Goal: Task Accomplishment & Management: Use online tool/utility

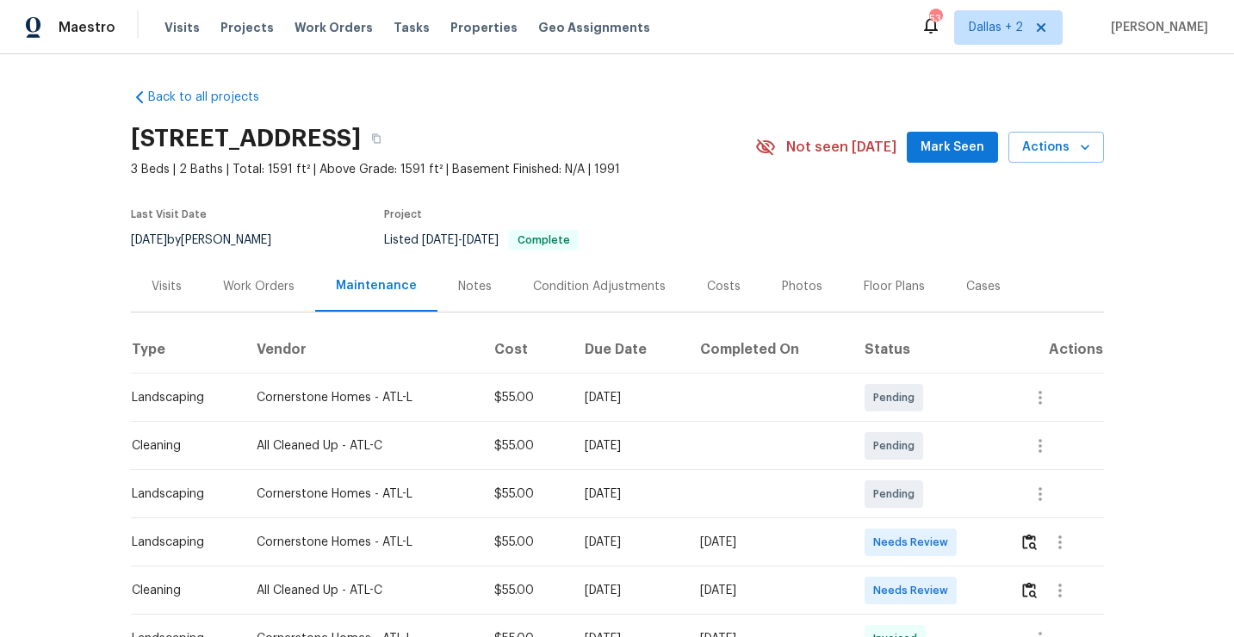
click at [725, 154] on div "4504 Cedar Ridge Trl, Stone Mountain, GA 30083" at bounding box center [443, 138] width 624 height 45
click at [392, 145] on button "button" at bounding box center [376, 138] width 31 height 31
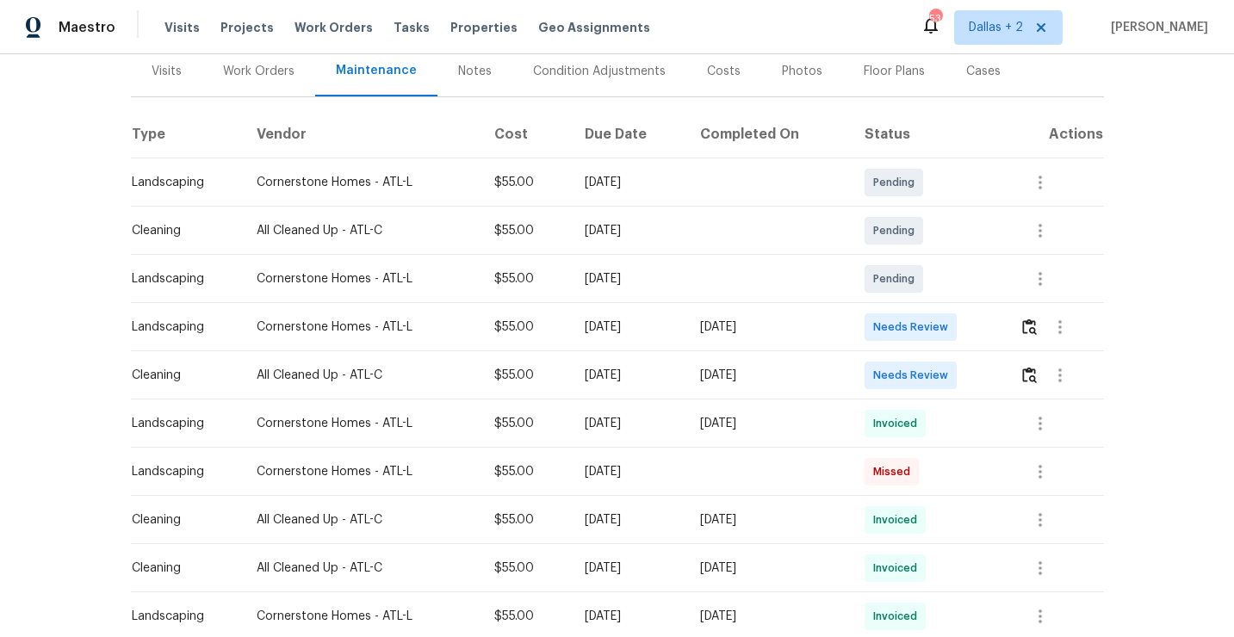
scroll to position [248, 0]
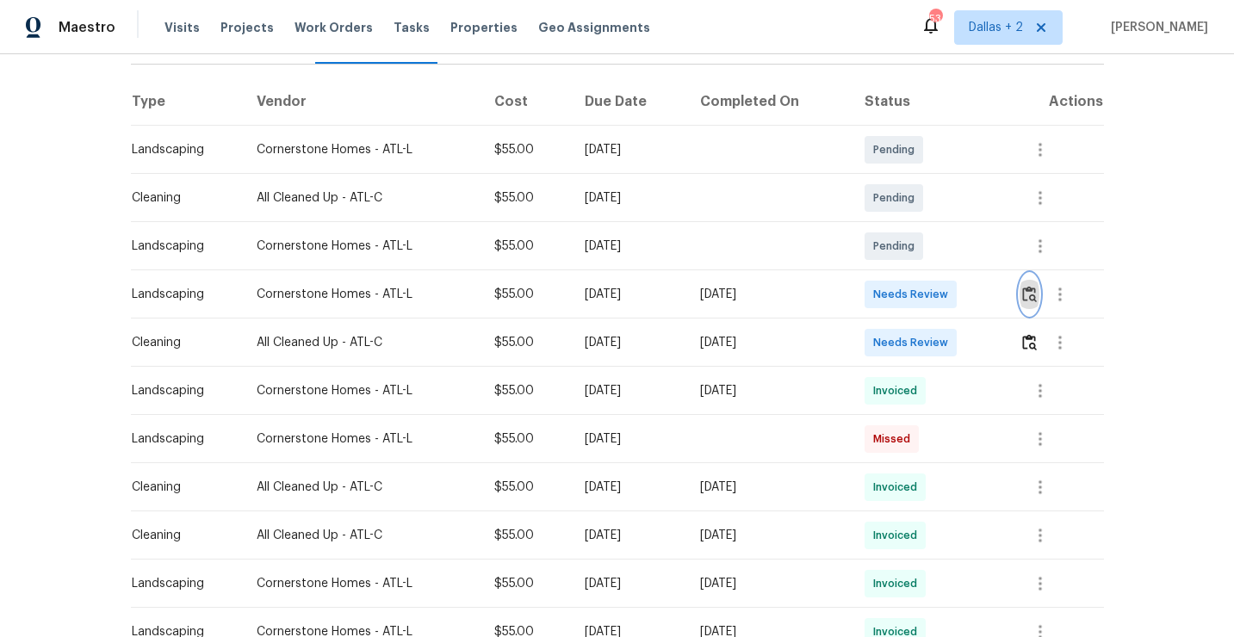
click at [1030, 287] on img "button" at bounding box center [1029, 294] width 15 height 16
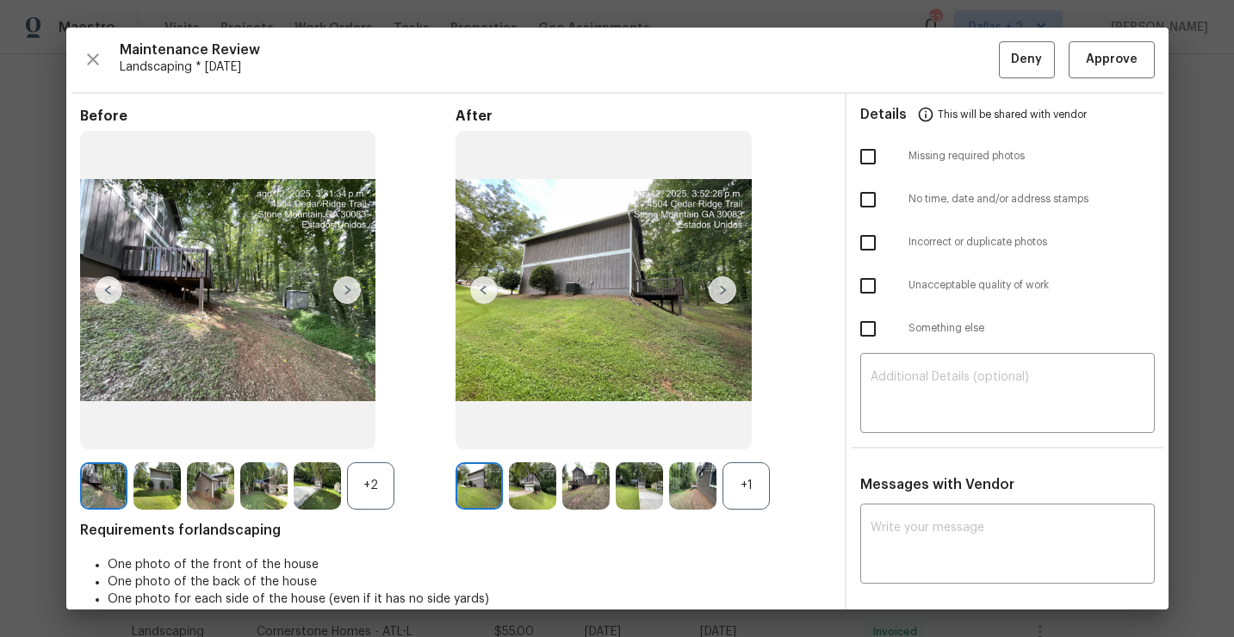
click at [744, 481] on div "+1" at bounding box center [746, 485] width 47 height 47
click at [390, 489] on div "+2" at bounding box center [370, 485] width 47 height 47
click at [363, 498] on img at bounding box center [370, 485] width 47 height 47
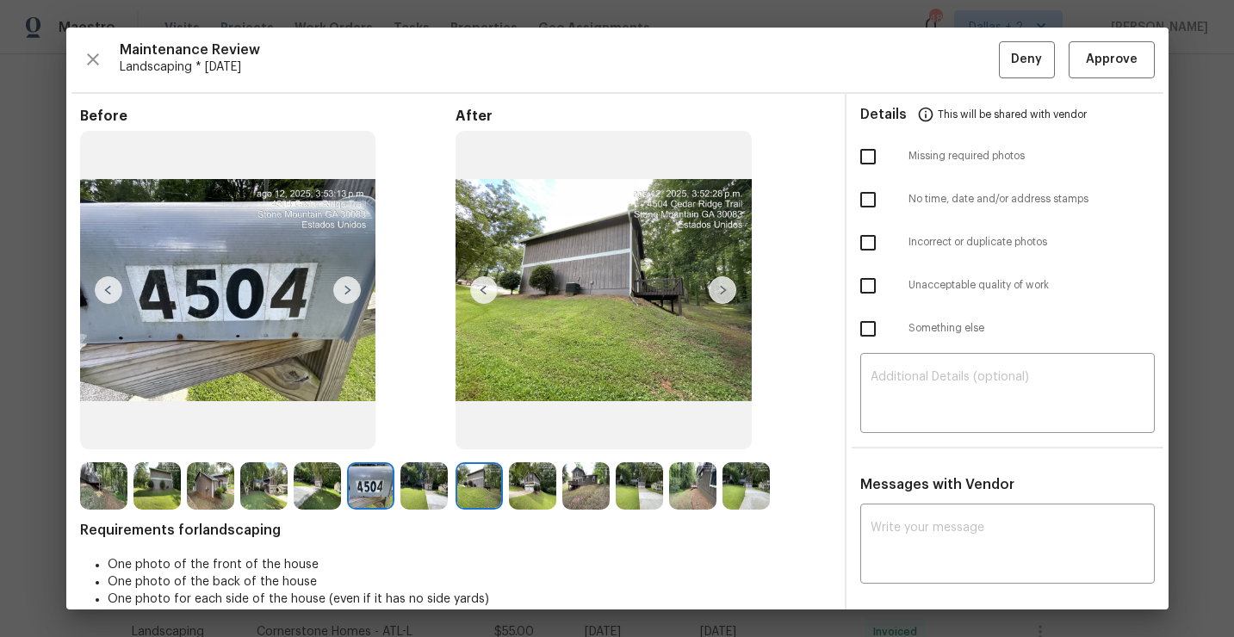
click at [575, 485] on img at bounding box center [585, 485] width 47 height 47
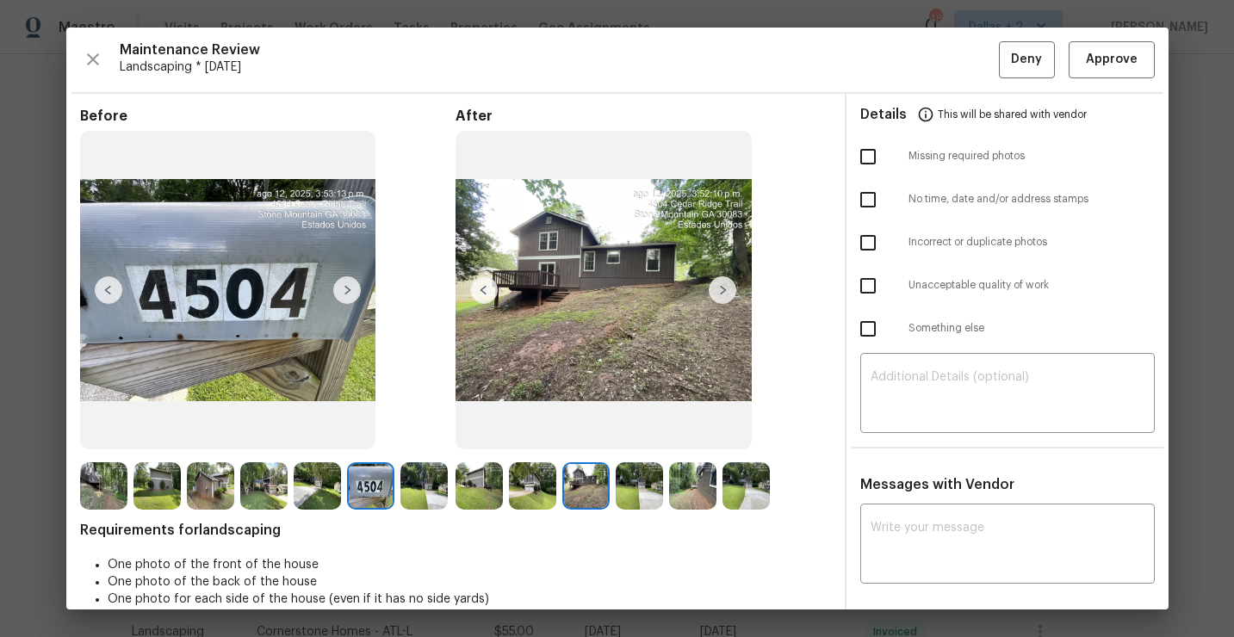
click at [686, 489] on img at bounding box center [692, 485] width 47 height 47
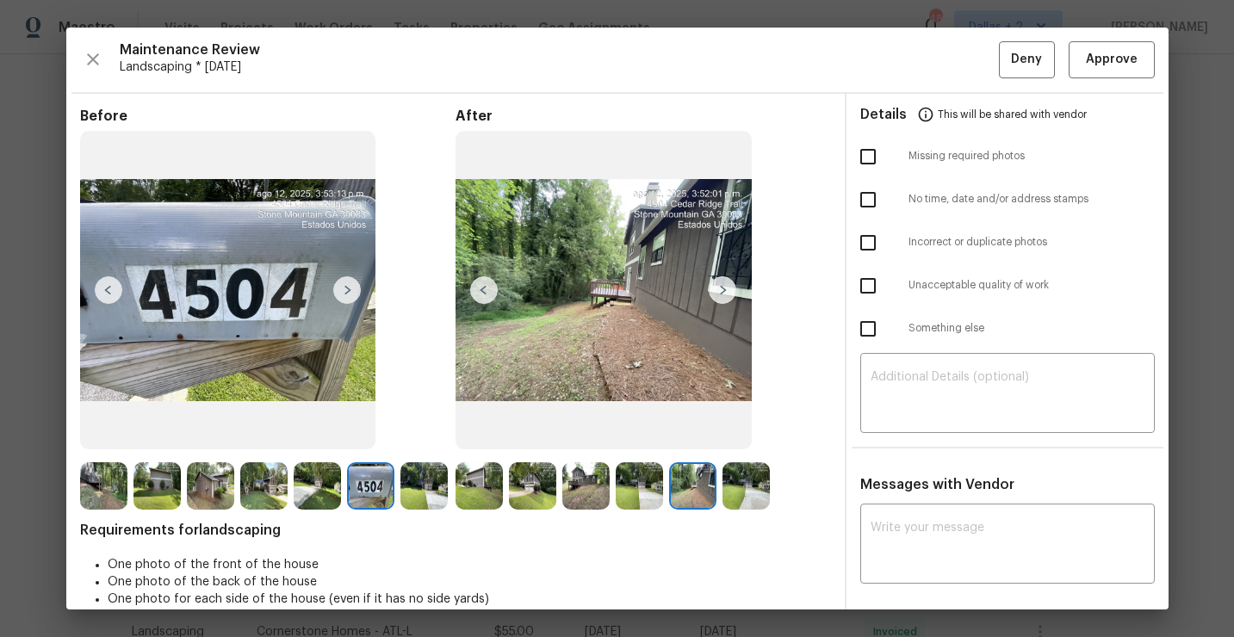
click at [748, 493] on img at bounding box center [746, 485] width 47 height 47
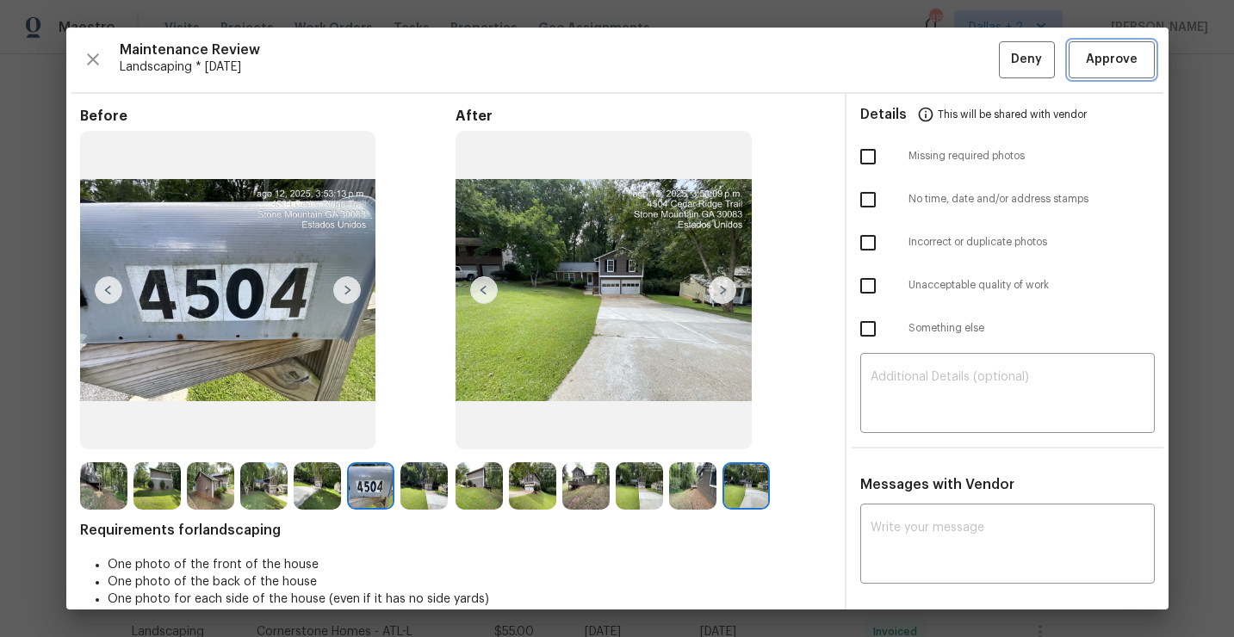
click at [1113, 53] on span "Approve" at bounding box center [1112, 60] width 52 height 22
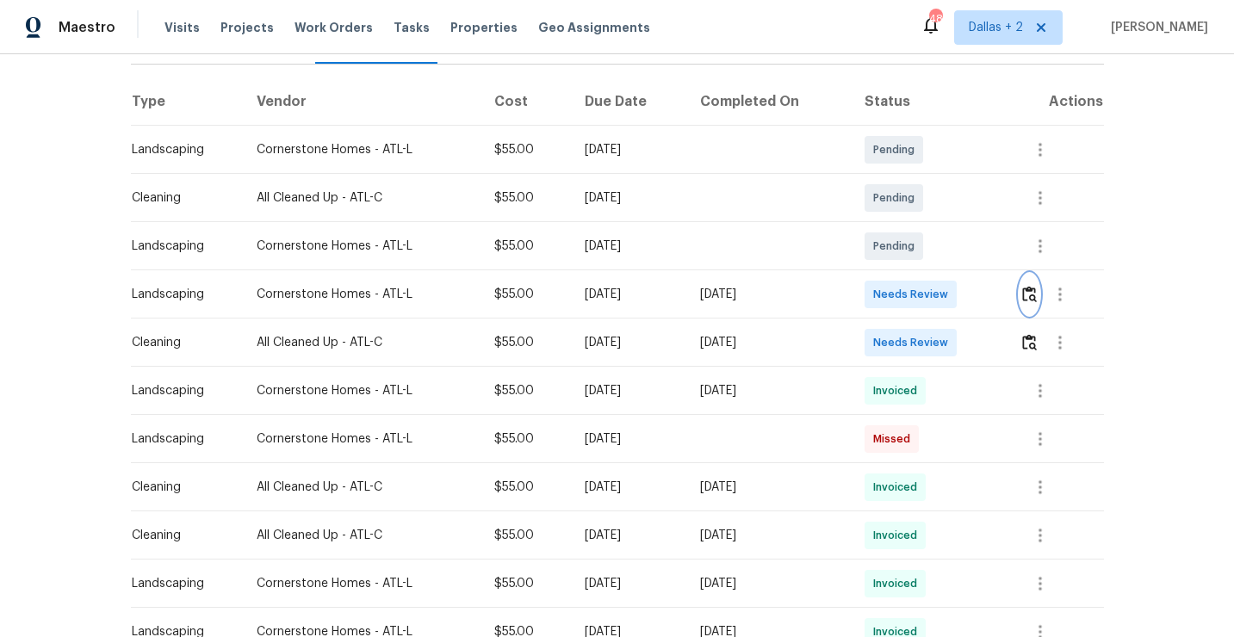
scroll to position [0, 0]
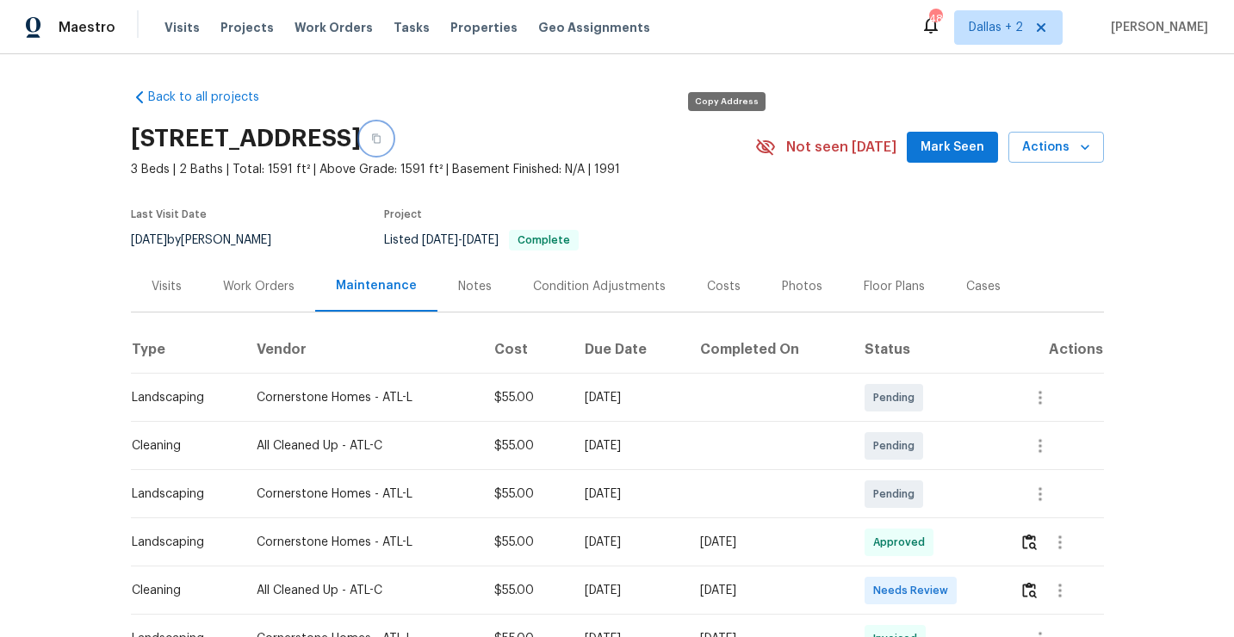
click at [382, 133] on icon "button" at bounding box center [376, 138] width 10 height 10
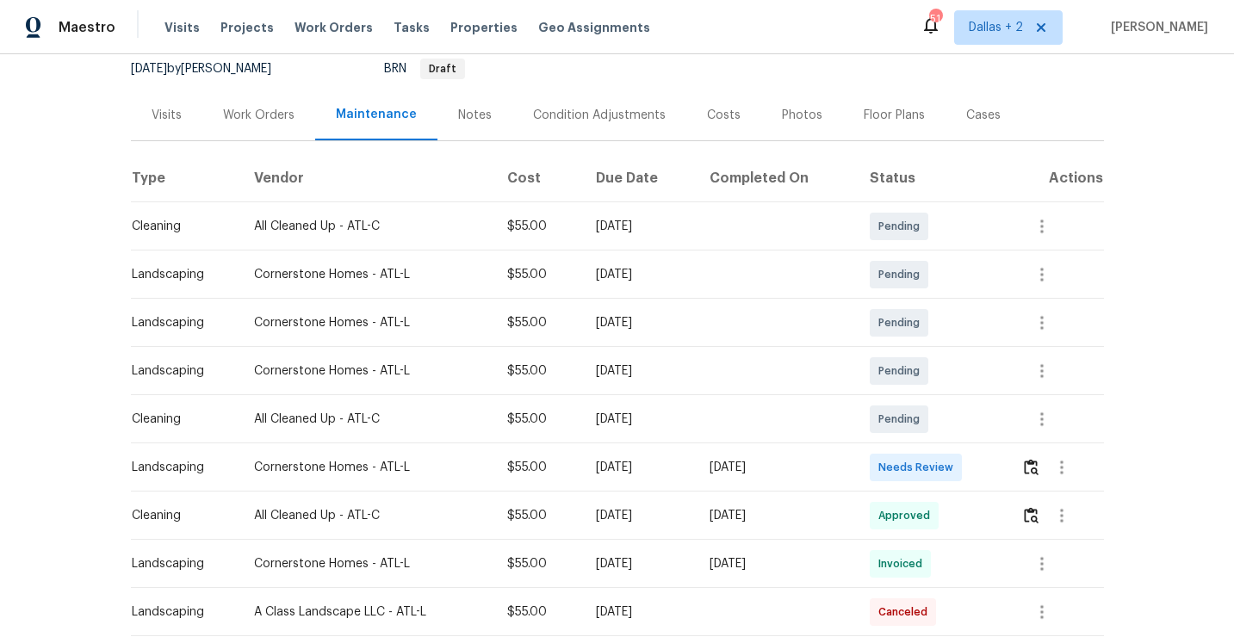
scroll to position [206, 0]
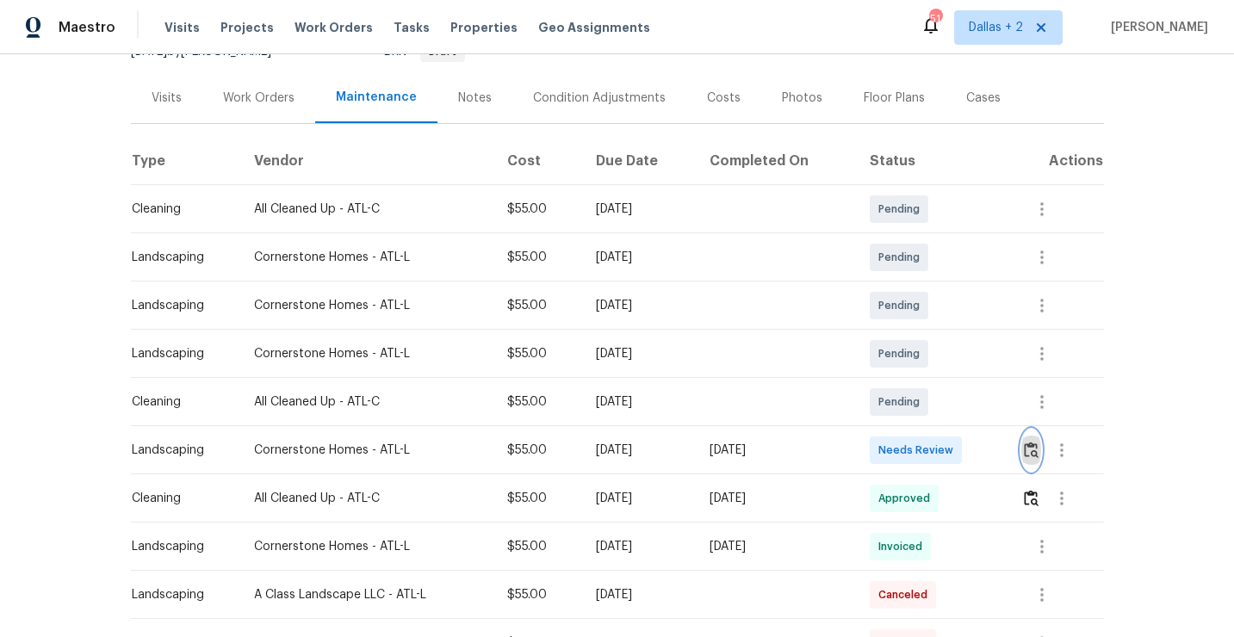
click at [1034, 442] on img "button" at bounding box center [1031, 450] width 15 height 16
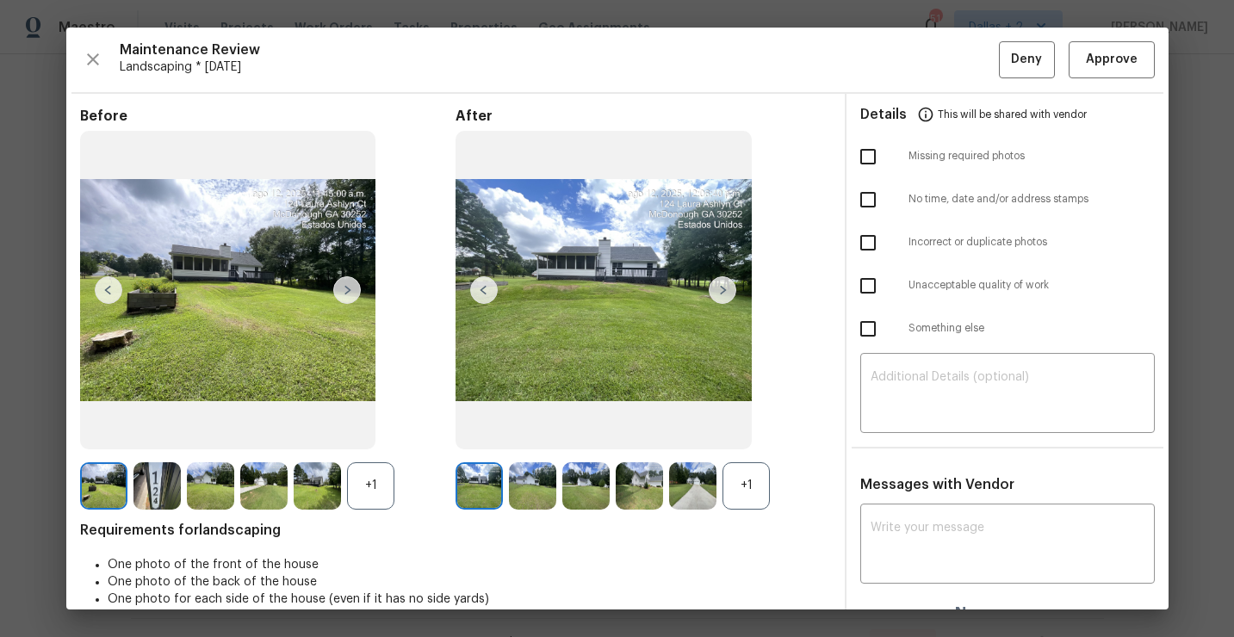
click at [729, 499] on div "+1" at bounding box center [746, 485] width 47 height 47
click at [394, 487] on div "+1" at bounding box center [267, 485] width 375 height 47
click at [377, 490] on div "+1" at bounding box center [370, 485] width 47 height 47
click at [1120, 63] on span "Approve" at bounding box center [1112, 60] width 52 height 22
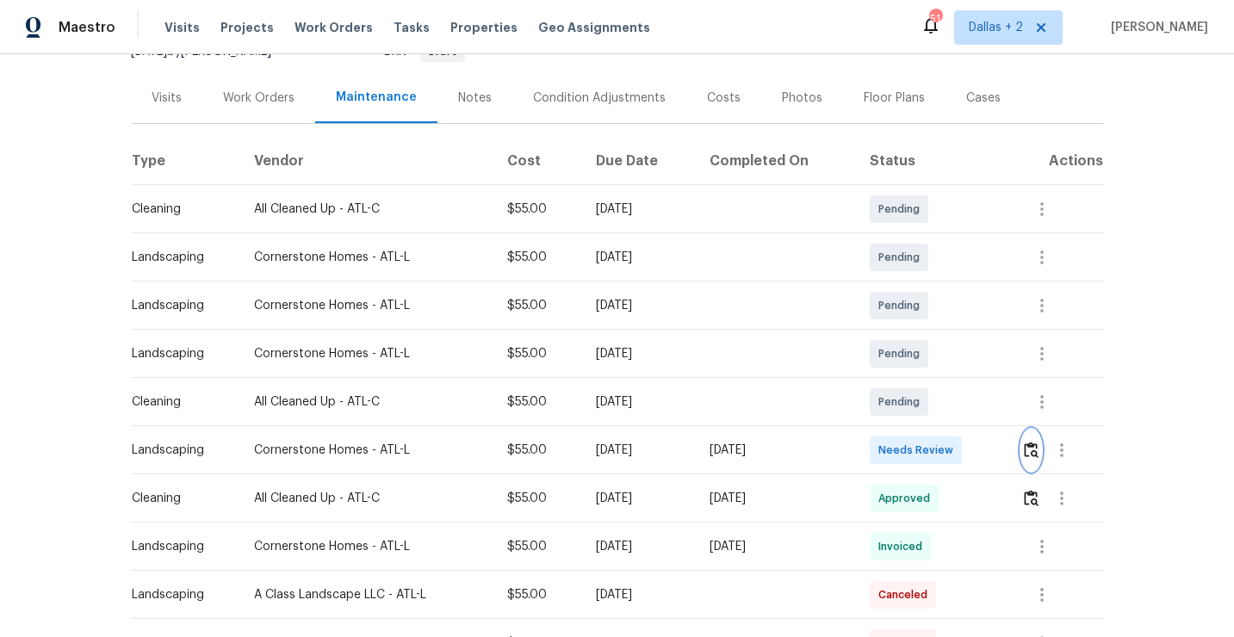
scroll to position [0, 0]
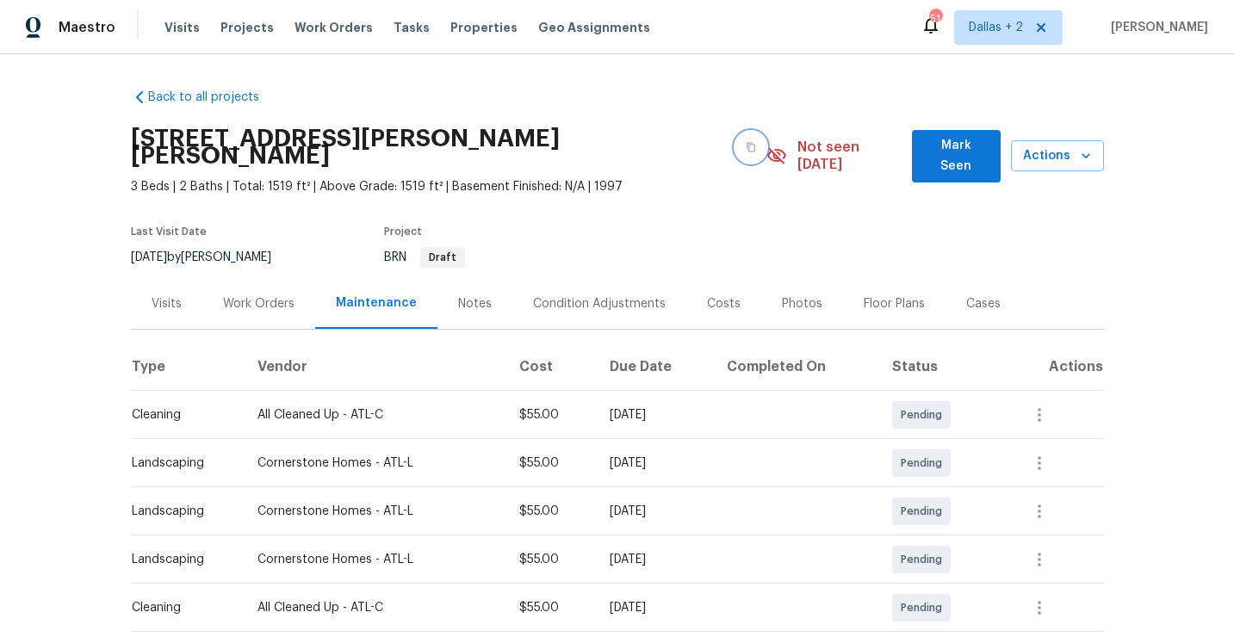
click at [735, 132] on button "button" at bounding box center [750, 147] width 31 height 31
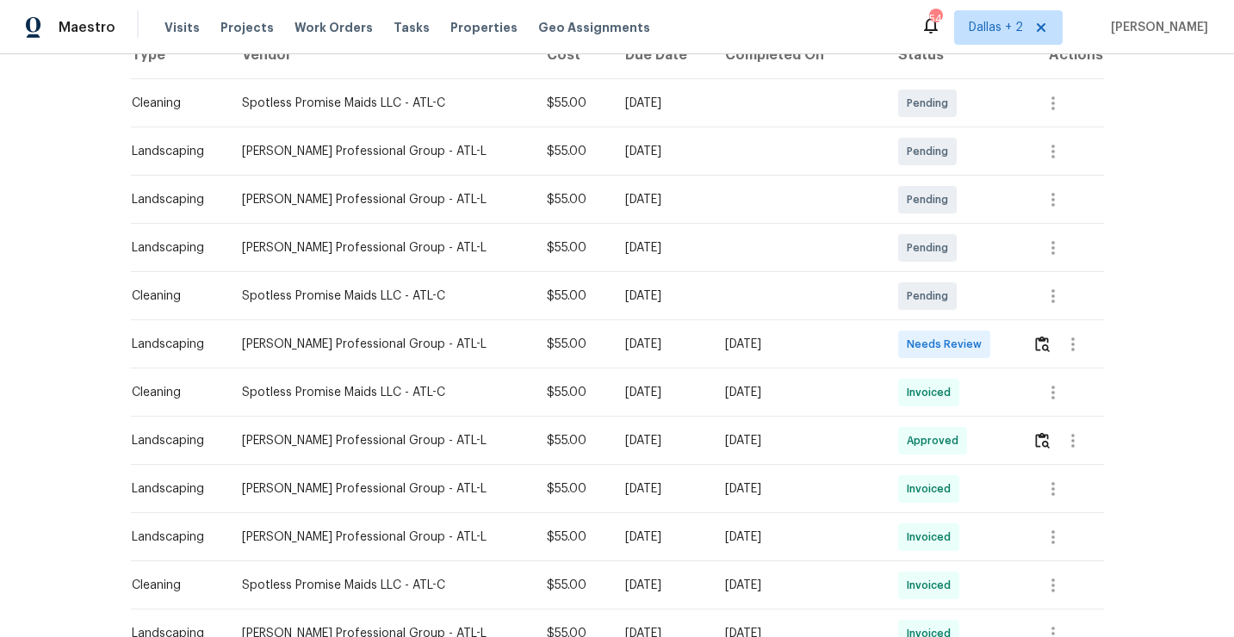
scroll to position [309, 0]
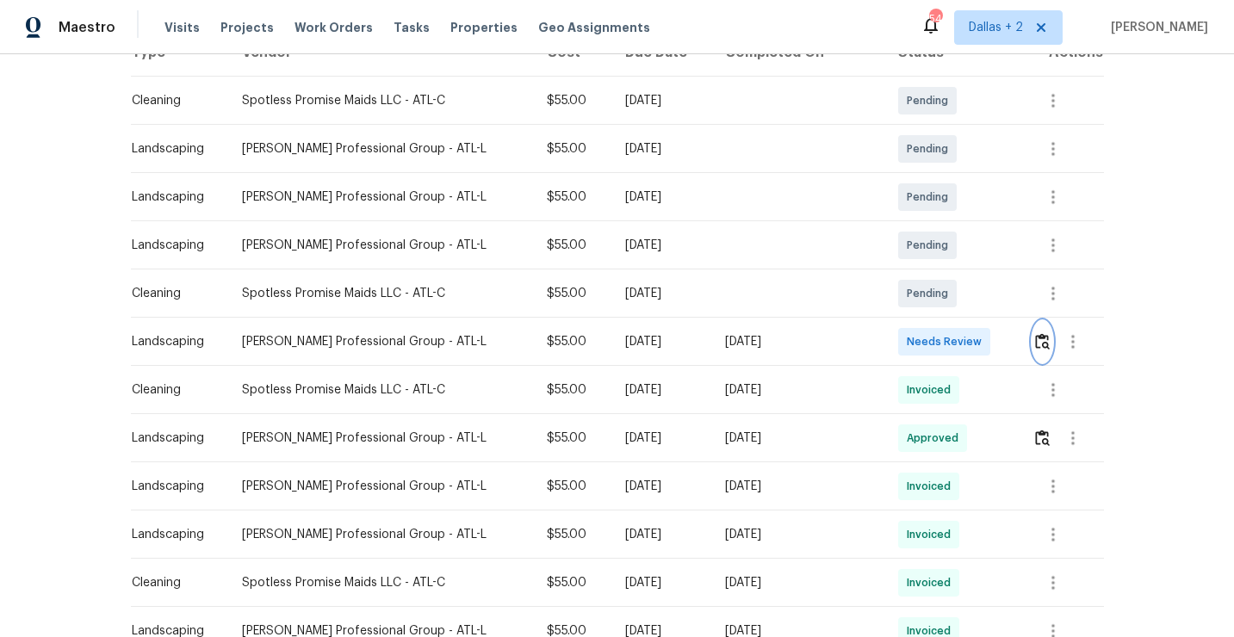
click at [1046, 332] on button "button" at bounding box center [1043, 341] width 20 height 41
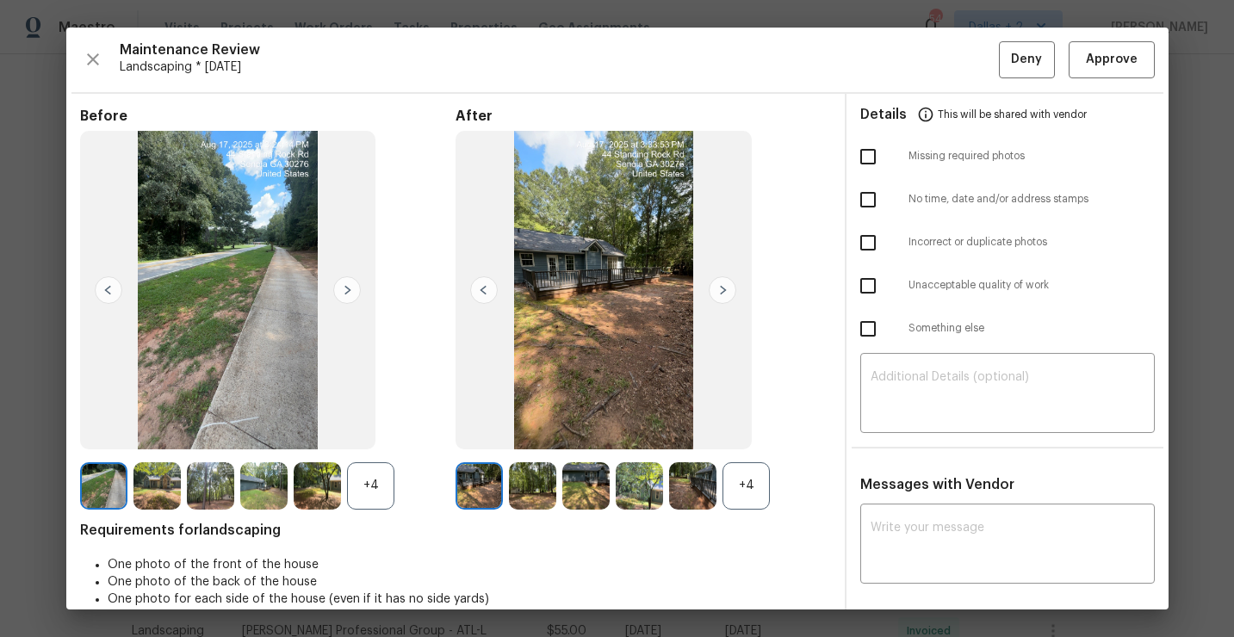
click at [738, 468] on div "+4" at bounding box center [746, 485] width 47 height 47
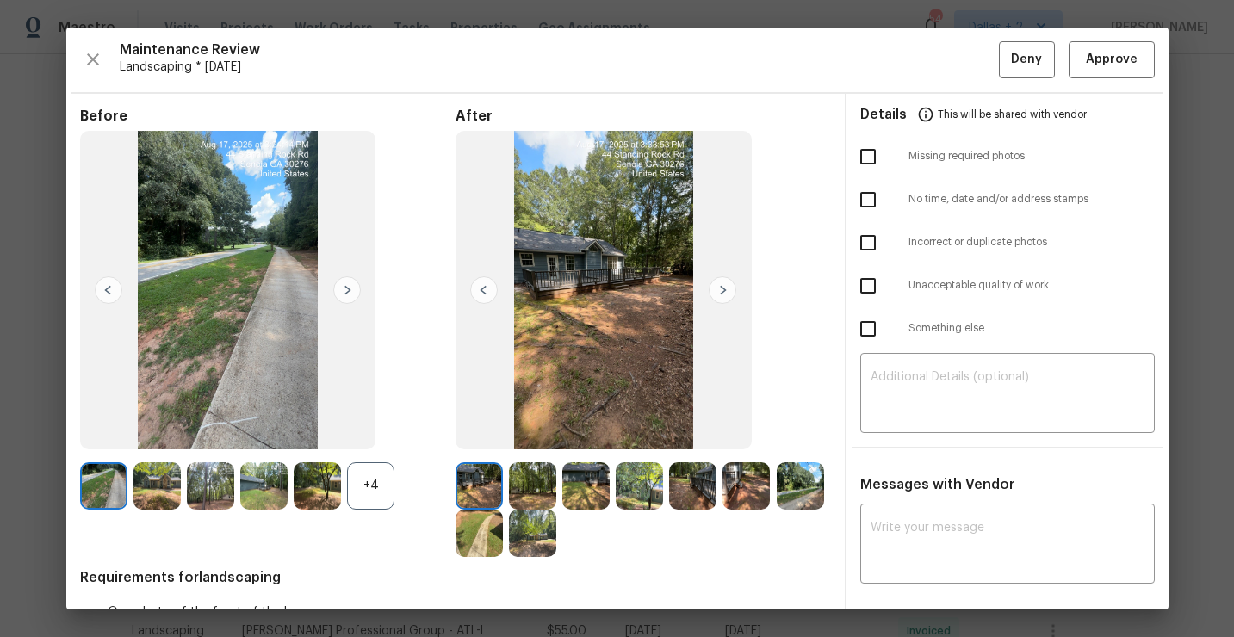
click at [357, 482] on div "+4" at bounding box center [370, 485] width 47 height 47
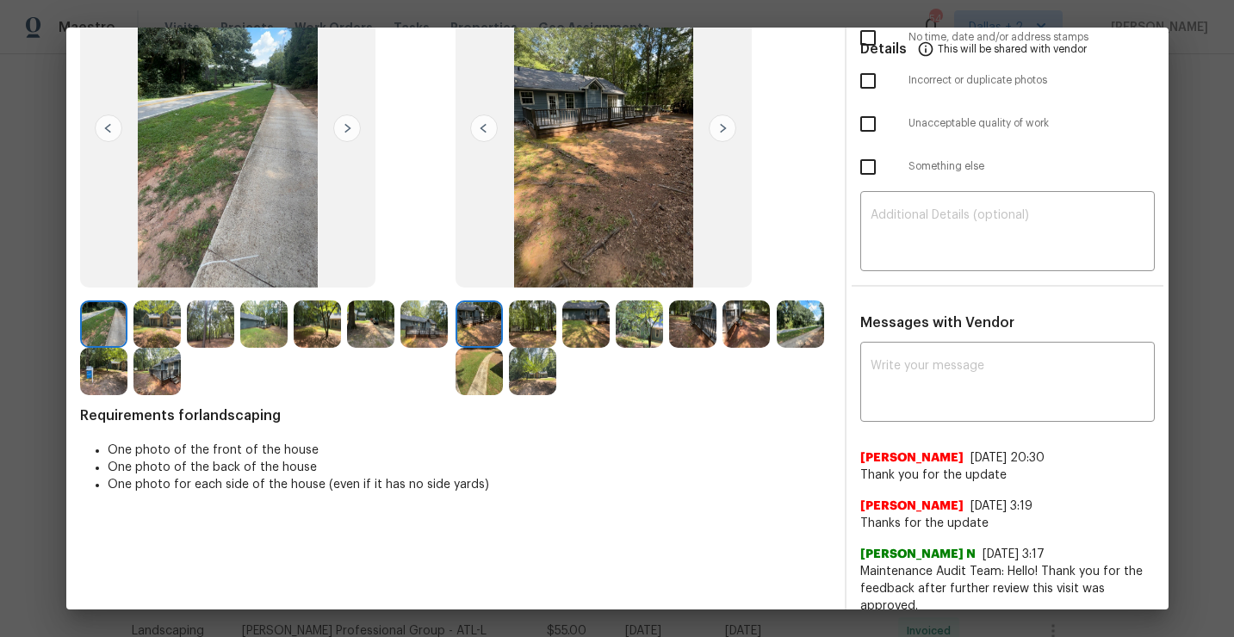
scroll to position [164, 0]
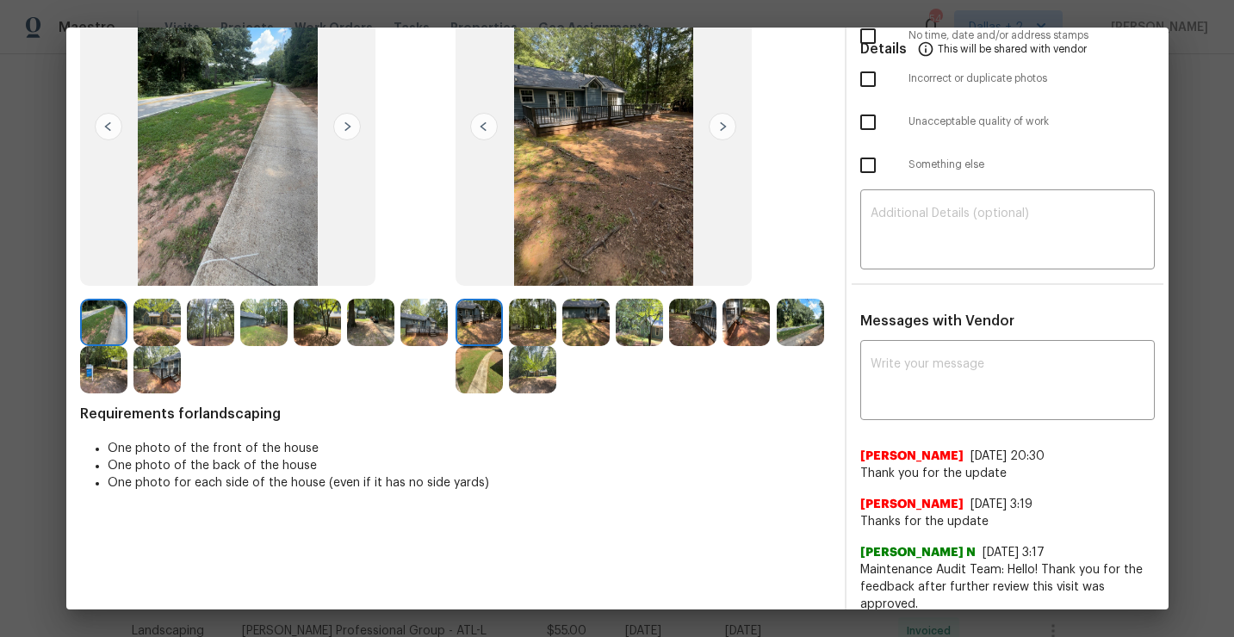
click at [528, 334] on img at bounding box center [532, 322] width 47 height 47
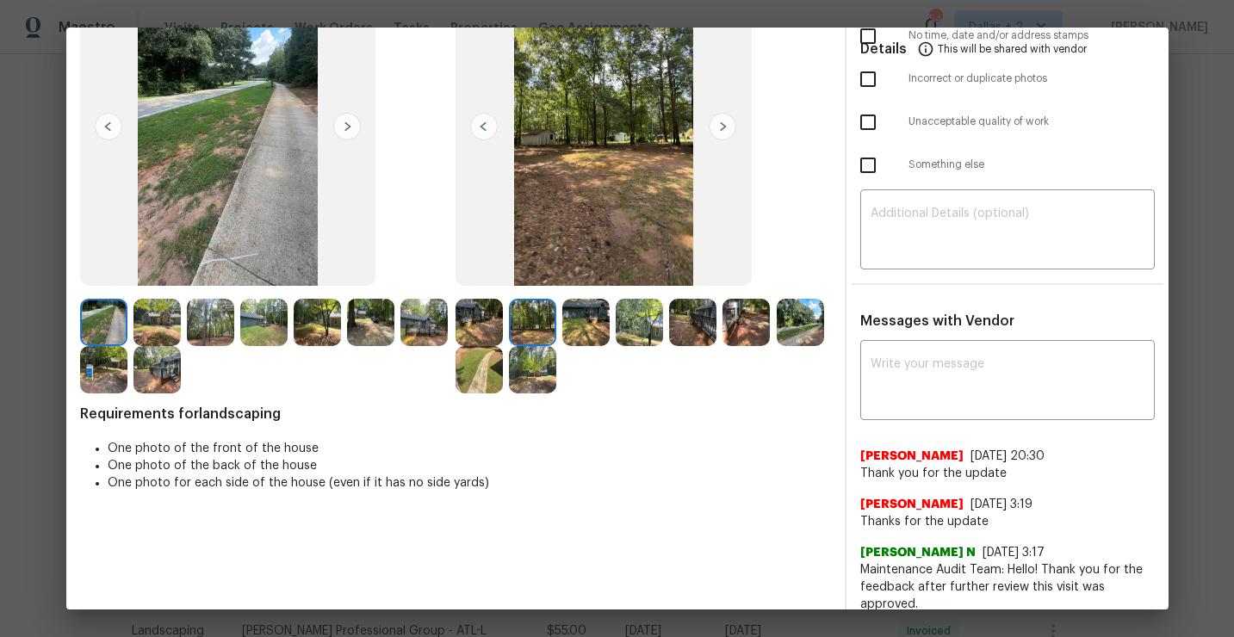
click at [586, 335] on img at bounding box center [585, 322] width 47 height 47
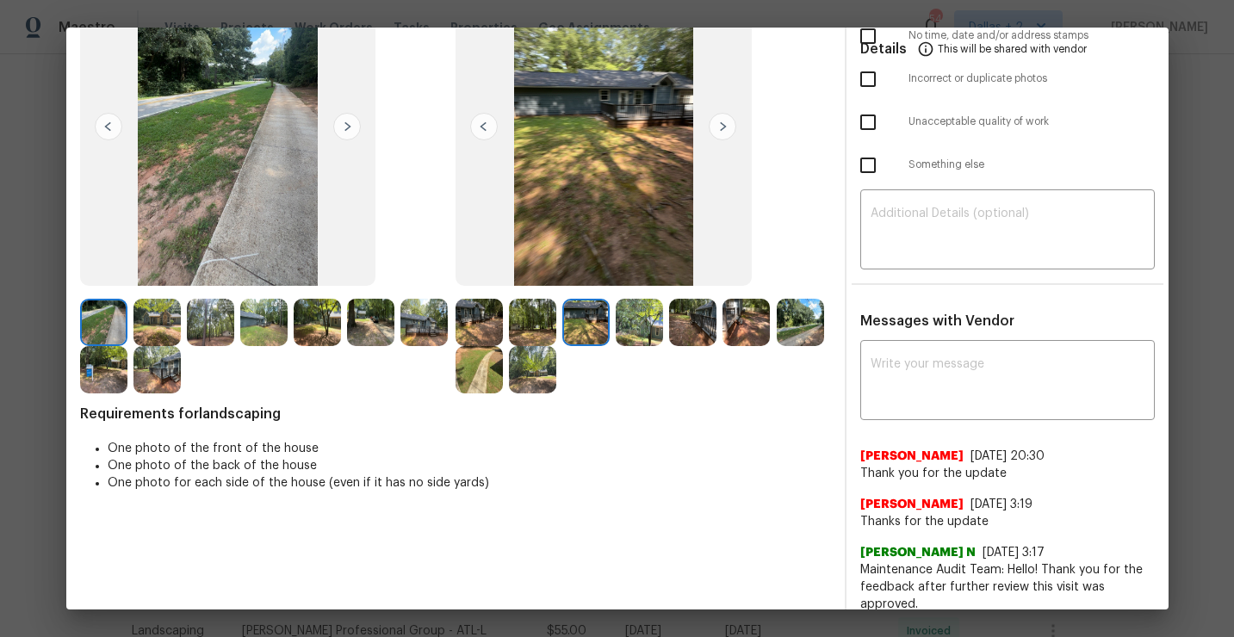
click at [645, 331] on img at bounding box center [639, 322] width 47 height 47
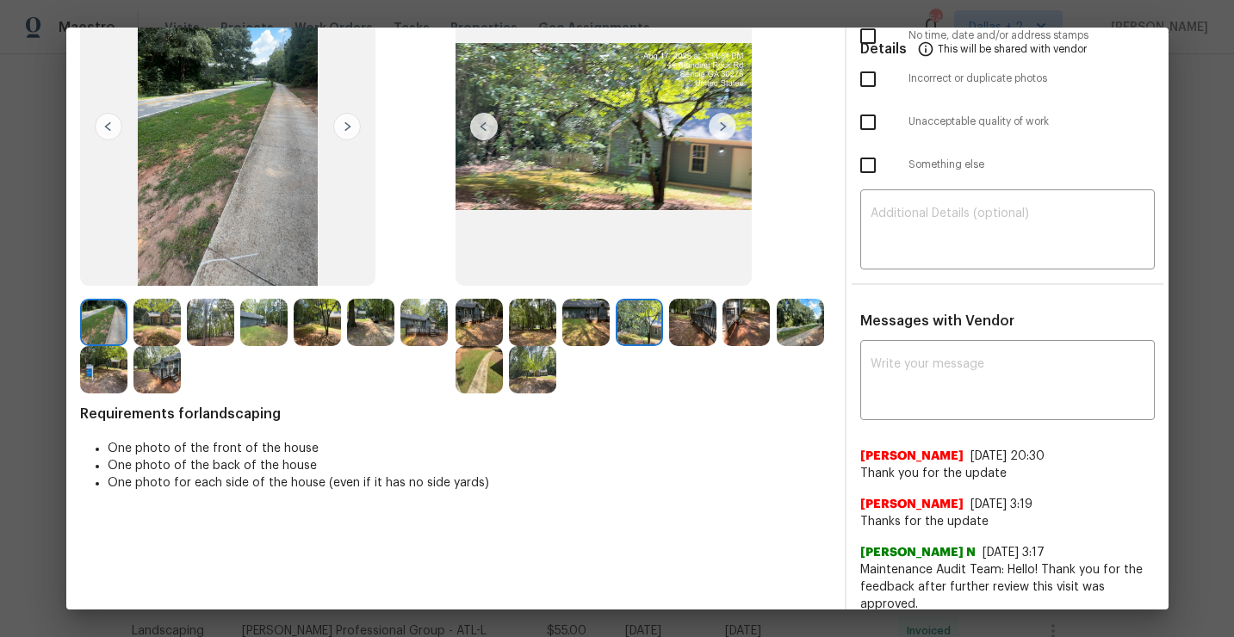
click at [686, 330] on img at bounding box center [692, 322] width 47 height 47
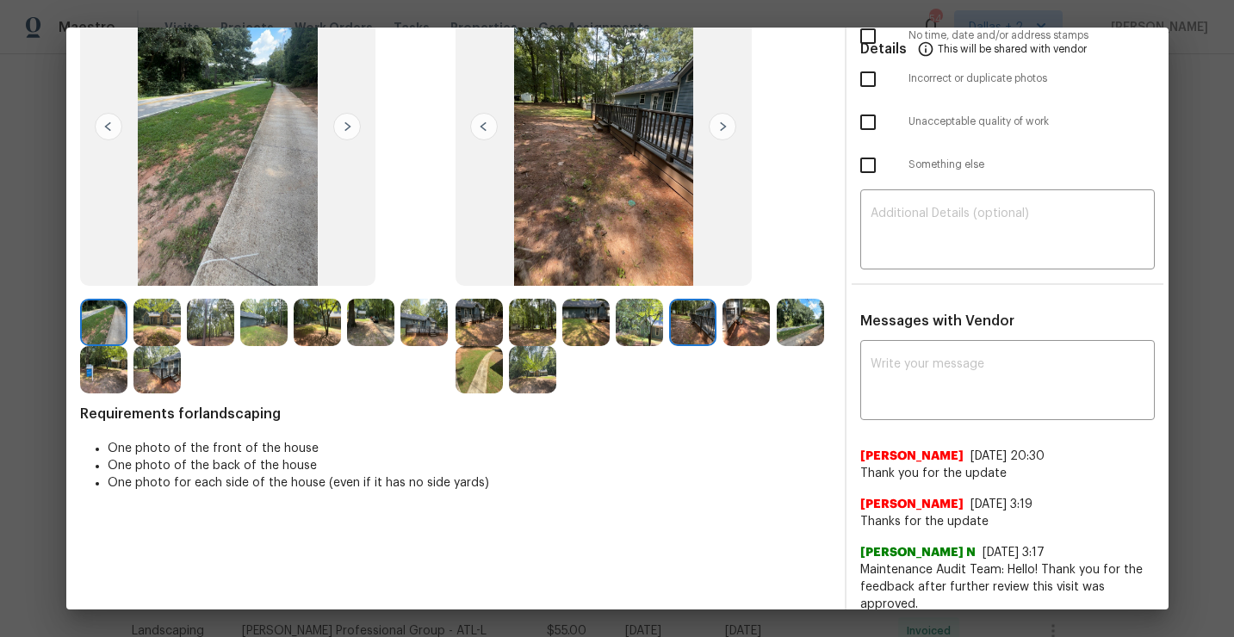
click at [744, 323] on img at bounding box center [746, 322] width 47 height 47
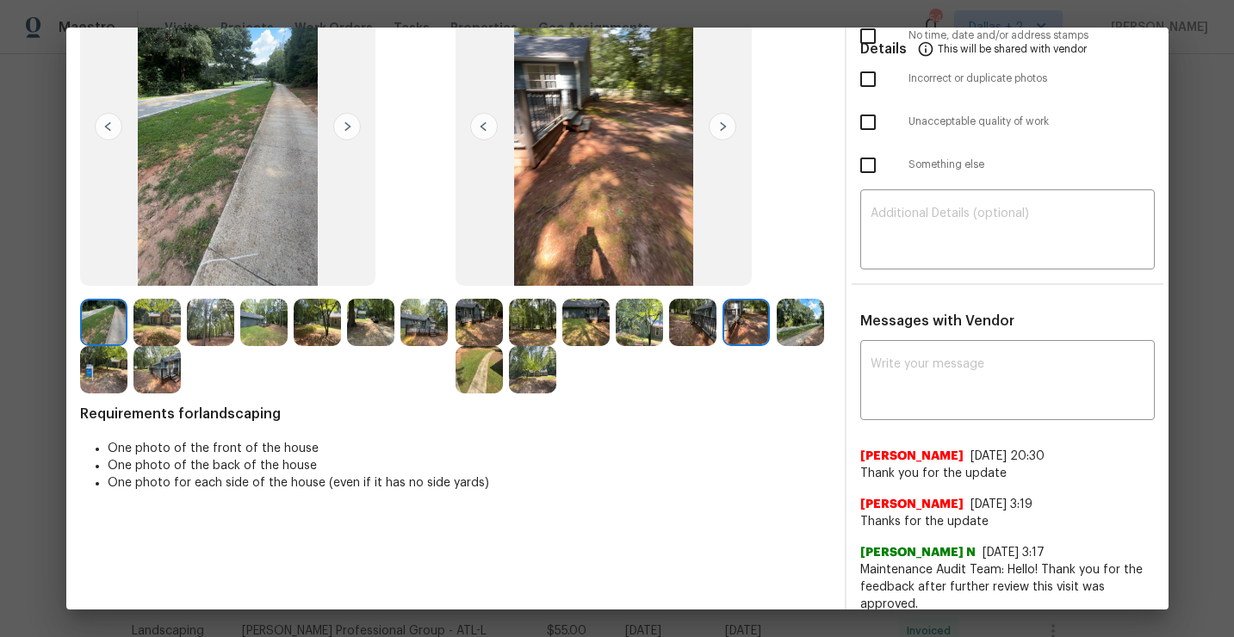
click at [797, 333] on img at bounding box center [800, 322] width 47 height 47
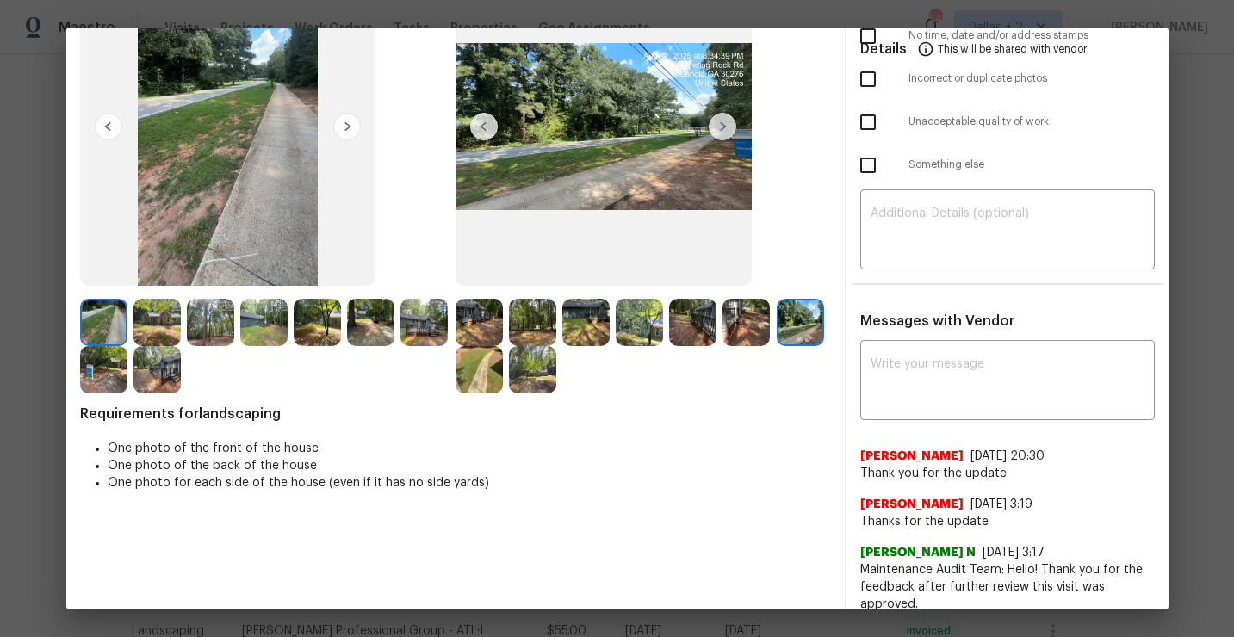
click at [468, 310] on img at bounding box center [479, 322] width 47 height 47
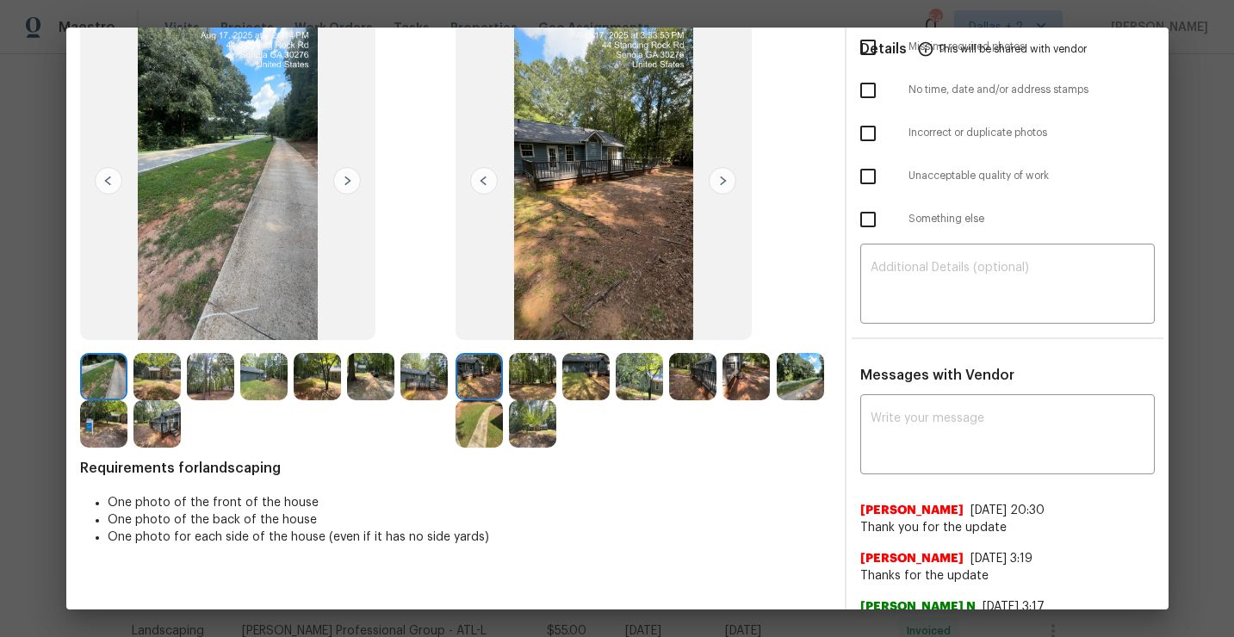
scroll to position [108, 0]
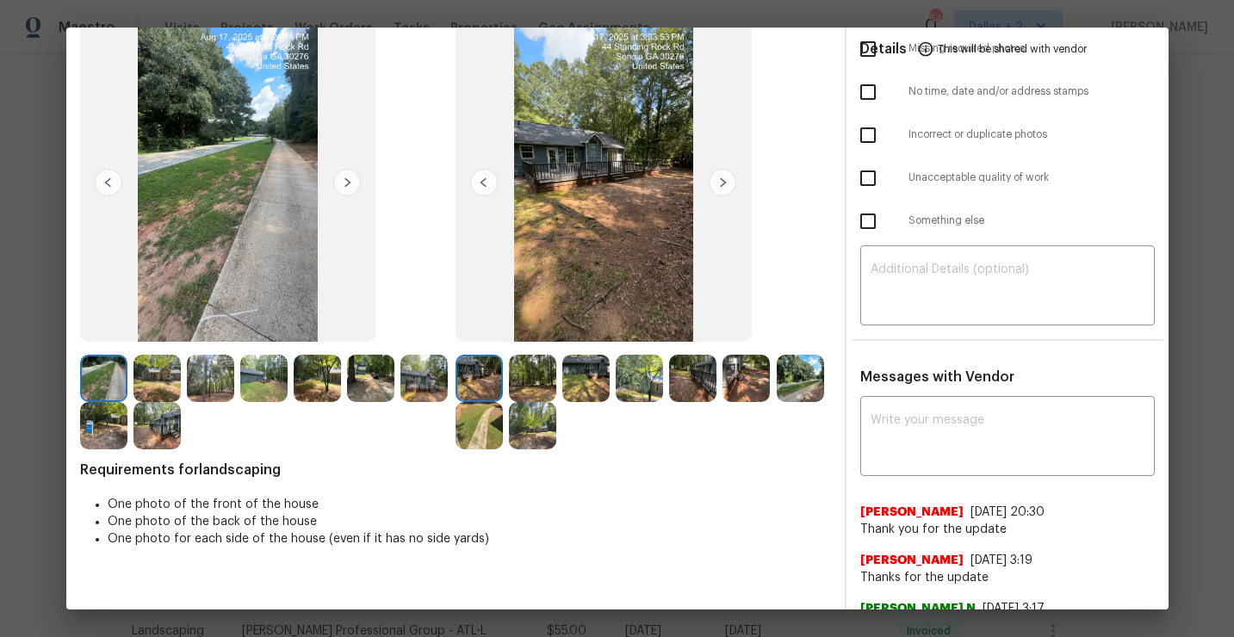
click at [529, 363] on img at bounding box center [532, 378] width 47 height 47
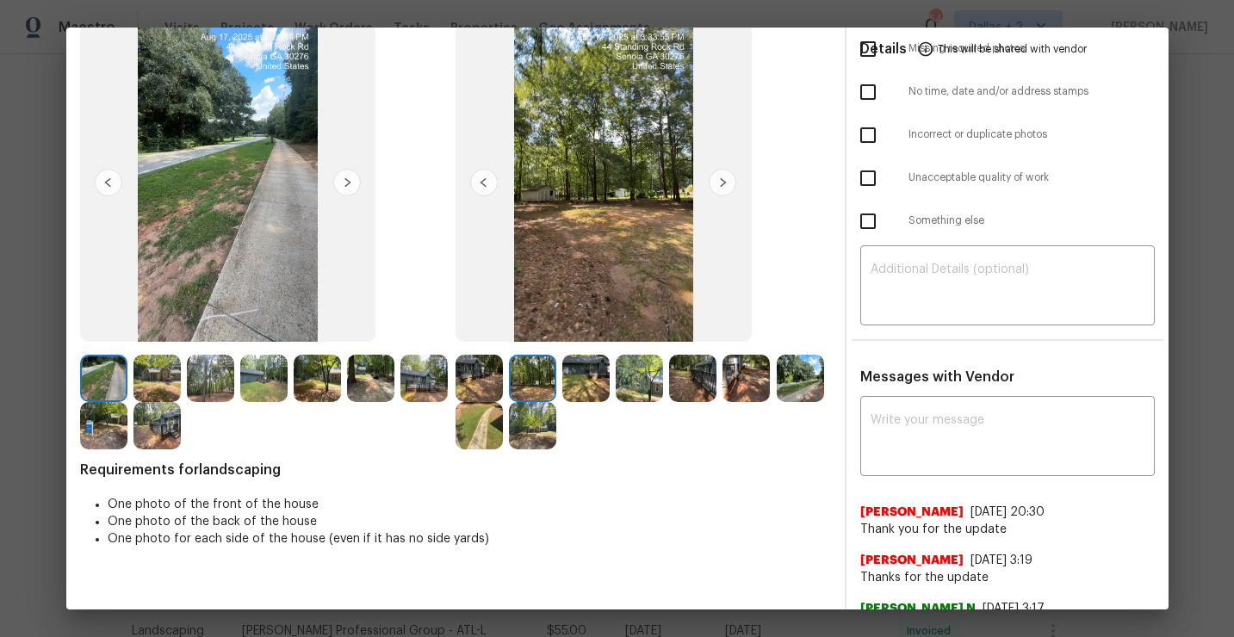
click at [596, 386] on img at bounding box center [585, 378] width 47 height 47
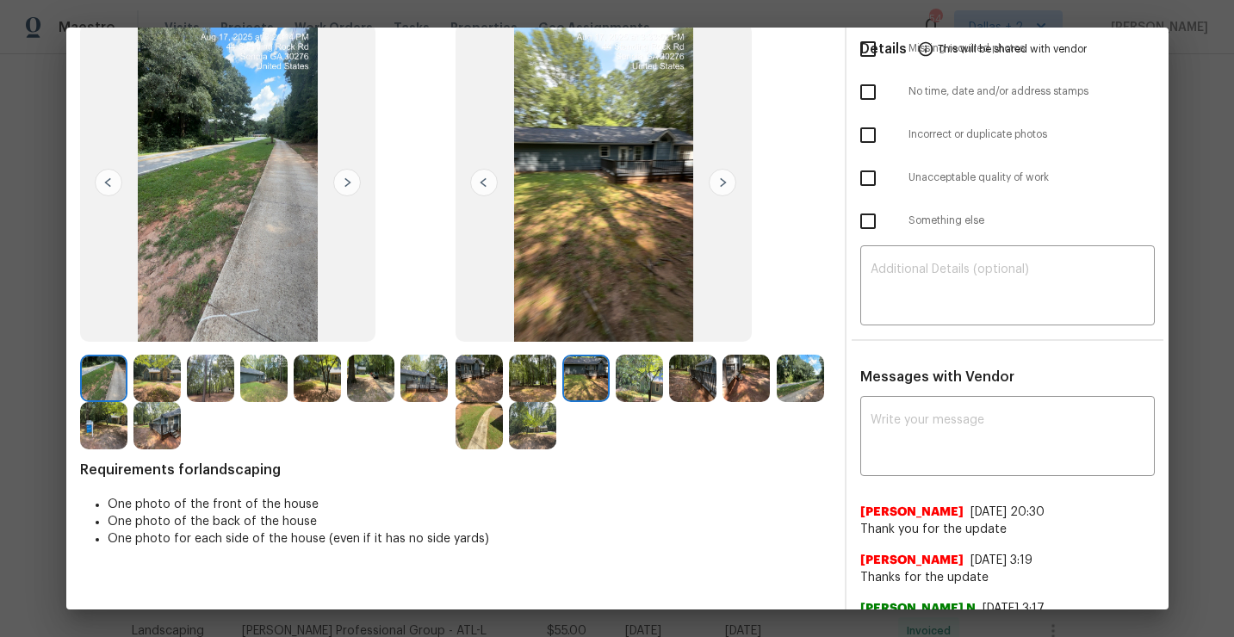
click at [640, 378] on img at bounding box center [639, 378] width 47 height 47
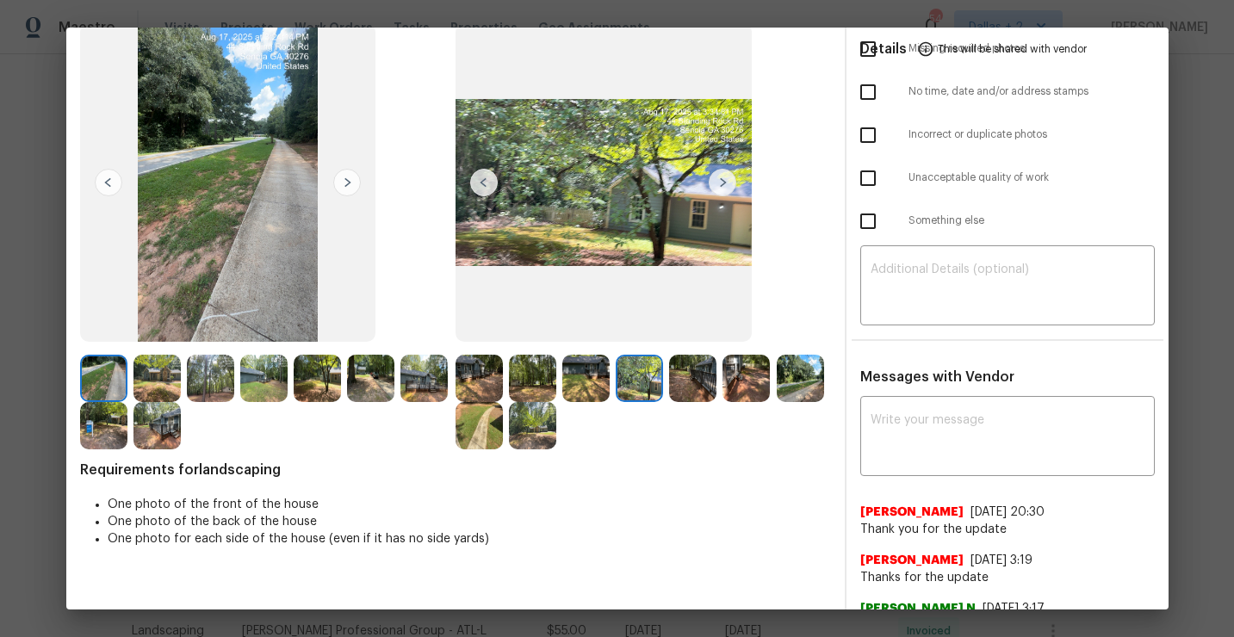
click at [686, 377] on img at bounding box center [692, 378] width 47 height 47
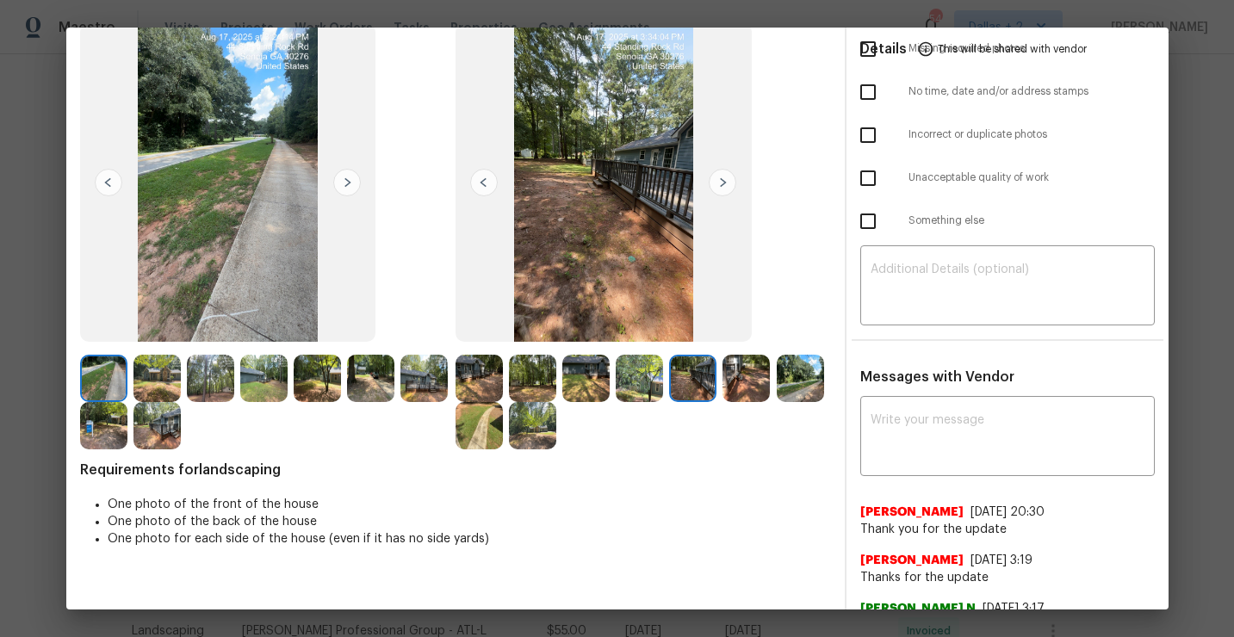
click at [744, 382] on img at bounding box center [746, 378] width 47 height 47
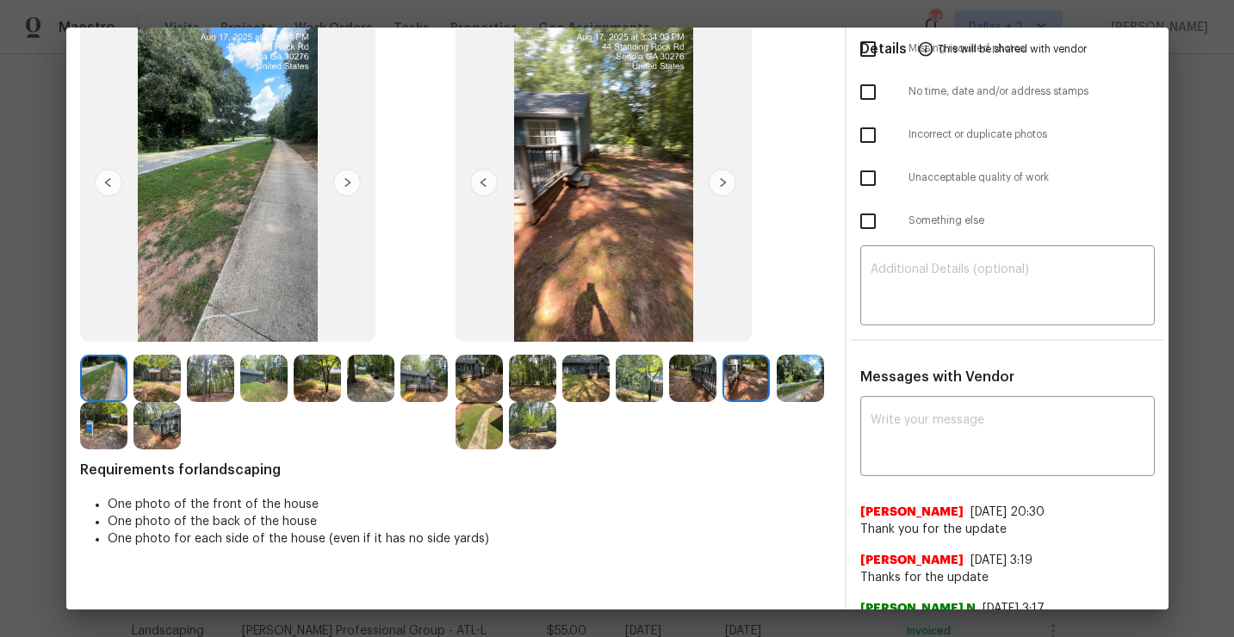
click at [816, 379] on img at bounding box center [800, 378] width 47 height 47
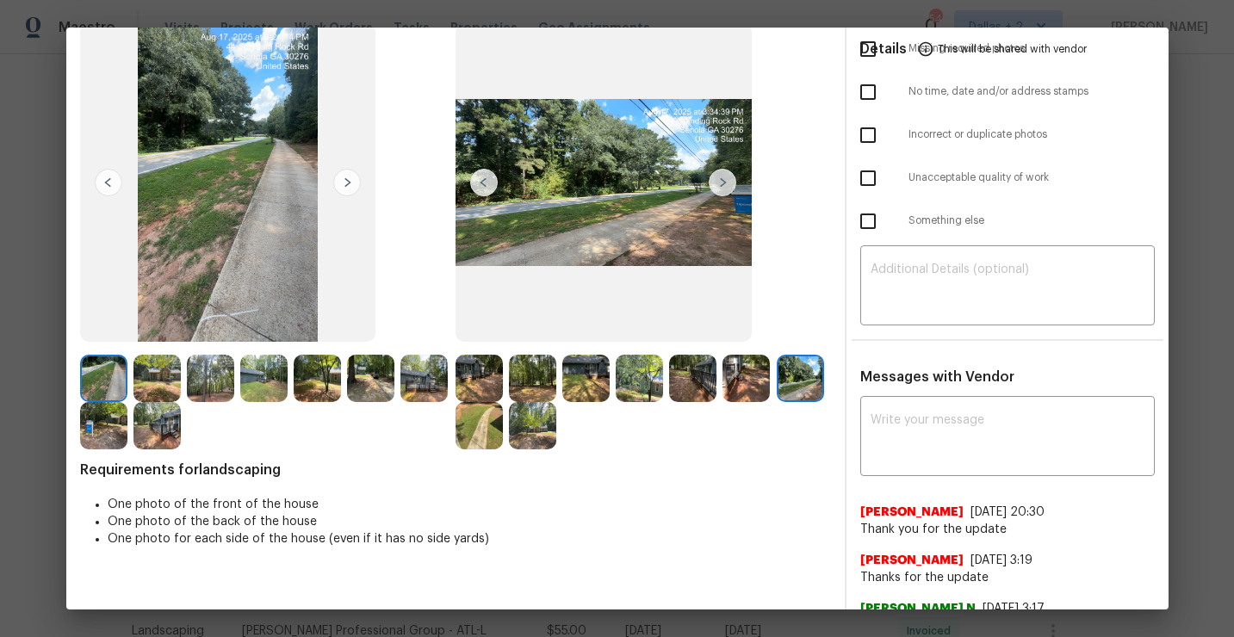
click at [462, 444] on img at bounding box center [479, 425] width 47 height 47
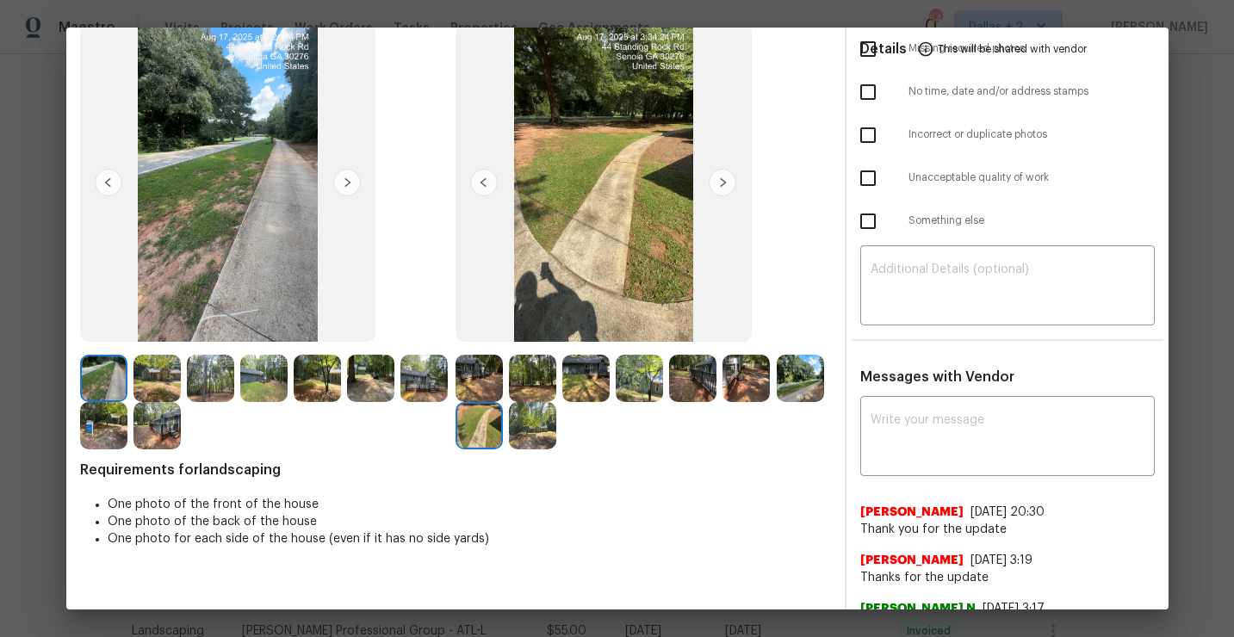
click at [538, 433] on img at bounding box center [532, 425] width 47 height 47
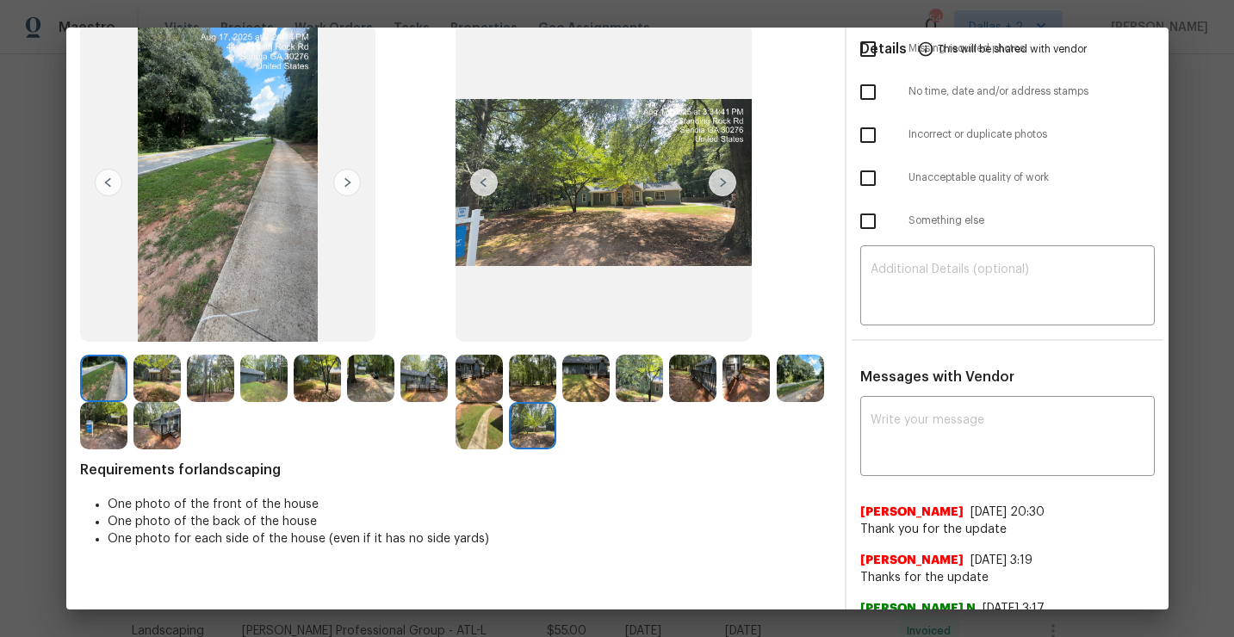
scroll to position [0, 0]
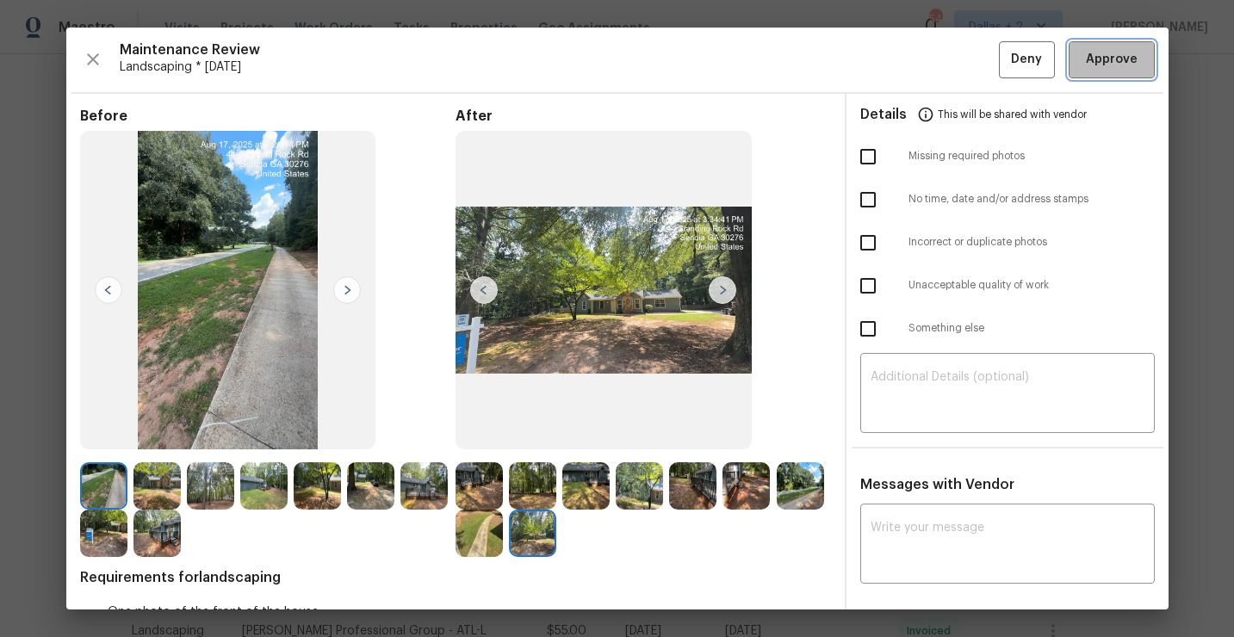
click at [1099, 66] on span "Approve" at bounding box center [1112, 60] width 52 height 22
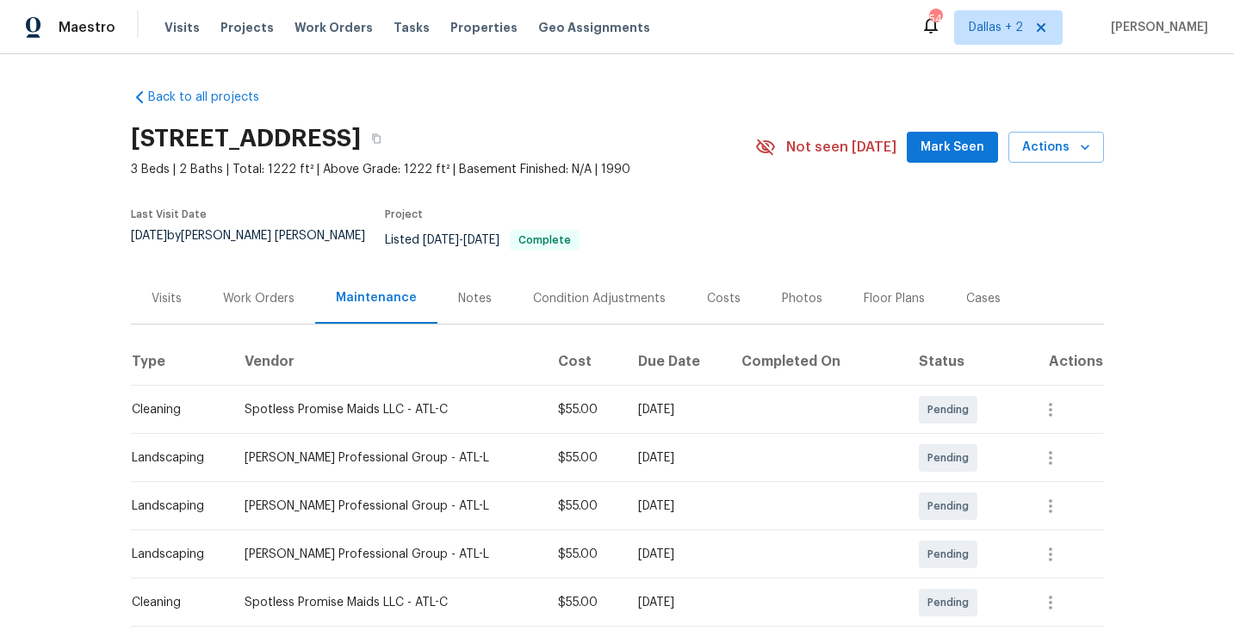
click at [610, 158] on div "44 Standing Rock Rd, Senoia, GA 30276" at bounding box center [443, 138] width 624 height 45
click at [392, 151] on button "button" at bounding box center [376, 138] width 31 height 31
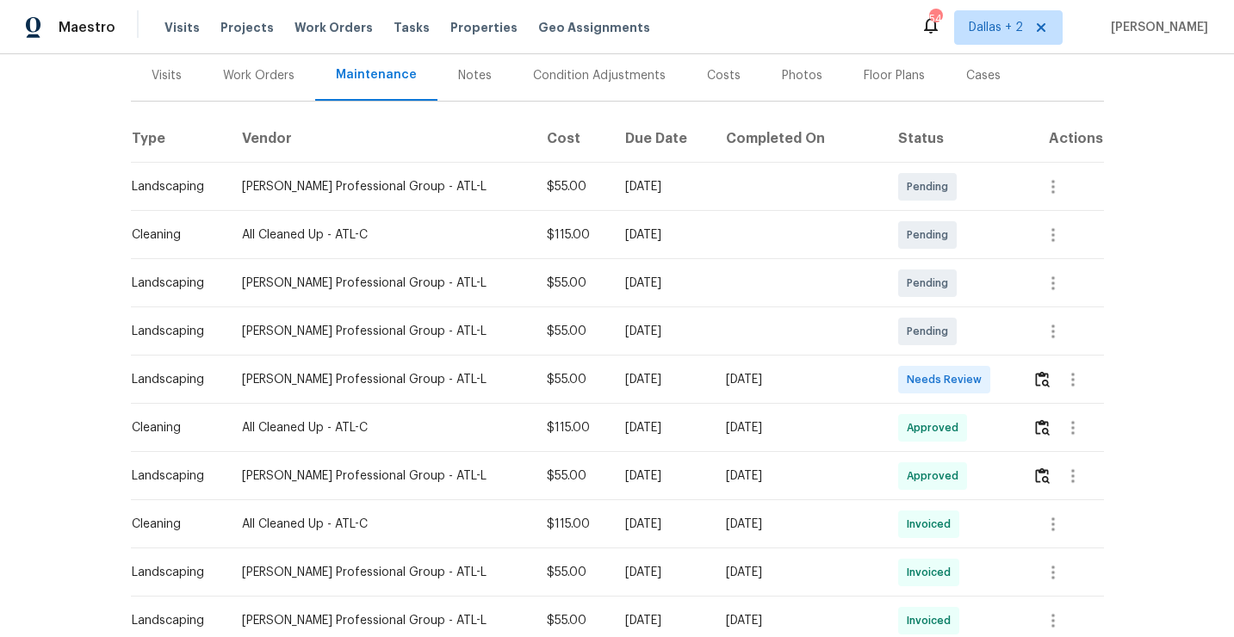
scroll to position [226, 0]
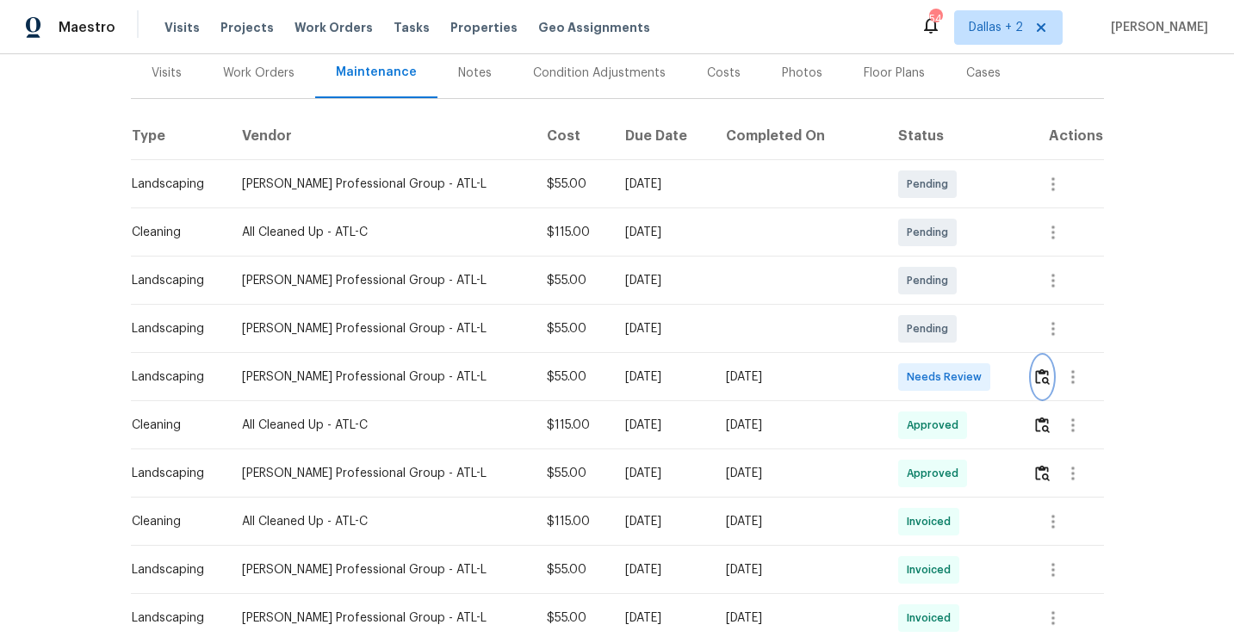
click at [1043, 380] on button "button" at bounding box center [1043, 377] width 20 height 41
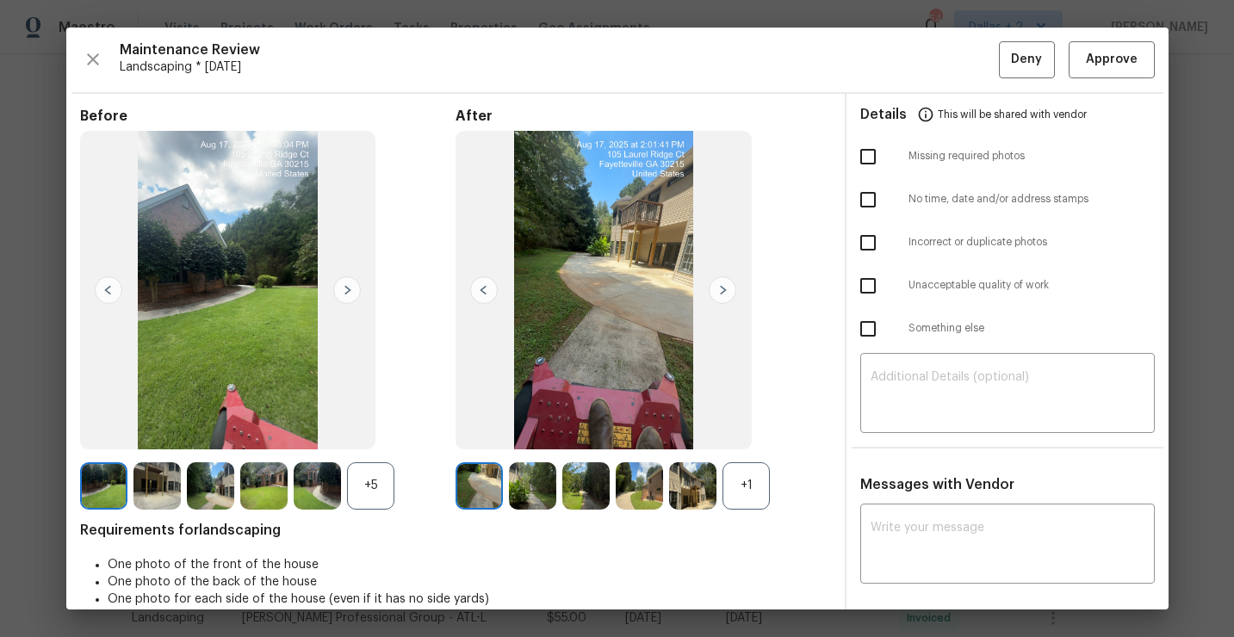
click at [749, 481] on div "+1" at bounding box center [746, 485] width 47 height 47
click at [381, 487] on div "+5" at bounding box center [370, 485] width 47 height 47
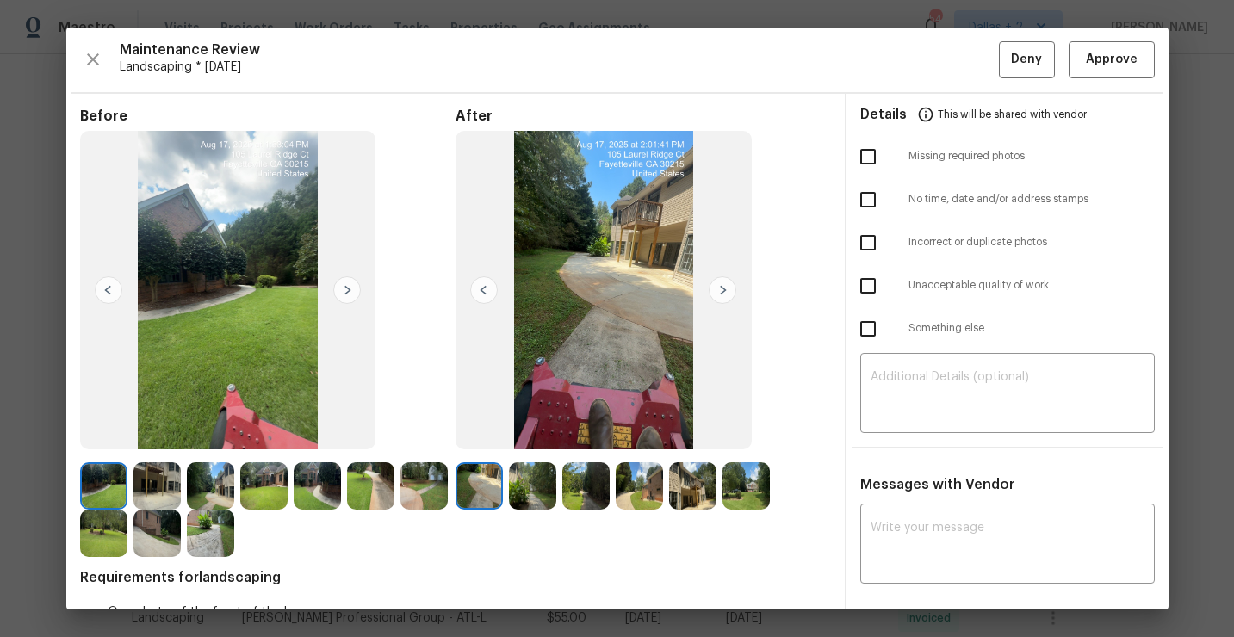
click at [534, 493] on img at bounding box center [532, 485] width 47 height 47
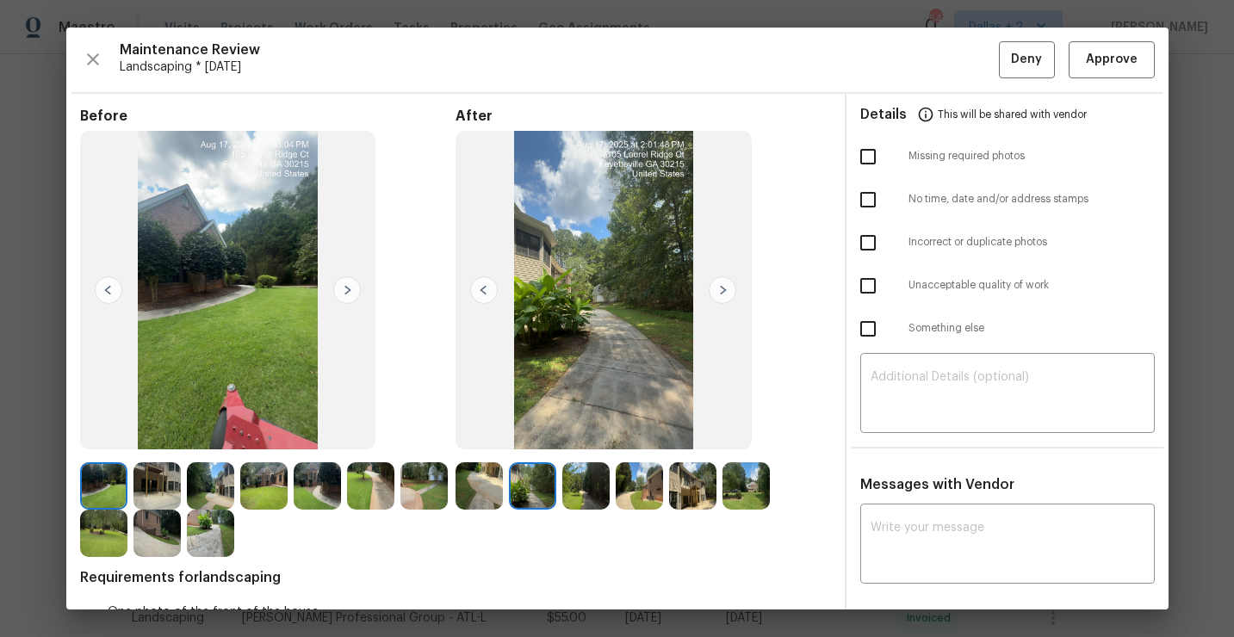
click at [195, 356] on img at bounding box center [228, 290] width 296 height 319
click at [150, 491] on img at bounding box center [156, 485] width 47 height 47
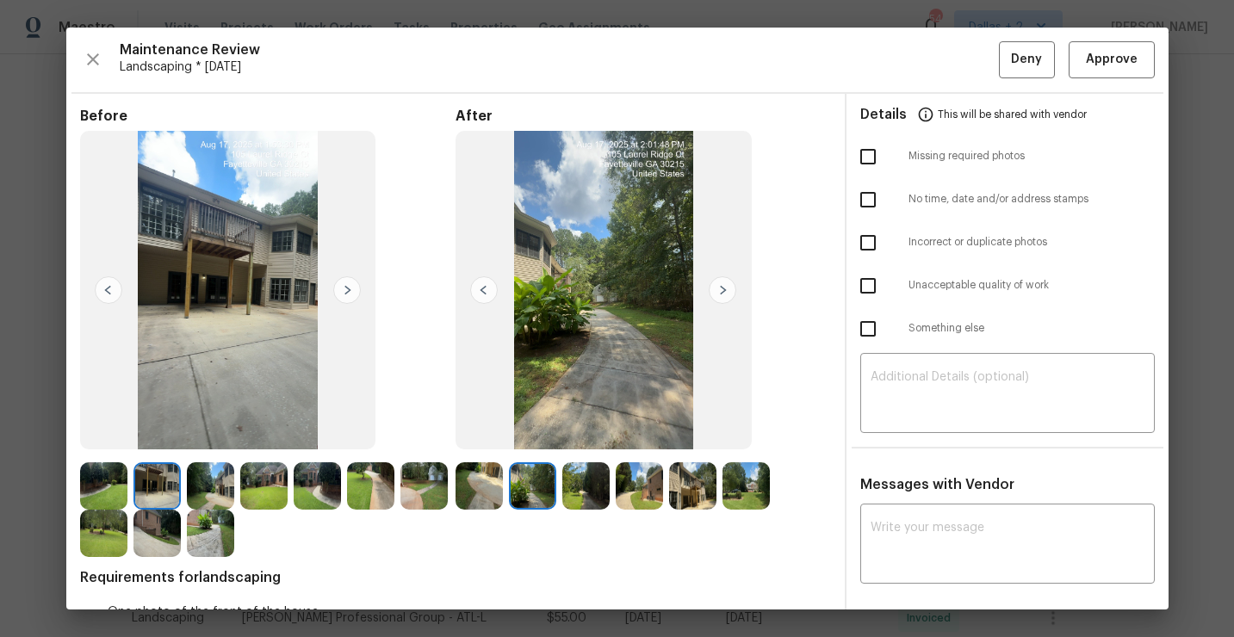
click at [207, 498] on img at bounding box center [210, 485] width 47 height 47
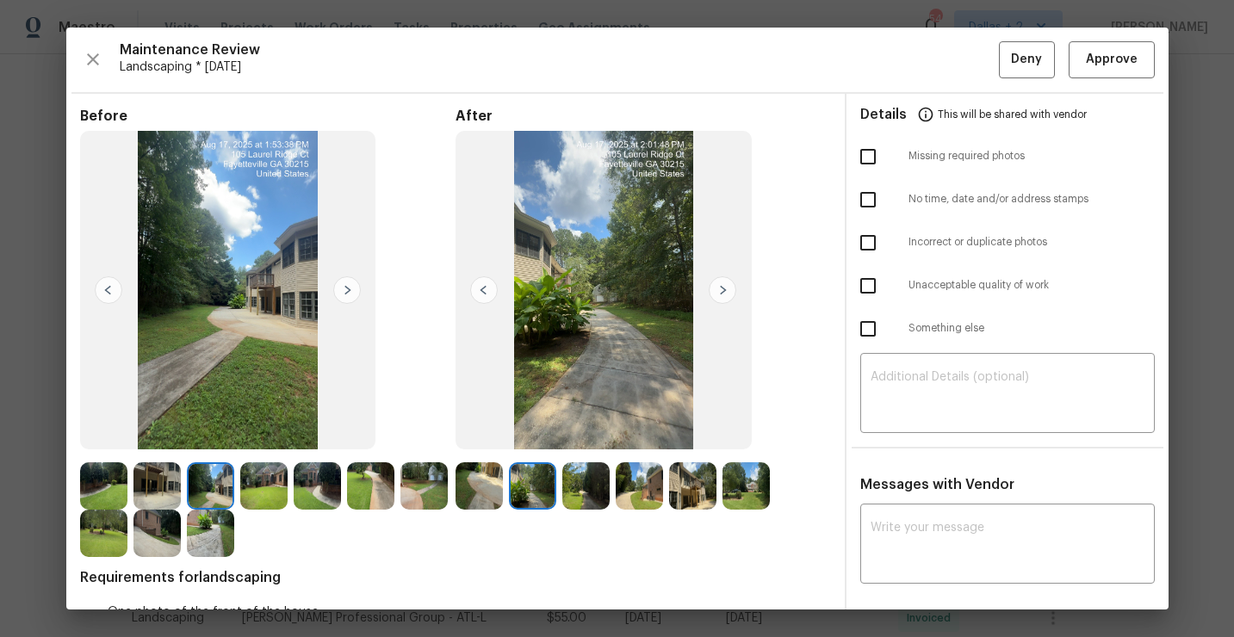
click at [270, 483] on img at bounding box center [263, 485] width 47 height 47
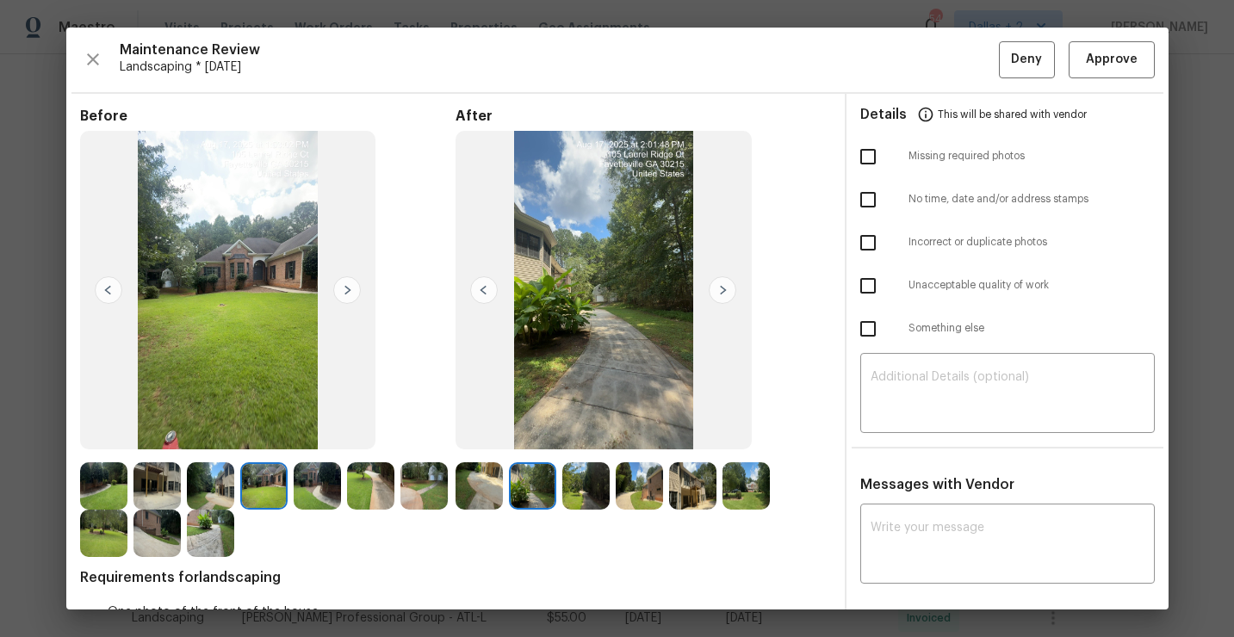
click at [722, 291] on img at bounding box center [723, 290] width 28 height 28
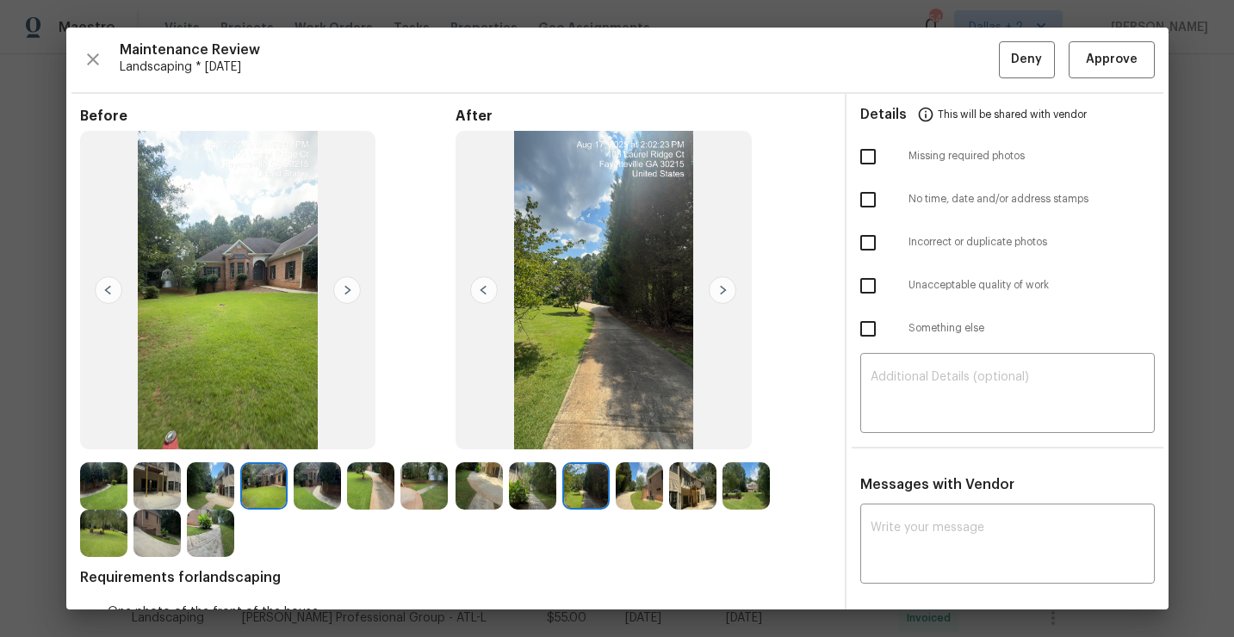
click at [722, 291] on img at bounding box center [723, 290] width 28 height 28
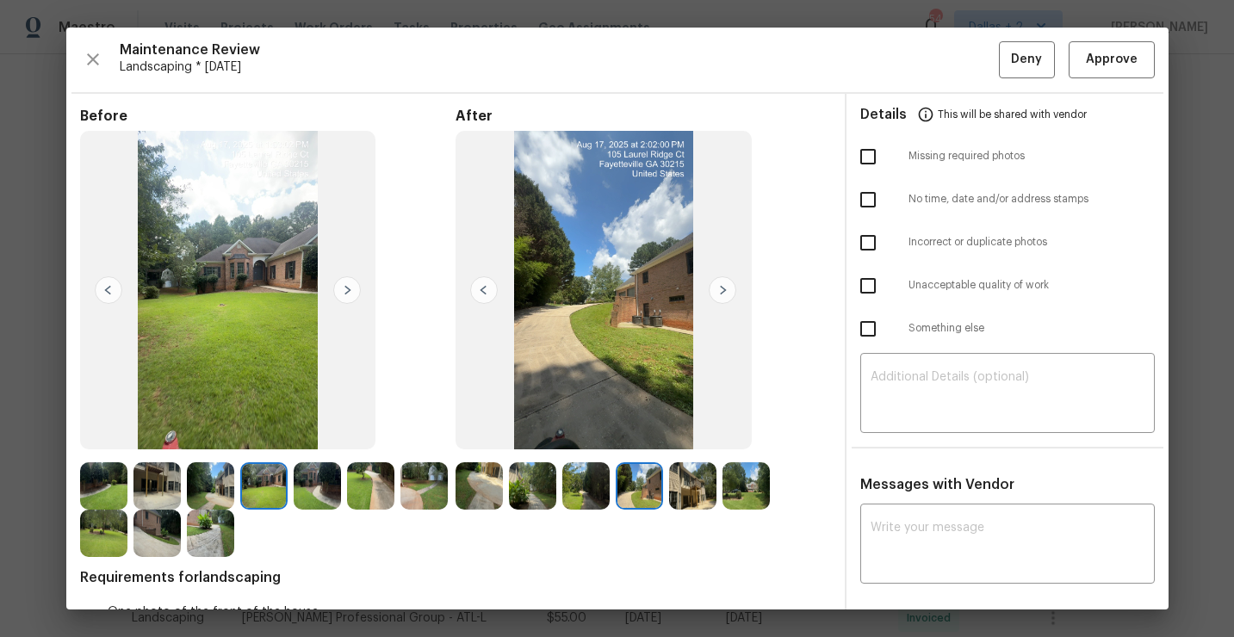
click at [722, 291] on img at bounding box center [723, 290] width 28 height 28
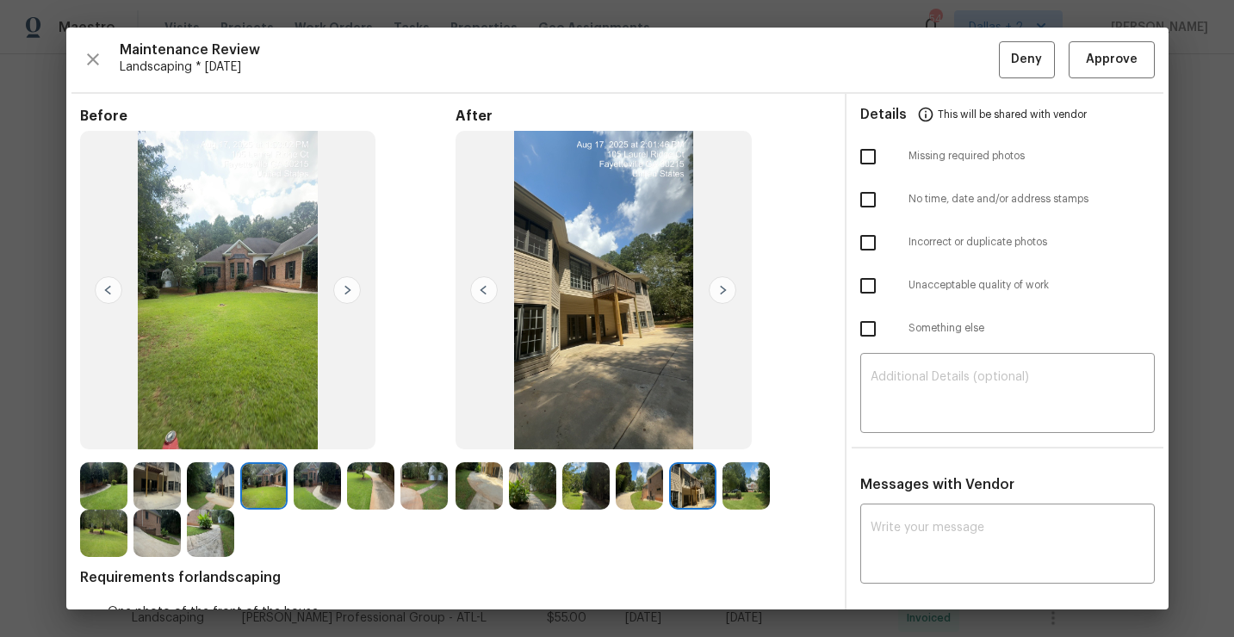
click at [746, 472] on img at bounding box center [746, 485] width 47 height 47
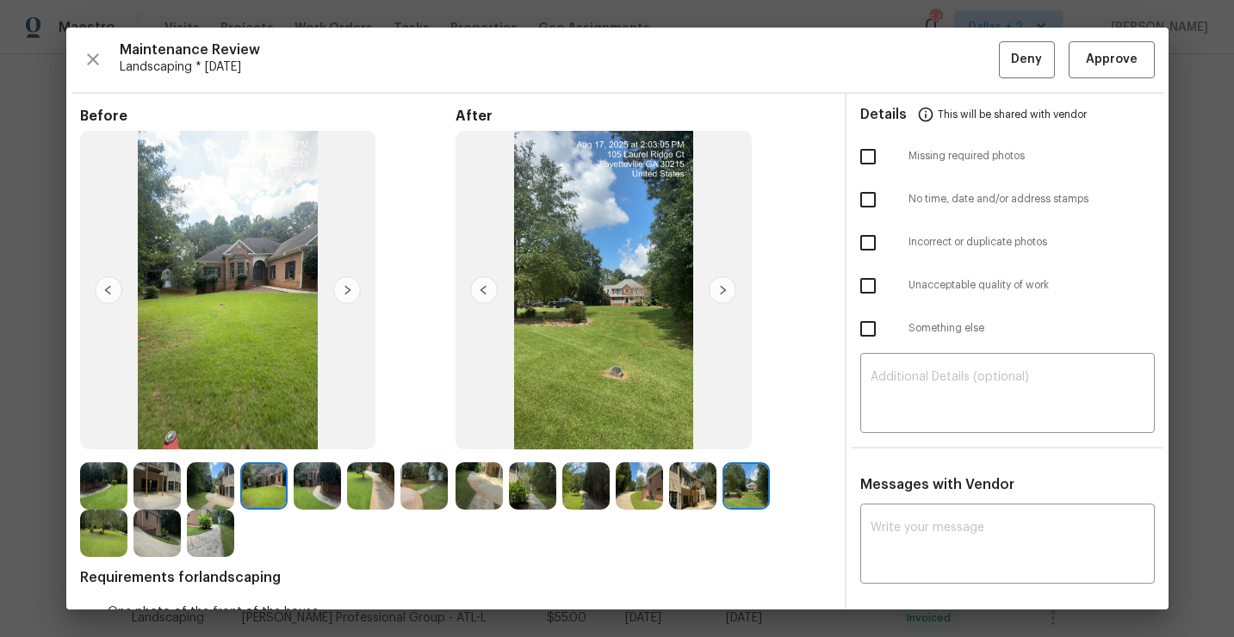
click at [585, 475] on img at bounding box center [585, 485] width 47 height 47
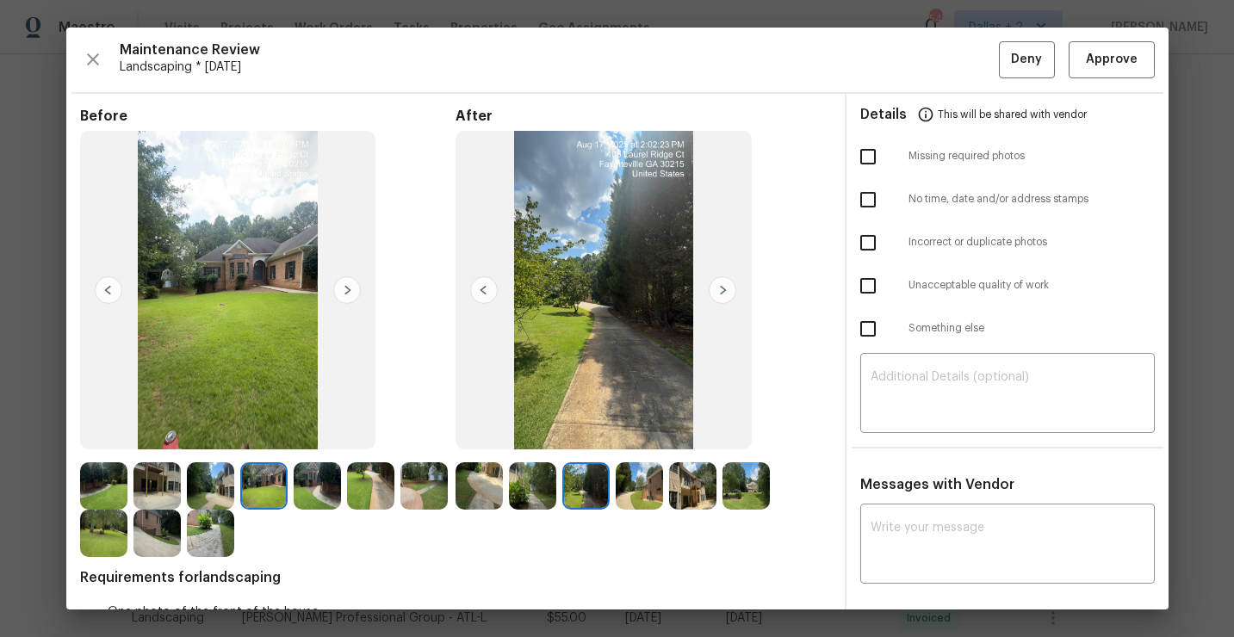
click at [630, 472] on img at bounding box center [639, 485] width 47 height 47
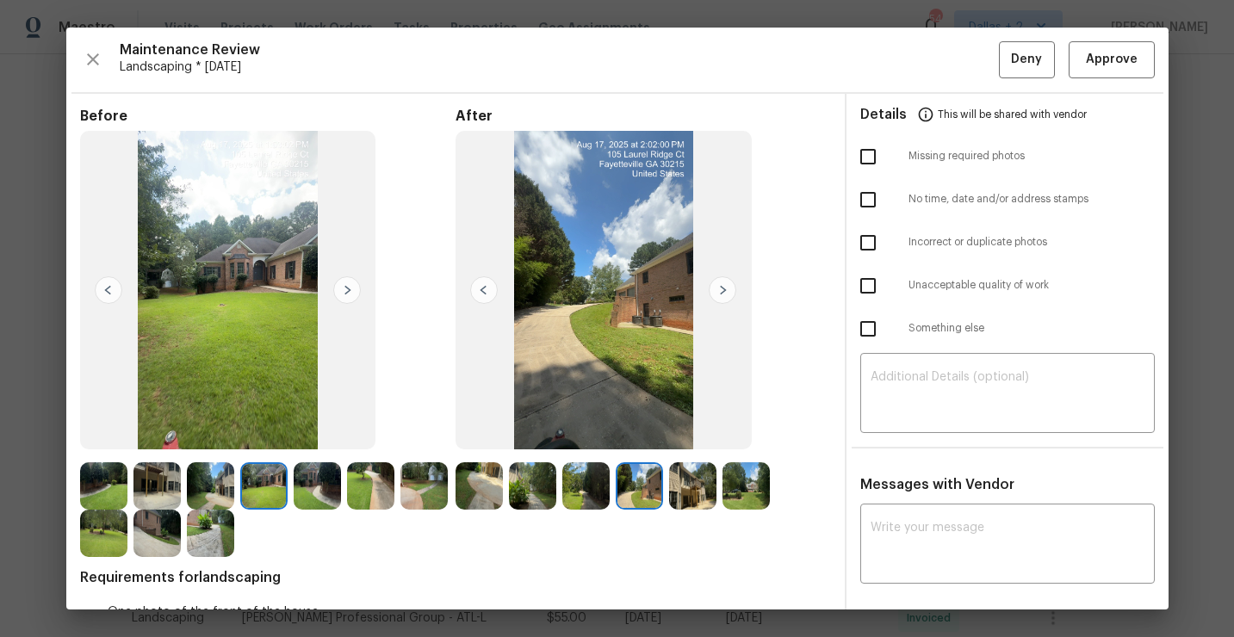
click at [678, 487] on img at bounding box center [692, 485] width 47 height 47
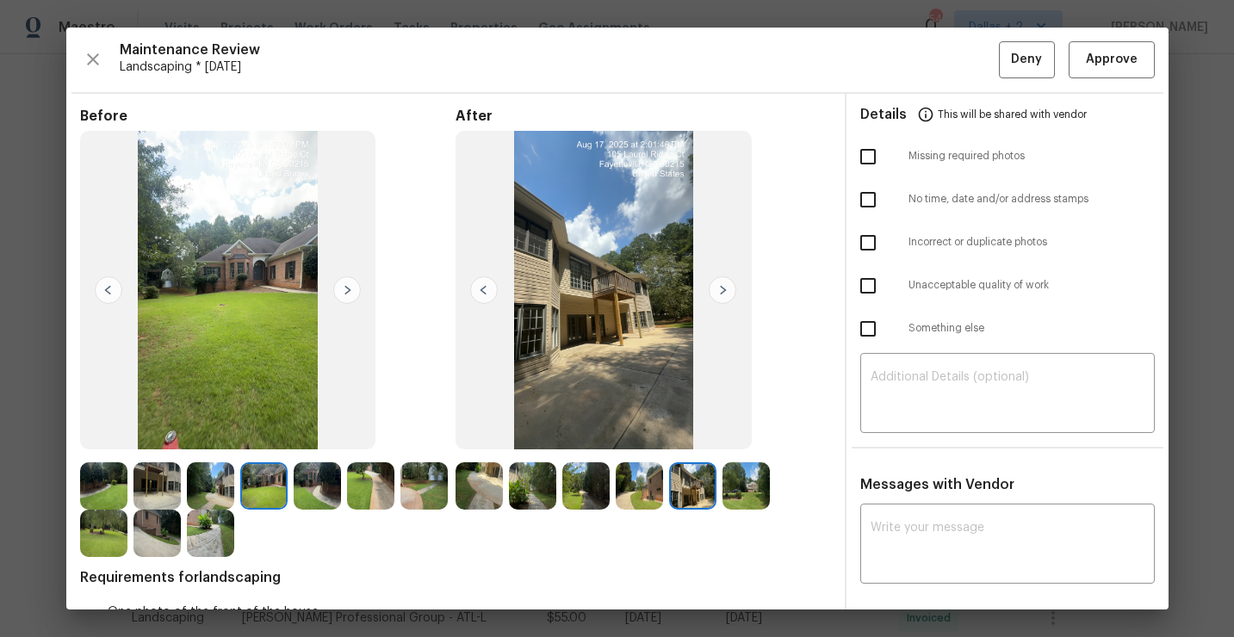
click at [710, 482] on img at bounding box center [692, 485] width 47 height 47
click at [738, 473] on img at bounding box center [746, 485] width 47 height 47
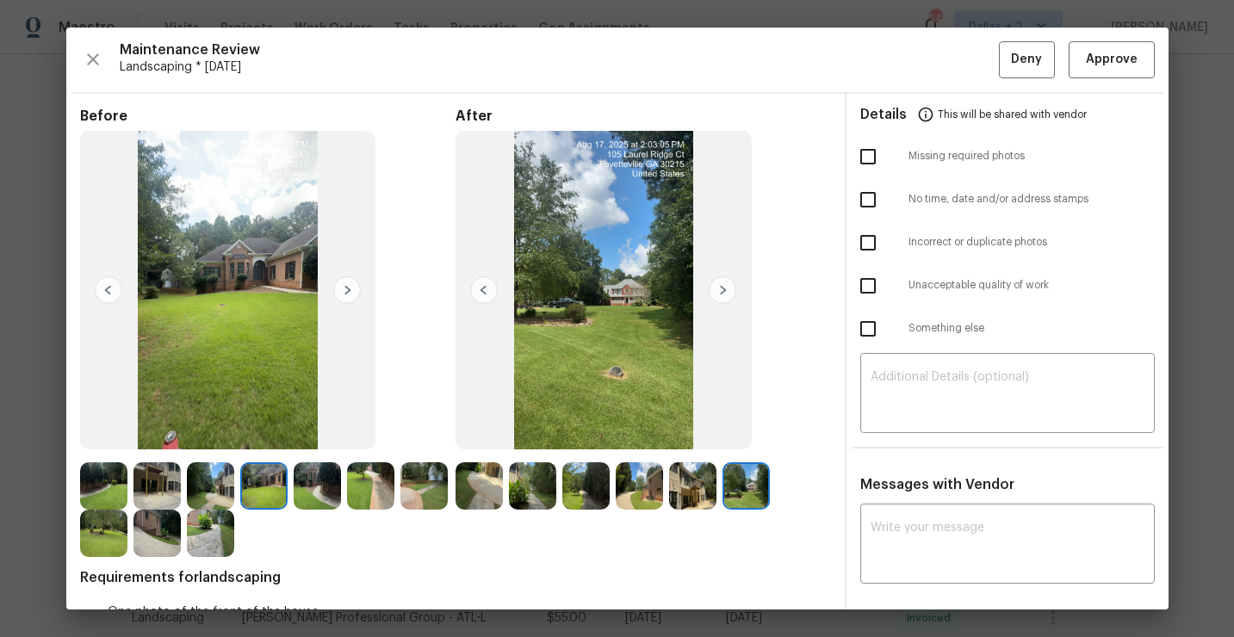
click at [524, 492] on img at bounding box center [532, 485] width 47 height 47
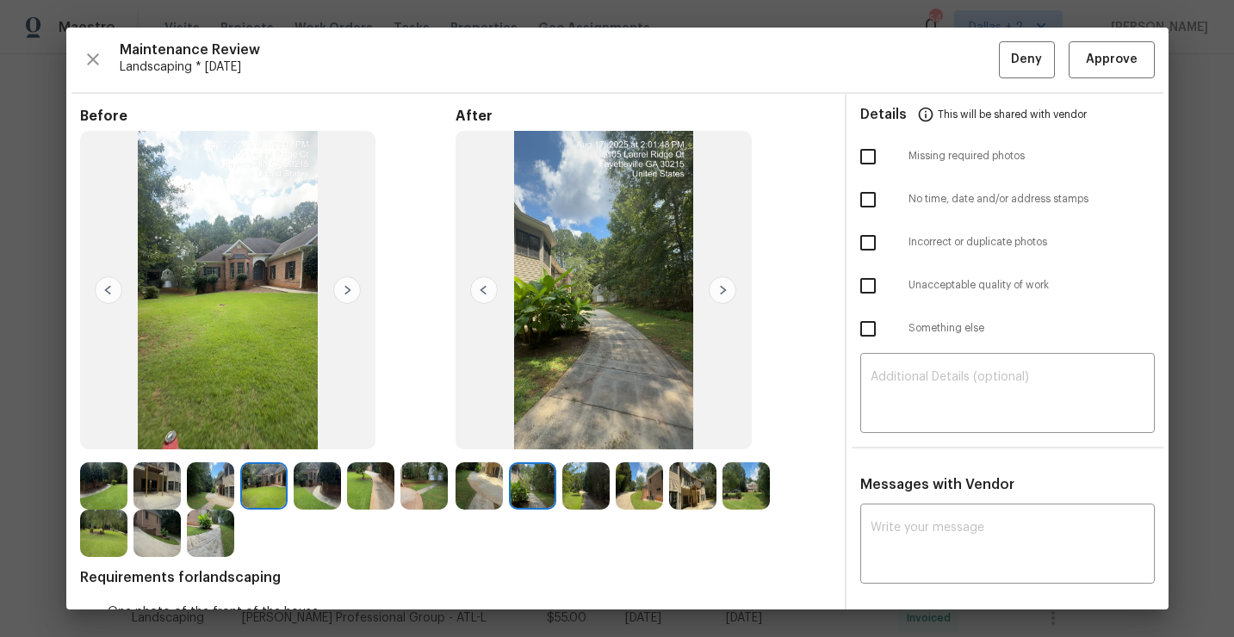
click at [98, 477] on img at bounding box center [103, 485] width 47 height 47
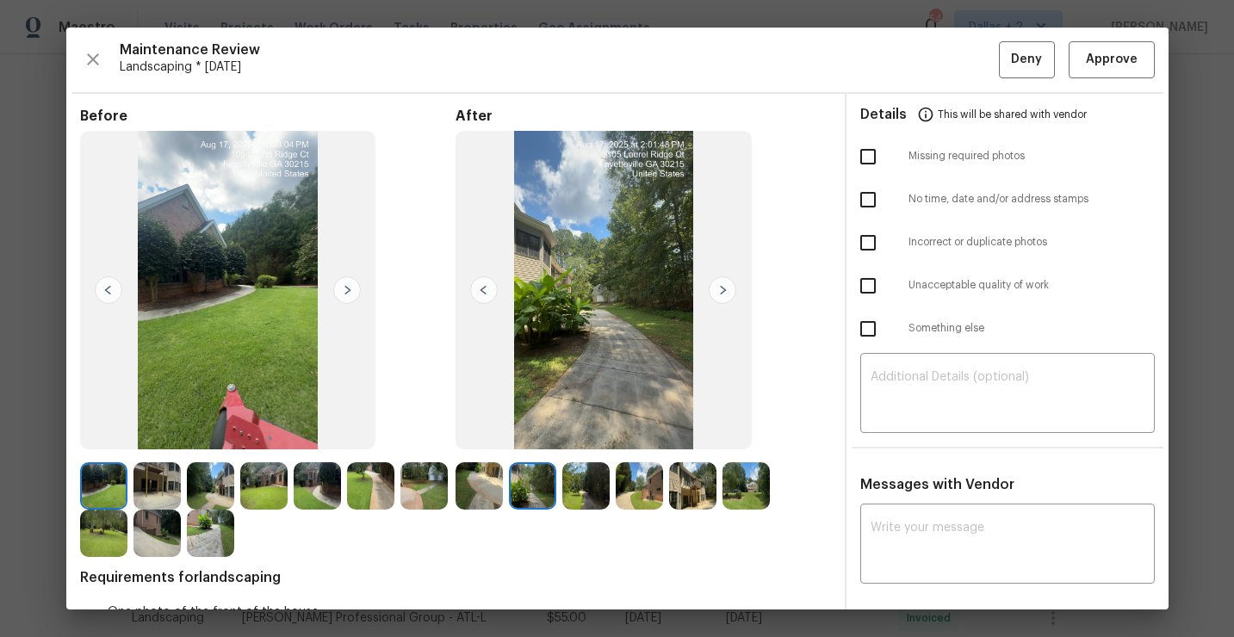
click at [148, 480] on img at bounding box center [156, 485] width 47 height 47
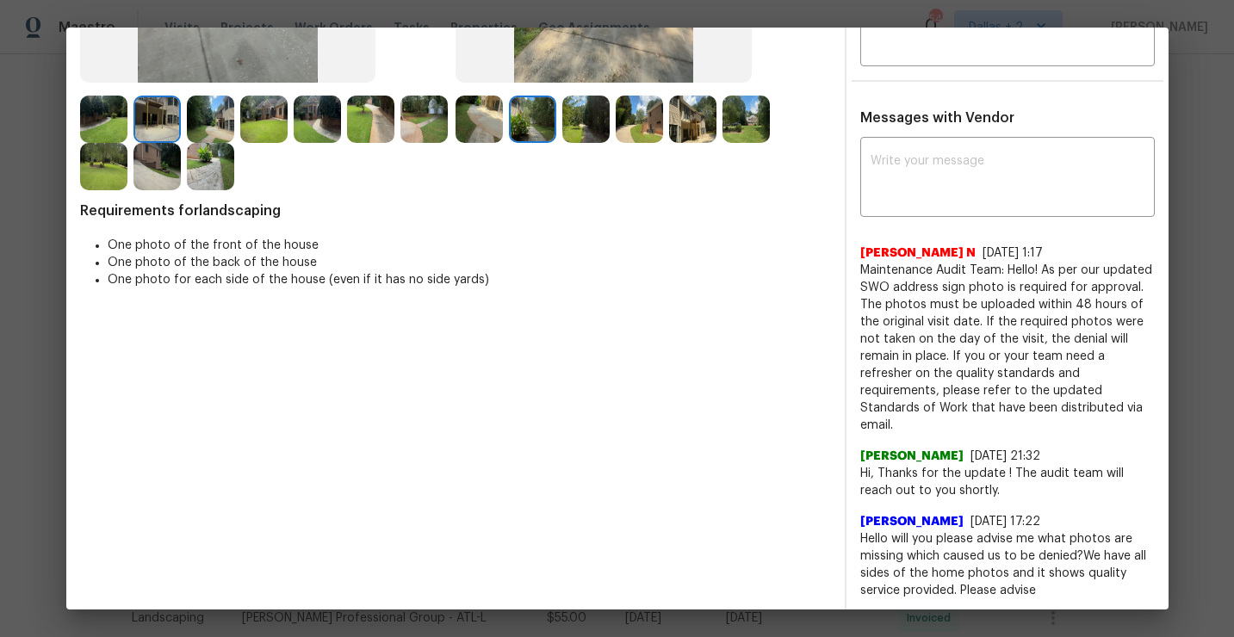
scroll to position [369, 0]
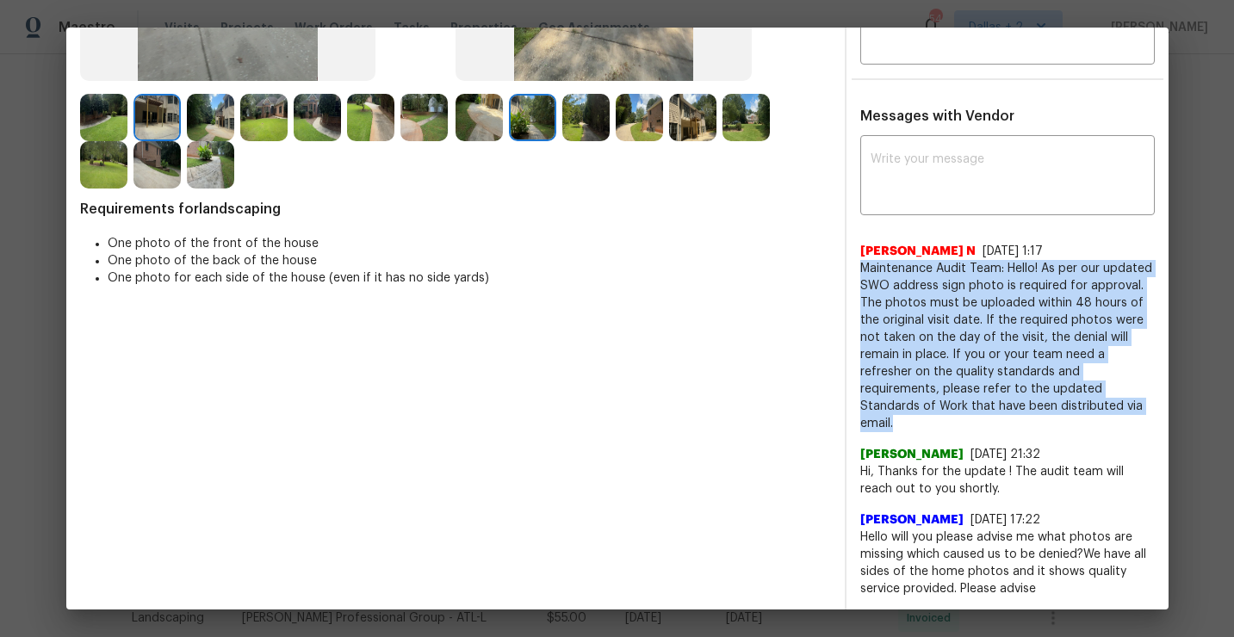
drag, startPoint x: 913, startPoint y: 430, endPoint x: 853, endPoint y: 273, distance: 167.6
click at [853, 273] on div "x ​ Nijanthan N 7/17/25, 1:17 Maintenance Audit Team: Hello! As per our updated…" at bounding box center [1008, 512] width 322 height 744
copy span "Maintenance Audit Team: Hello! As per our updated SWO address sign photo is req…"
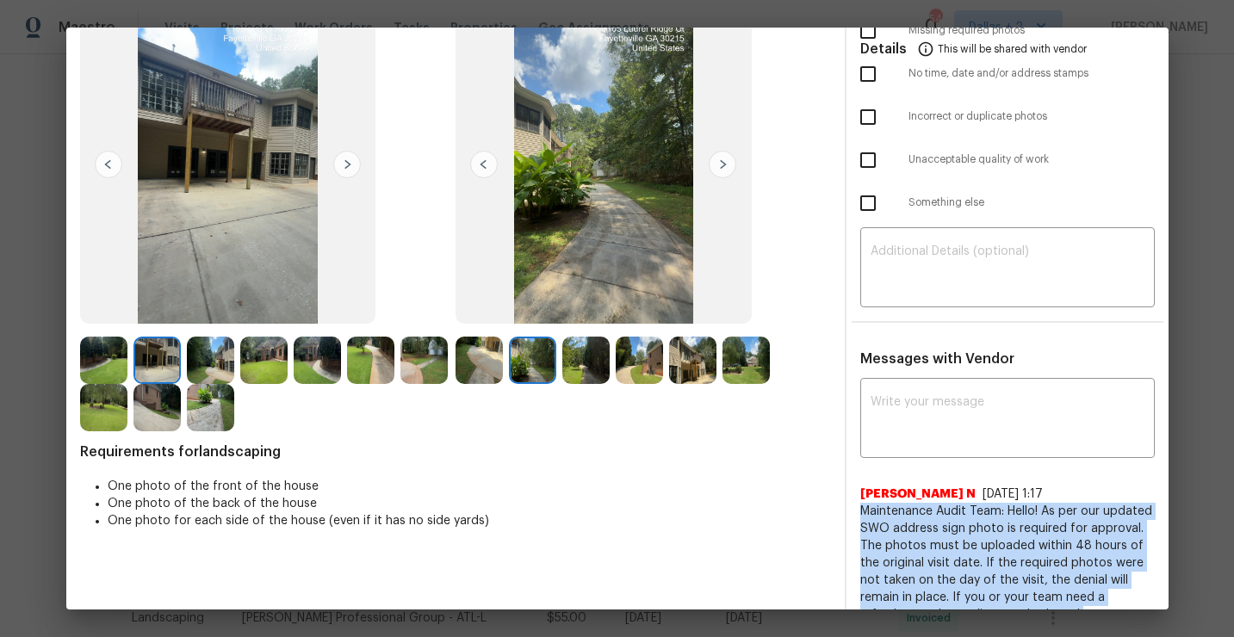
scroll to position [120, 0]
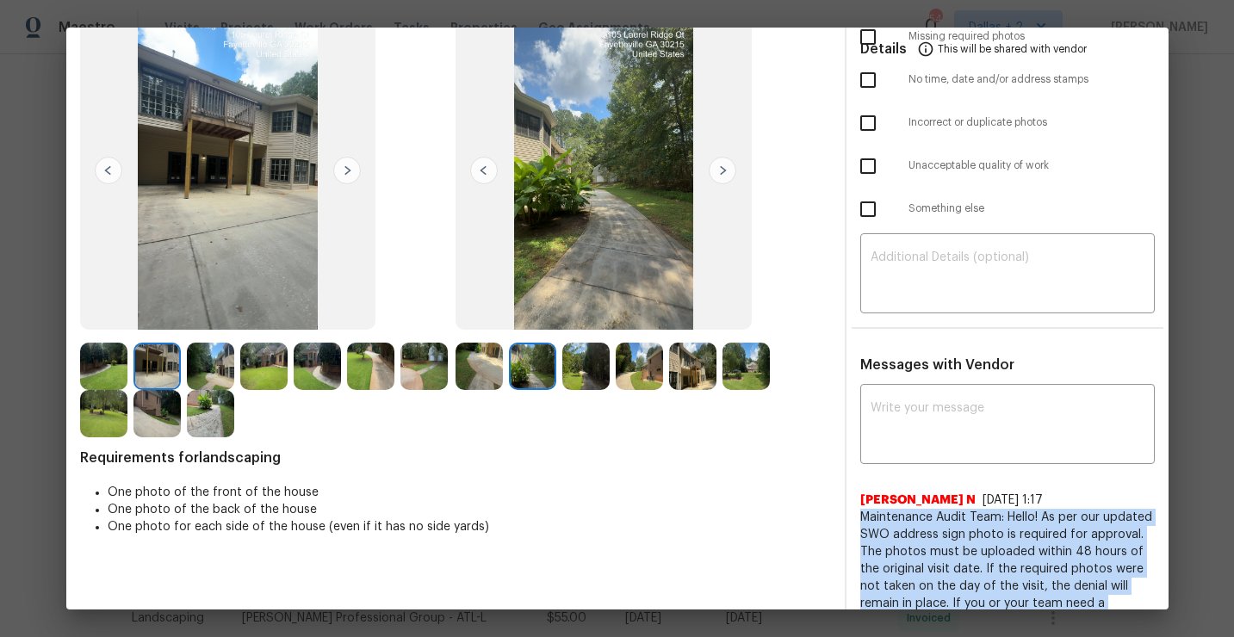
click at [479, 361] on img at bounding box center [479, 366] width 47 height 47
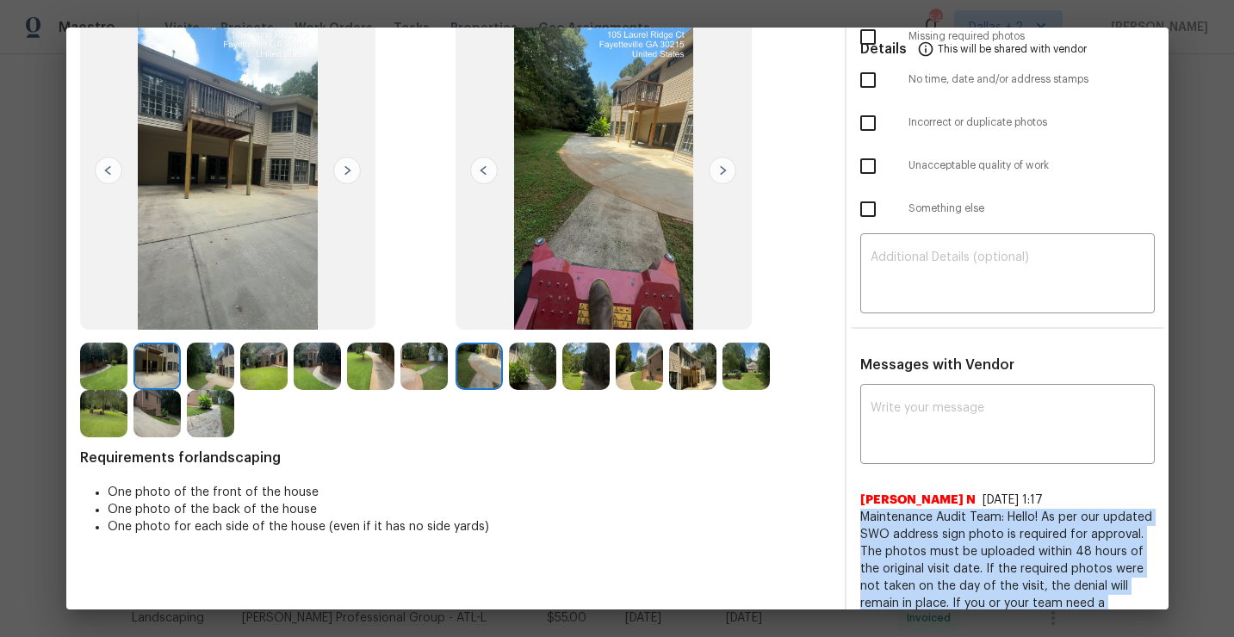
click at [721, 165] on img at bounding box center [723, 171] width 28 height 28
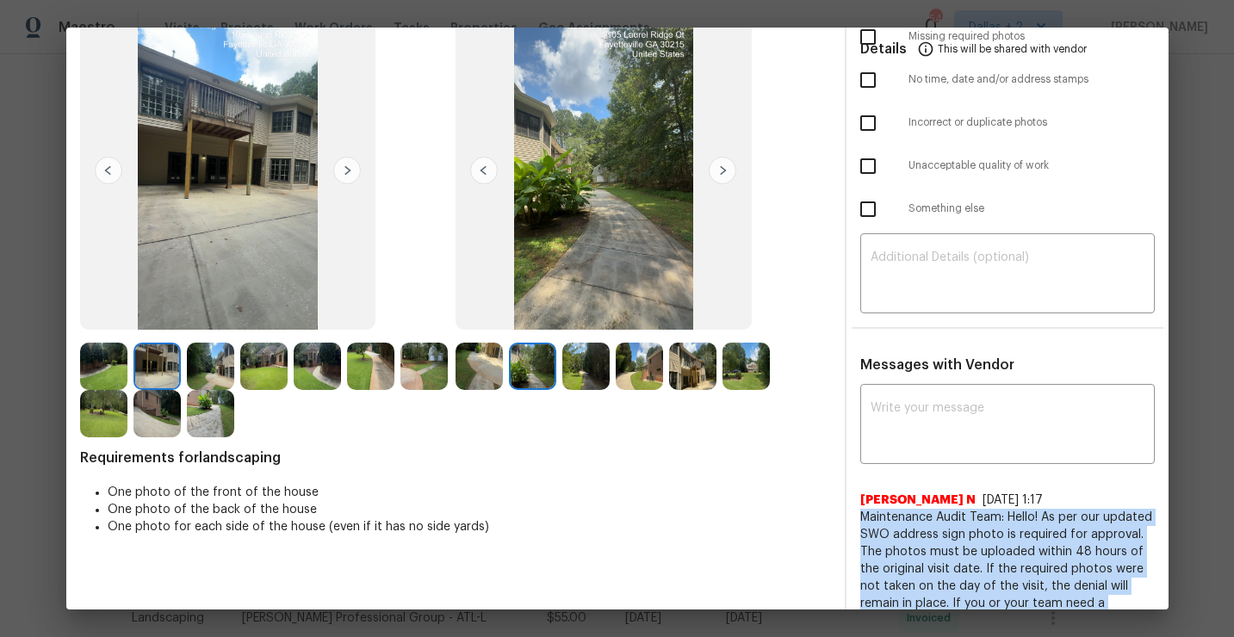
click at [721, 165] on img at bounding box center [723, 171] width 28 height 28
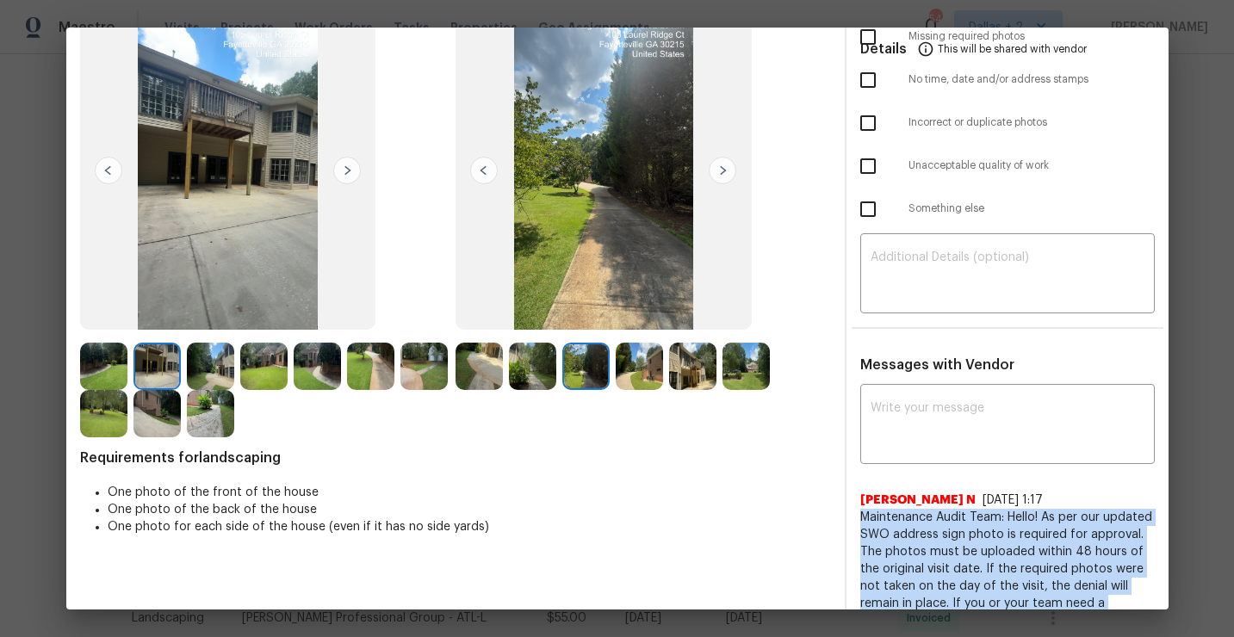
click at [721, 165] on img at bounding box center [723, 171] width 28 height 28
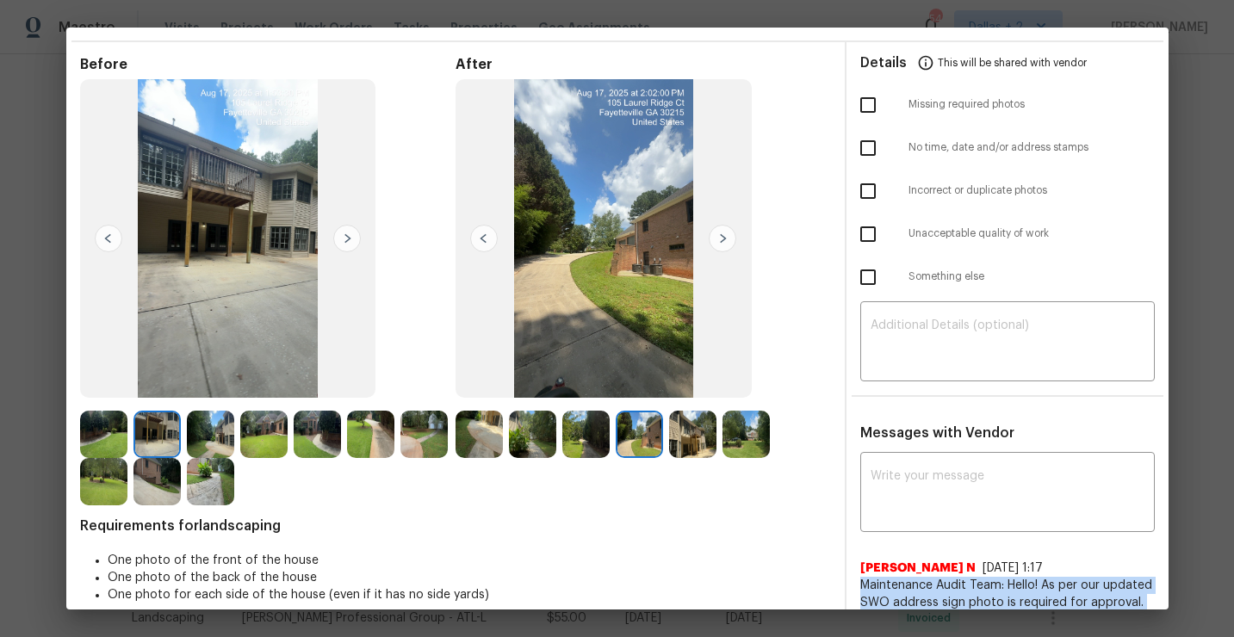
scroll to position [48, 0]
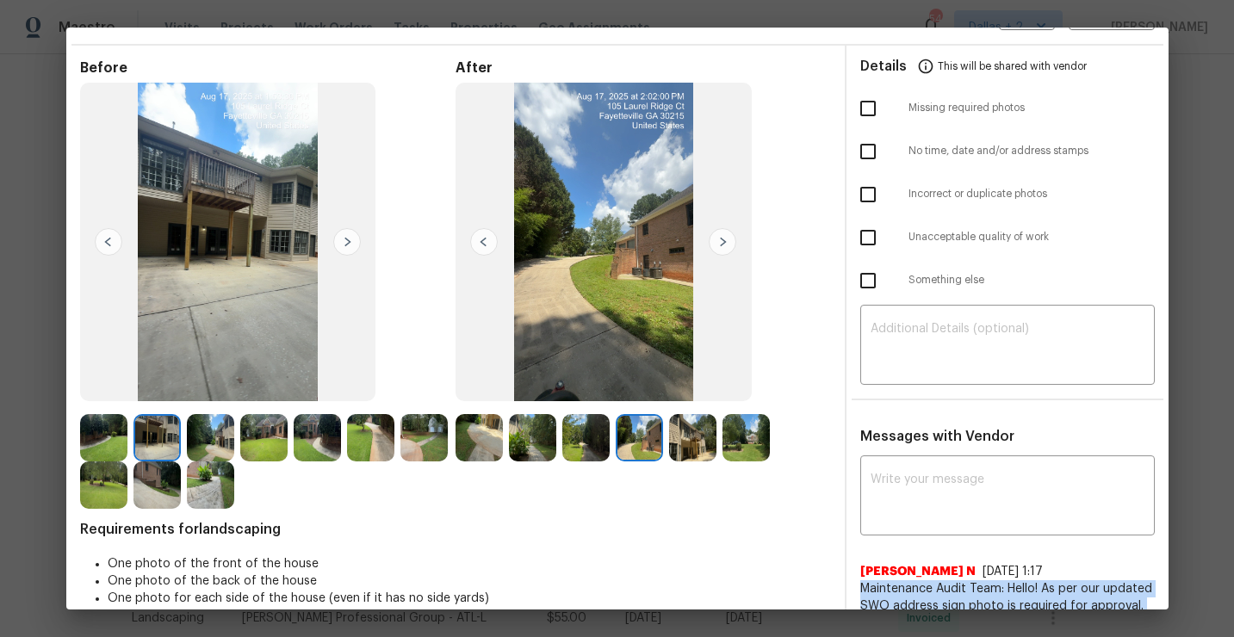
click at [721, 246] on img at bounding box center [723, 242] width 28 height 28
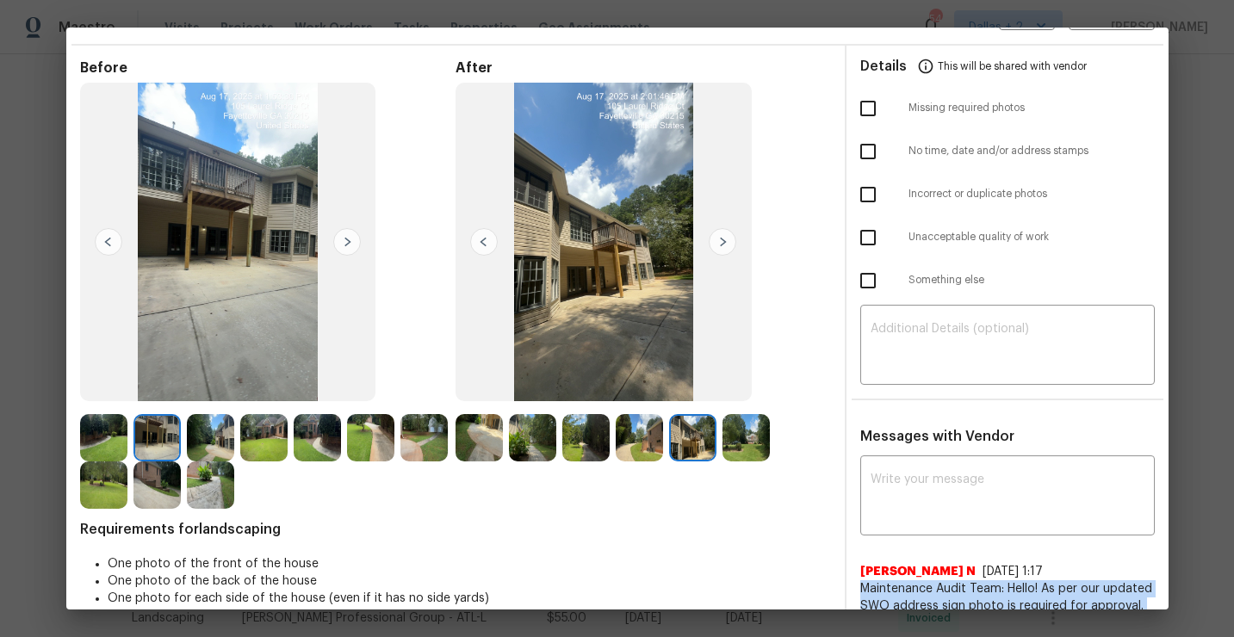
click at [721, 246] on img at bounding box center [723, 242] width 28 height 28
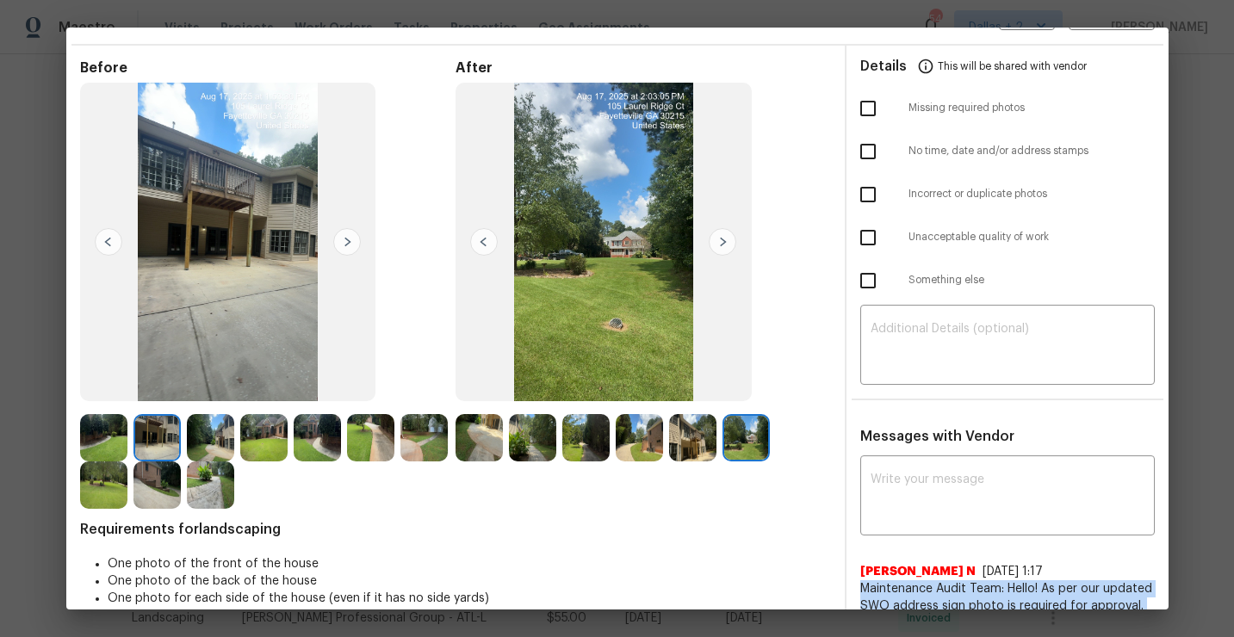
click at [721, 246] on img at bounding box center [723, 242] width 28 height 28
click at [102, 431] on img at bounding box center [103, 437] width 47 height 47
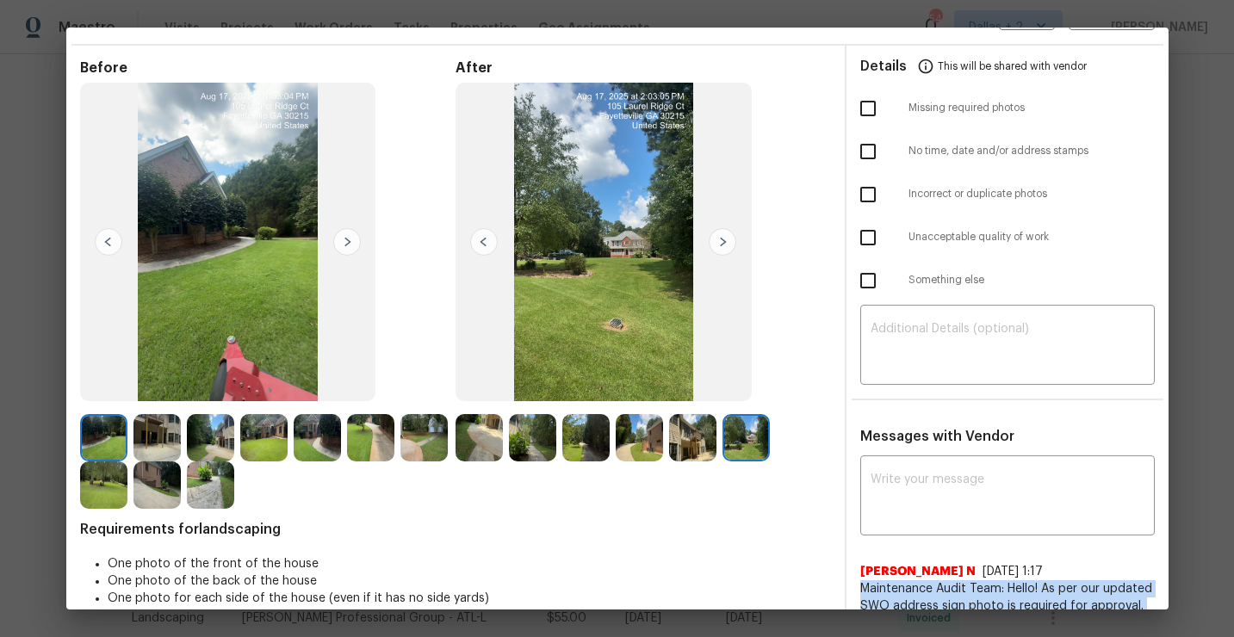
click at [344, 245] on img at bounding box center [347, 242] width 28 height 28
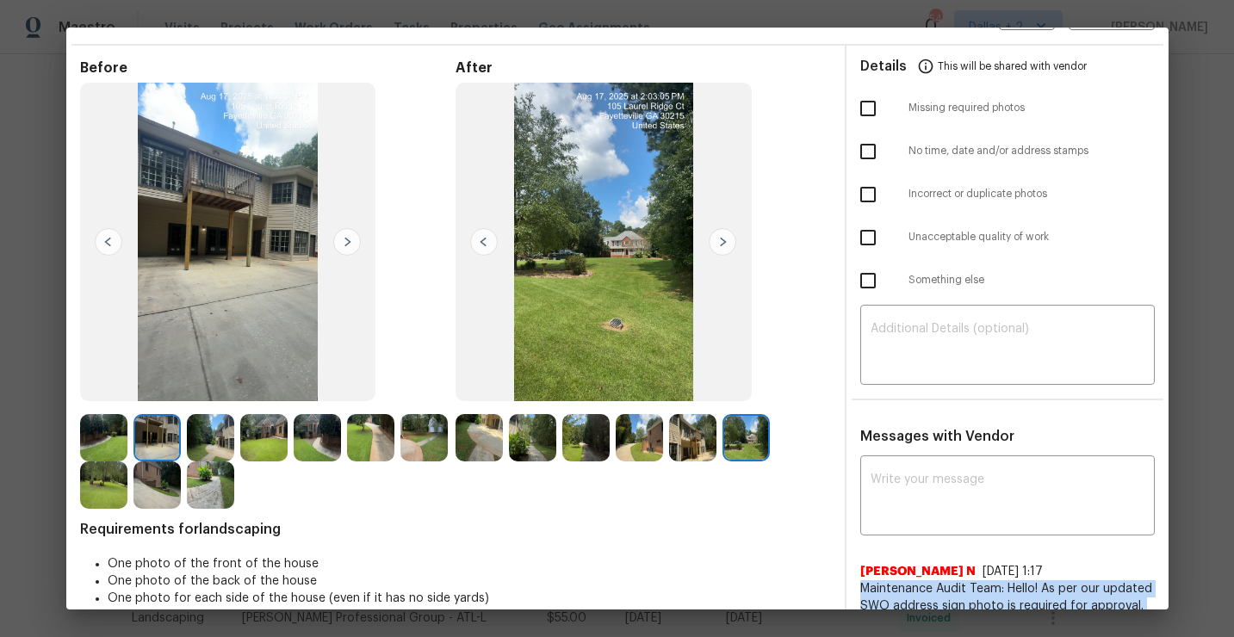
click at [352, 250] on img at bounding box center [347, 242] width 28 height 28
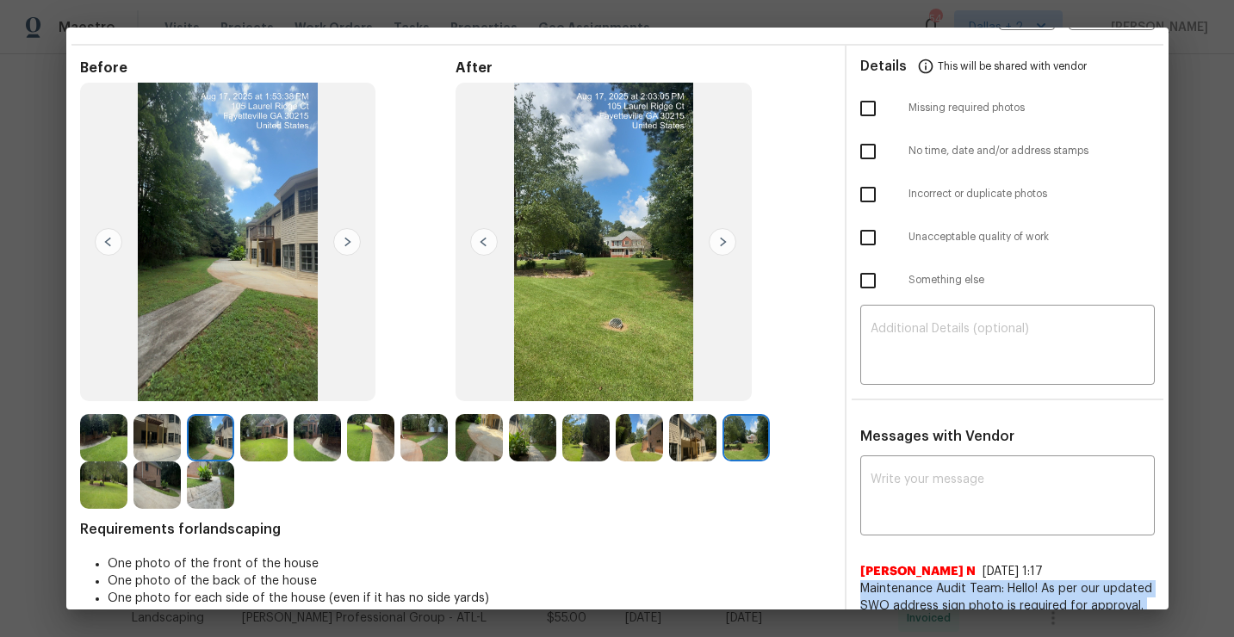
click at [352, 250] on img at bounding box center [347, 242] width 28 height 28
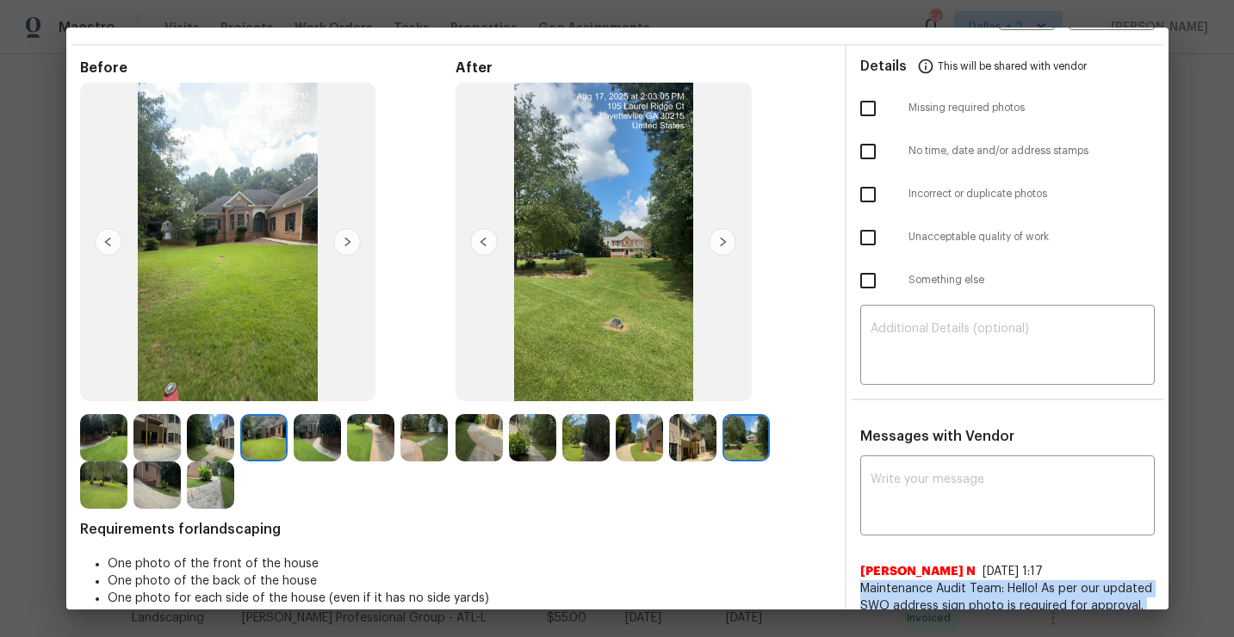
click at [352, 250] on img at bounding box center [347, 242] width 28 height 28
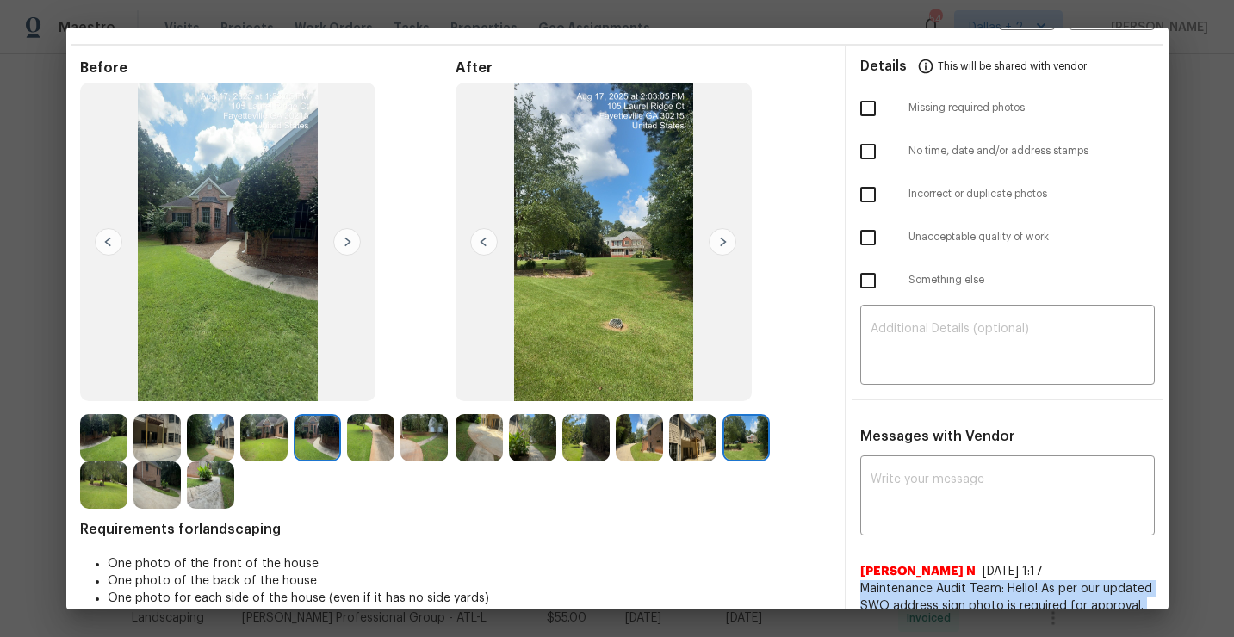
click at [358, 238] on img at bounding box center [347, 242] width 28 height 28
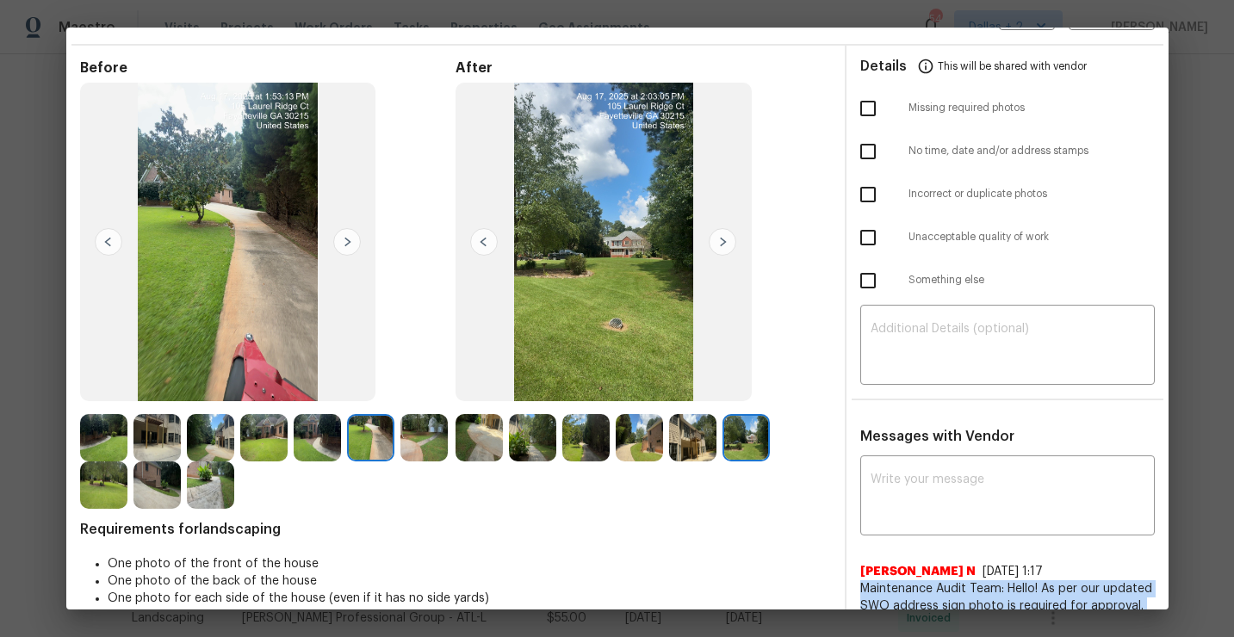
click at [102, 254] on img at bounding box center [109, 242] width 28 height 28
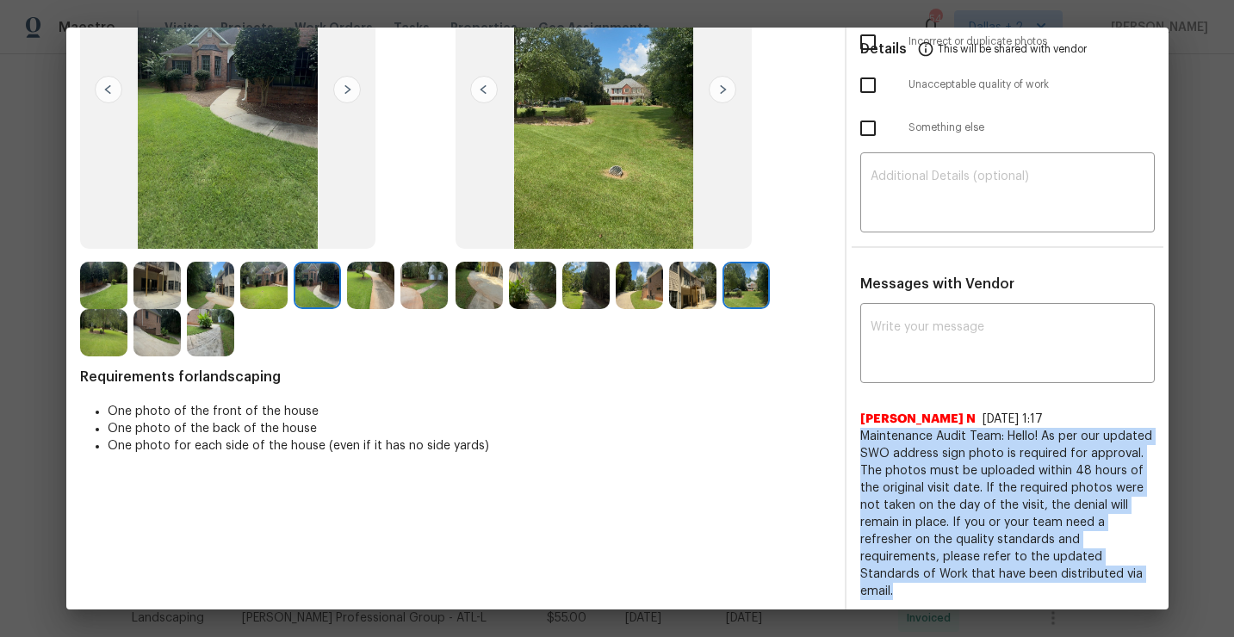
scroll to position [177, 0]
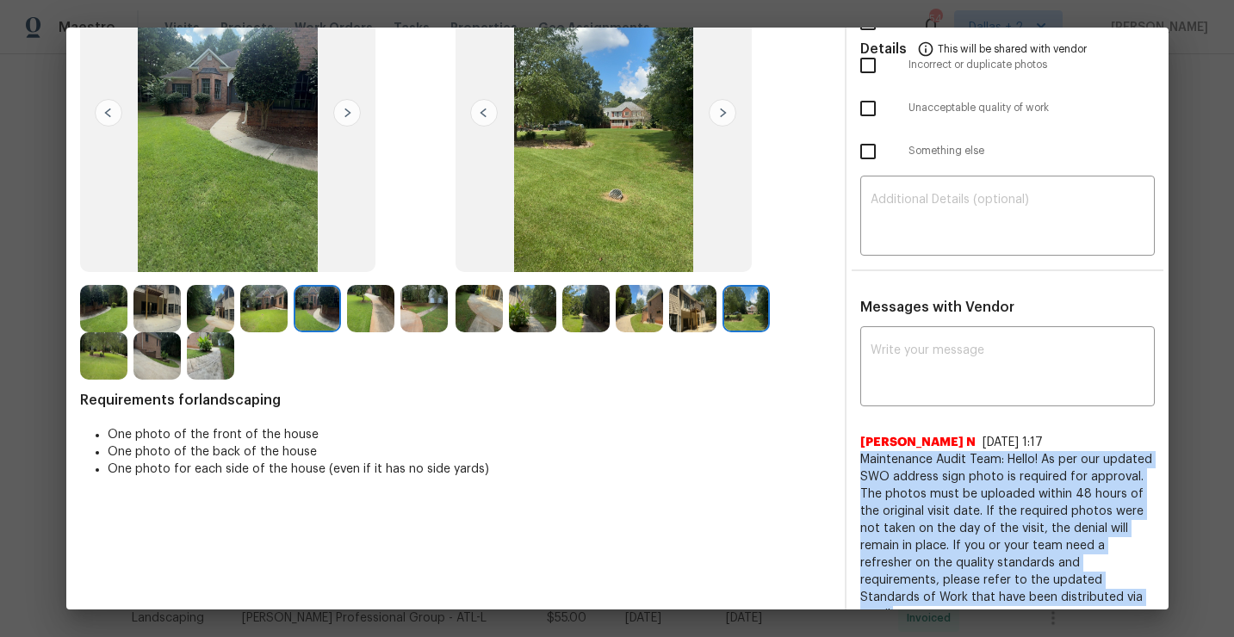
click at [696, 315] on img at bounding box center [692, 308] width 47 height 47
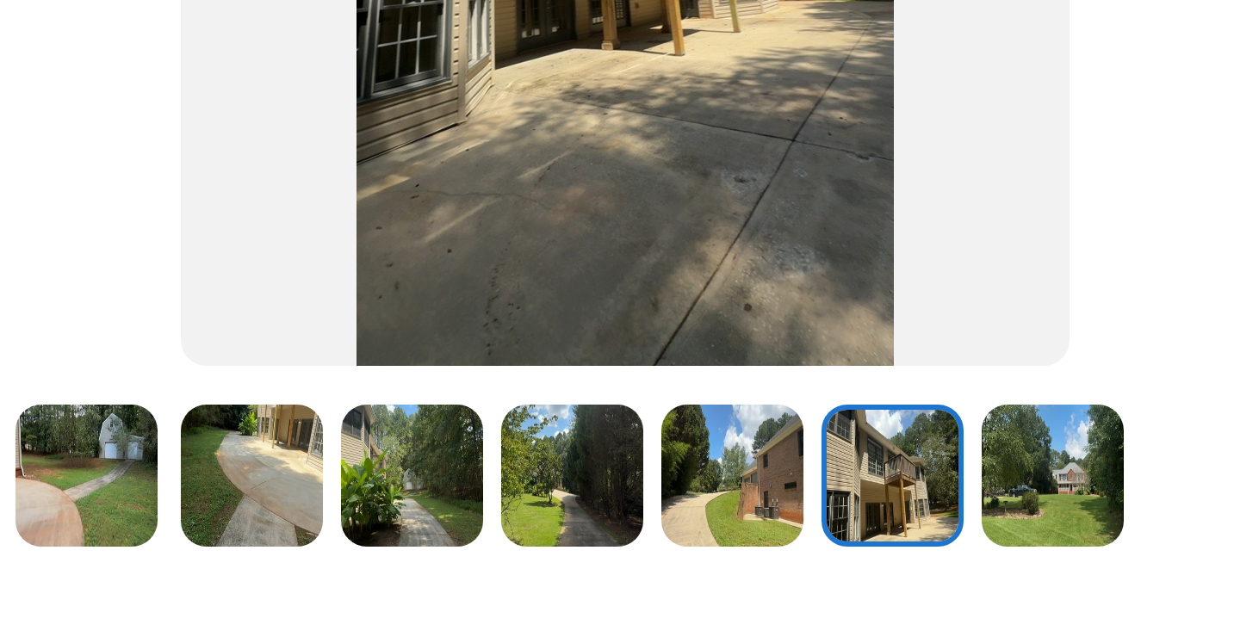
scroll to position [227, 0]
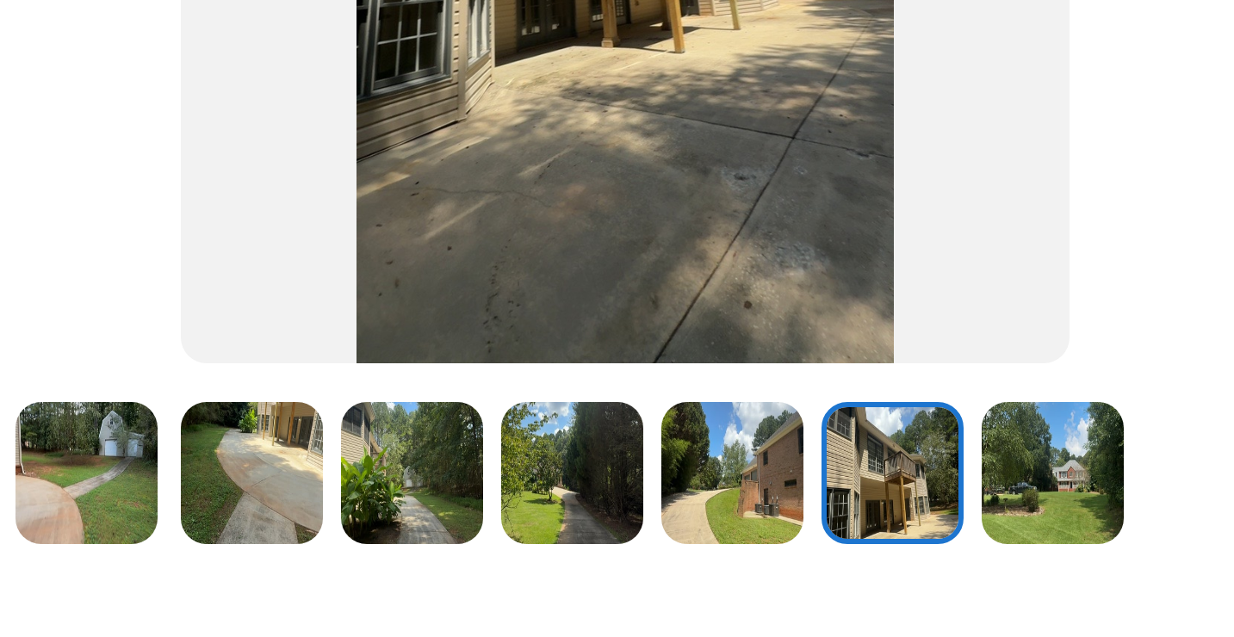
click at [494, 247] on img at bounding box center [479, 258] width 47 height 47
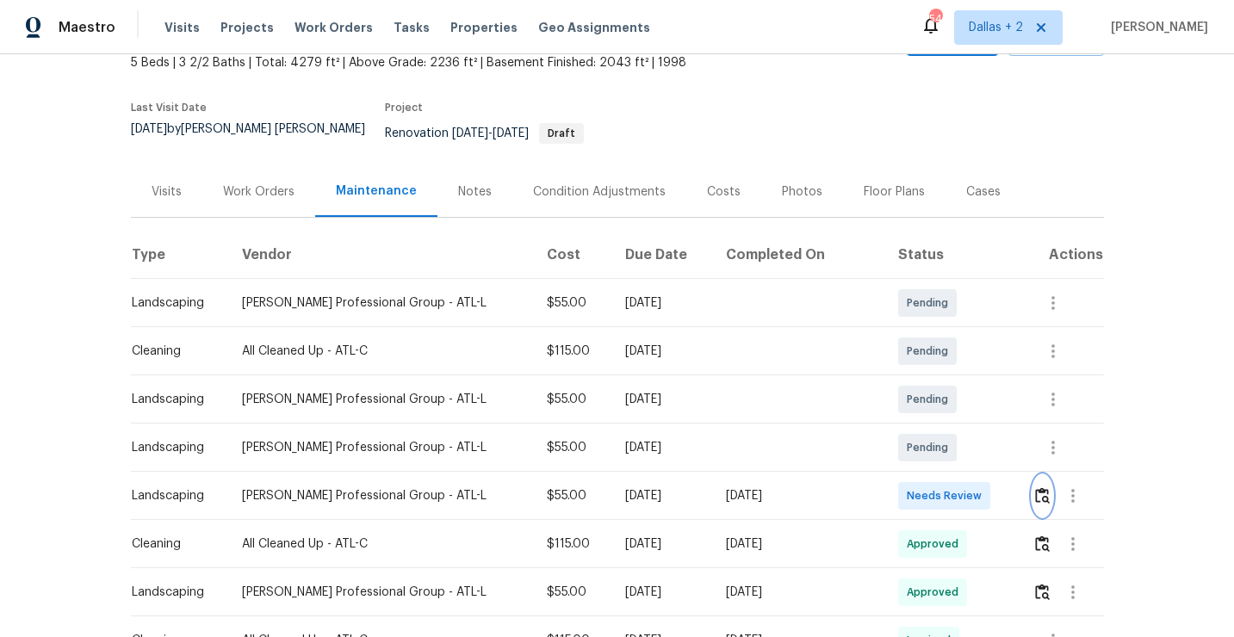
scroll to position [134, 0]
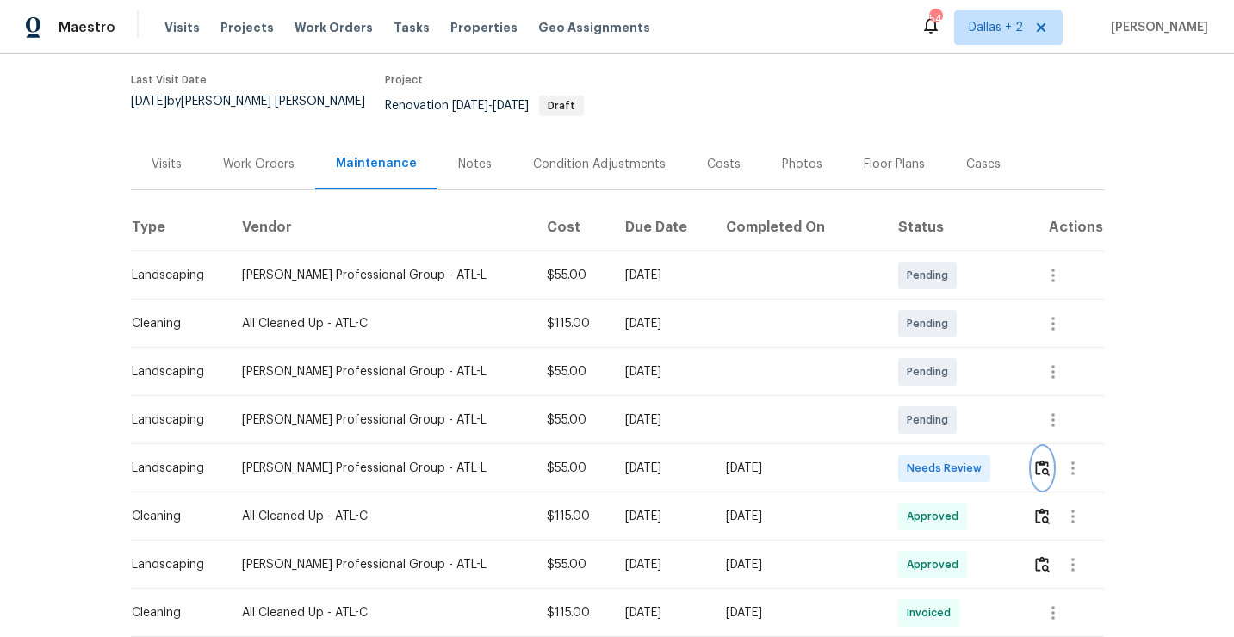
click at [1035, 460] on img "button" at bounding box center [1042, 468] width 15 height 16
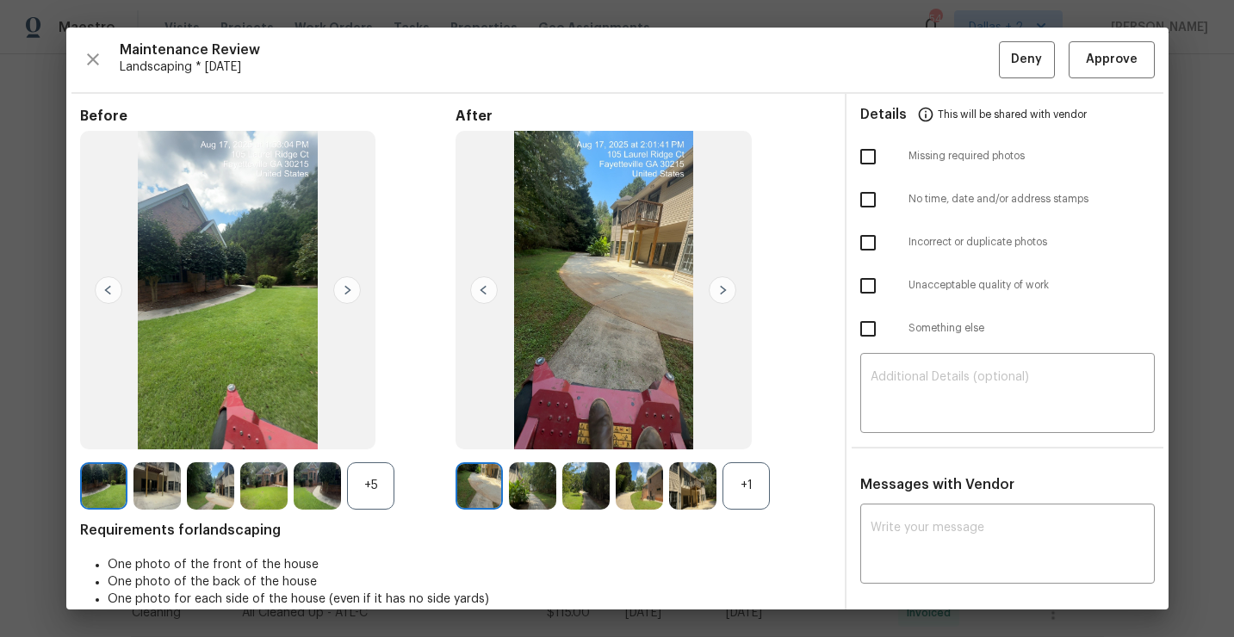
click at [378, 496] on div "+5" at bounding box center [370, 485] width 47 height 47
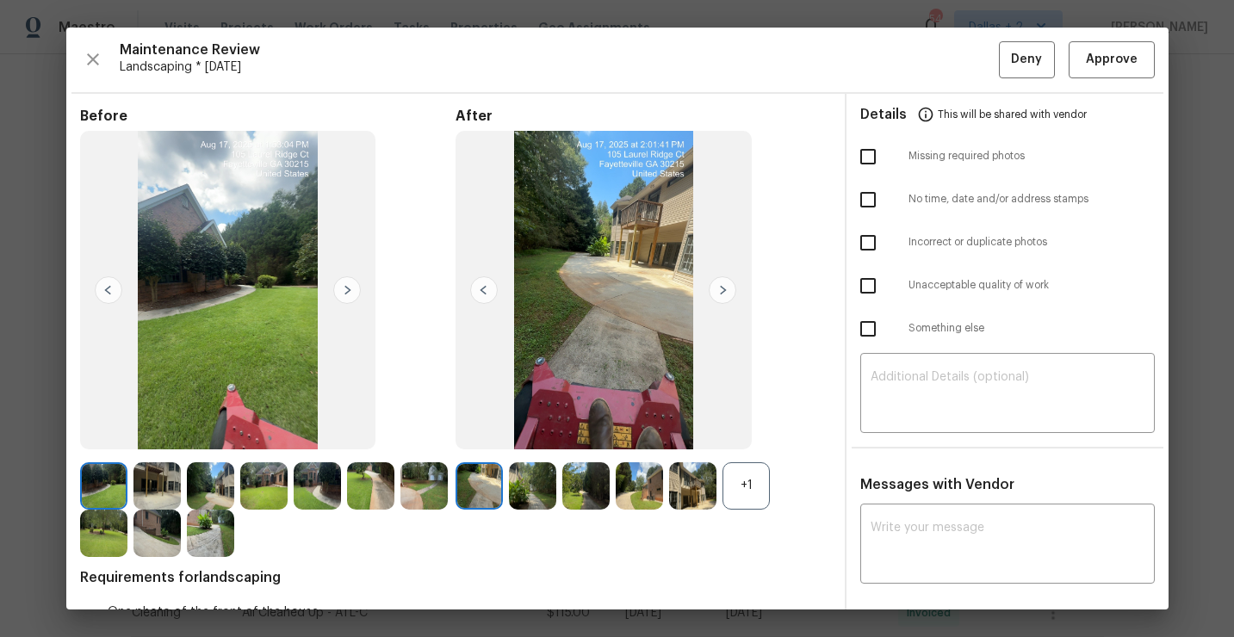
click at [311, 481] on img at bounding box center [317, 485] width 47 height 47
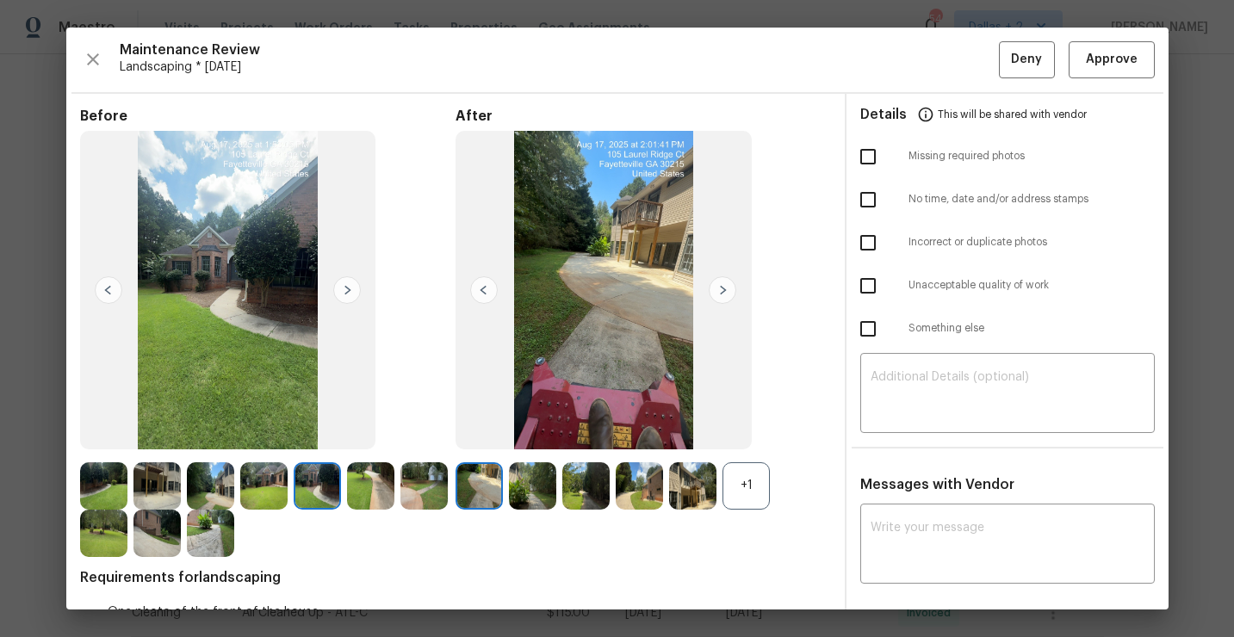
click at [266, 490] on img at bounding box center [263, 485] width 47 height 47
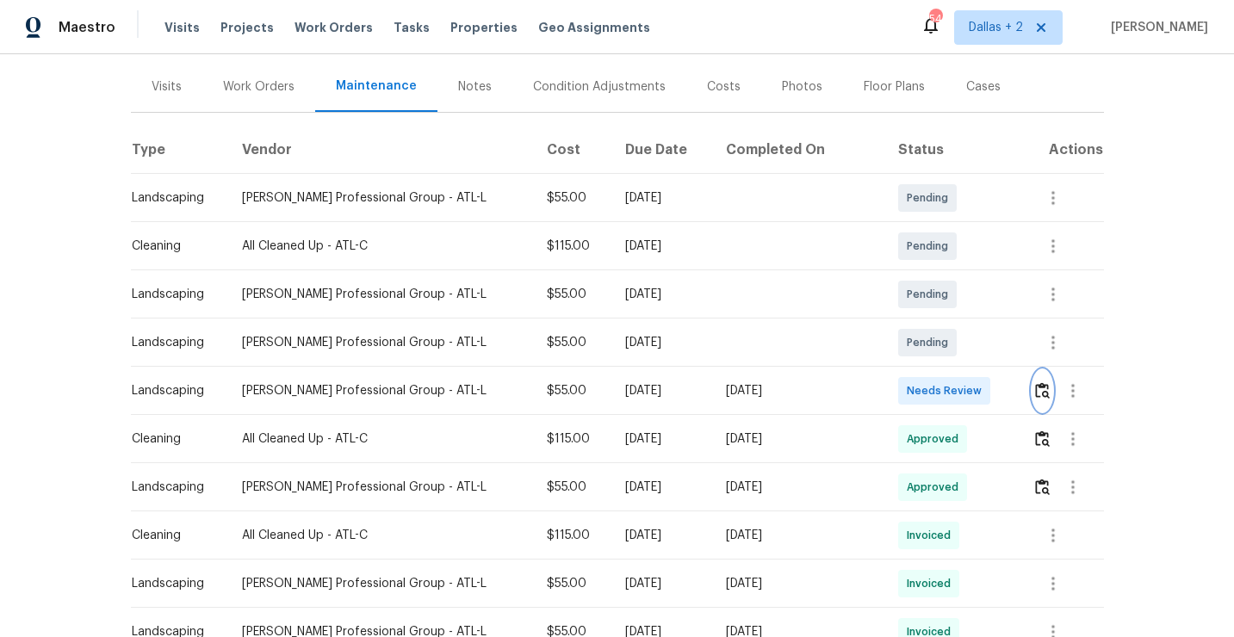
scroll to position [255, 0]
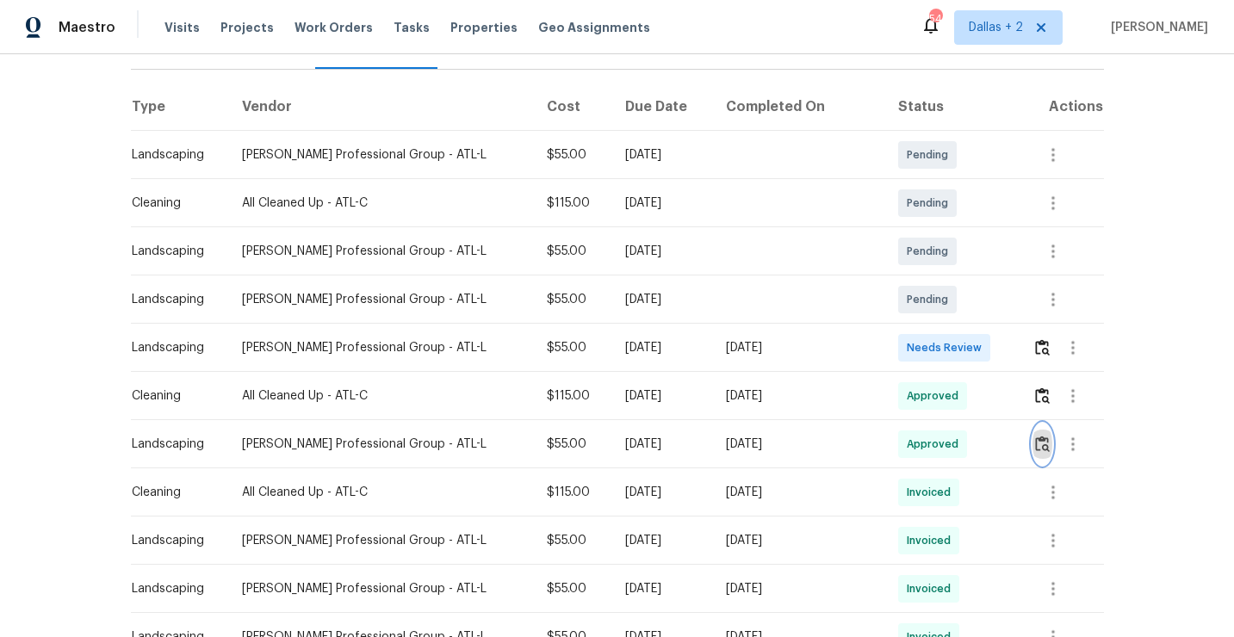
click at [1035, 436] on img "button" at bounding box center [1042, 444] width 15 height 16
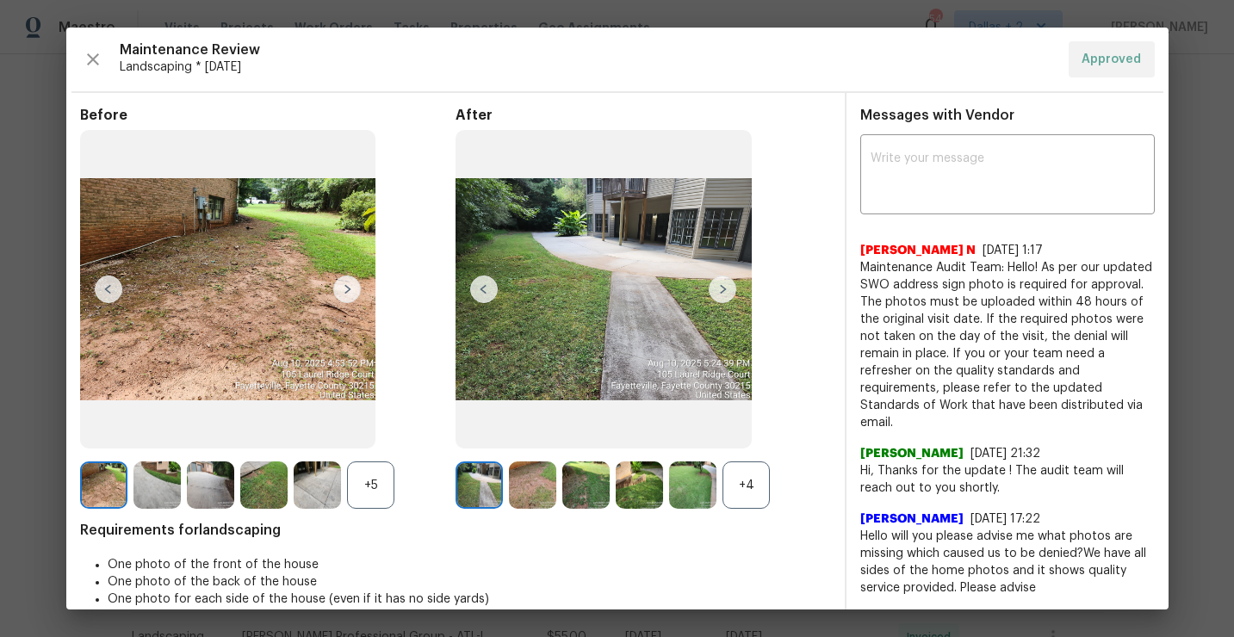
click at [776, 496] on div "+4" at bounding box center [643, 485] width 375 height 47
click at [733, 498] on div "+4" at bounding box center [746, 485] width 47 height 47
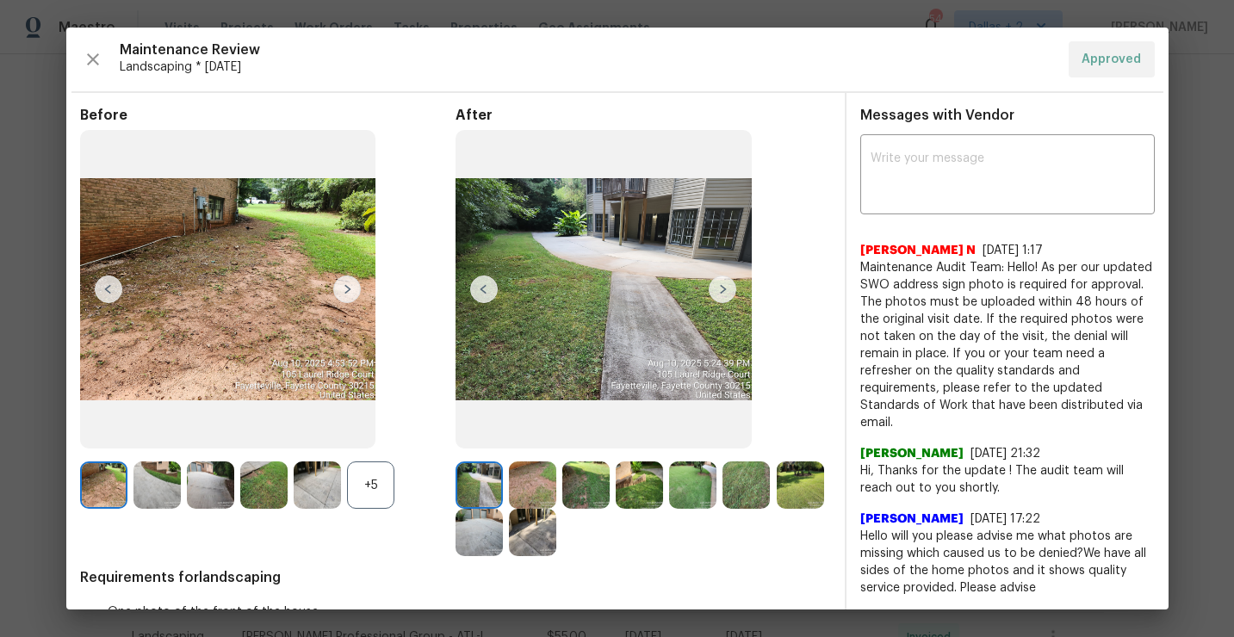
click at [400, 500] on div "+5" at bounding box center [267, 485] width 375 height 47
click at [378, 495] on div "+5" at bounding box center [370, 485] width 47 height 47
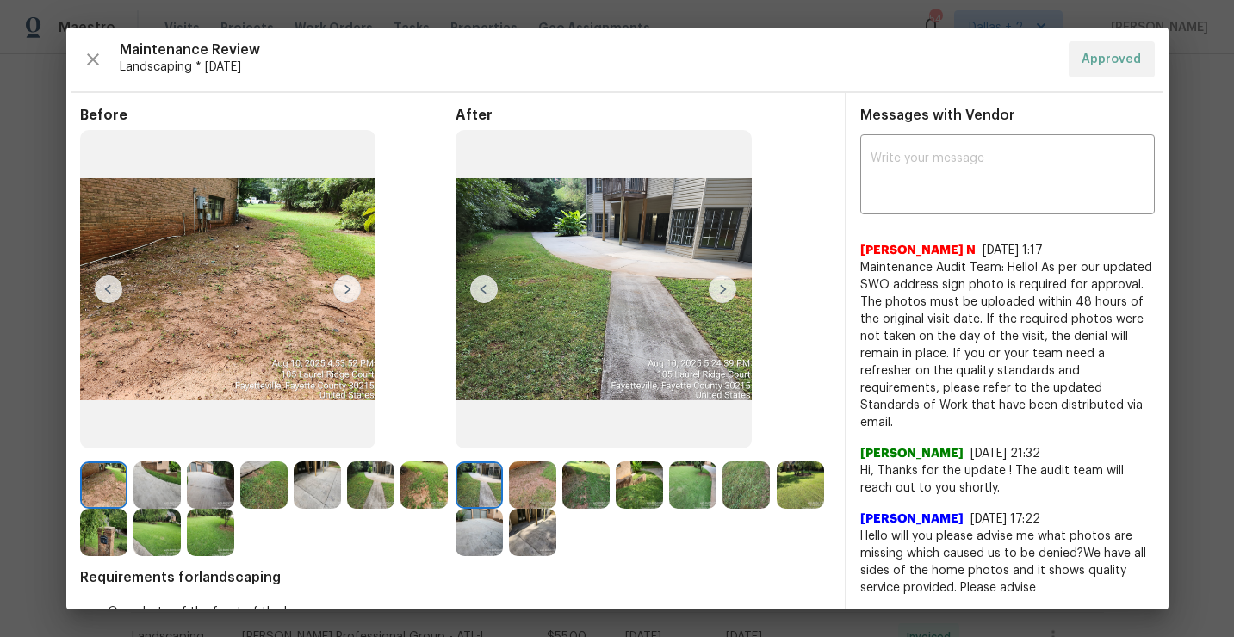
scroll to position [47, 0]
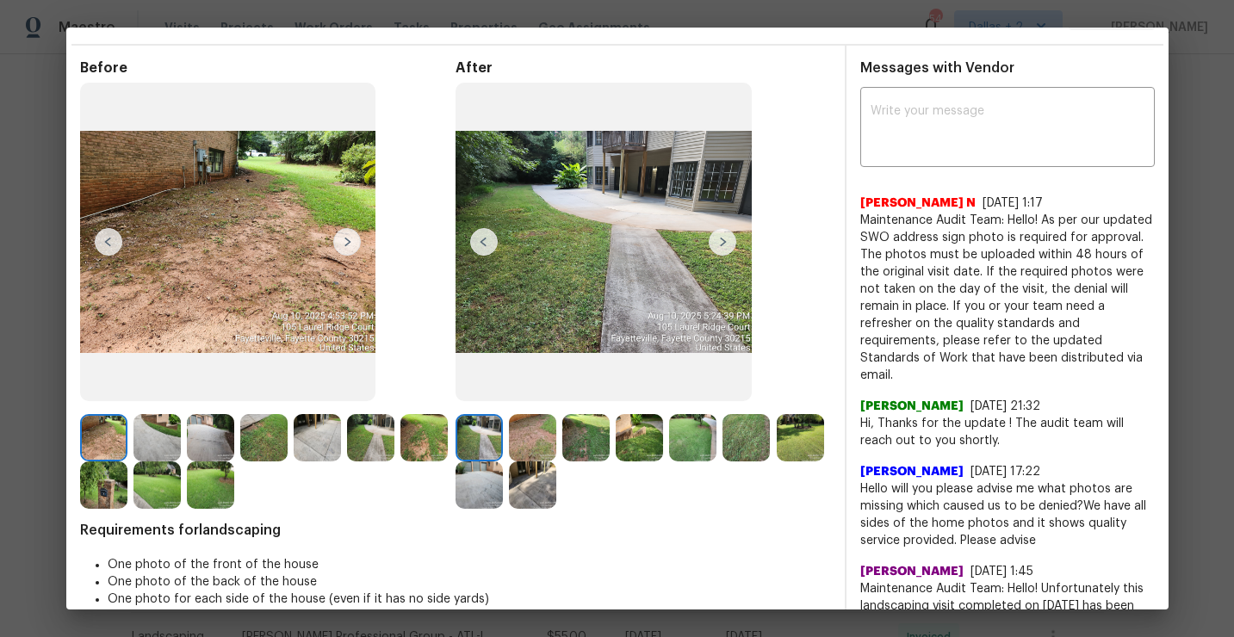
click at [104, 487] on img at bounding box center [103, 485] width 47 height 47
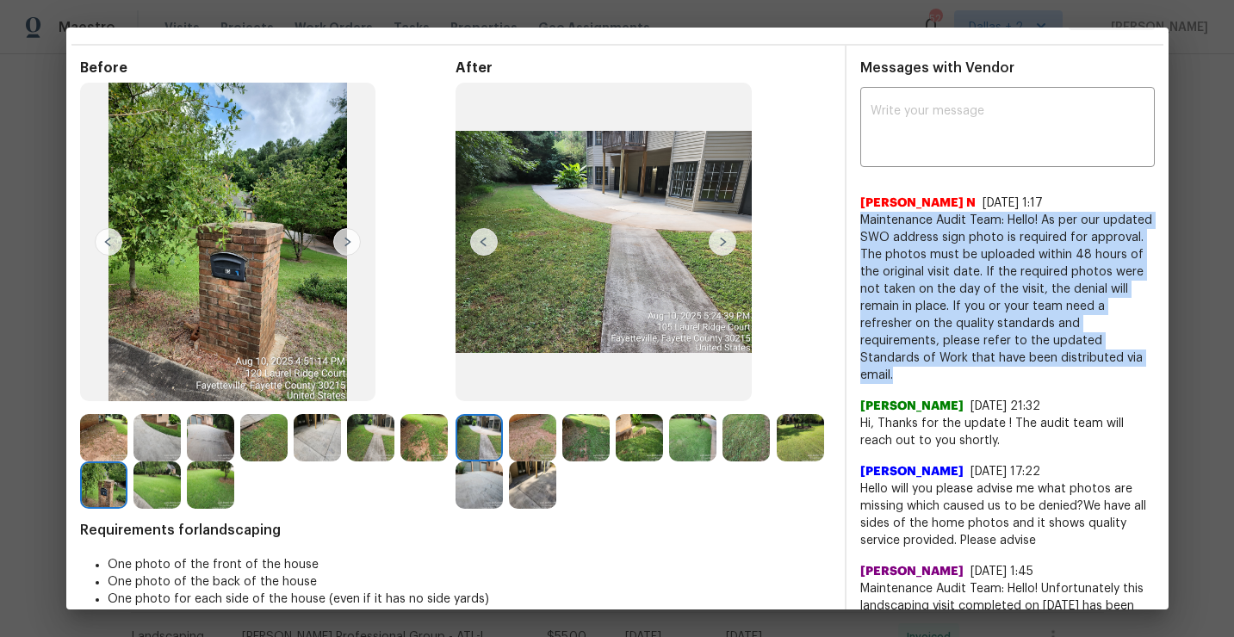
drag, startPoint x: 907, startPoint y: 373, endPoint x: 864, endPoint y: 227, distance: 151.8
click at [864, 227] on span "Maintenance Audit Team: Hello! As per our updated SWO address sign photo is req…" at bounding box center [1007, 298] width 295 height 172
copy span "Maintenance Audit Team: Hello! As per our updated SWO address sign photo is req…"
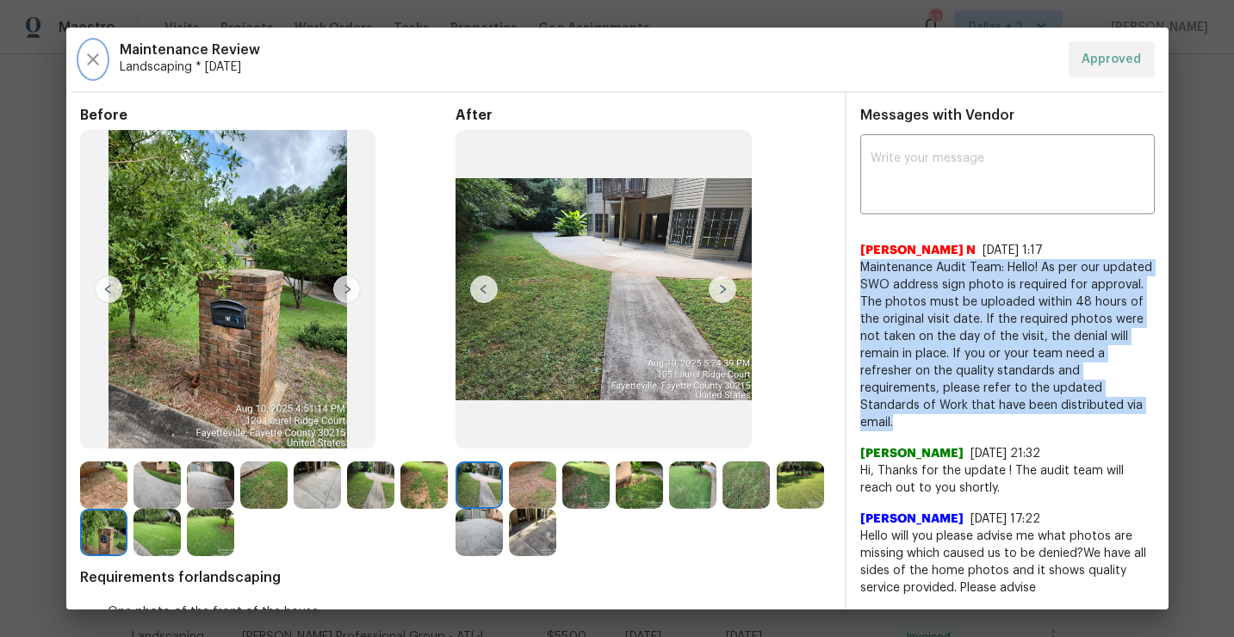
click at [89, 50] on icon "button" at bounding box center [93, 59] width 21 height 21
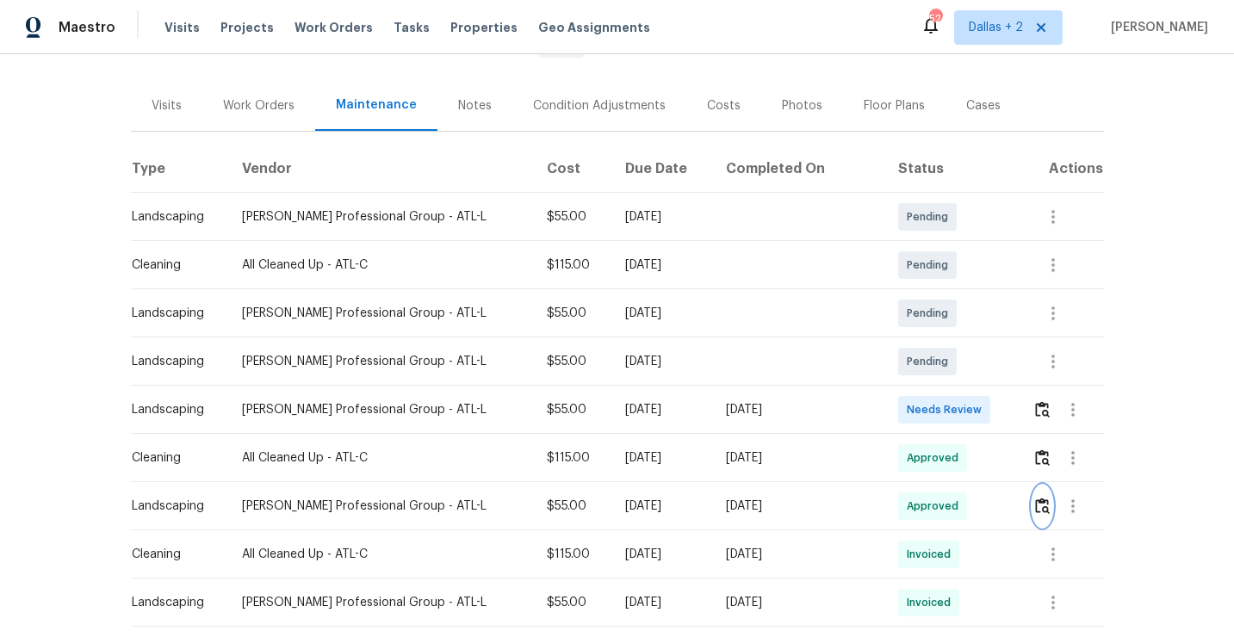
scroll to position [249, 0]
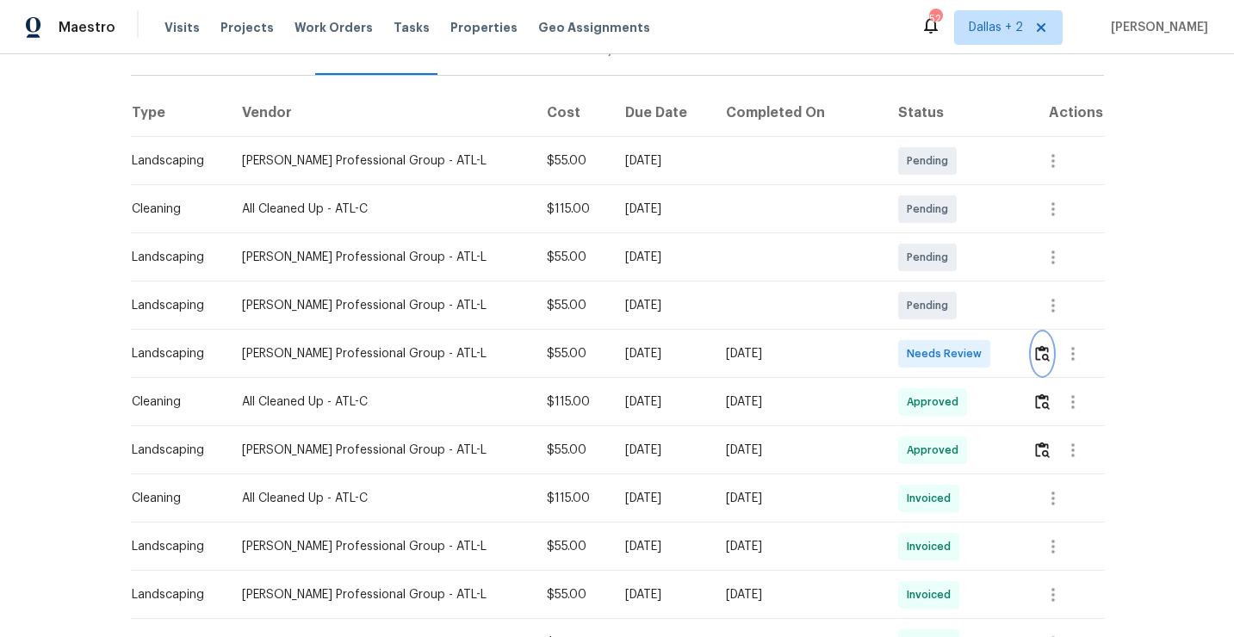
click at [1035, 346] on img "button" at bounding box center [1042, 353] width 15 height 16
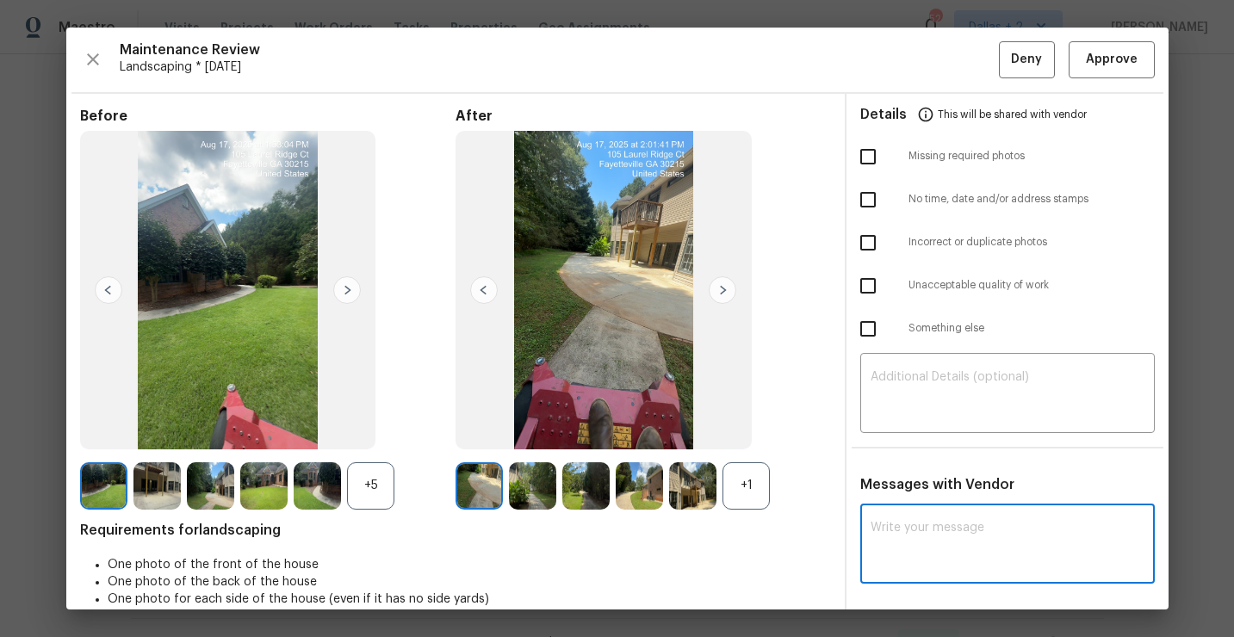
click at [921, 543] on textarea at bounding box center [1008, 546] width 274 height 48
paste textarea "Maintenance Audit Team: Hello! As per our updated SWO address sign photo is req…"
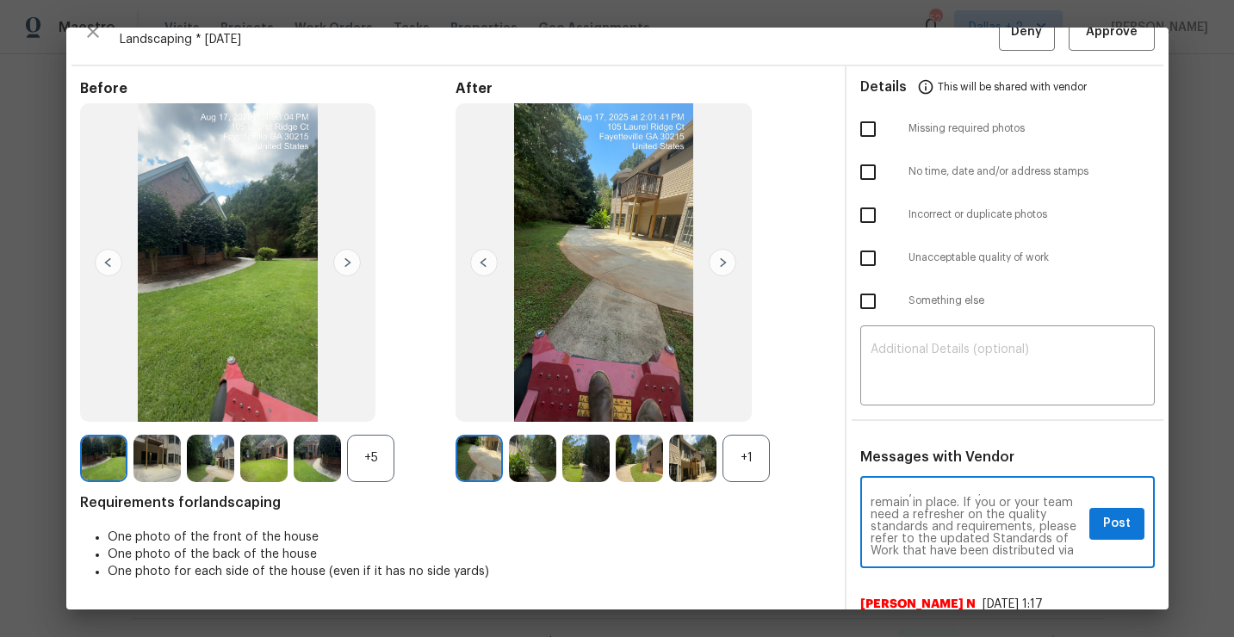
scroll to position [84, 0]
type textarea "Maintenance Audit Team: Hello! As per our updated SWO address sign photo is req…"
click at [1118, 523] on span "Post" at bounding box center [1117, 524] width 28 height 22
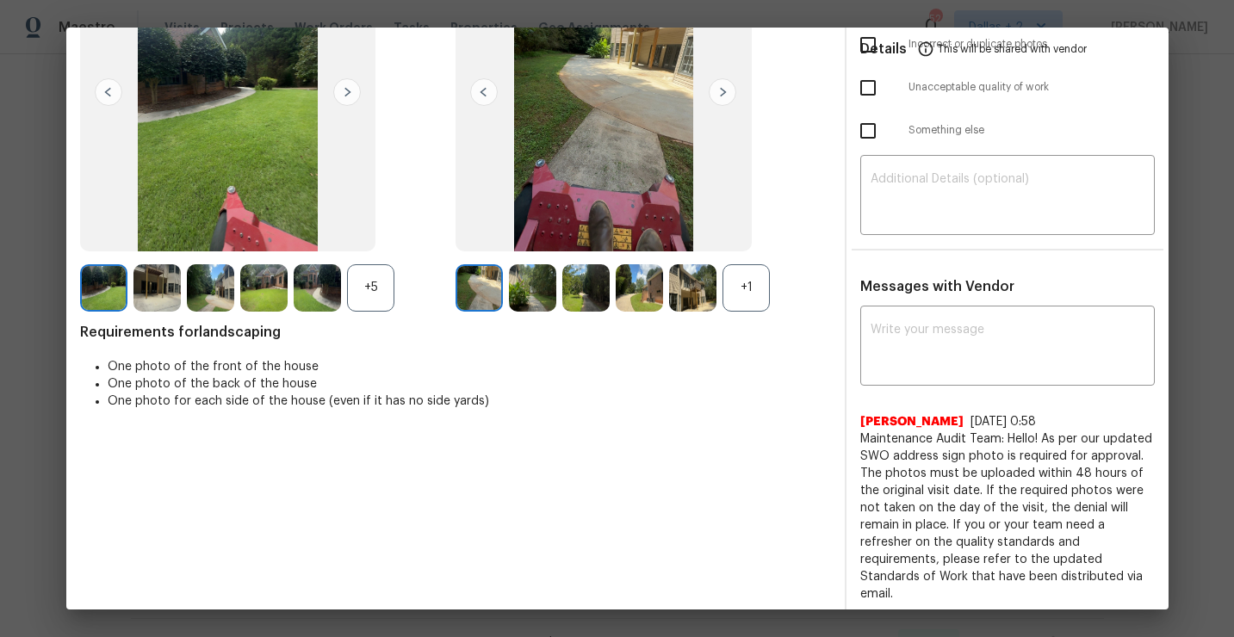
scroll to position [0, 0]
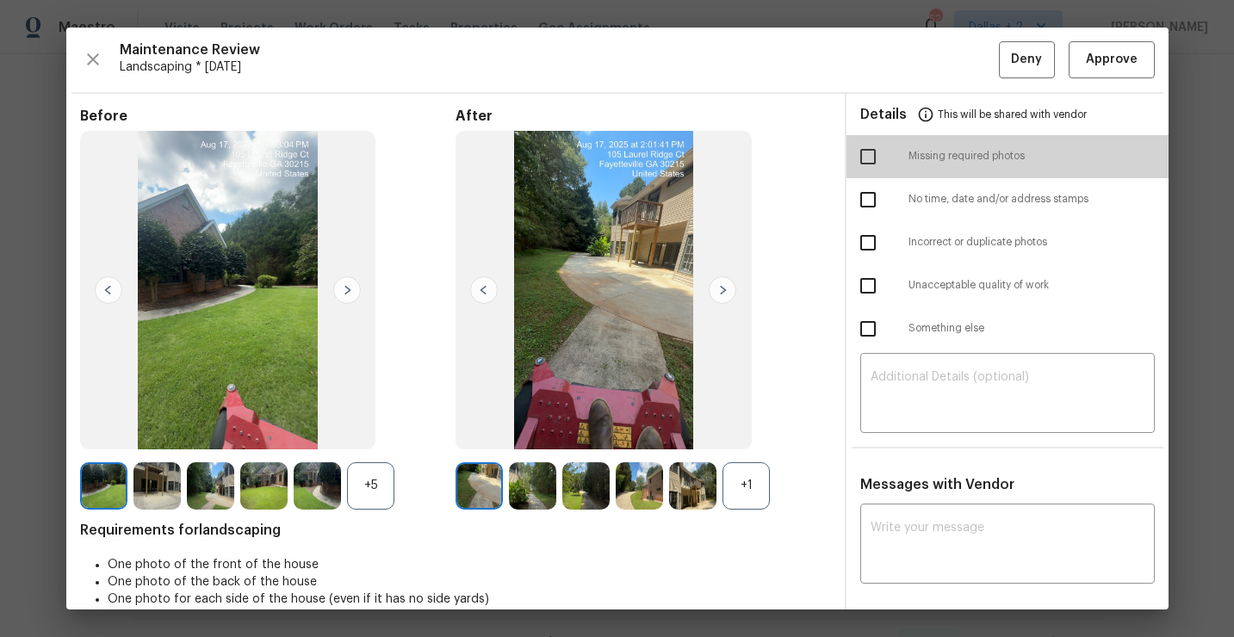
click at [884, 162] on input "checkbox" at bounding box center [868, 157] width 36 height 36
checkbox input "true"
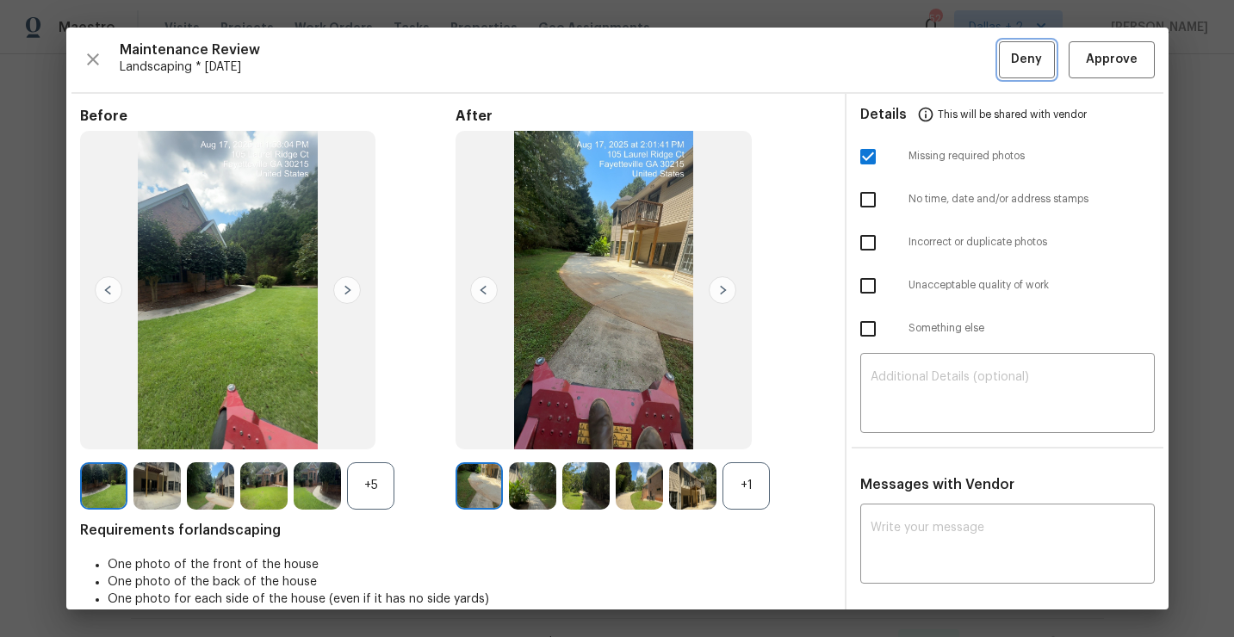
click at [1020, 72] on button "Deny" at bounding box center [1027, 59] width 56 height 37
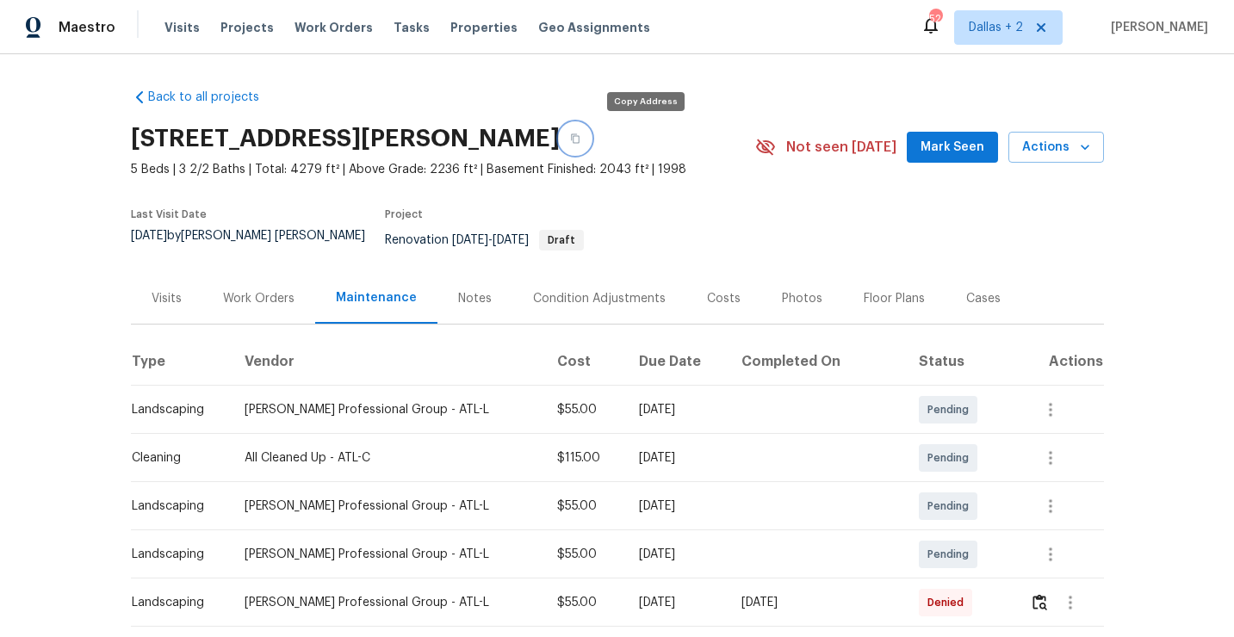
click at [591, 147] on button "button" at bounding box center [575, 138] width 31 height 31
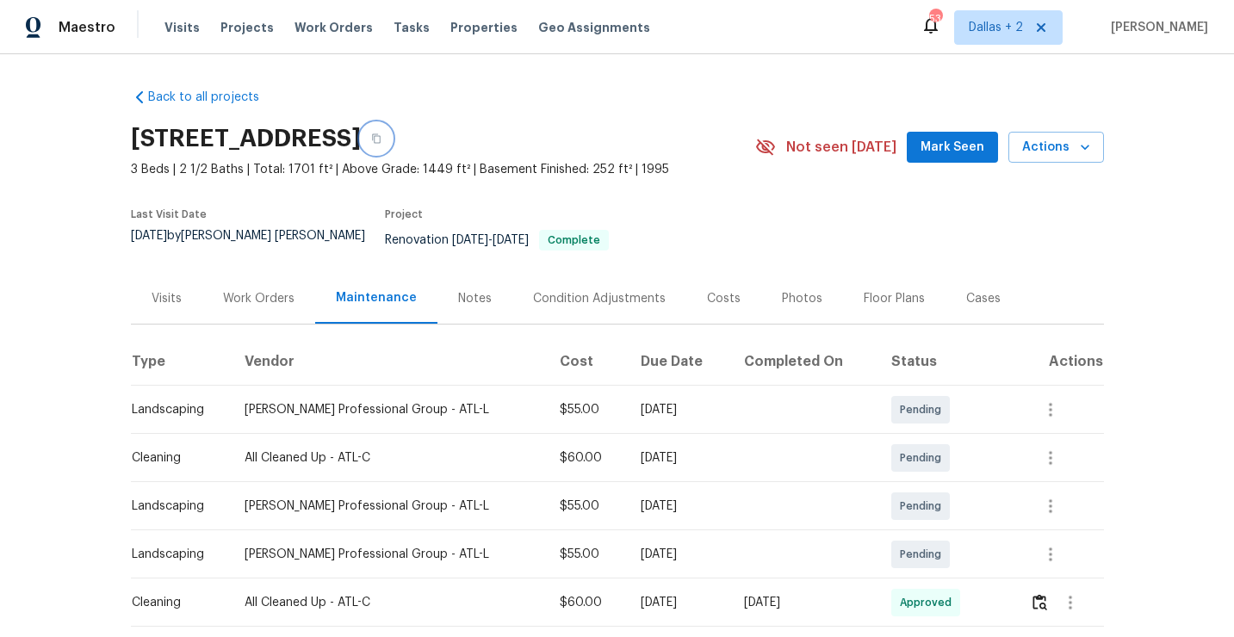
click at [381, 139] on icon "button" at bounding box center [376, 138] width 9 height 9
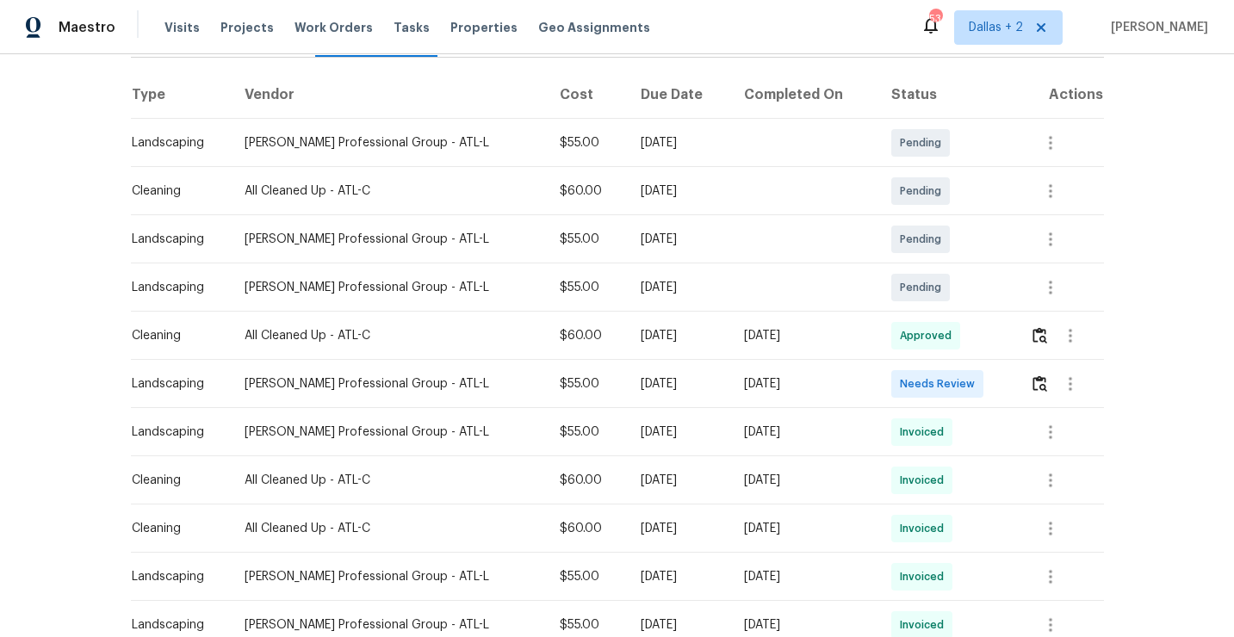
scroll to position [270, 0]
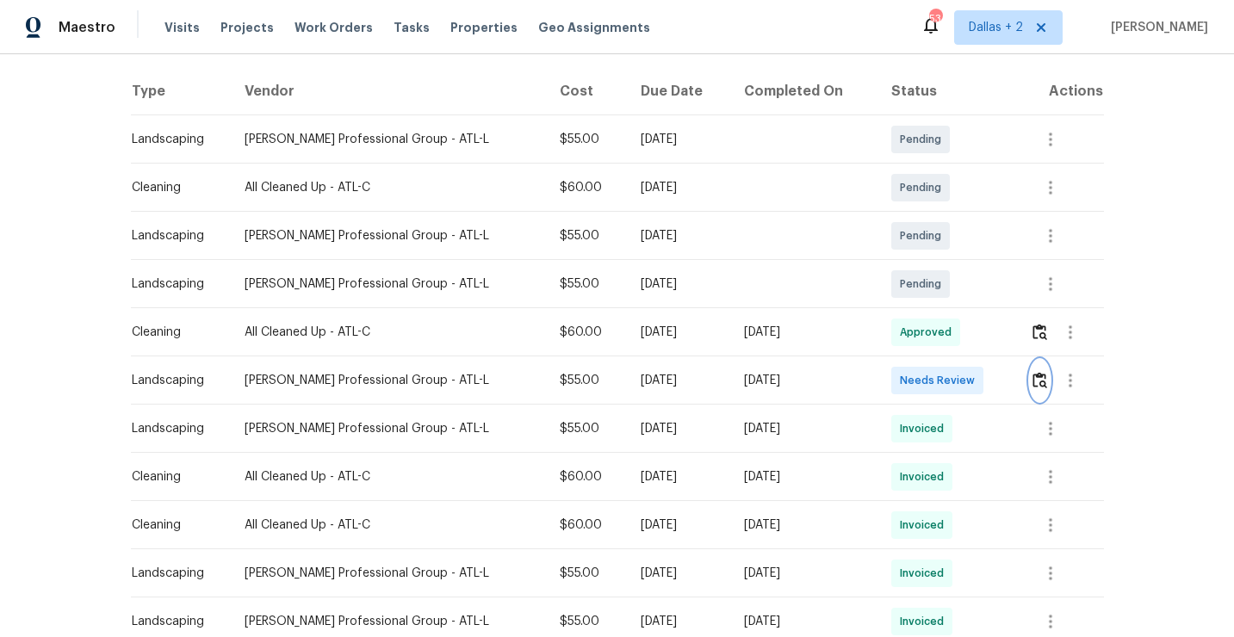
click at [1038, 377] on button "button" at bounding box center [1040, 380] width 20 height 41
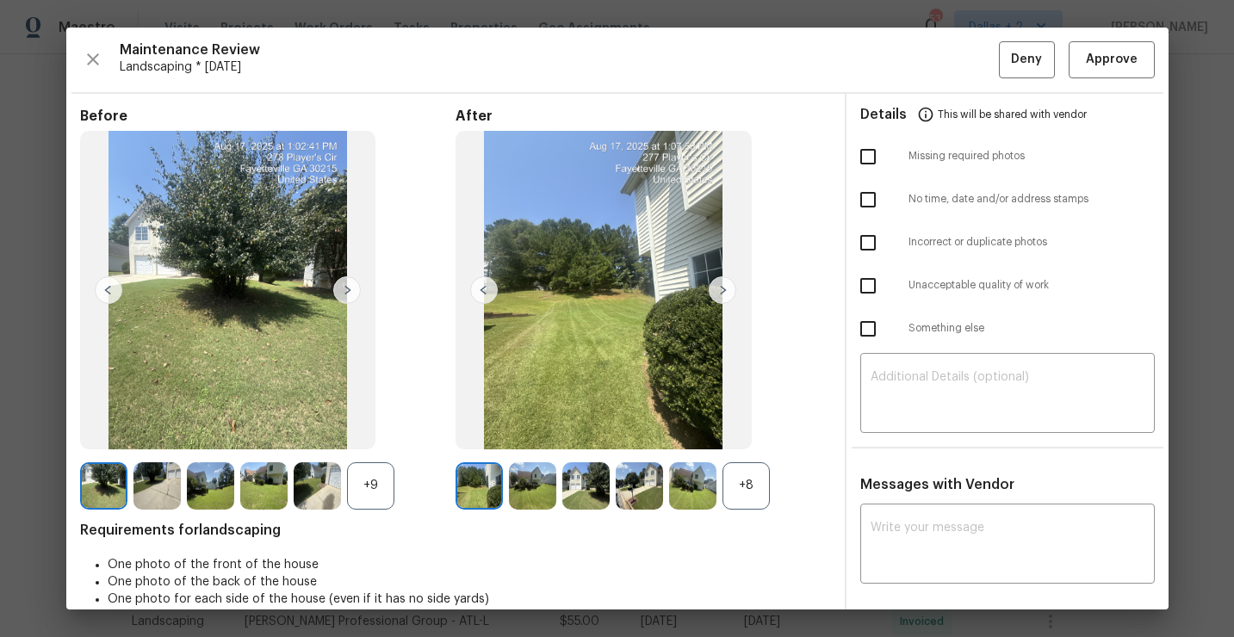
click at [755, 488] on div "+8" at bounding box center [746, 485] width 47 height 47
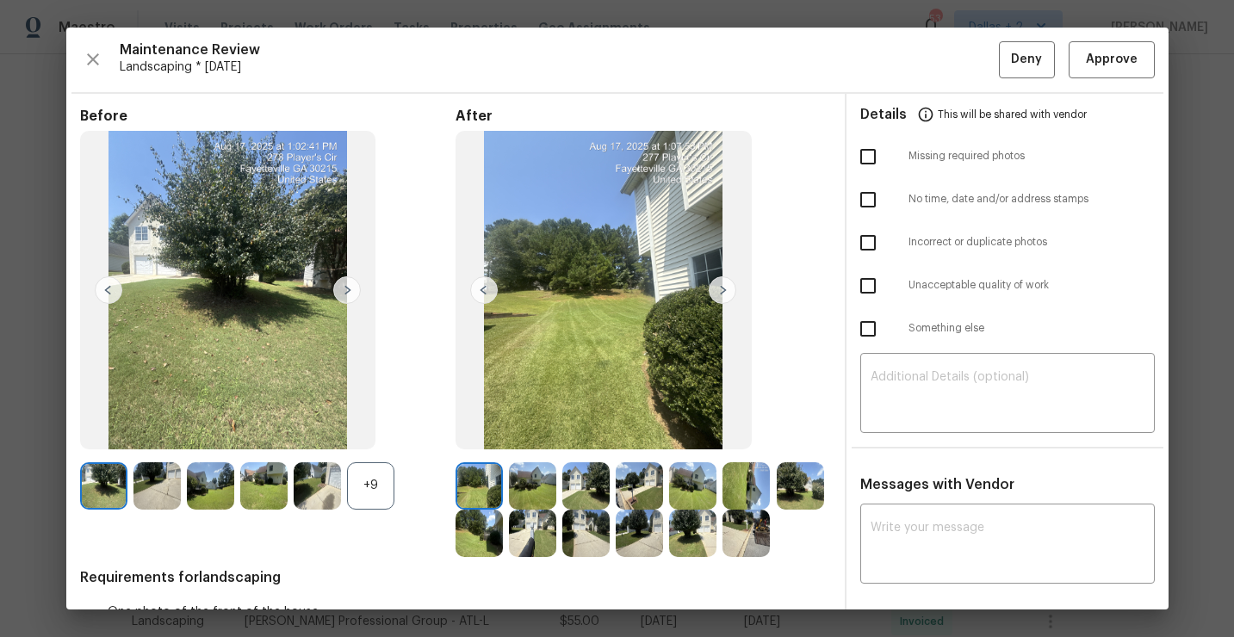
click at [364, 483] on div "+9" at bounding box center [370, 485] width 47 height 47
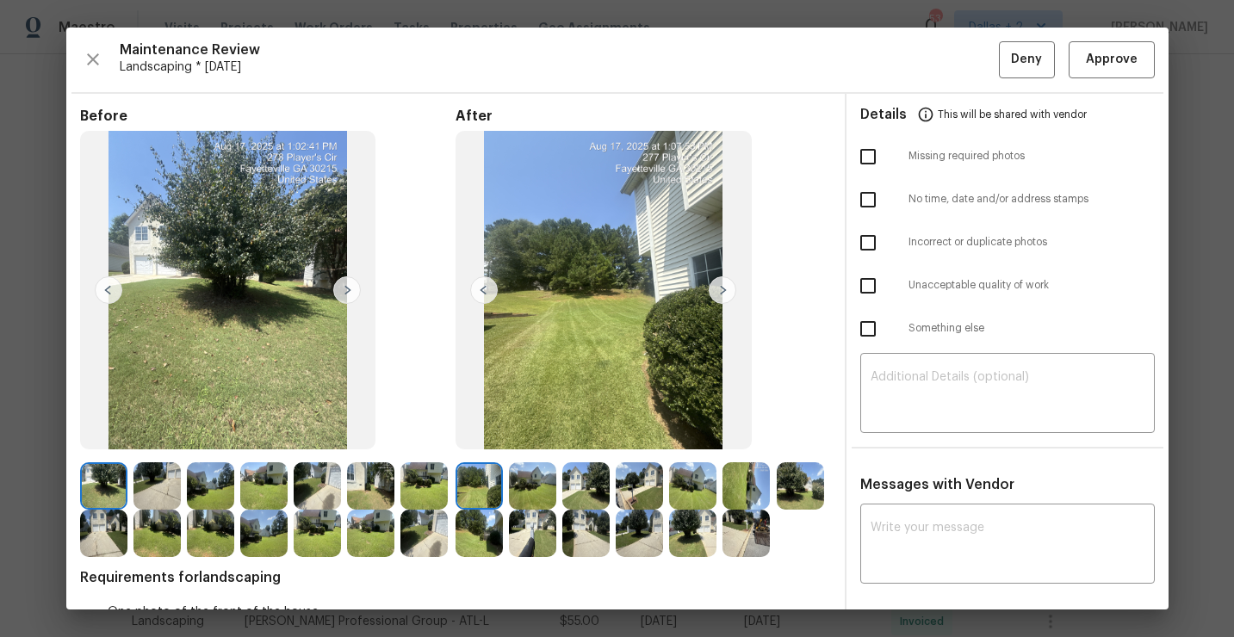
scroll to position [48, 0]
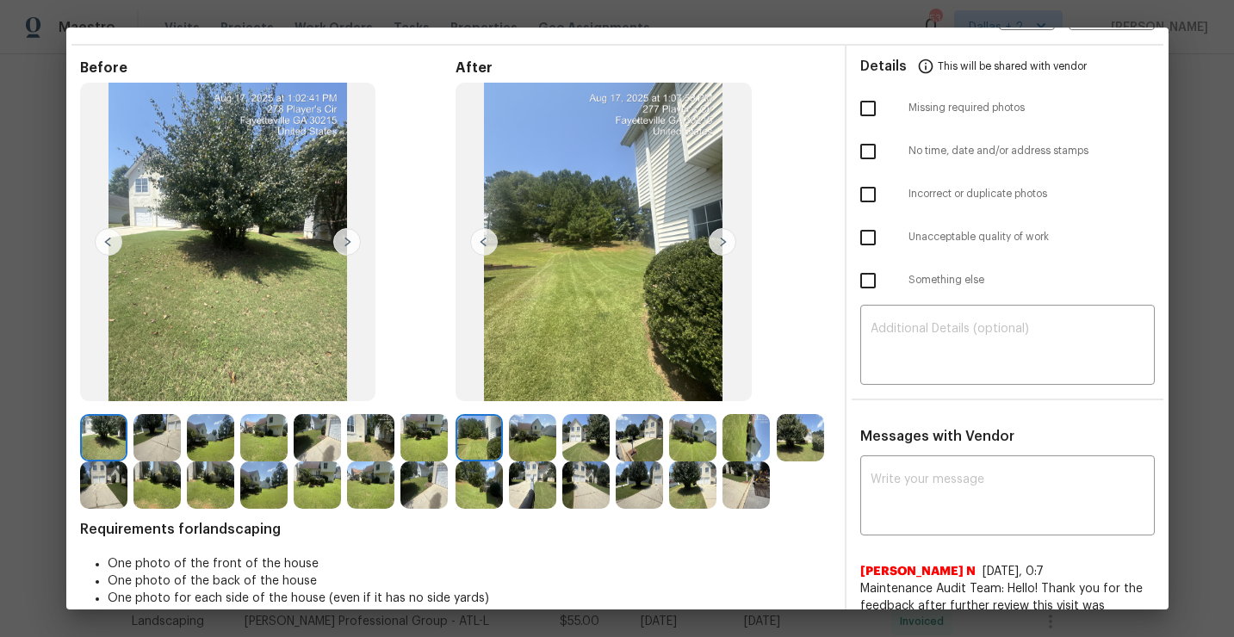
click at [534, 437] on img at bounding box center [532, 437] width 47 height 47
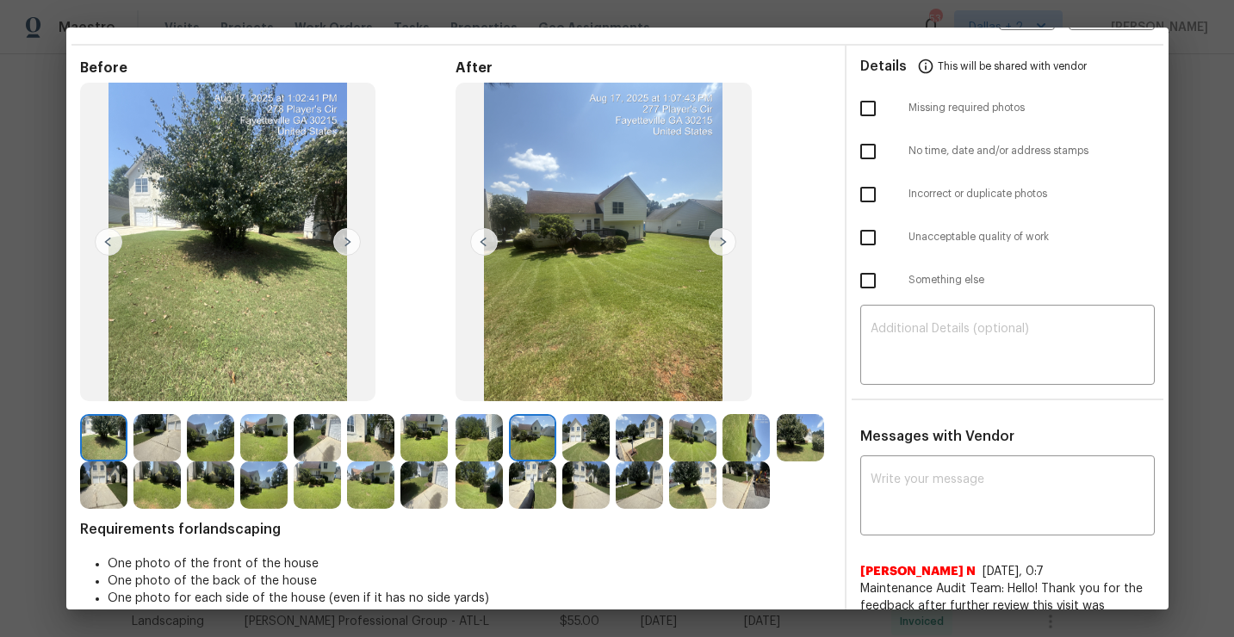
click at [581, 442] on img at bounding box center [585, 437] width 47 height 47
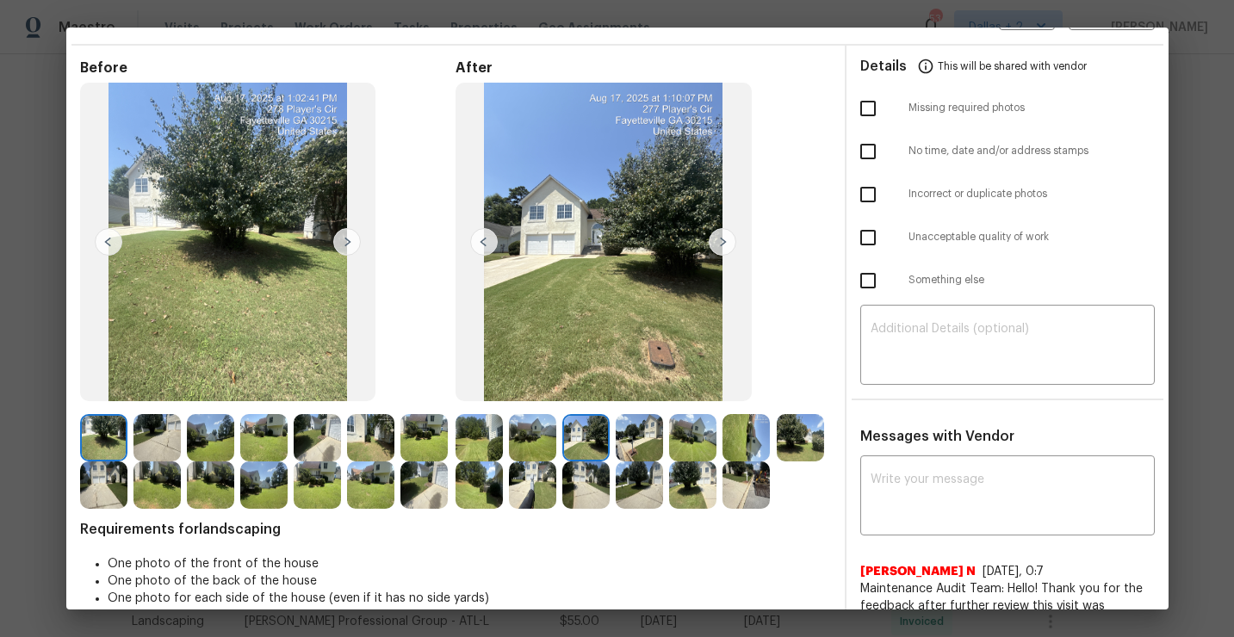
click at [492, 444] on img at bounding box center [479, 437] width 47 height 47
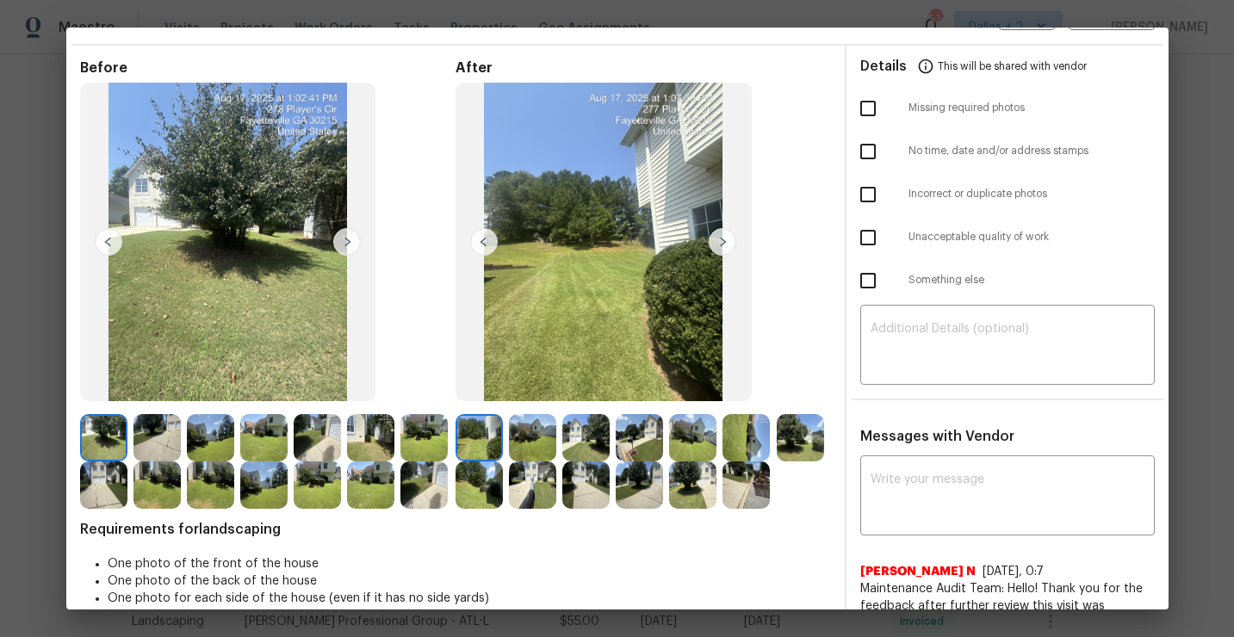
click at [721, 241] on img at bounding box center [723, 242] width 28 height 28
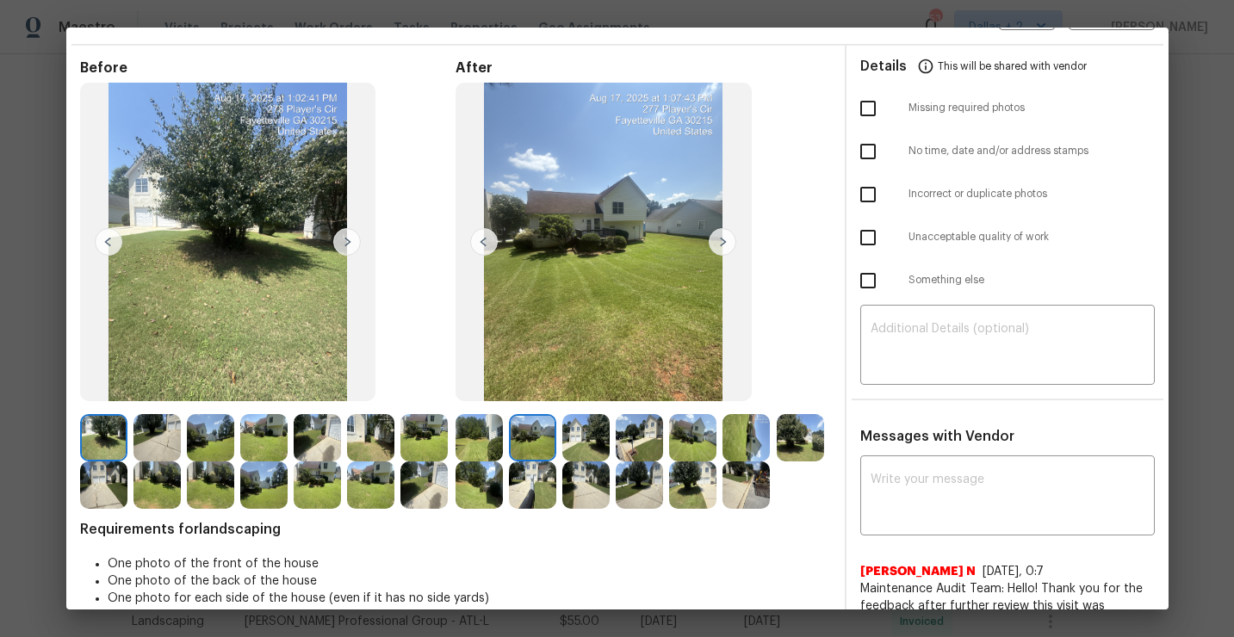
click at [721, 241] on img at bounding box center [723, 242] width 28 height 28
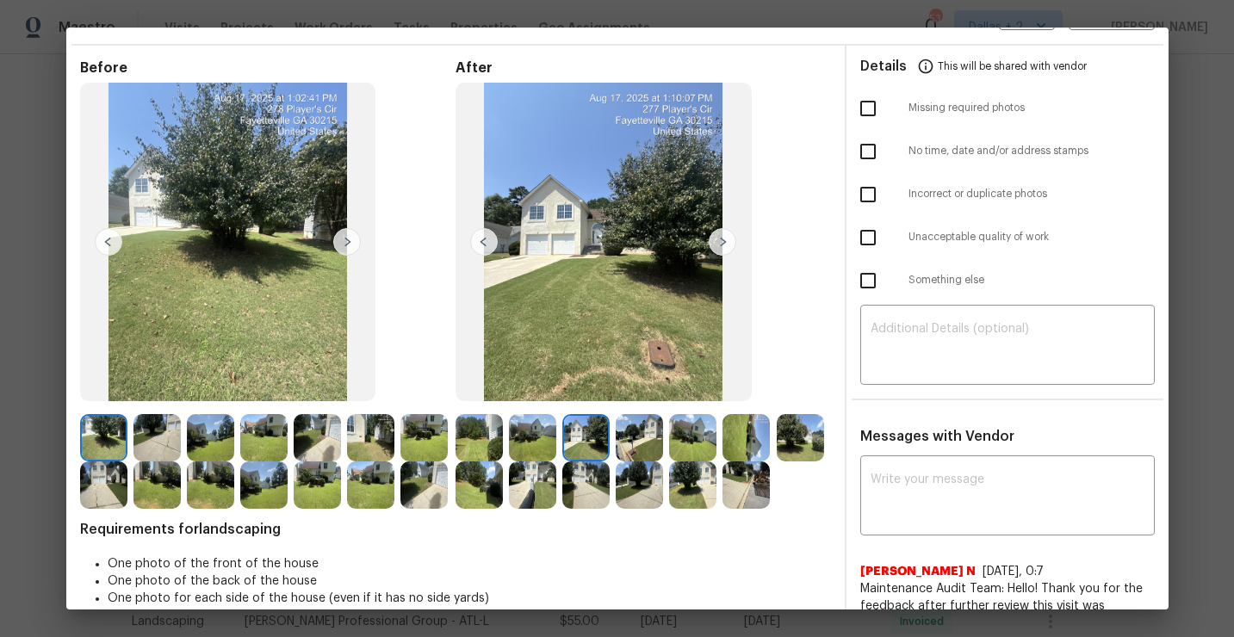
click at [721, 241] on img at bounding box center [723, 242] width 28 height 28
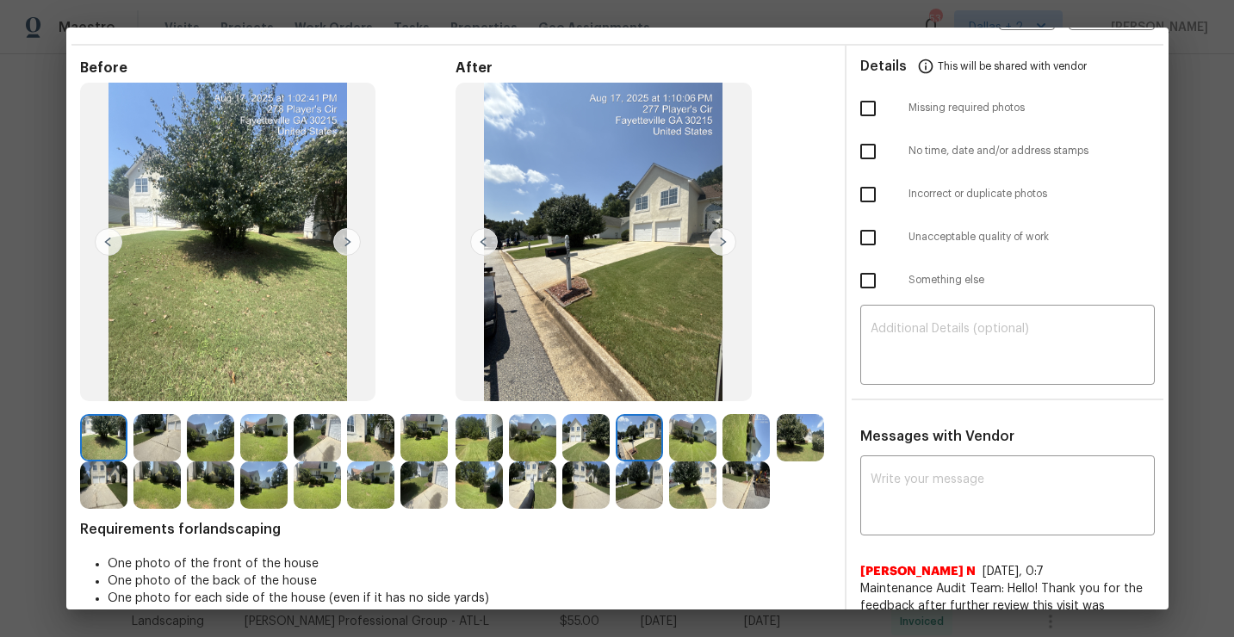
click at [468, 434] on img at bounding box center [479, 437] width 47 height 47
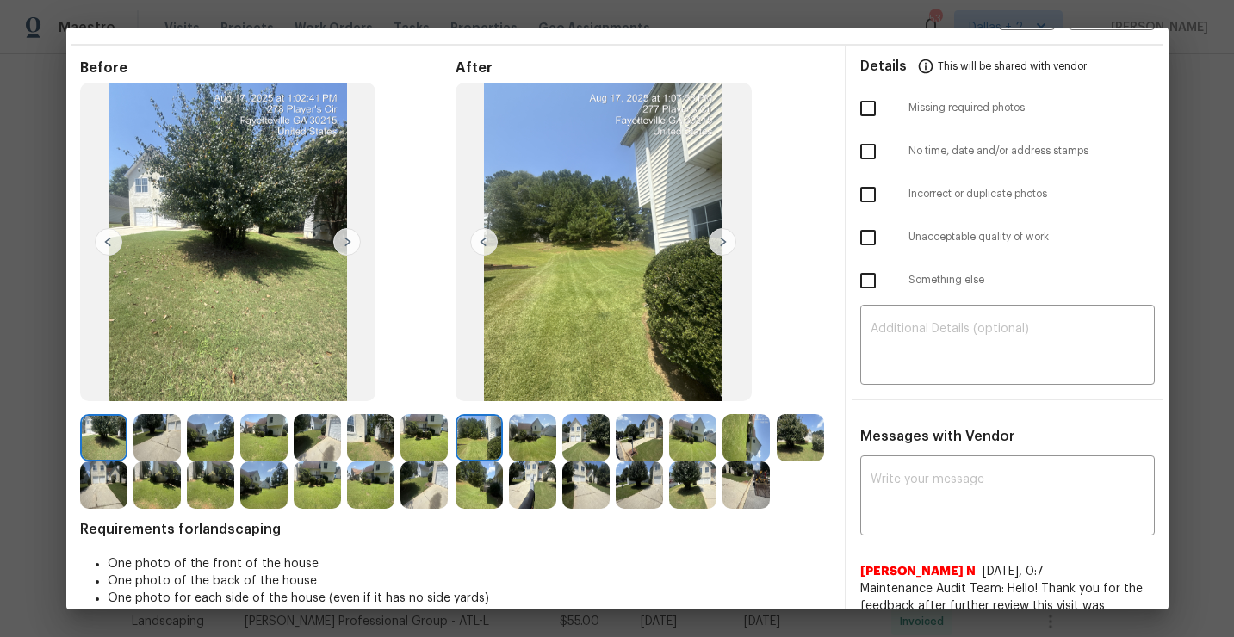
click at [537, 431] on img at bounding box center [532, 437] width 47 height 47
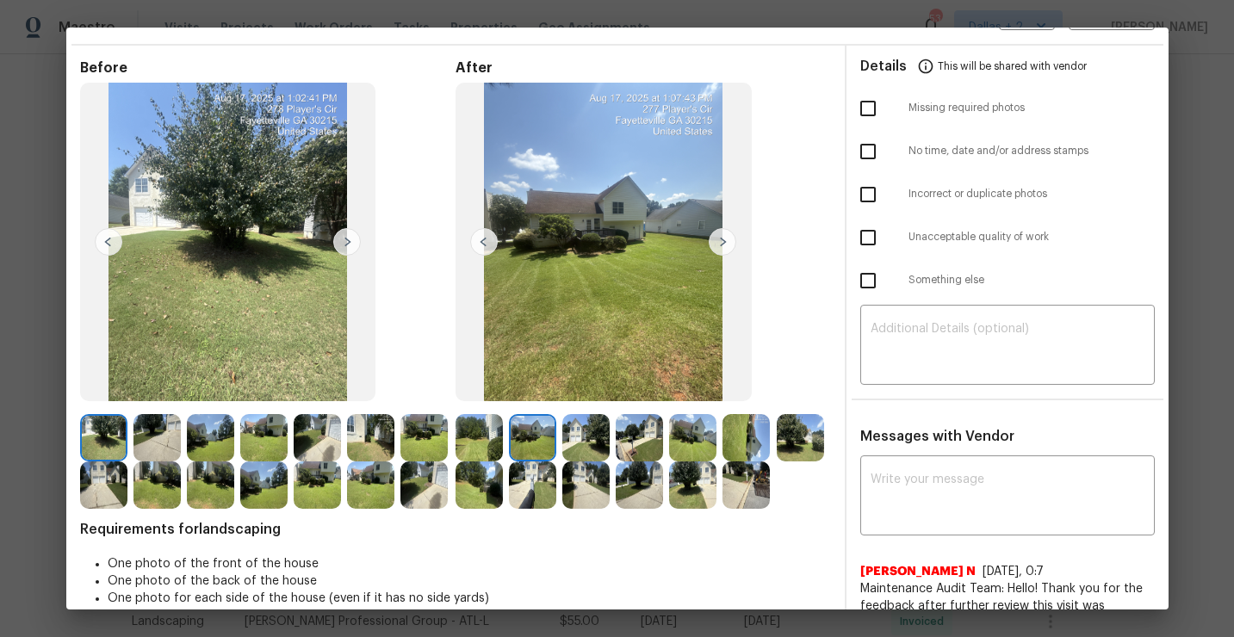
click at [599, 435] on img at bounding box center [585, 437] width 47 height 47
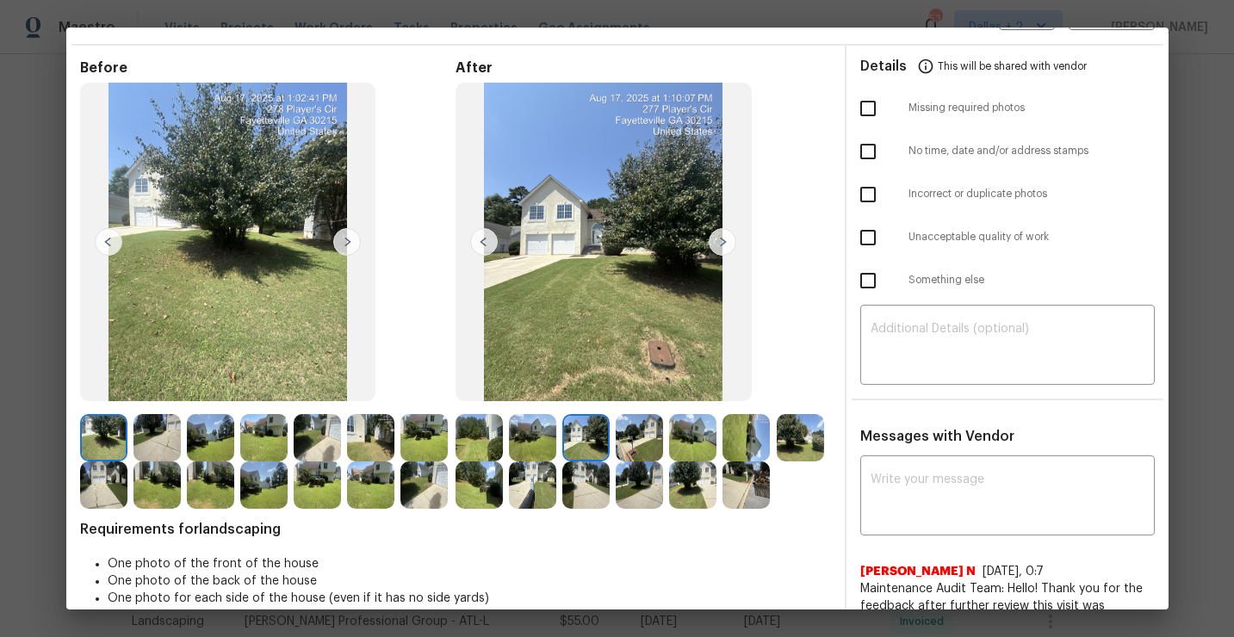
click at [635, 439] on img at bounding box center [639, 437] width 47 height 47
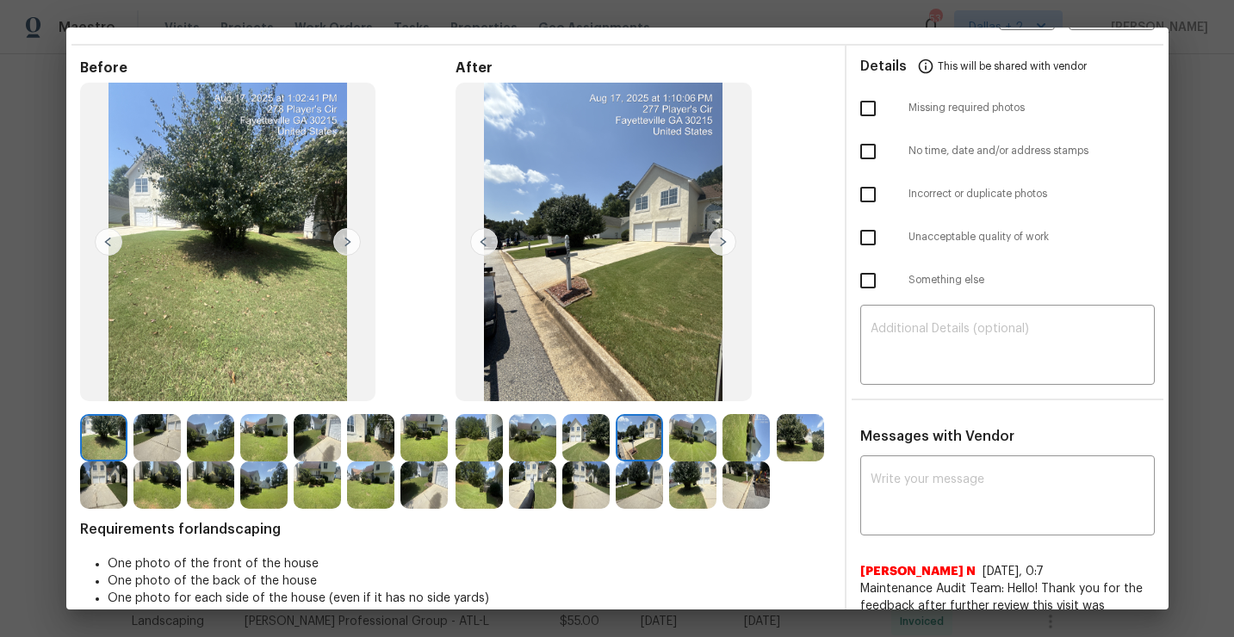
click at [706, 438] on img at bounding box center [692, 437] width 47 height 47
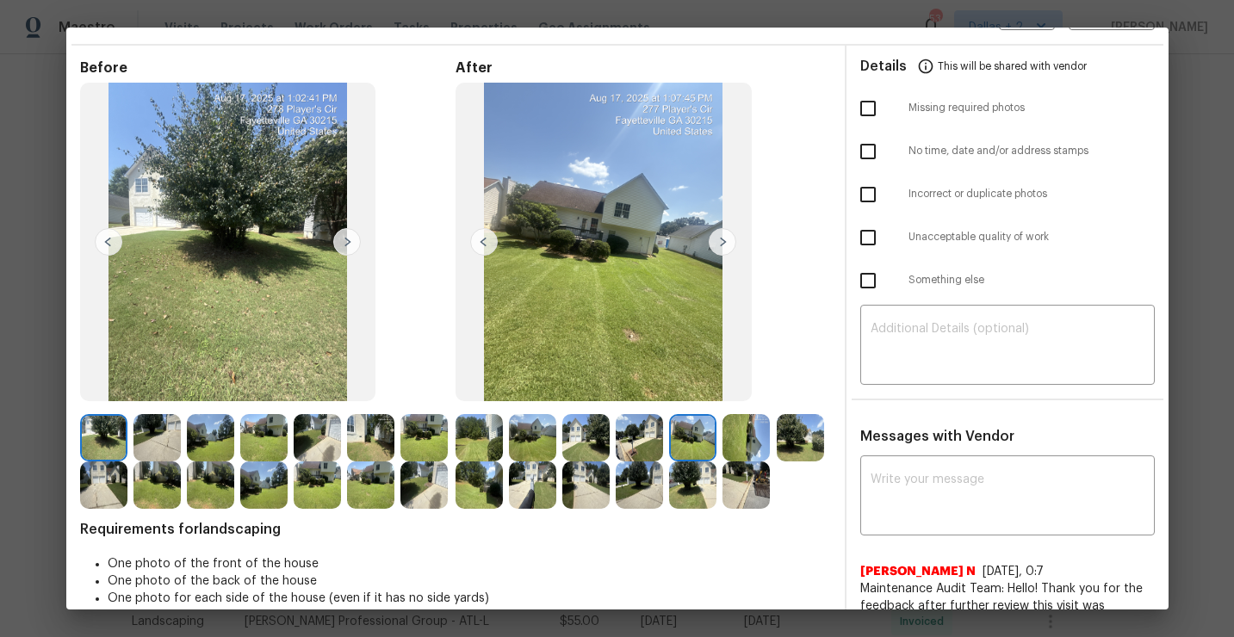
click at [726, 438] on img at bounding box center [746, 437] width 47 height 47
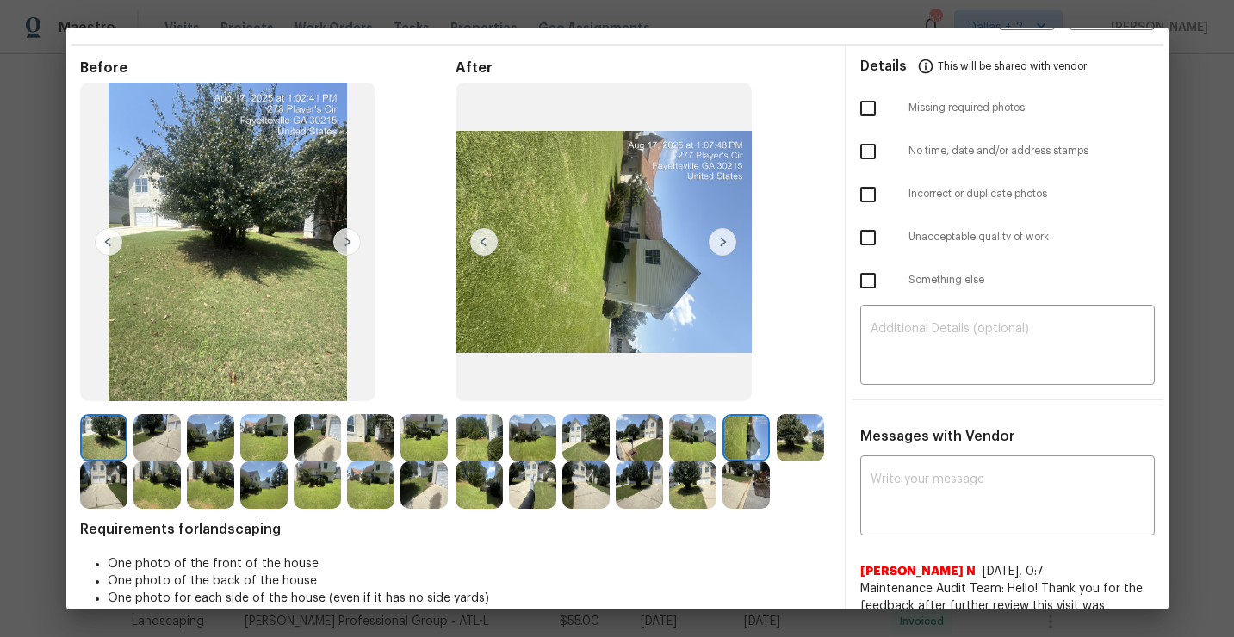
click at [472, 431] on img at bounding box center [479, 437] width 47 height 47
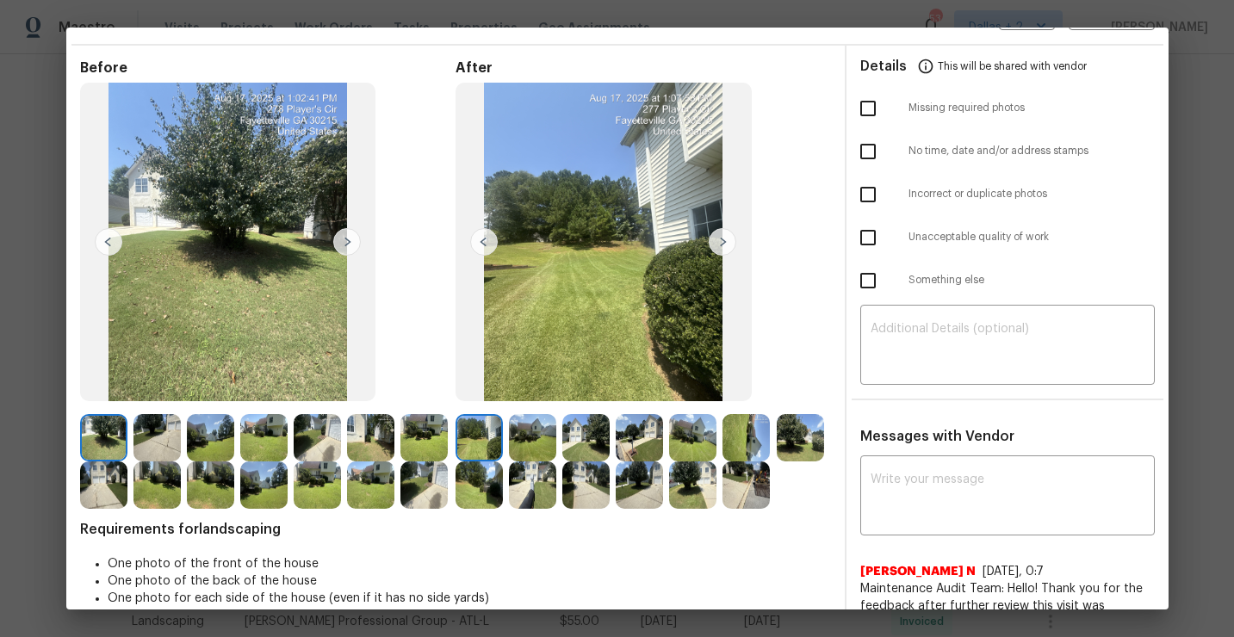
click at [723, 244] on img at bounding box center [723, 242] width 28 height 28
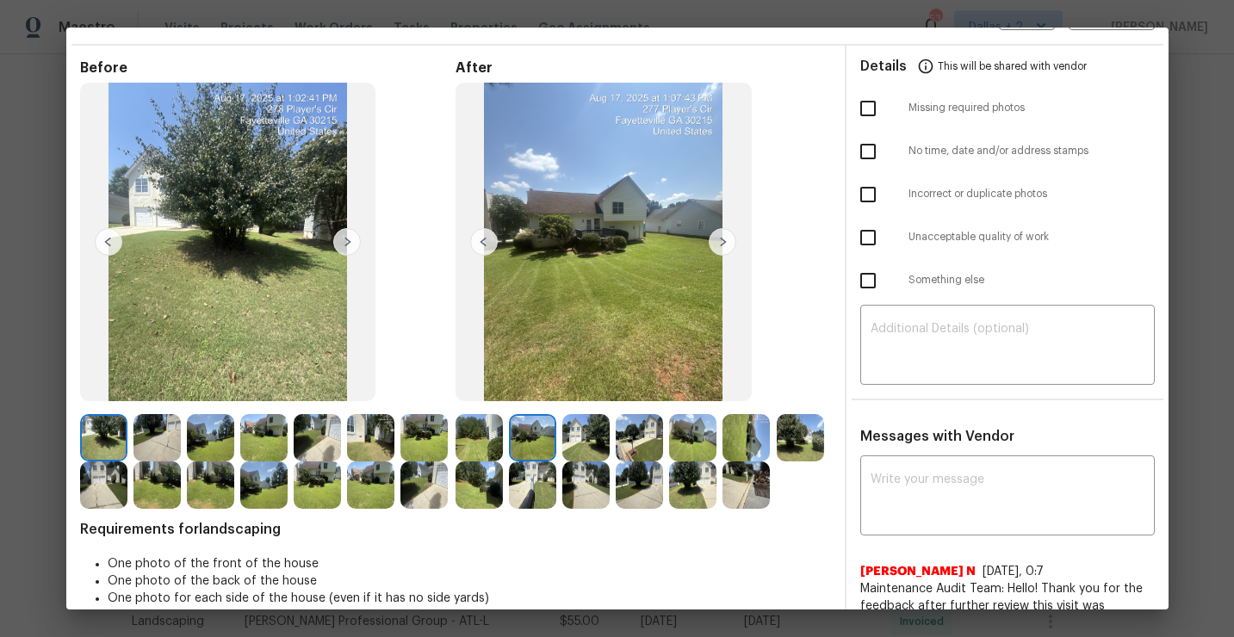
click at [723, 244] on img at bounding box center [723, 242] width 28 height 28
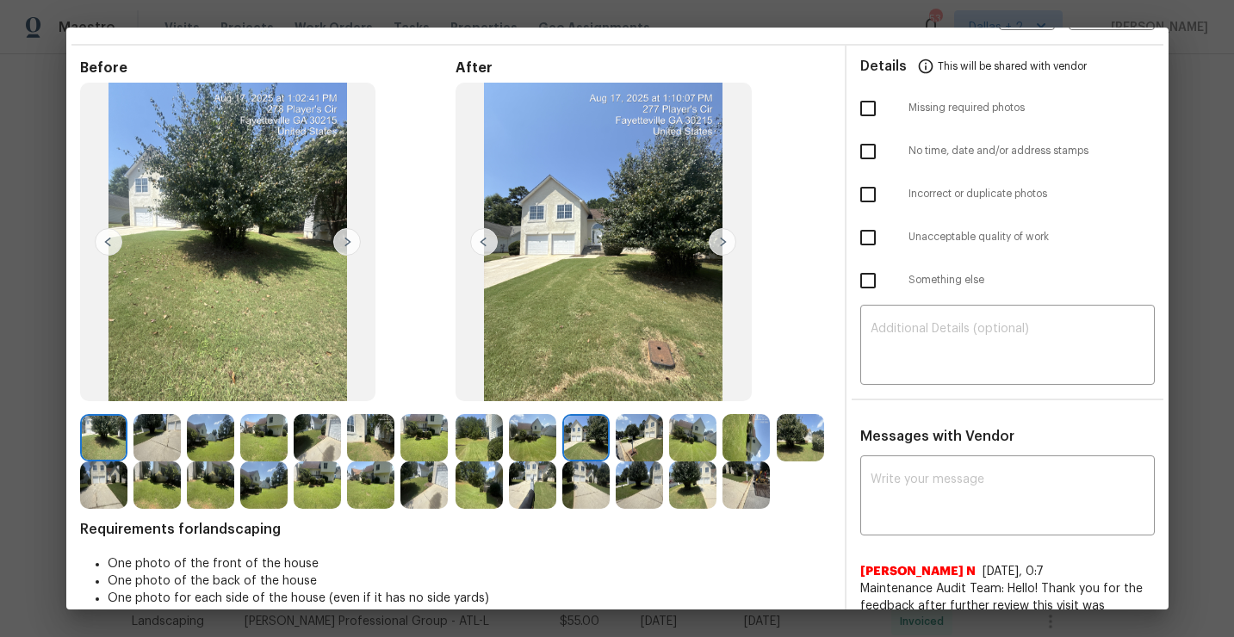
click at [723, 244] on img at bounding box center [723, 242] width 28 height 28
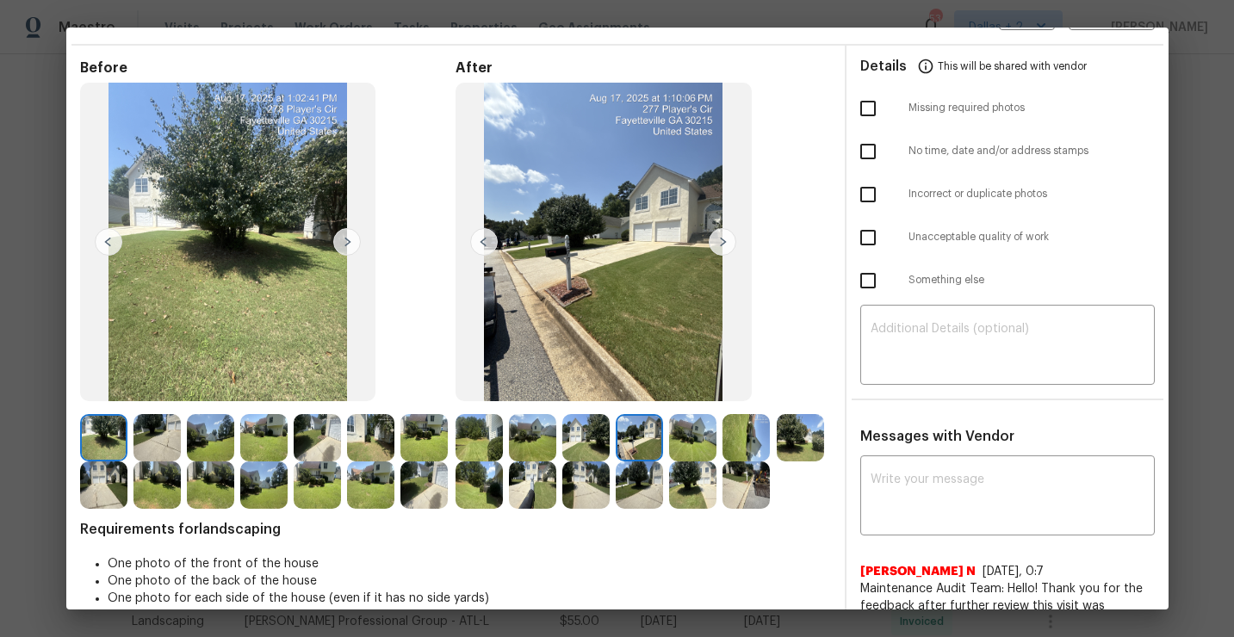
click at [701, 435] on img at bounding box center [692, 437] width 47 height 47
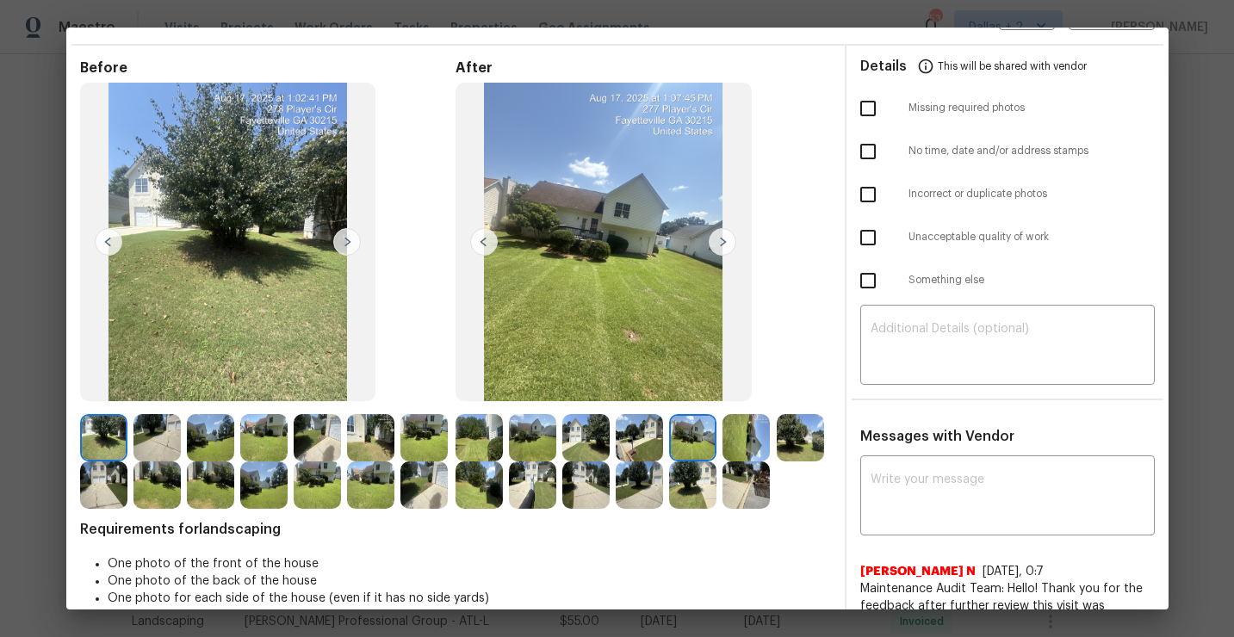
scroll to position [0, 0]
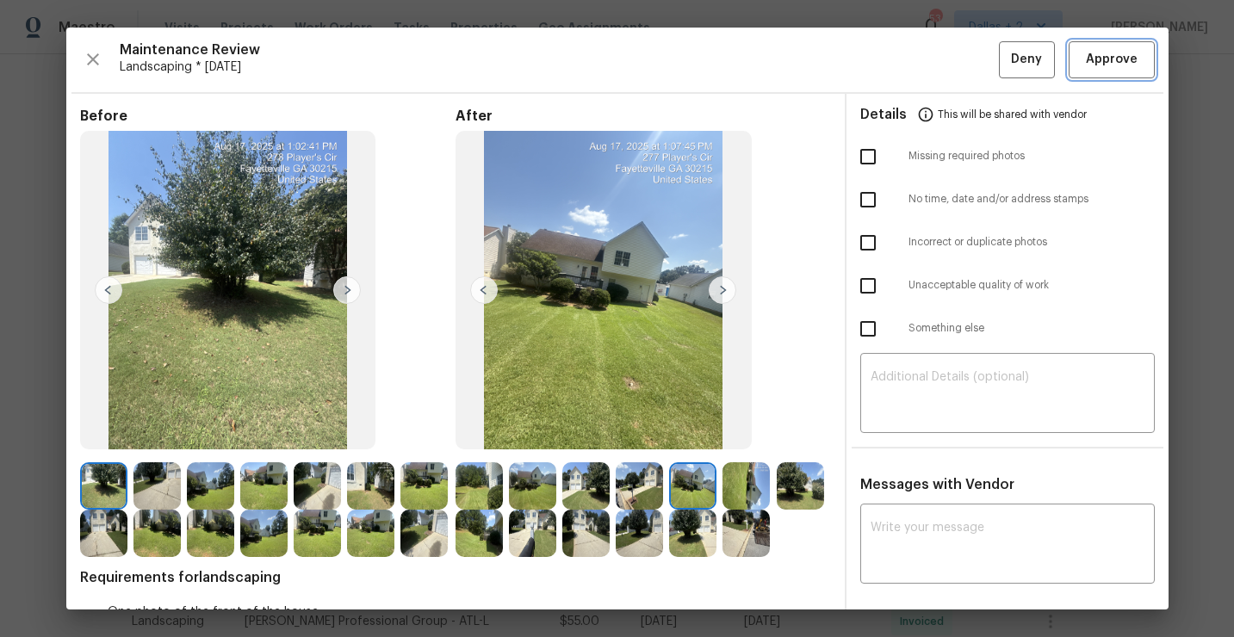
click at [1095, 67] on span "Approve" at bounding box center [1112, 60] width 52 height 22
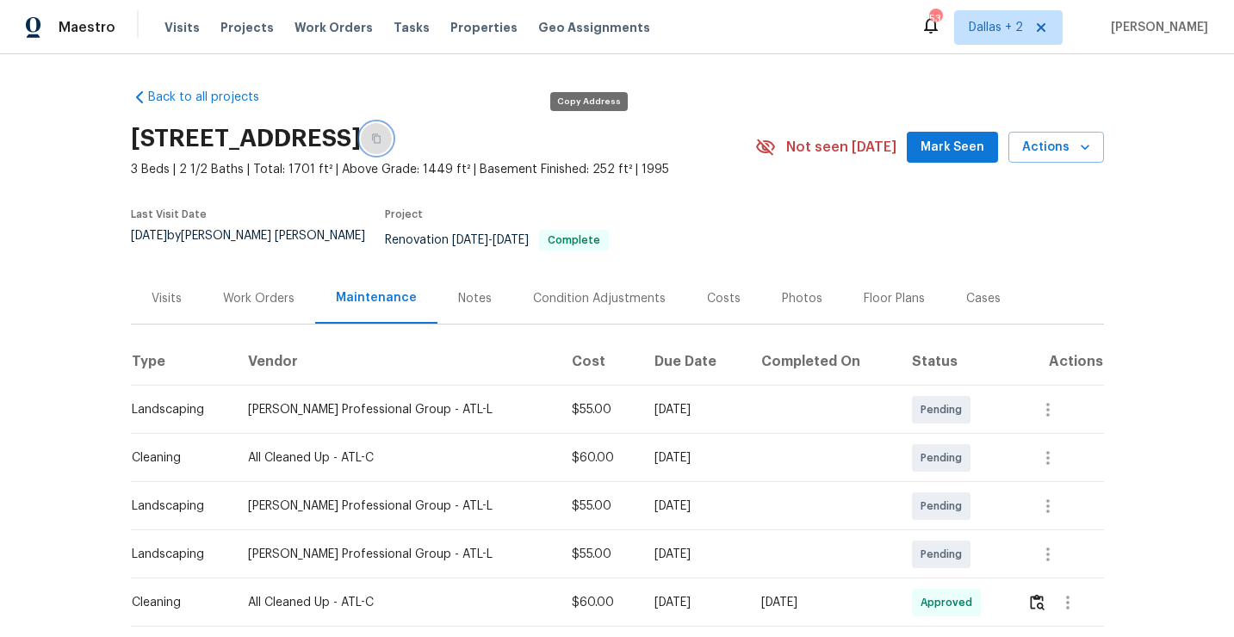
click at [392, 150] on button "button" at bounding box center [376, 138] width 31 height 31
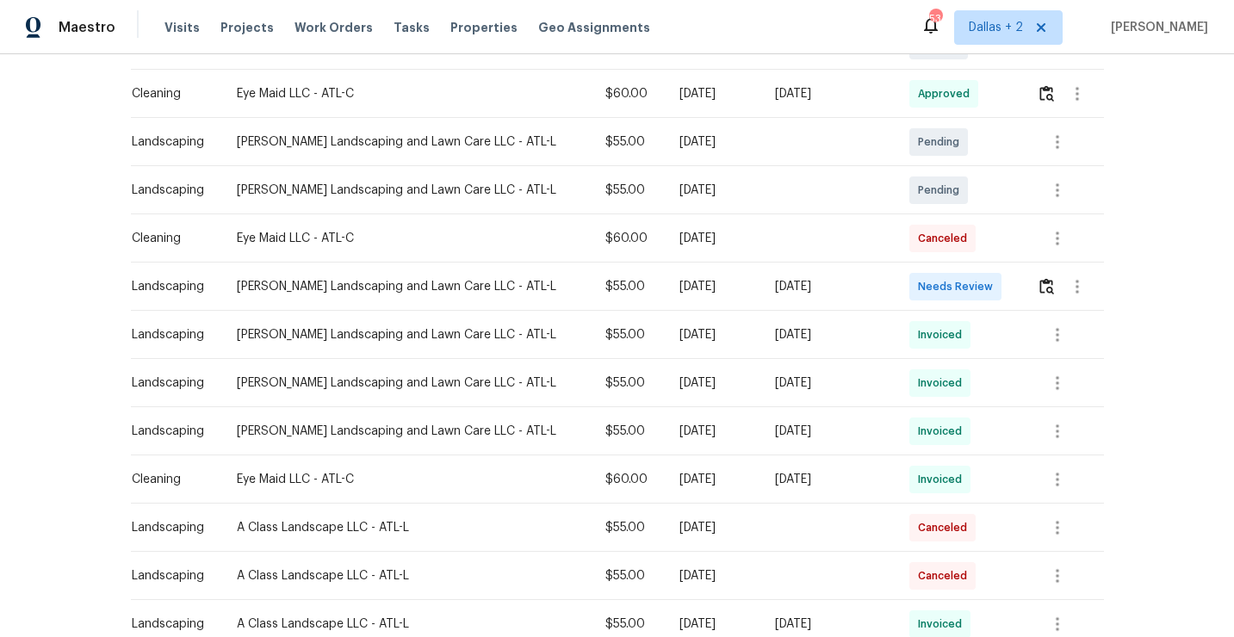
scroll to position [320, 0]
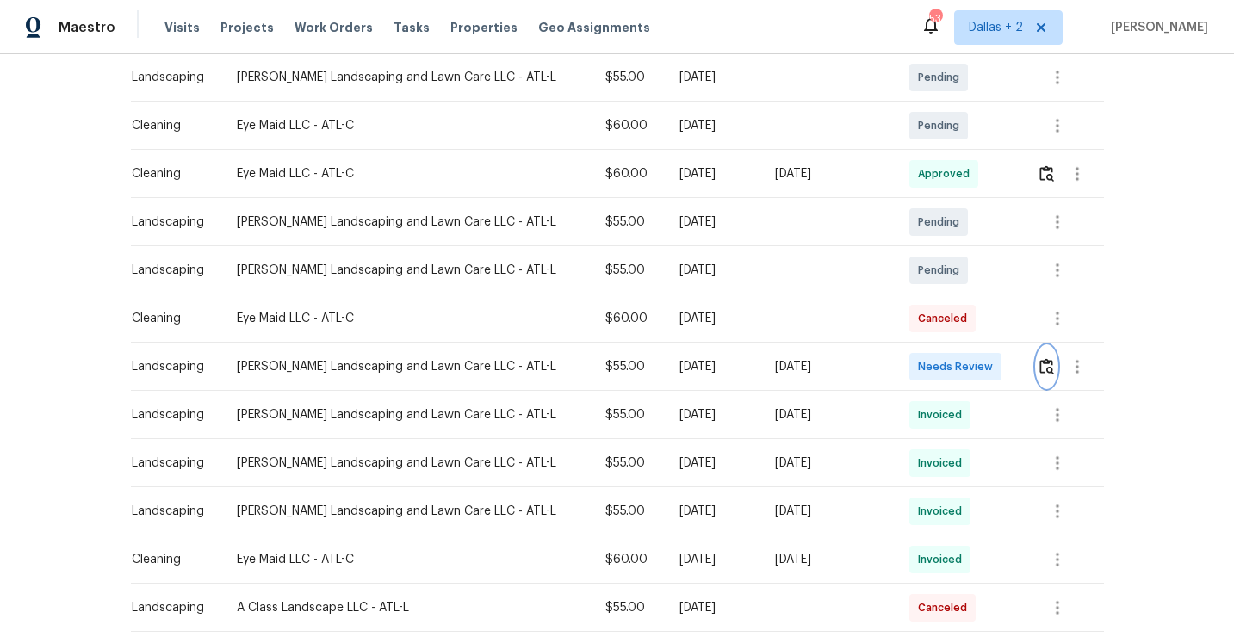
click at [1046, 365] on img "button" at bounding box center [1046, 366] width 15 height 16
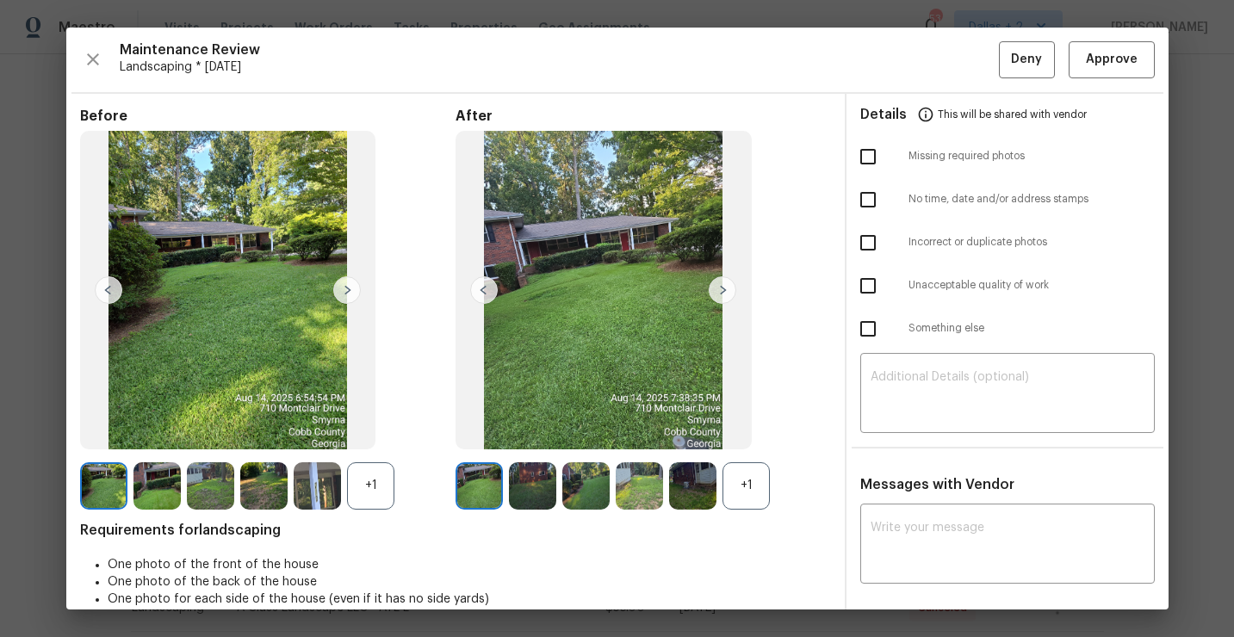
scroll to position [19, 0]
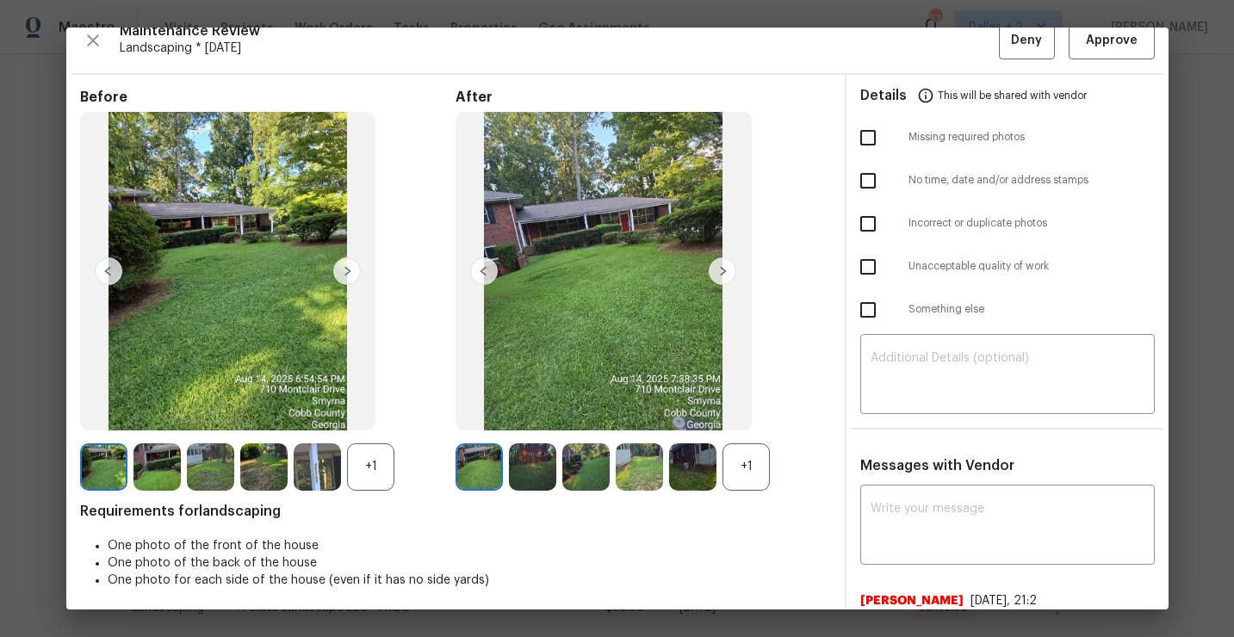
click at [754, 472] on div "+1" at bounding box center [746, 467] width 47 height 47
click at [377, 457] on div "+1" at bounding box center [370, 467] width 47 height 47
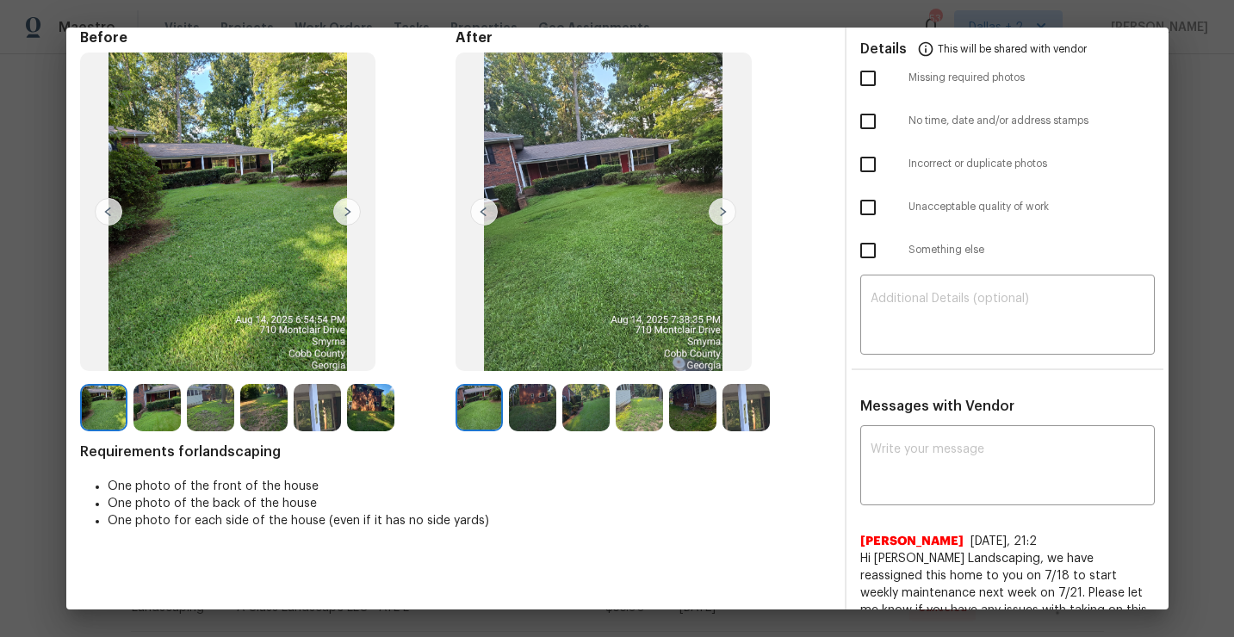
scroll to position [35, 0]
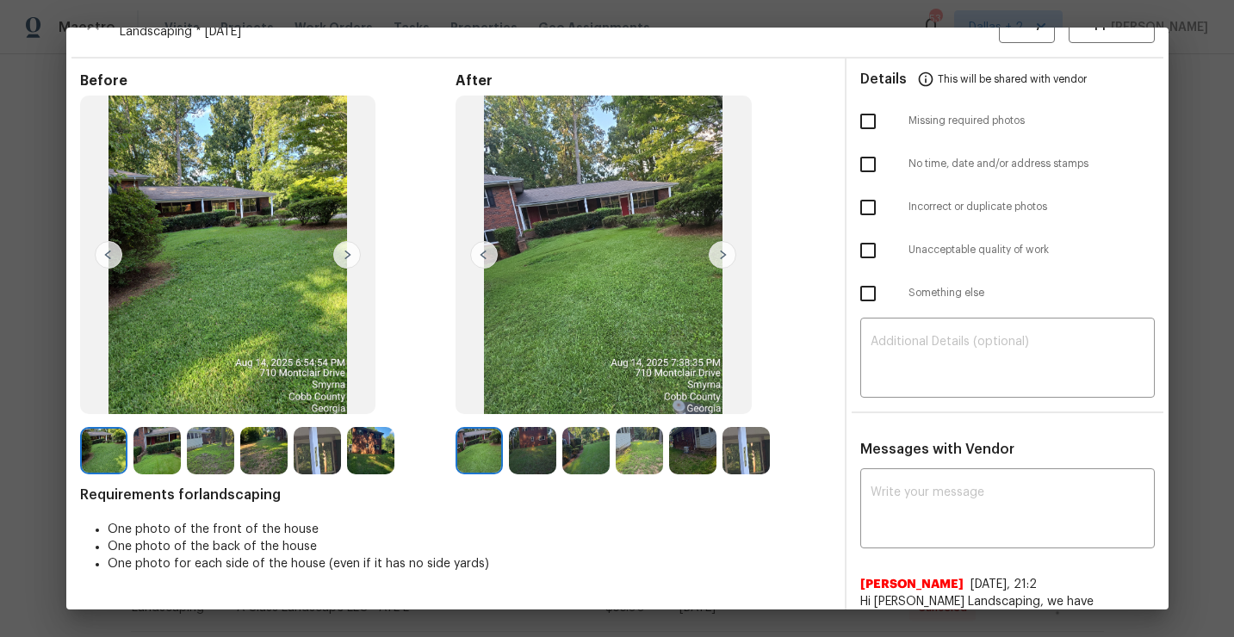
click at [753, 451] on img at bounding box center [746, 450] width 47 height 47
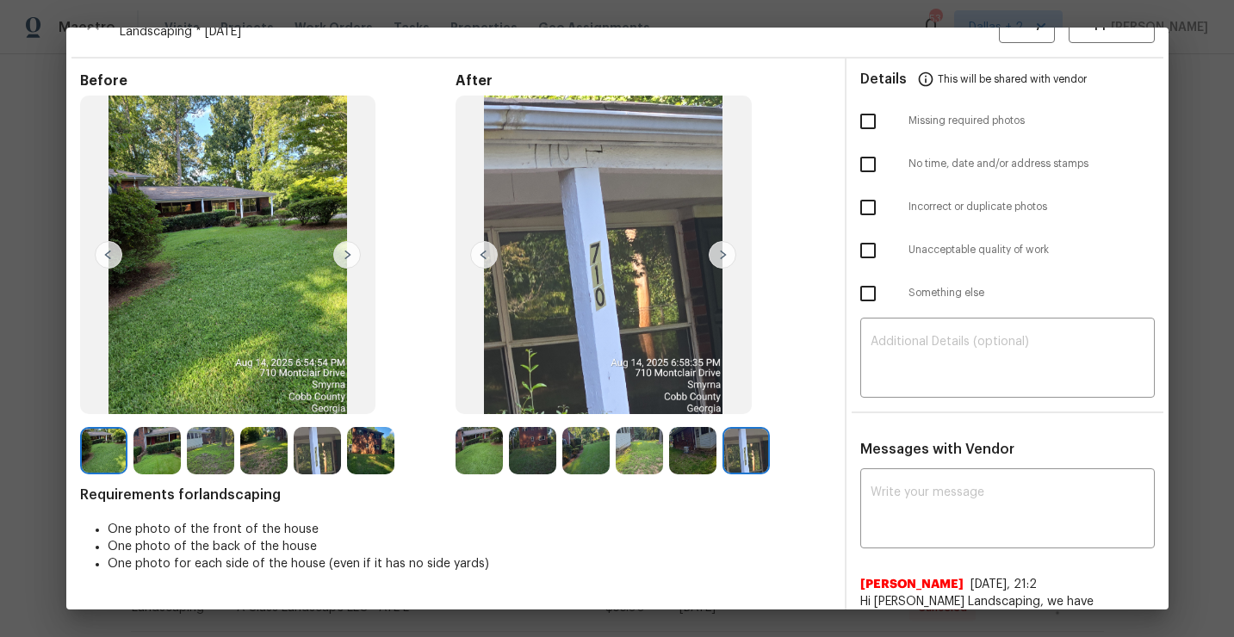
scroll to position [0, 0]
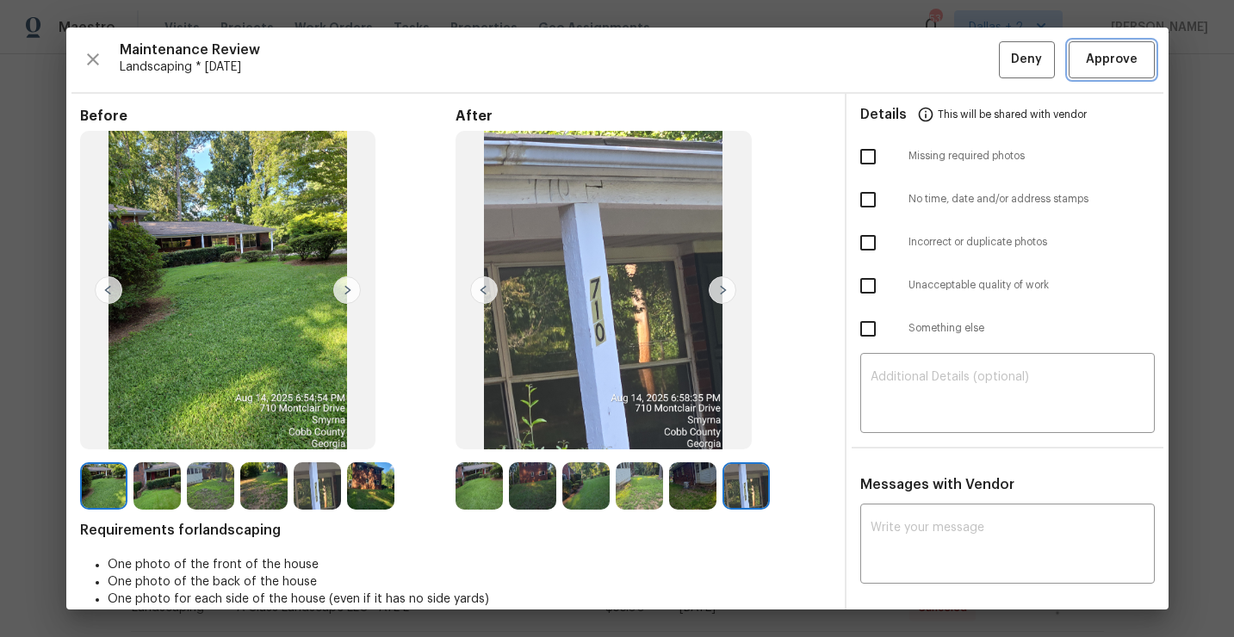
click at [1129, 65] on span "Approve" at bounding box center [1112, 60] width 52 height 22
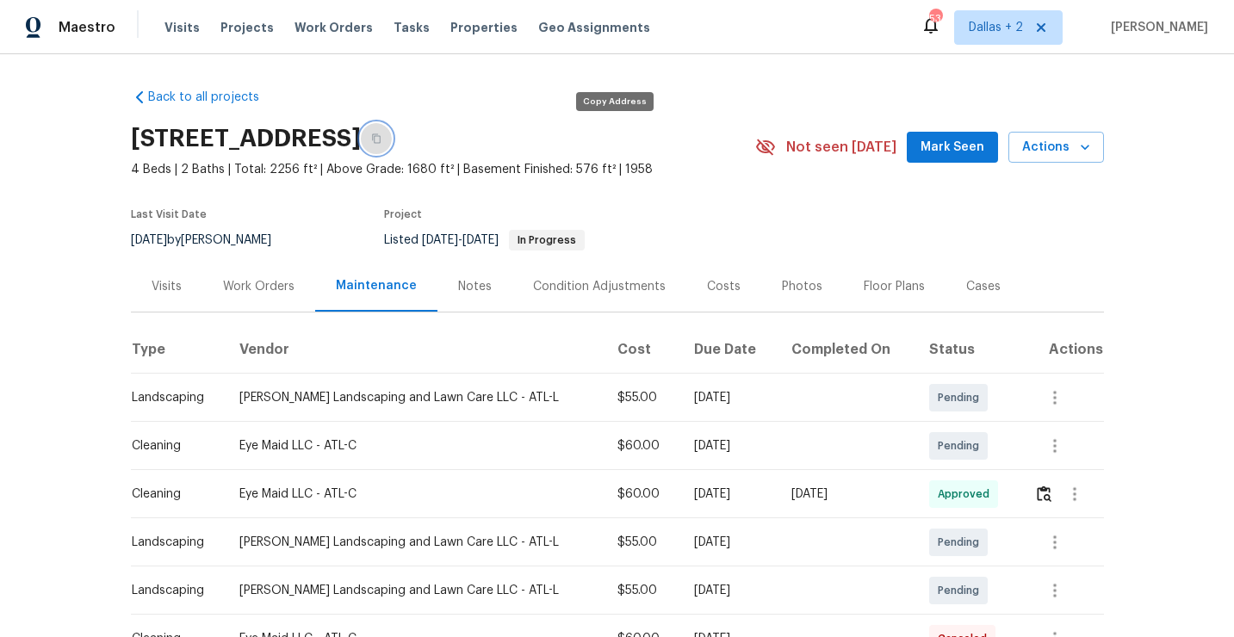
click at [382, 137] on icon "button" at bounding box center [376, 138] width 10 height 10
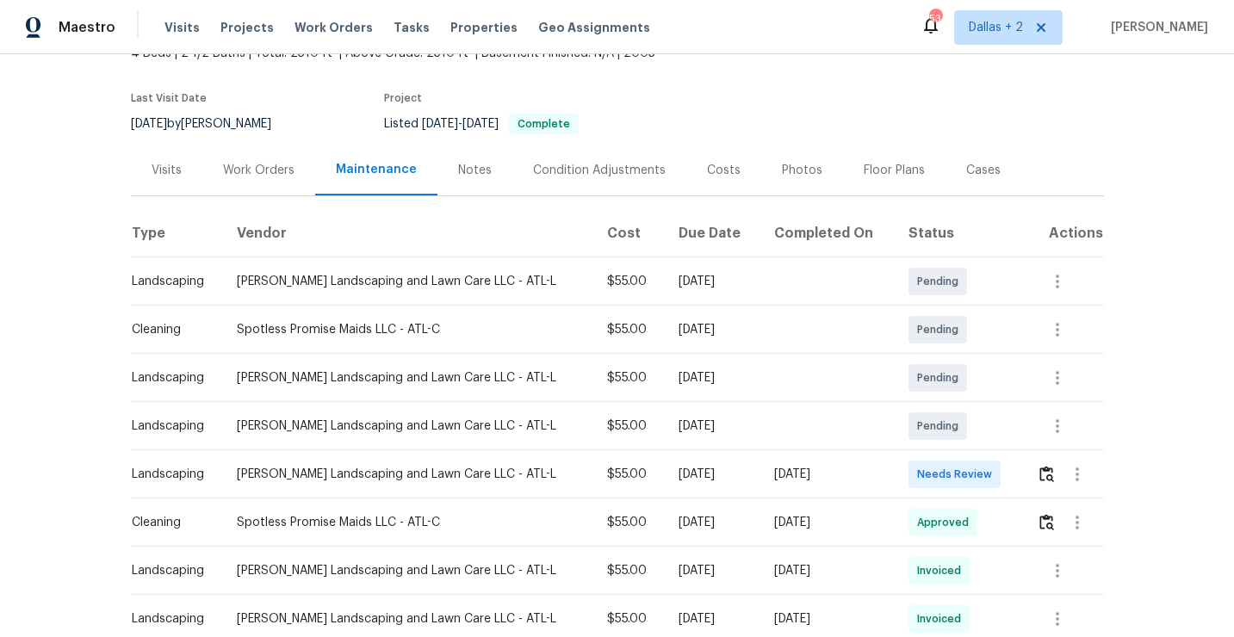
scroll to position [246, 0]
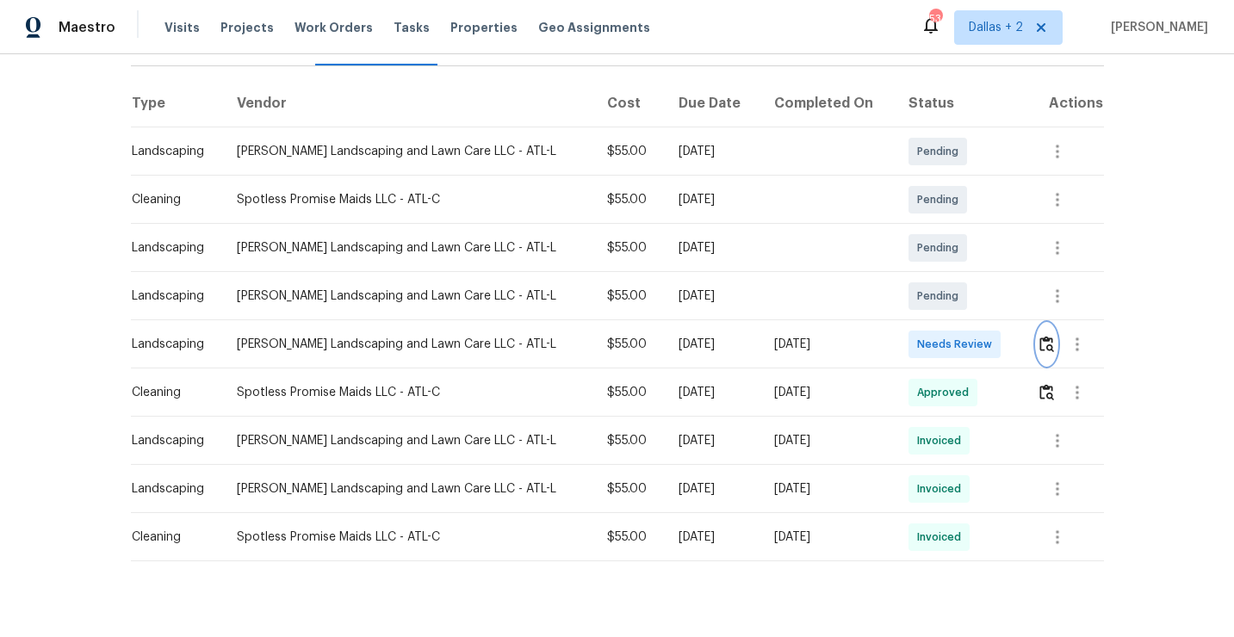
click at [1049, 349] on img "button" at bounding box center [1046, 344] width 15 height 16
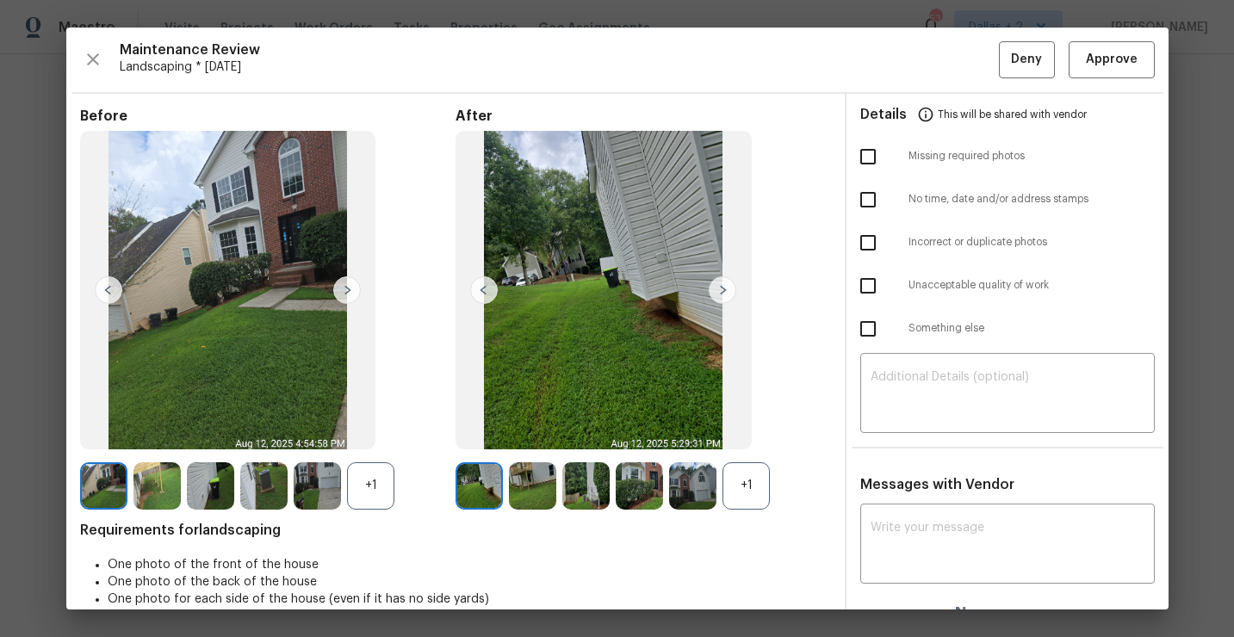
click at [736, 479] on div "+1" at bounding box center [746, 485] width 47 height 47
click at [92, 62] on icon "button" at bounding box center [93, 59] width 21 height 21
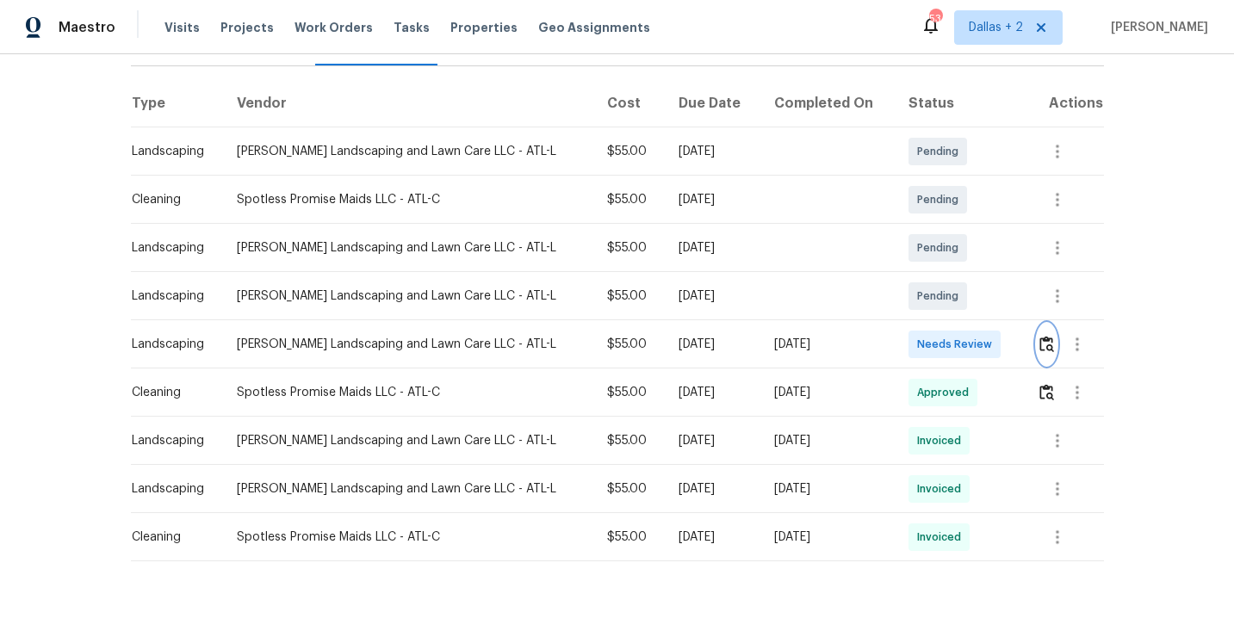
click at [1043, 340] on img "button" at bounding box center [1046, 344] width 15 height 16
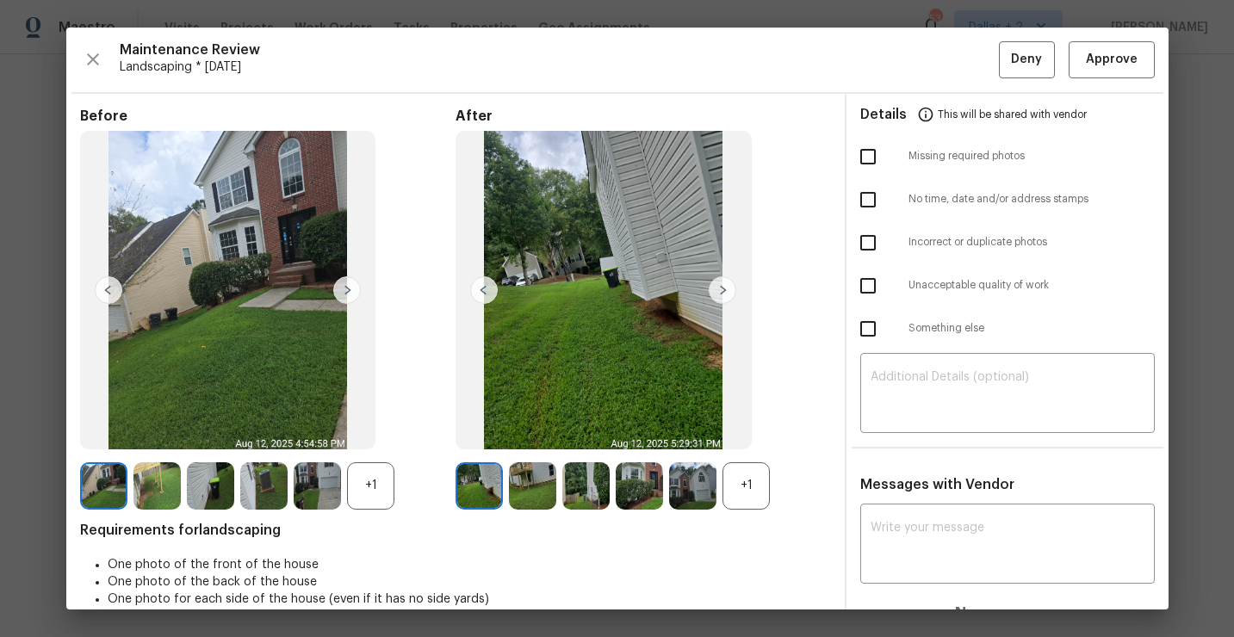
click at [375, 484] on div "+1" at bounding box center [370, 485] width 47 height 47
click at [760, 477] on div "+1" at bounding box center [746, 485] width 47 height 47
click at [1118, 84] on div "Maintenance Review Landscaping * Mon, Aug 11 Deny Approve Before After Requirem…" at bounding box center [617, 319] width 1102 height 582
click at [1116, 75] on button "Approve" at bounding box center [1112, 59] width 86 height 37
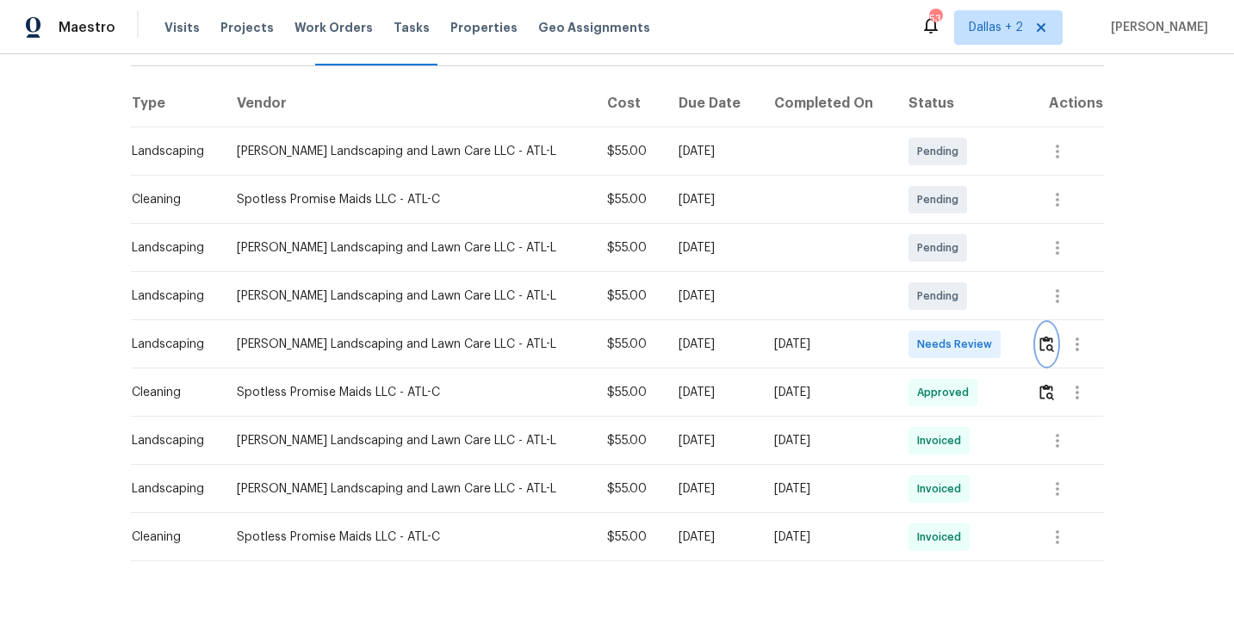
scroll to position [0, 0]
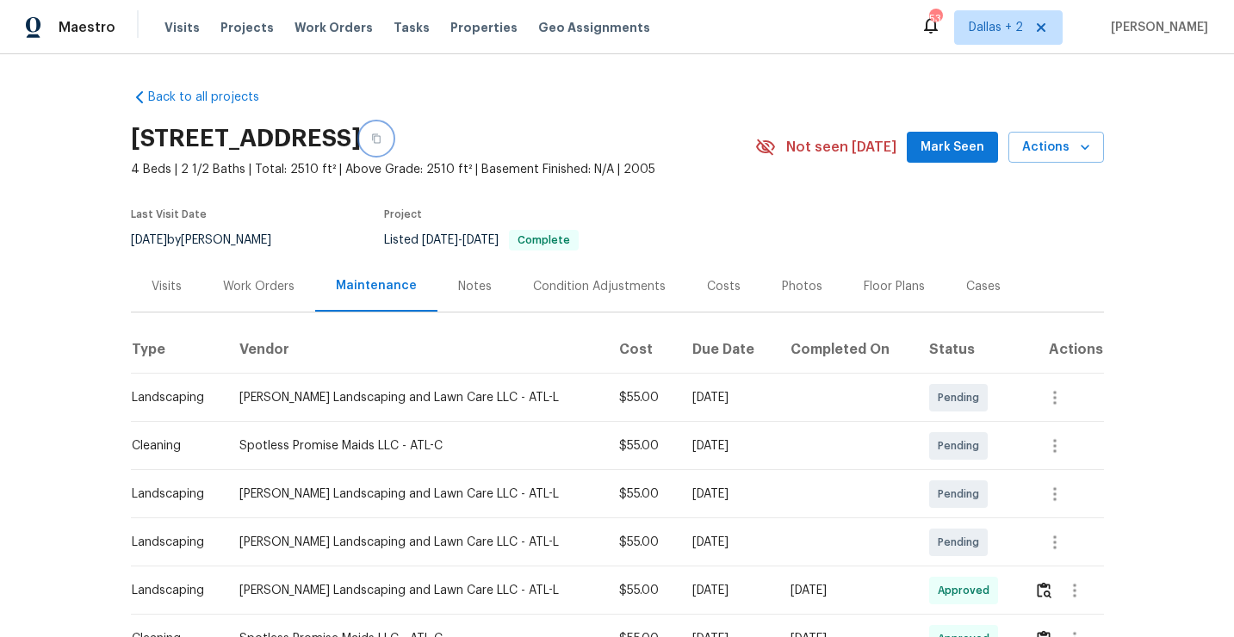
click at [382, 140] on icon "button" at bounding box center [376, 138] width 10 height 10
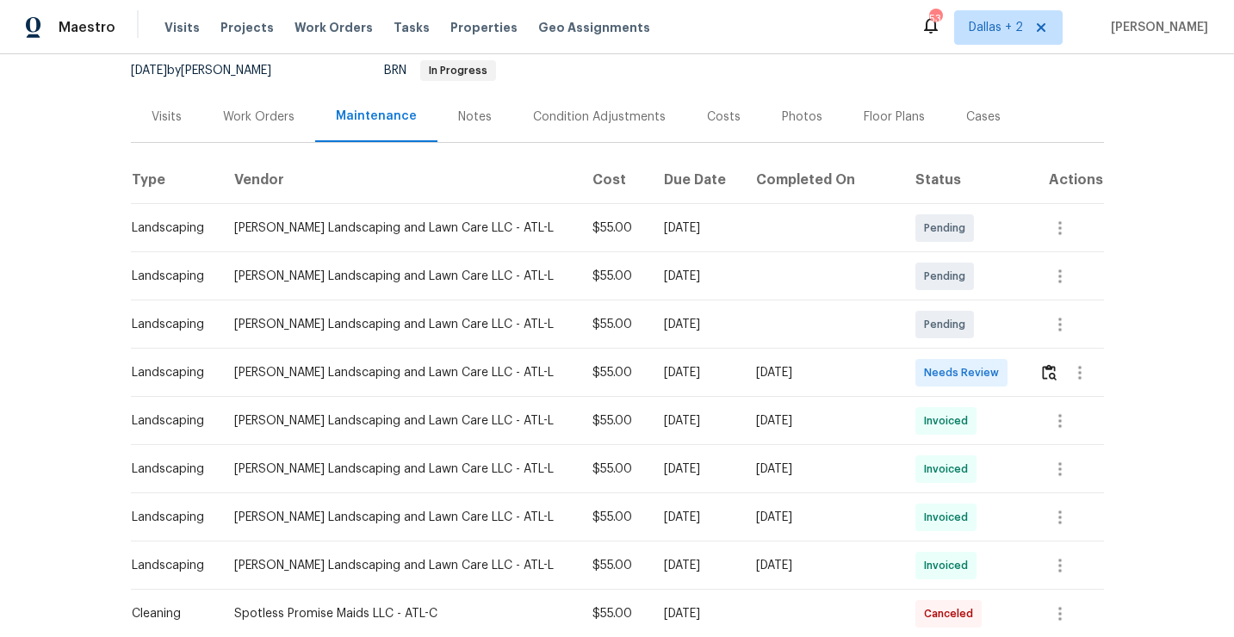
scroll to position [171, 0]
click at [1047, 371] on img "button" at bounding box center [1049, 371] width 15 height 16
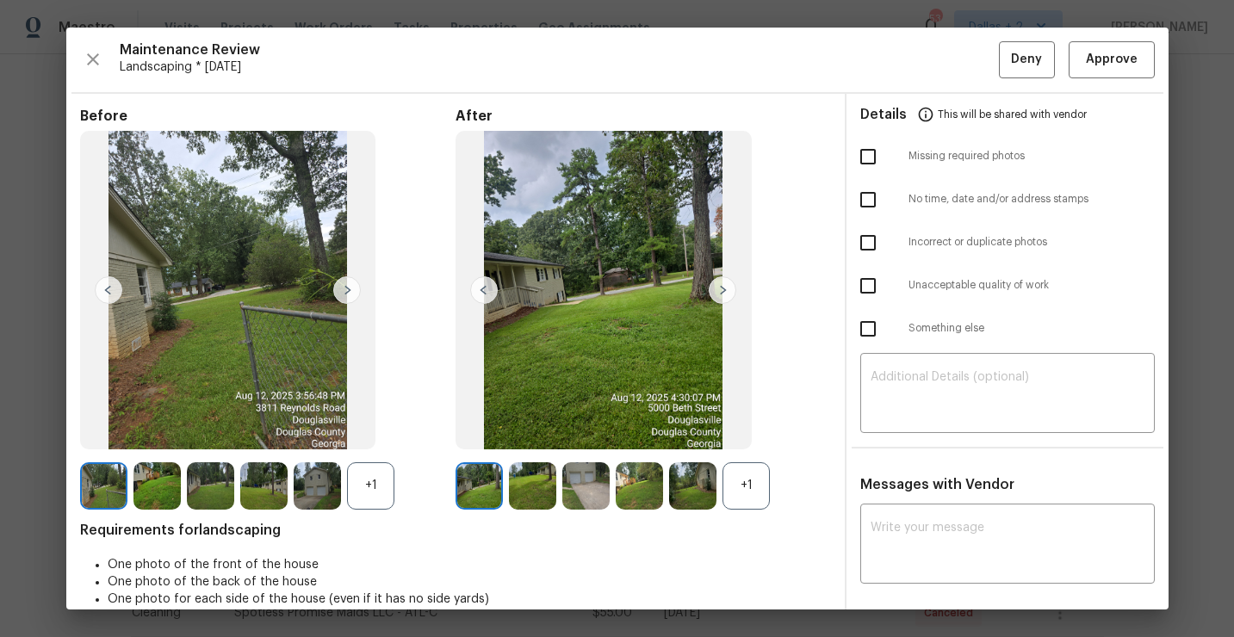
click at [743, 486] on div "+1" at bounding box center [746, 485] width 47 height 47
click at [366, 491] on div "+1" at bounding box center [370, 485] width 47 height 47
click at [737, 488] on img at bounding box center [746, 485] width 47 height 47
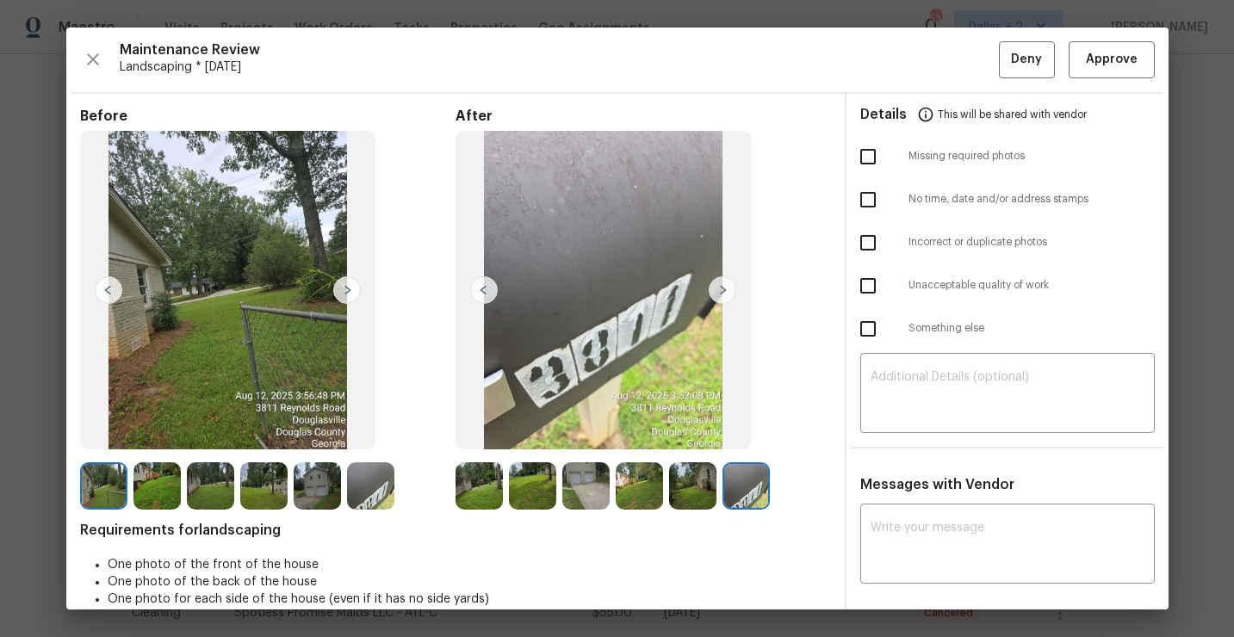
click at [527, 489] on img at bounding box center [532, 485] width 47 height 47
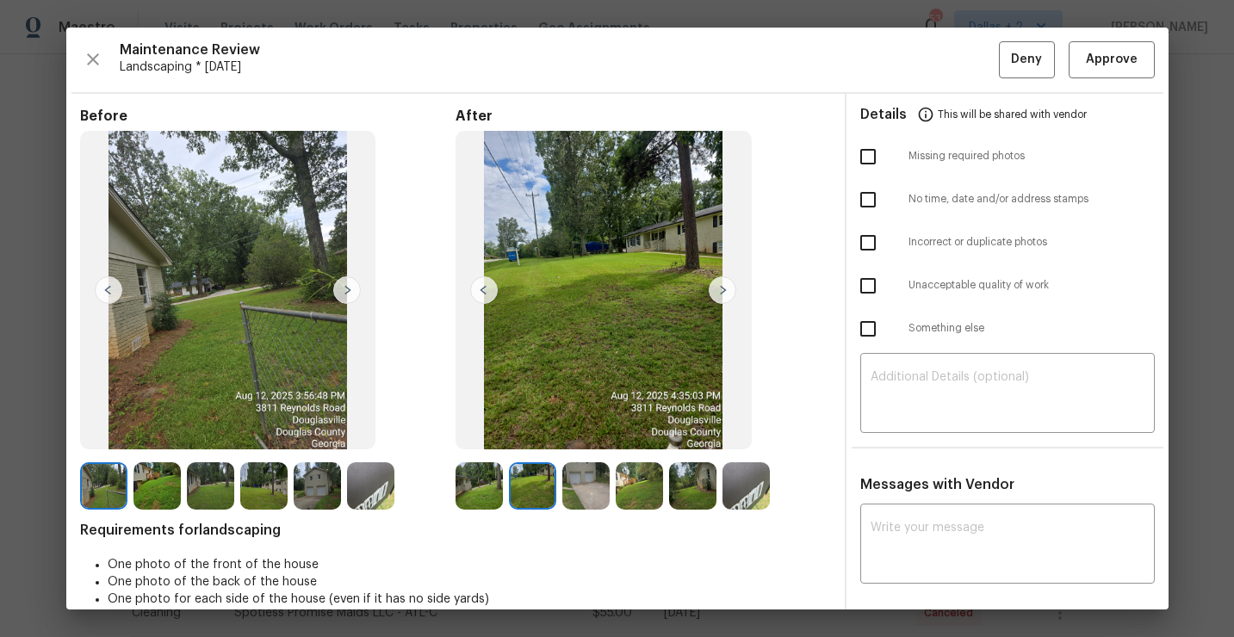
click at [591, 481] on img at bounding box center [585, 485] width 47 height 47
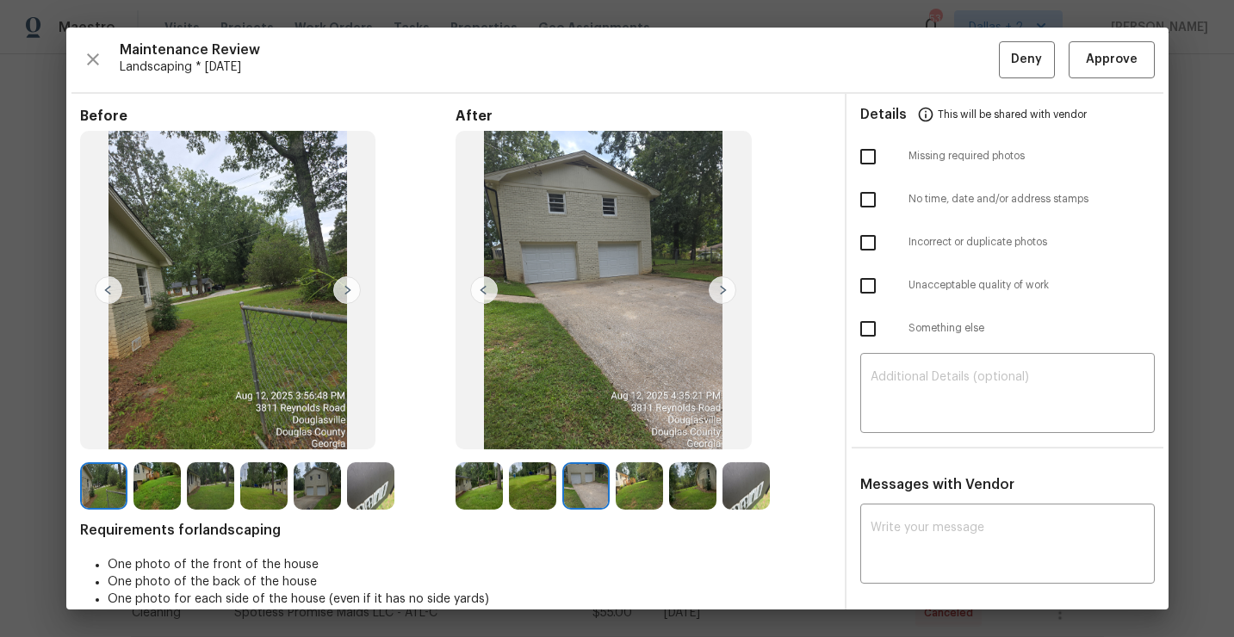
click at [644, 499] on img at bounding box center [639, 485] width 47 height 47
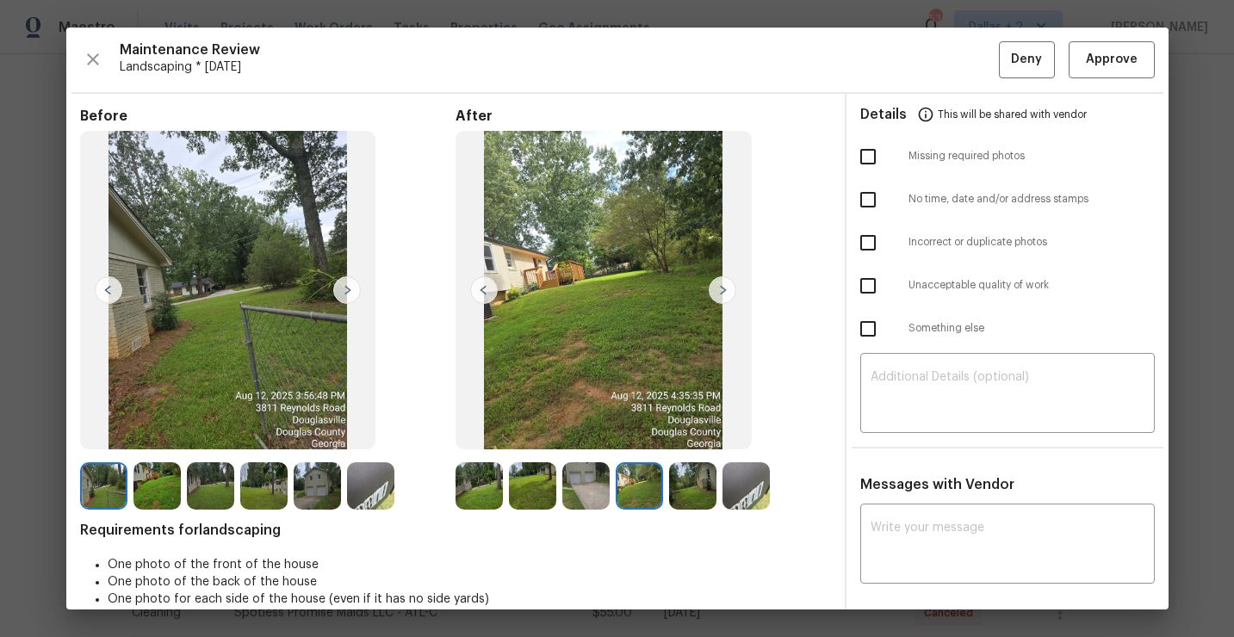
click at [748, 485] on img at bounding box center [746, 485] width 47 height 47
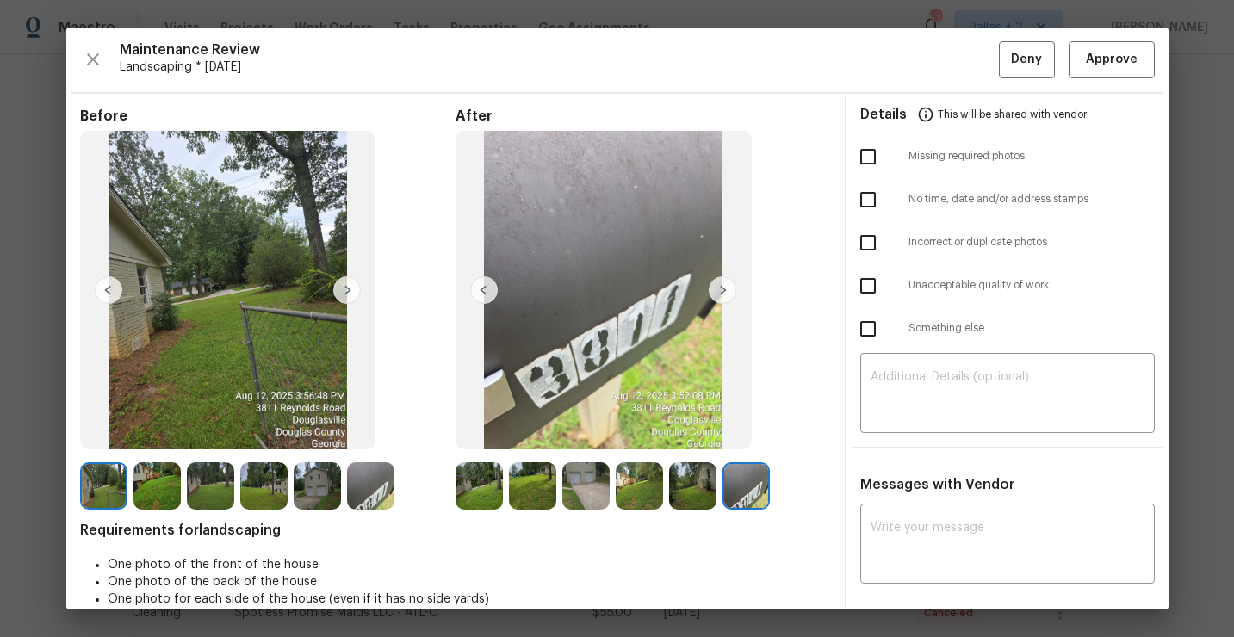
click at [517, 485] on img at bounding box center [532, 485] width 47 height 47
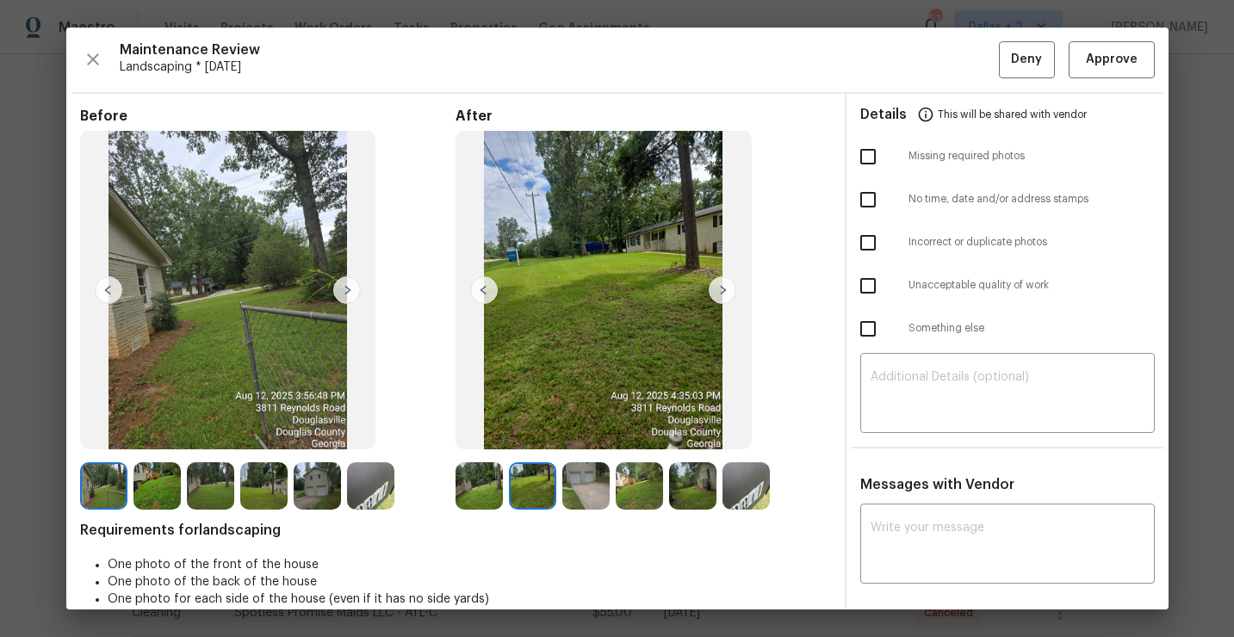
click at [651, 476] on img at bounding box center [639, 485] width 47 height 47
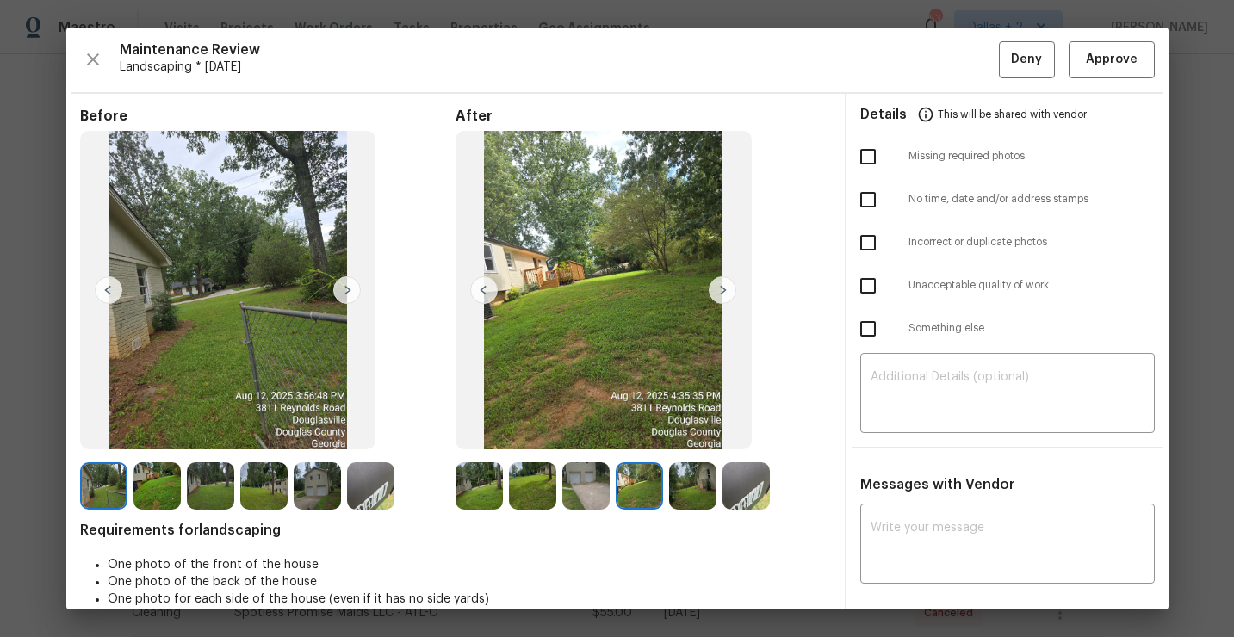
click at [702, 497] on img at bounding box center [692, 485] width 47 height 47
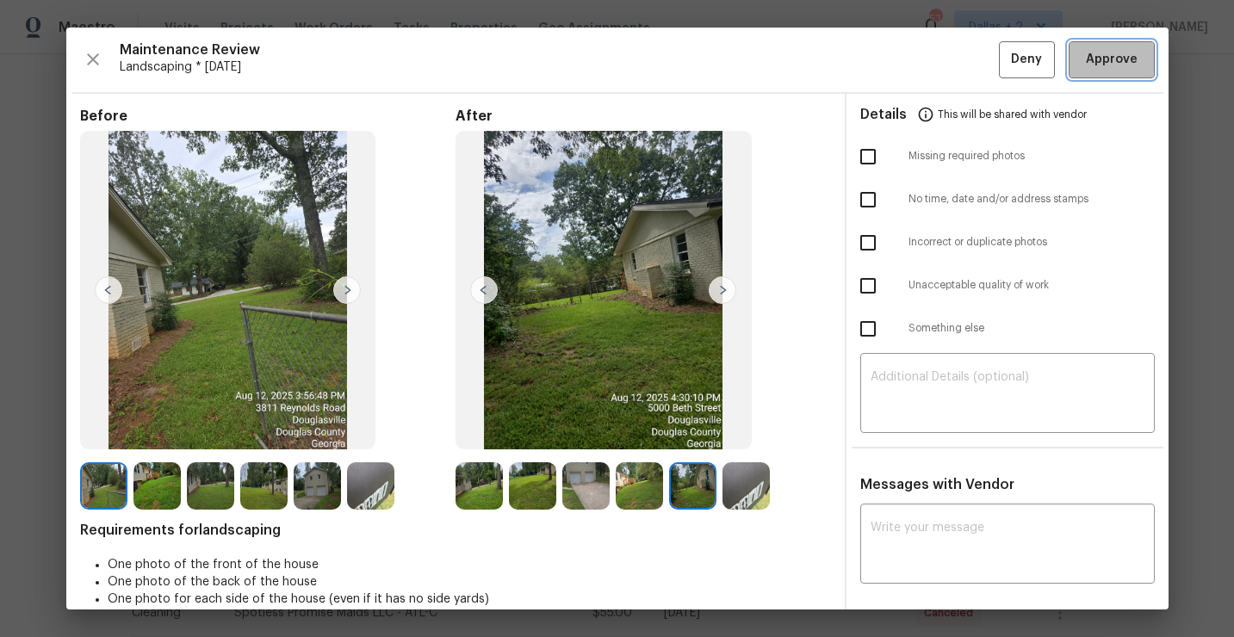
click at [1091, 58] on span "Approve" at bounding box center [1112, 60] width 52 height 22
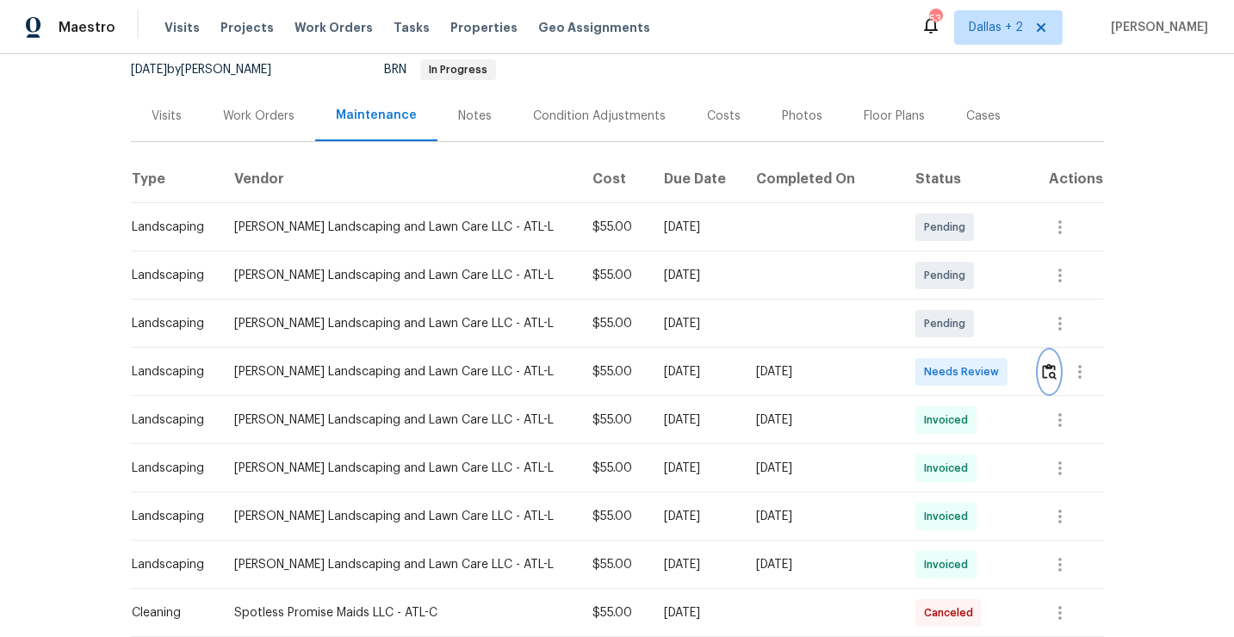
scroll to position [0, 0]
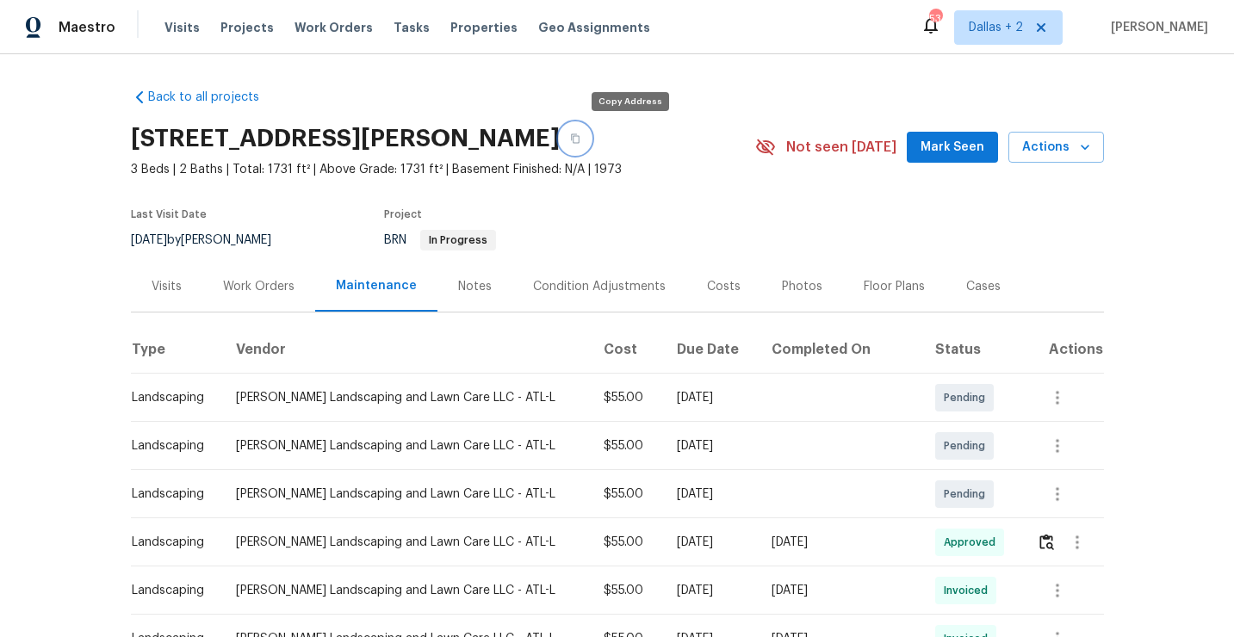
click at [580, 143] on icon "button" at bounding box center [575, 138] width 9 height 9
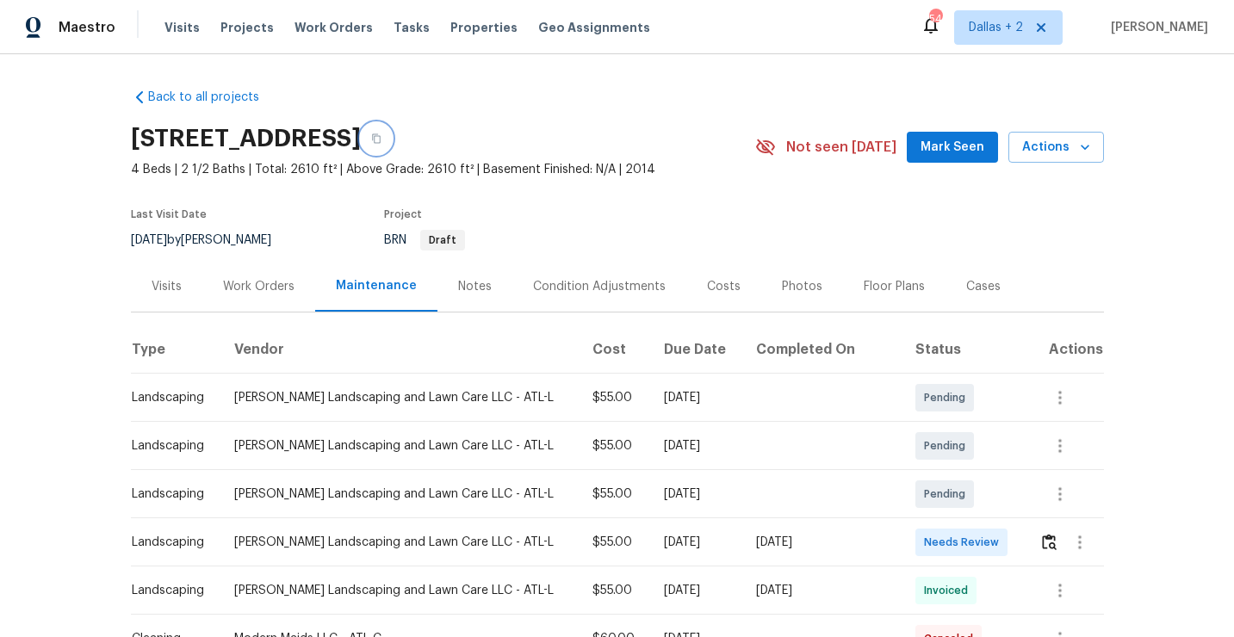
click at [382, 136] on icon "button" at bounding box center [376, 138] width 10 height 10
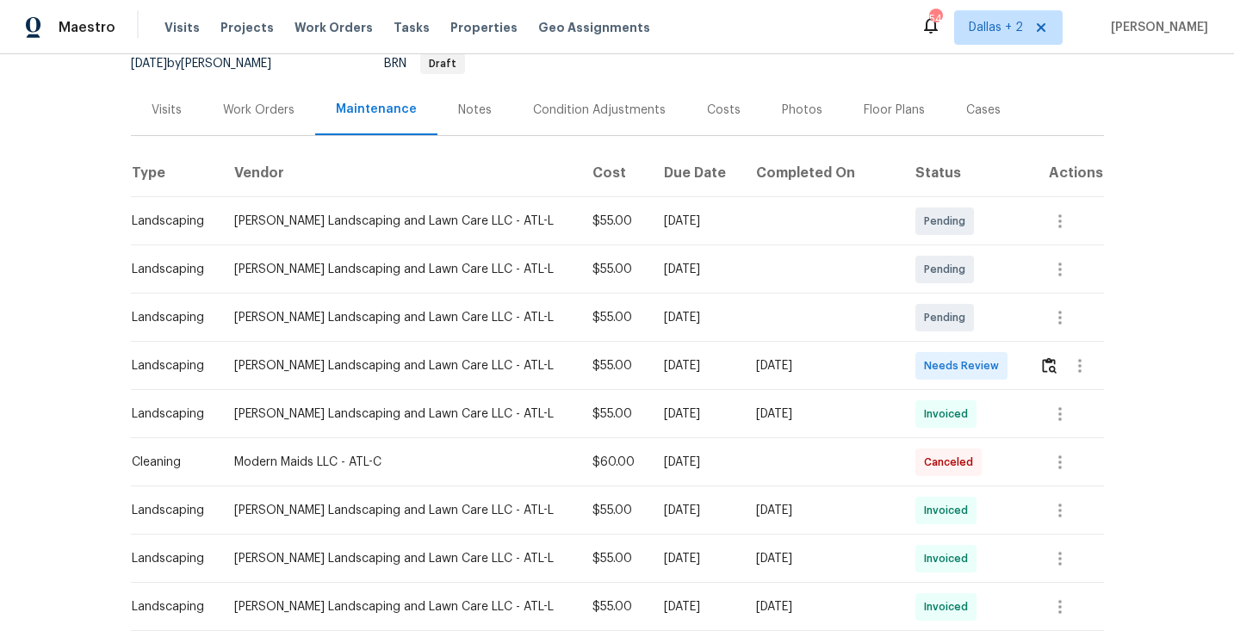
scroll to position [223, 0]
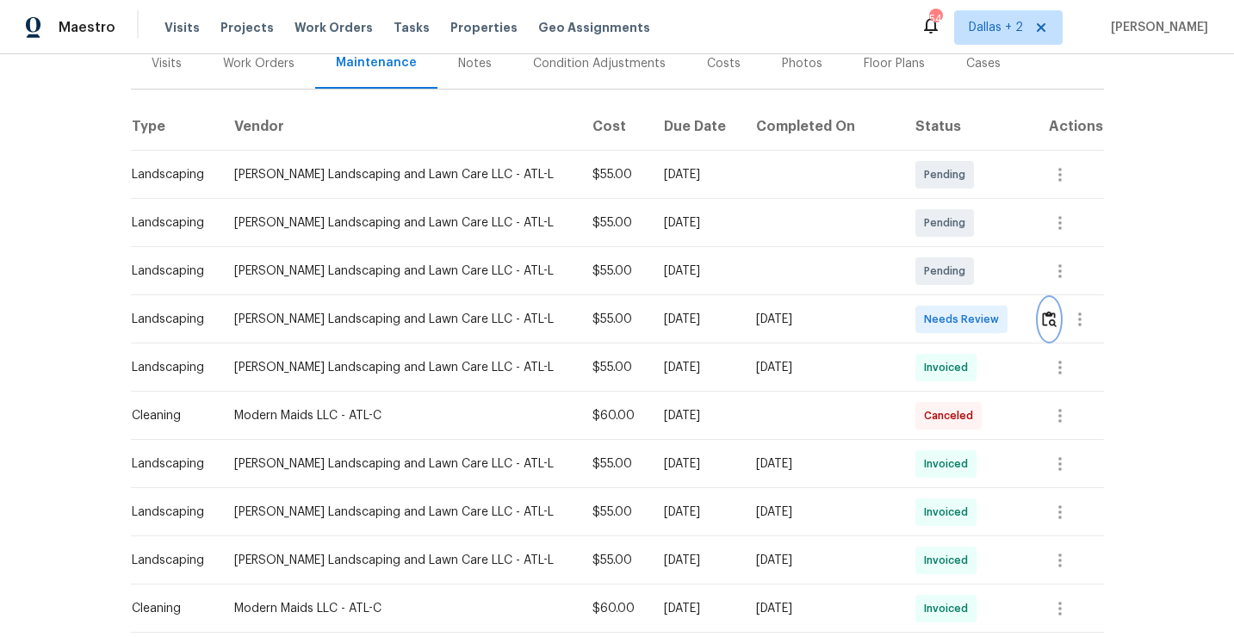
click at [1043, 326] on img "button" at bounding box center [1049, 319] width 15 height 16
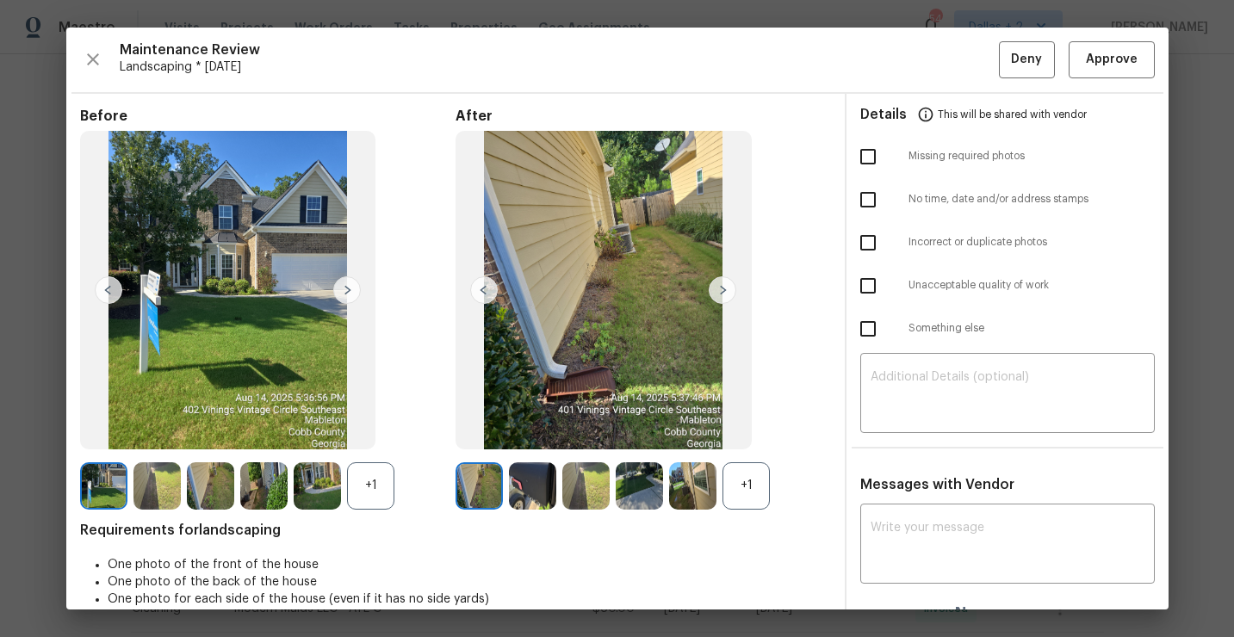
click at [751, 494] on div "+1" at bounding box center [746, 485] width 47 height 47
click at [369, 498] on div "+1" at bounding box center [370, 485] width 47 height 47
click at [382, 506] on img at bounding box center [370, 485] width 47 height 47
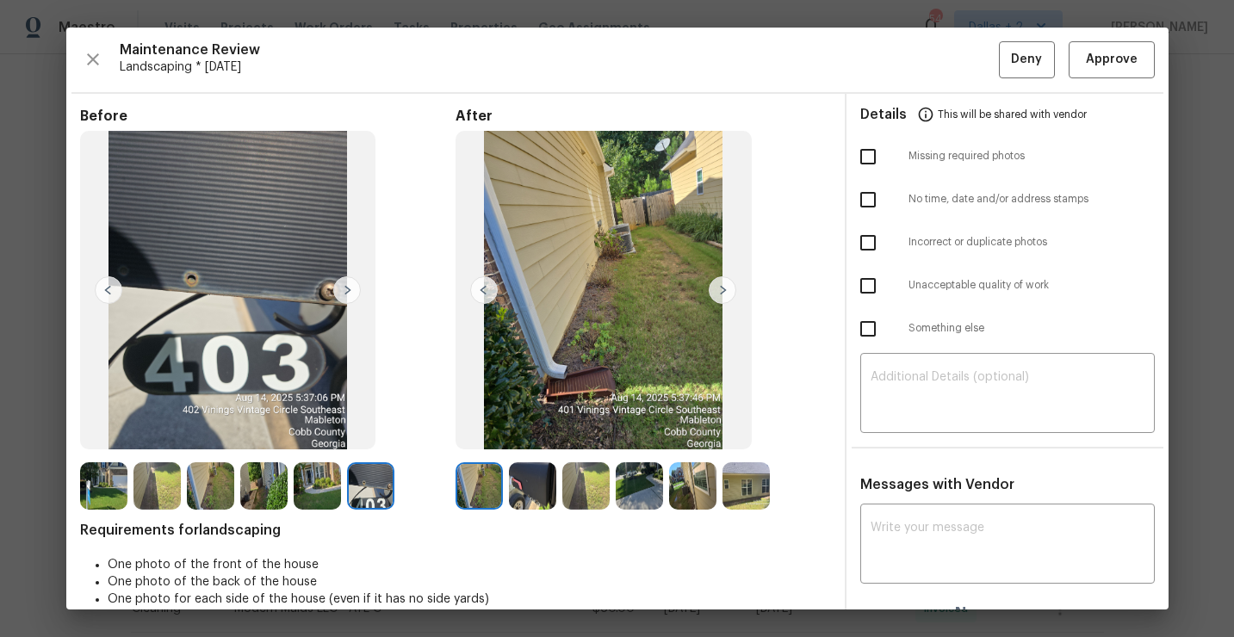
scroll to position [25, 0]
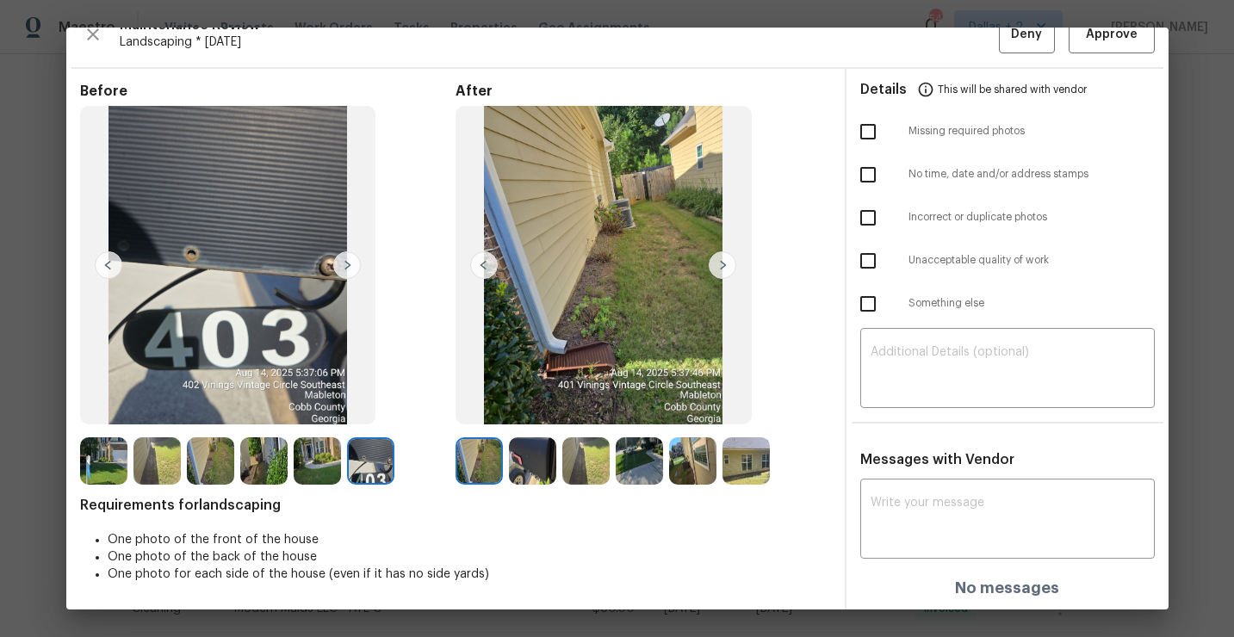
click at [367, 468] on img at bounding box center [370, 460] width 47 height 47
click at [698, 464] on img at bounding box center [692, 460] width 47 height 47
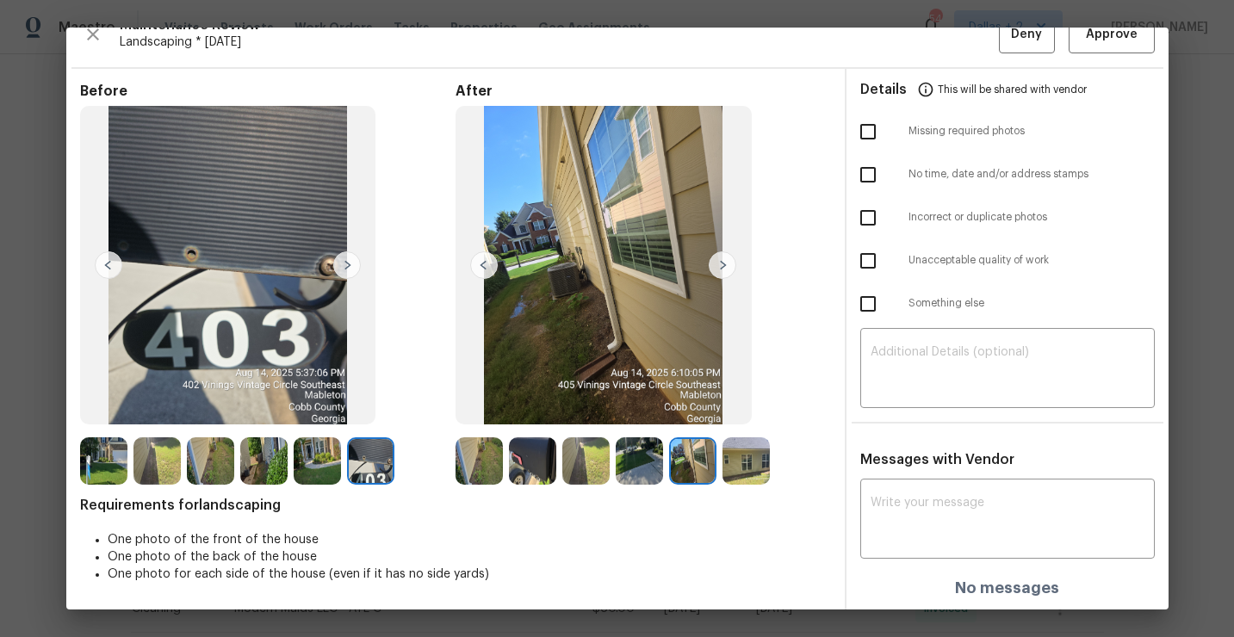
click at [529, 456] on img at bounding box center [532, 460] width 47 height 47
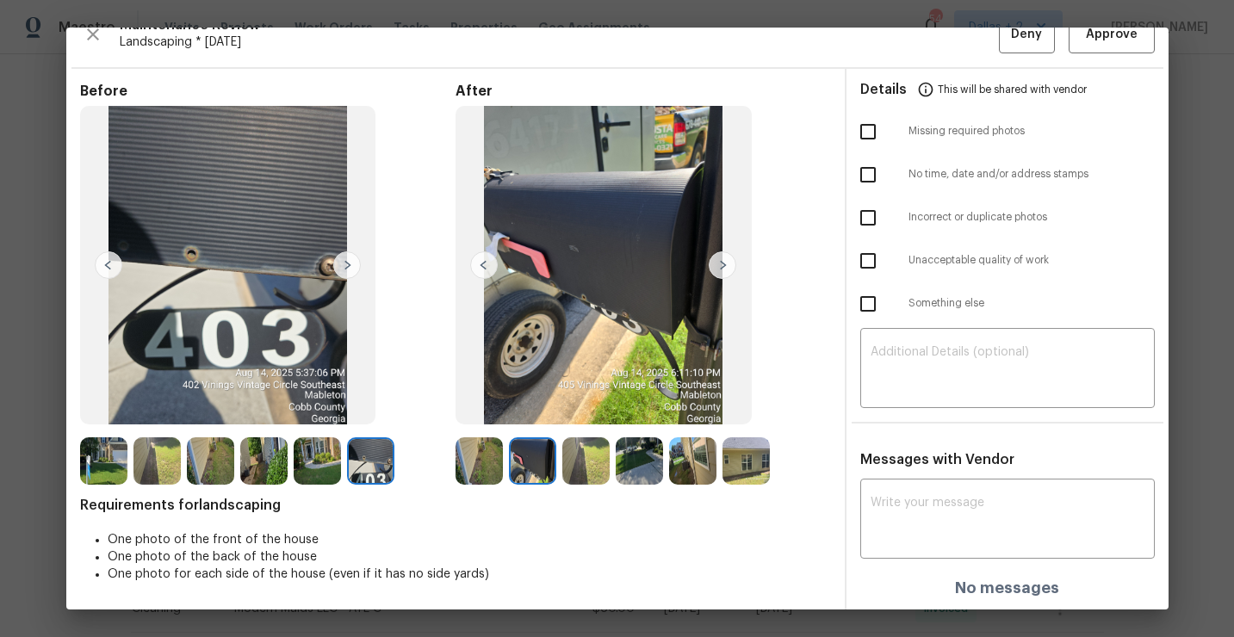
click at [753, 459] on img at bounding box center [746, 460] width 47 height 47
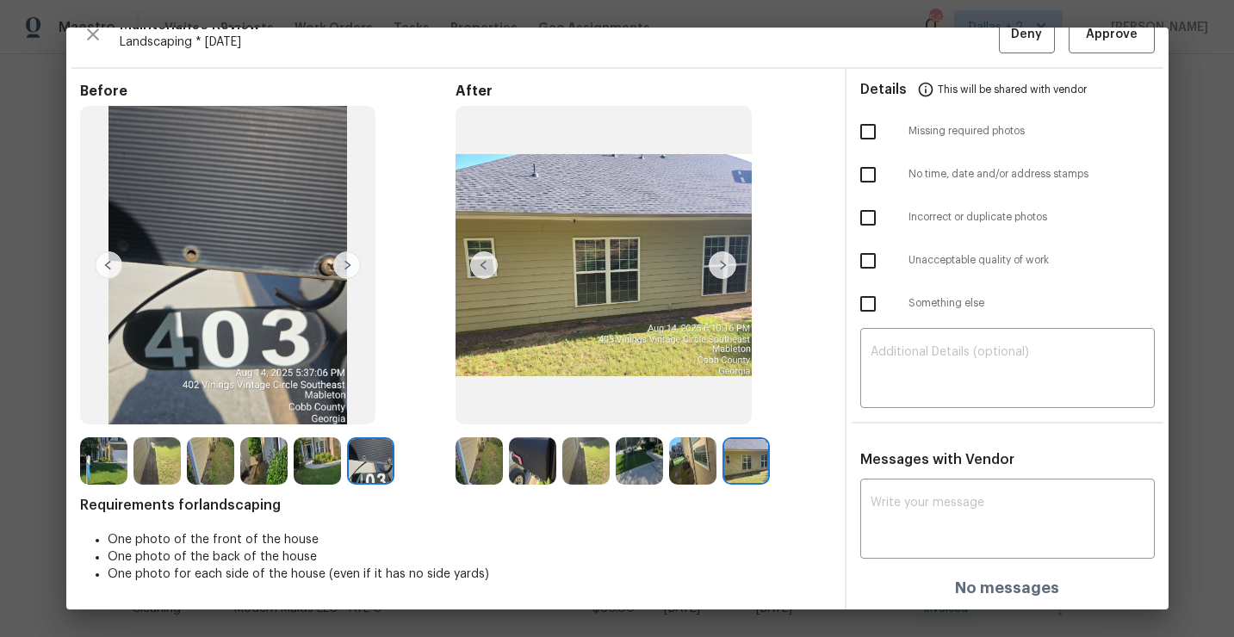
click at [638, 461] on img at bounding box center [639, 460] width 47 height 47
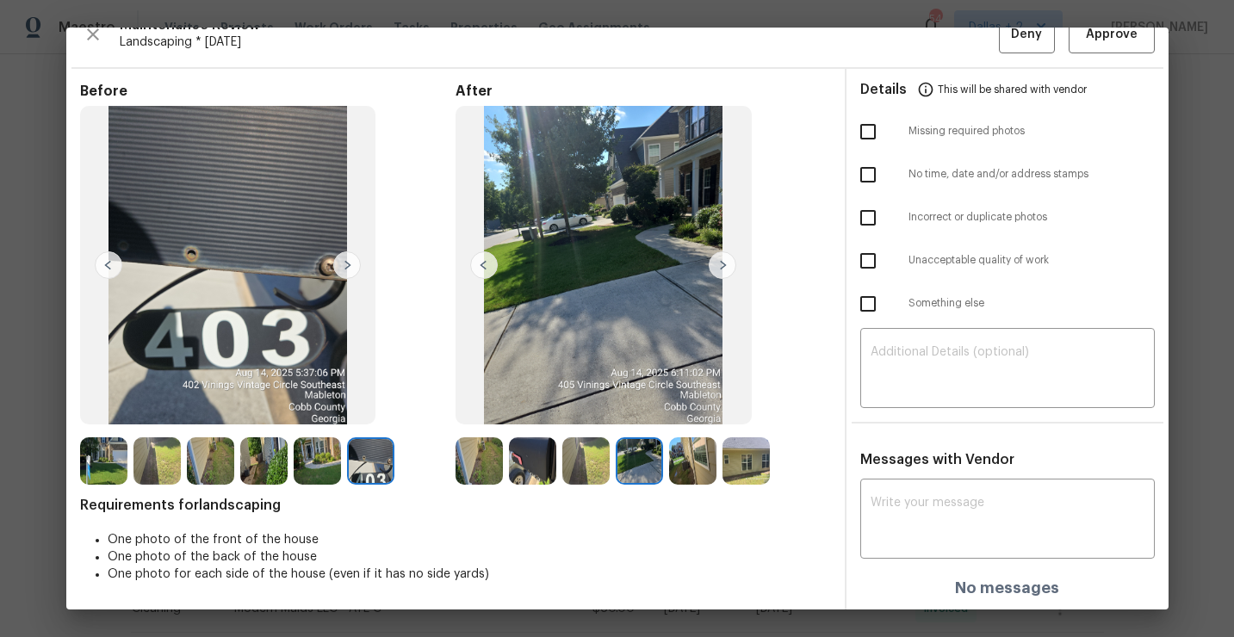
click at [580, 454] on img at bounding box center [585, 460] width 47 height 47
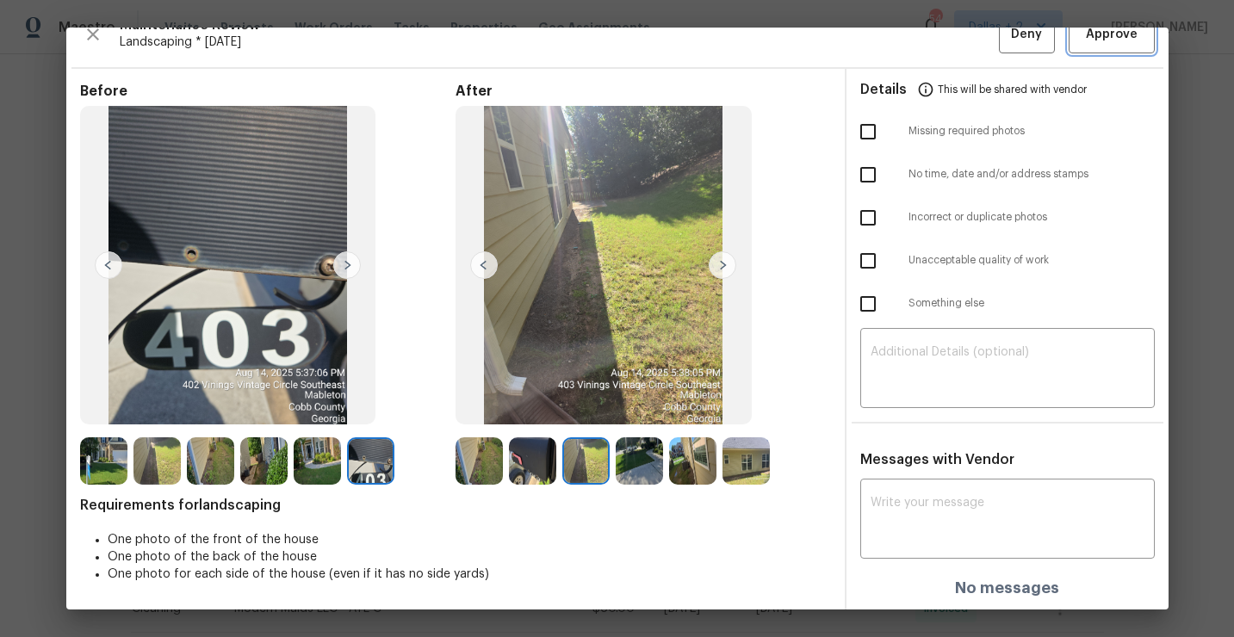
click at [1107, 38] on span "Approve" at bounding box center [1112, 35] width 52 height 22
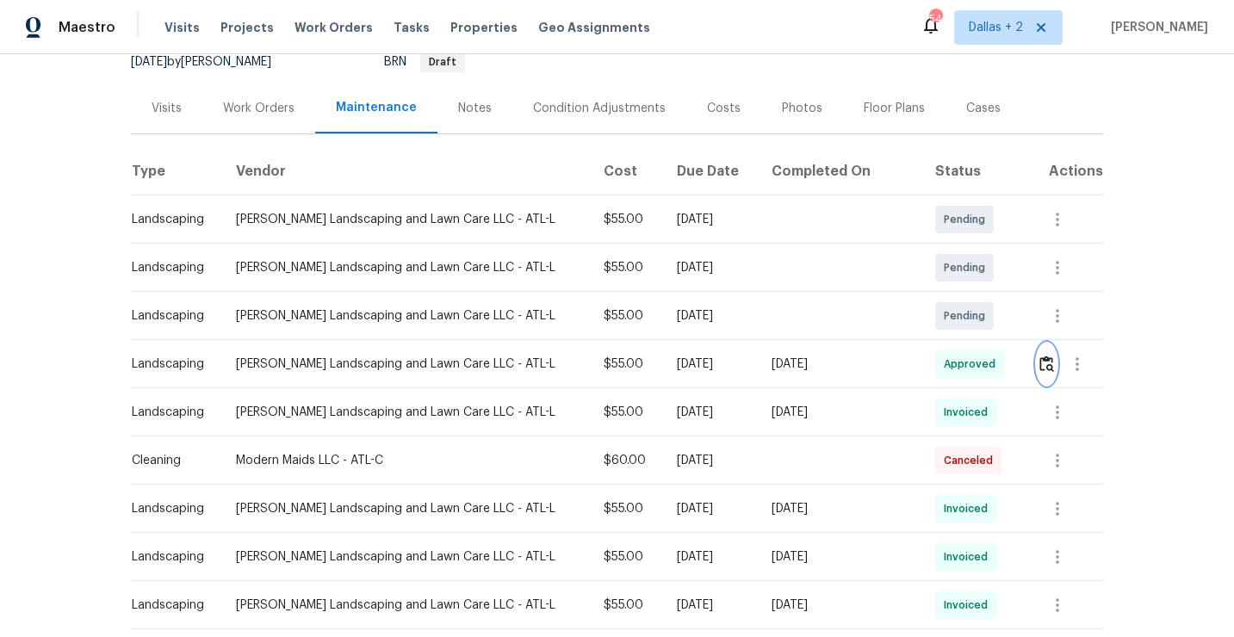
scroll to position [0, 0]
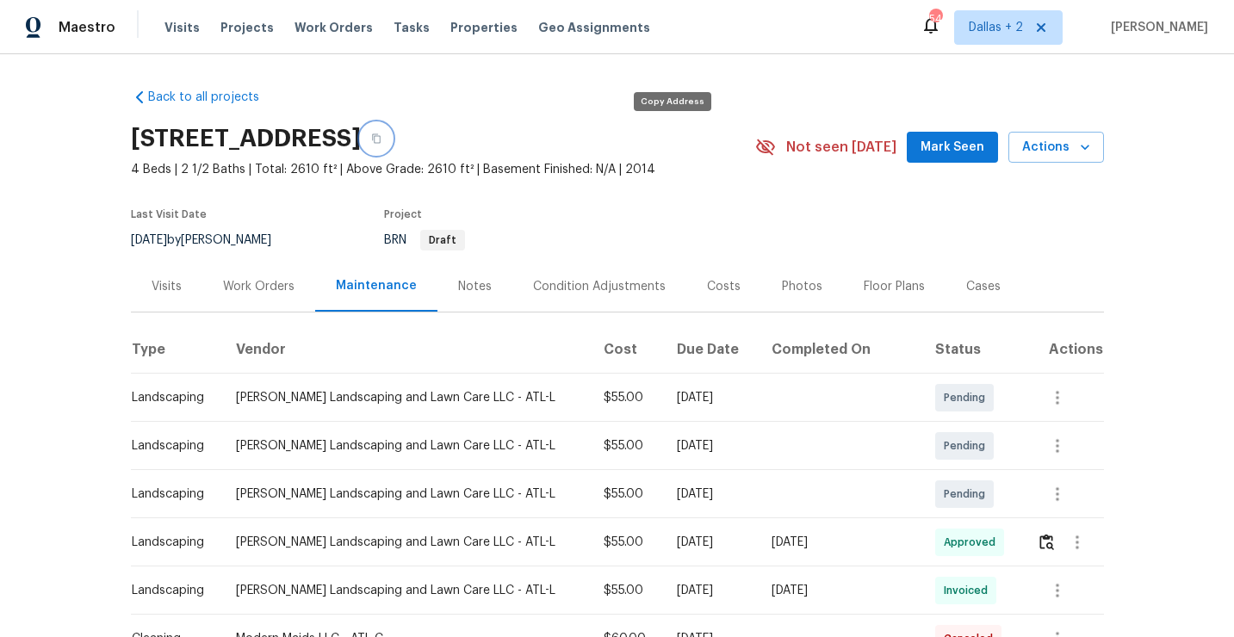
click at [392, 152] on button "button" at bounding box center [376, 138] width 31 height 31
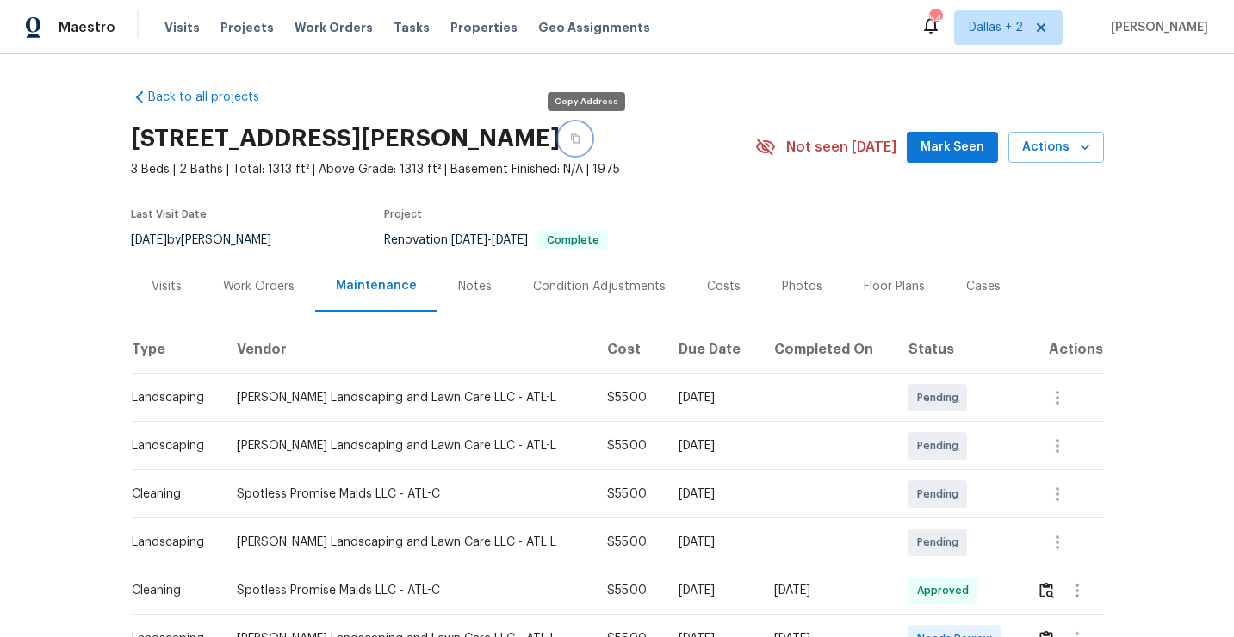
click at [576, 145] on button "button" at bounding box center [575, 138] width 31 height 31
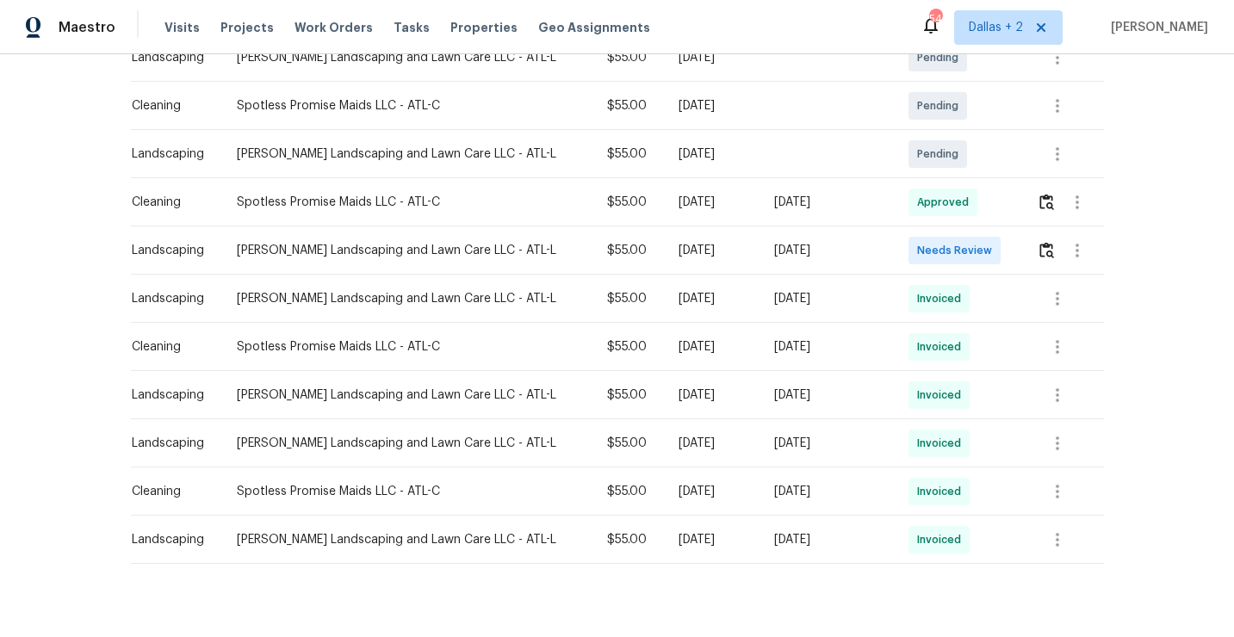
scroll to position [392, 0]
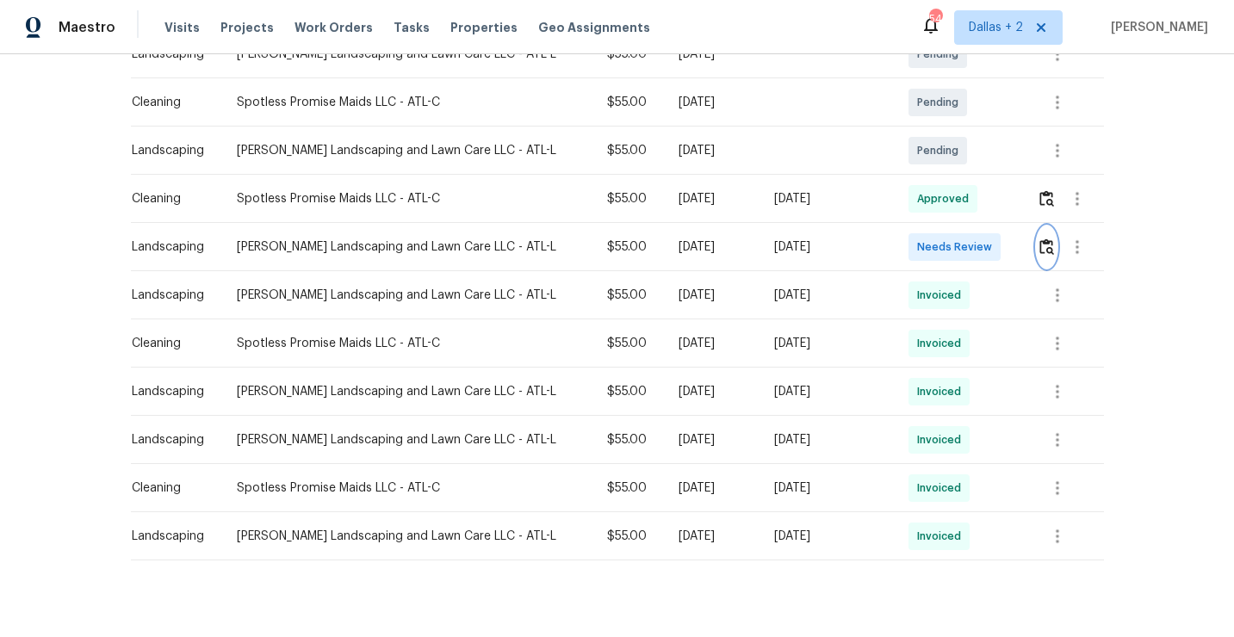
click at [1037, 244] on button "button" at bounding box center [1047, 246] width 20 height 41
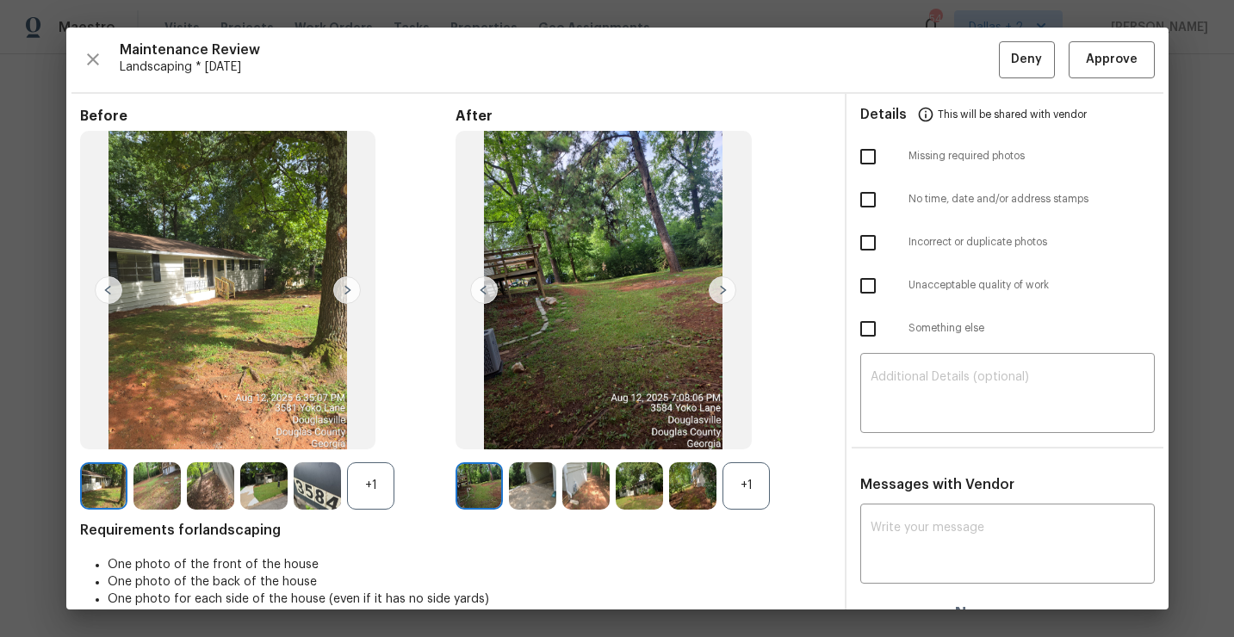
click at [747, 478] on div "+1" at bounding box center [746, 485] width 47 height 47
click at [374, 490] on div "+1" at bounding box center [370, 485] width 47 height 47
click at [721, 298] on img at bounding box center [723, 290] width 28 height 28
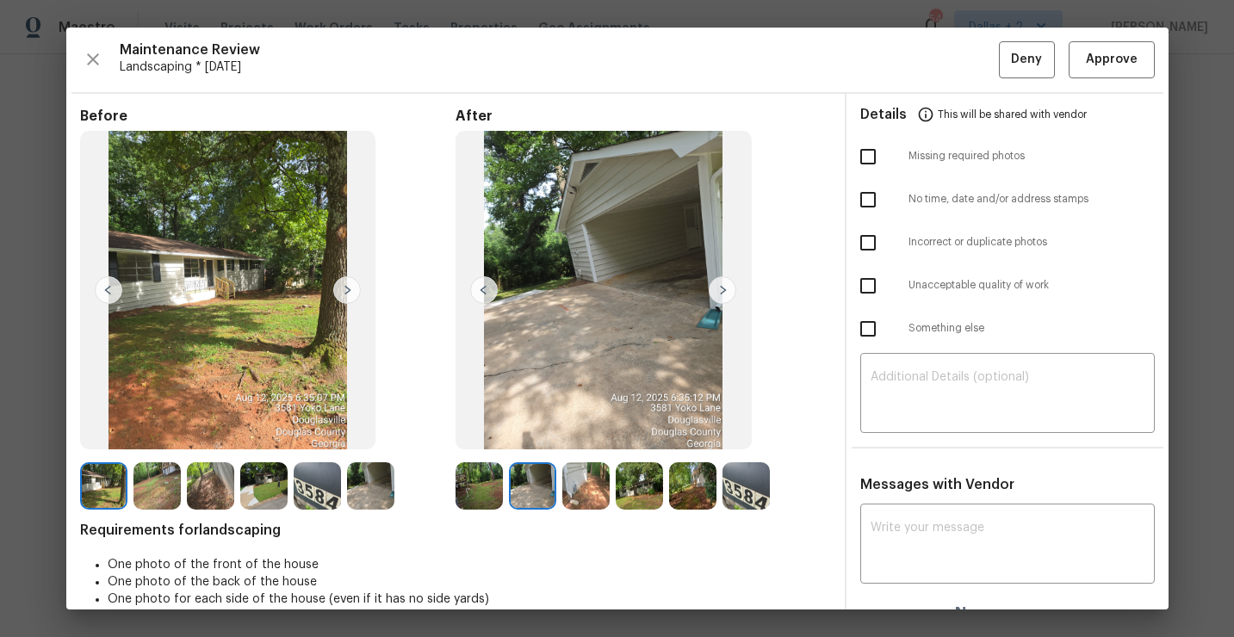
click at [512, 473] on img at bounding box center [532, 485] width 47 height 47
click at [567, 506] on img at bounding box center [585, 485] width 47 height 47
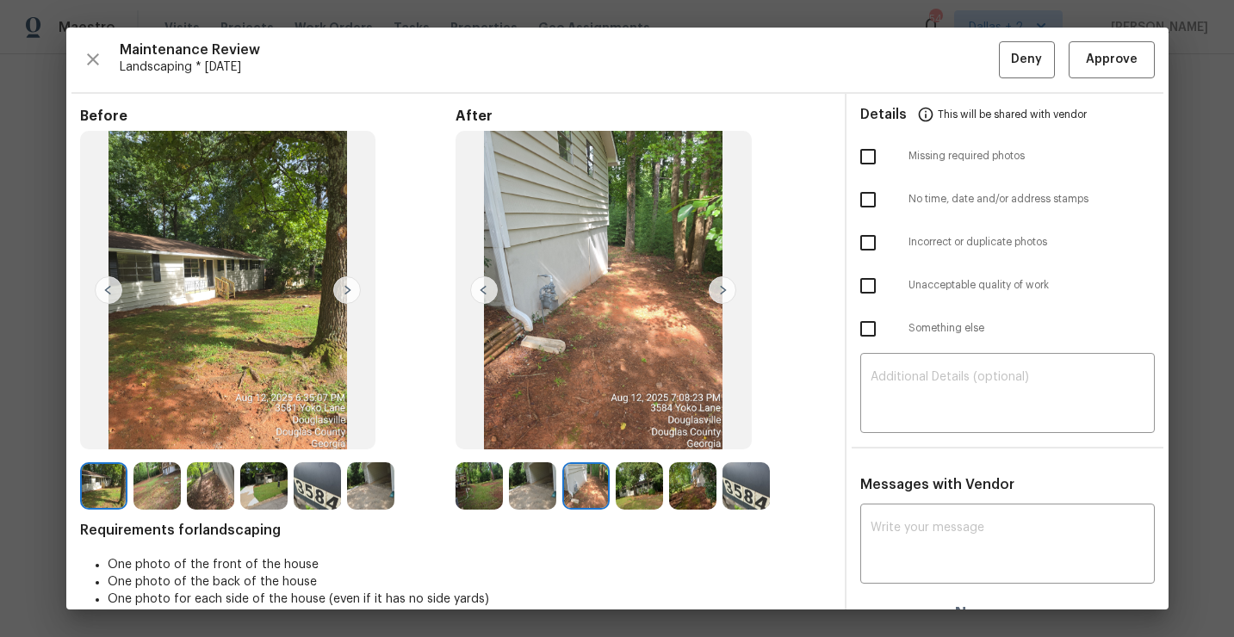
click at [486, 480] on img at bounding box center [479, 485] width 47 height 47
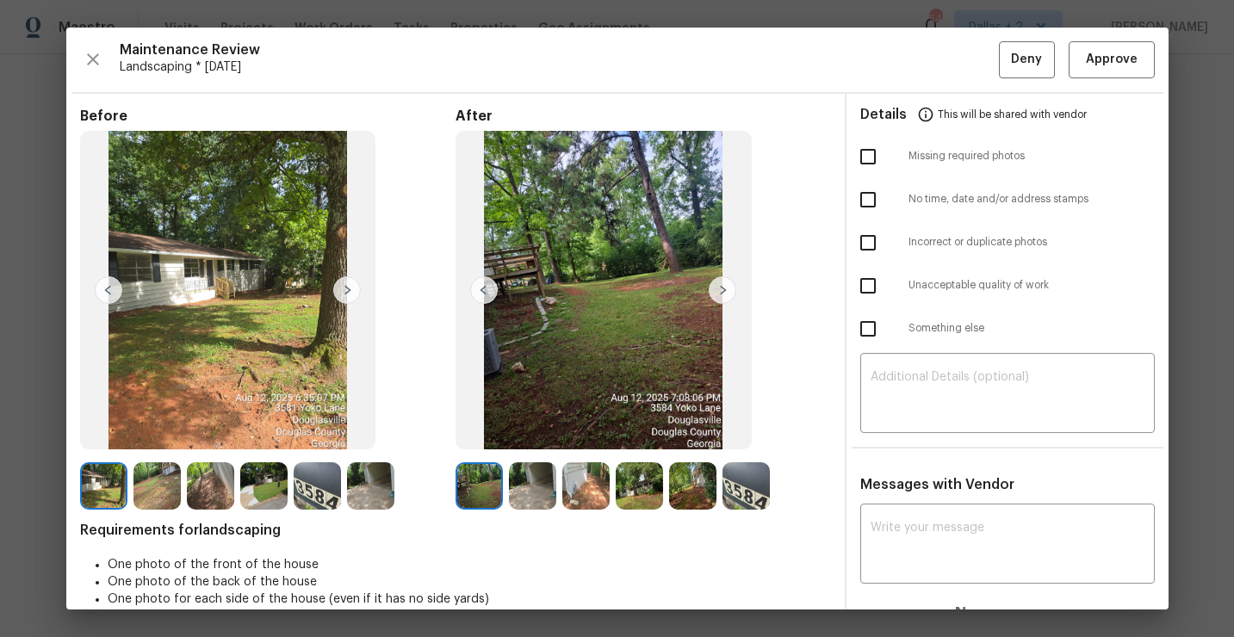
click at [744, 489] on img at bounding box center [746, 485] width 47 height 47
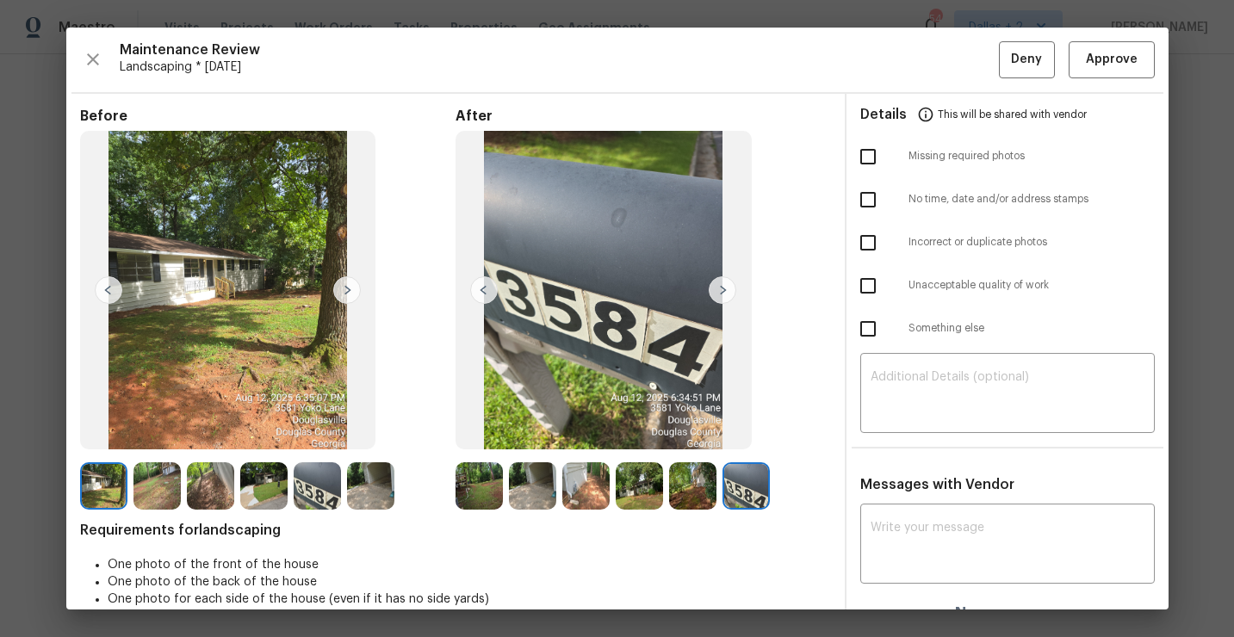
click at [479, 502] on img at bounding box center [479, 485] width 47 height 47
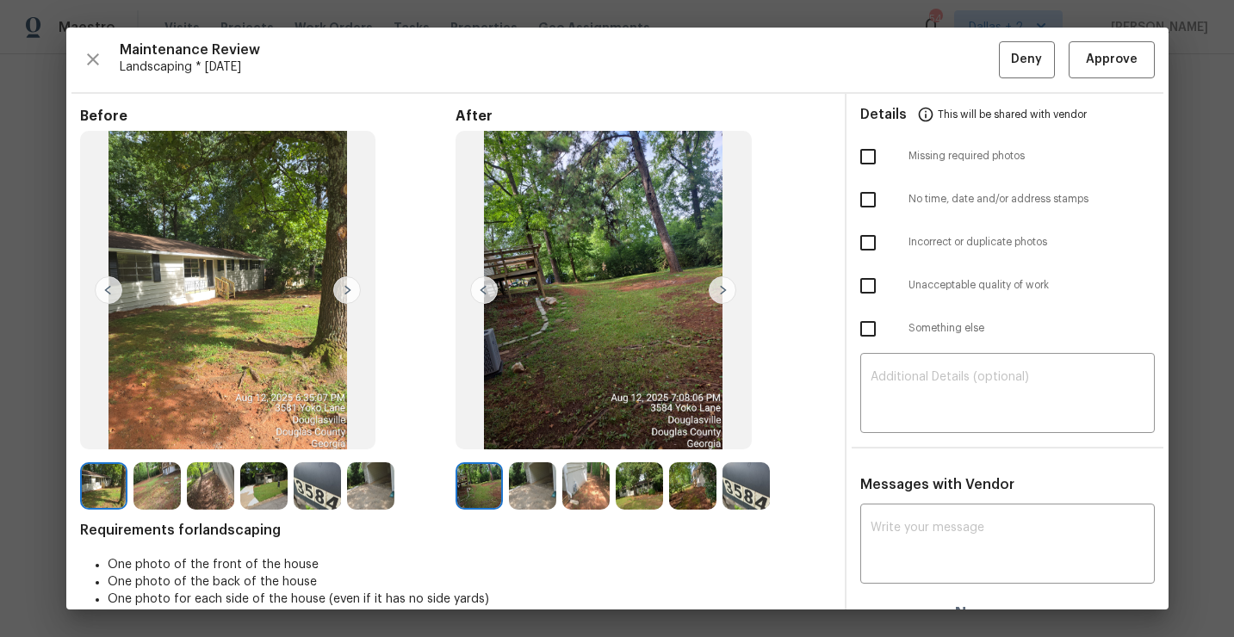
click at [486, 488] on img at bounding box center [479, 485] width 47 height 47
click at [526, 482] on img at bounding box center [532, 485] width 47 height 47
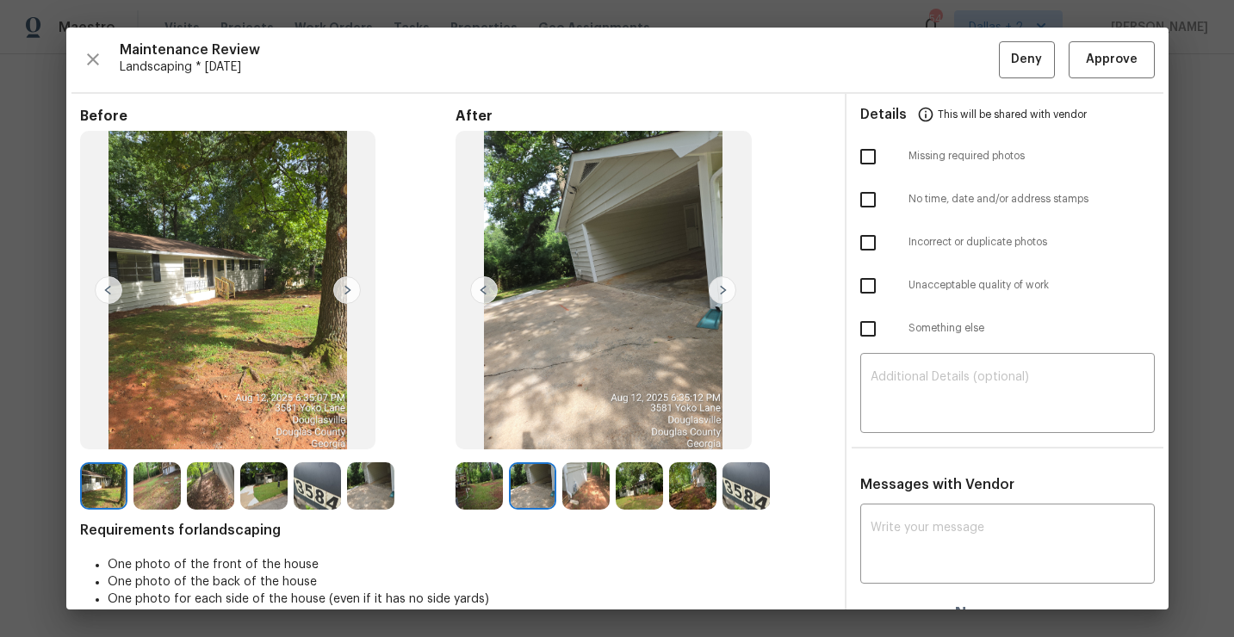
click at [742, 498] on img at bounding box center [746, 485] width 47 height 47
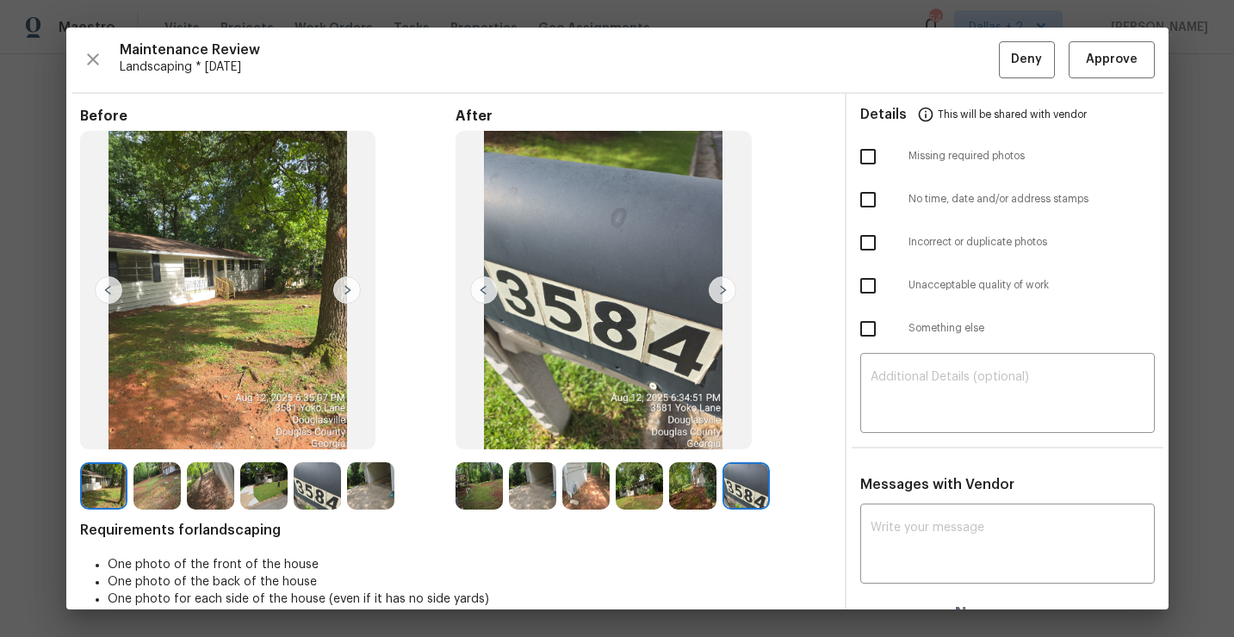
click at [478, 489] on img at bounding box center [479, 485] width 47 height 47
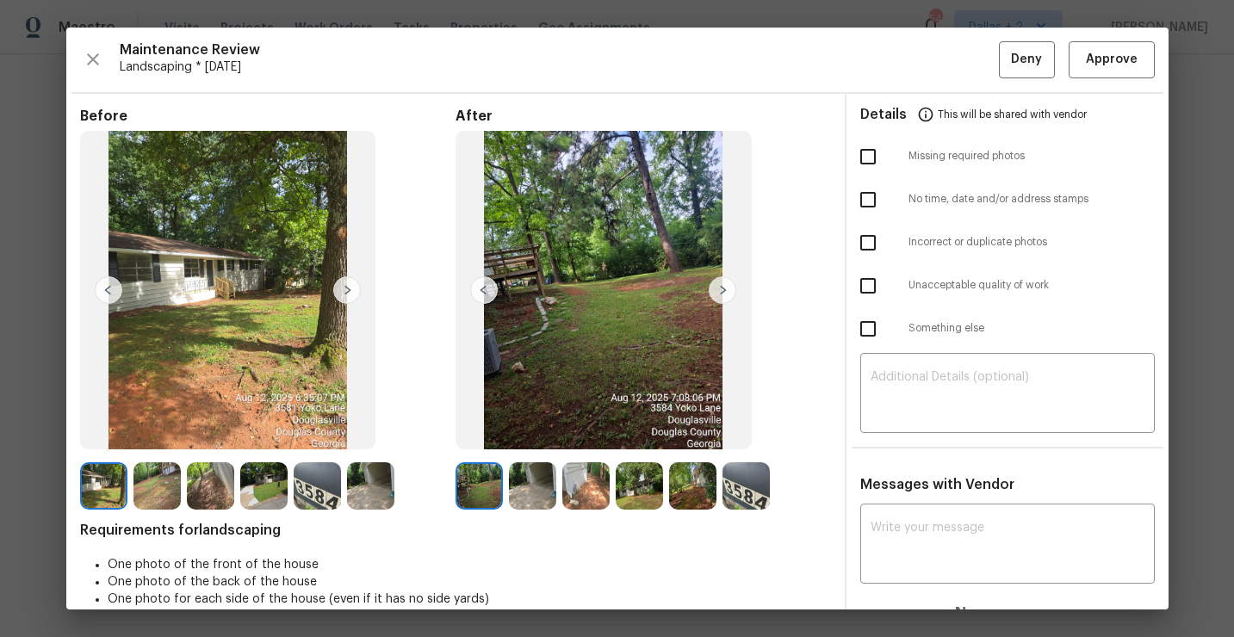
click at [534, 488] on img at bounding box center [532, 485] width 47 height 47
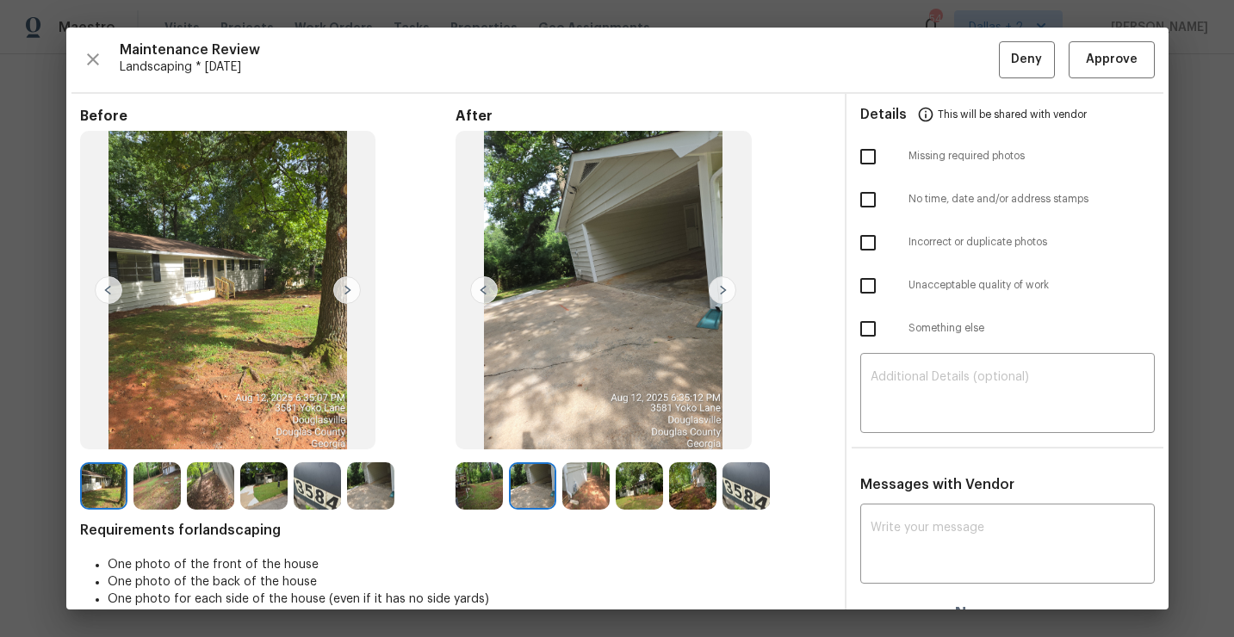
click at [723, 299] on img at bounding box center [723, 290] width 28 height 28
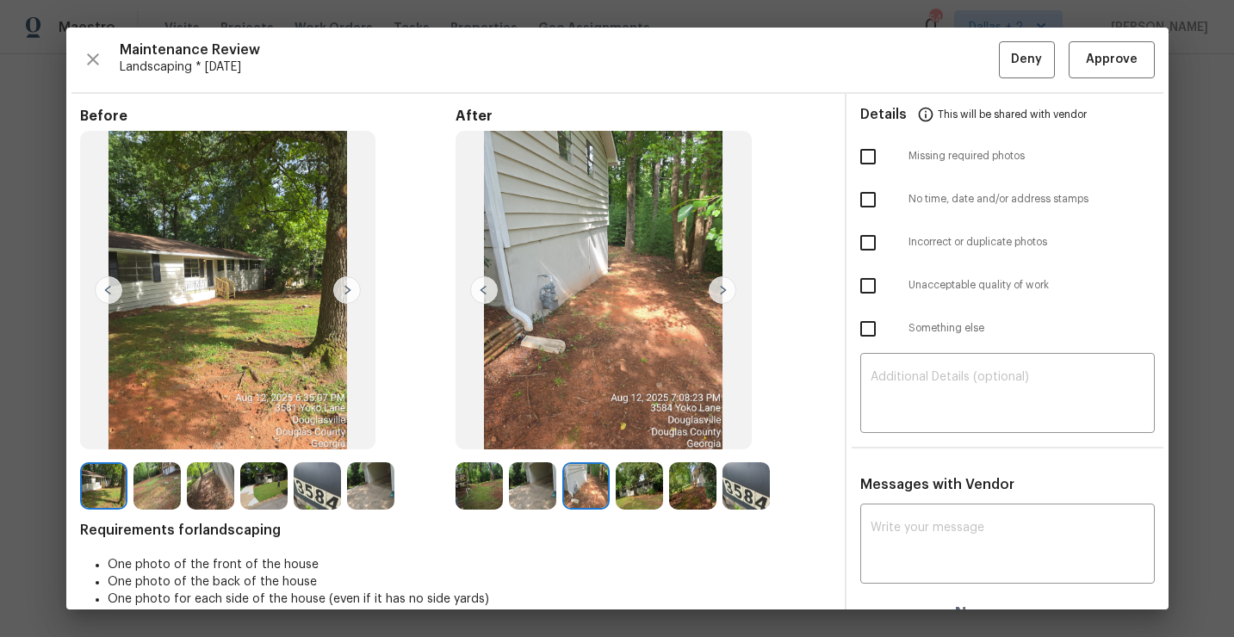
click at [634, 490] on img at bounding box center [639, 485] width 47 height 47
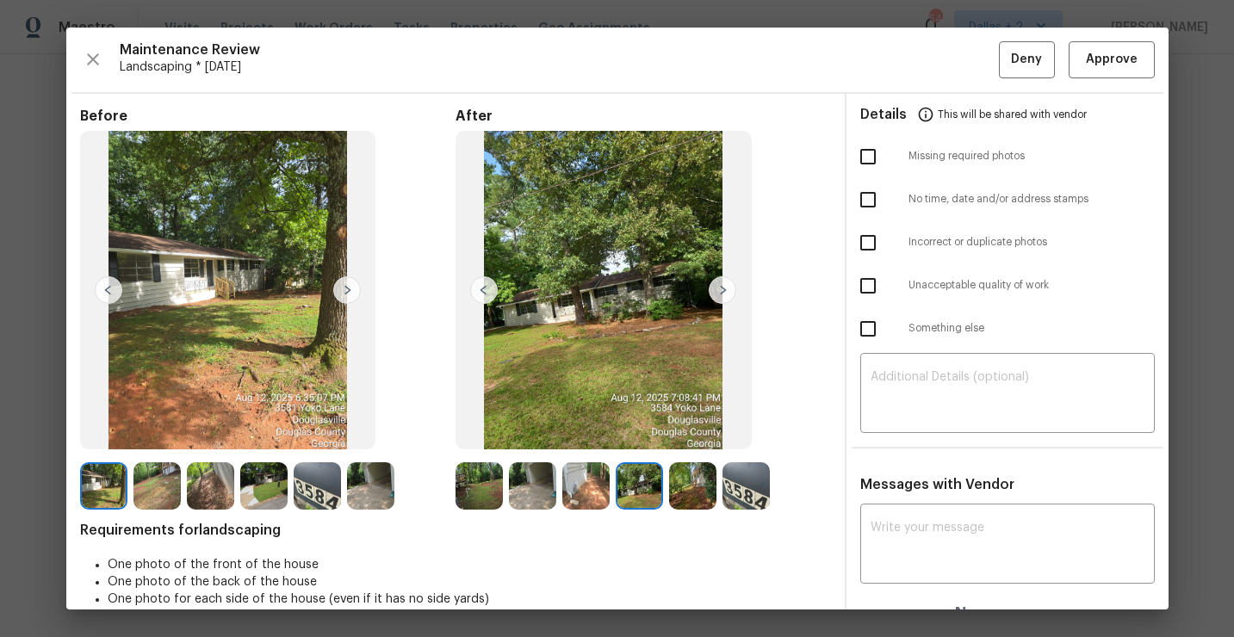
click at [678, 482] on img at bounding box center [692, 485] width 47 height 47
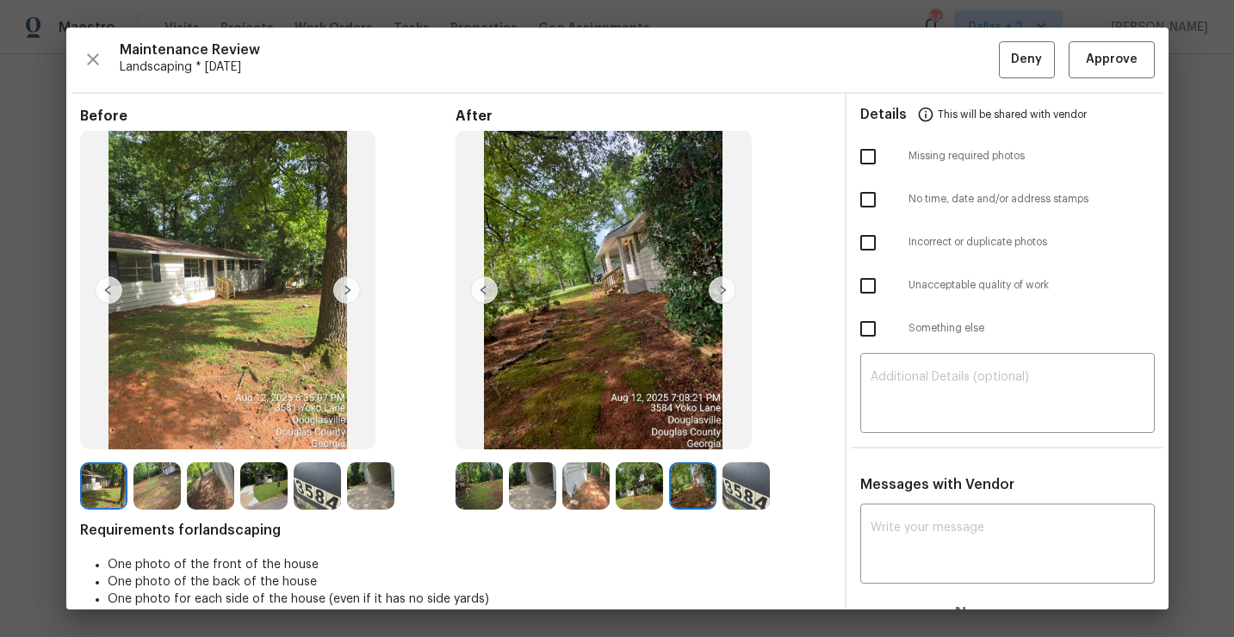
click at [734, 482] on img at bounding box center [746, 485] width 47 height 47
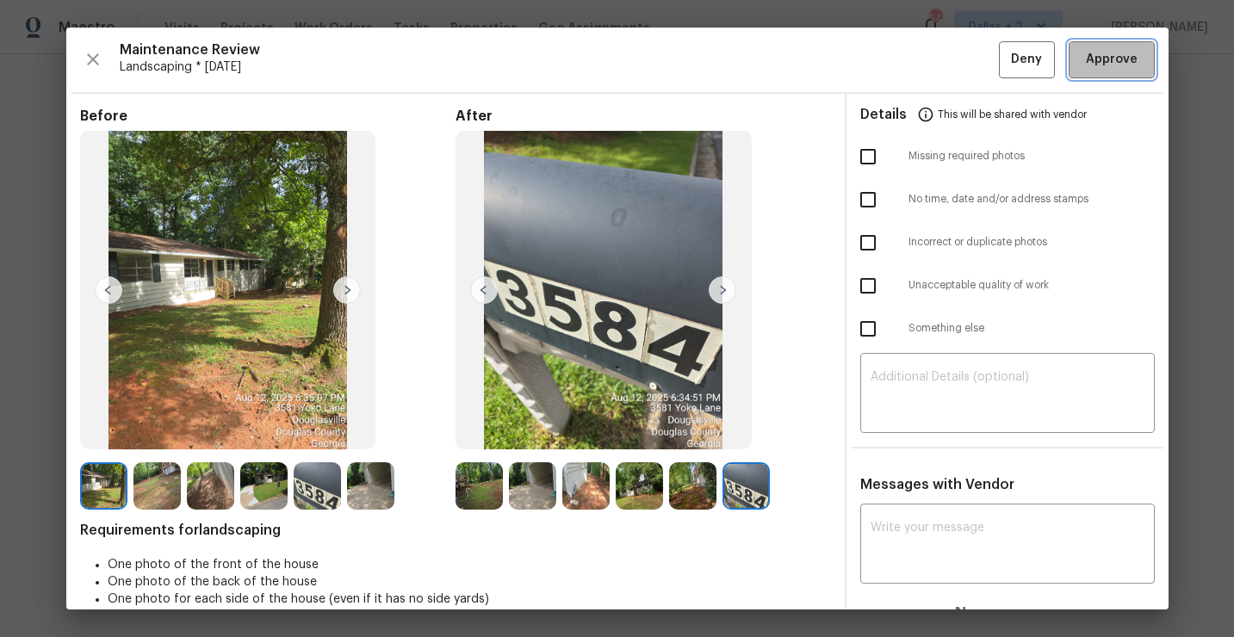
click at [1120, 69] on span "Approve" at bounding box center [1112, 60] width 52 height 22
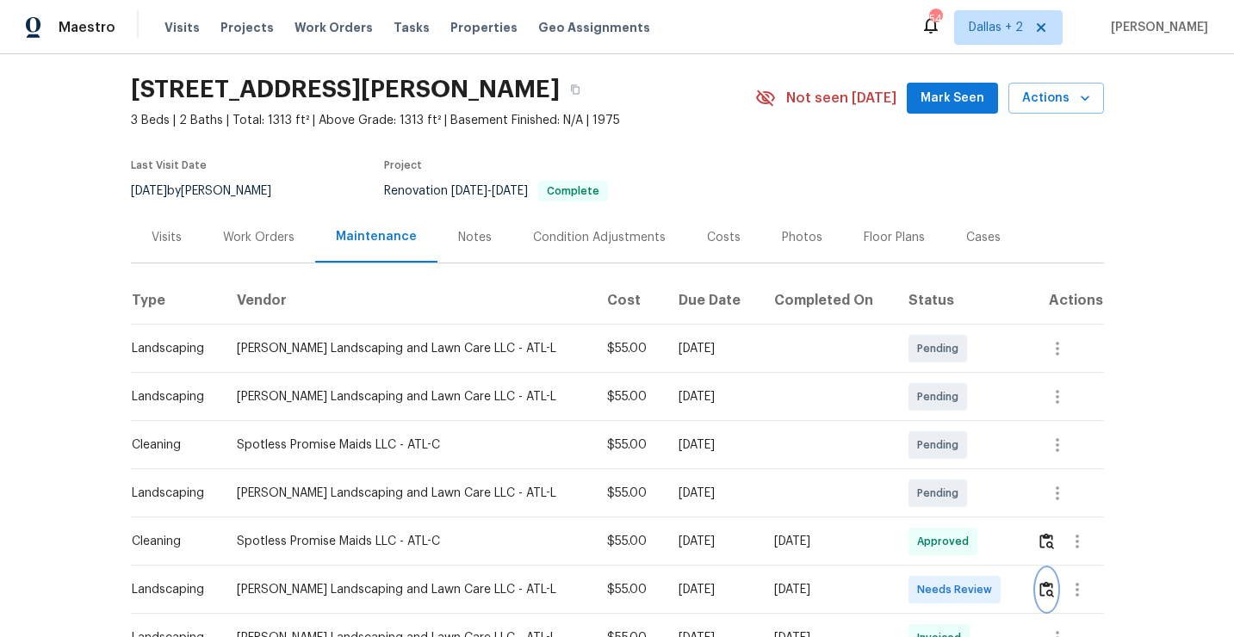
scroll to position [0, 0]
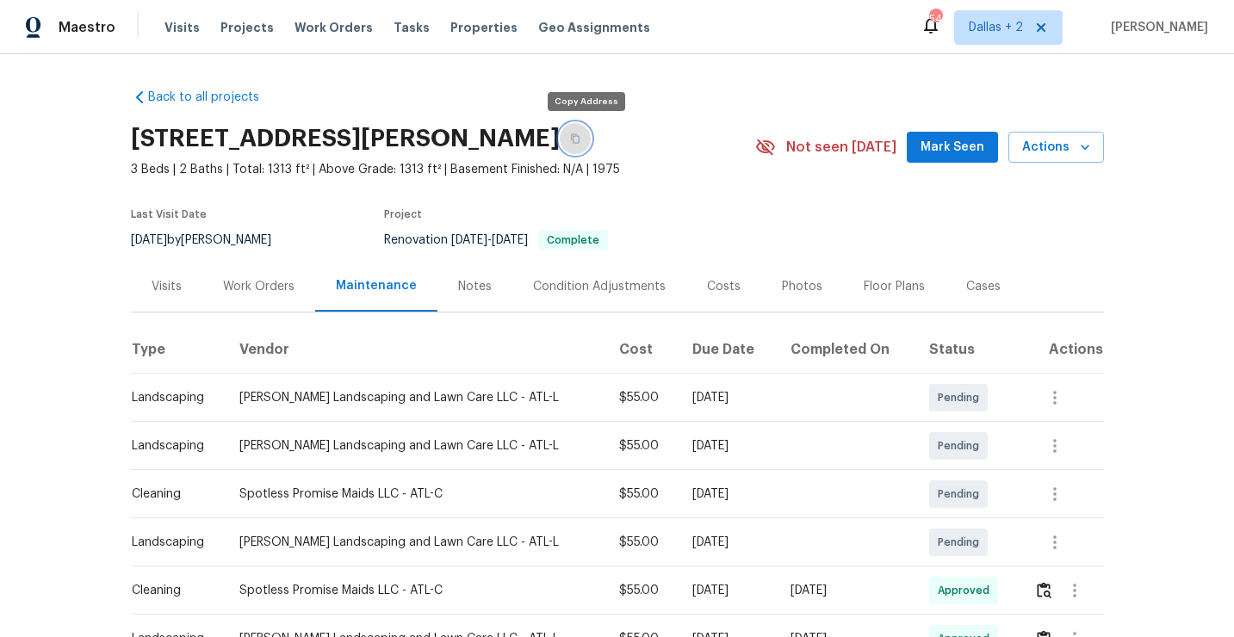
click at [577, 139] on button "button" at bounding box center [575, 138] width 31 height 31
click at [591, 140] on button "button" at bounding box center [575, 138] width 31 height 31
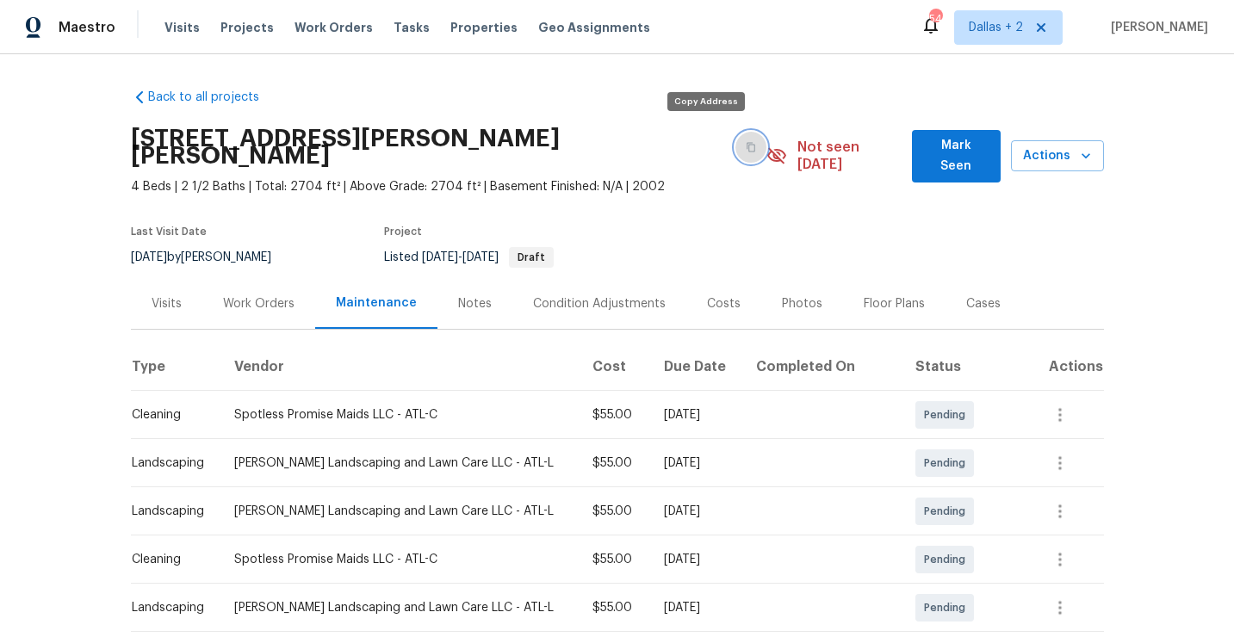
click at [735, 145] on button "button" at bounding box center [750, 147] width 31 height 31
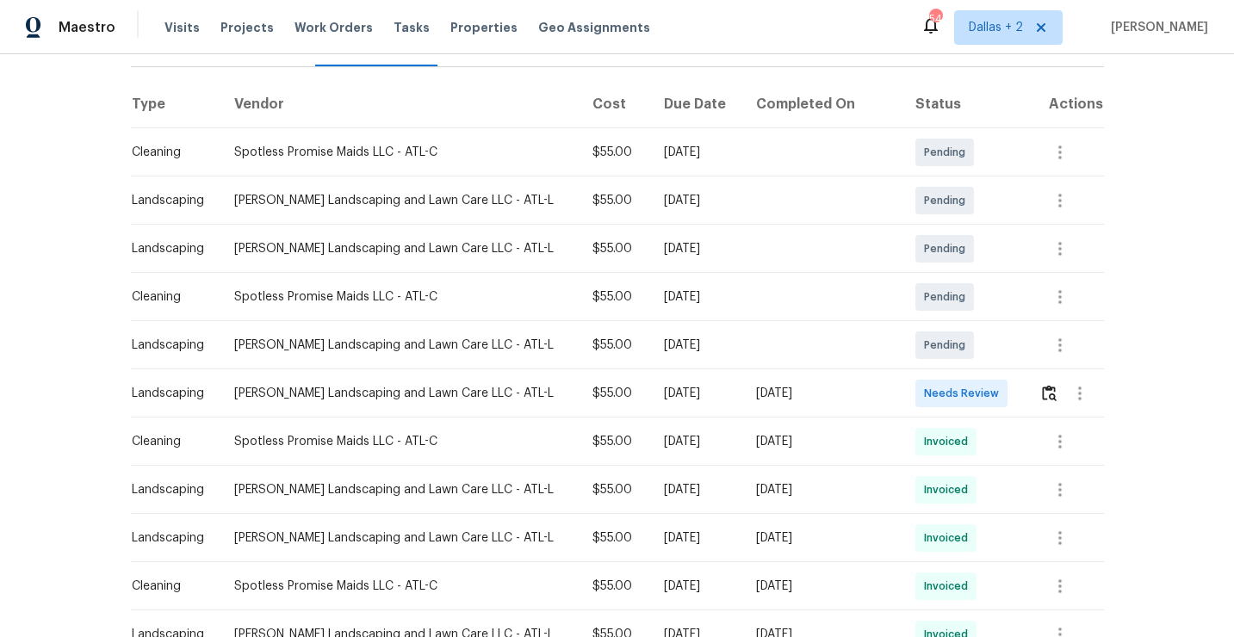
scroll to position [274, 0]
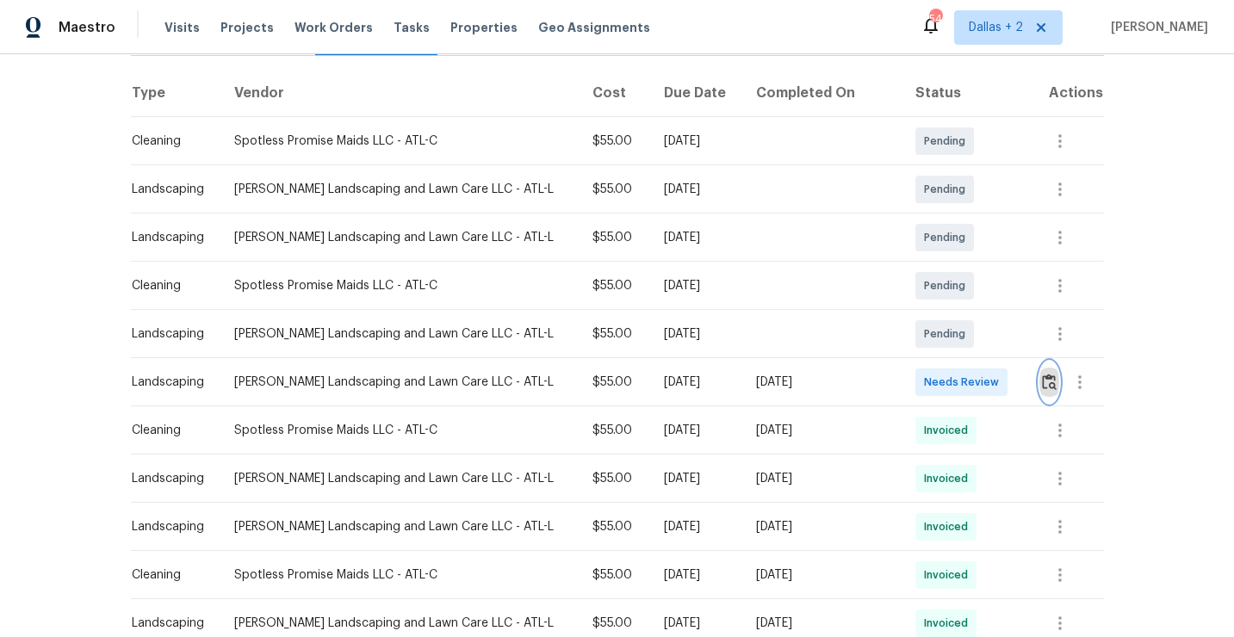
click at [1054, 369] on button "button" at bounding box center [1049, 382] width 20 height 41
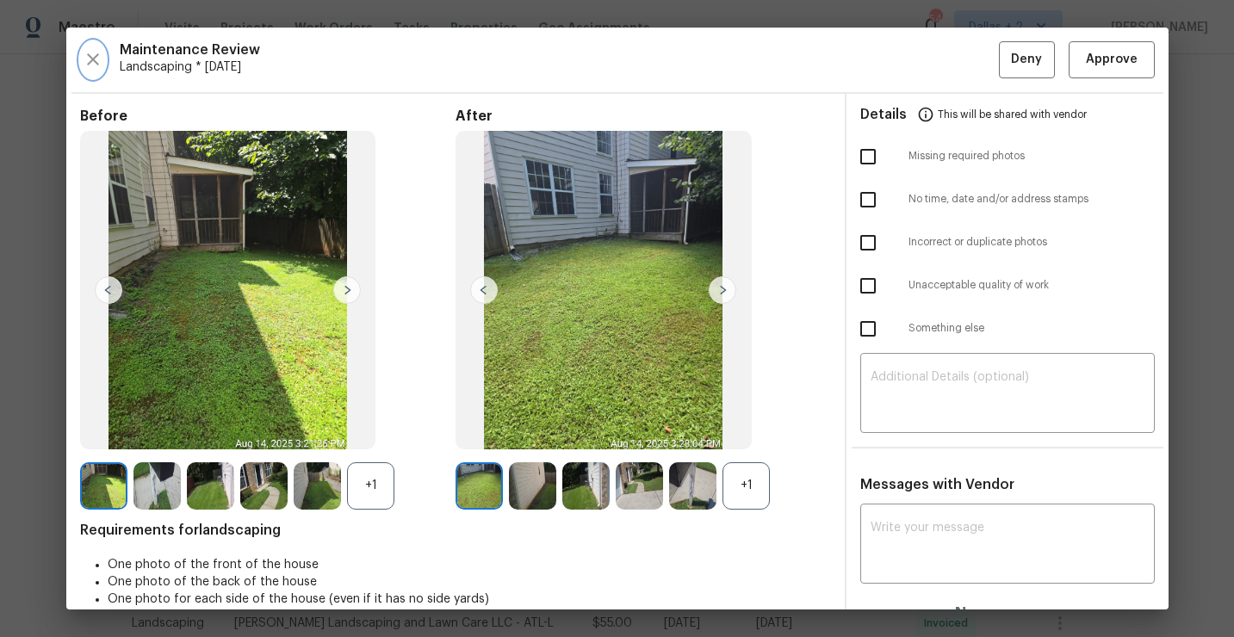
click at [90, 63] on icon "button" at bounding box center [93, 59] width 21 height 21
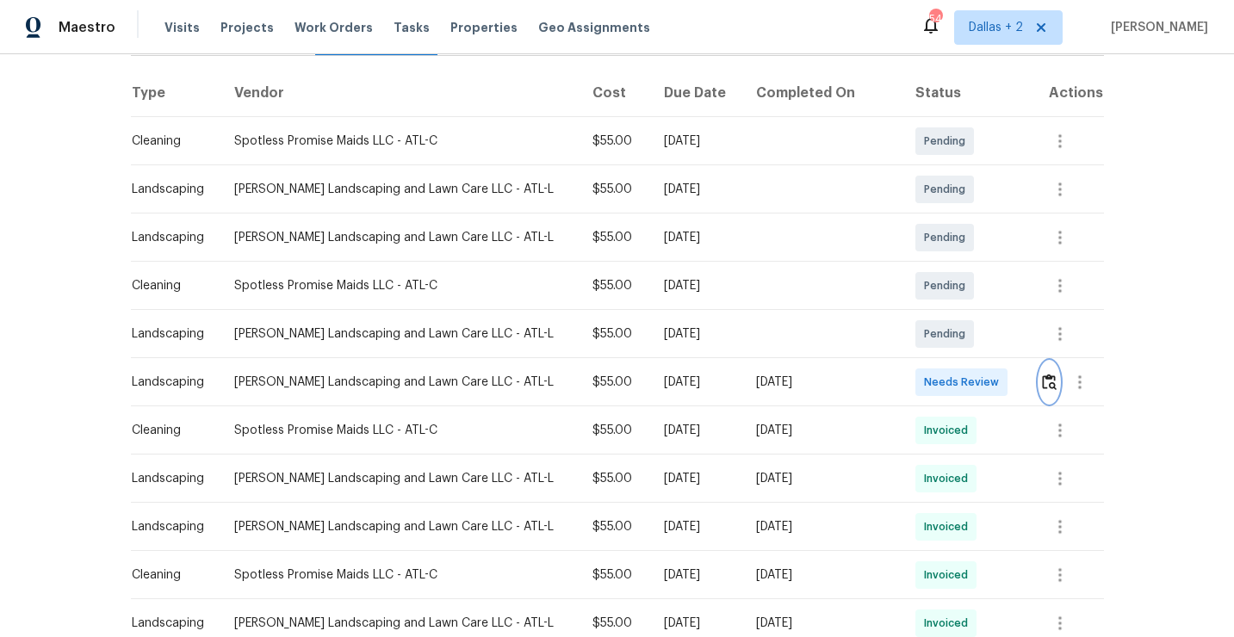
click at [1054, 362] on button "button" at bounding box center [1049, 382] width 20 height 41
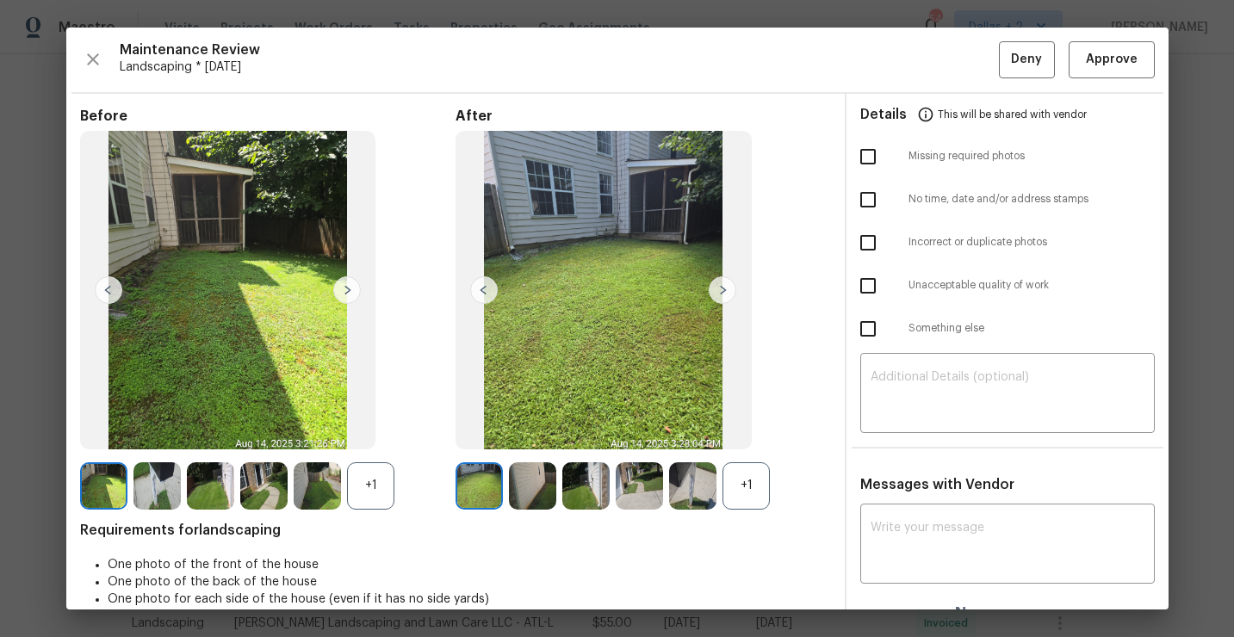
click at [751, 499] on div "+1" at bounding box center [746, 485] width 47 height 47
click at [531, 479] on img at bounding box center [532, 485] width 47 height 47
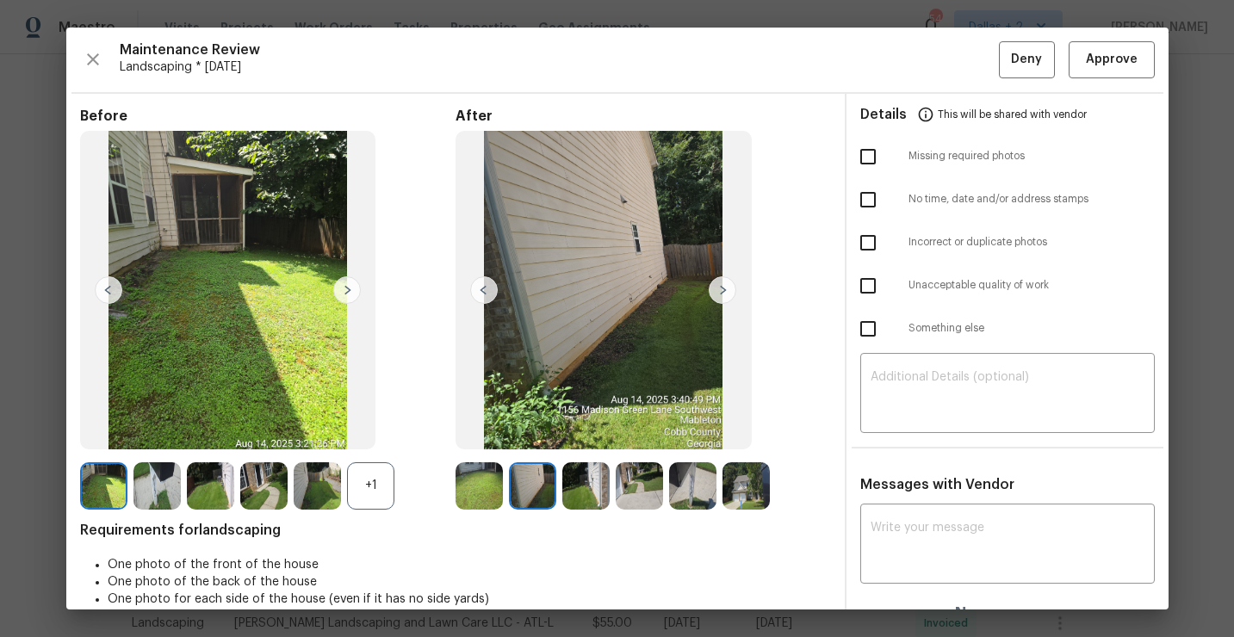
click at [580, 483] on img at bounding box center [585, 485] width 47 height 47
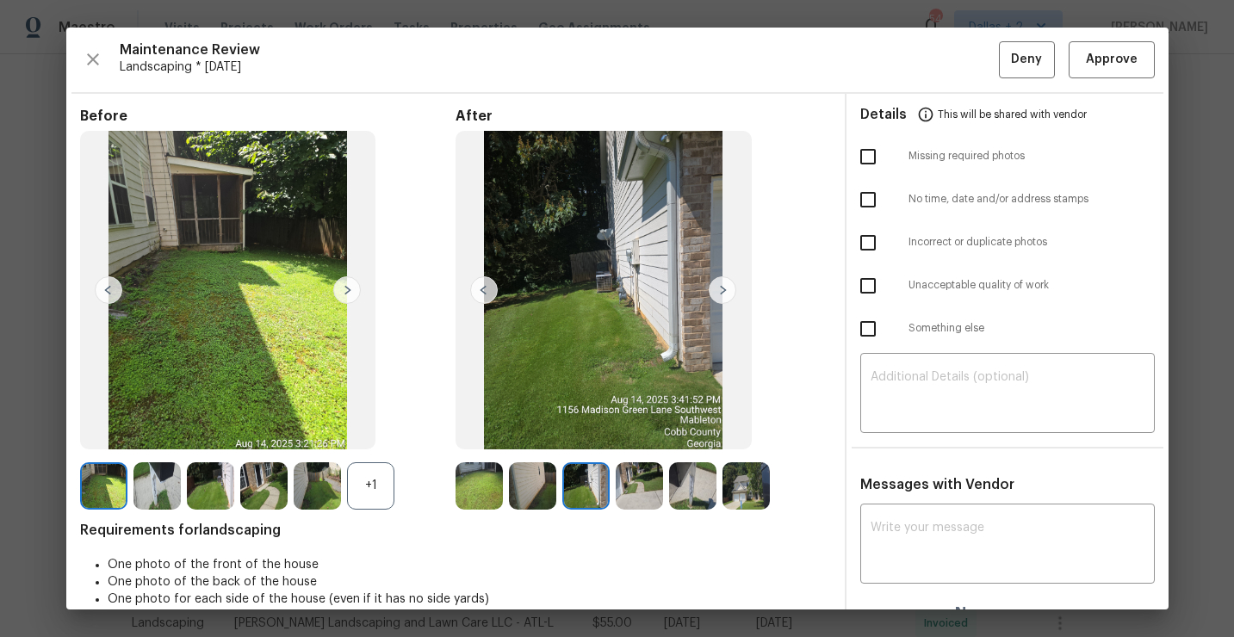
click at [633, 490] on img at bounding box center [639, 485] width 47 height 47
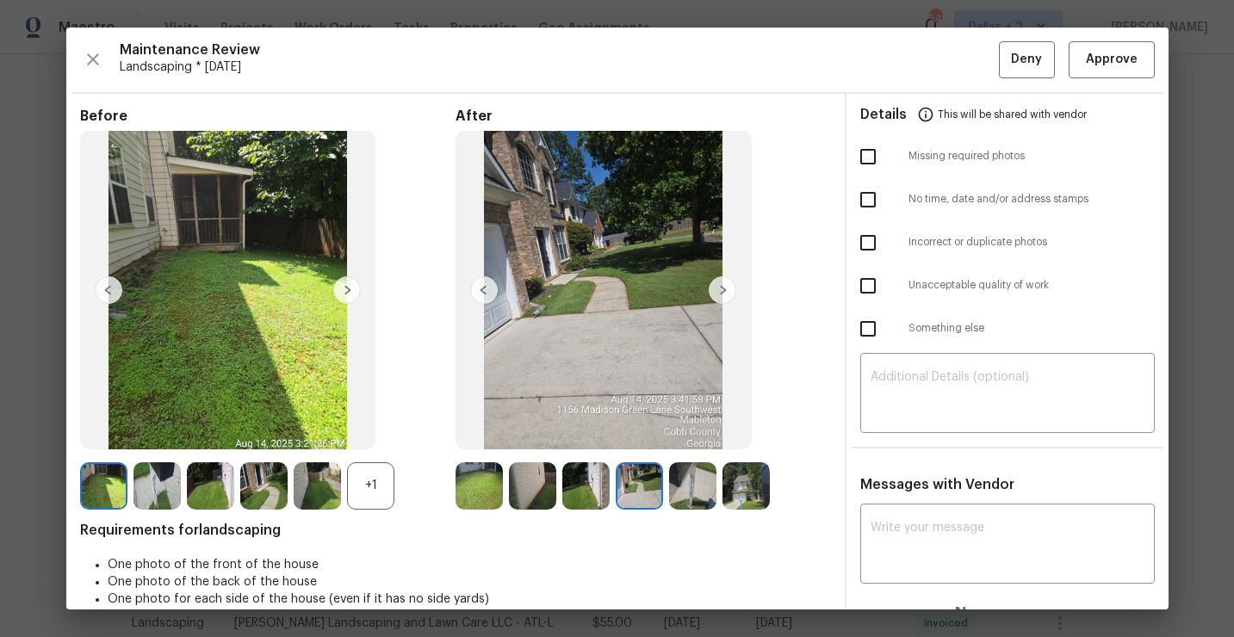
click at [706, 494] on img at bounding box center [692, 485] width 47 height 47
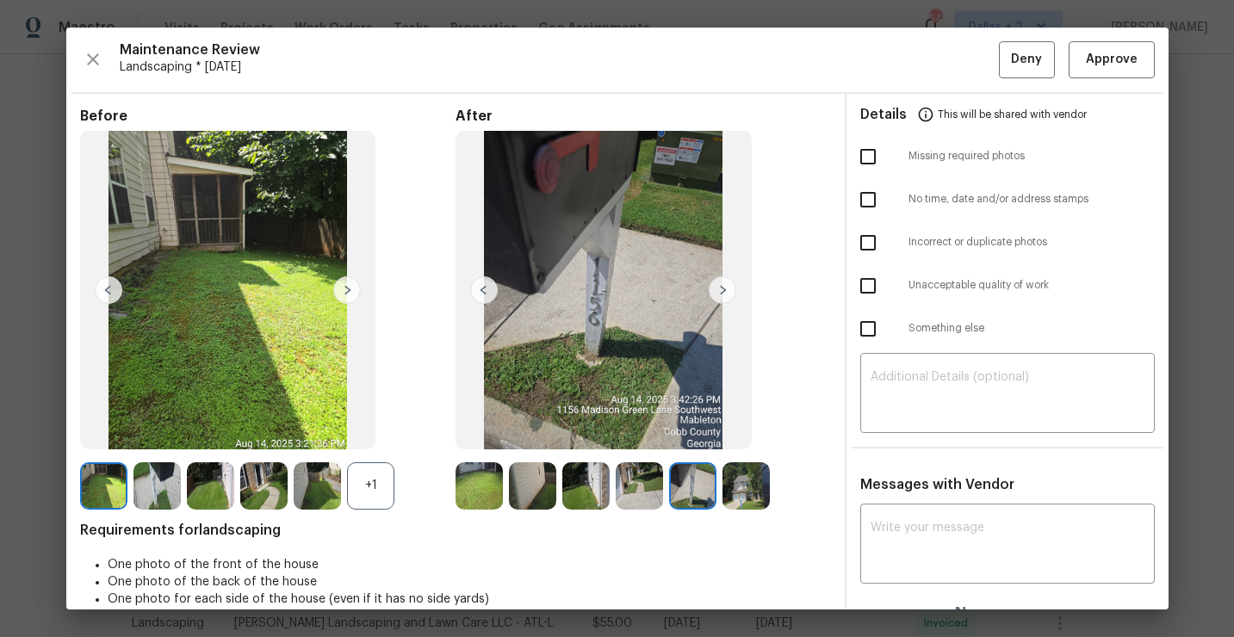
click at [745, 495] on img at bounding box center [746, 485] width 47 height 47
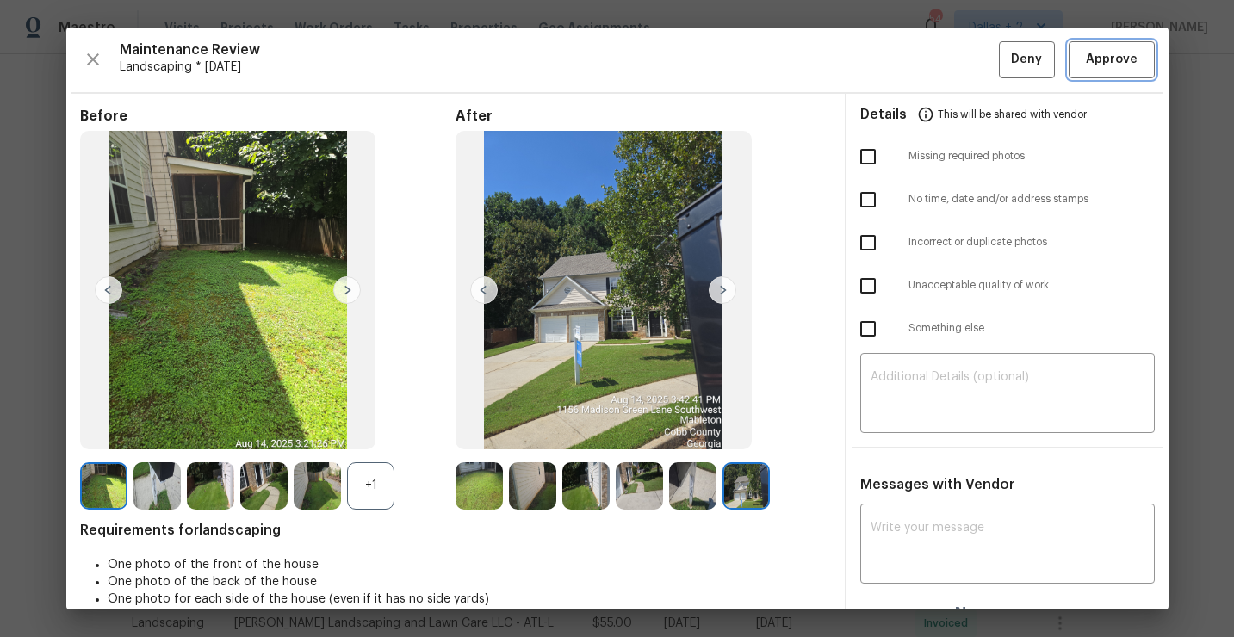
click at [1114, 71] on button "Approve" at bounding box center [1112, 59] width 86 height 37
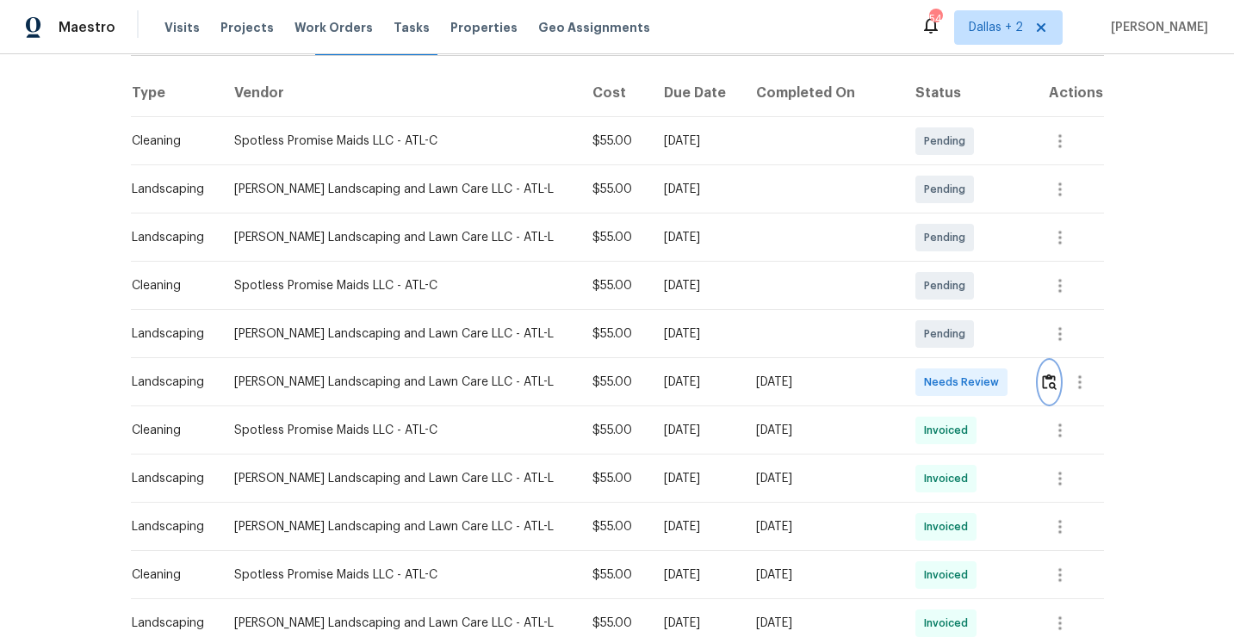
scroll to position [0, 0]
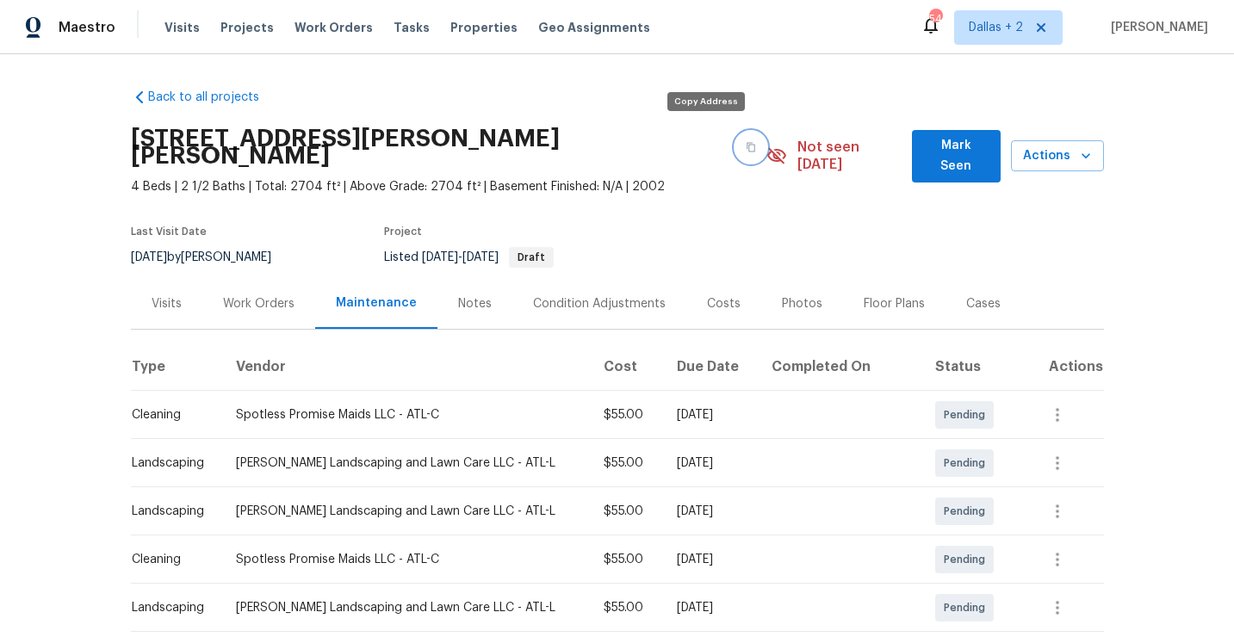
click at [735, 149] on button "button" at bounding box center [750, 147] width 31 height 31
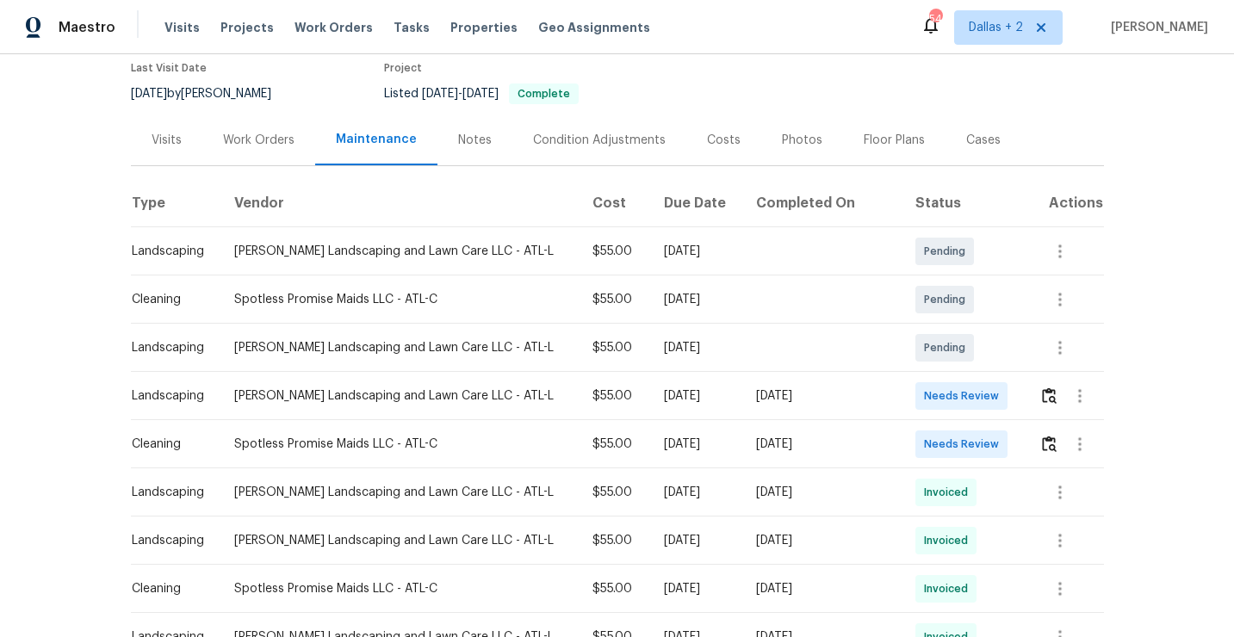
scroll to position [153, 0]
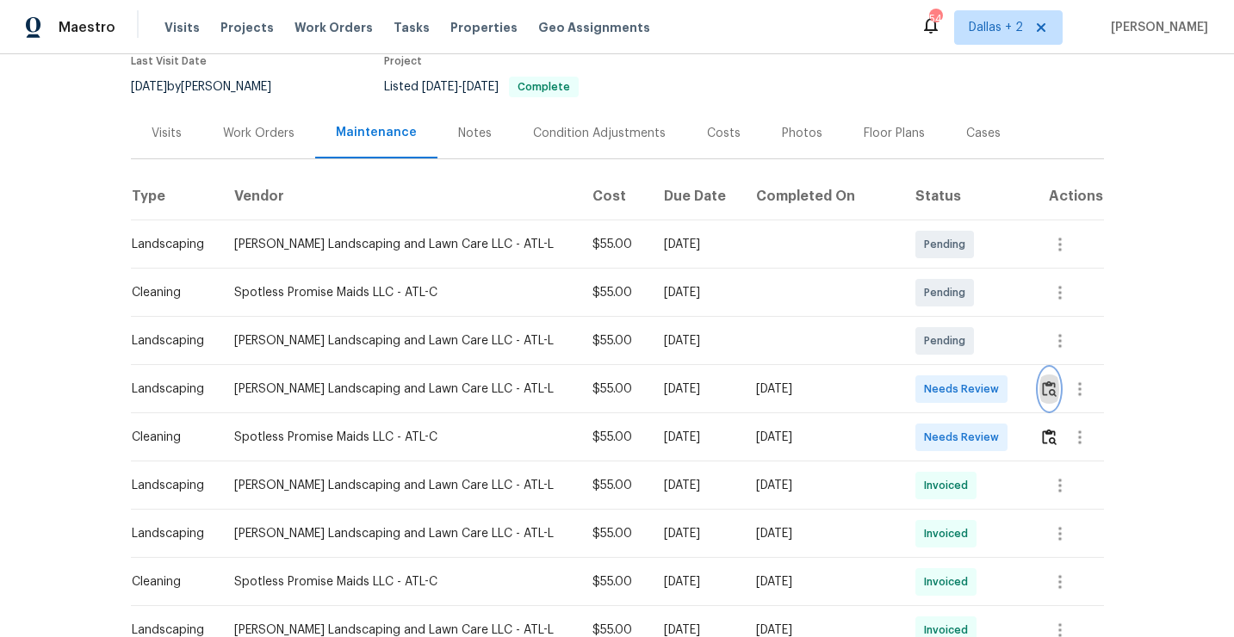
click at [1053, 394] on img "button" at bounding box center [1049, 389] width 15 height 16
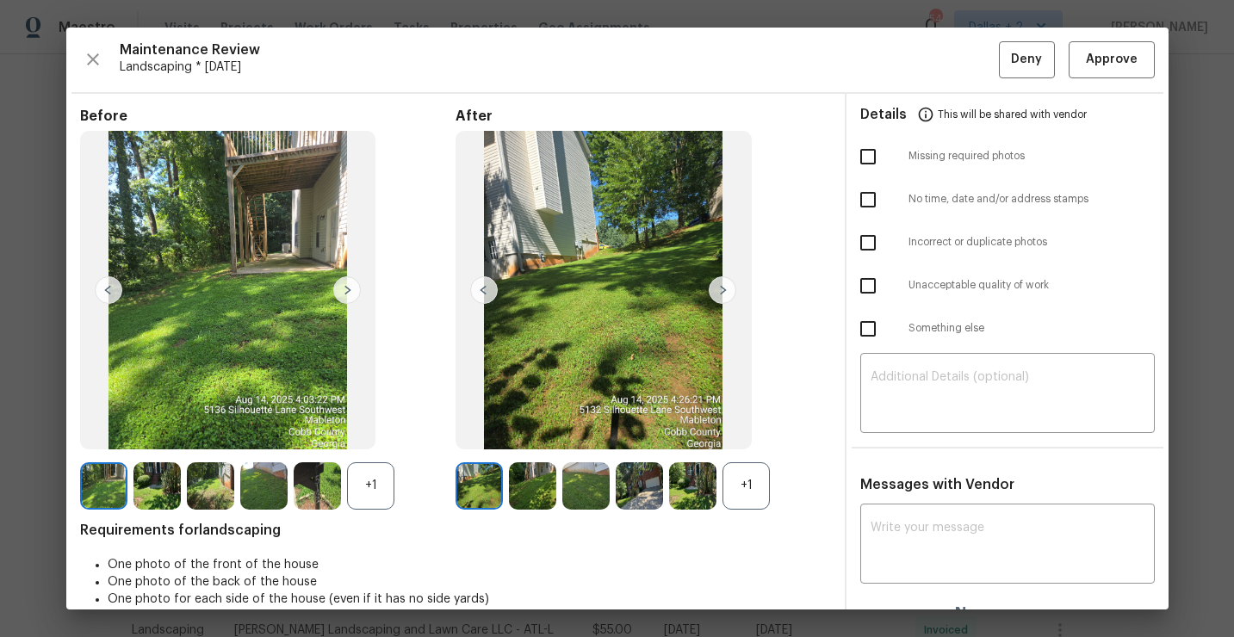
click at [374, 468] on div "+1" at bounding box center [370, 485] width 47 height 47
click at [741, 483] on div "+1" at bounding box center [746, 485] width 47 height 47
click at [717, 296] on img at bounding box center [723, 290] width 28 height 28
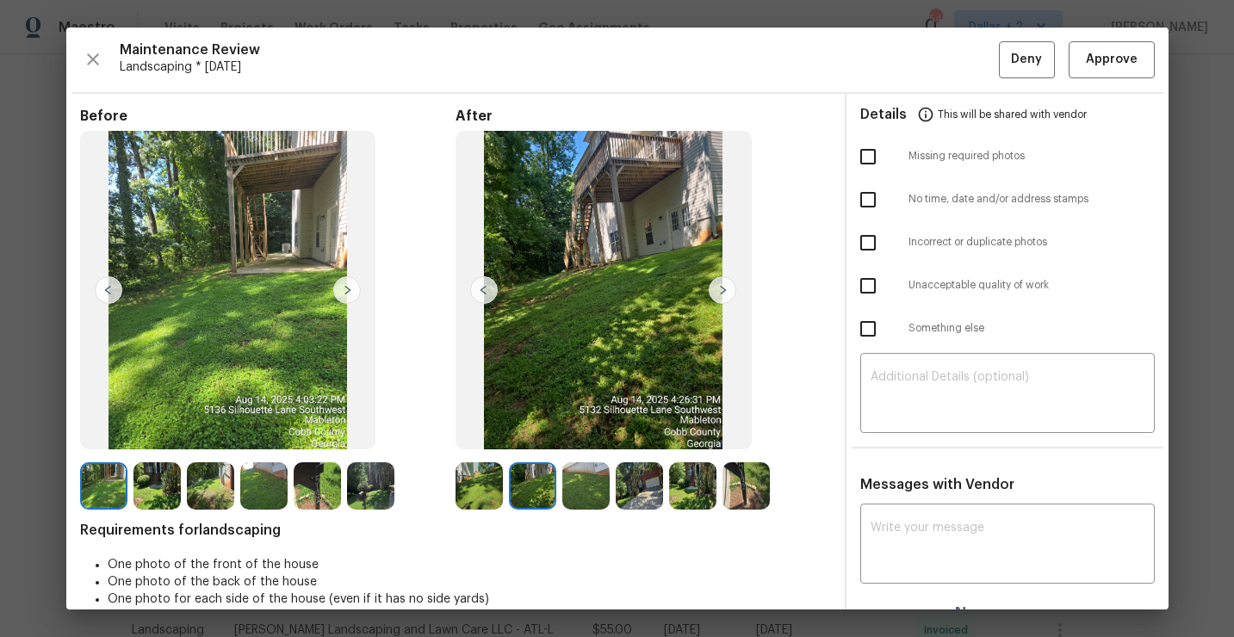
click at [717, 296] on img at bounding box center [723, 290] width 28 height 28
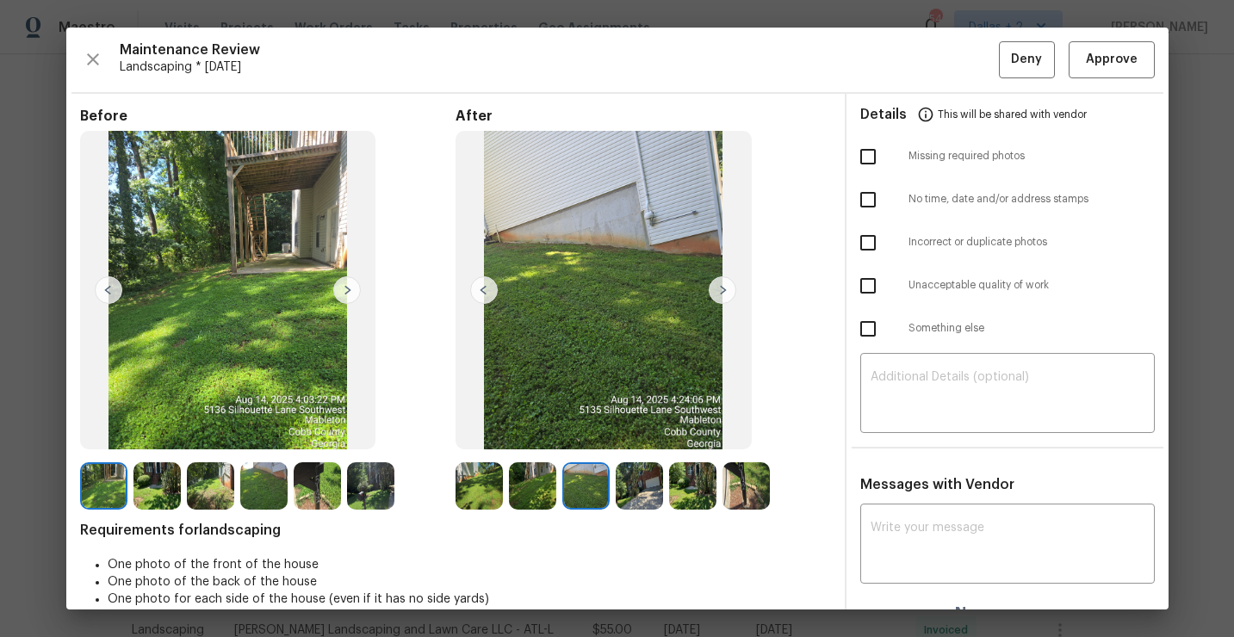
click at [758, 479] on img at bounding box center [746, 485] width 47 height 47
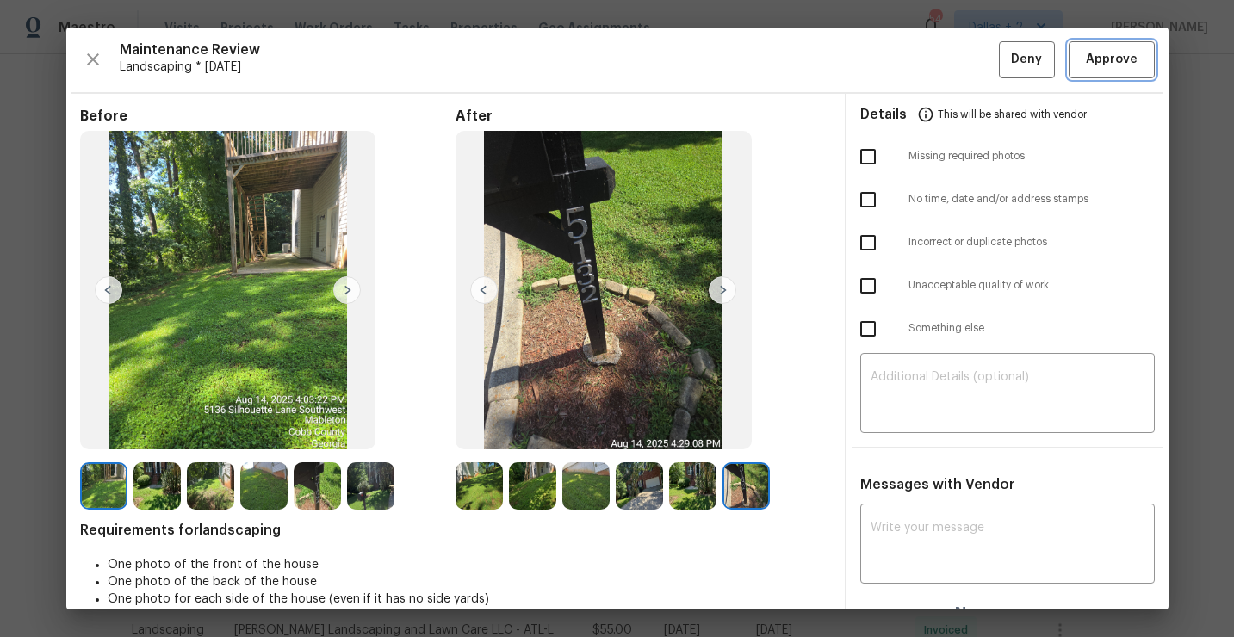
click at [1077, 59] on button "Approve" at bounding box center [1112, 59] width 86 height 37
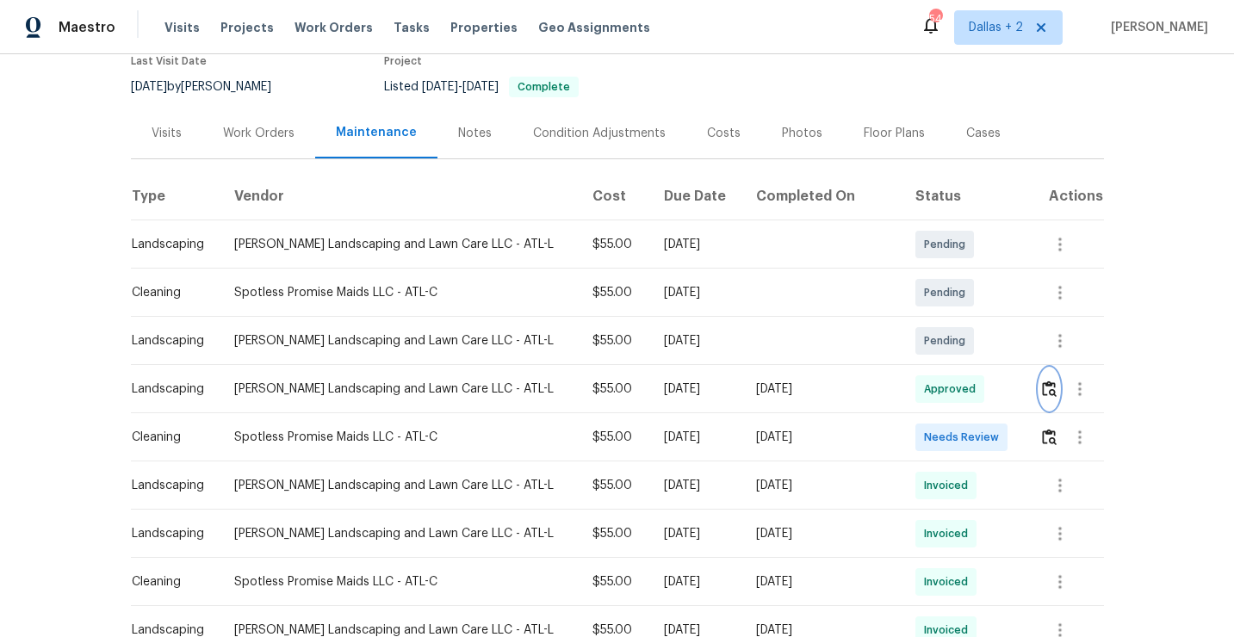
scroll to position [0, 0]
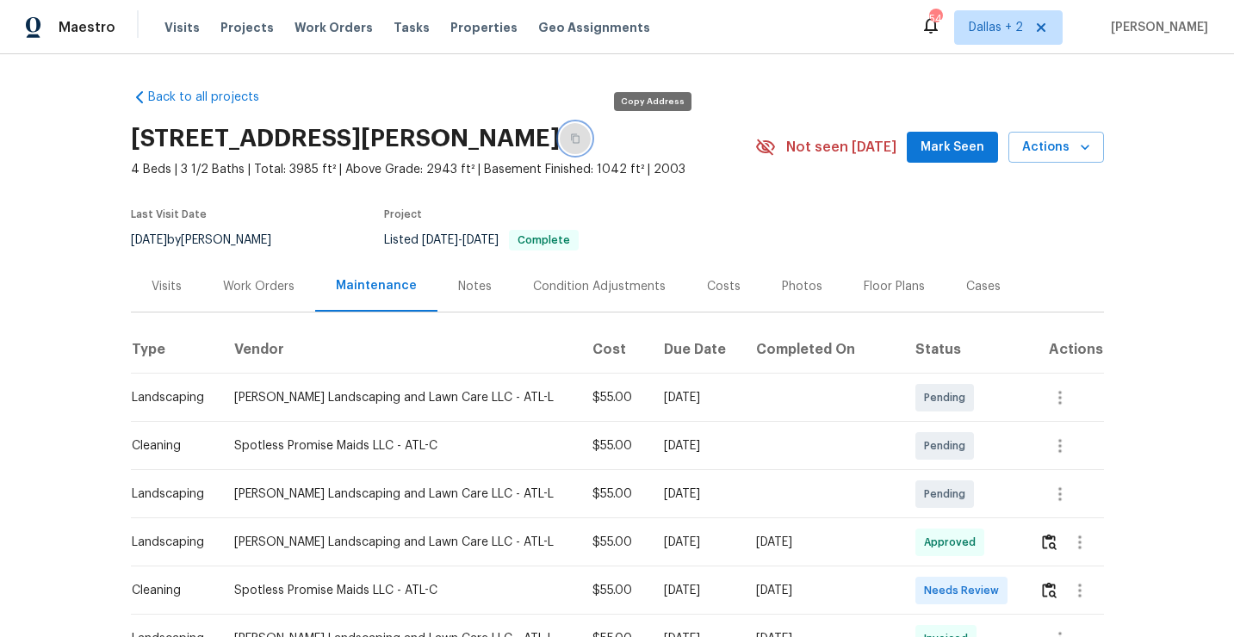
click at [591, 148] on button "button" at bounding box center [575, 138] width 31 height 31
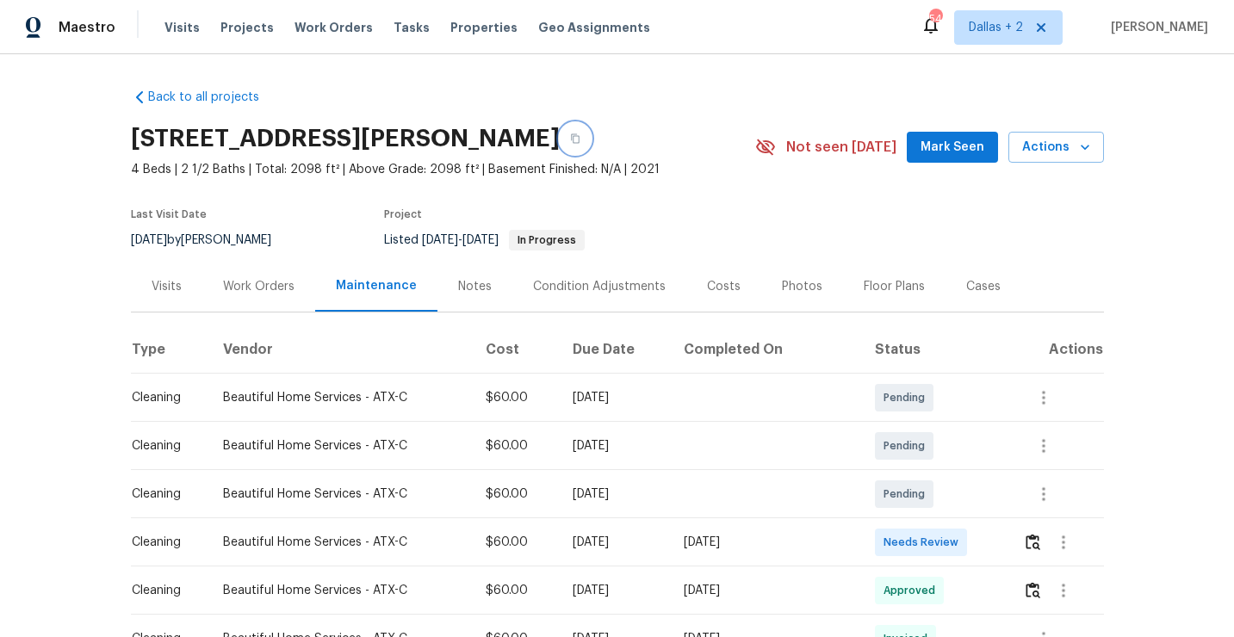
click at [580, 138] on icon "button" at bounding box center [575, 138] width 10 height 10
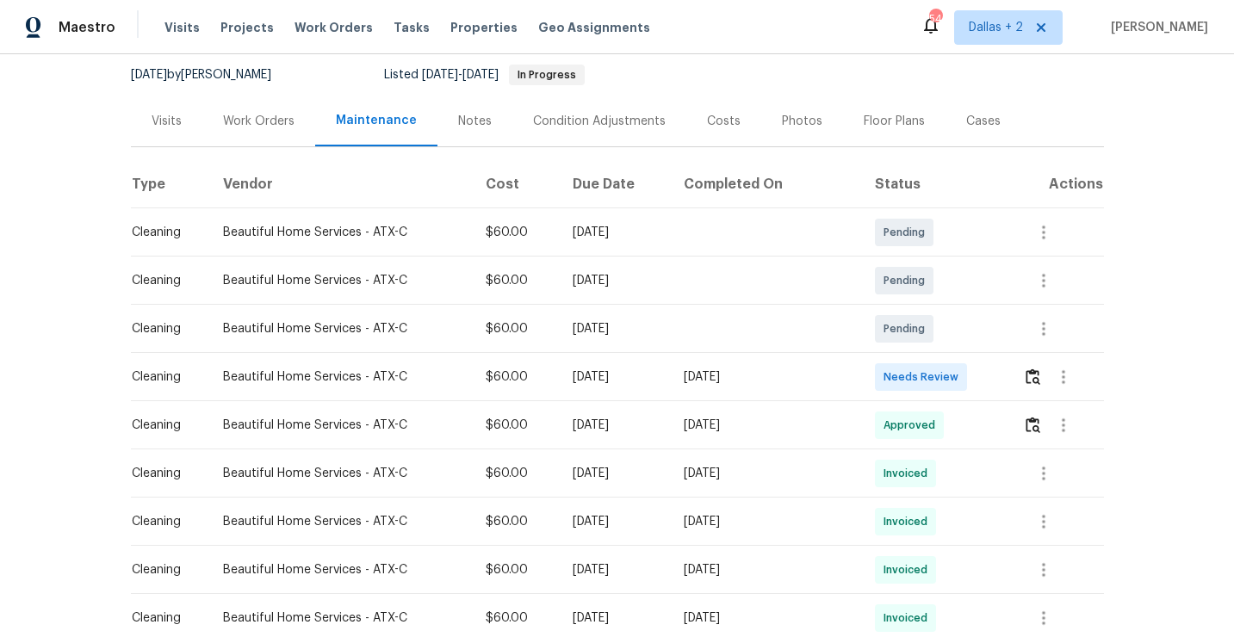
scroll to position [180, 0]
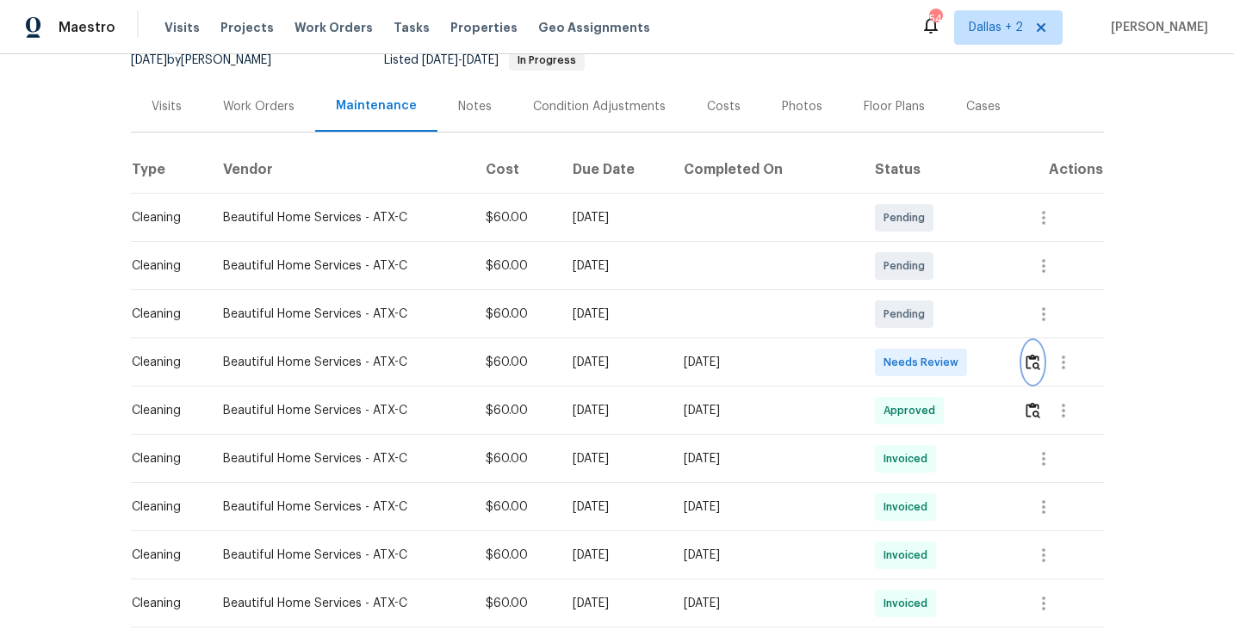
click at [1042, 360] on button "button" at bounding box center [1033, 362] width 20 height 41
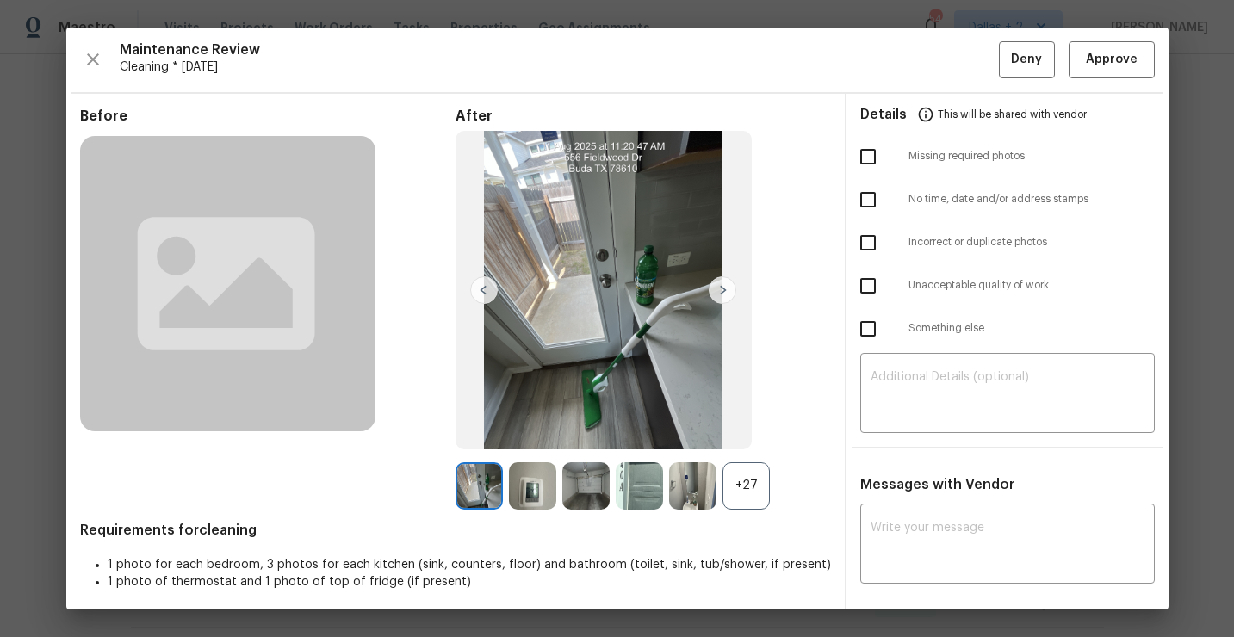
click at [735, 500] on div "+27" at bounding box center [746, 485] width 47 height 47
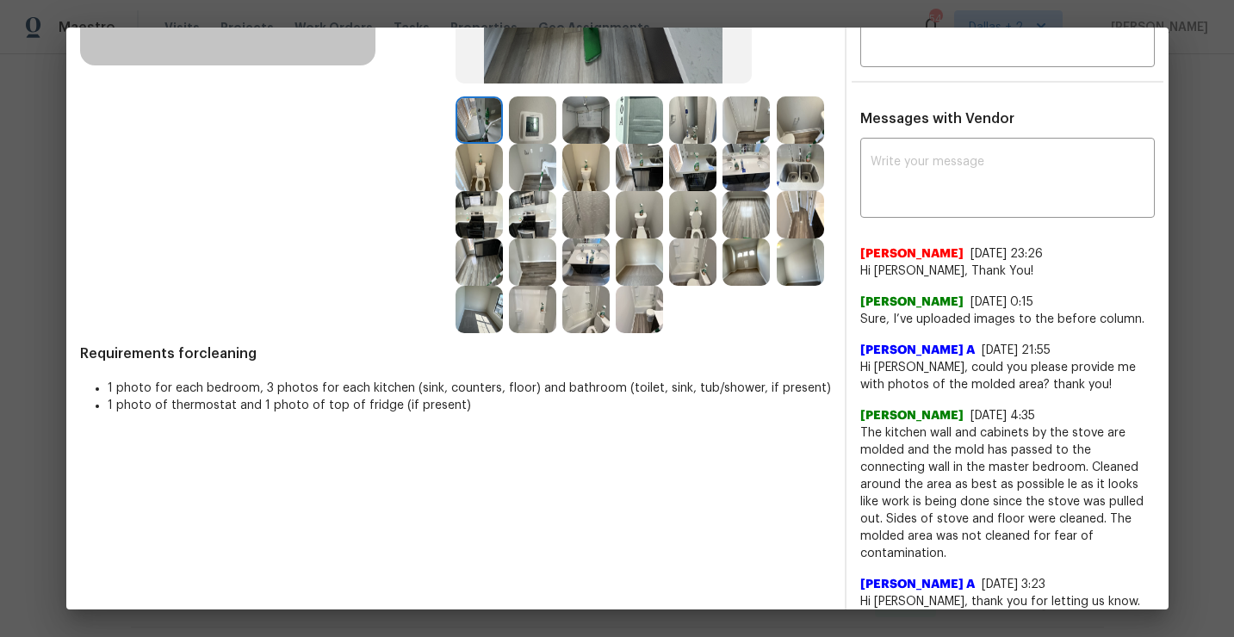
scroll to position [364, 0]
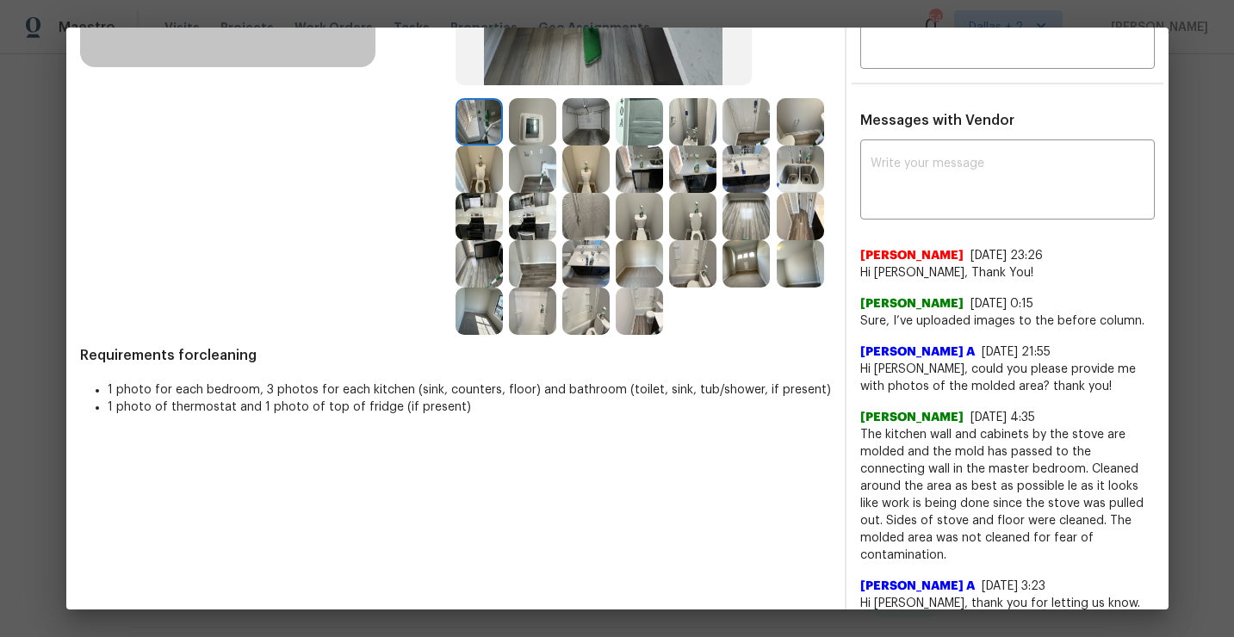
click at [628, 108] on img at bounding box center [639, 121] width 47 height 47
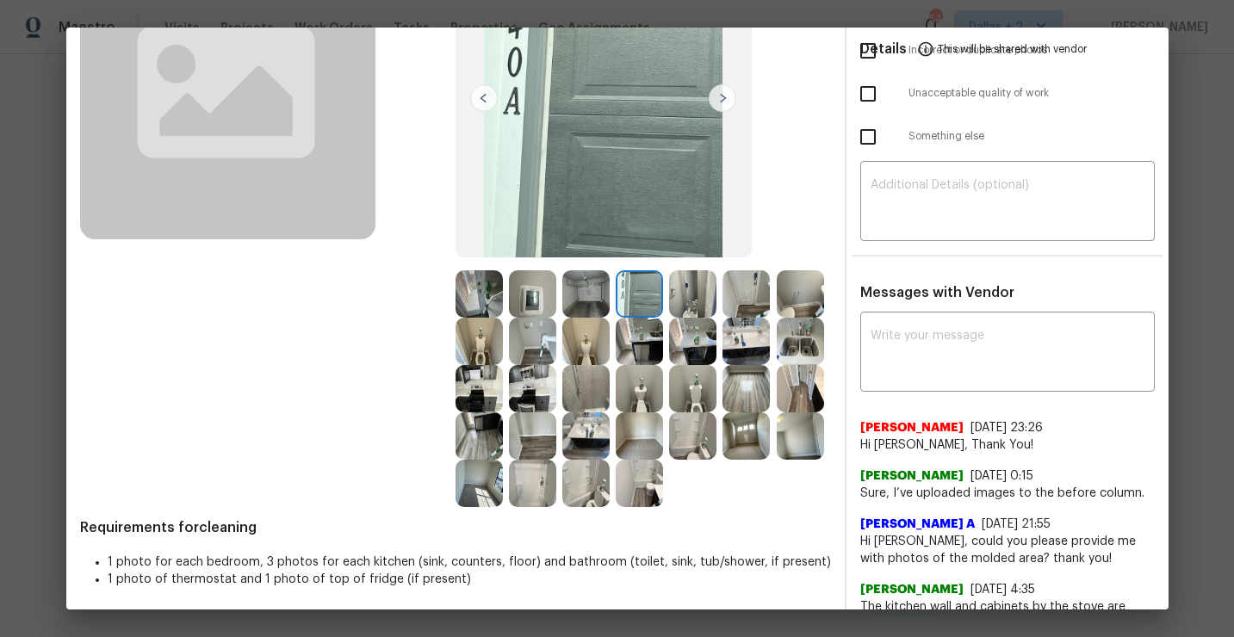
scroll to position [210, 0]
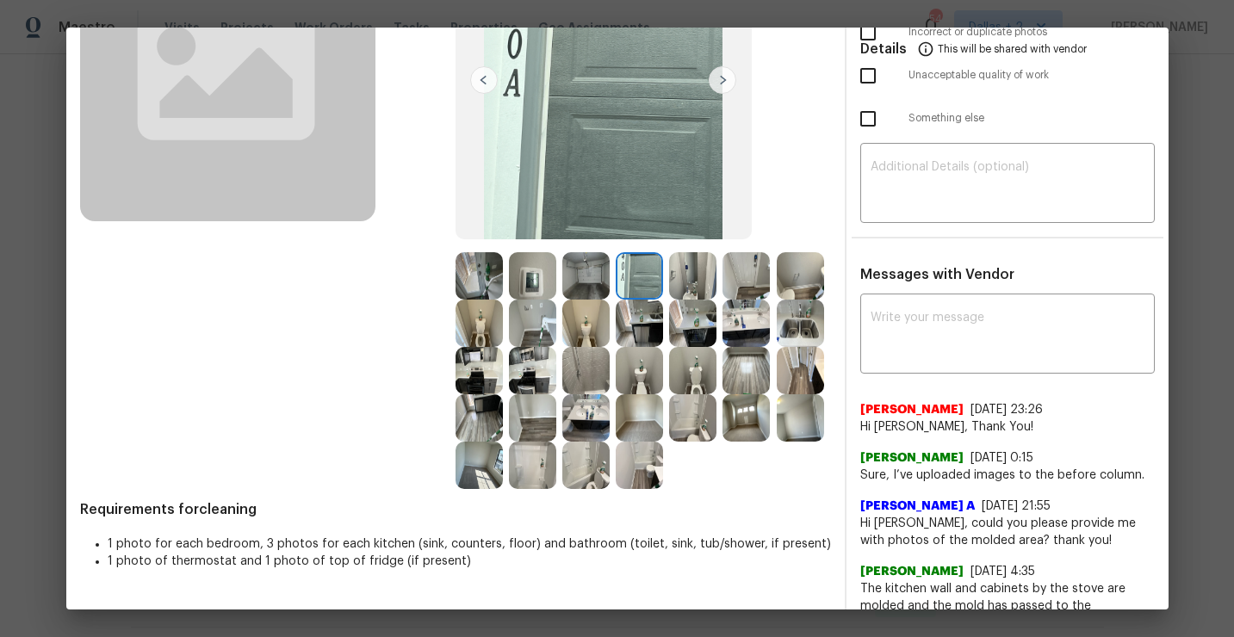
click at [639, 282] on img at bounding box center [639, 275] width 47 height 47
click at [659, 282] on img at bounding box center [639, 275] width 47 height 47
click at [705, 255] on img at bounding box center [692, 275] width 47 height 47
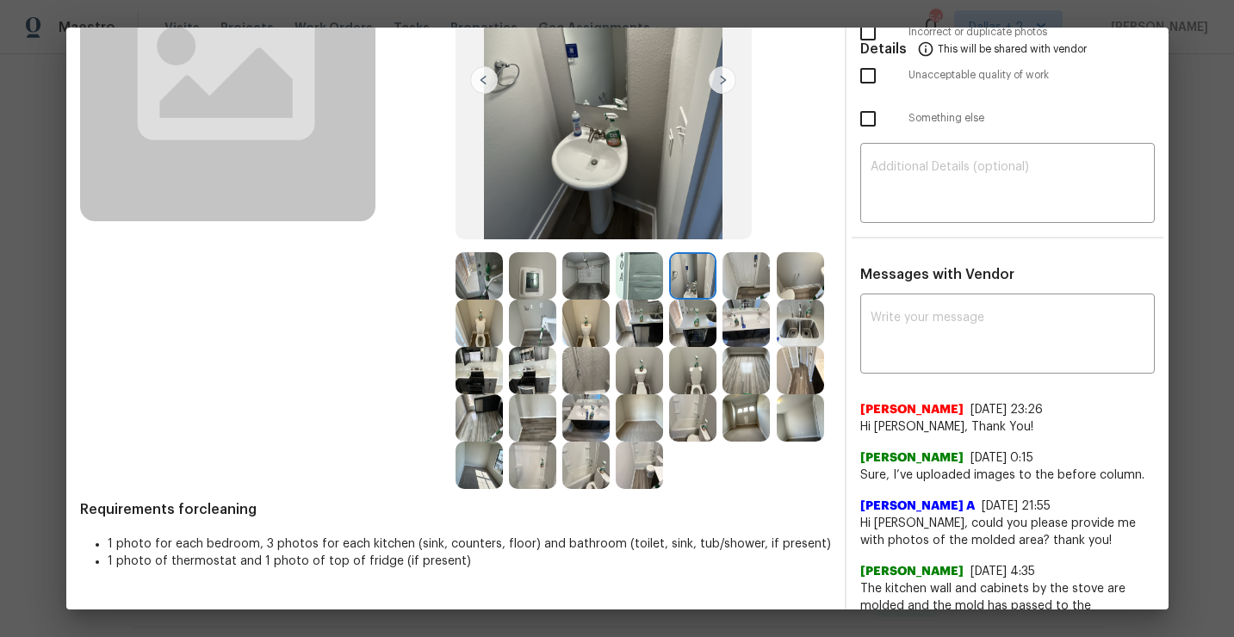
click at [742, 272] on img at bounding box center [746, 275] width 47 height 47
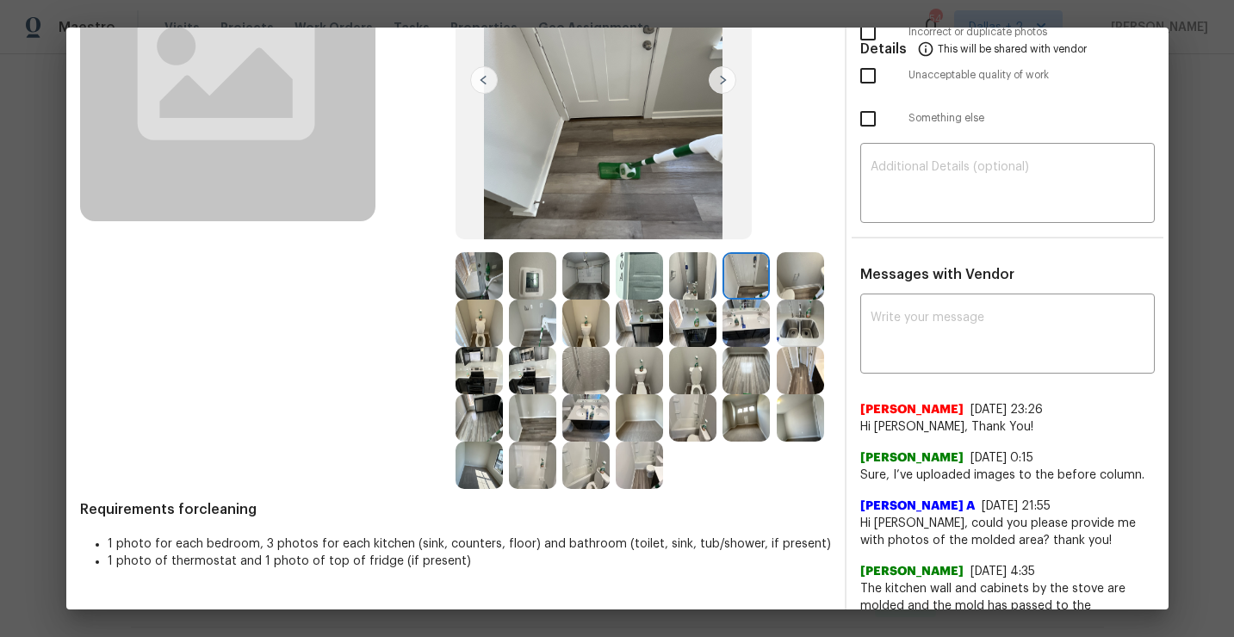
click at [487, 326] on img at bounding box center [479, 323] width 47 height 47
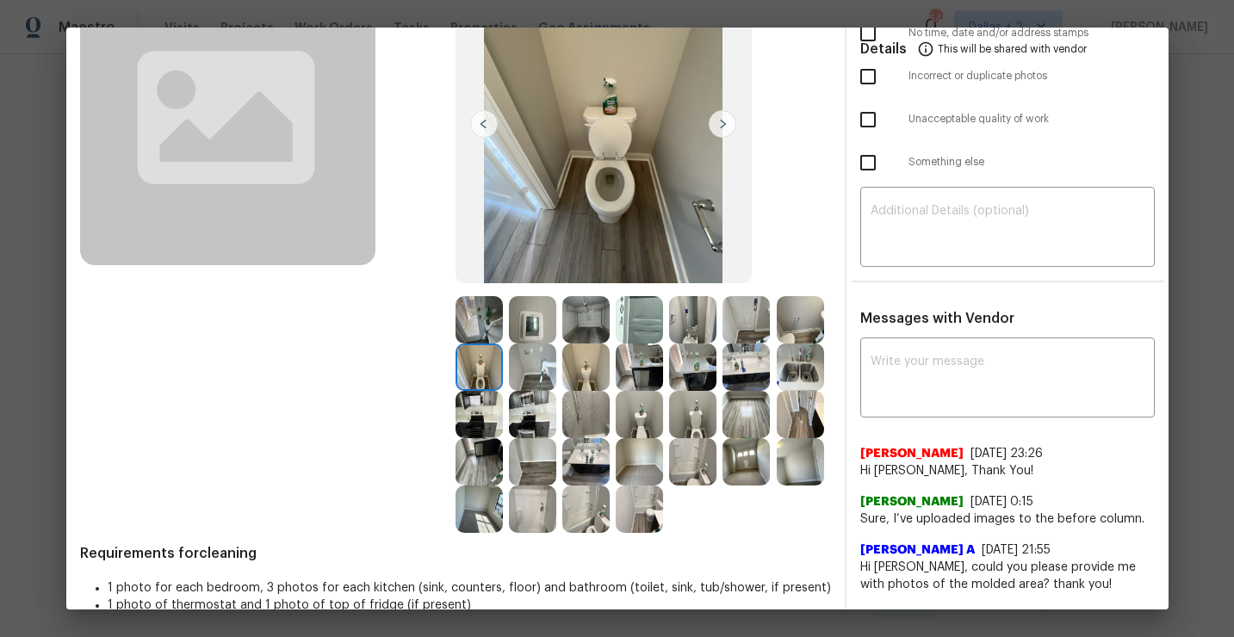
scroll to position [170, 0]
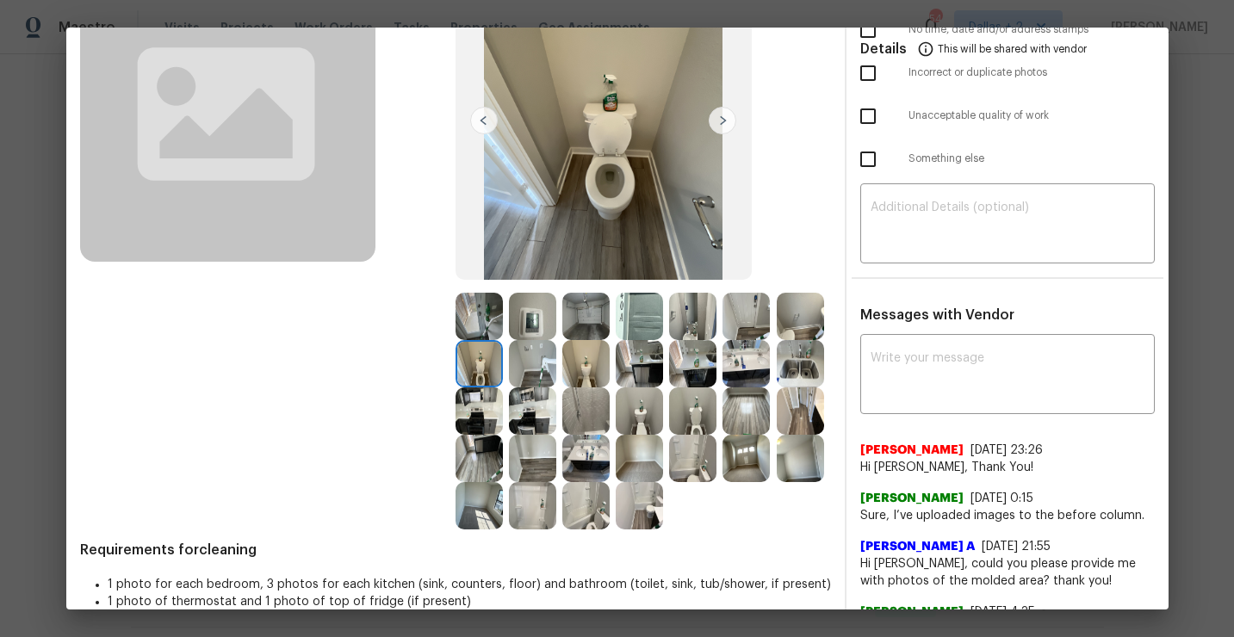
click at [483, 368] on img at bounding box center [479, 363] width 47 height 47
click at [779, 307] on img at bounding box center [800, 316] width 47 height 47
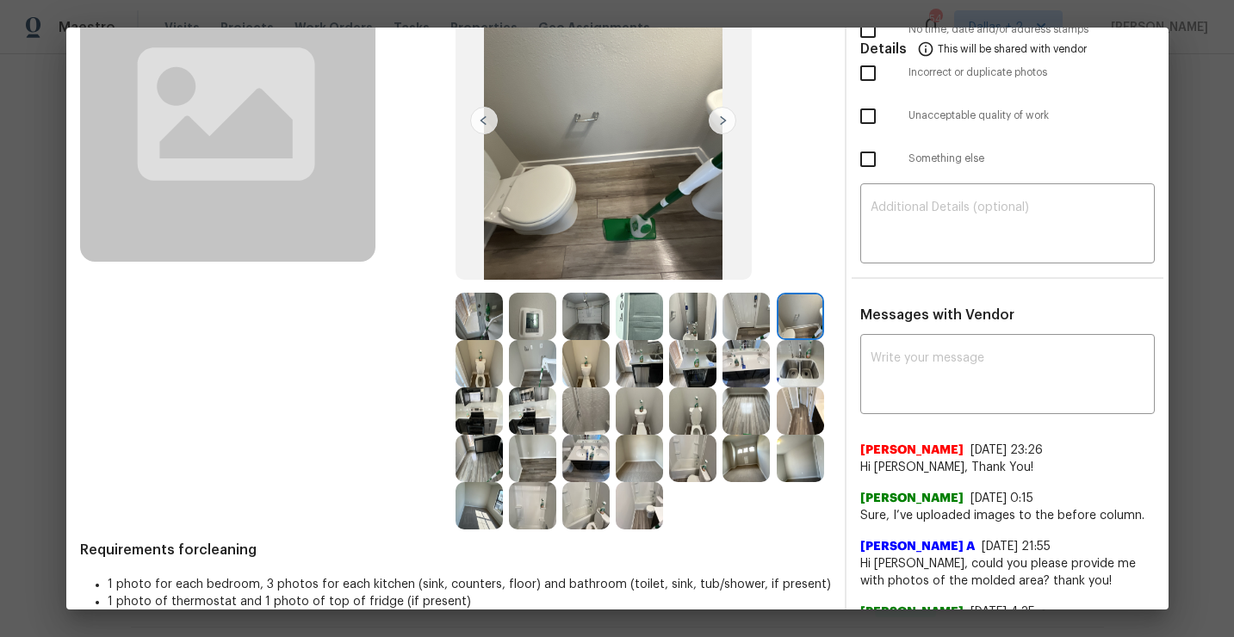
click at [751, 312] on img at bounding box center [746, 316] width 47 height 47
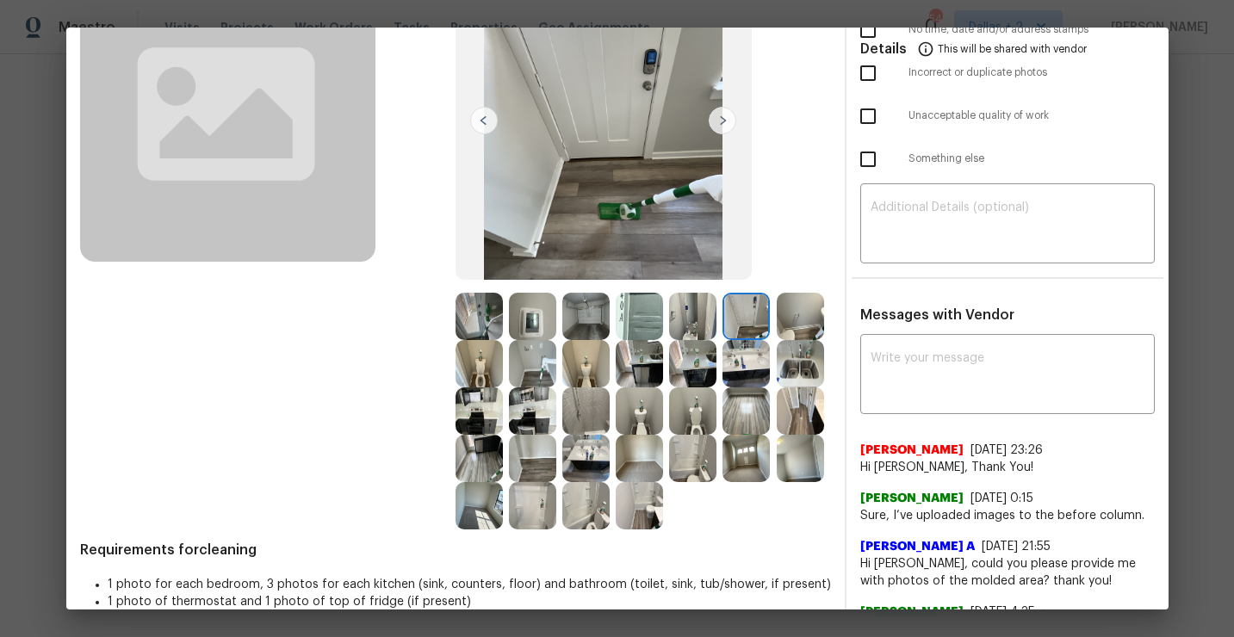
click at [702, 314] on img at bounding box center [692, 316] width 47 height 47
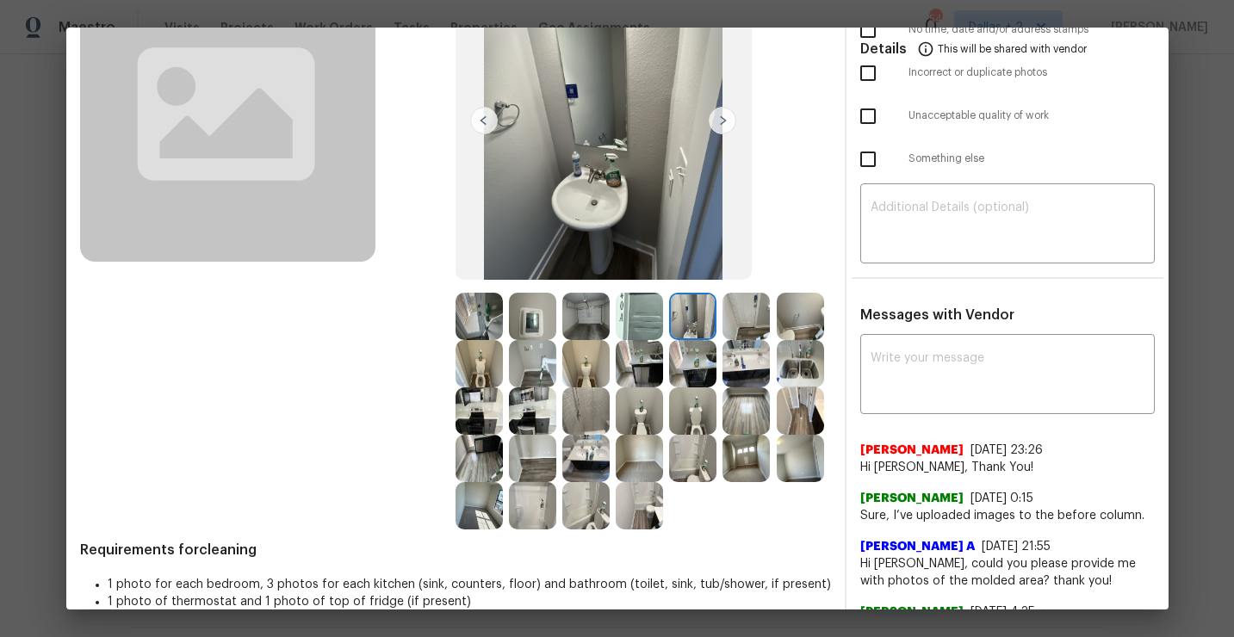
click at [485, 369] on img at bounding box center [479, 363] width 47 height 47
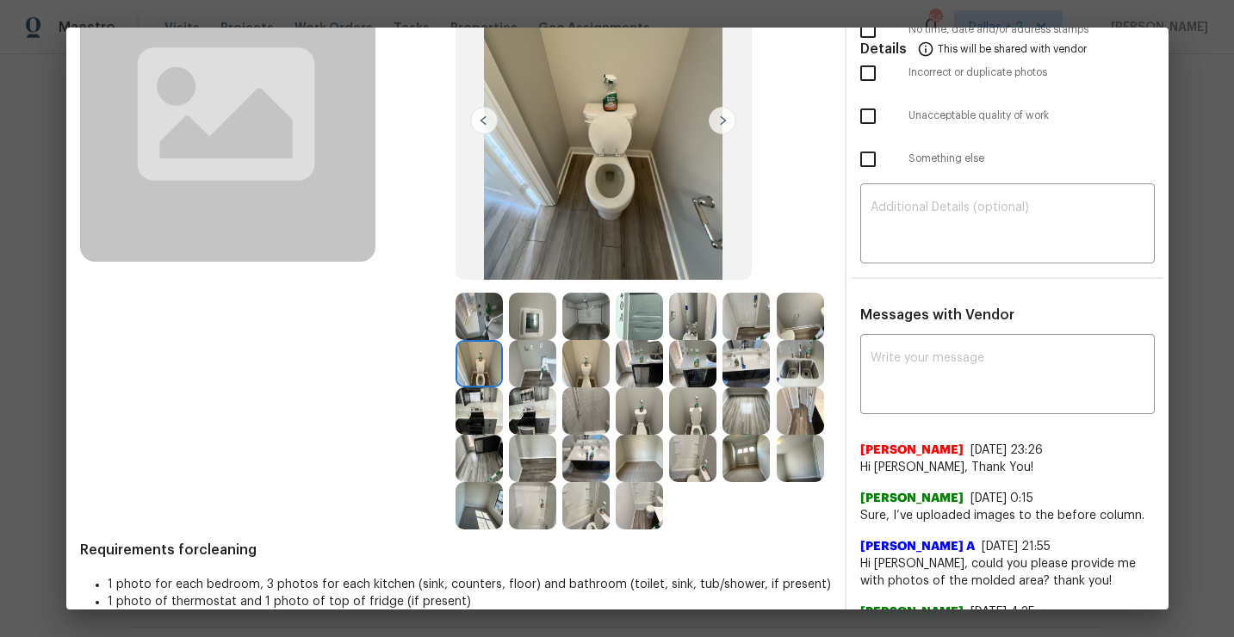
click at [595, 367] on img at bounding box center [585, 363] width 47 height 47
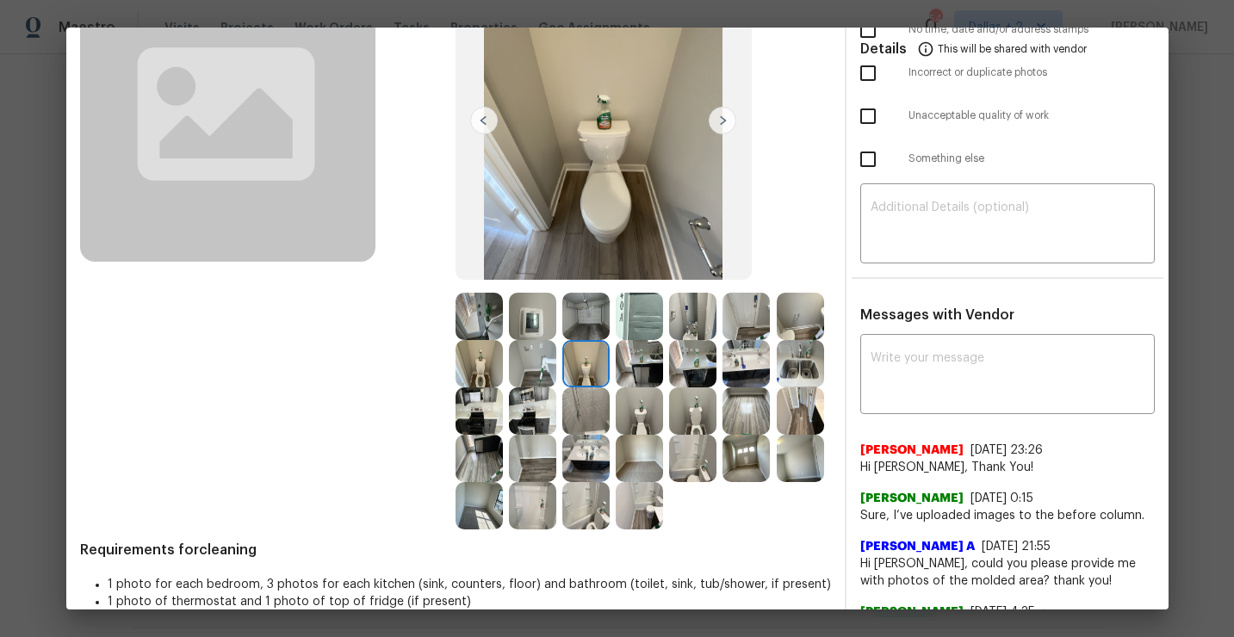
click at [640, 376] on img at bounding box center [639, 363] width 47 height 47
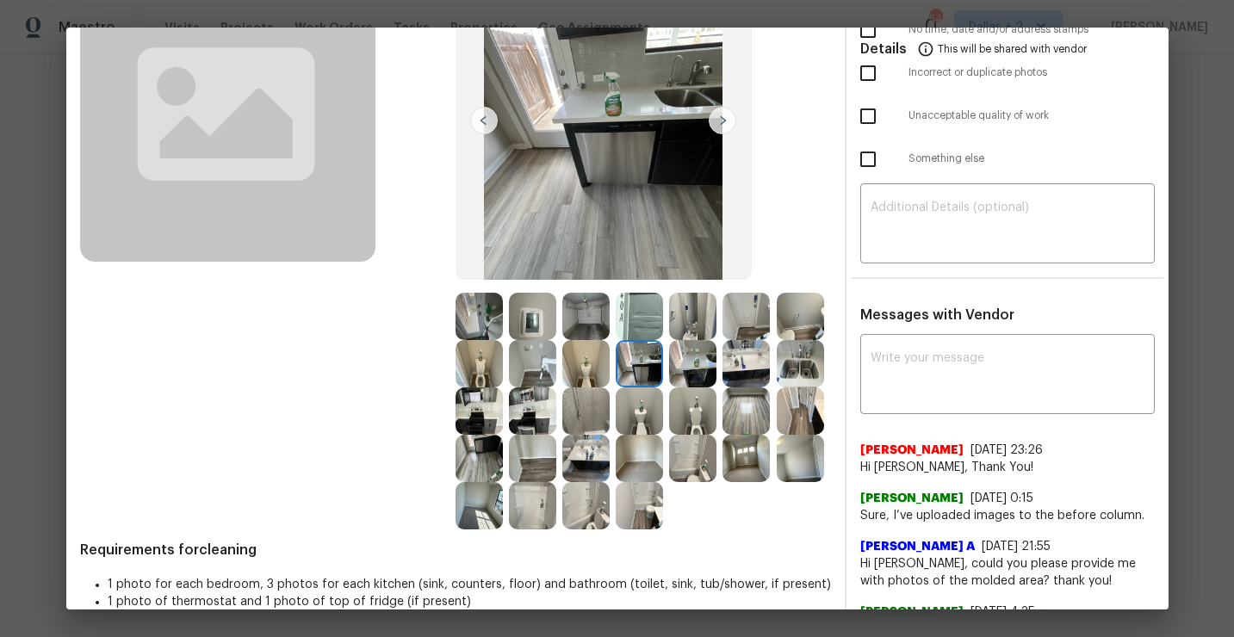
click at [639, 412] on img at bounding box center [639, 411] width 47 height 47
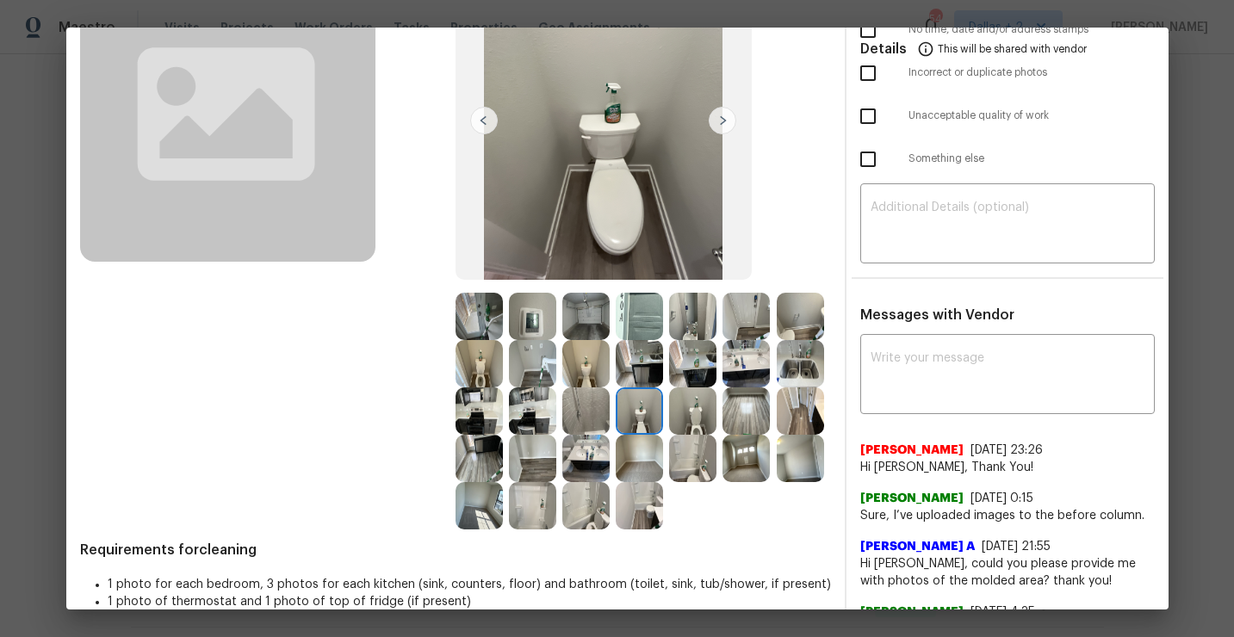
click at [697, 419] on img at bounding box center [692, 411] width 47 height 47
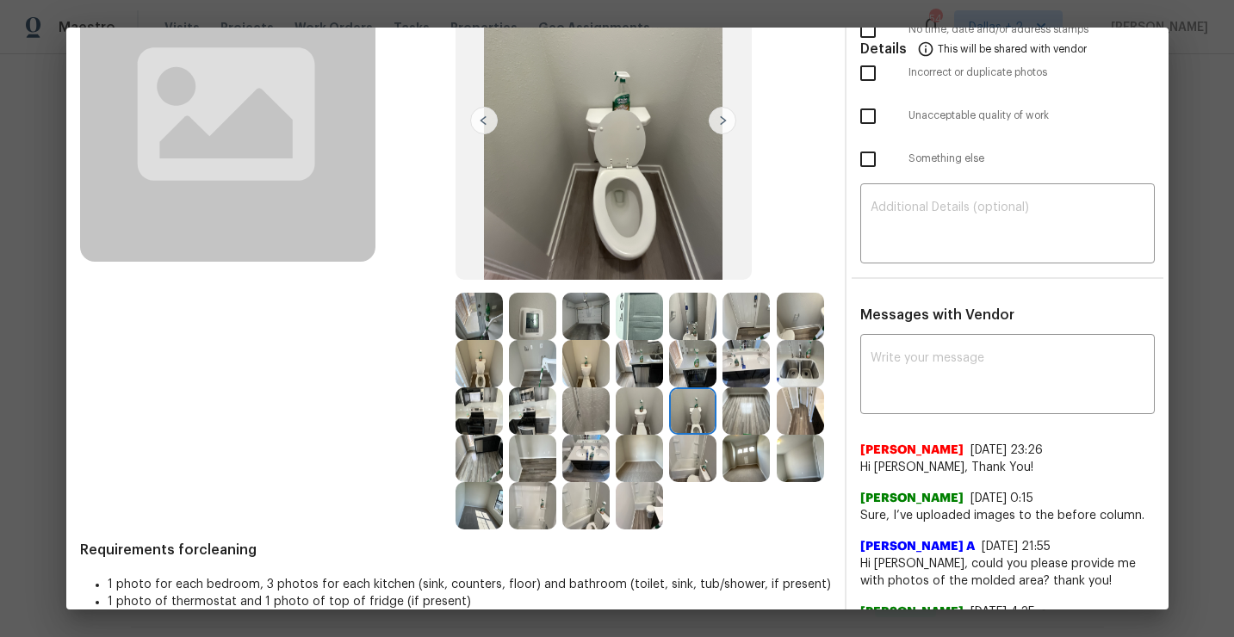
click at [493, 419] on img at bounding box center [479, 411] width 47 height 47
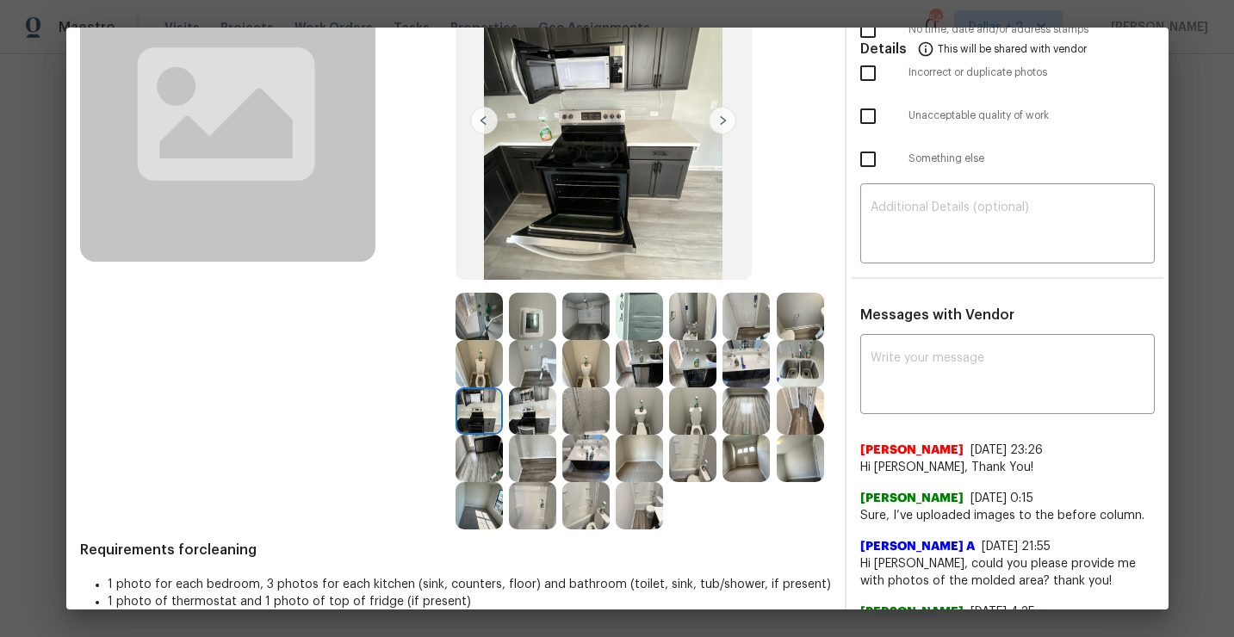
click at [740, 361] on img at bounding box center [746, 363] width 47 height 47
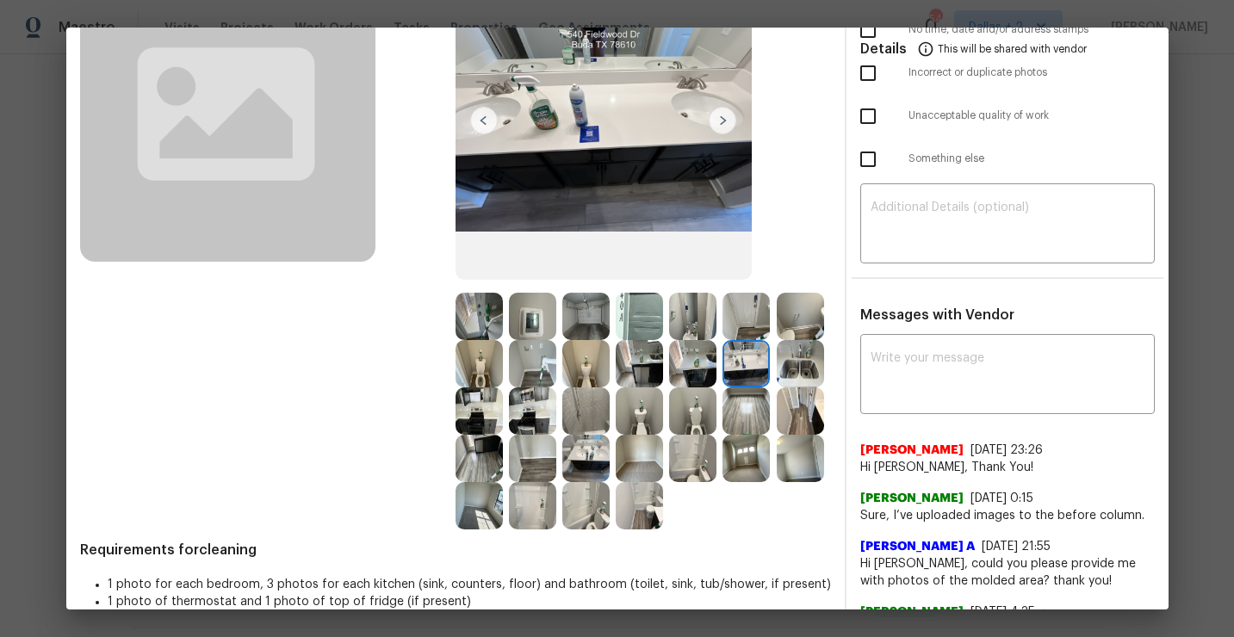
click at [653, 368] on img at bounding box center [639, 363] width 47 height 47
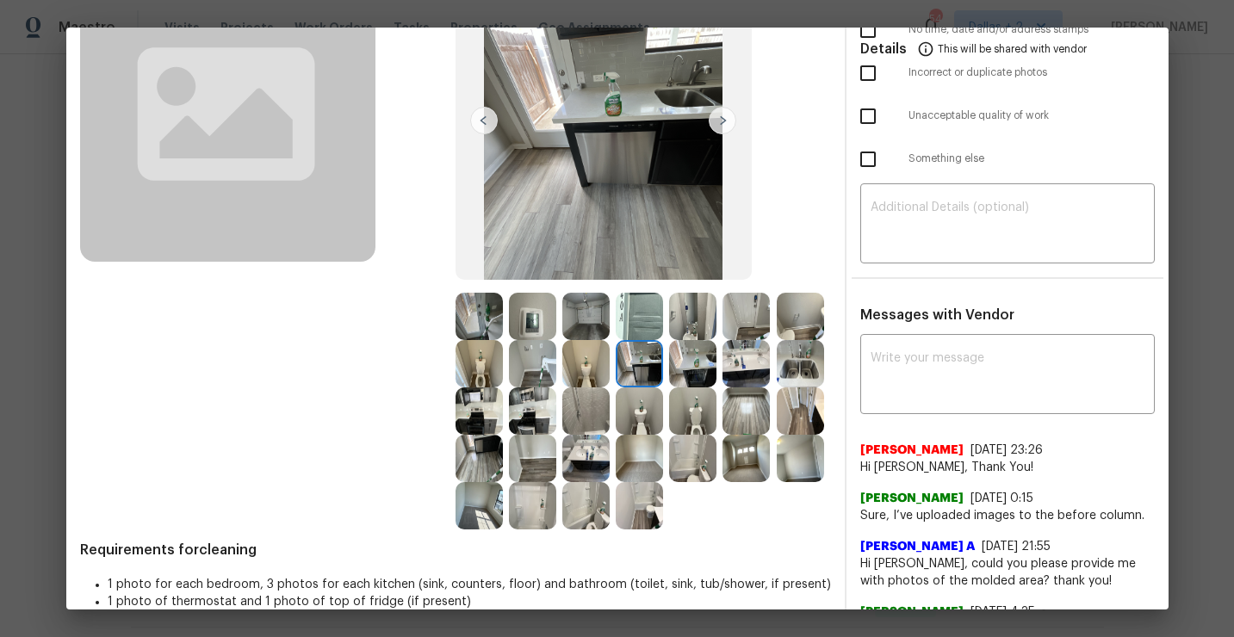
click at [703, 375] on img at bounding box center [692, 363] width 47 height 47
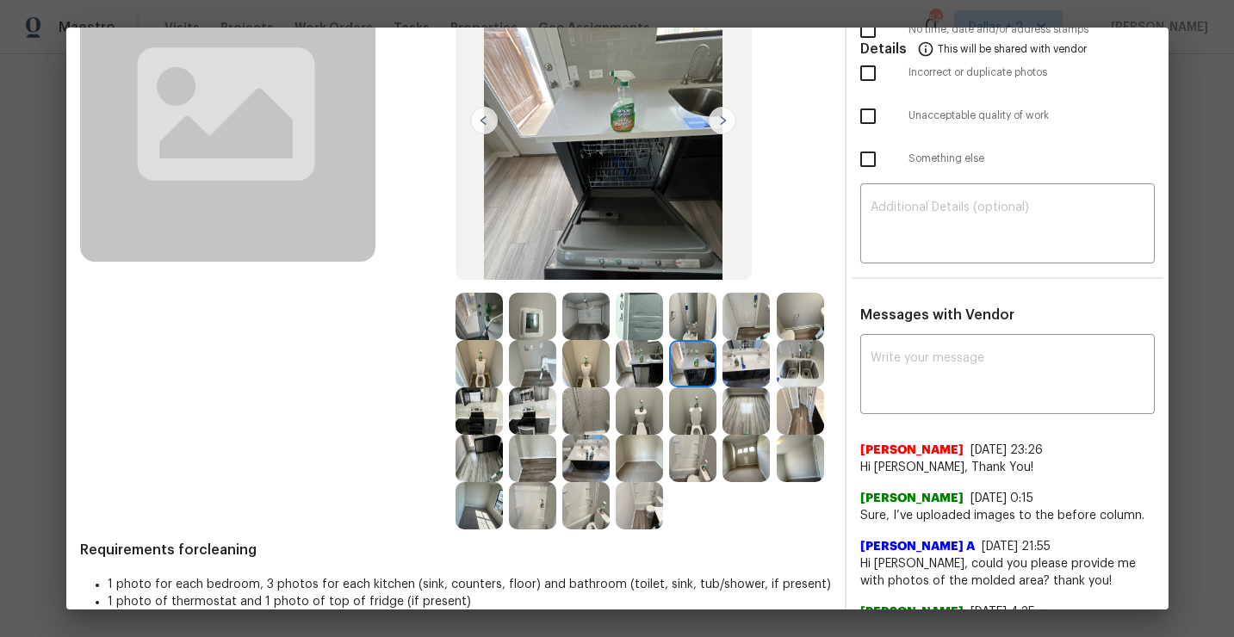
click at [731, 323] on img at bounding box center [746, 316] width 47 height 47
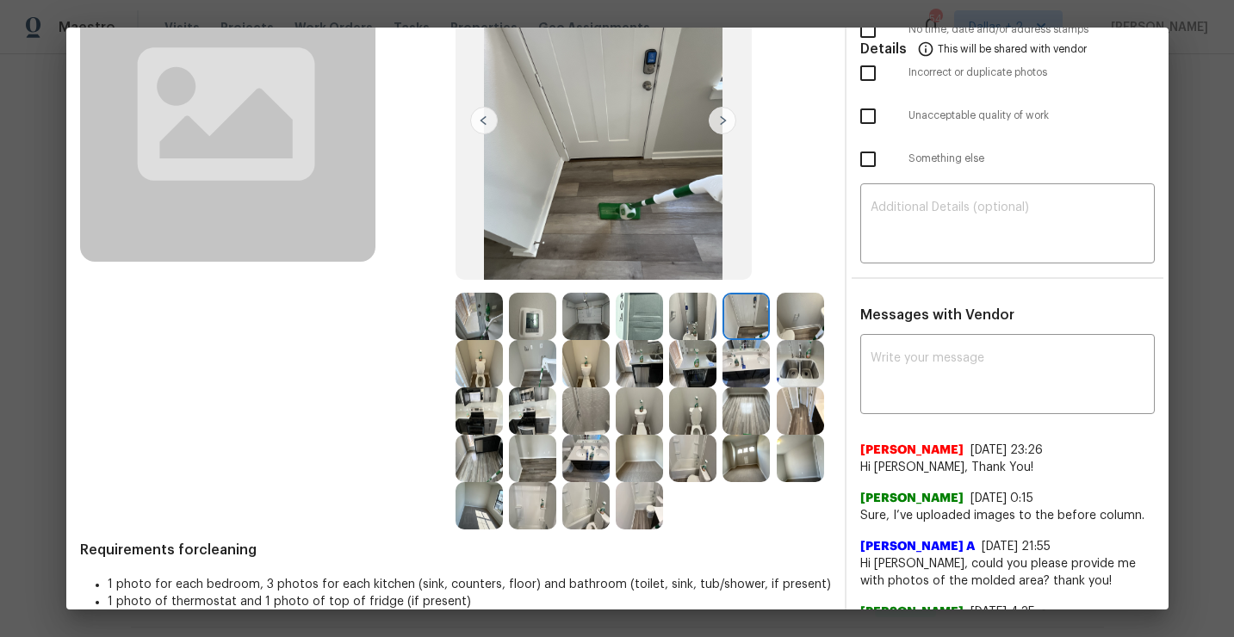
click at [702, 320] on img at bounding box center [692, 316] width 47 height 47
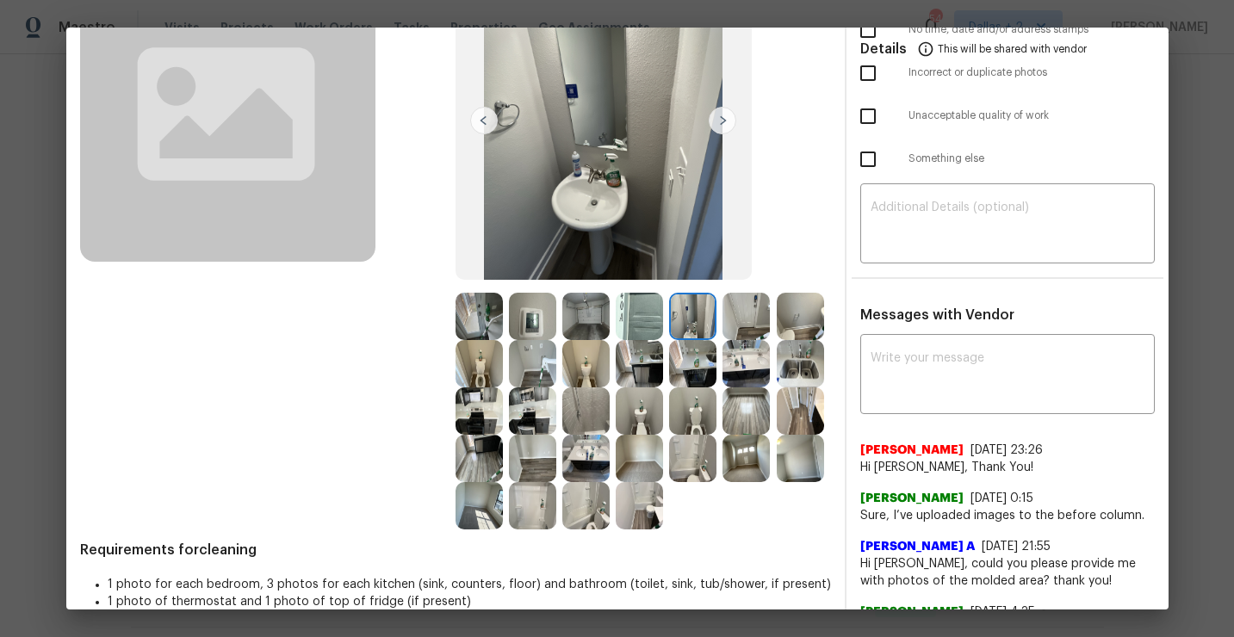
click at [537, 421] on img at bounding box center [532, 411] width 47 height 47
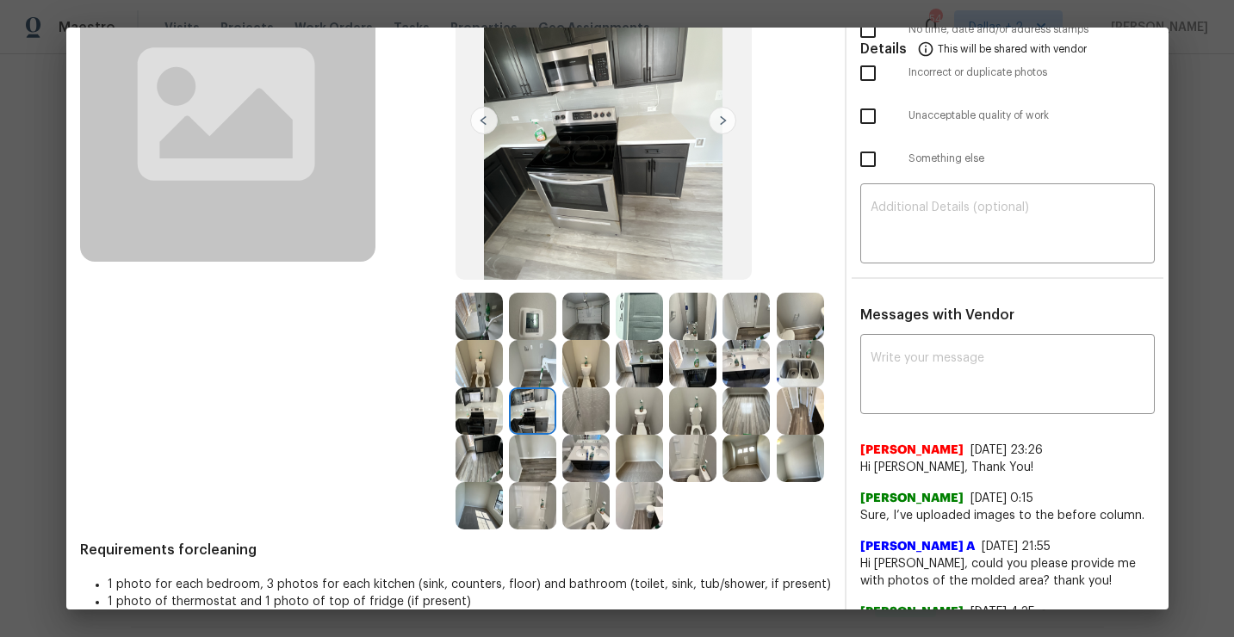
click at [755, 368] on img at bounding box center [746, 363] width 47 height 47
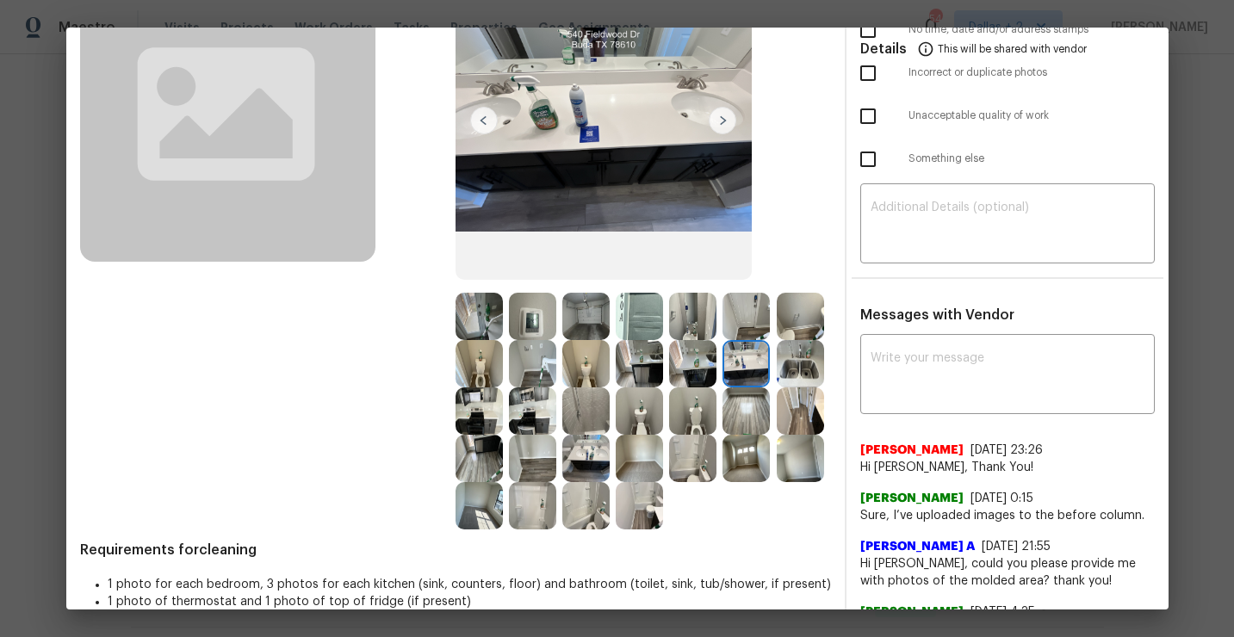
click at [465, 311] on img at bounding box center [479, 316] width 47 height 47
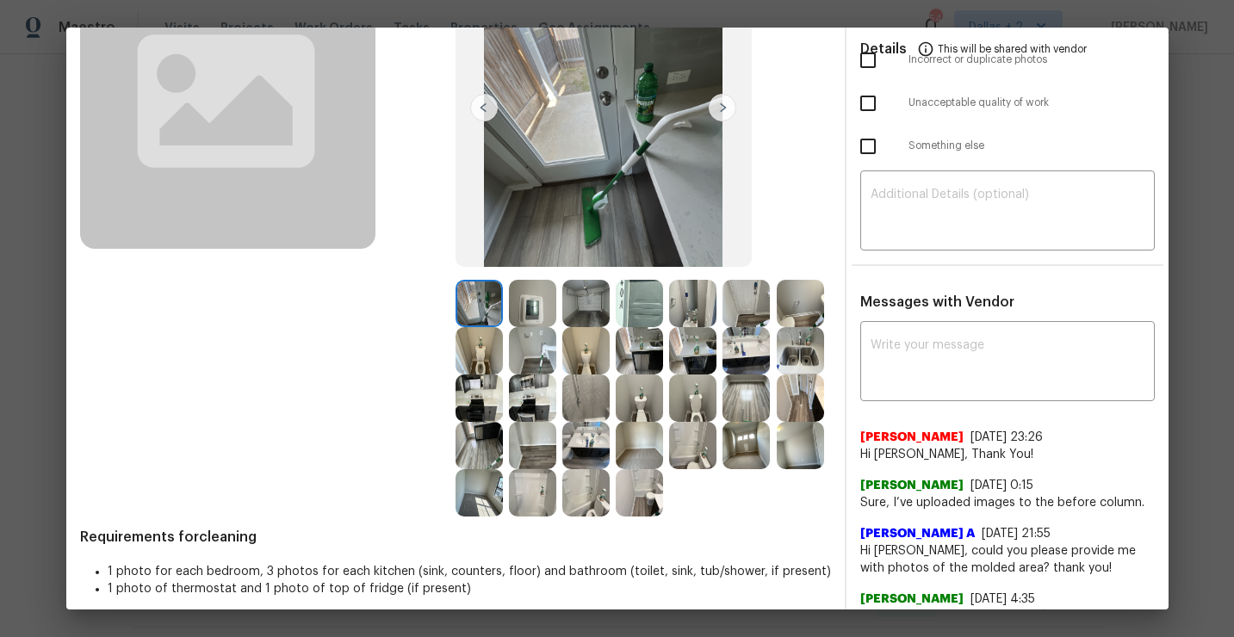
scroll to position [214, 0]
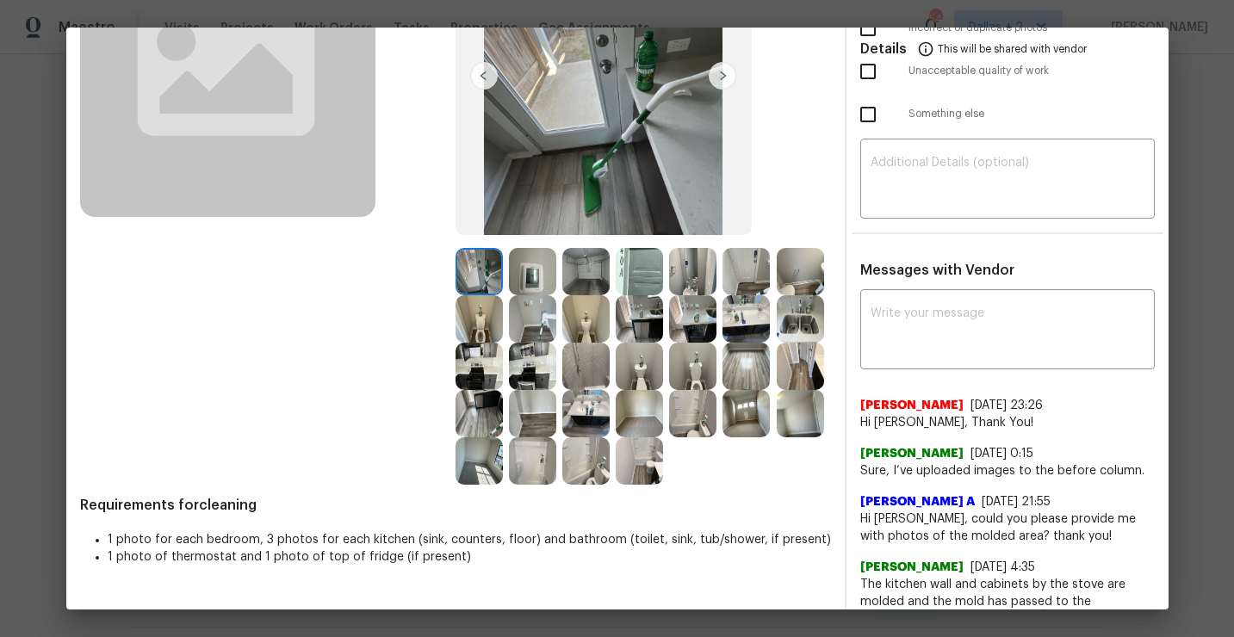
click at [686, 409] on img at bounding box center [692, 413] width 47 height 47
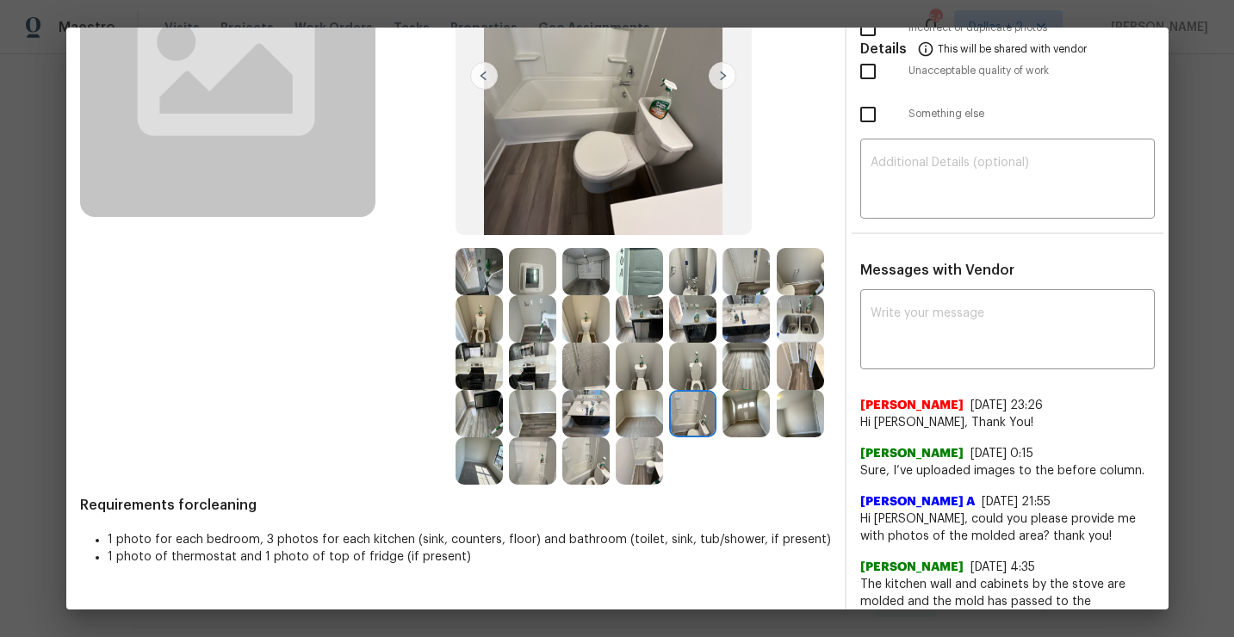
click at [735, 435] on img at bounding box center [746, 413] width 47 height 47
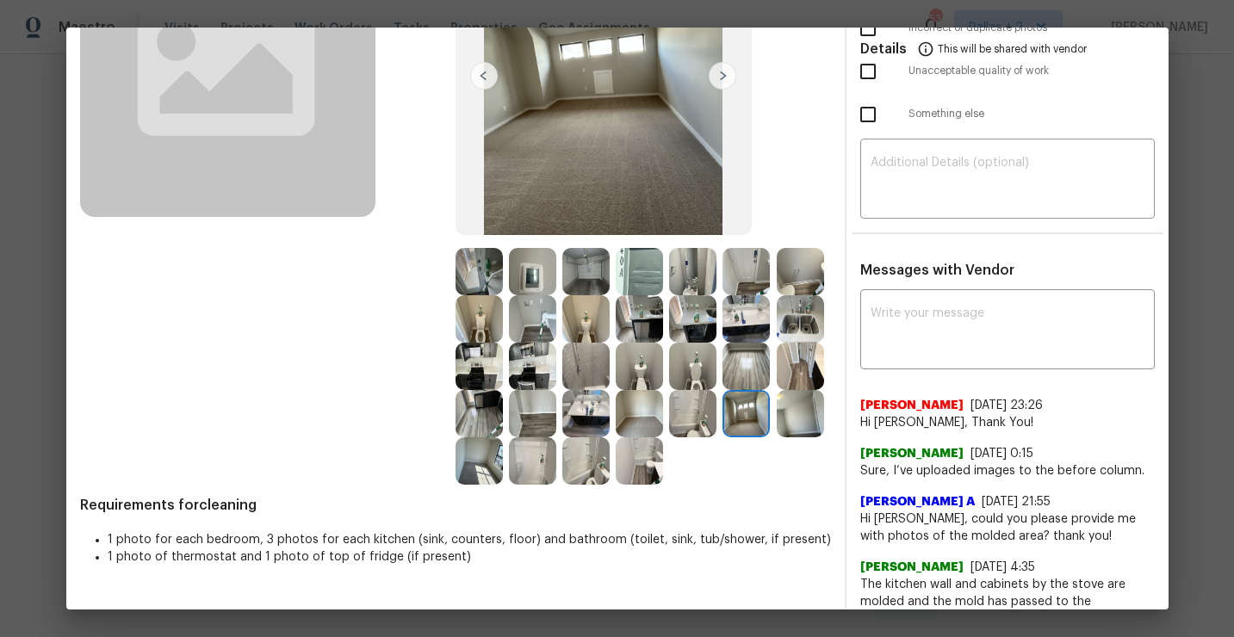
click at [805, 400] on img at bounding box center [800, 413] width 47 height 47
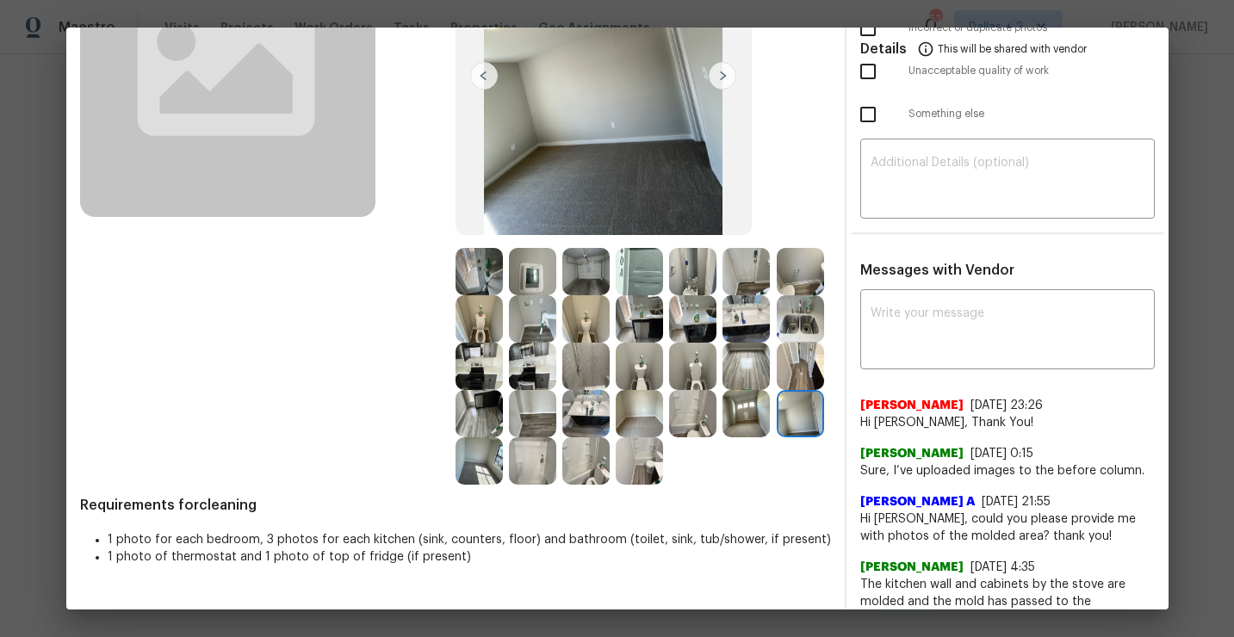
click at [482, 458] on img at bounding box center [479, 460] width 47 height 47
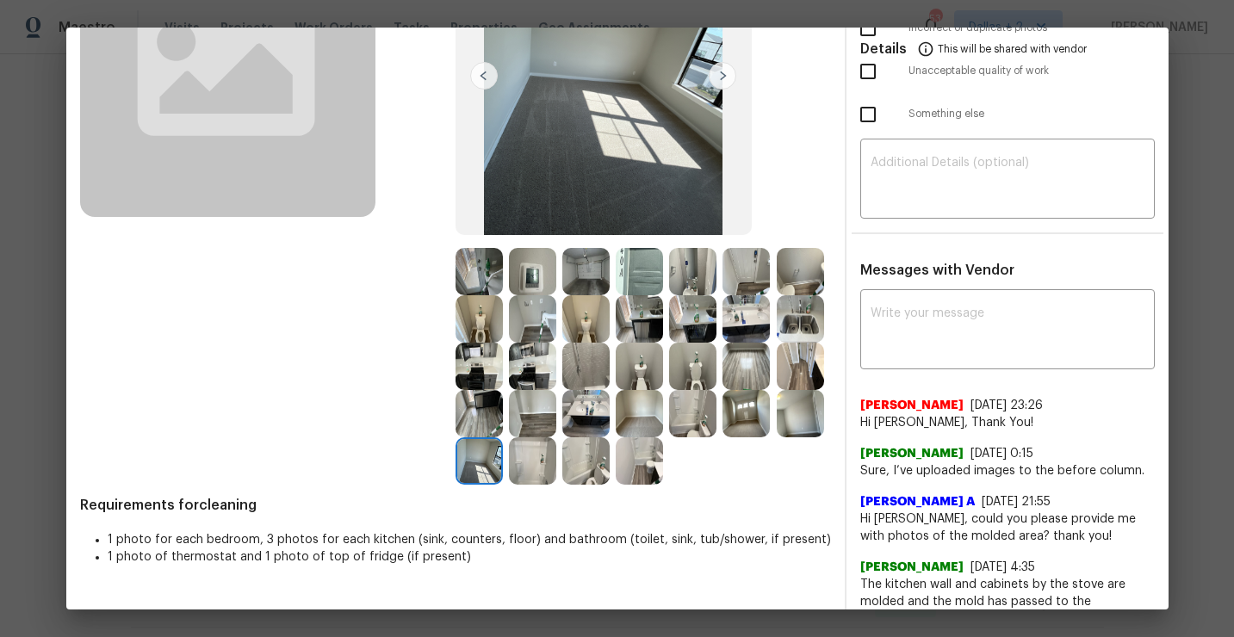
click at [543, 462] on img at bounding box center [532, 460] width 47 height 47
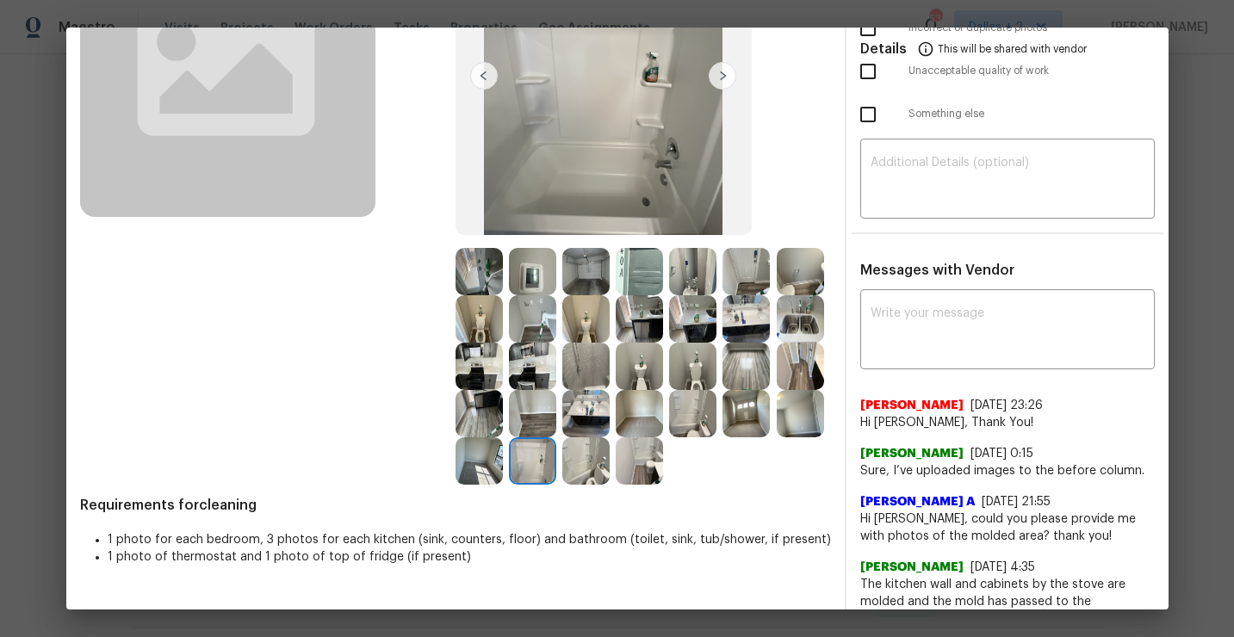
click at [588, 447] on img at bounding box center [585, 460] width 47 height 47
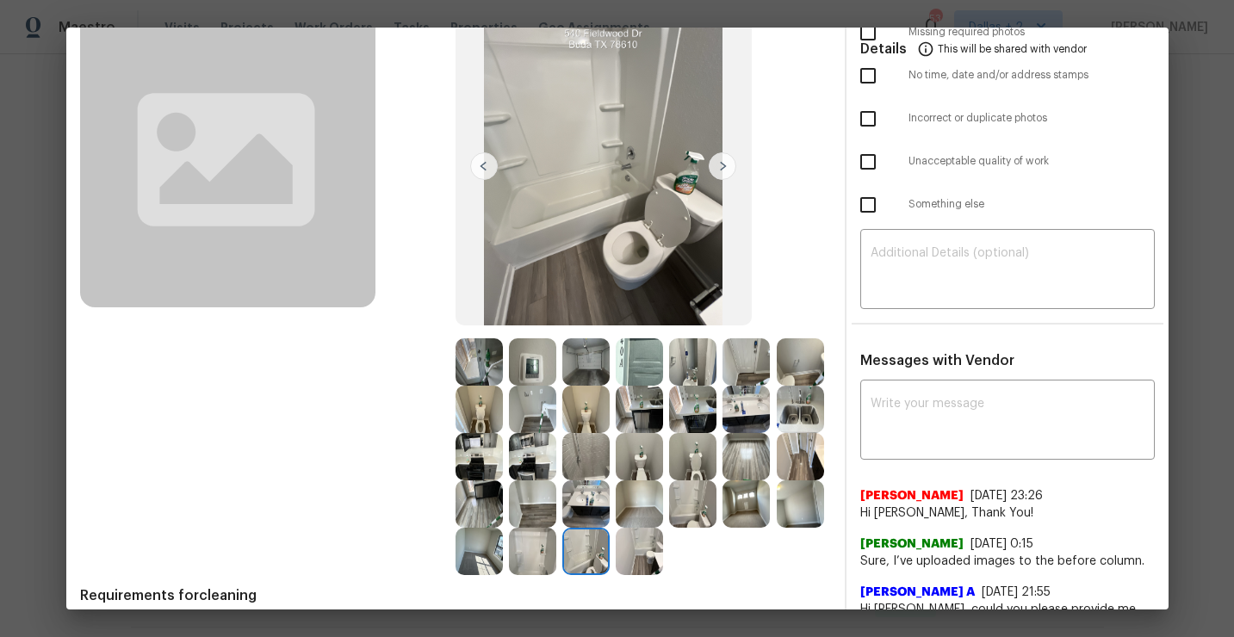
scroll to position [0, 0]
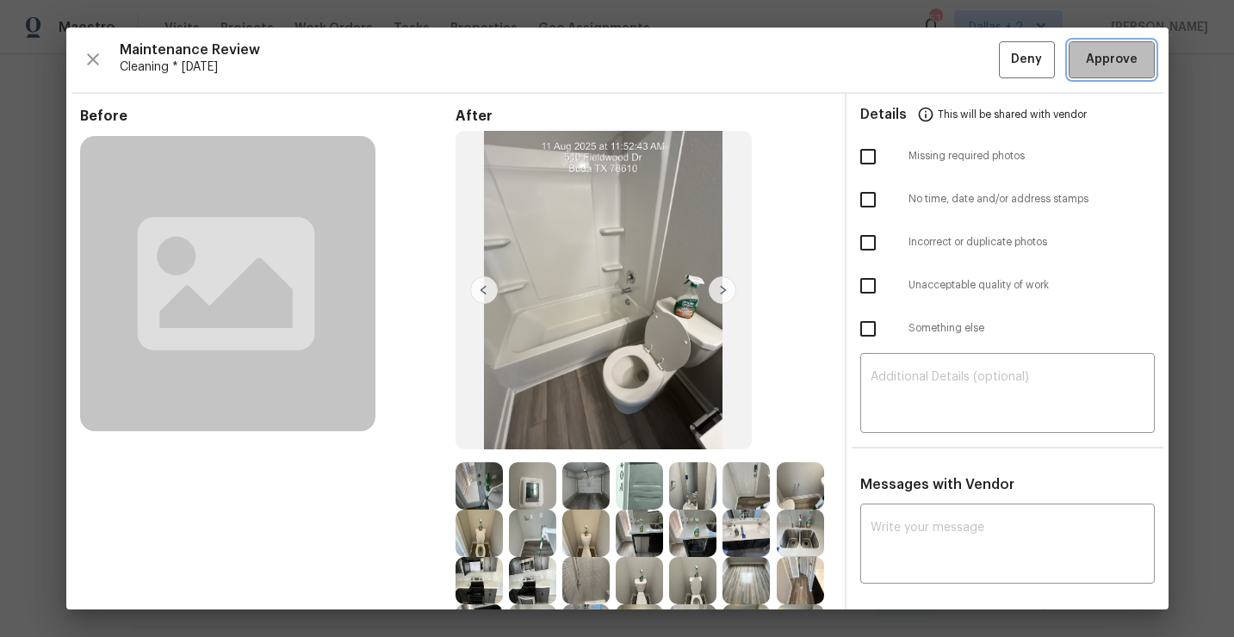
click at [1106, 54] on span "Approve" at bounding box center [1112, 60] width 52 height 22
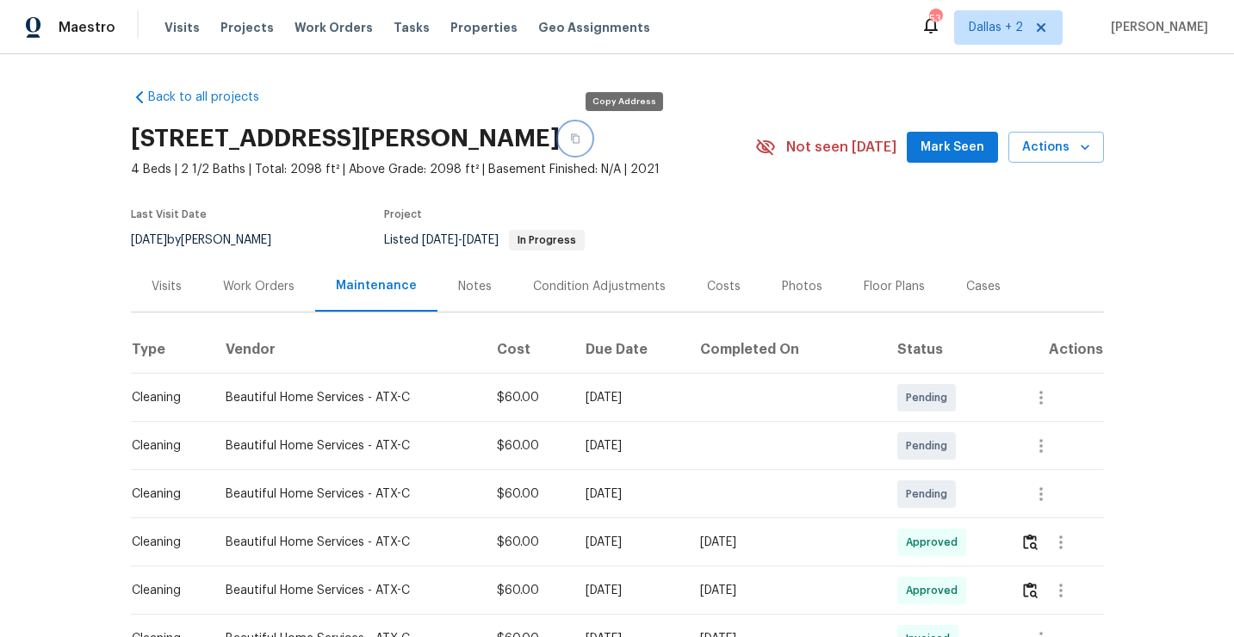
click at [591, 146] on button "button" at bounding box center [575, 138] width 31 height 31
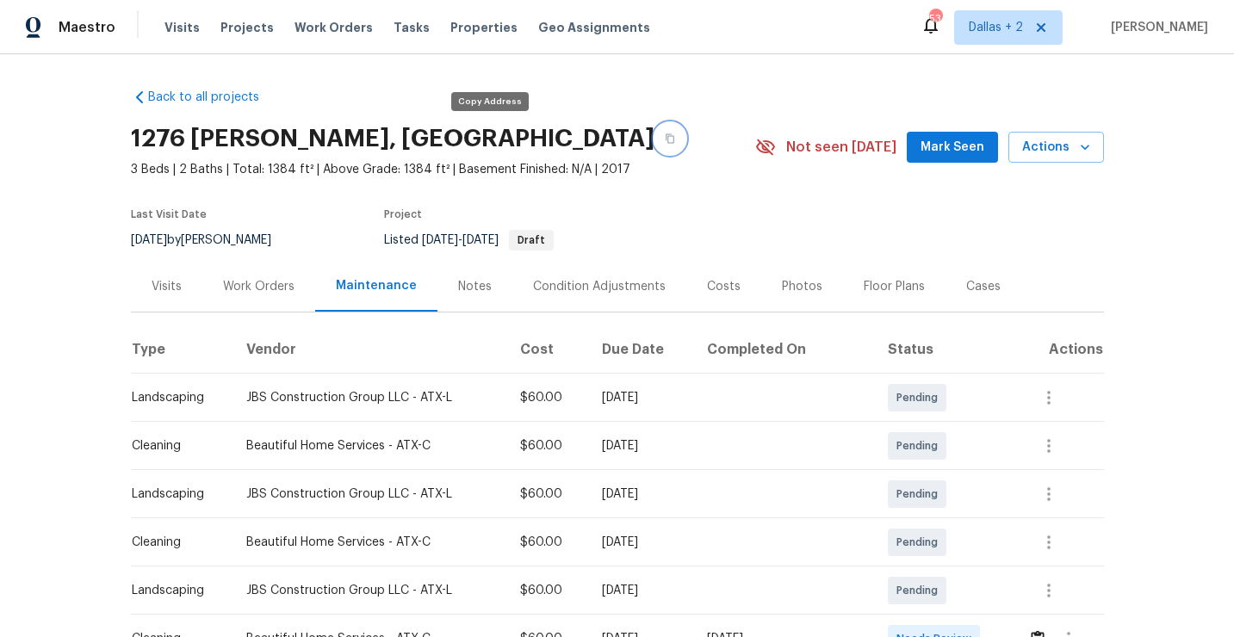
click at [665, 140] on icon "button" at bounding box center [670, 138] width 10 height 10
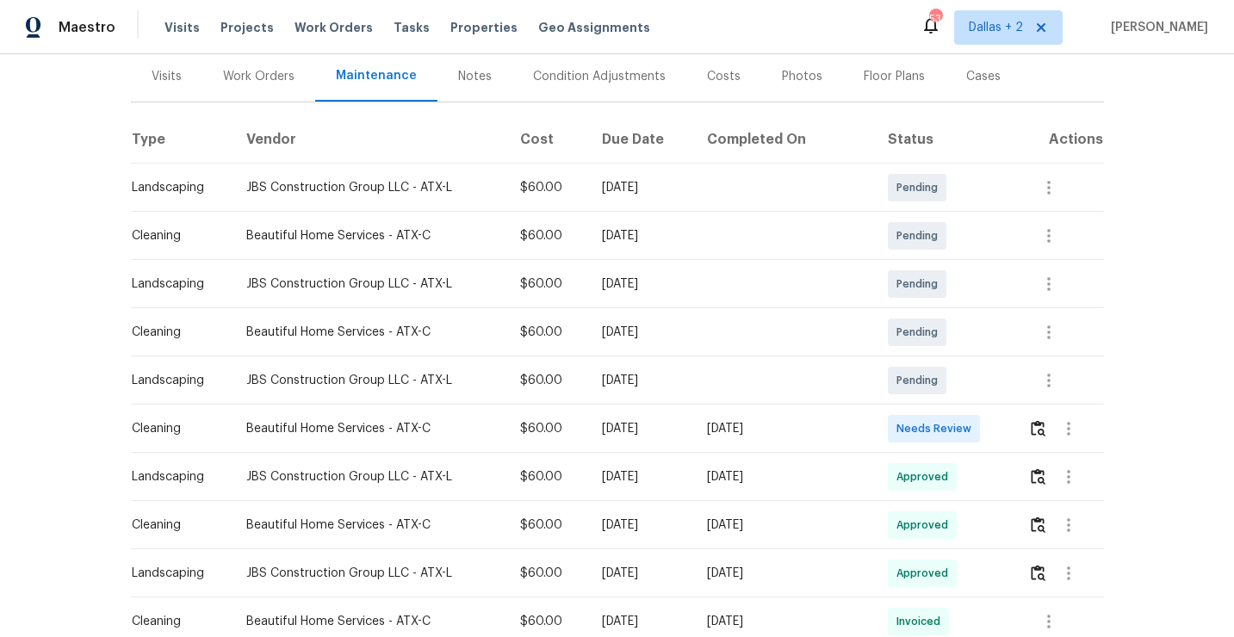
scroll to position [257, 0]
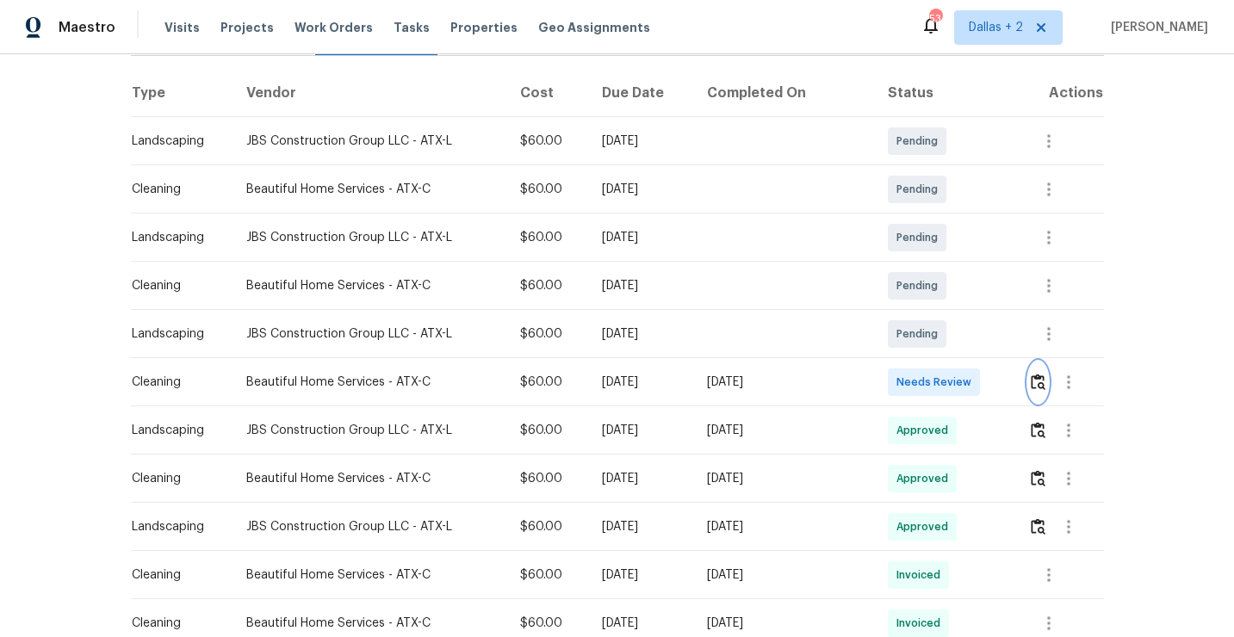
click at [1040, 388] on img "button" at bounding box center [1038, 382] width 15 height 16
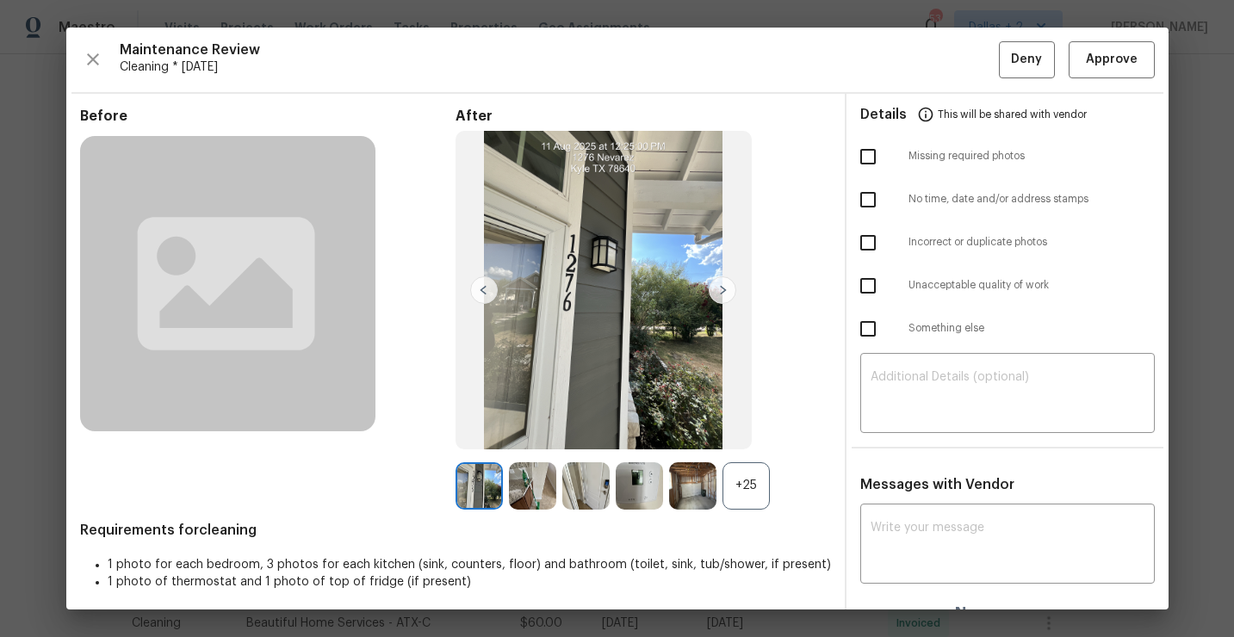
click at [755, 497] on div "+25" at bounding box center [746, 485] width 47 height 47
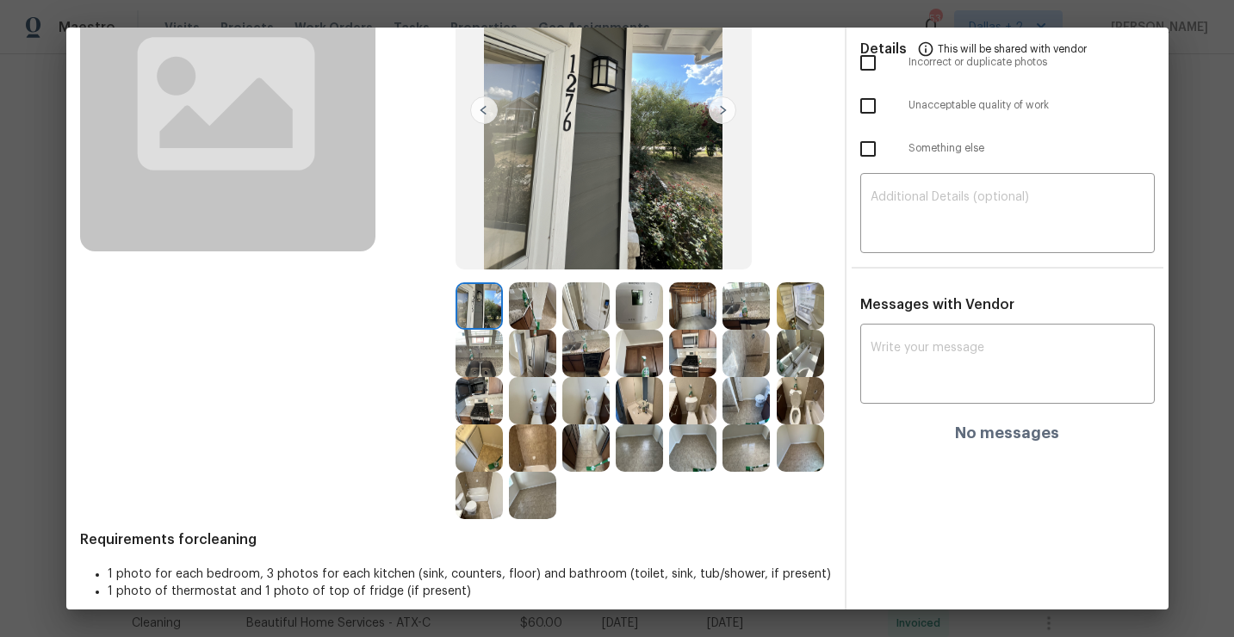
scroll to position [0, 0]
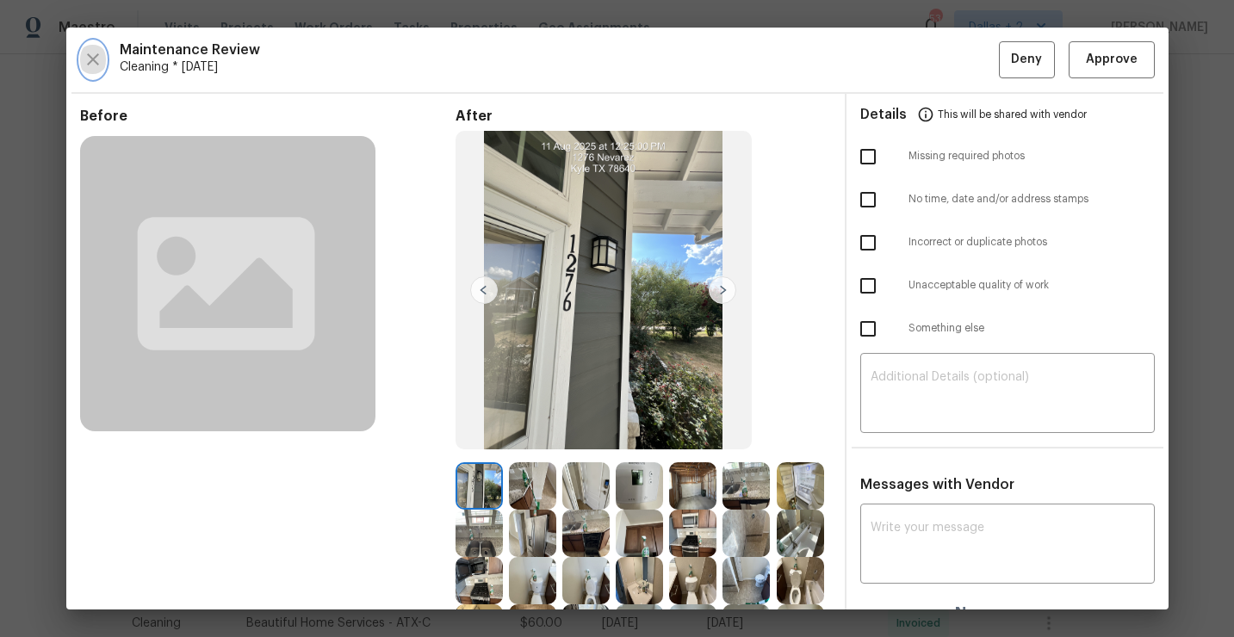
click at [94, 64] on icon "button" at bounding box center [93, 59] width 21 height 21
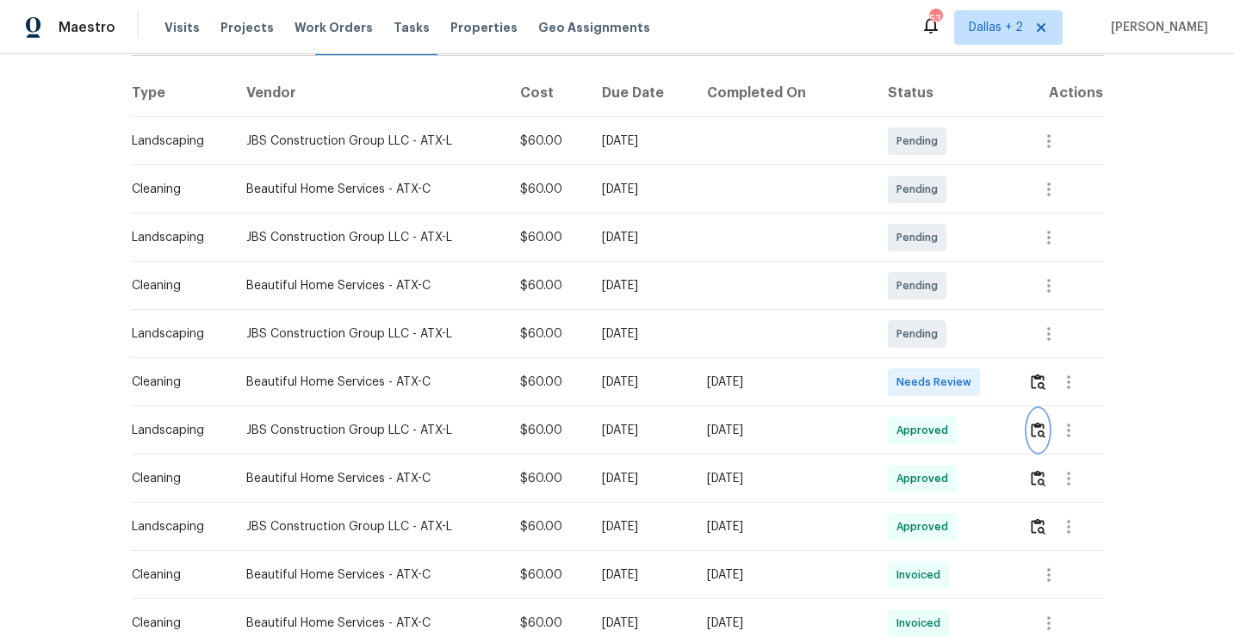
click at [1041, 439] on button "button" at bounding box center [1038, 430] width 20 height 41
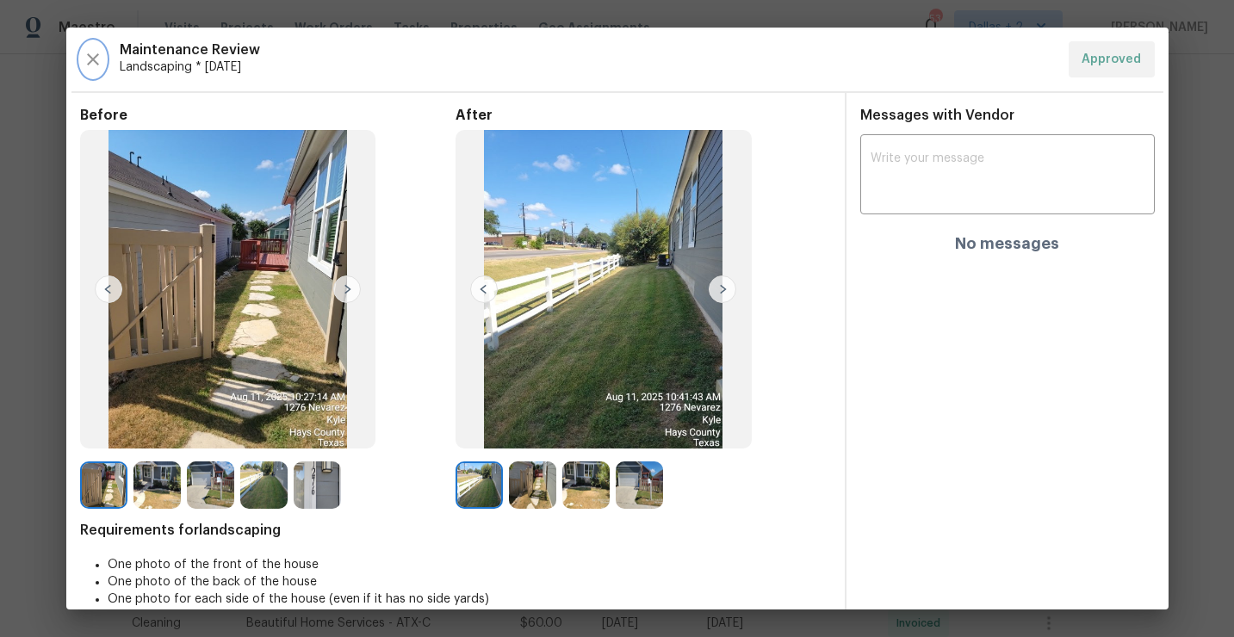
click at [90, 63] on icon "button" at bounding box center [93, 59] width 21 height 21
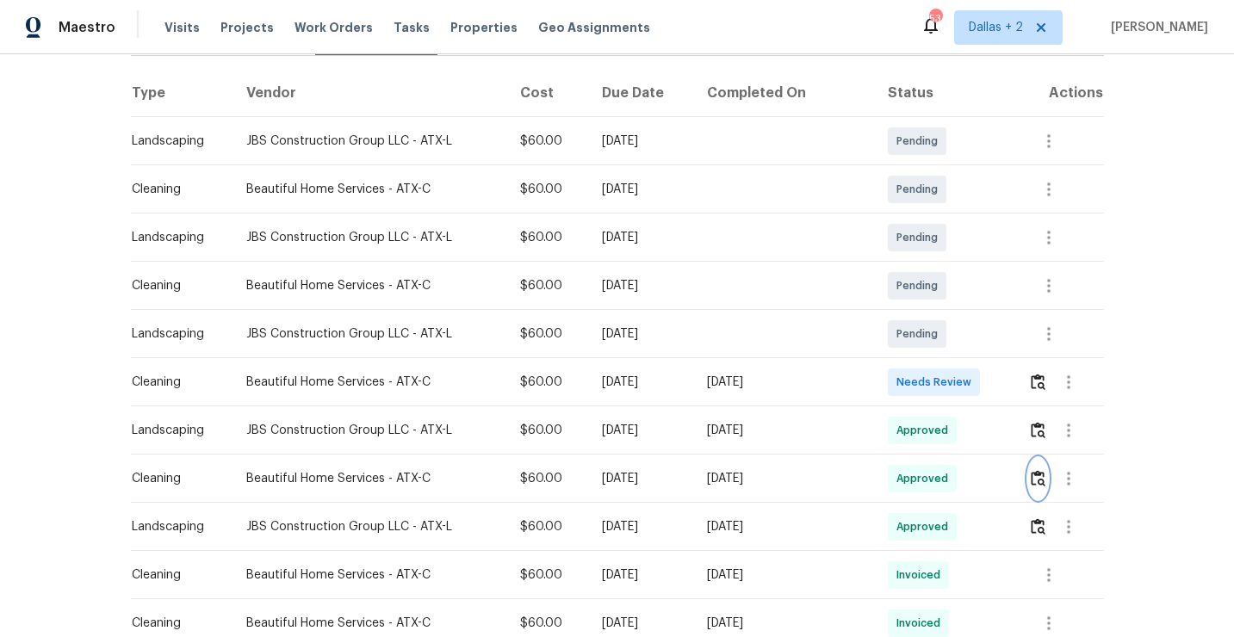
click at [1034, 481] on img "button" at bounding box center [1038, 478] width 15 height 16
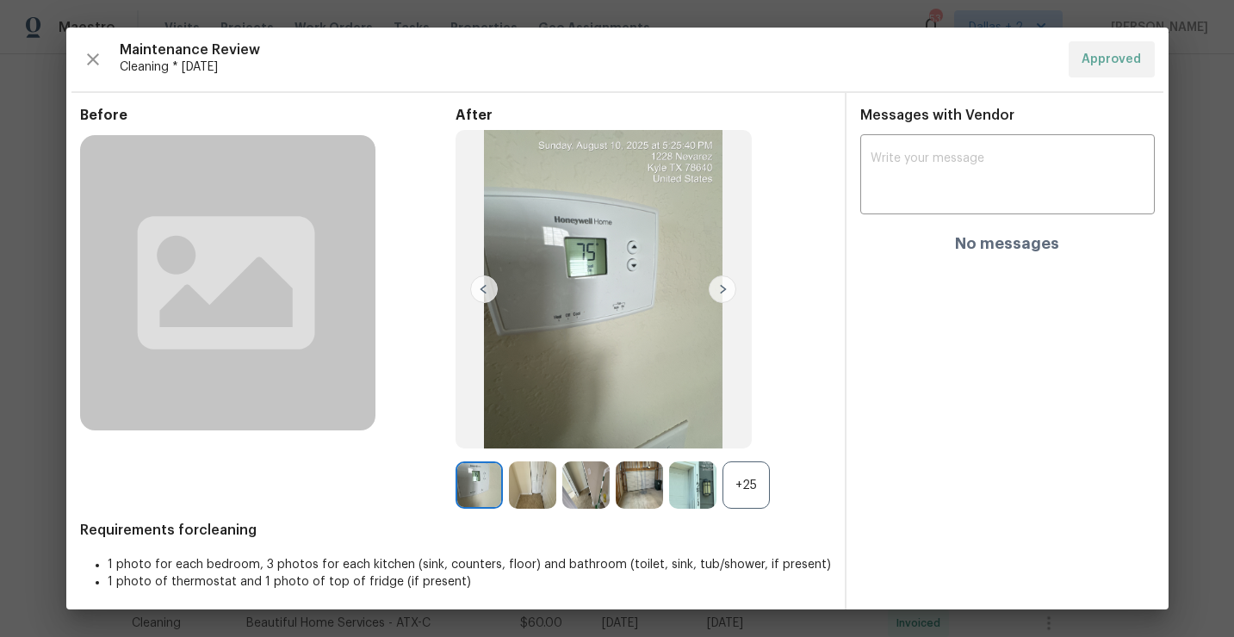
click at [757, 487] on div "+25" at bounding box center [746, 485] width 47 height 47
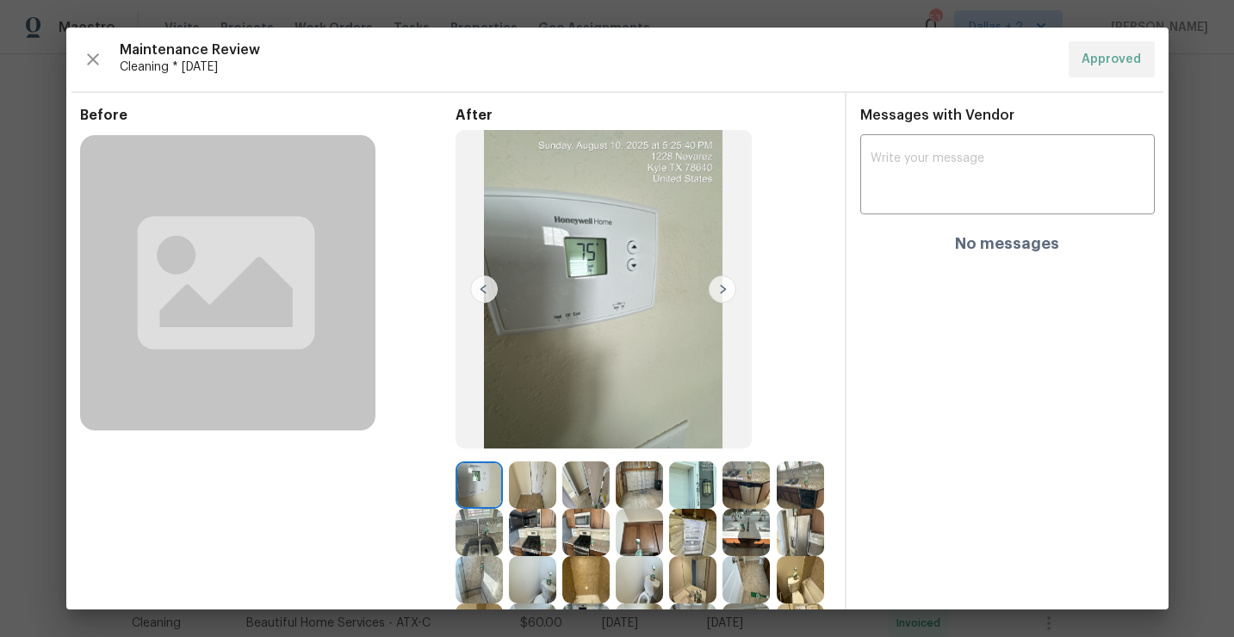
click at [575, 503] on img at bounding box center [585, 485] width 47 height 47
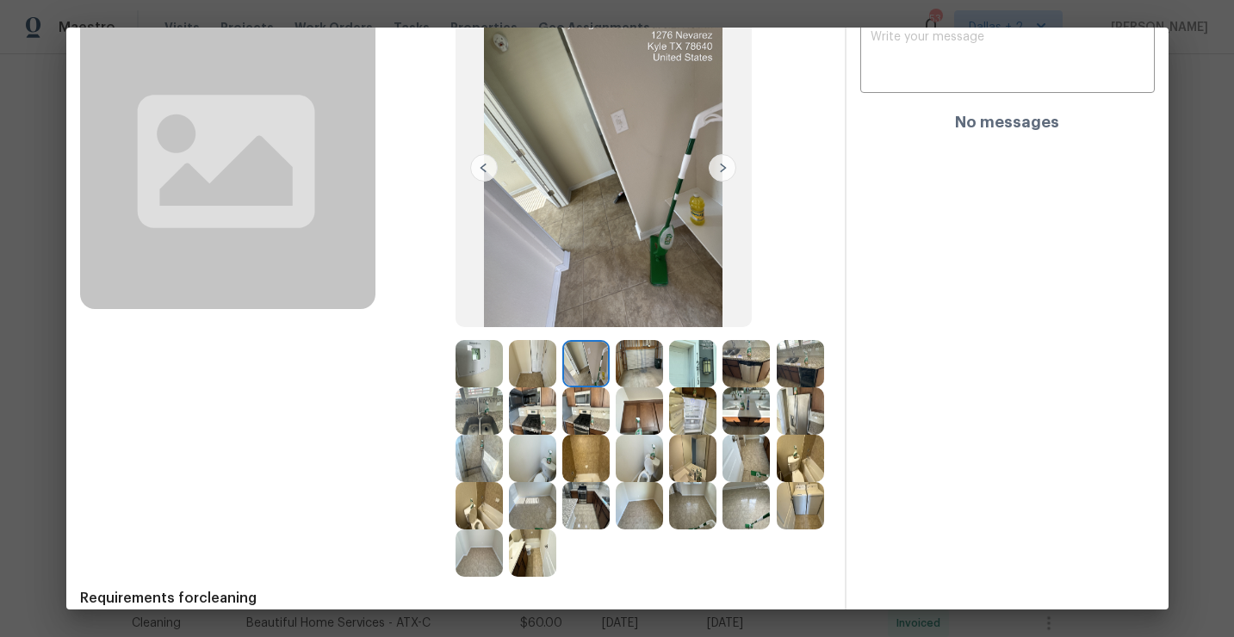
scroll to position [189, 0]
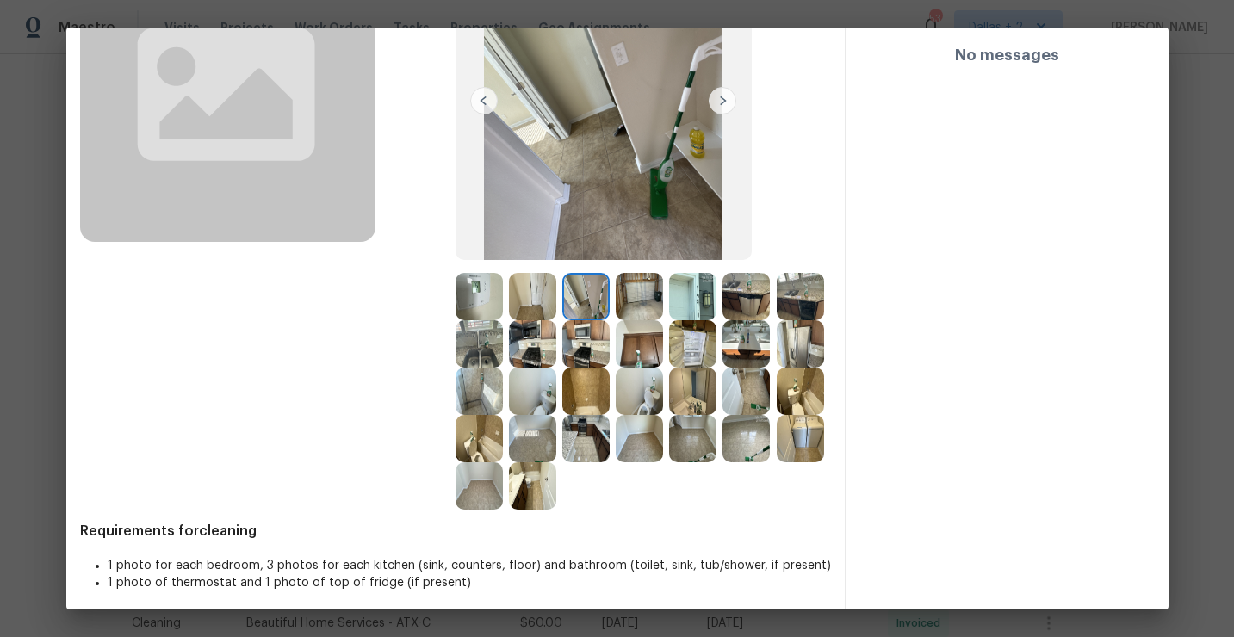
click at [632, 396] on img at bounding box center [639, 391] width 47 height 47
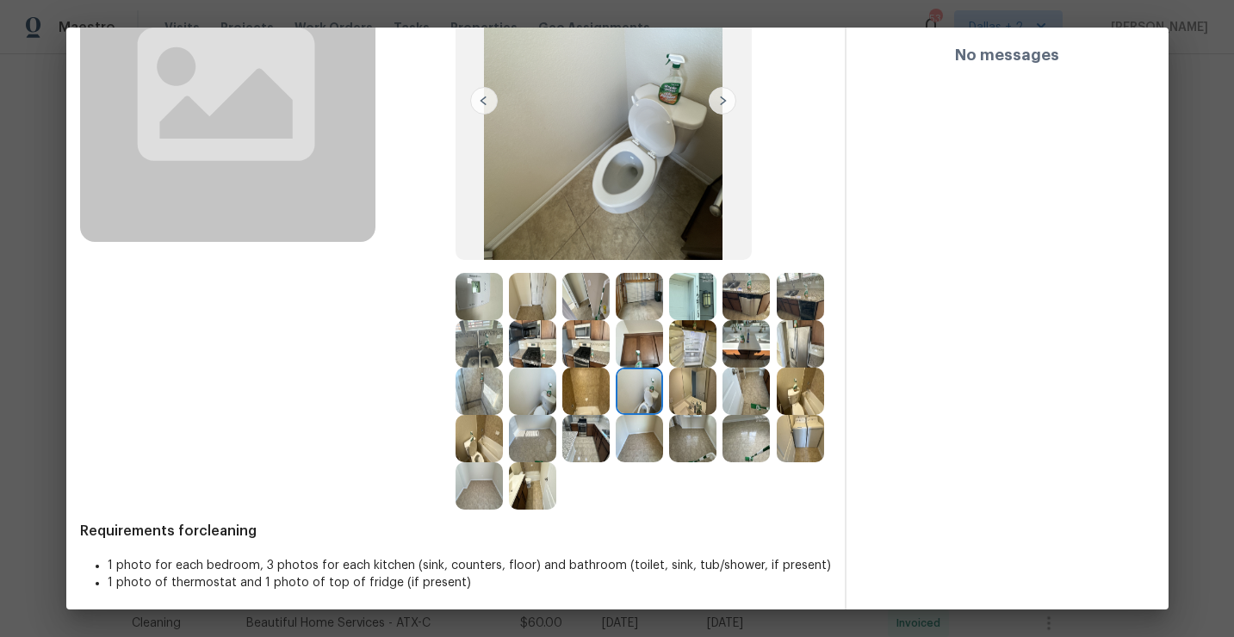
scroll to position [0, 0]
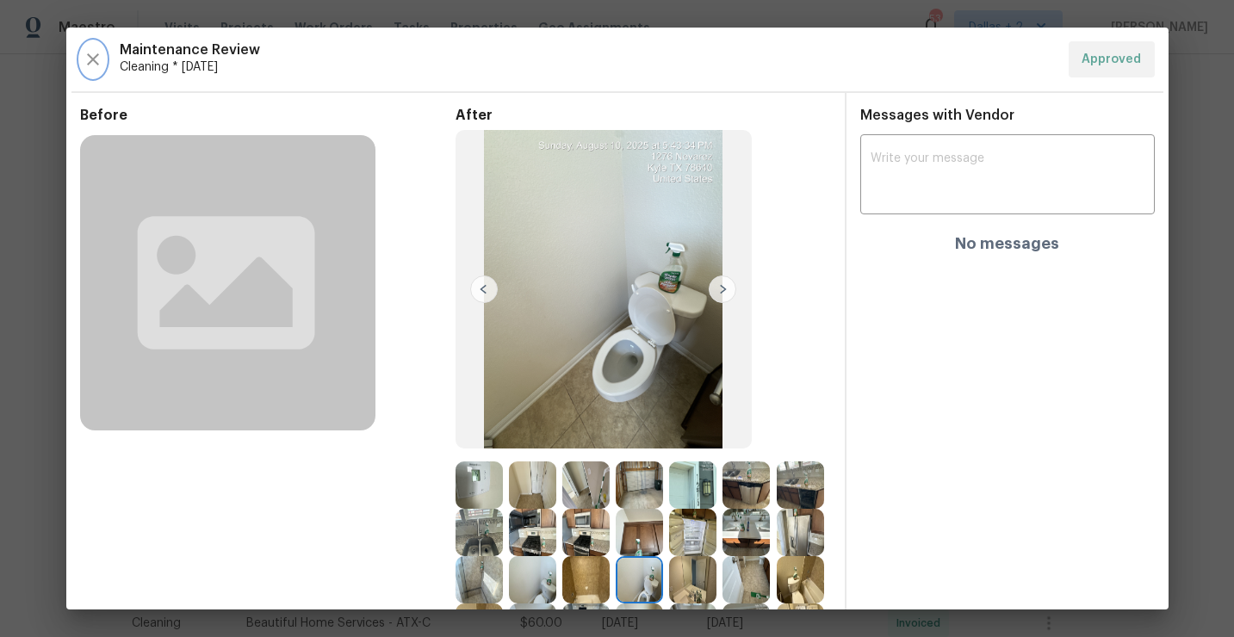
click at [94, 49] on icon "button" at bounding box center [93, 59] width 21 height 21
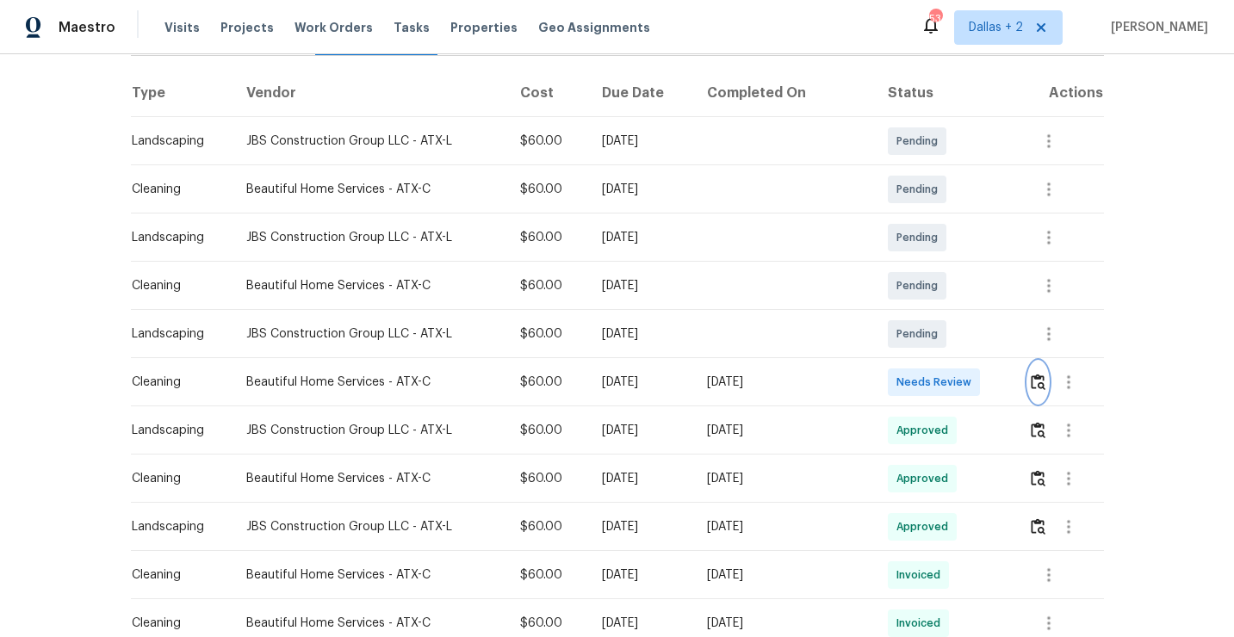
click at [1035, 380] on img "button" at bounding box center [1038, 382] width 15 height 16
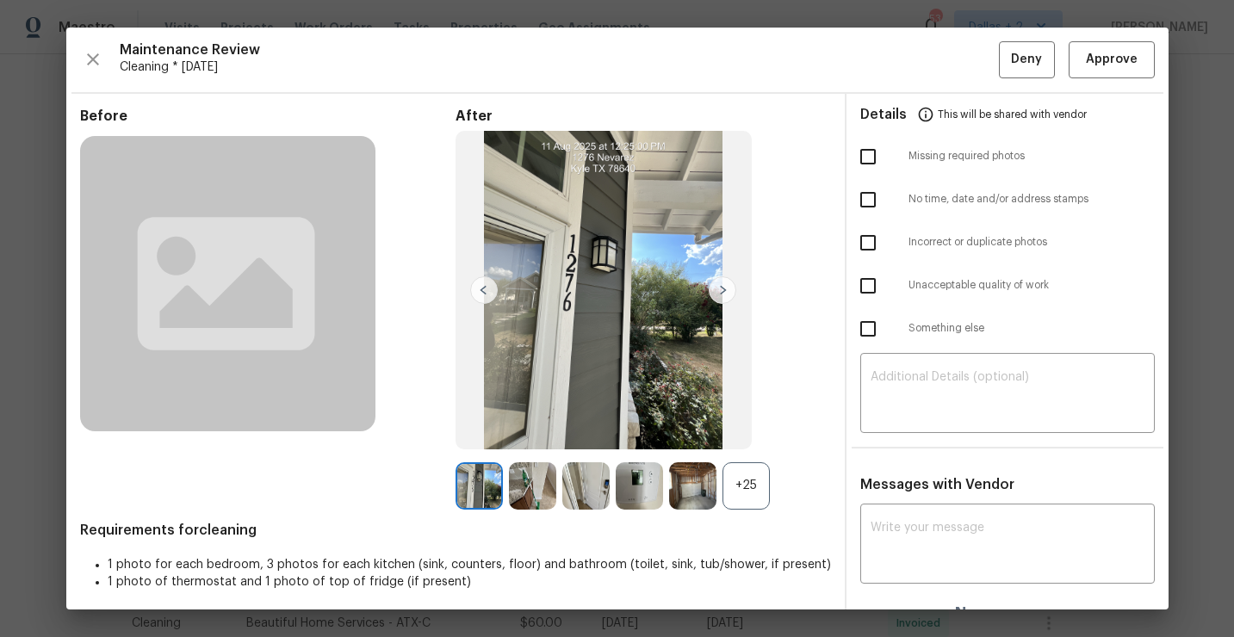
click at [655, 485] on img at bounding box center [639, 485] width 47 height 47
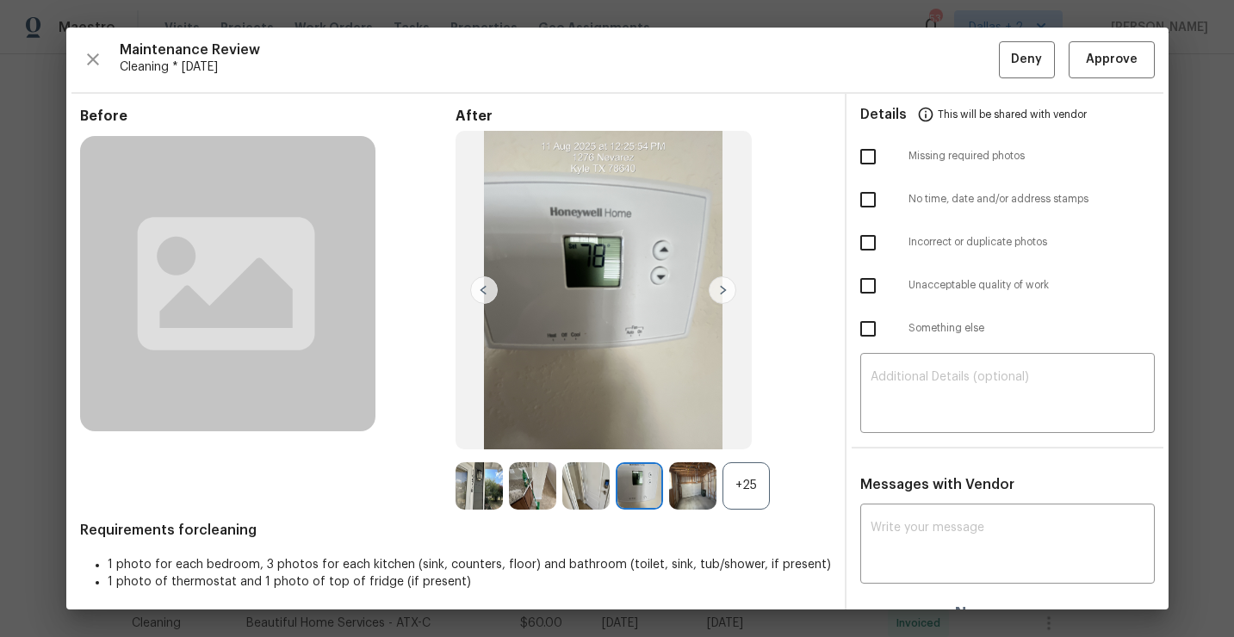
click at [767, 496] on div "+25" at bounding box center [746, 485] width 47 height 47
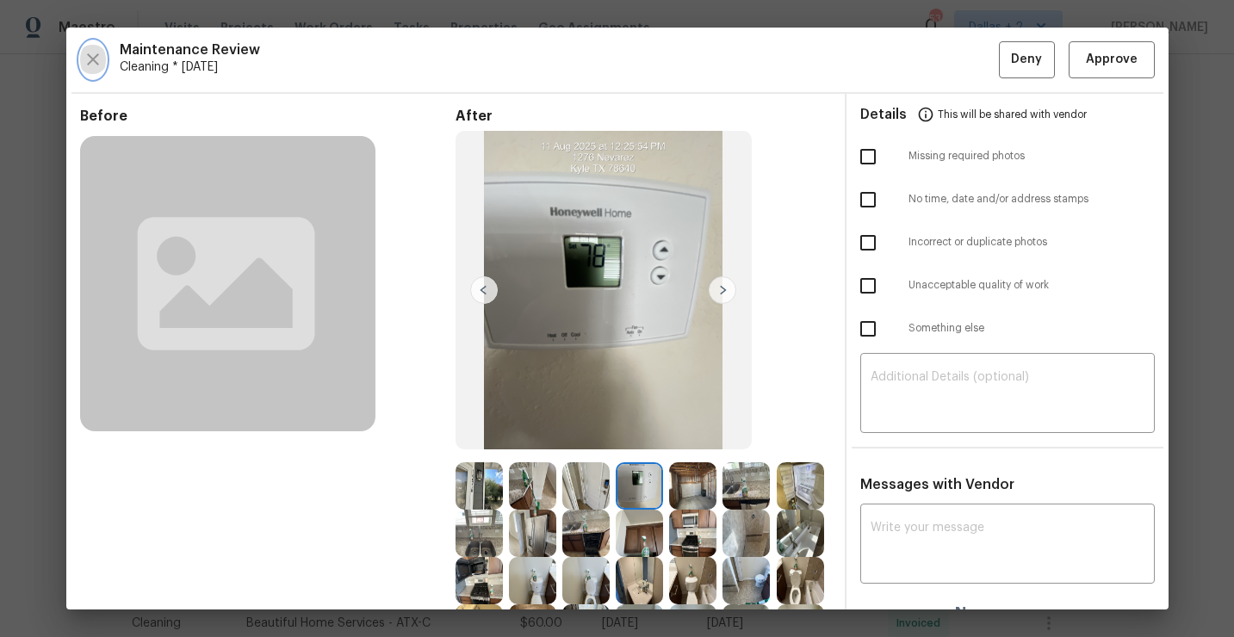
click at [90, 69] on icon "button" at bounding box center [93, 59] width 21 height 21
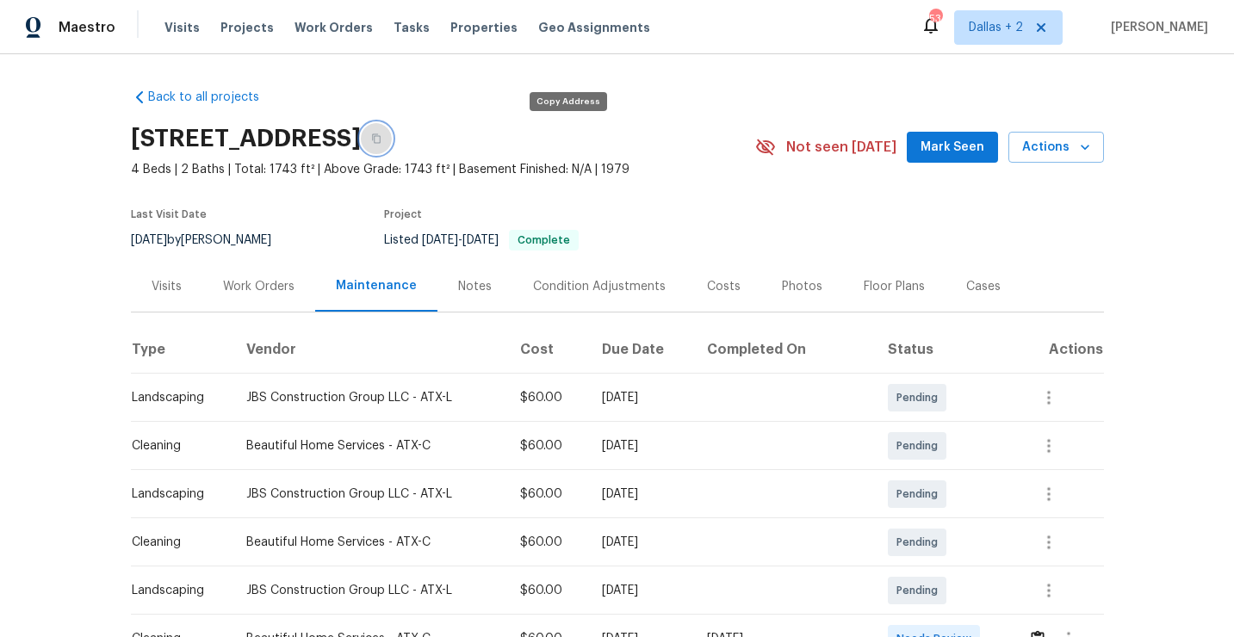
click at [382, 143] on icon "button" at bounding box center [376, 138] width 10 height 10
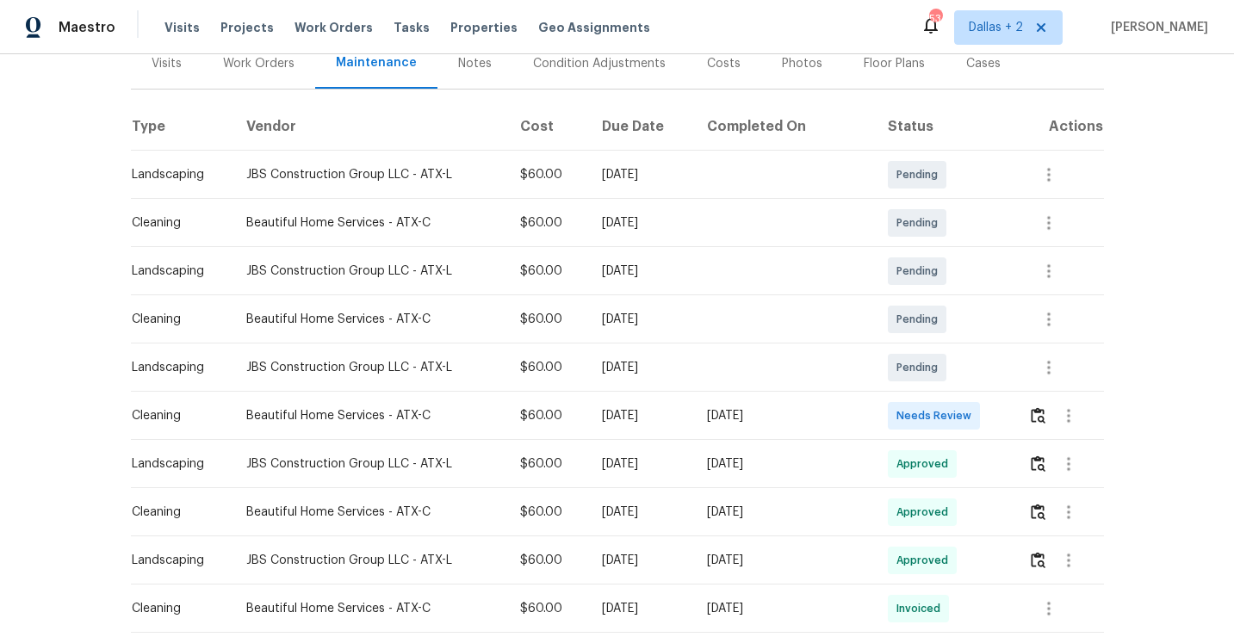
scroll to position [363, 0]
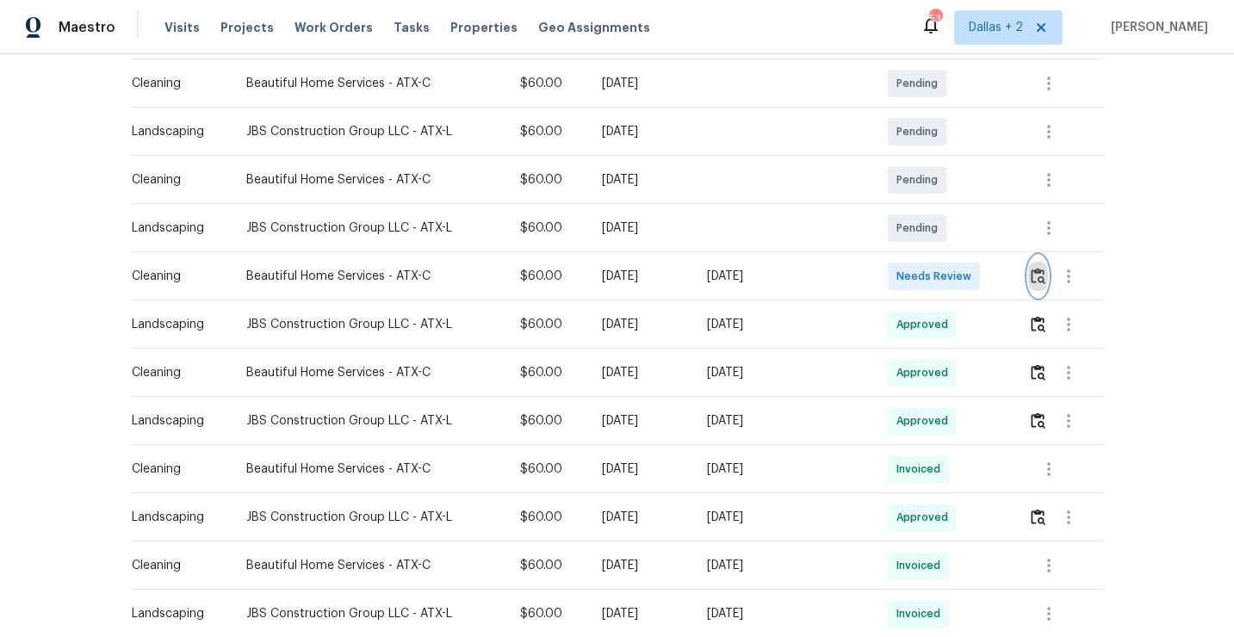
click at [1036, 275] on img "button" at bounding box center [1038, 276] width 15 height 16
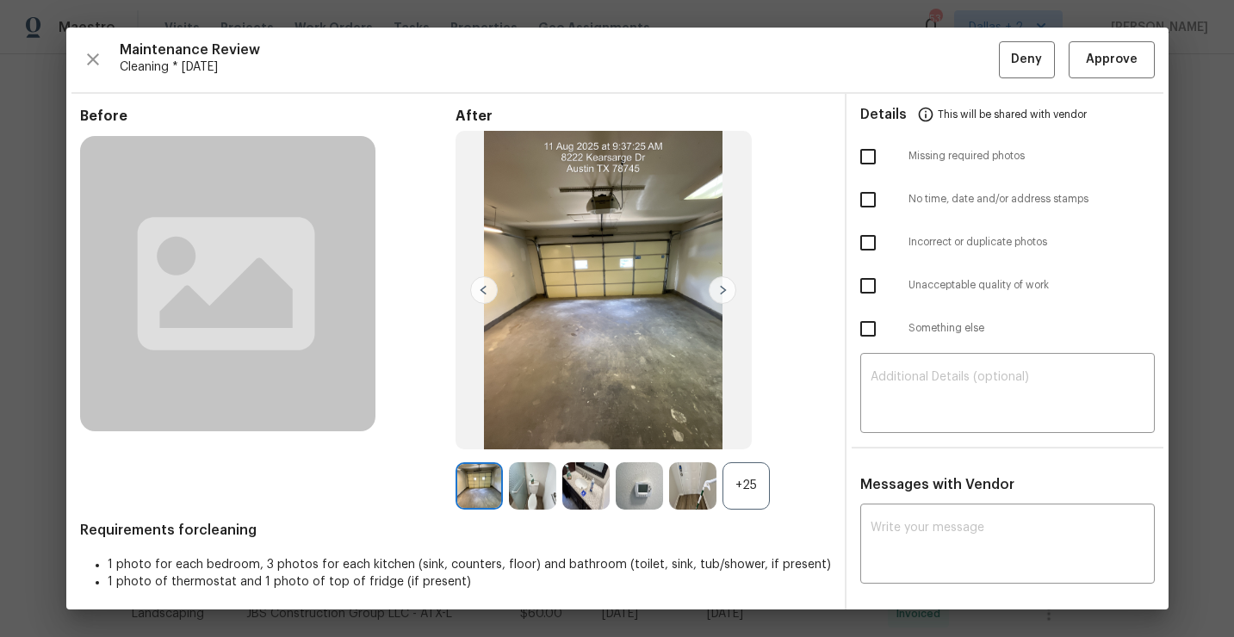
click at [735, 486] on div "+25" at bounding box center [746, 485] width 47 height 47
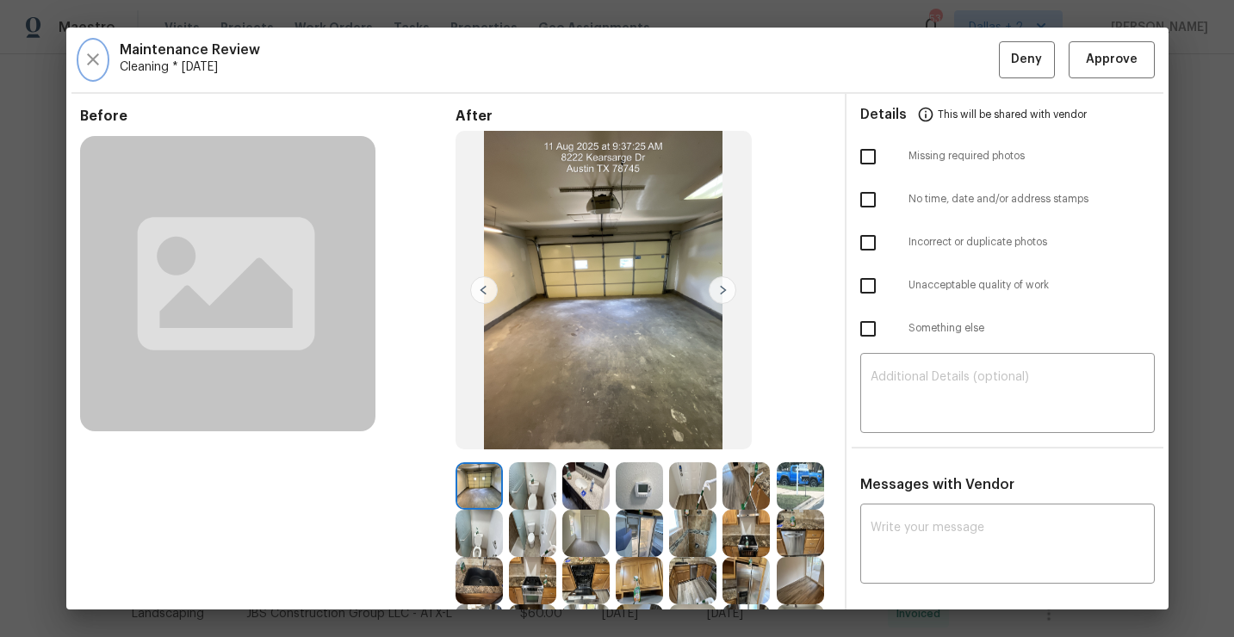
click at [92, 45] on button "button" at bounding box center [93, 59] width 26 height 37
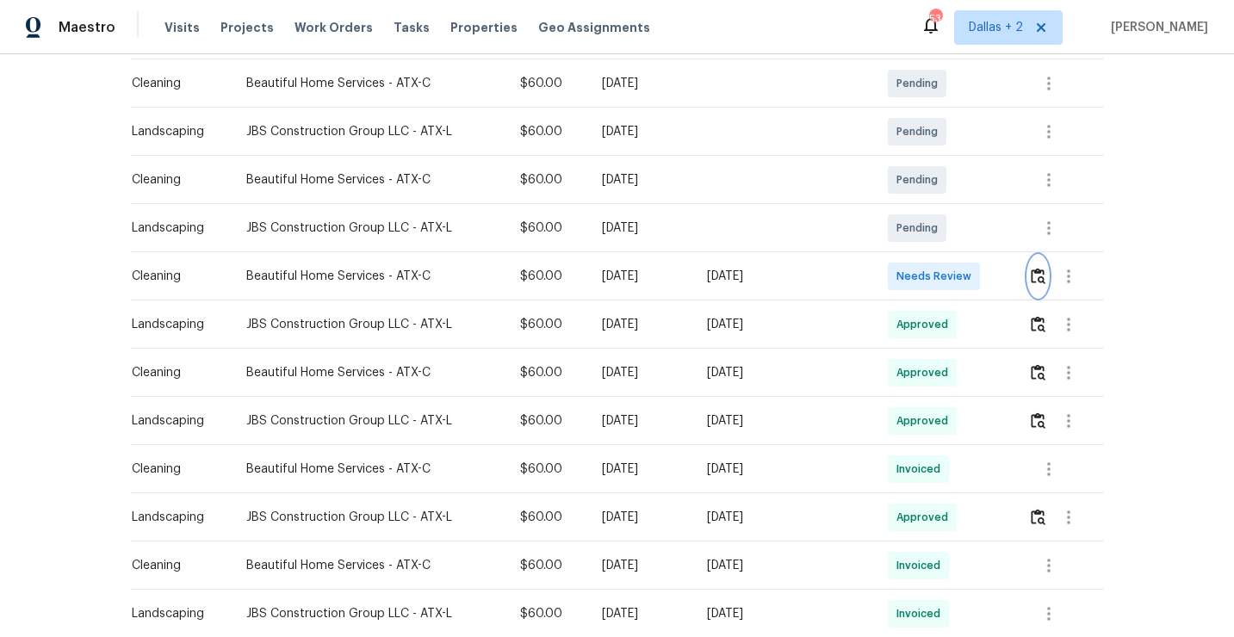
click at [1040, 278] on img "button" at bounding box center [1038, 276] width 15 height 16
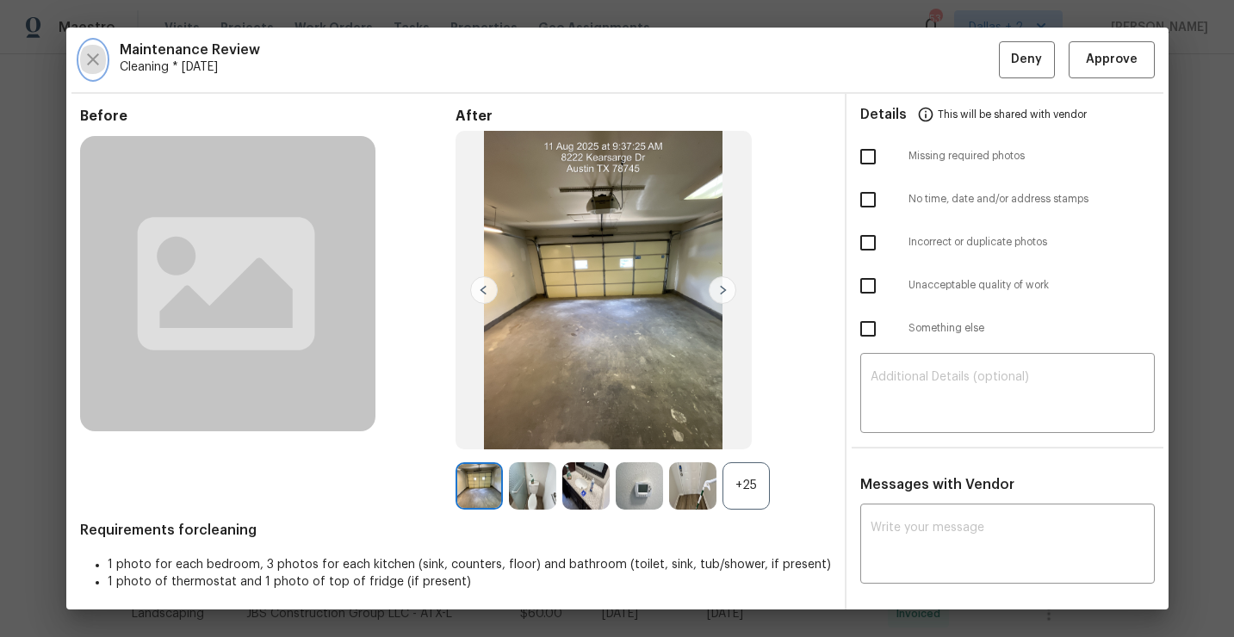
click at [91, 67] on icon "button" at bounding box center [93, 59] width 21 height 21
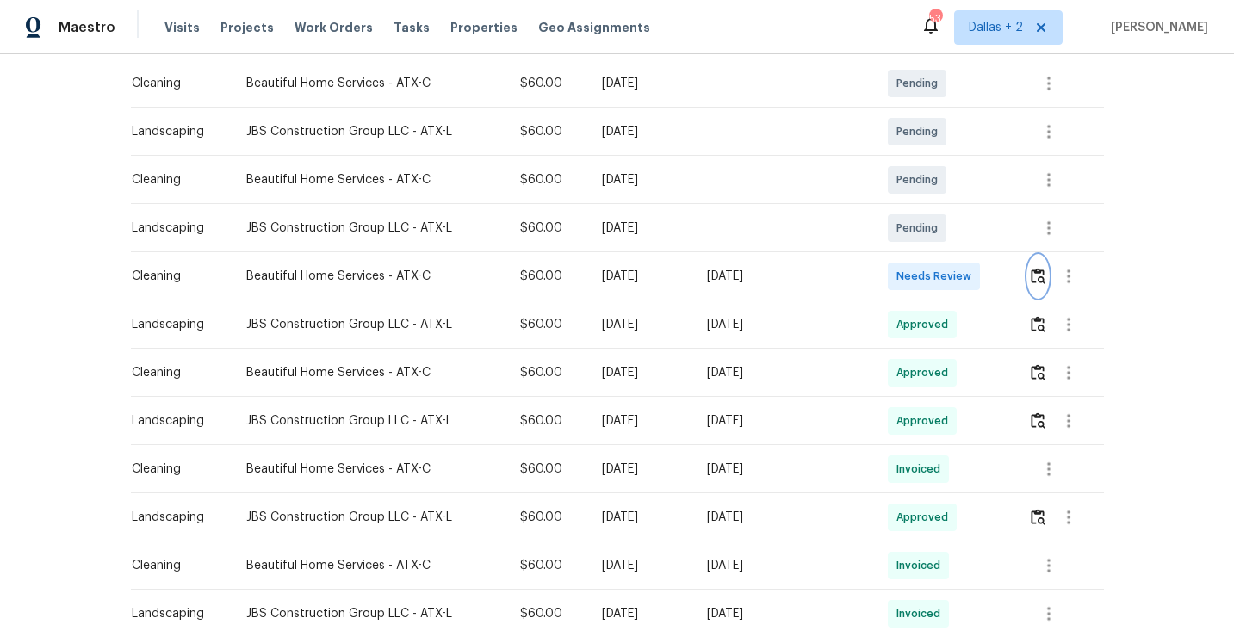
scroll to position [0, 0]
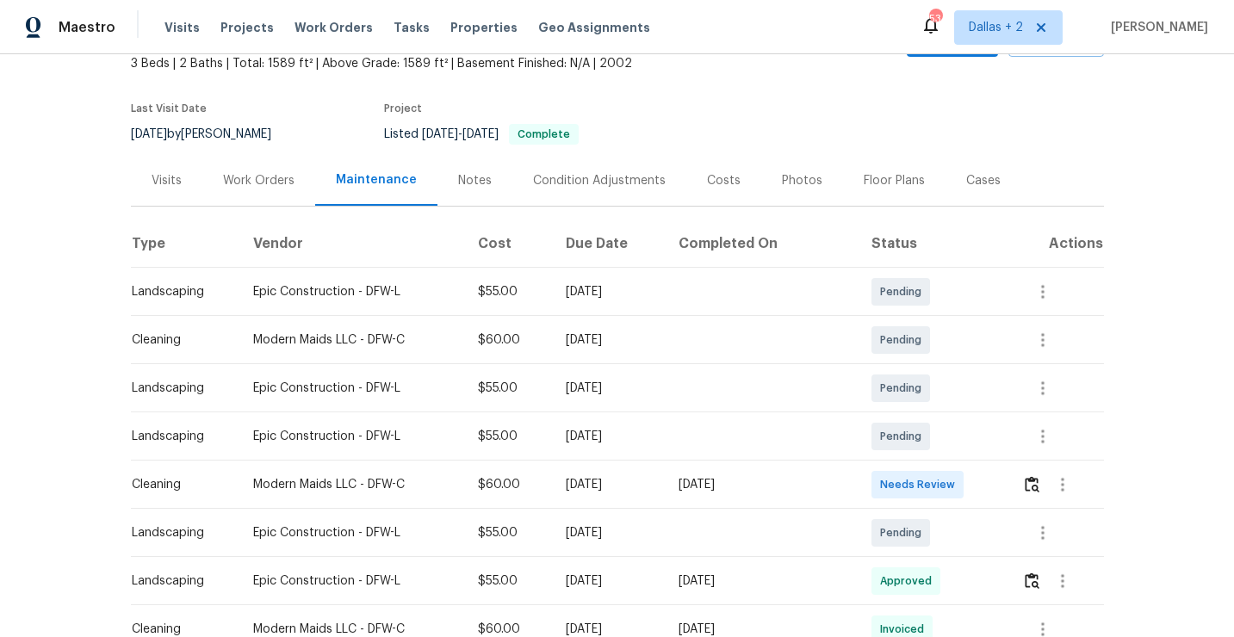
scroll to position [108, 0]
click at [1039, 485] on img "button" at bounding box center [1032, 483] width 15 height 16
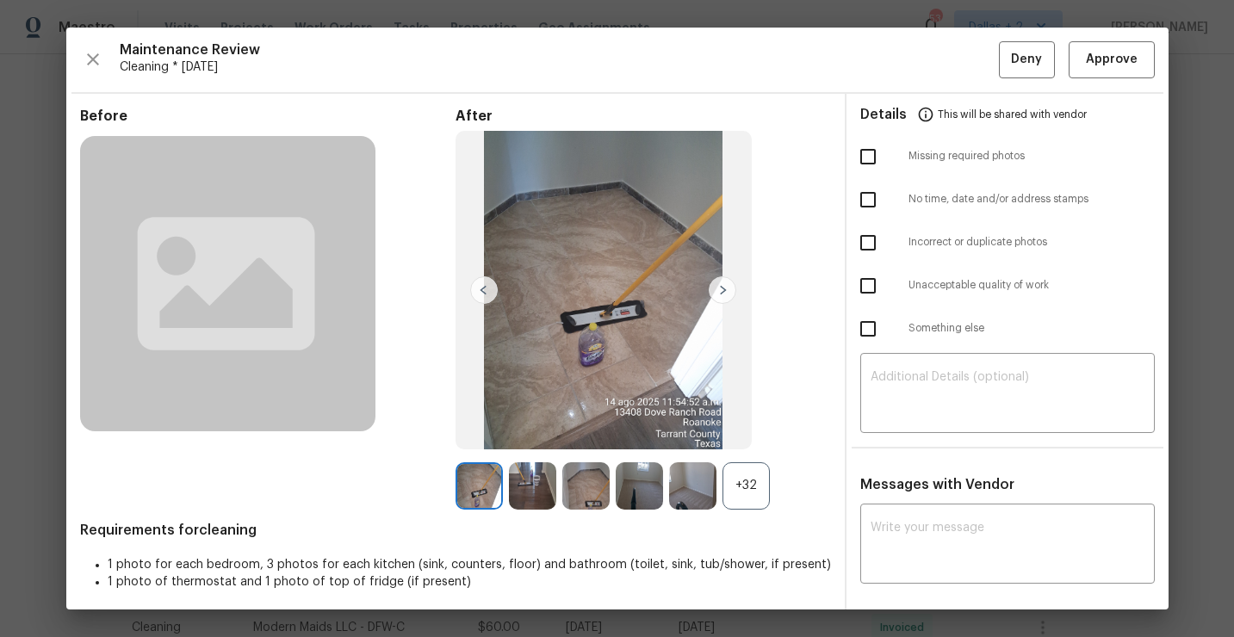
click at [750, 499] on div "+32" at bounding box center [746, 485] width 47 height 47
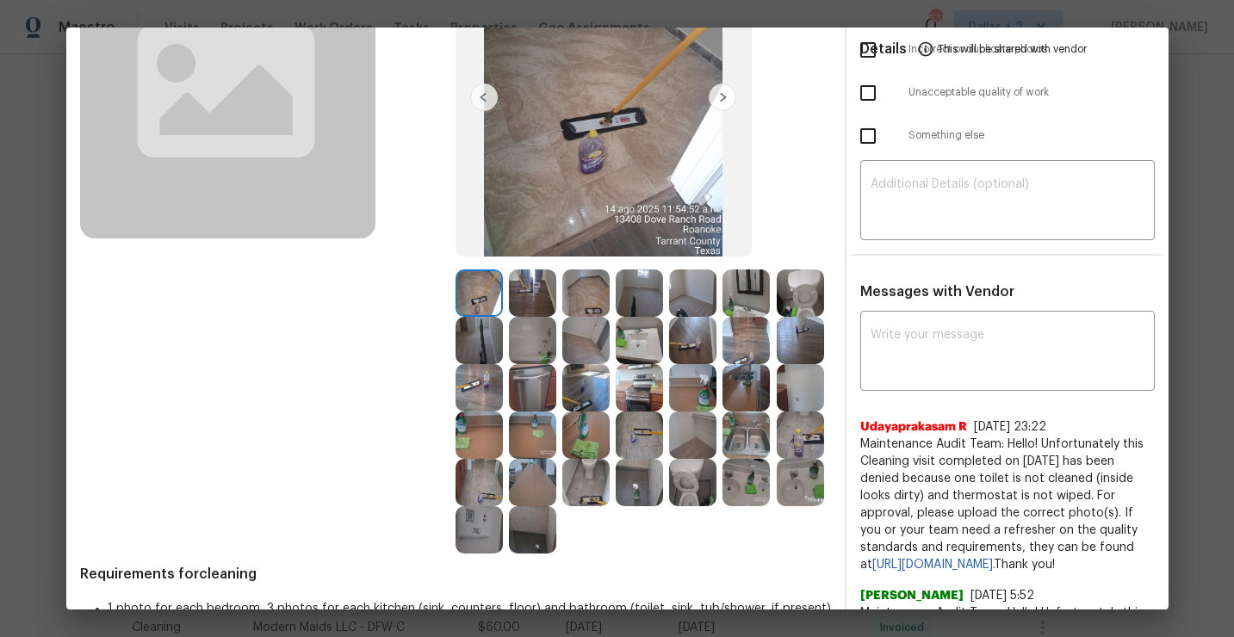
scroll to position [200, 0]
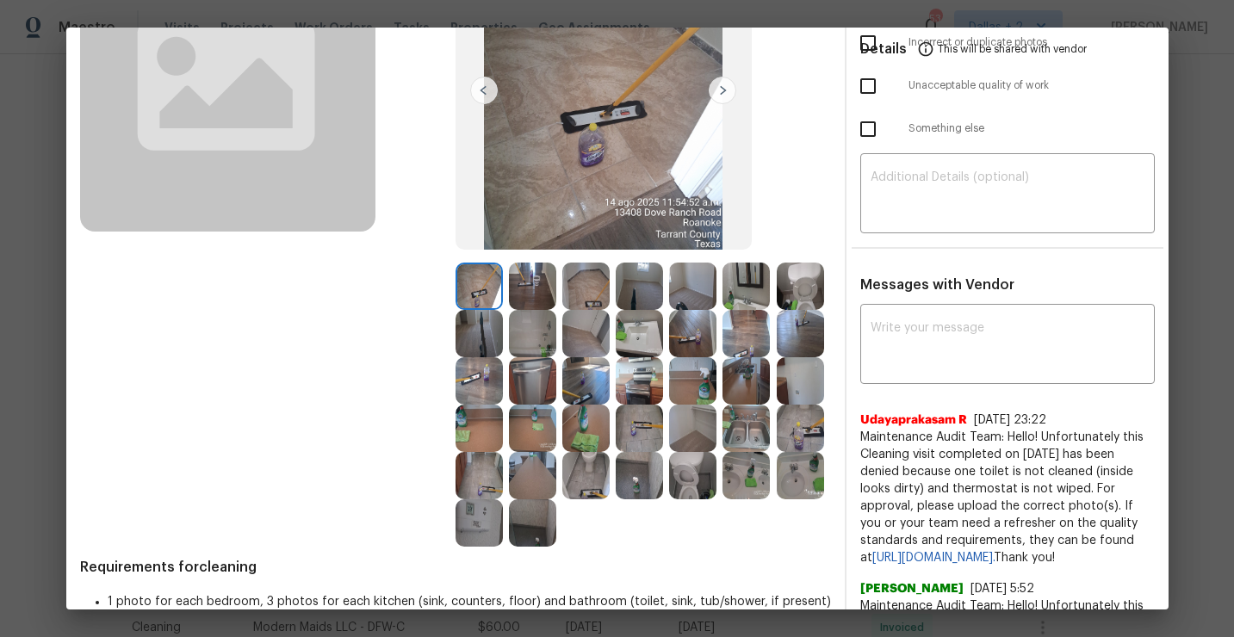
click at [630, 351] on img at bounding box center [639, 333] width 47 height 47
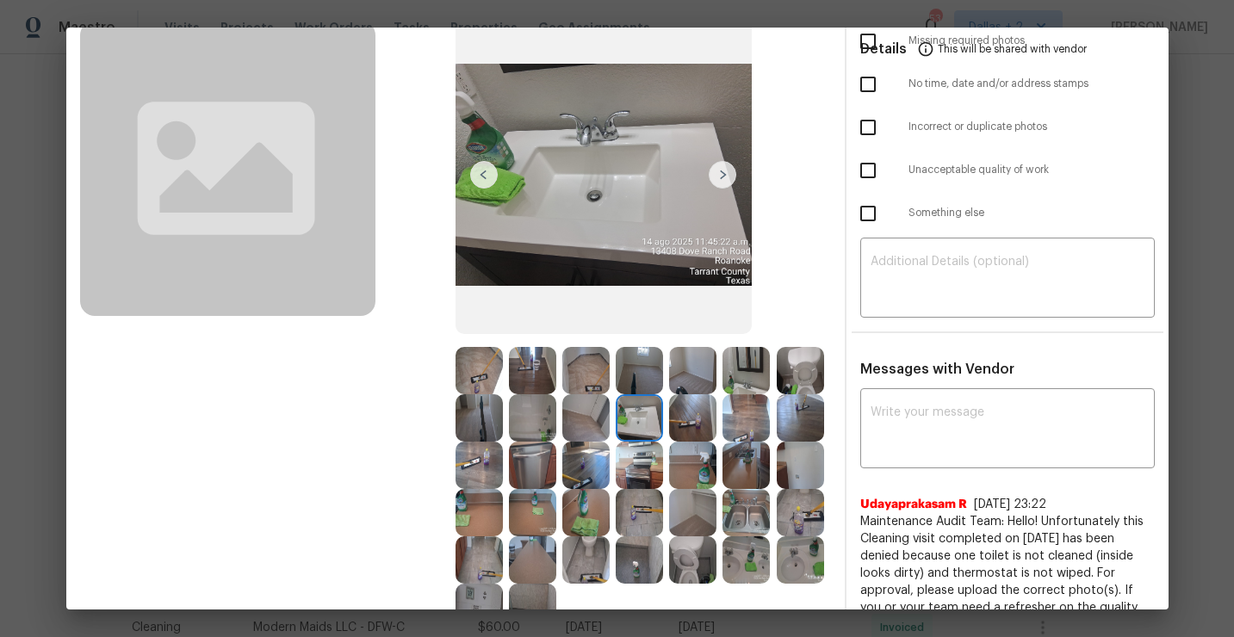
scroll to position [113, 0]
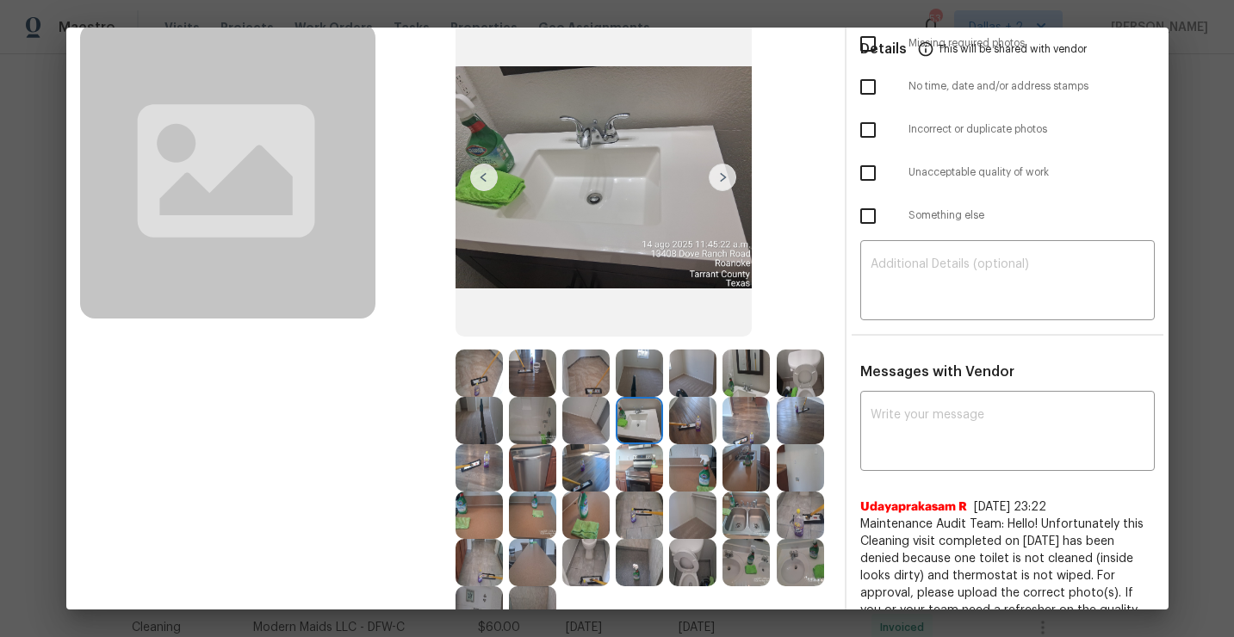
click at [802, 382] on img at bounding box center [800, 373] width 47 height 47
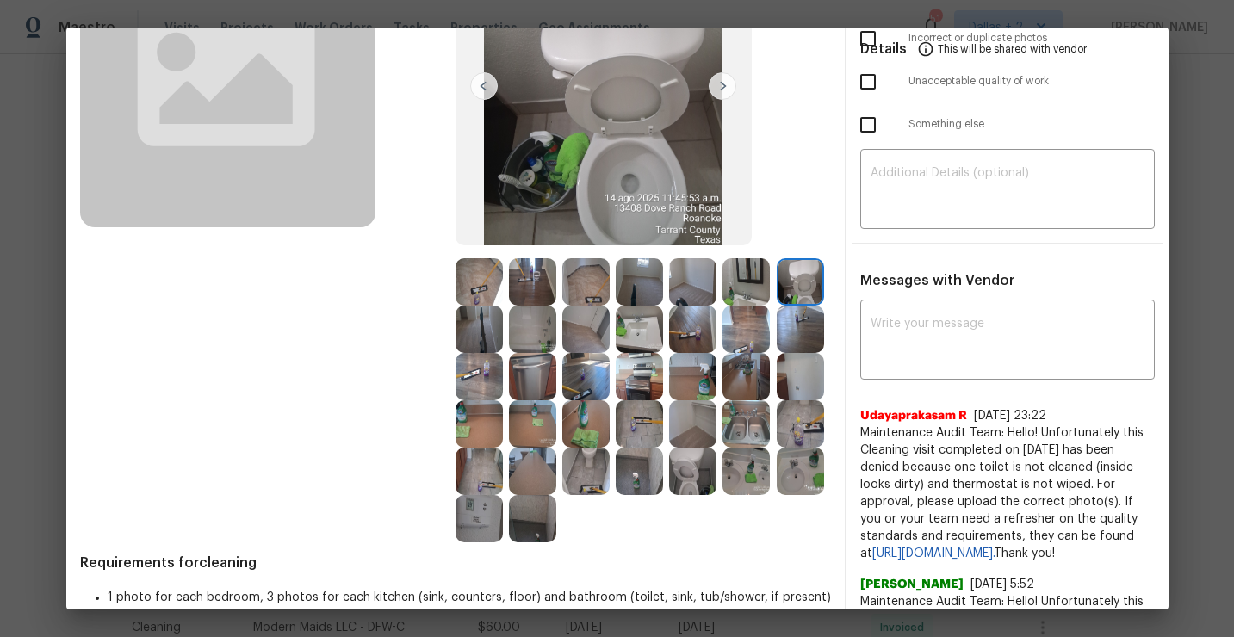
scroll to position [245, 0]
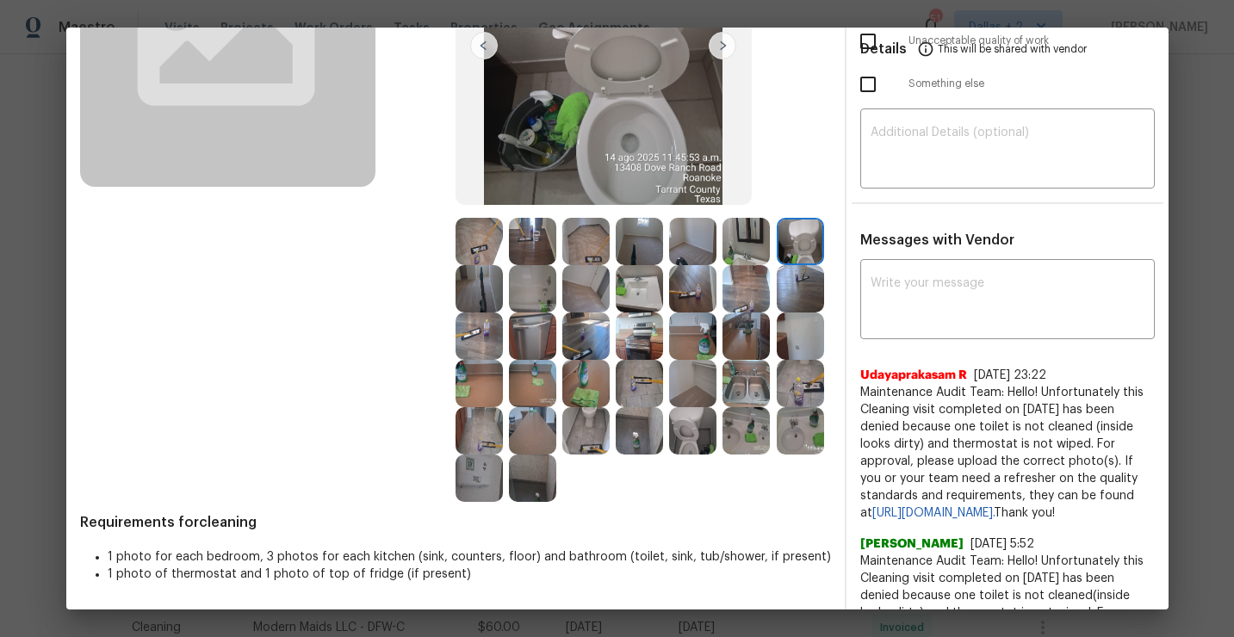
click at [526, 352] on img at bounding box center [532, 336] width 47 height 47
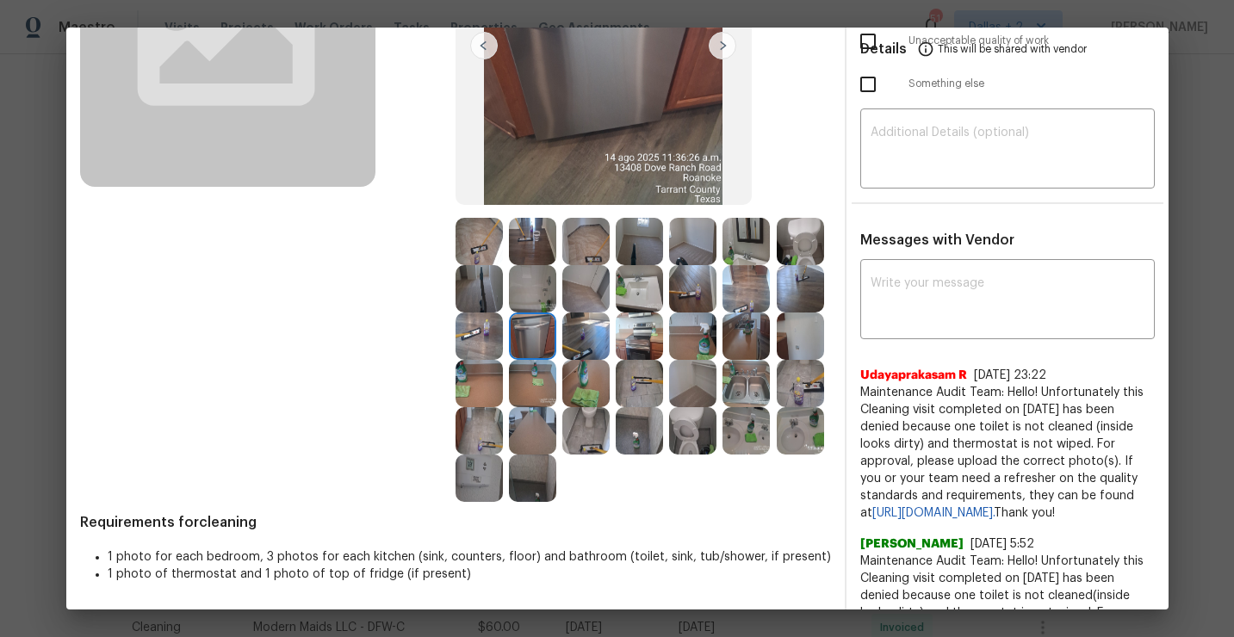
click at [628, 441] on img at bounding box center [639, 430] width 47 height 47
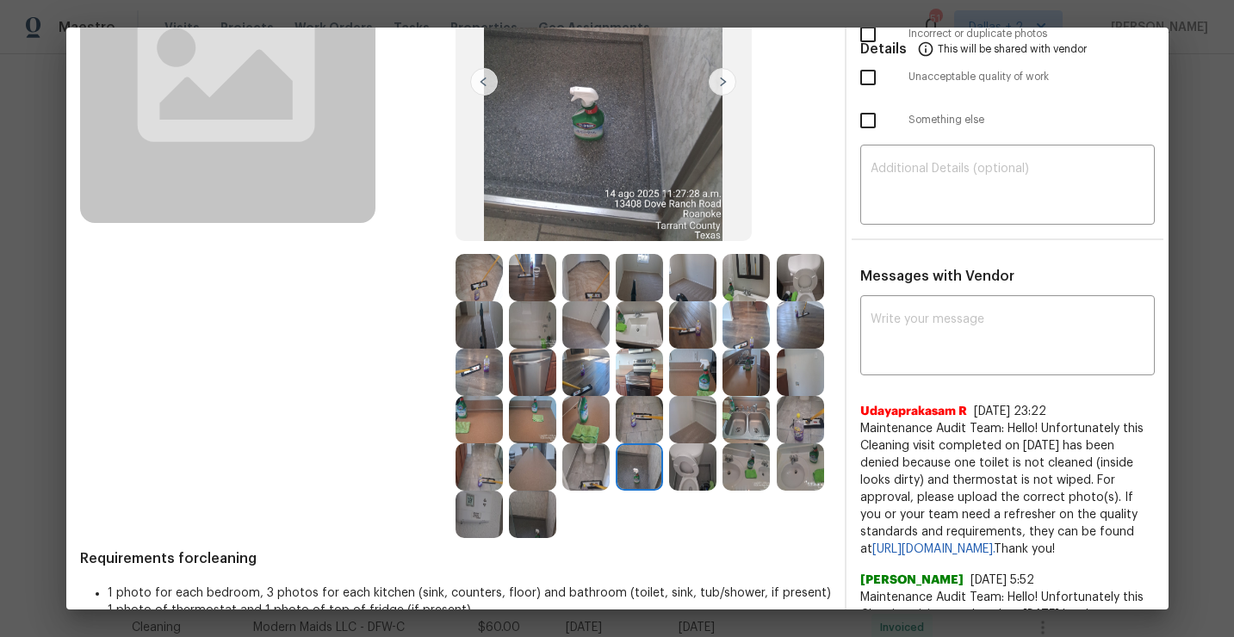
scroll to position [204, 0]
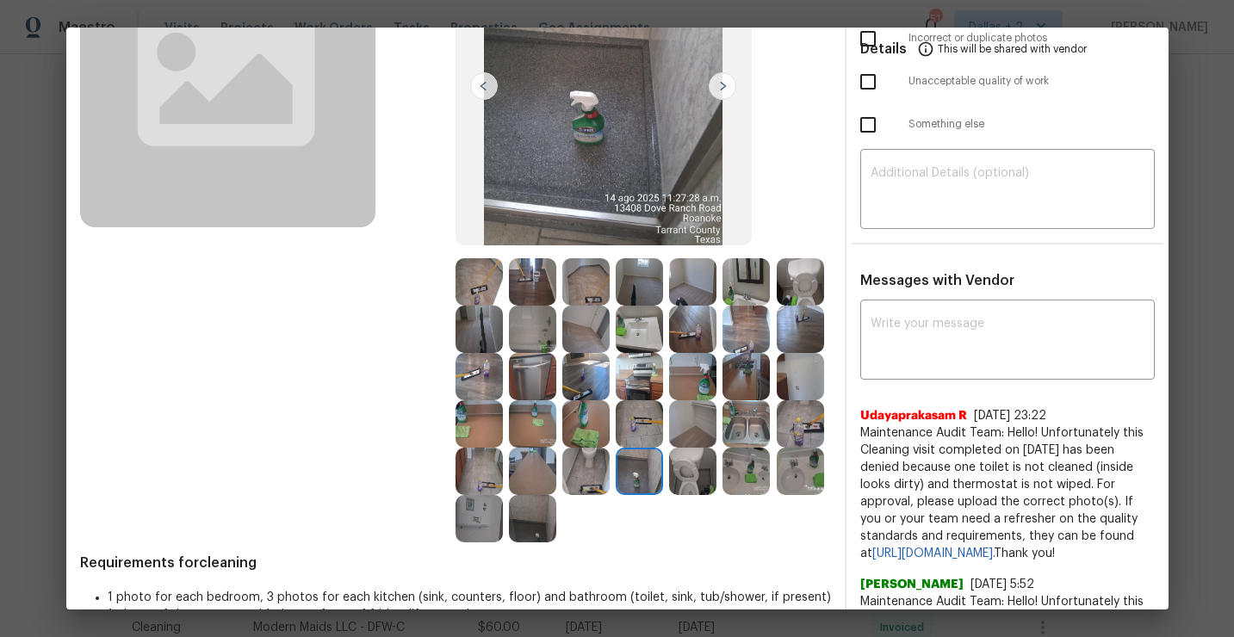
click at [543, 367] on img at bounding box center [532, 376] width 47 height 47
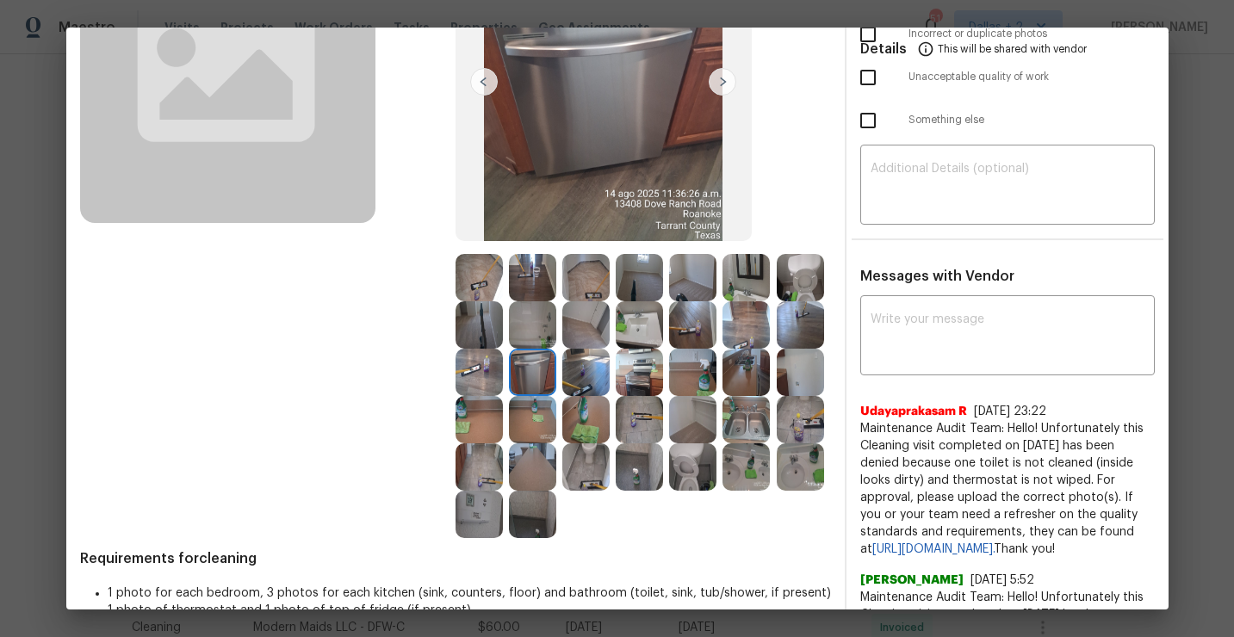
scroll to position [298, 0]
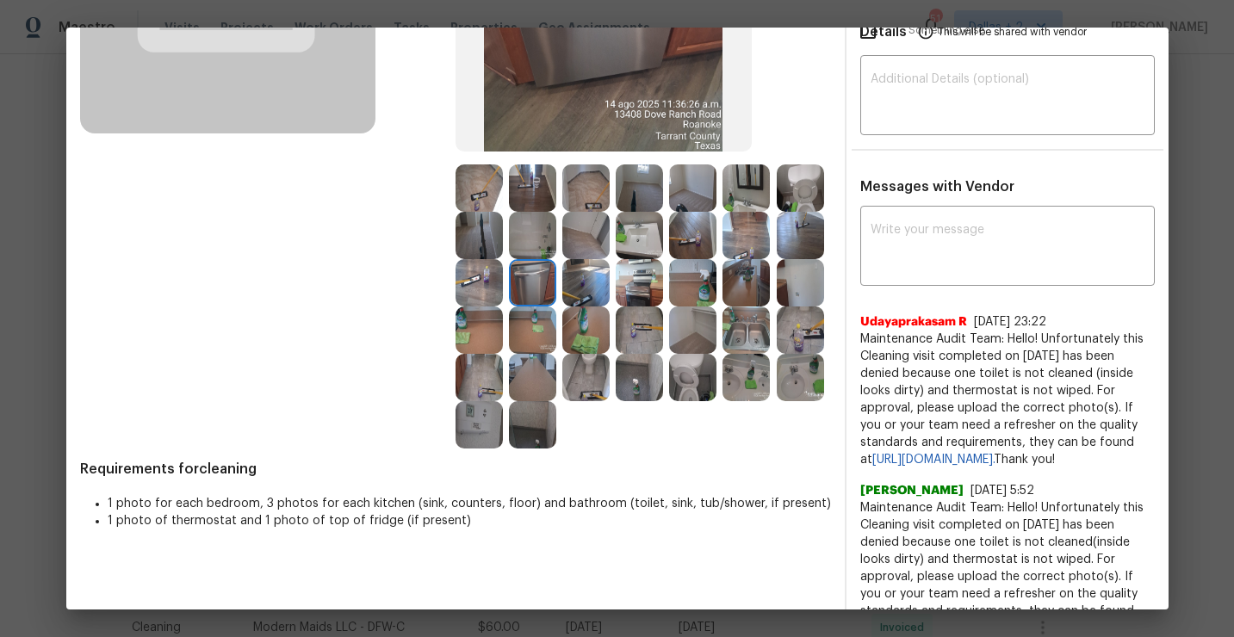
click at [616, 289] on img at bounding box center [639, 282] width 47 height 47
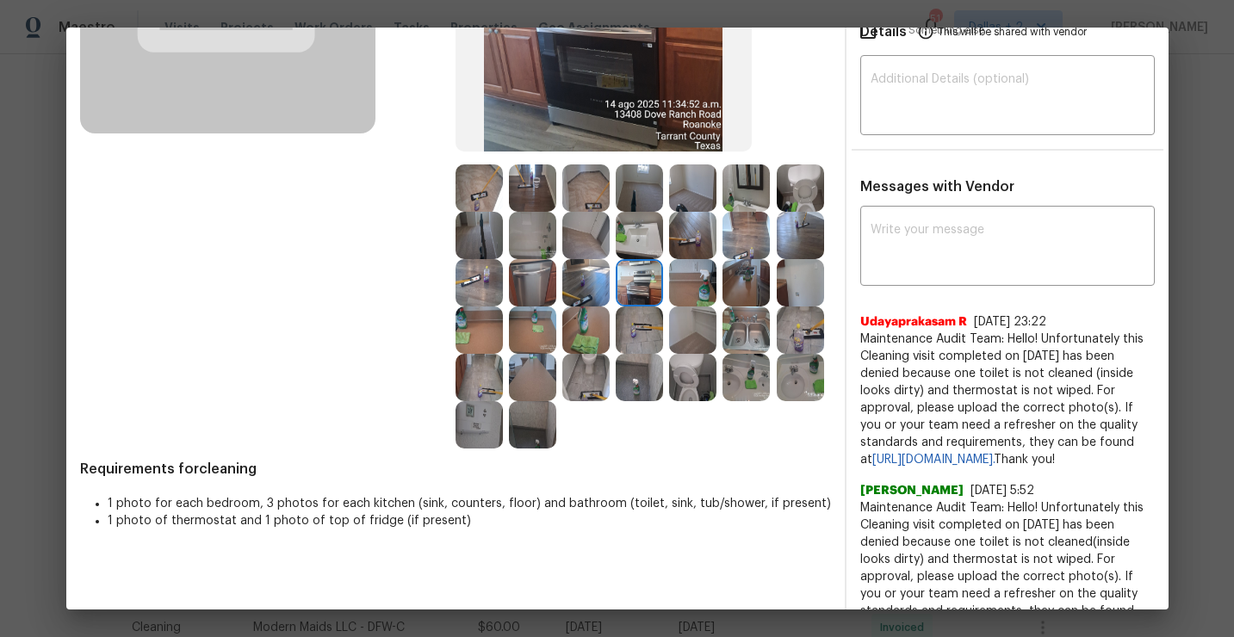
click at [677, 391] on img at bounding box center [692, 377] width 47 height 47
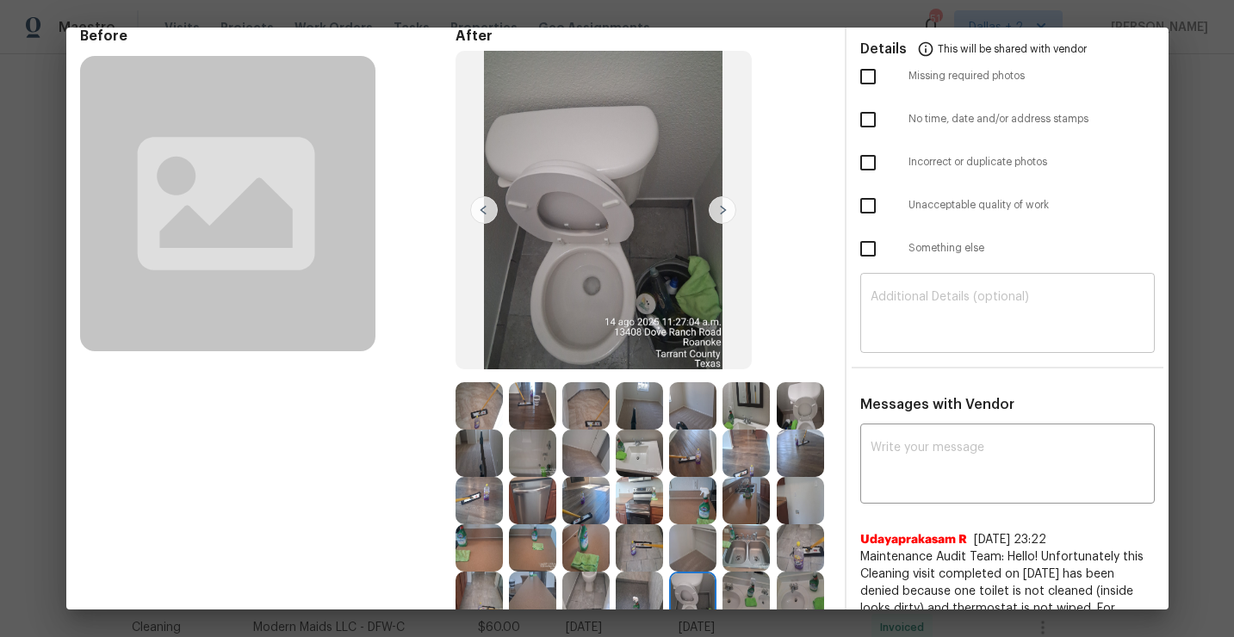
scroll to position [81, 0]
click at [800, 399] on img at bounding box center [800, 405] width 47 height 47
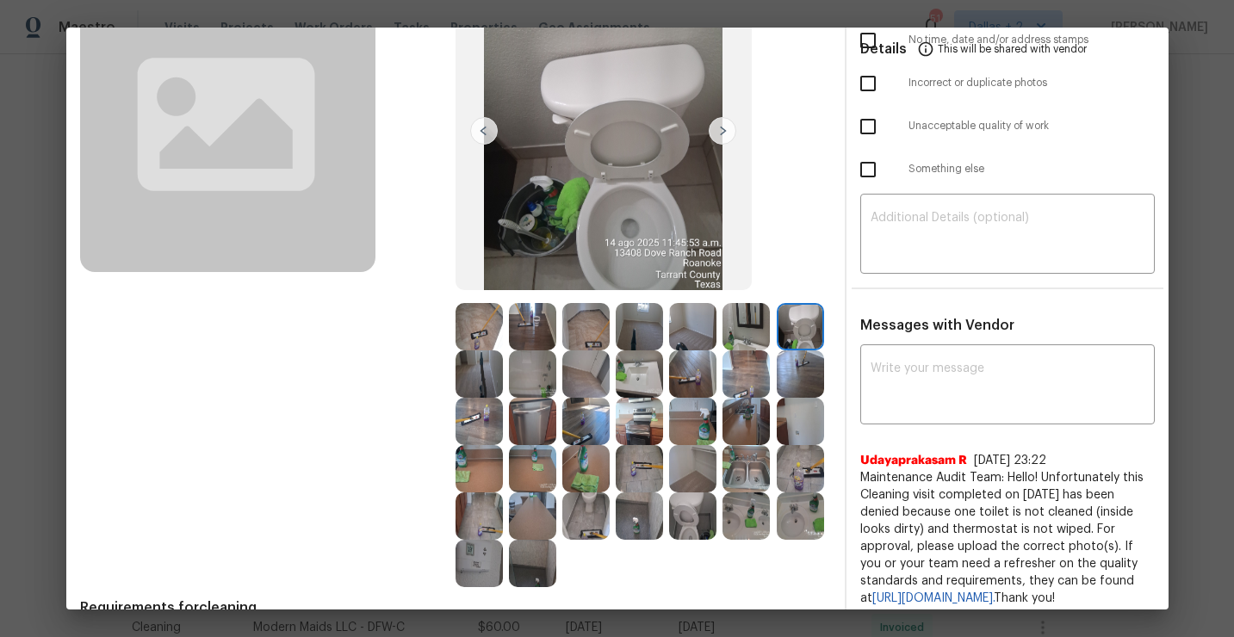
scroll to position [160, 0]
click at [795, 431] on img at bounding box center [800, 420] width 47 height 47
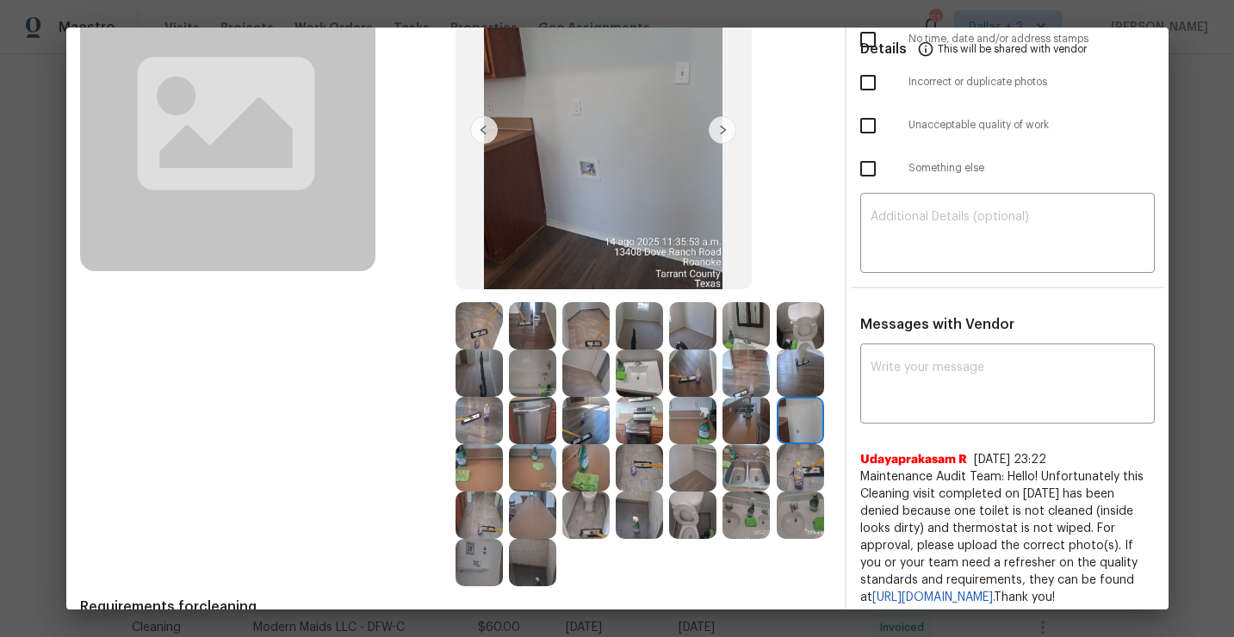
click at [799, 431] on img at bounding box center [800, 420] width 47 height 47
click at [796, 451] on img at bounding box center [800, 467] width 47 height 47
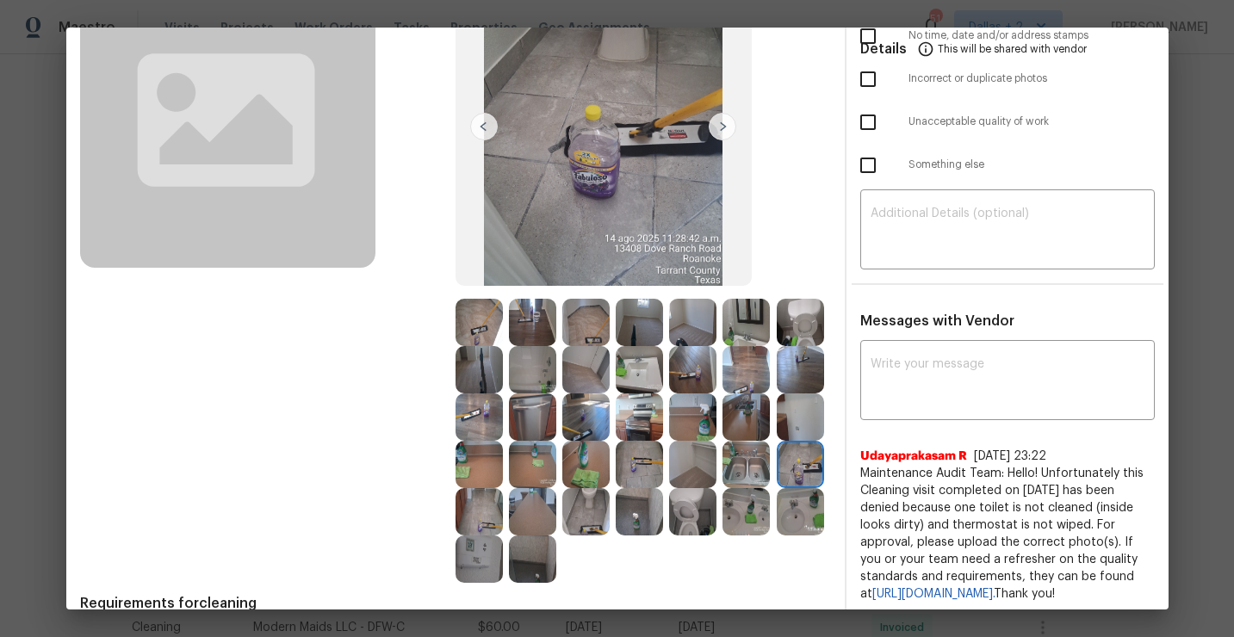
scroll to position [174, 0]
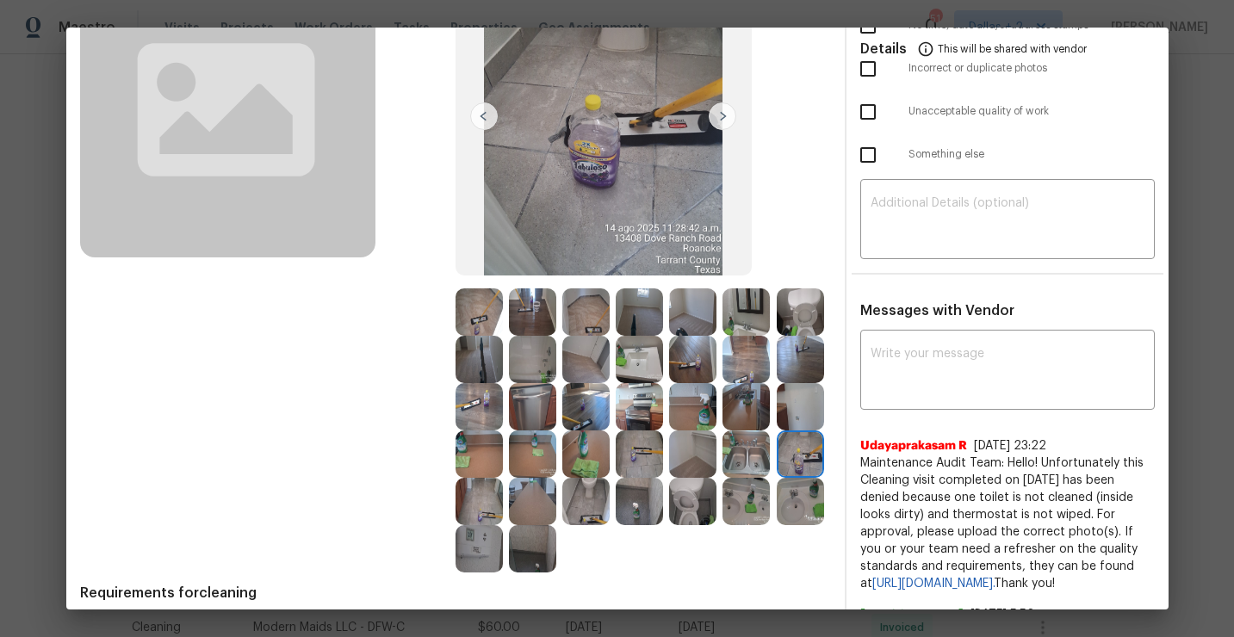
click at [692, 445] on img at bounding box center [692, 454] width 47 height 47
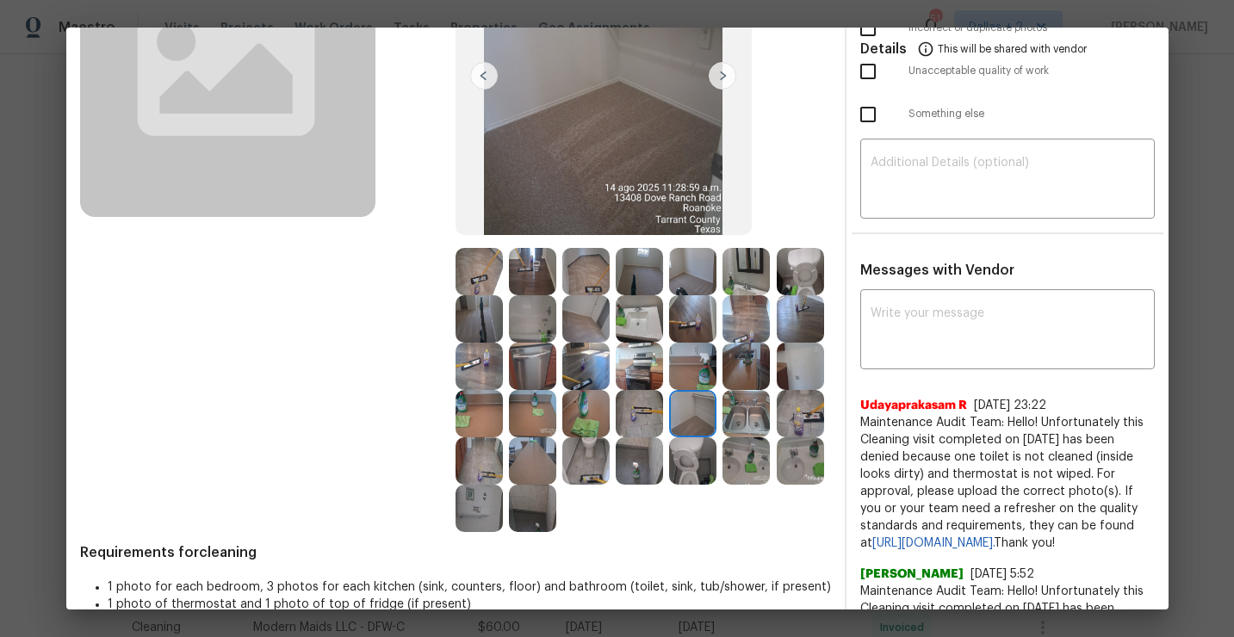
scroll to position [242, 0]
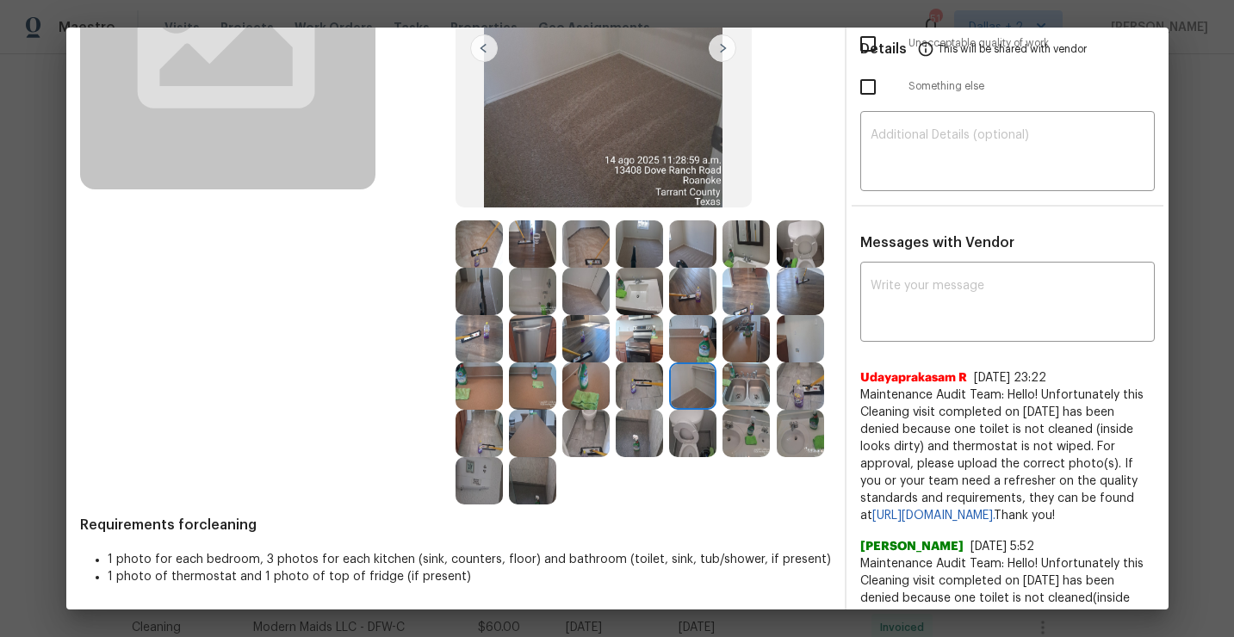
click at [592, 391] on img at bounding box center [585, 386] width 47 height 47
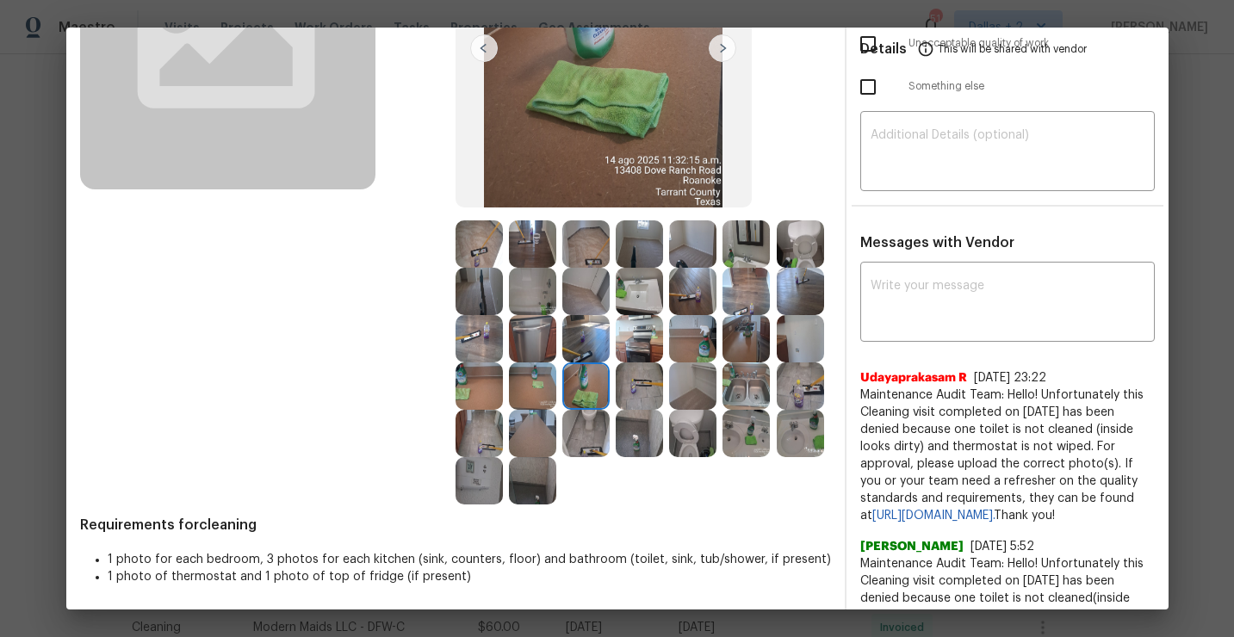
click at [537, 427] on img at bounding box center [532, 433] width 47 height 47
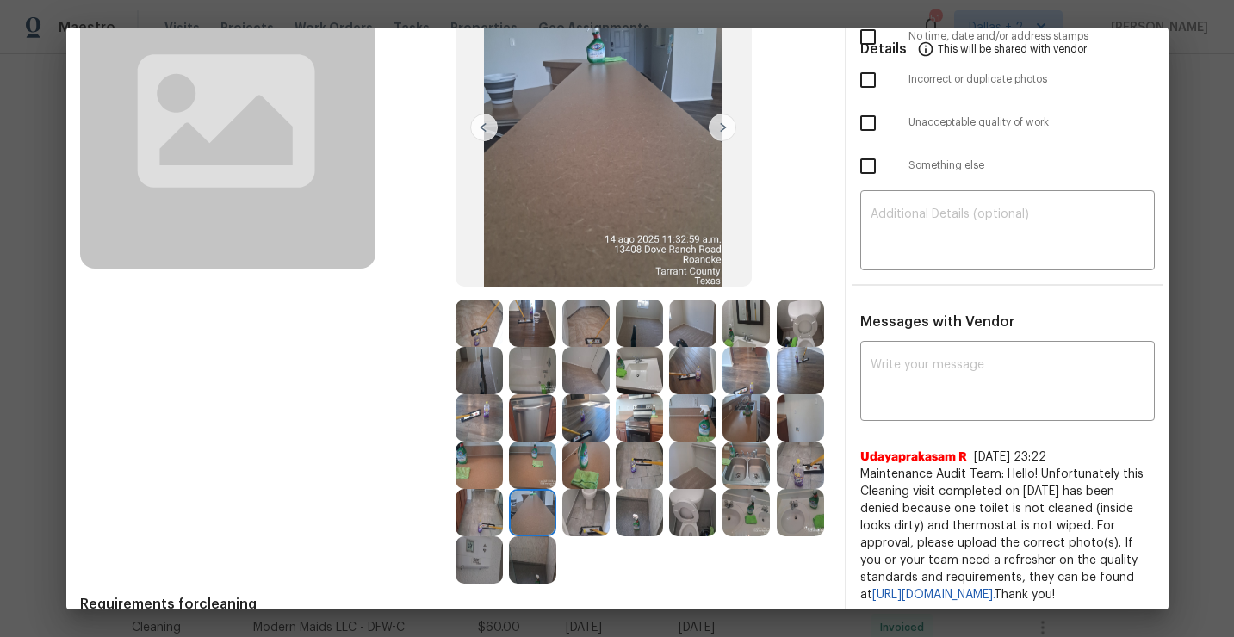
scroll to position [164, 0]
click at [586, 524] on img at bounding box center [585, 511] width 47 height 47
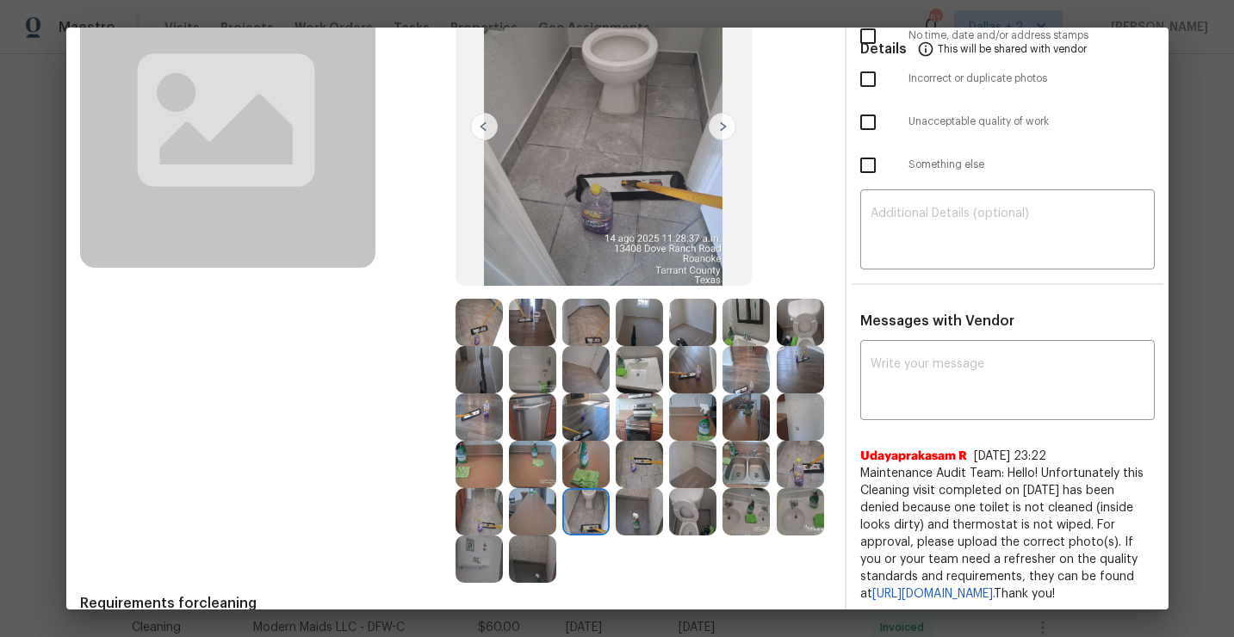
click at [694, 498] on img at bounding box center [692, 511] width 47 height 47
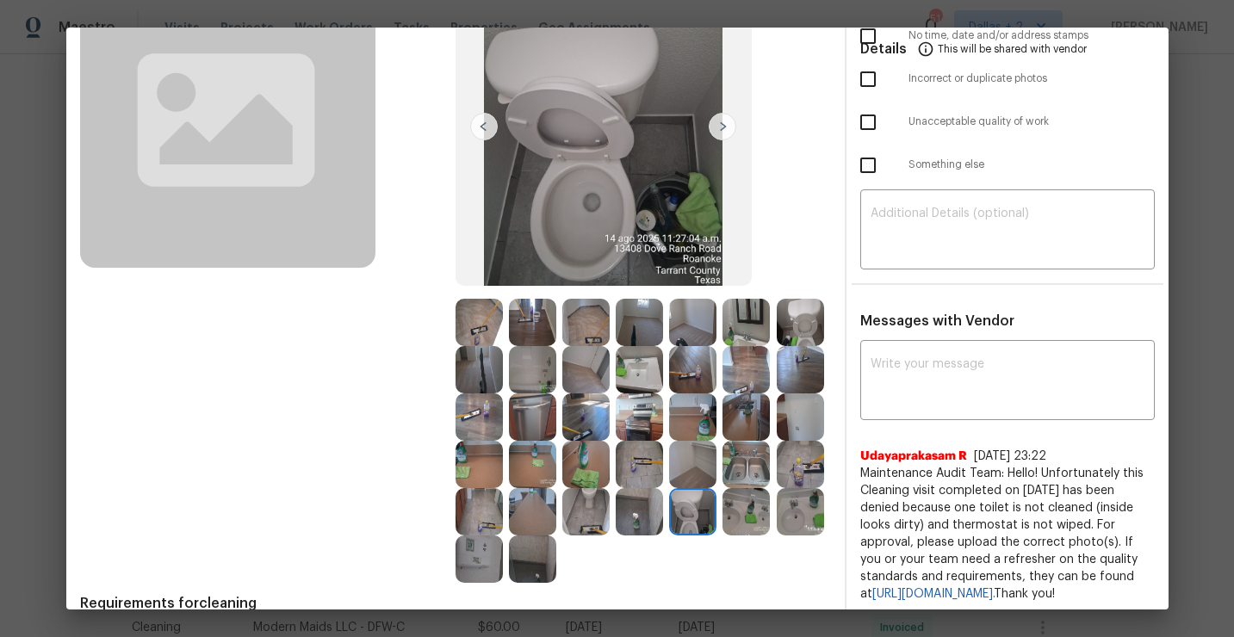
click at [749, 512] on img at bounding box center [746, 511] width 47 height 47
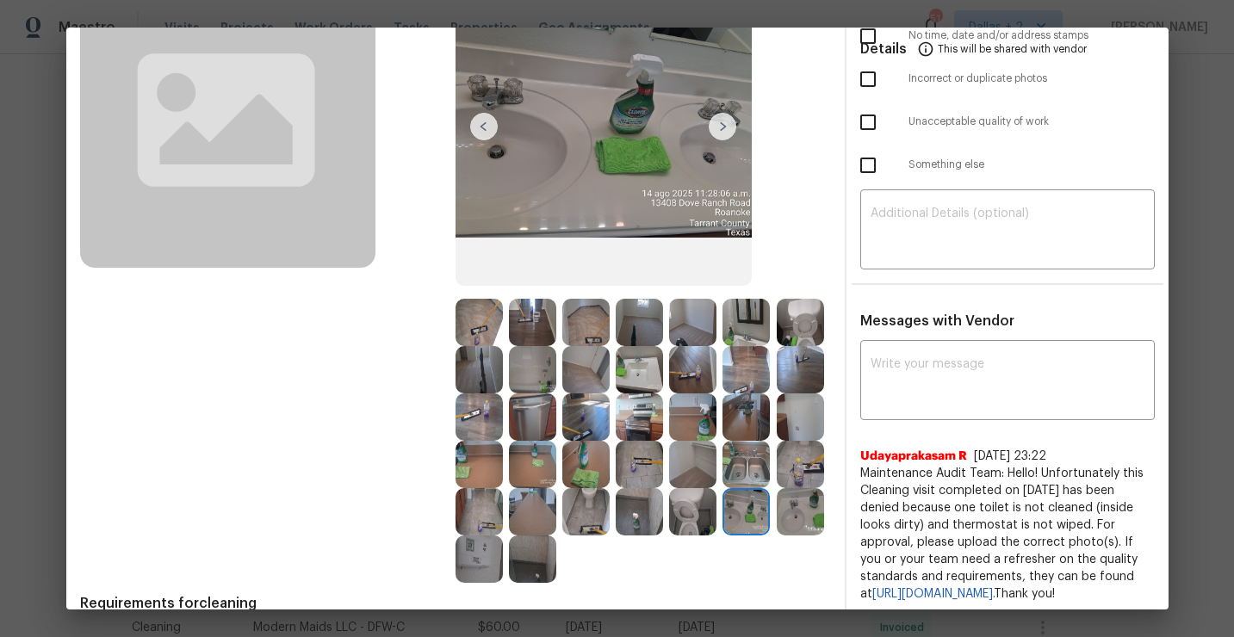
click at [741, 458] on img at bounding box center [746, 464] width 47 height 47
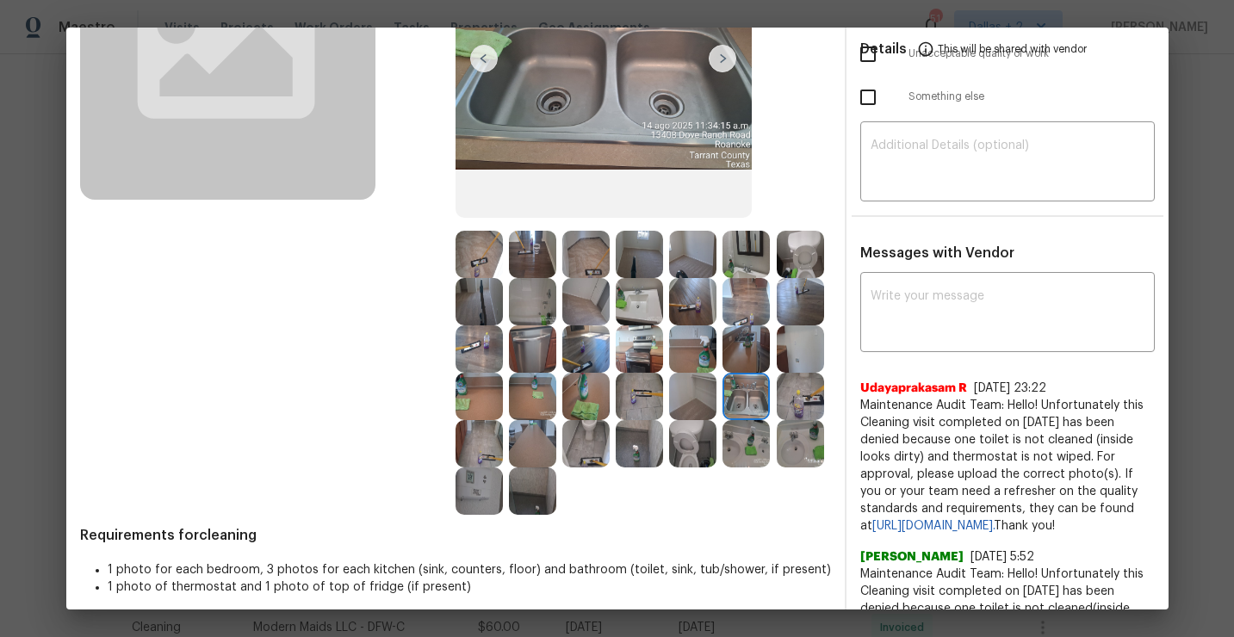
scroll to position [238, 0]
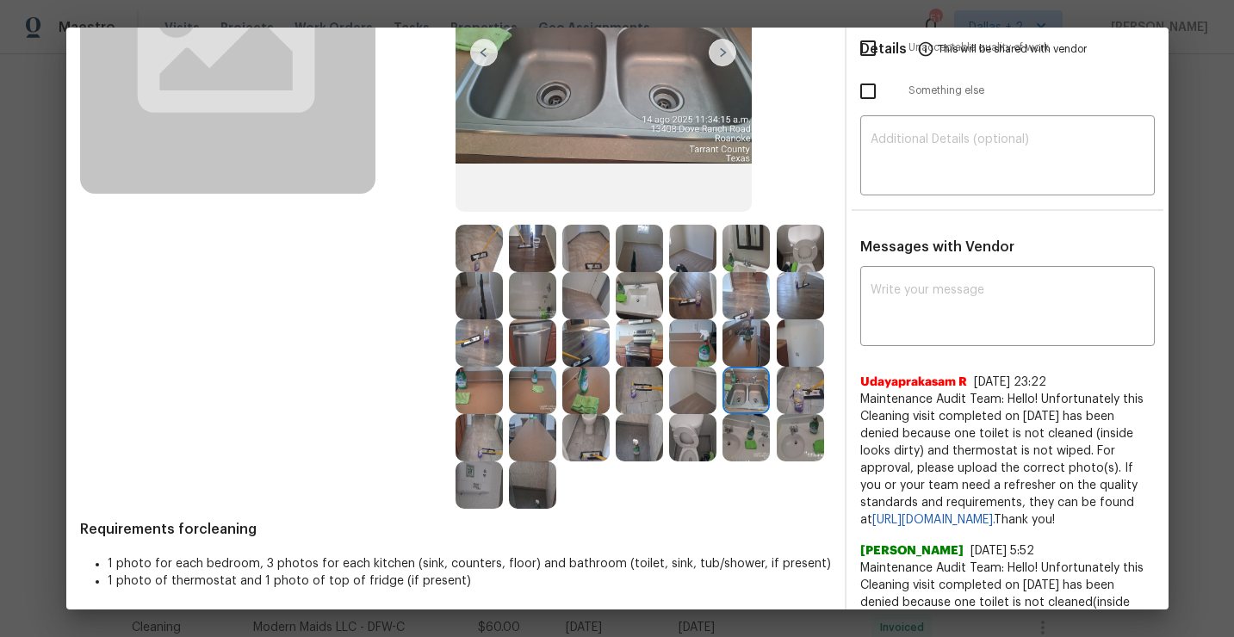
click at [805, 257] on img at bounding box center [800, 248] width 47 height 47
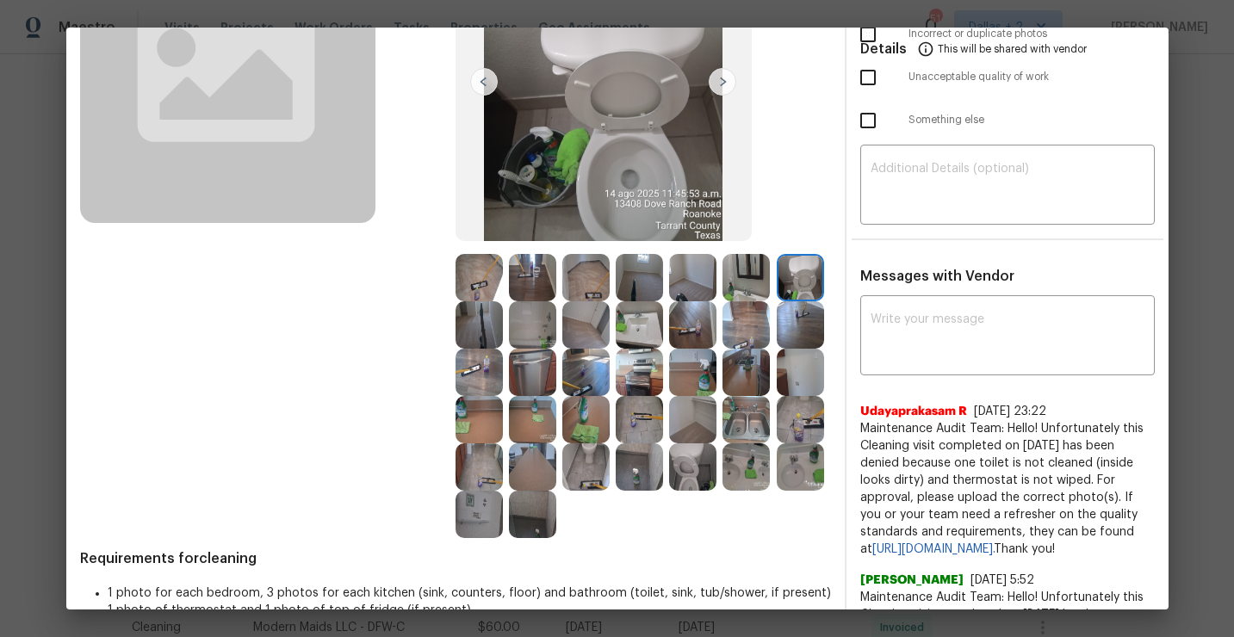
scroll to position [202, 0]
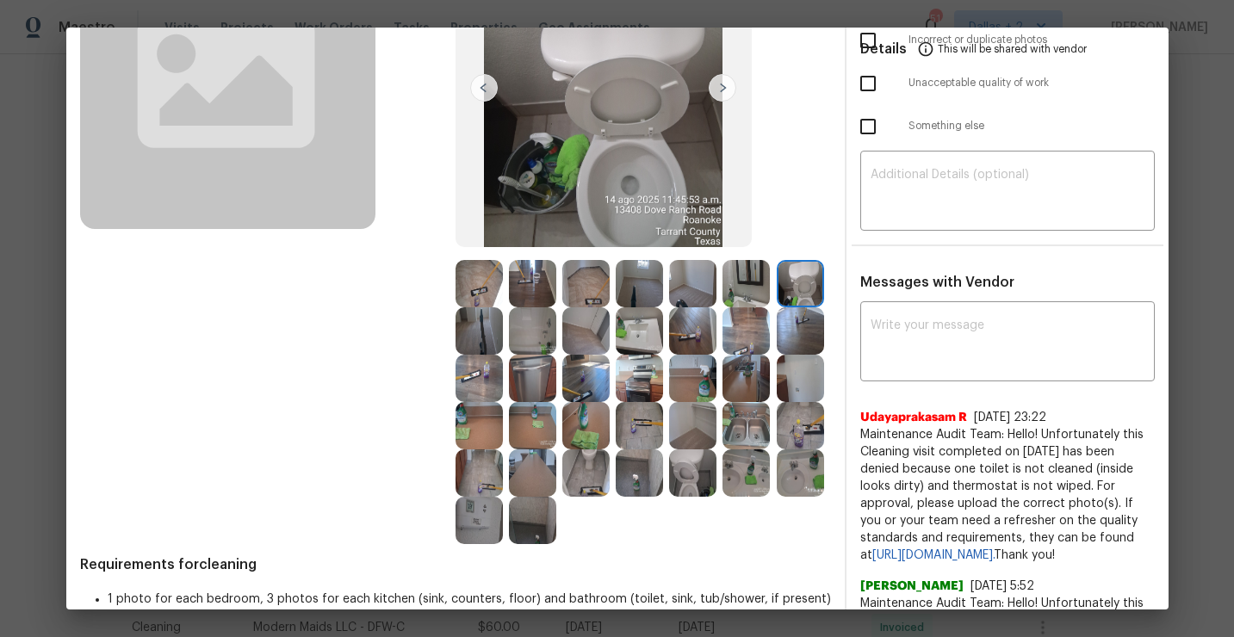
click at [693, 473] on img at bounding box center [692, 473] width 47 height 47
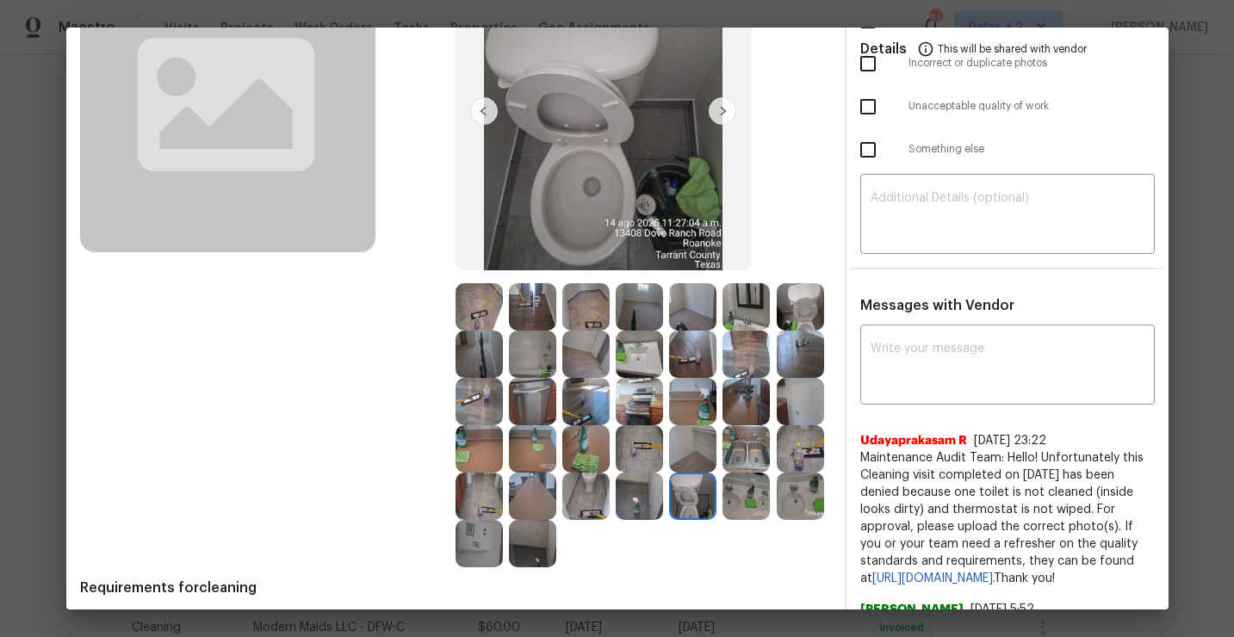
scroll to position [210, 0]
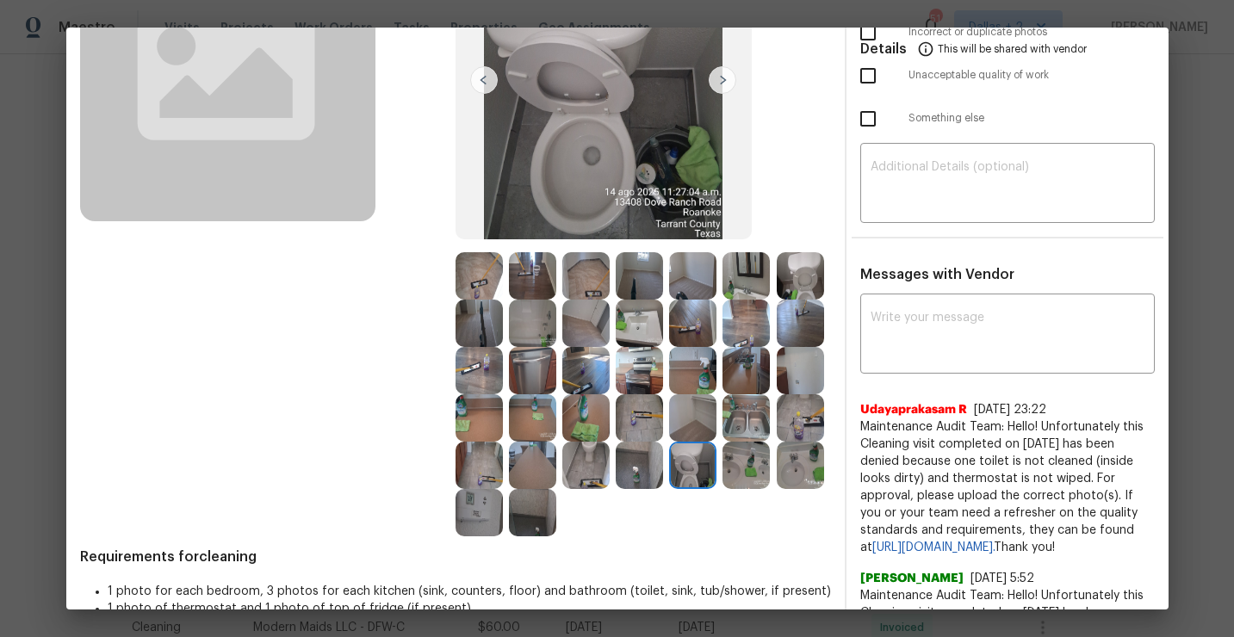
click at [591, 481] on img at bounding box center [585, 465] width 47 height 47
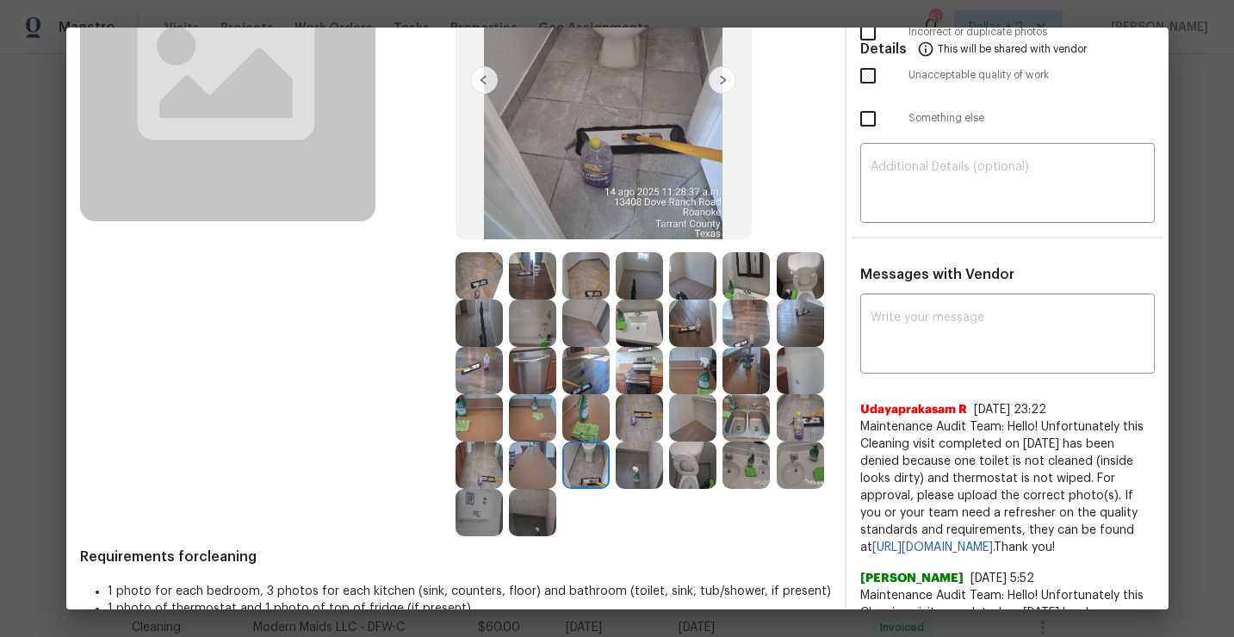
click at [675, 468] on img at bounding box center [692, 465] width 47 height 47
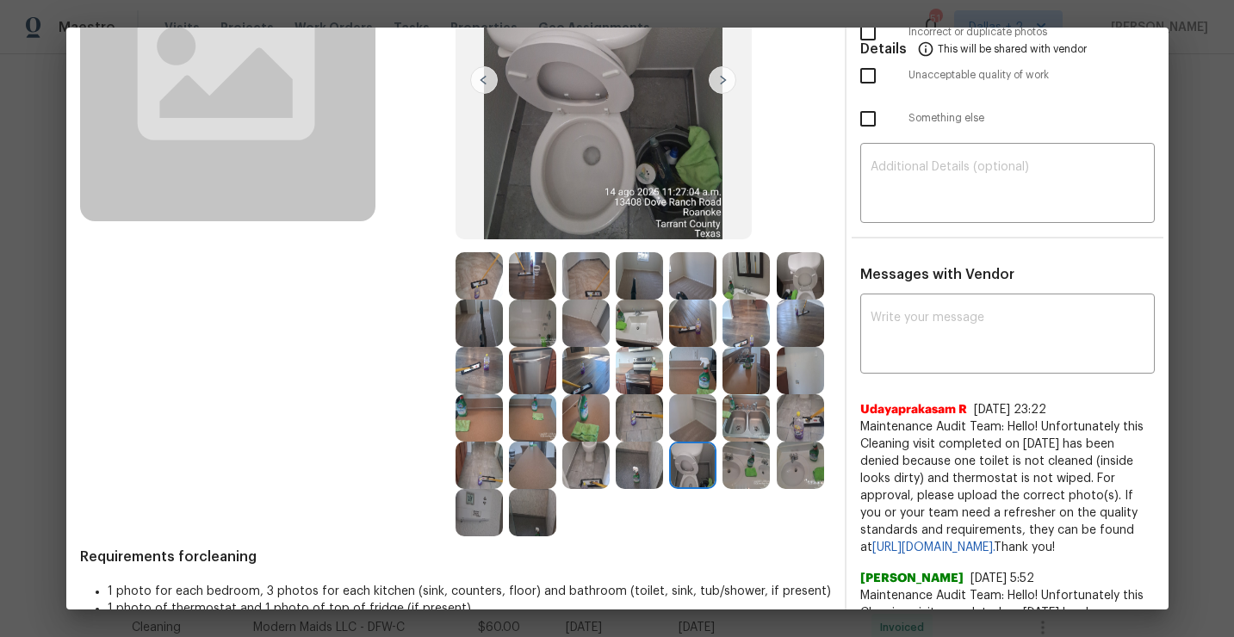
click at [530, 469] on img at bounding box center [532, 465] width 47 height 47
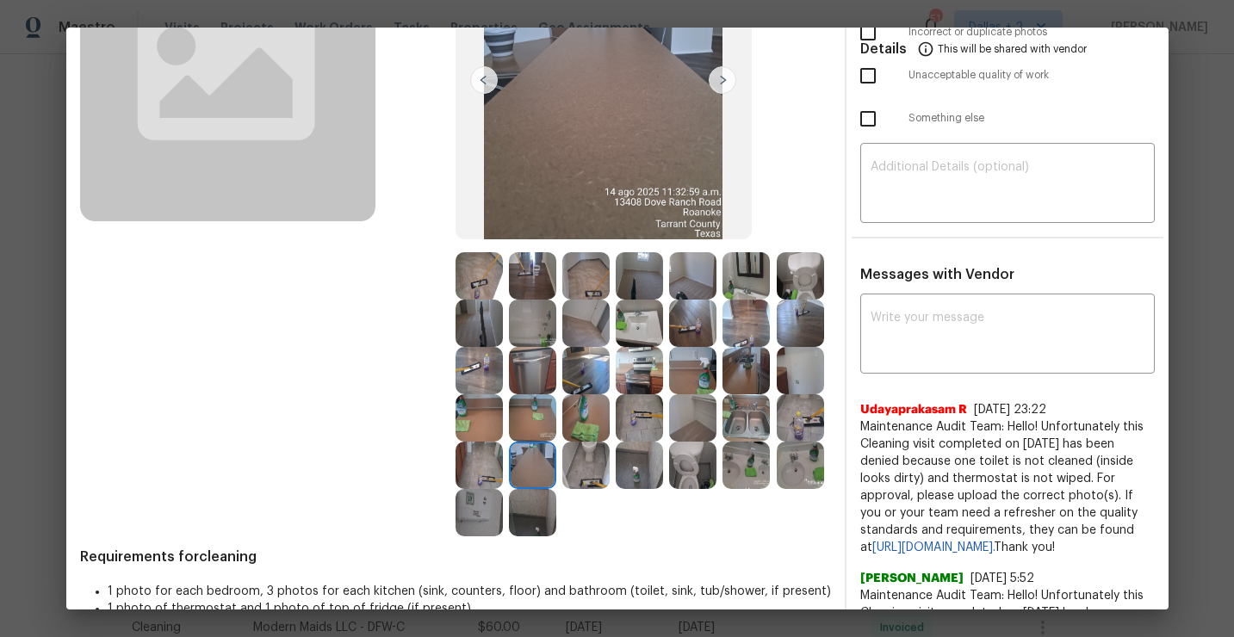
click at [477, 522] on img at bounding box center [479, 512] width 47 height 47
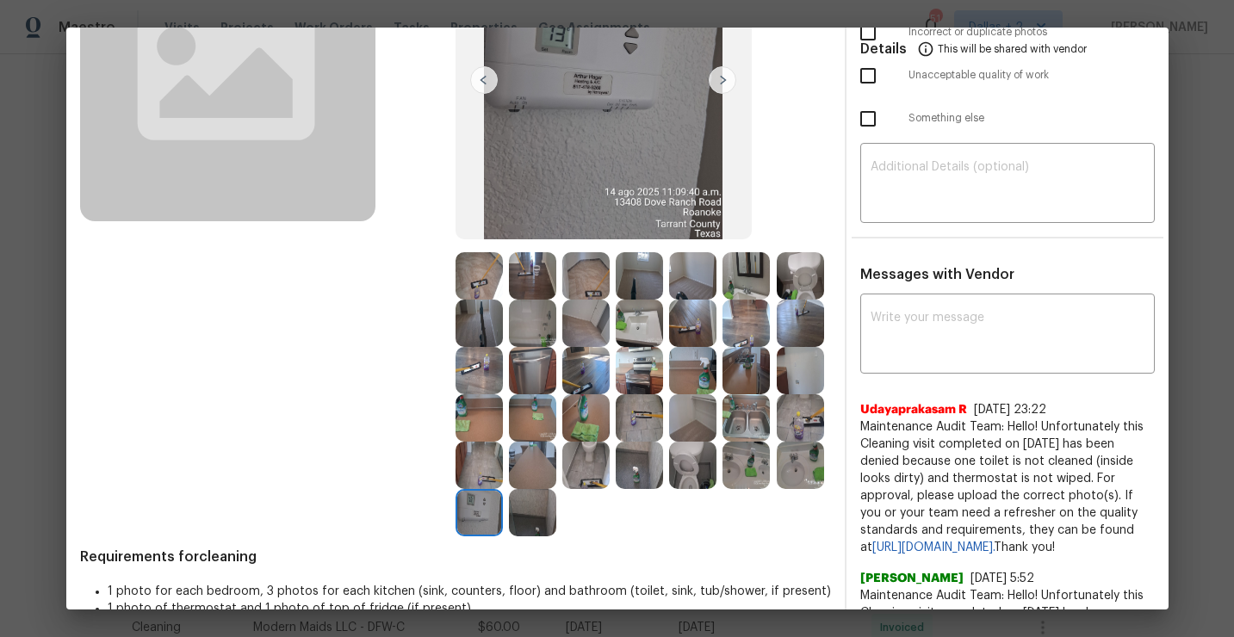
click at [512, 514] on img at bounding box center [532, 512] width 47 height 47
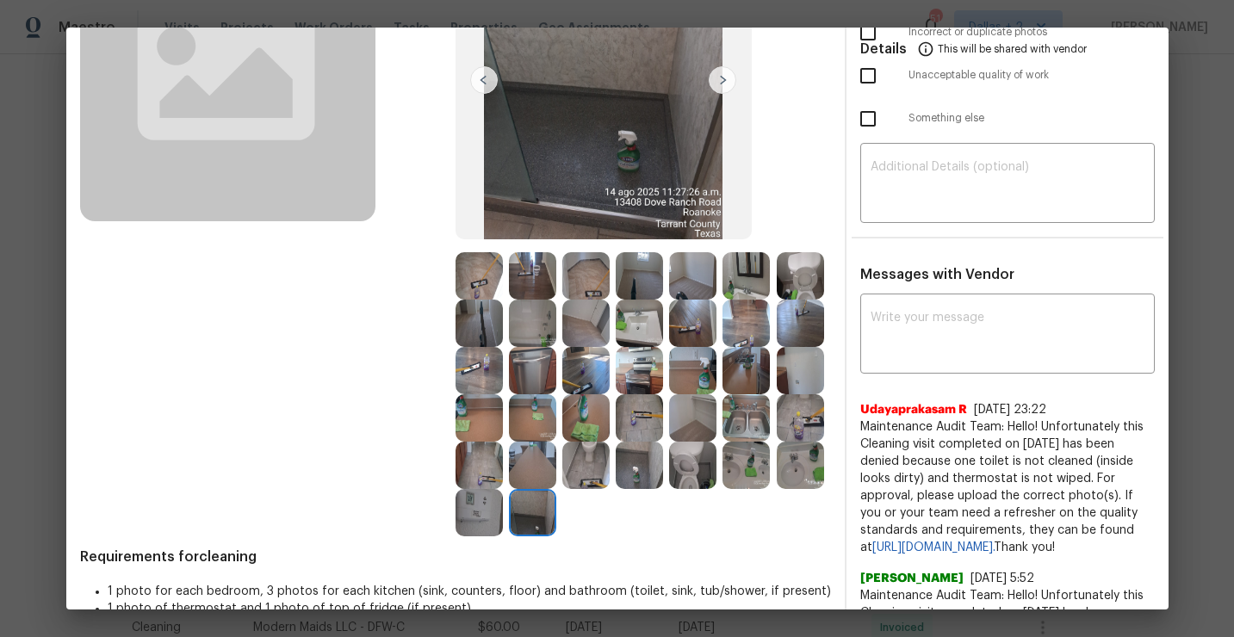
click at [477, 518] on img at bounding box center [479, 512] width 47 height 47
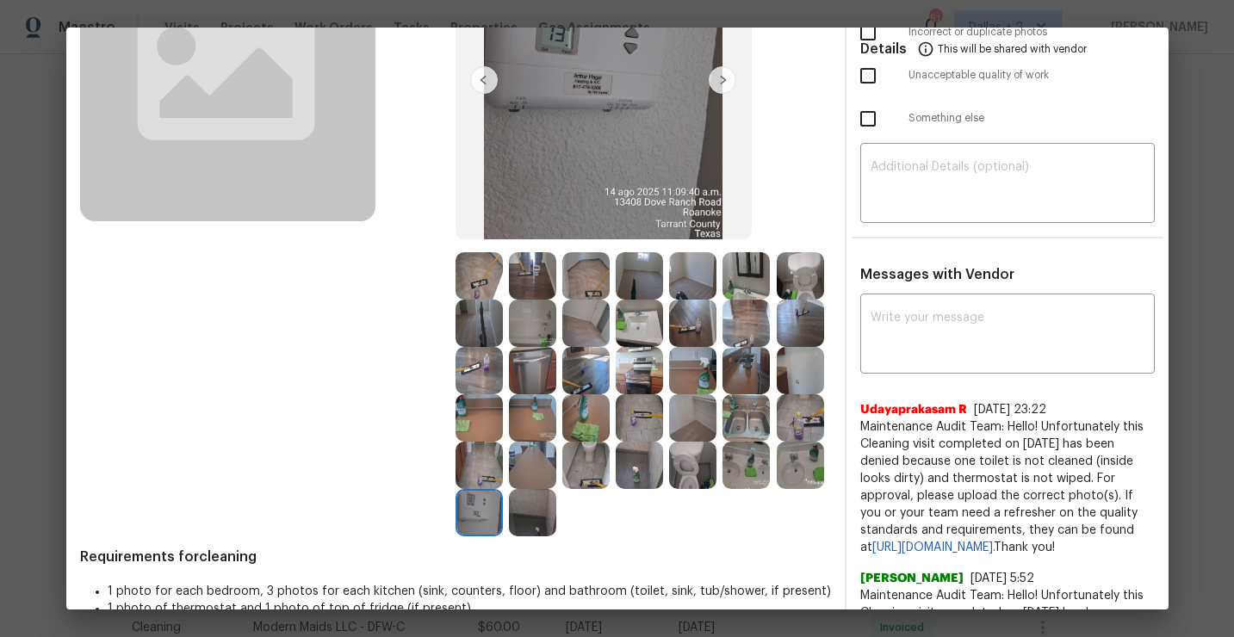
click at [537, 510] on img at bounding box center [532, 512] width 47 height 47
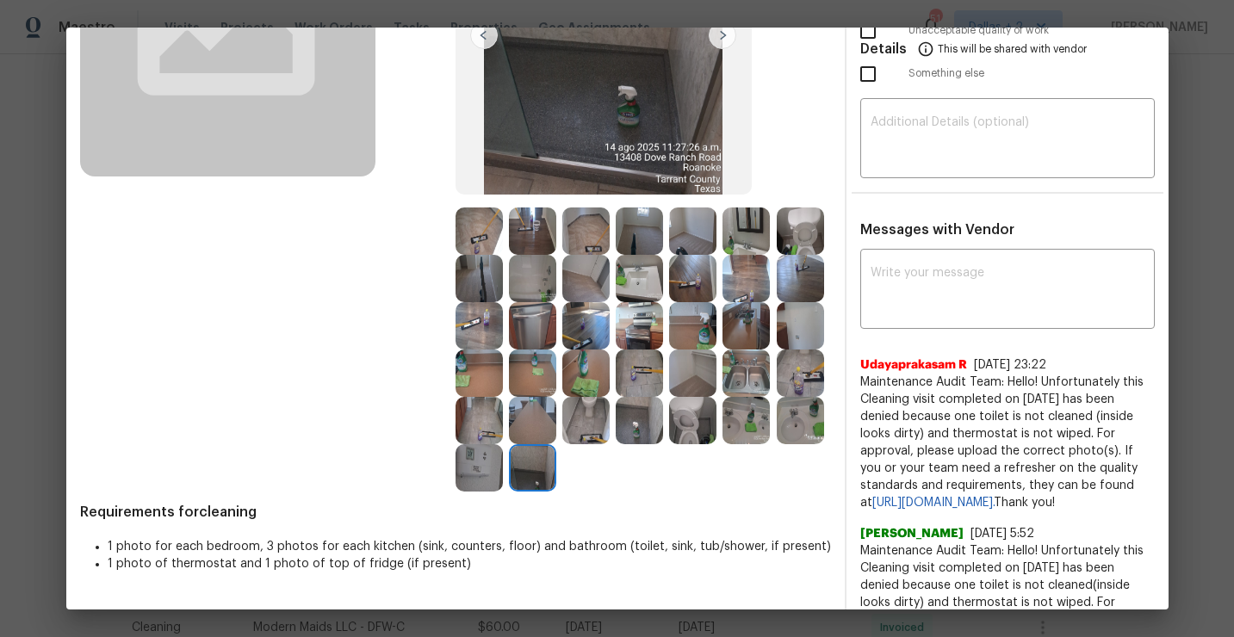
scroll to position [265, 0]
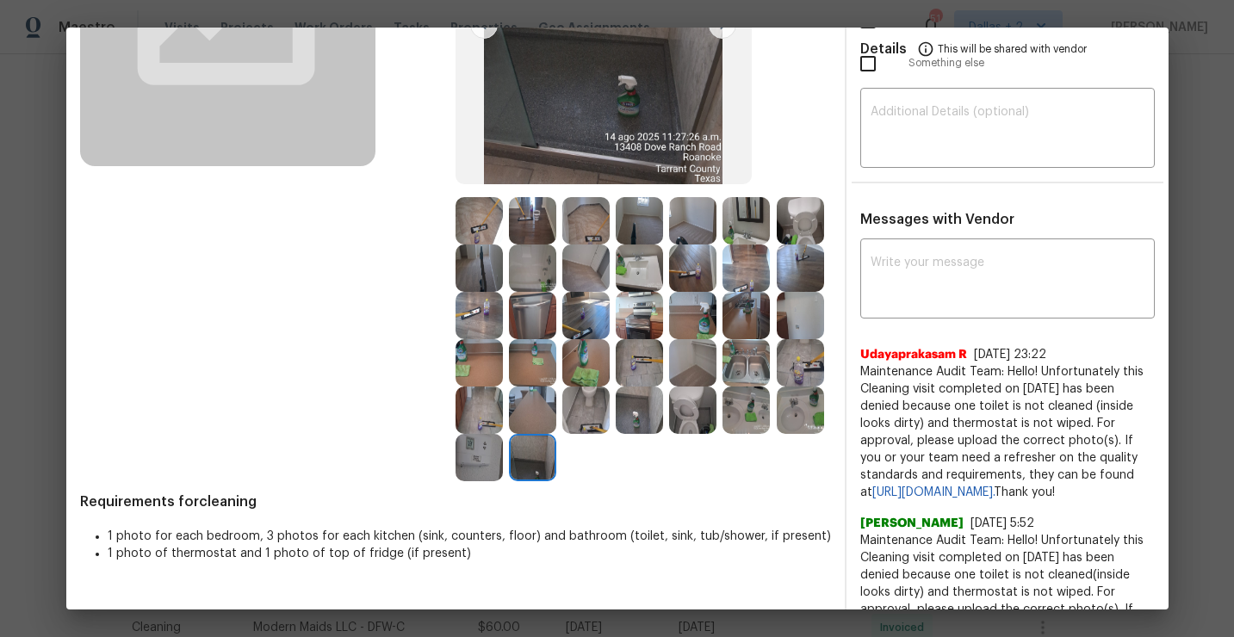
click at [634, 240] on img at bounding box center [639, 220] width 47 height 47
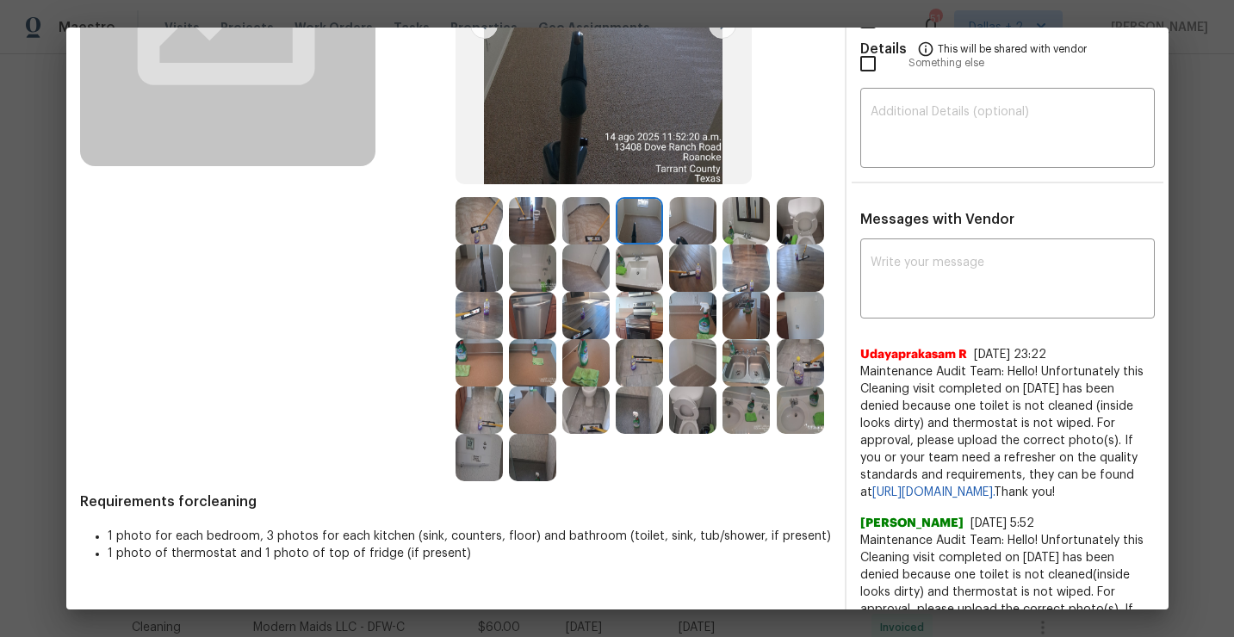
click at [470, 250] on img at bounding box center [479, 268] width 47 height 47
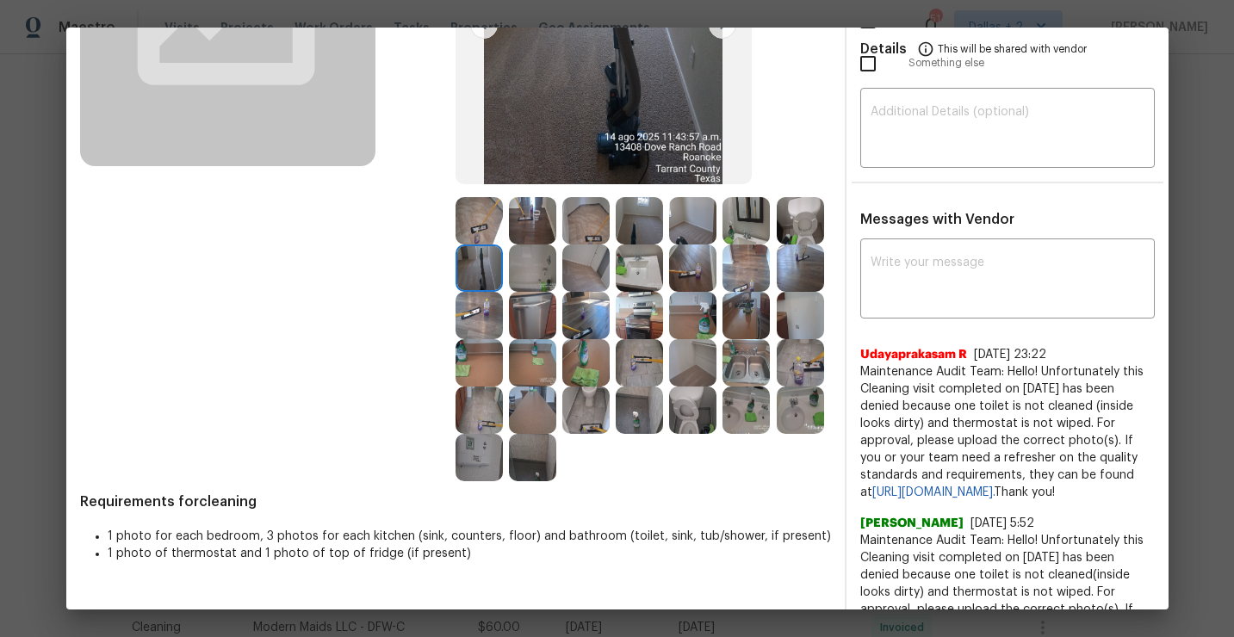
click at [483, 332] on img at bounding box center [479, 315] width 47 height 47
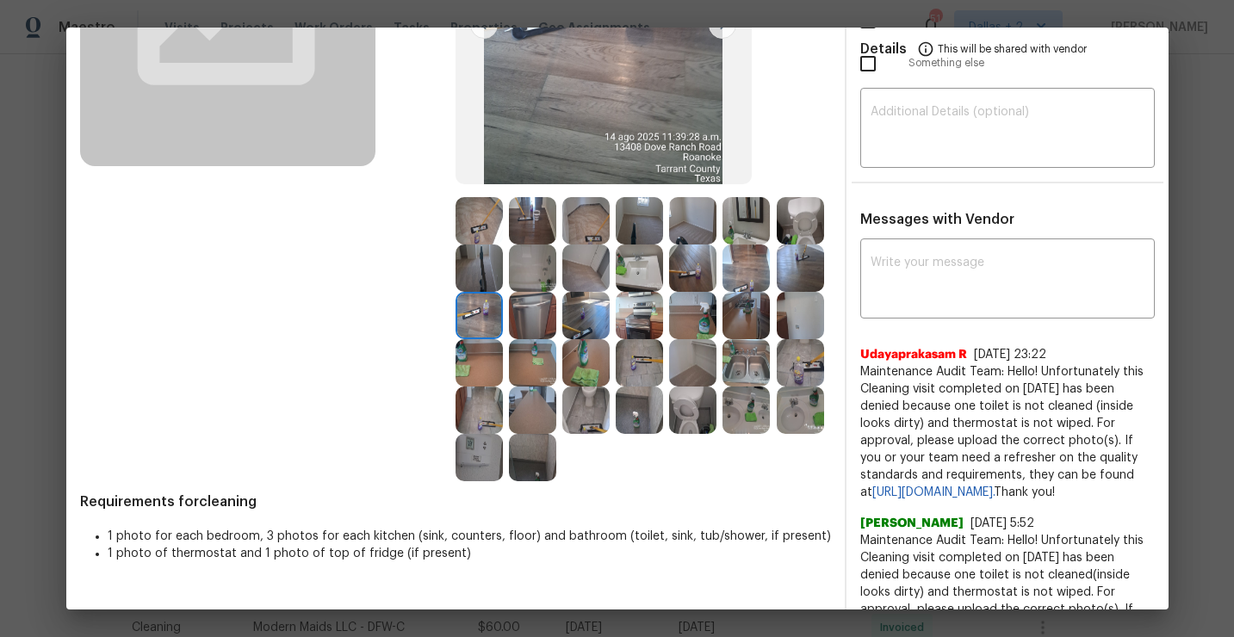
click at [518, 326] on img at bounding box center [532, 315] width 47 height 47
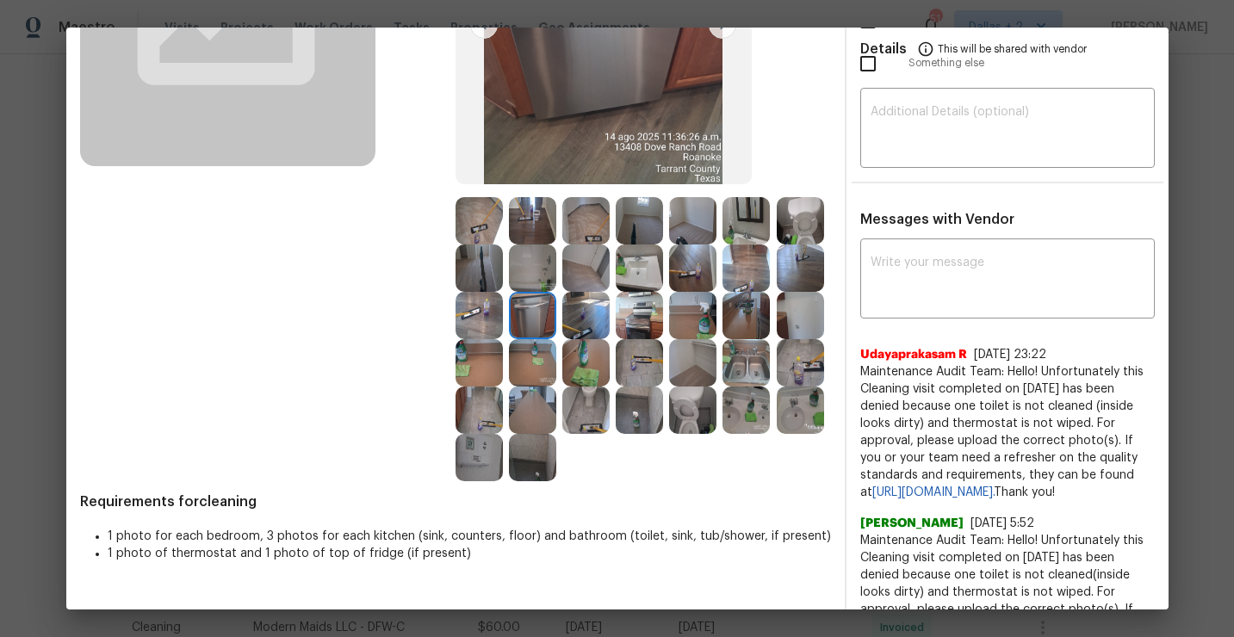
click at [462, 371] on img at bounding box center [479, 362] width 47 height 47
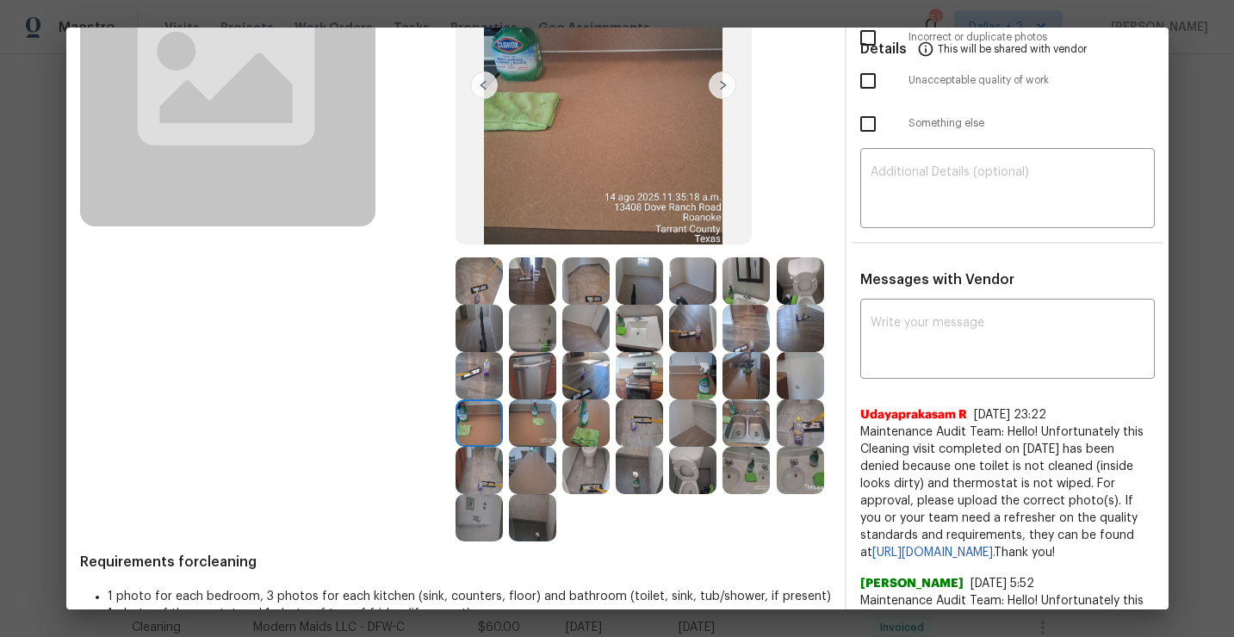
scroll to position [238, 0]
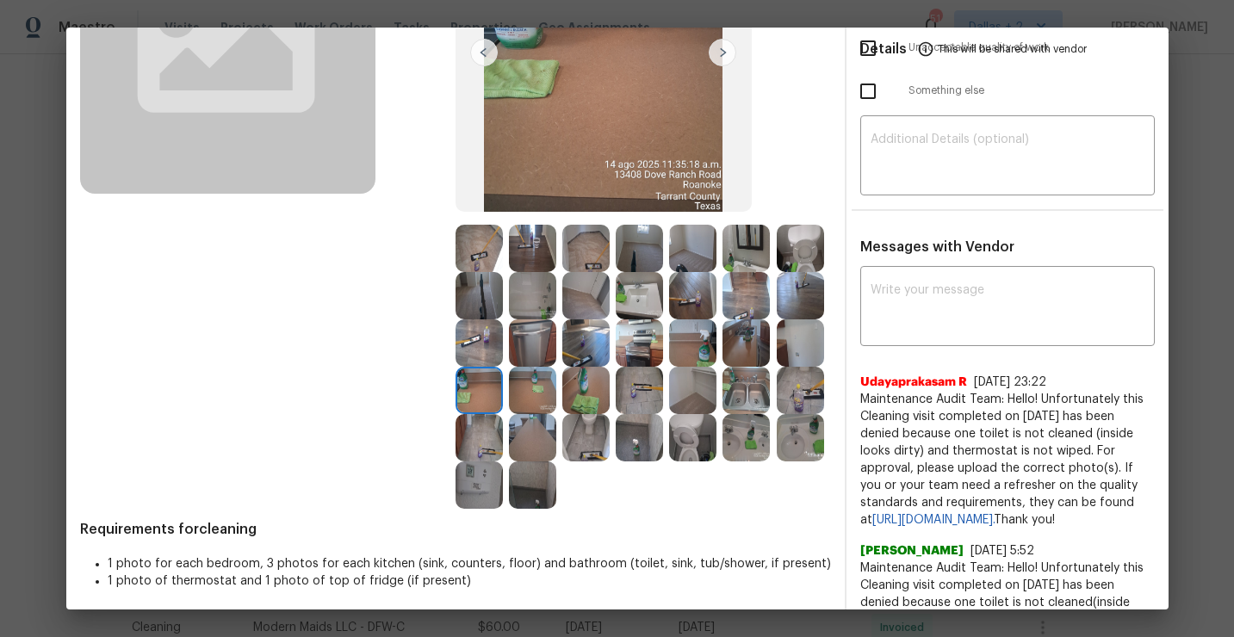
click at [538, 394] on img at bounding box center [532, 390] width 47 height 47
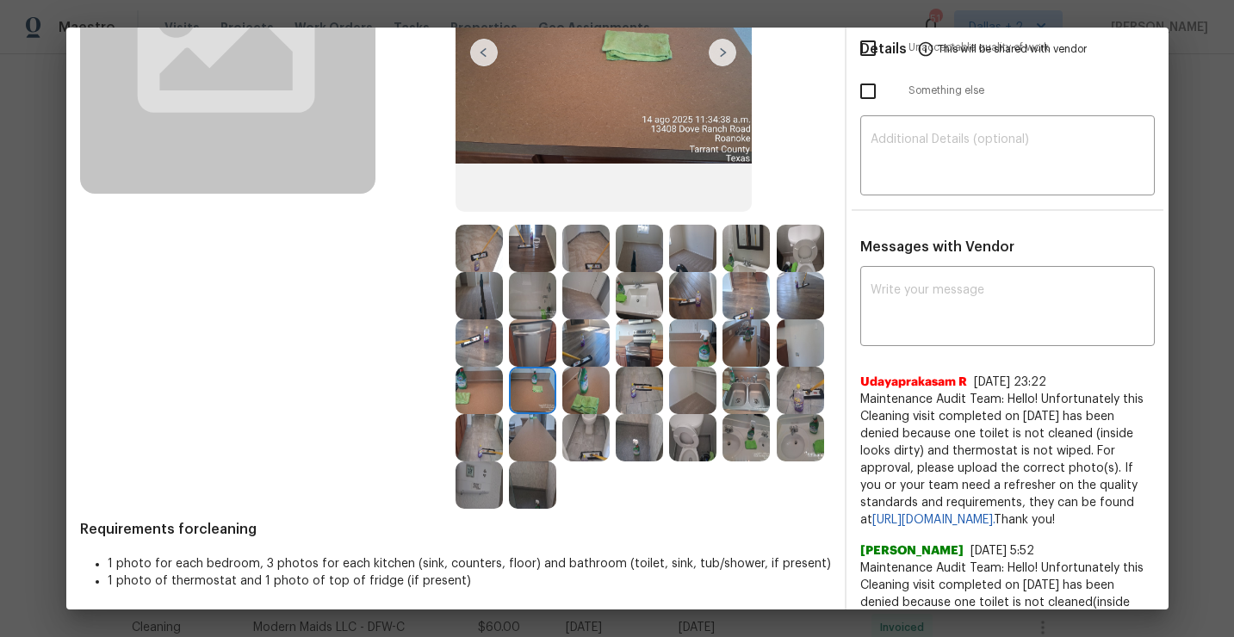
click at [580, 382] on img at bounding box center [585, 390] width 47 height 47
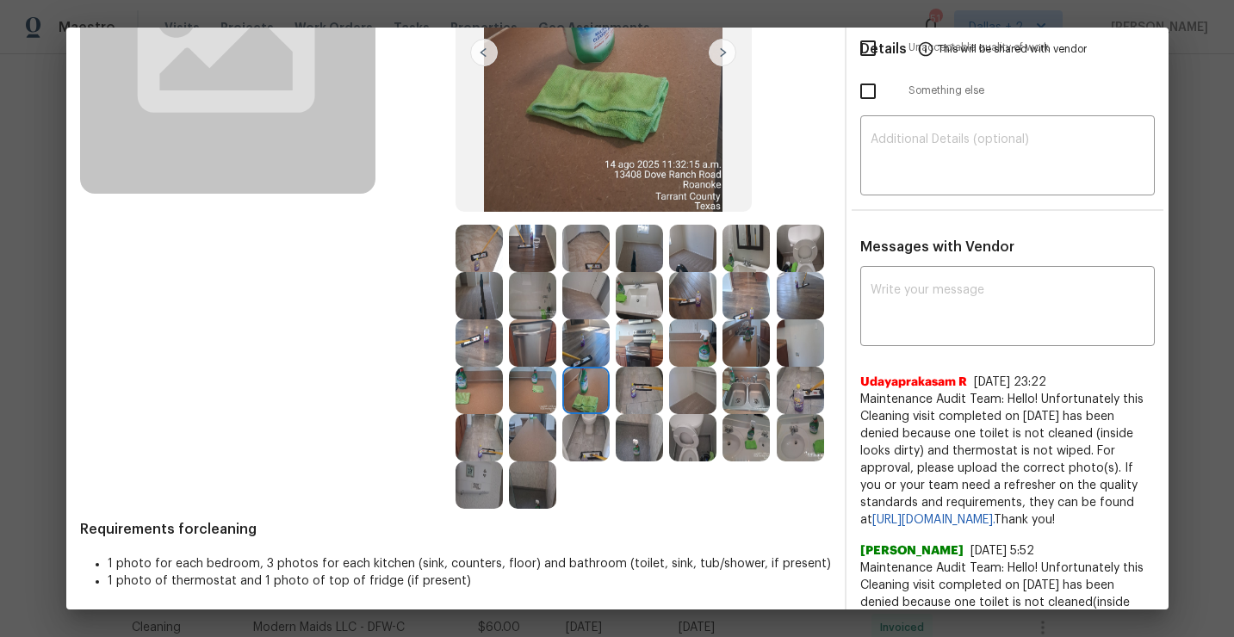
click at [630, 381] on img at bounding box center [639, 390] width 47 height 47
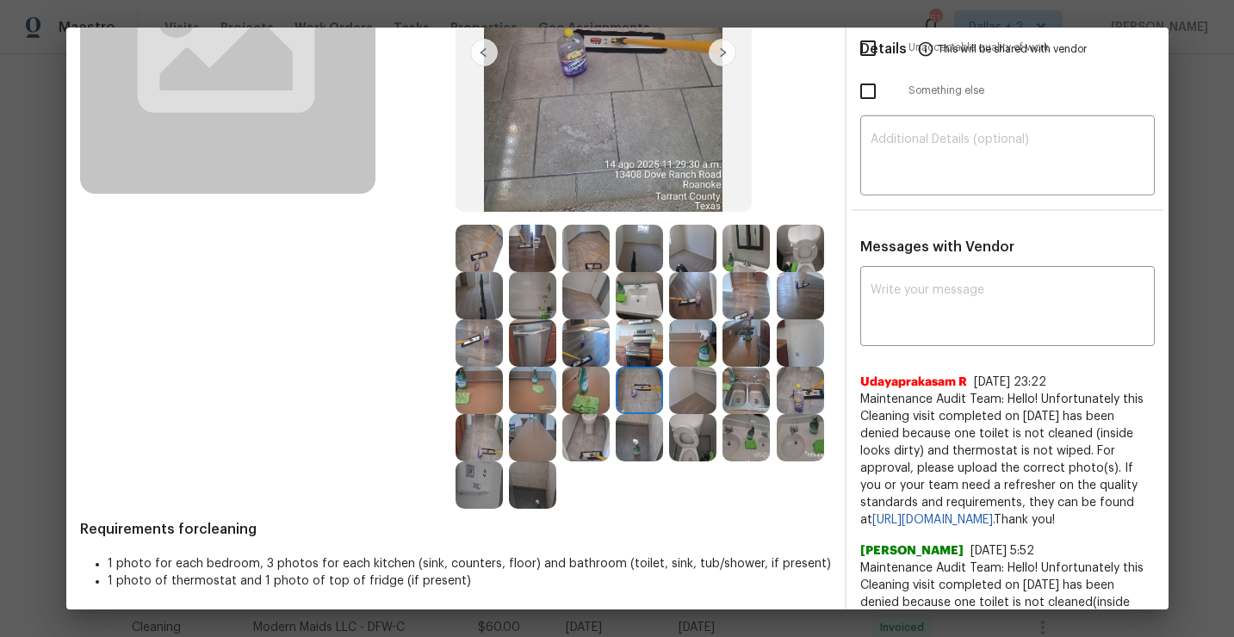
click at [710, 383] on img at bounding box center [692, 390] width 47 height 47
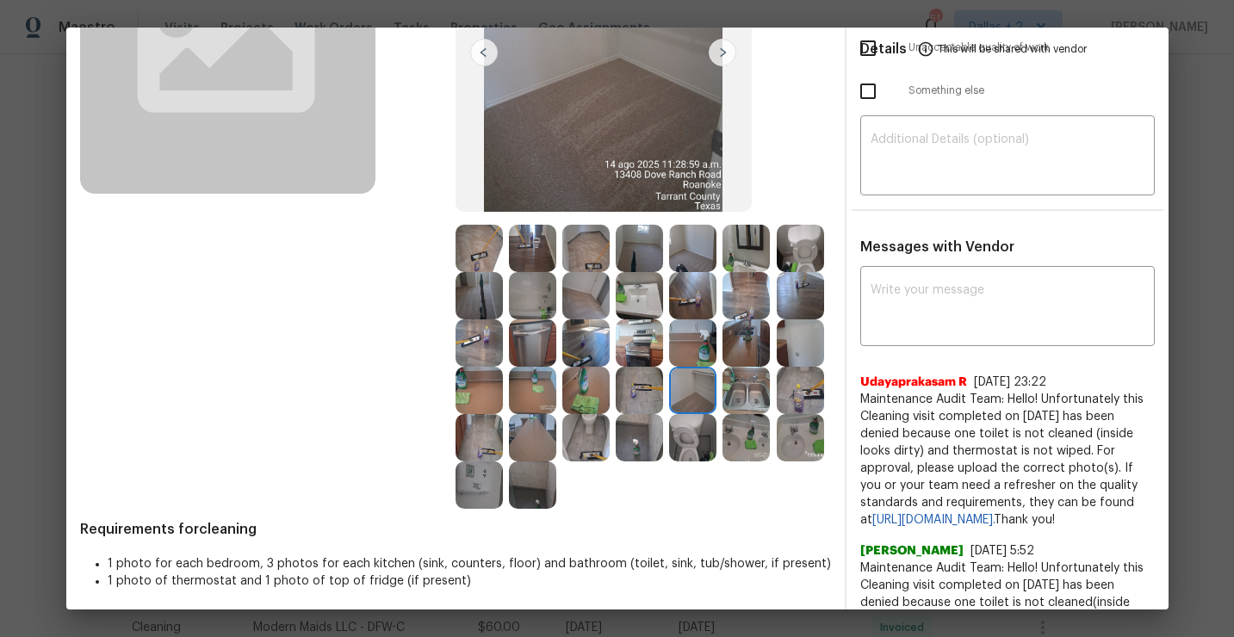
click at [747, 340] on img at bounding box center [746, 343] width 47 height 47
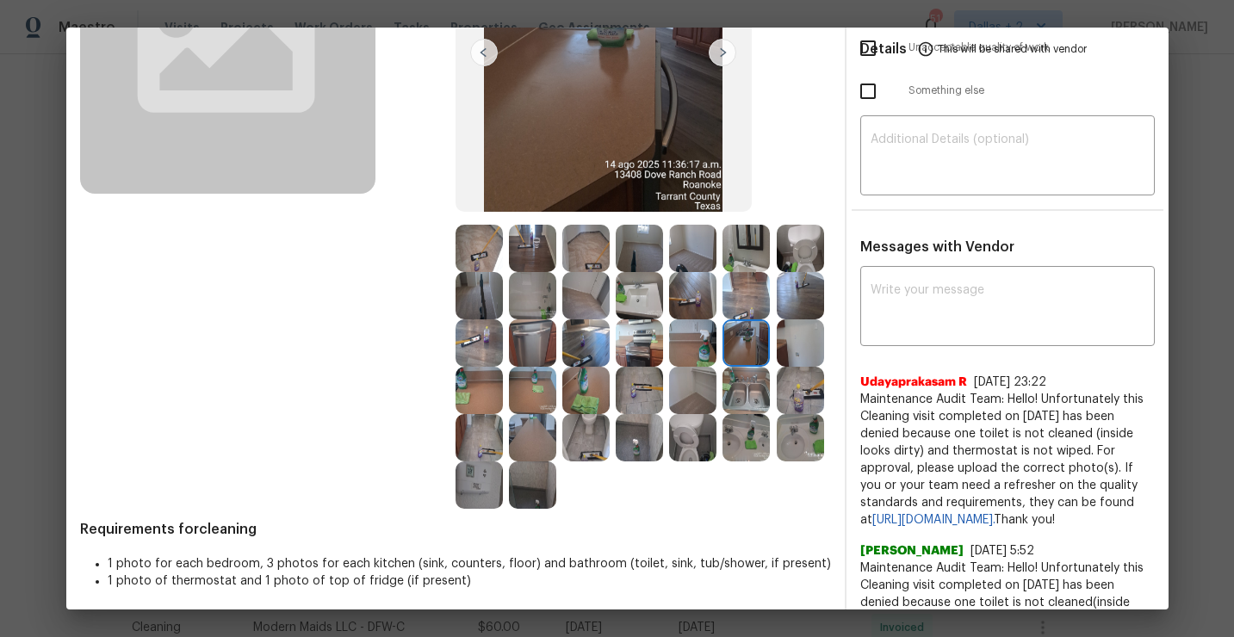
click at [811, 298] on img at bounding box center [800, 295] width 47 height 47
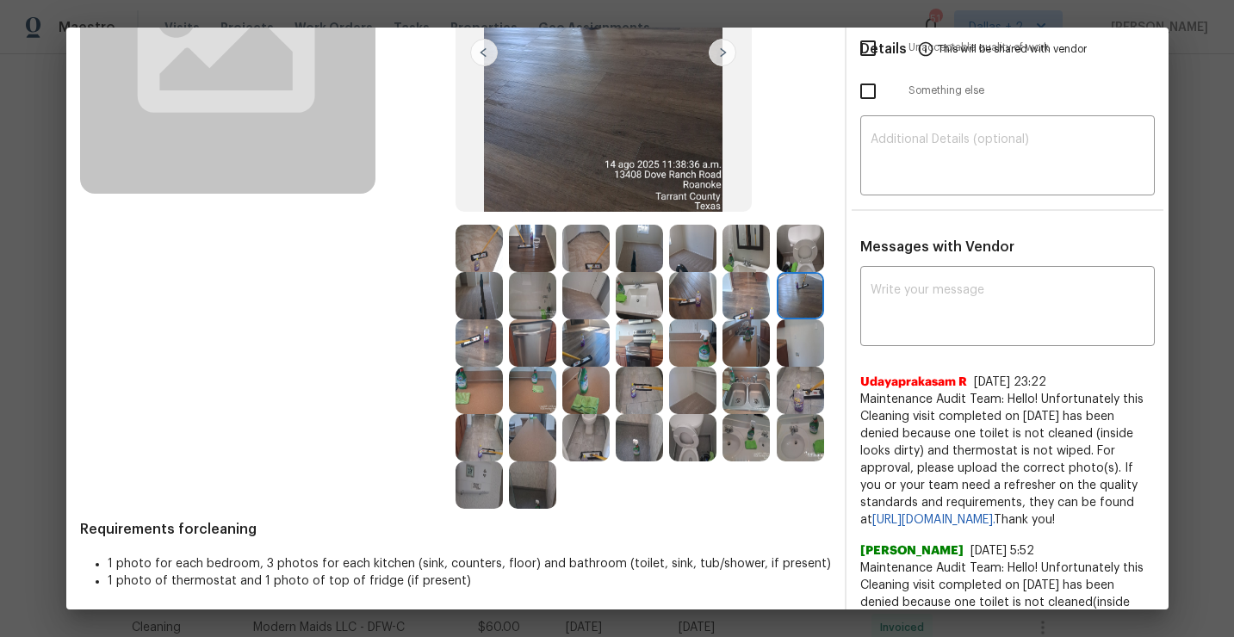
click at [803, 390] on img at bounding box center [800, 390] width 47 height 47
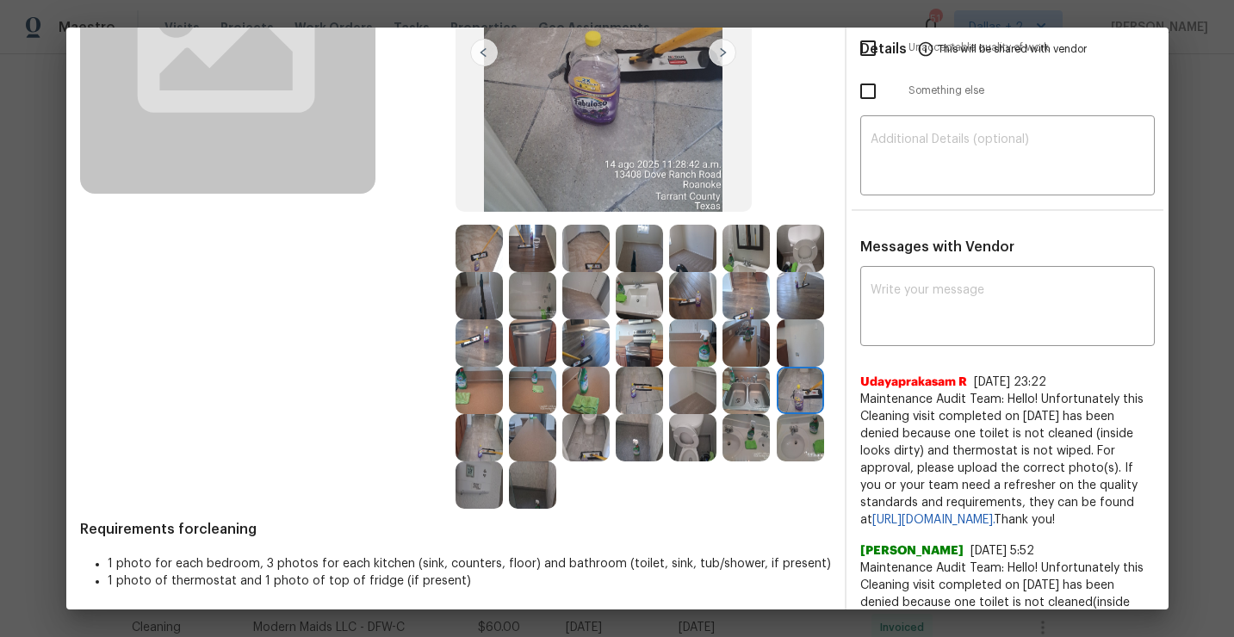
click at [735, 437] on img at bounding box center [746, 437] width 47 height 47
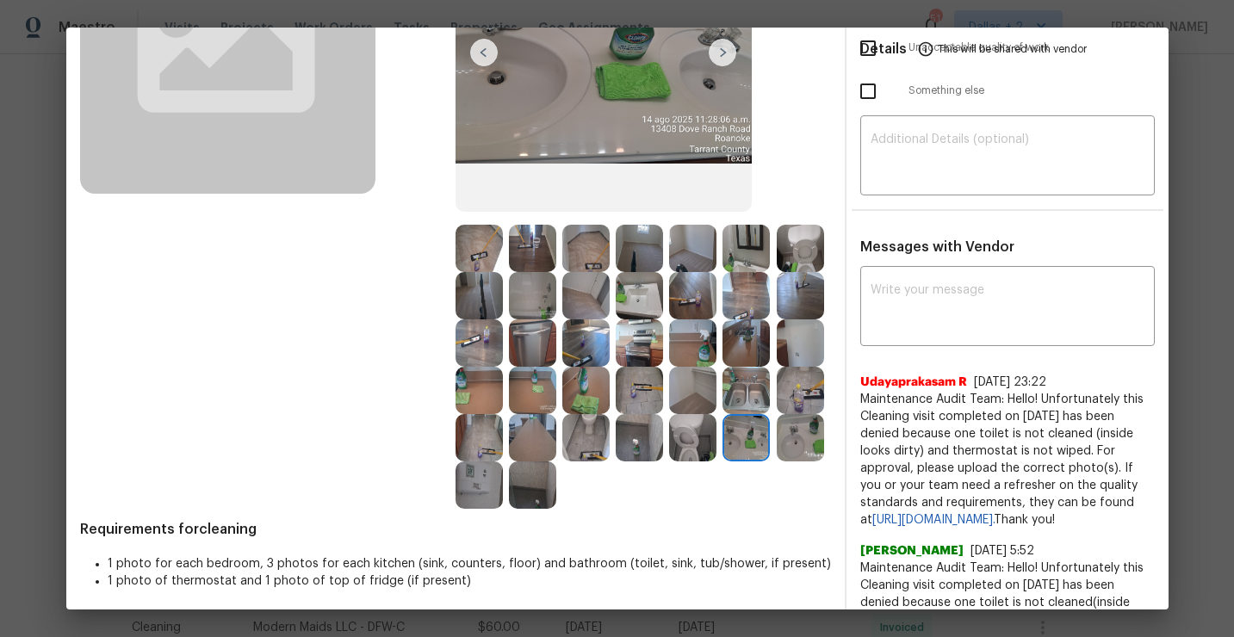
click at [692, 439] on img at bounding box center [692, 437] width 47 height 47
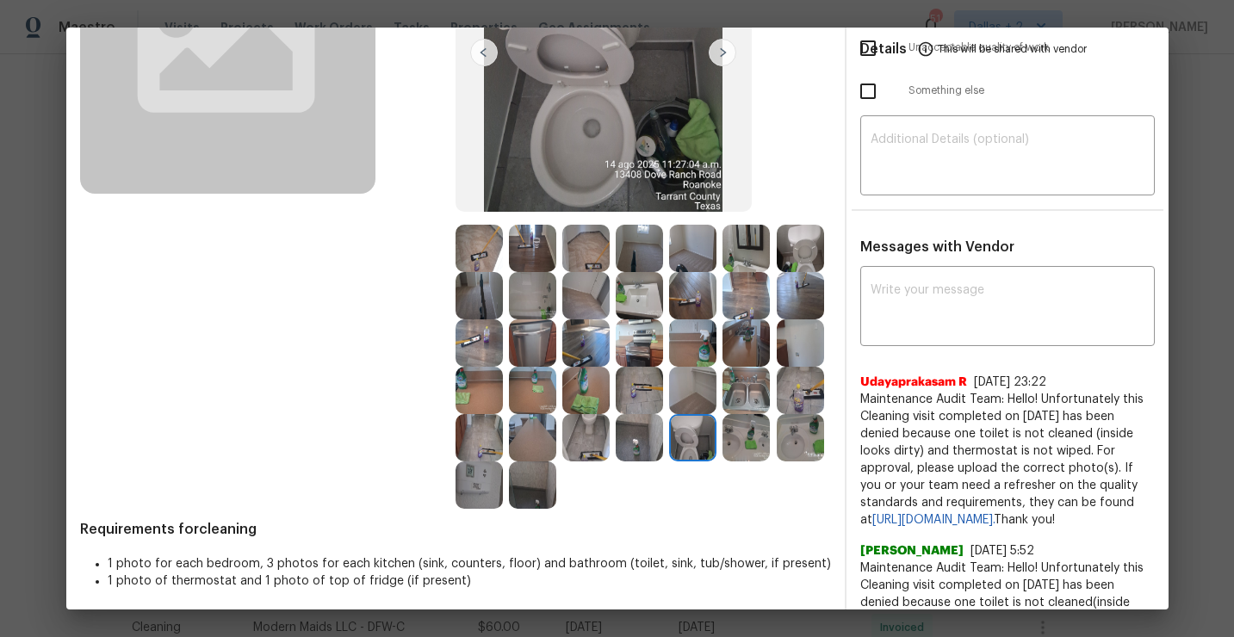
click at [605, 441] on img at bounding box center [585, 437] width 47 height 47
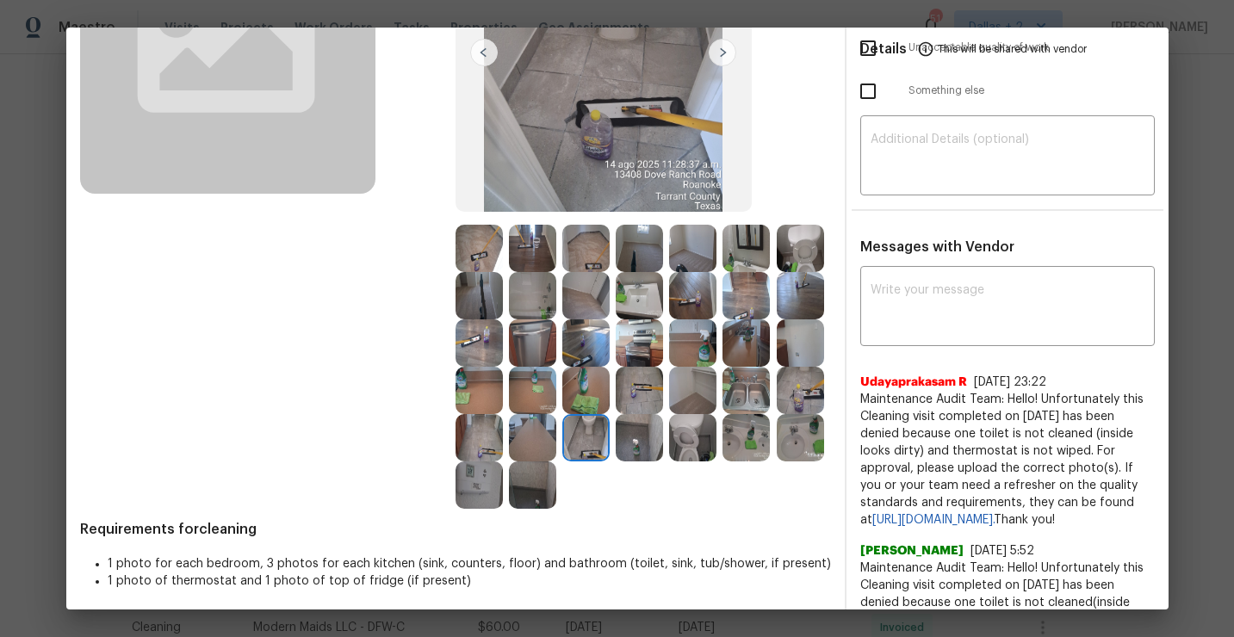
scroll to position [220, 0]
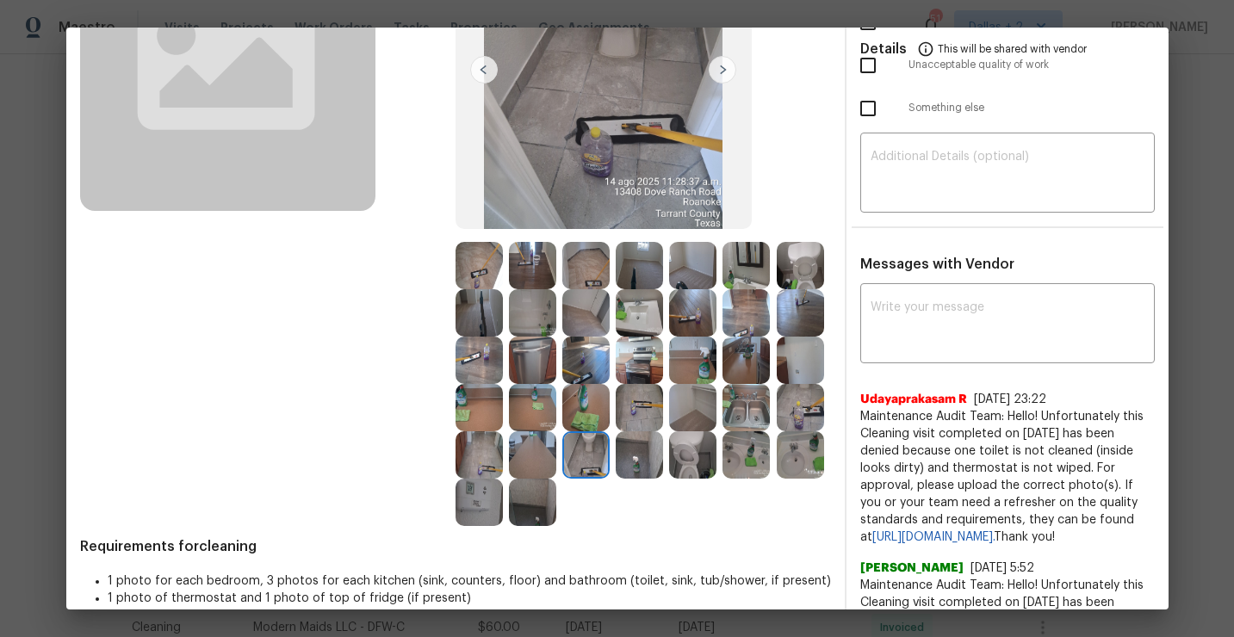
click at [509, 482] on div at bounding box center [535, 502] width 53 height 47
click at [489, 500] on img at bounding box center [479, 502] width 47 height 47
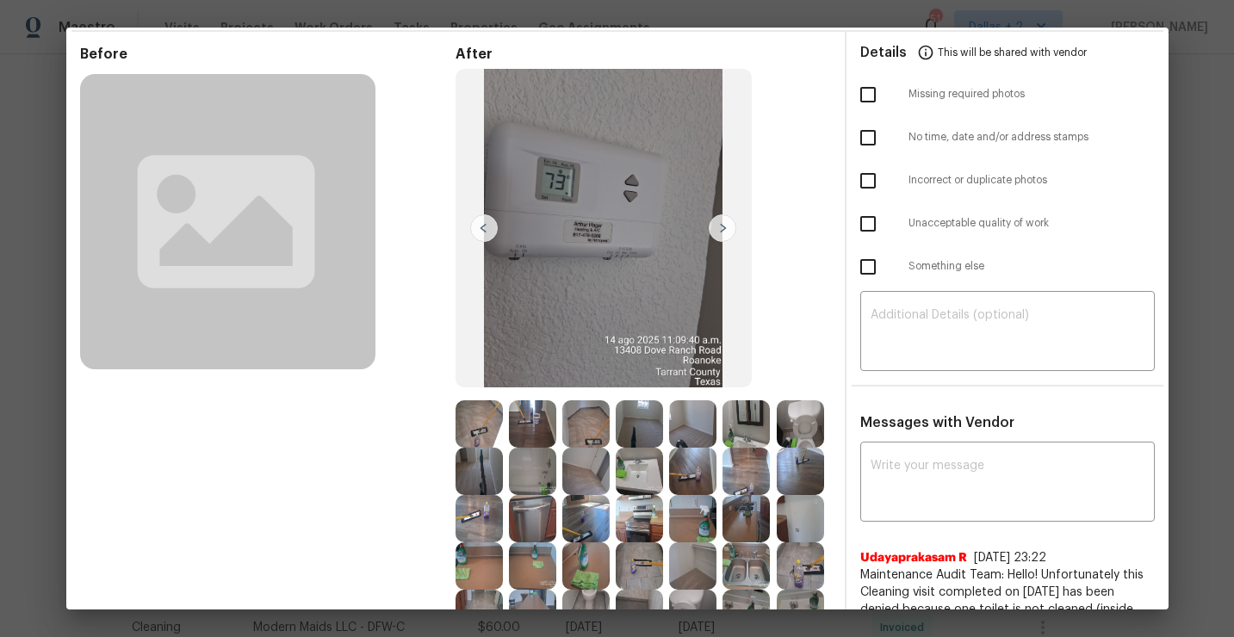
scroll to position [0, 0]
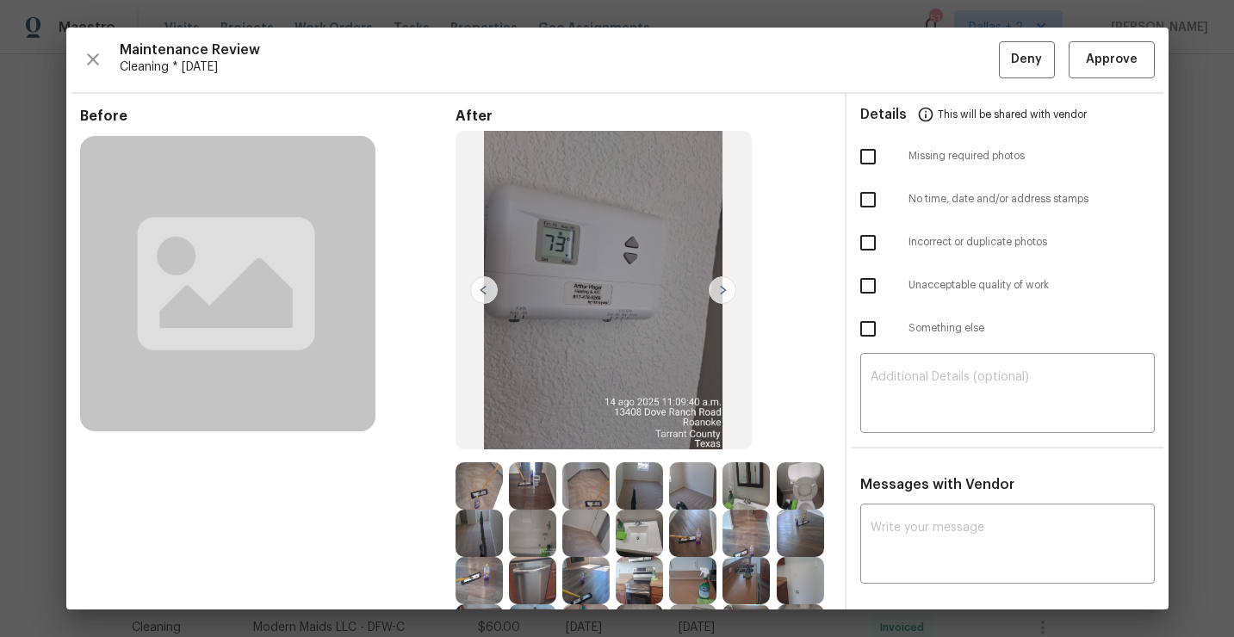
click at [1092, 82] on div "Maintenance Review Cleaning * Mon, Aug 11 Deny Approve Before After Requirement…" at bounding box center [617, 319] width 1102 height 582
click at [1092, 67] on span "Approve" at bounding box center [1112, 60] width 52 height 22
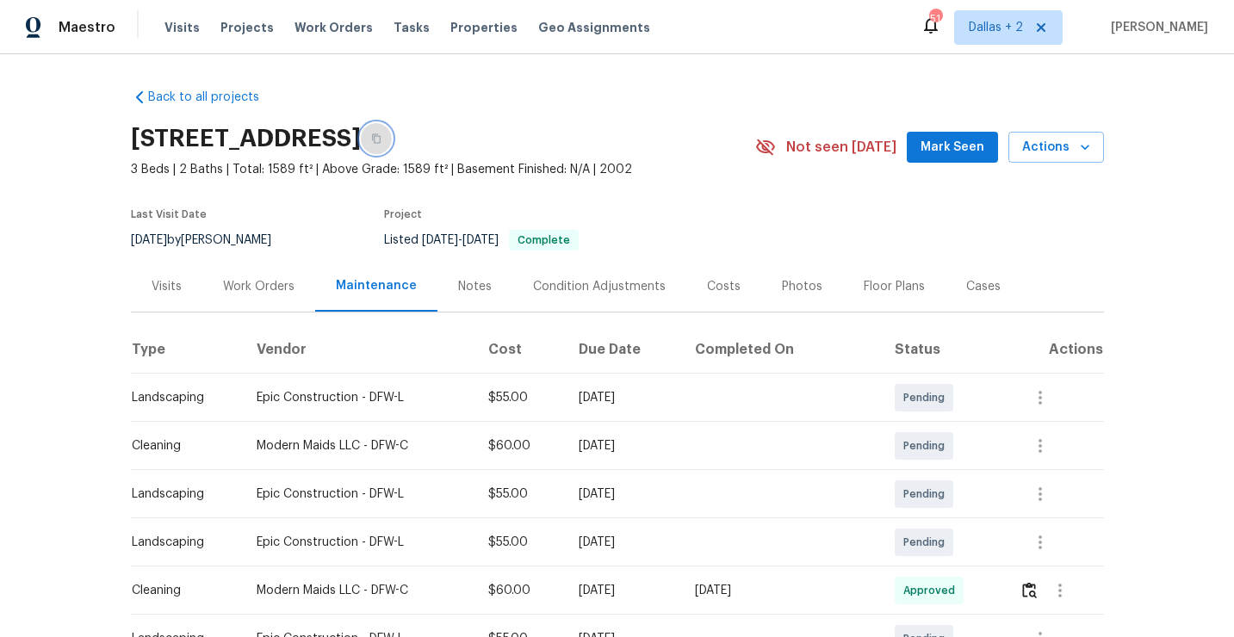
click at [392, 130] on button "button" at bounding box center [376, 138] width 31 height 31
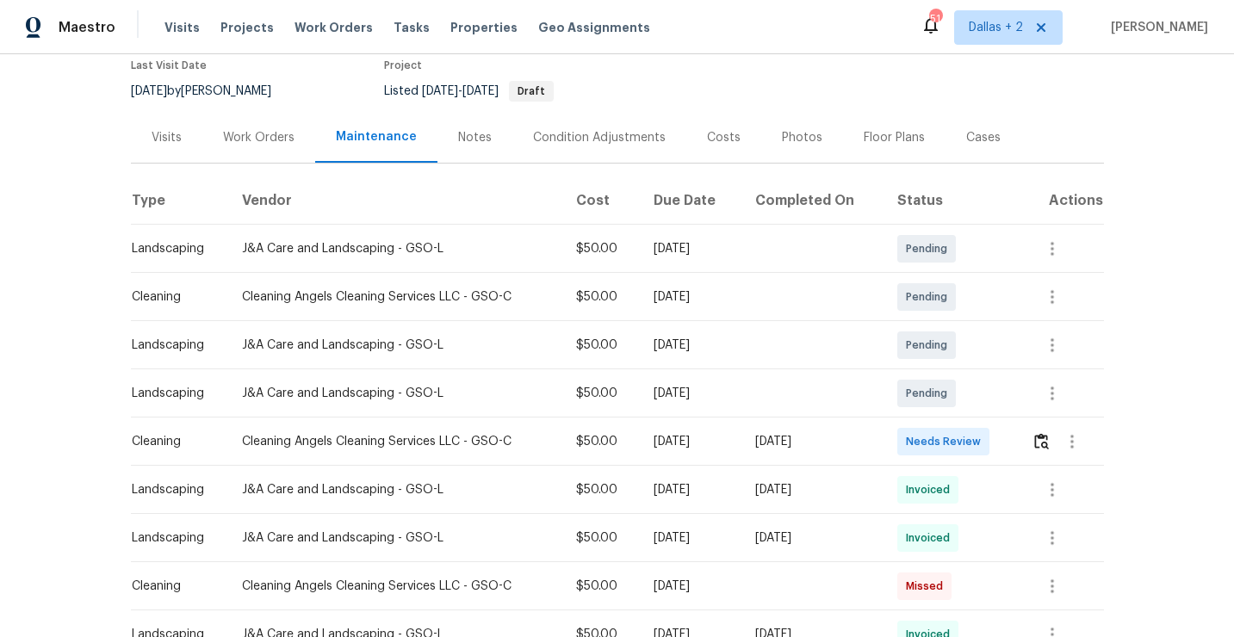
scroll to position [200, 0]
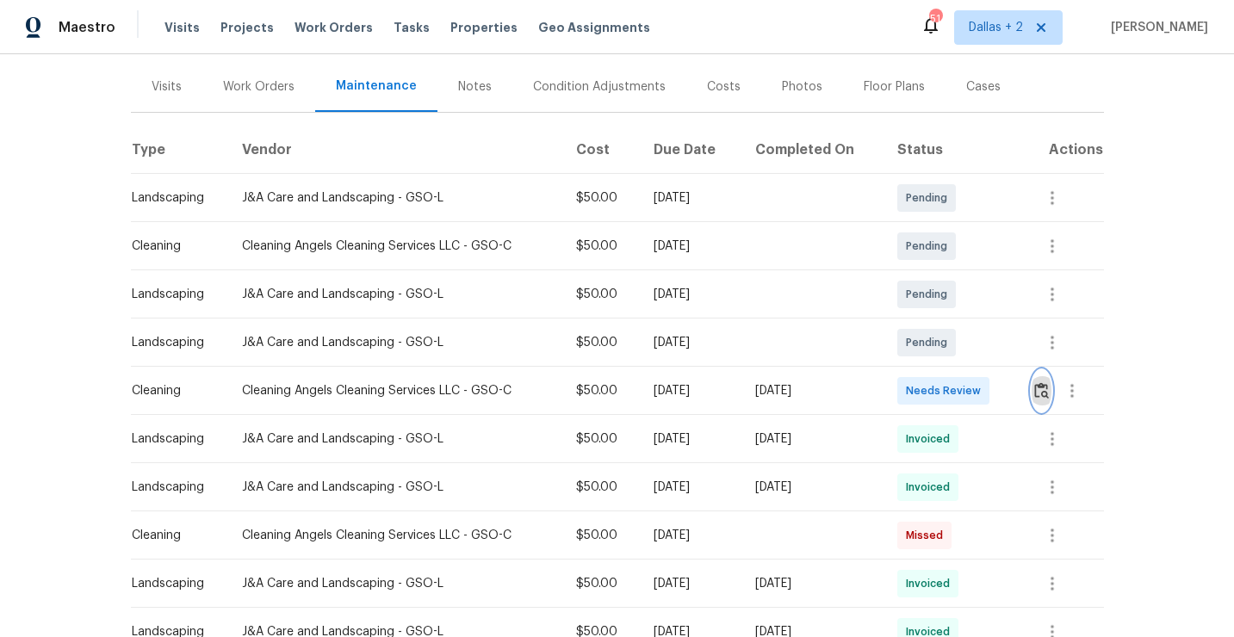
click at [1049, 396] on img "button" at bounding box center [1041, 390] width 15 height 16
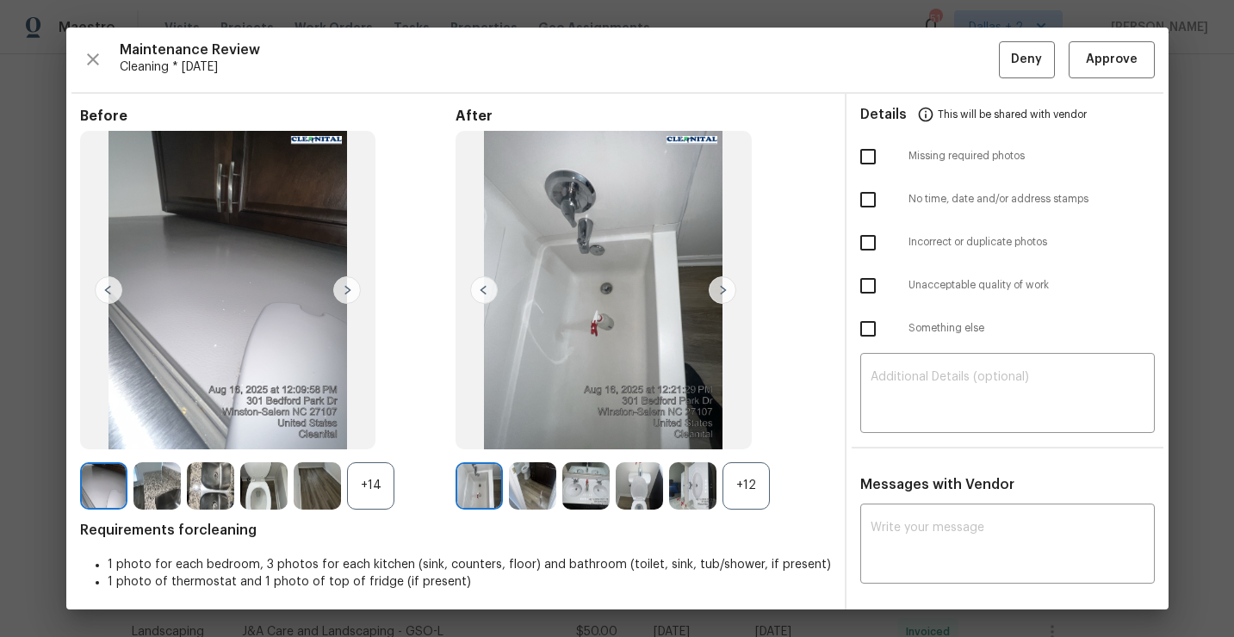
click at [748, 487] on div "+12" at bounding box center [746, 485] width 47 height 47
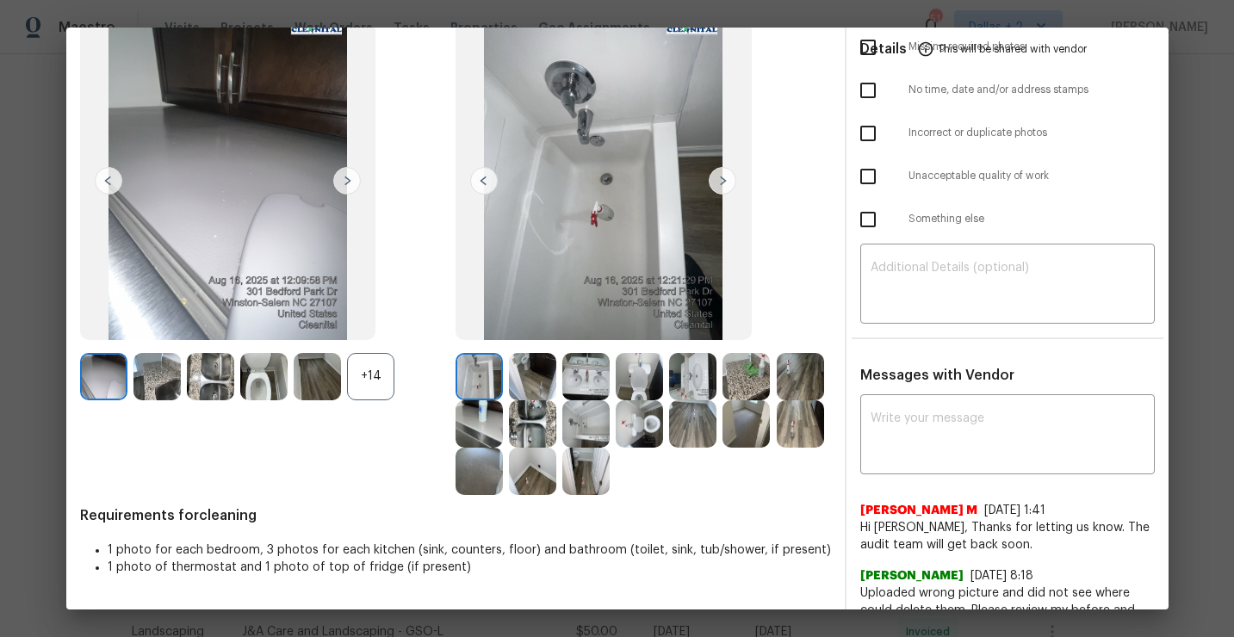
scroll to position [0, 0]
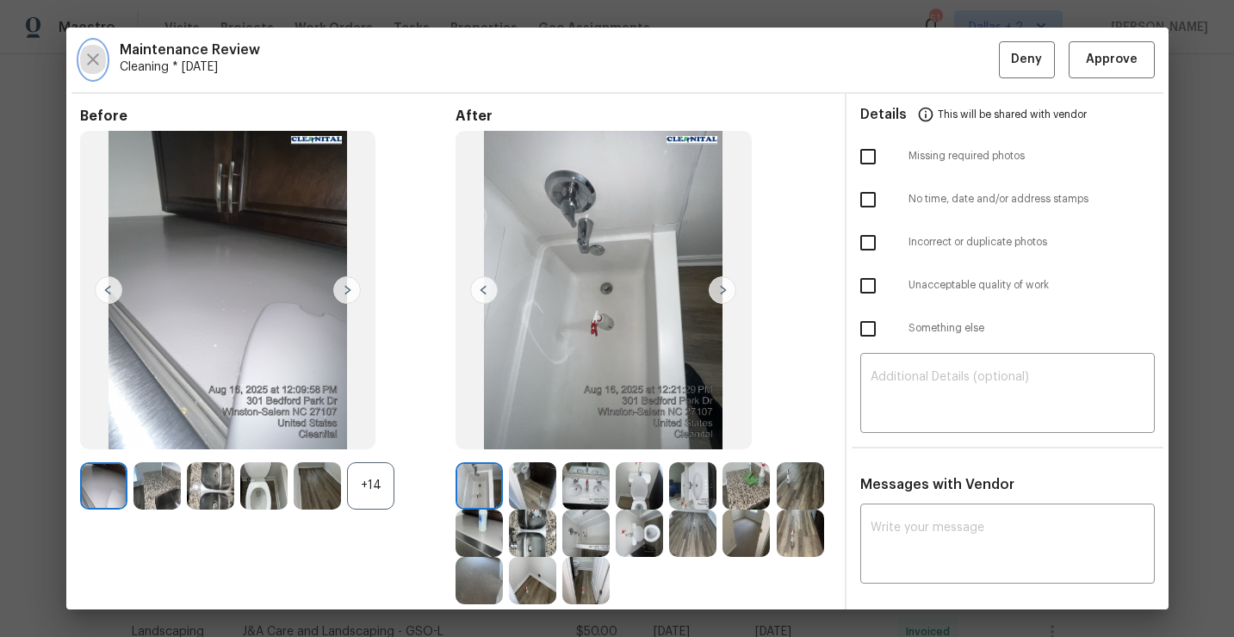
click at [85, 52] on icon "button" at bounding box center [93, 59] width 21 height 21
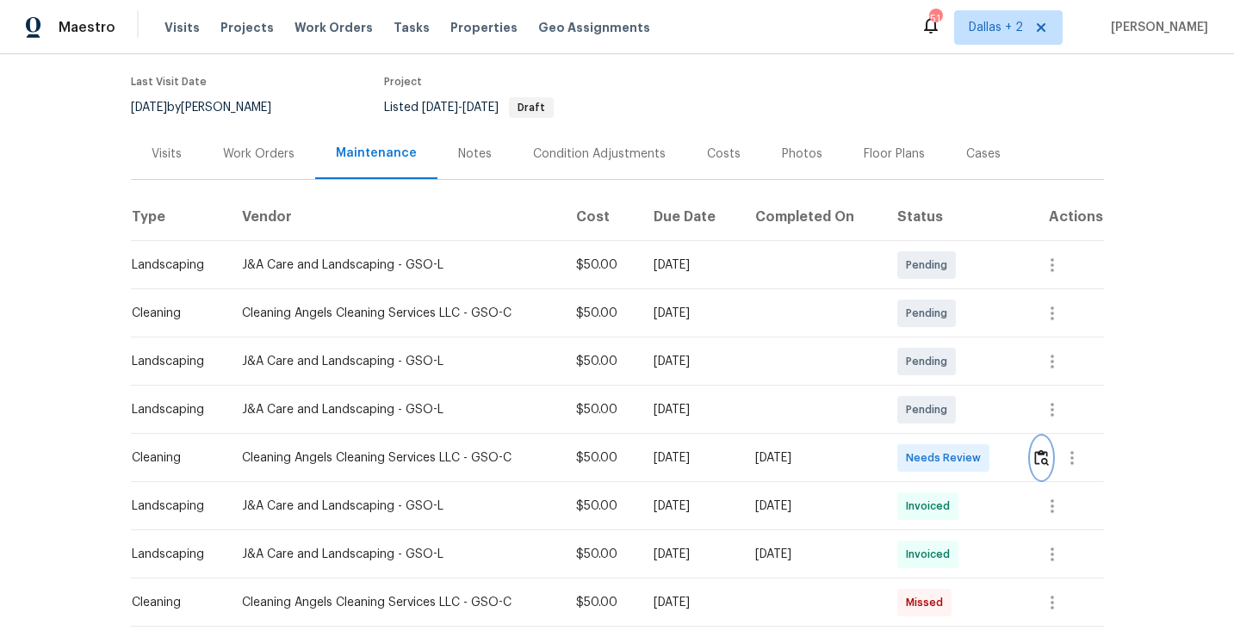
scroll to position [156, 0]
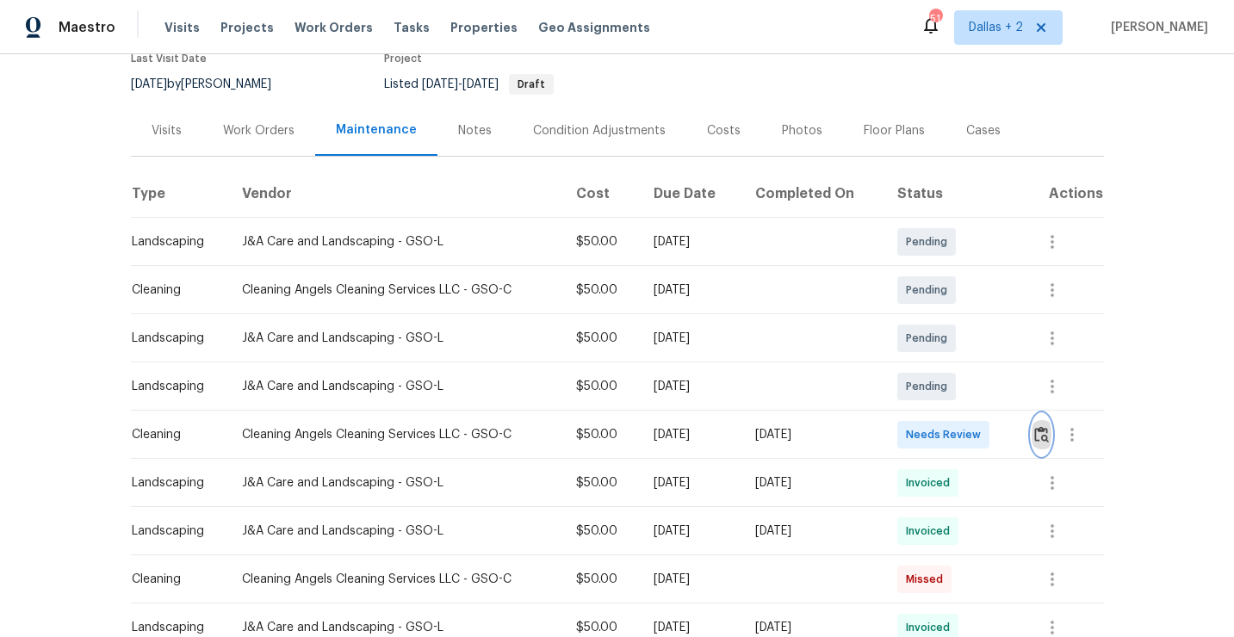
click at [1044, 437] on img "button" at bounding box center [1041, 434] width 15 height 16
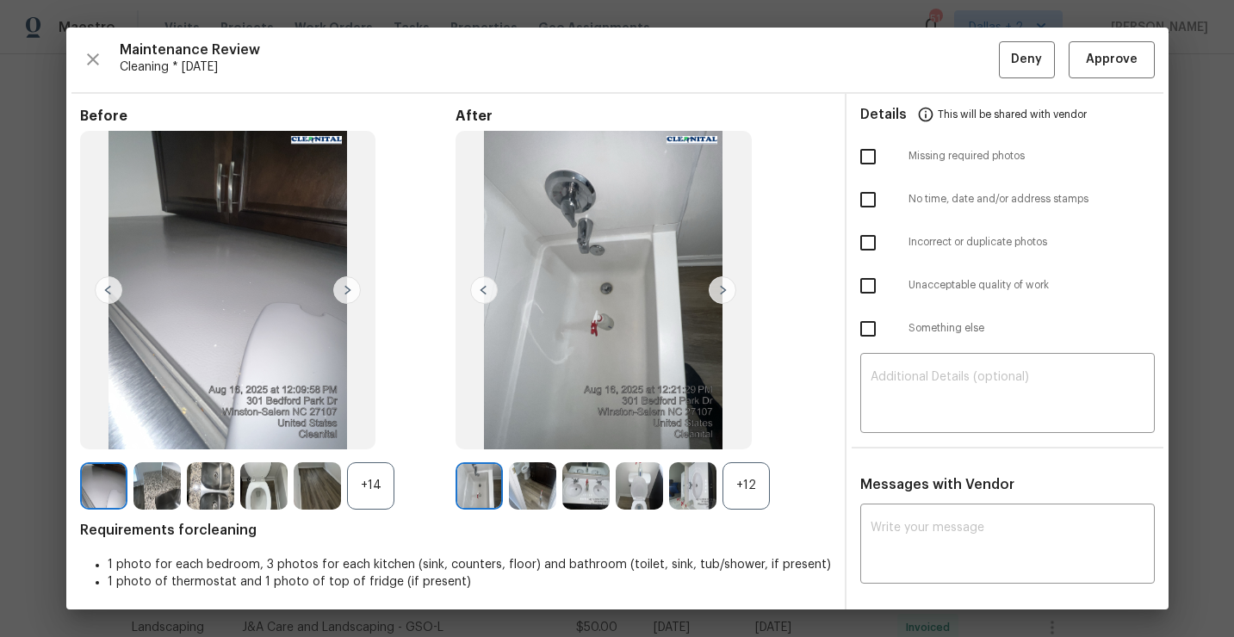
scroll to position [47, 0]
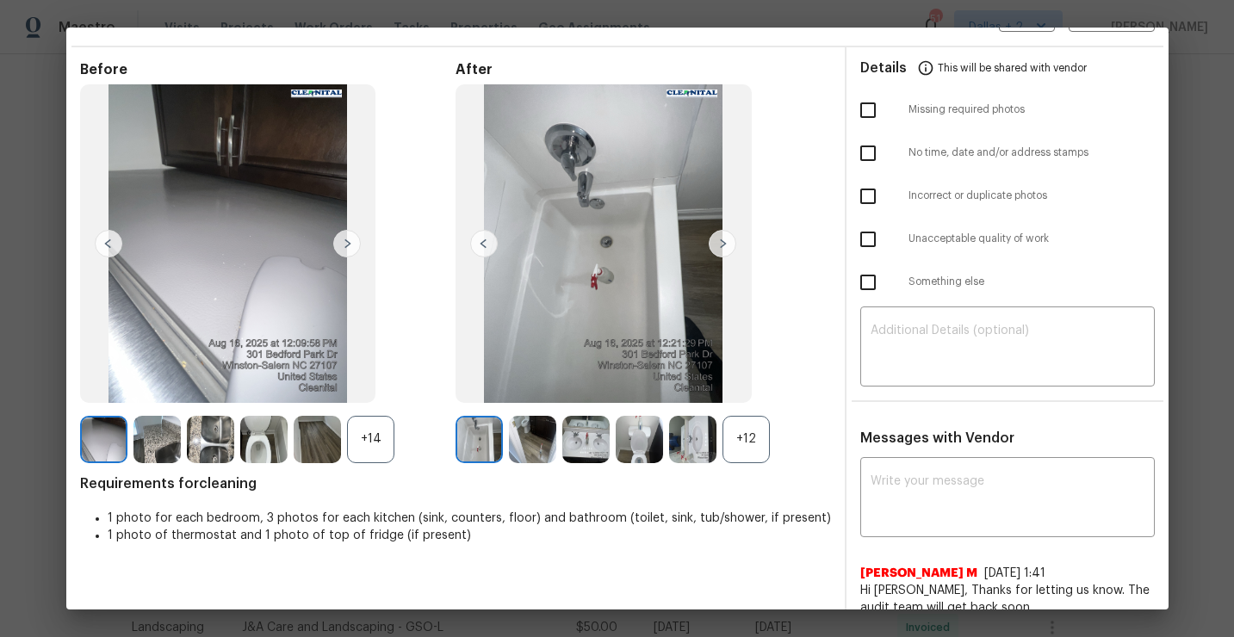
click at [751, 441] on div "+12" at bounding box center [746, 439] width 47 height 47
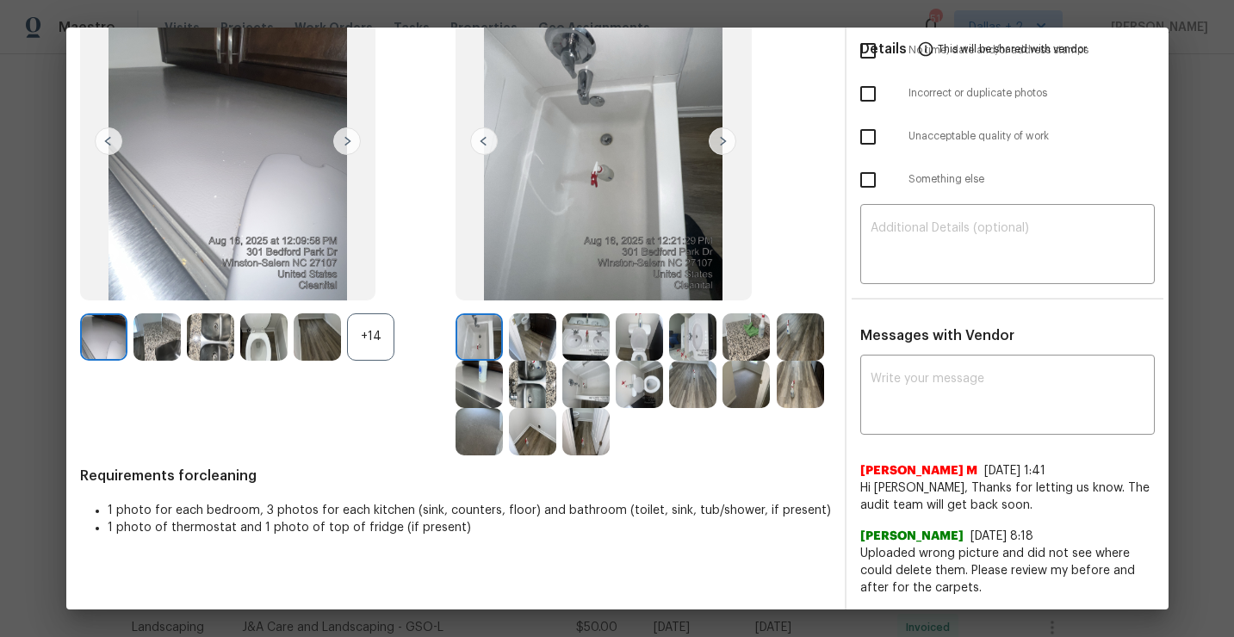
scroll to position [147, 0]
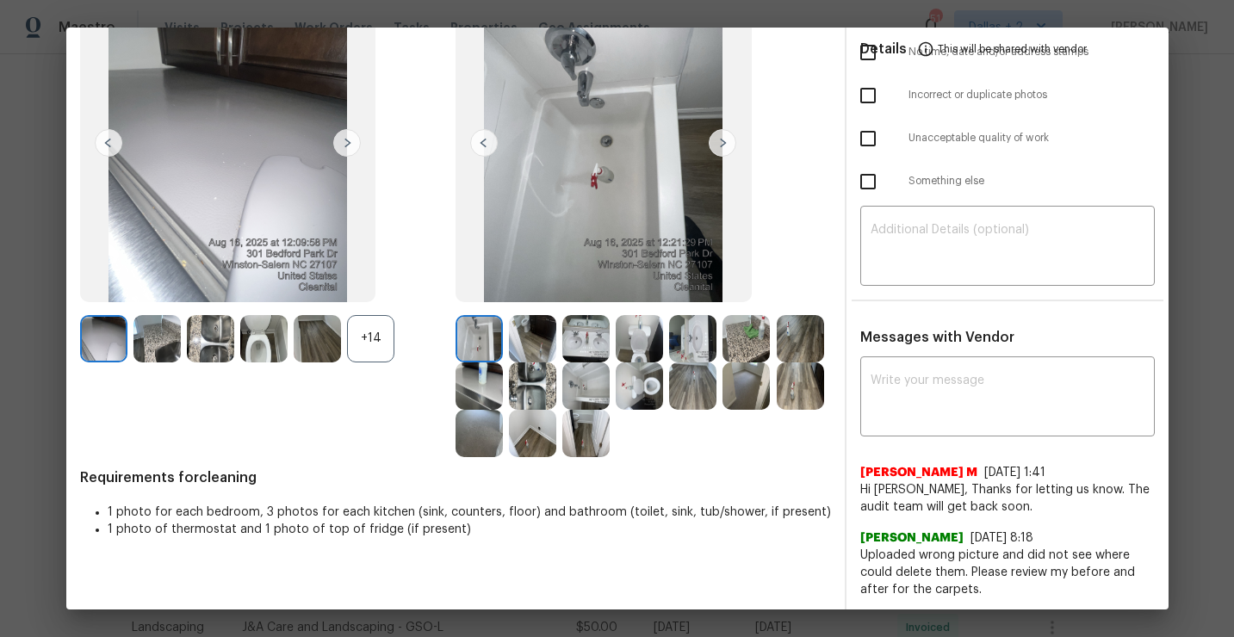
click at [695, 393] on img at bounding box center [692, 386] width 47 height 47
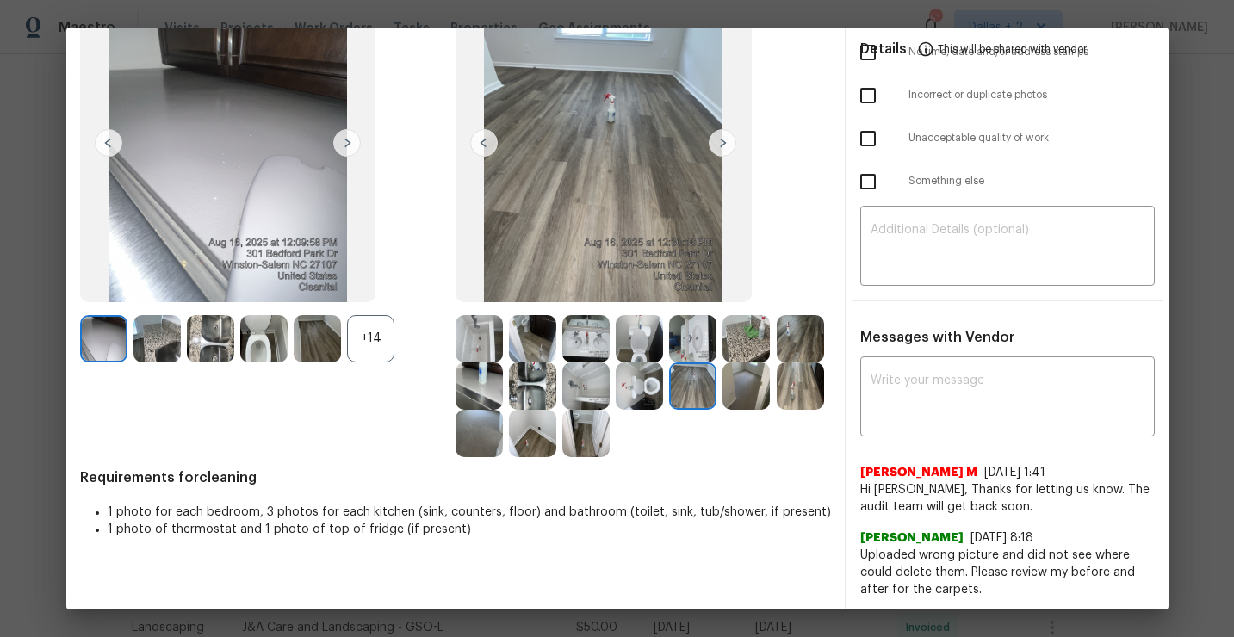
scroll to position [149, 0]
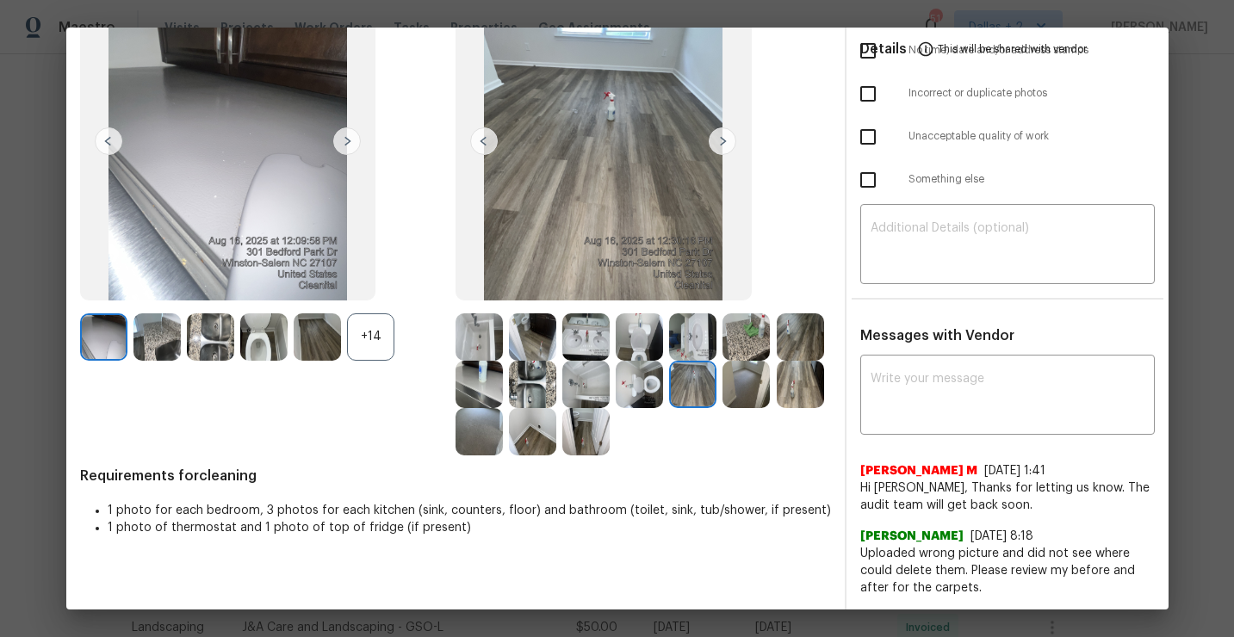
click at [749, 391] on img at bounding box center [746, 384] width 47 height 47
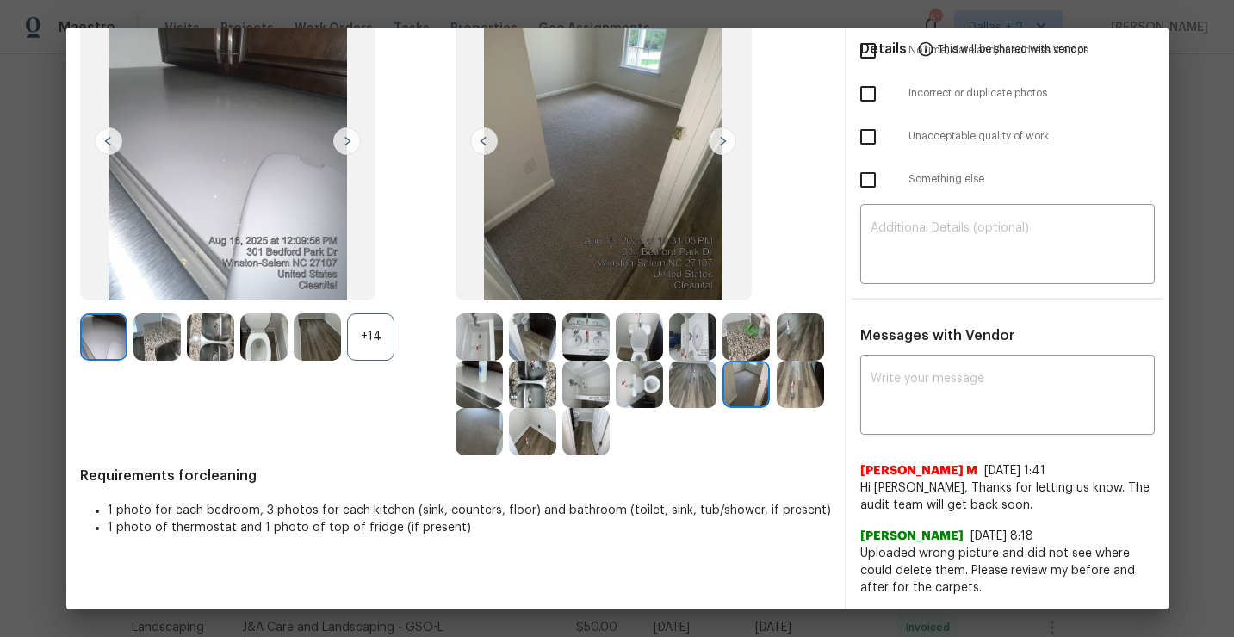
click at [722, 140] on img at bounding box center [723, 141] width 28 height 28
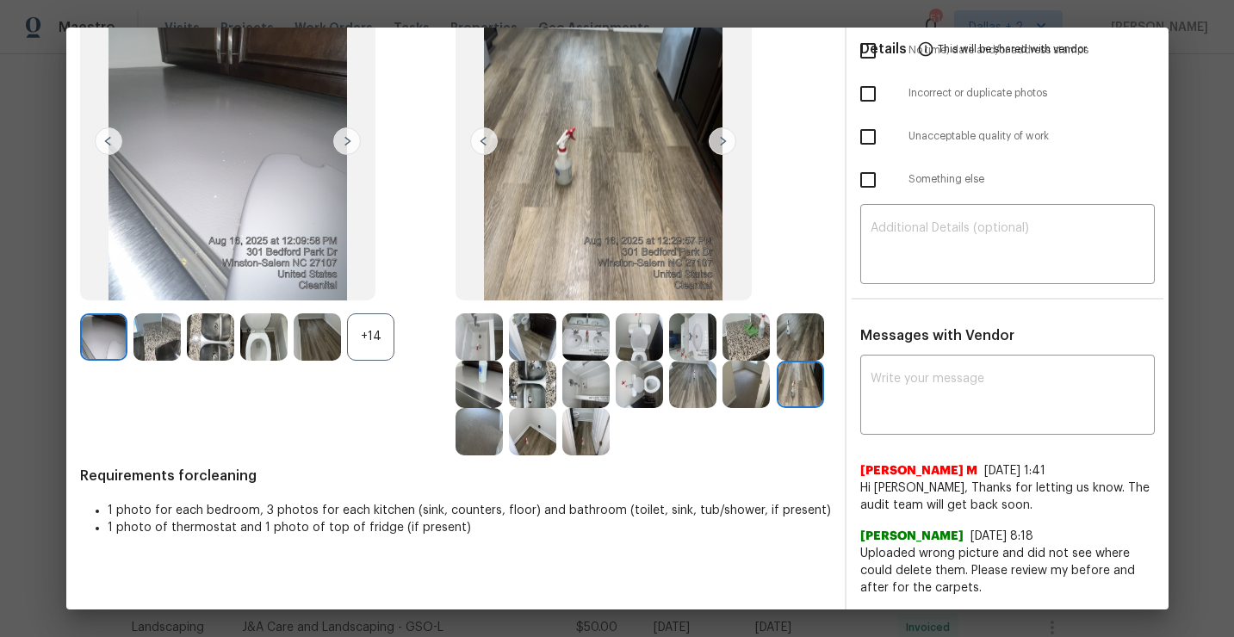
click at [522, 334] on img at bounding box center [532, 336] width 47 height 47
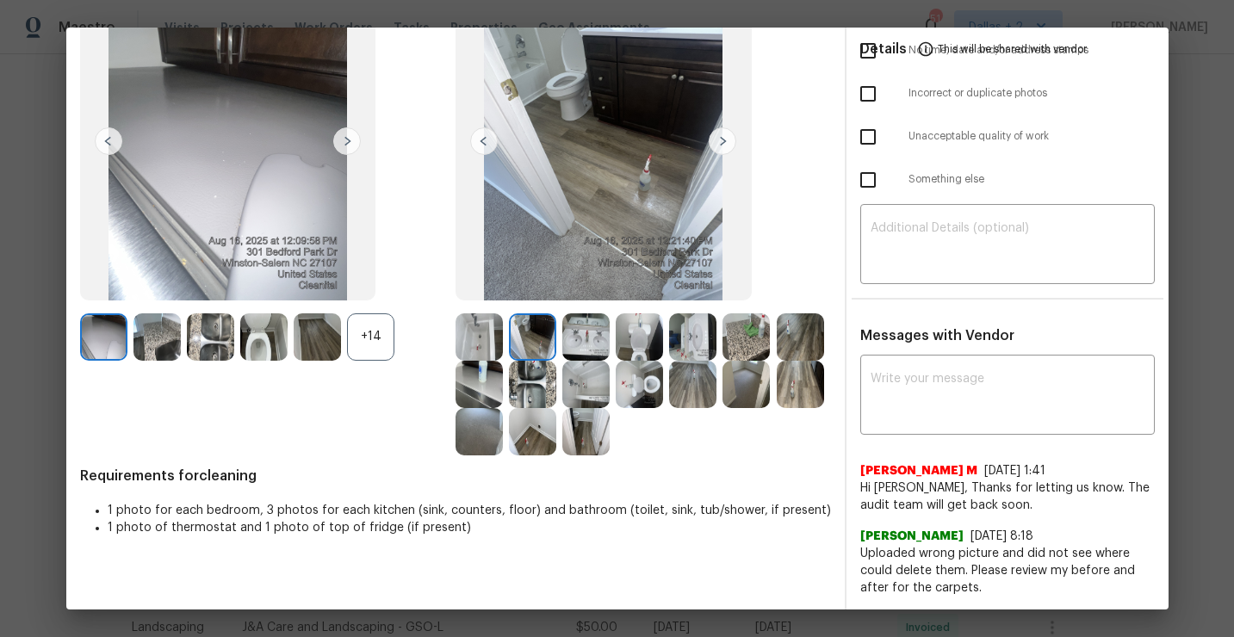
click at [588, 333] on img at bounding box center [585, 336] width 47 height 47
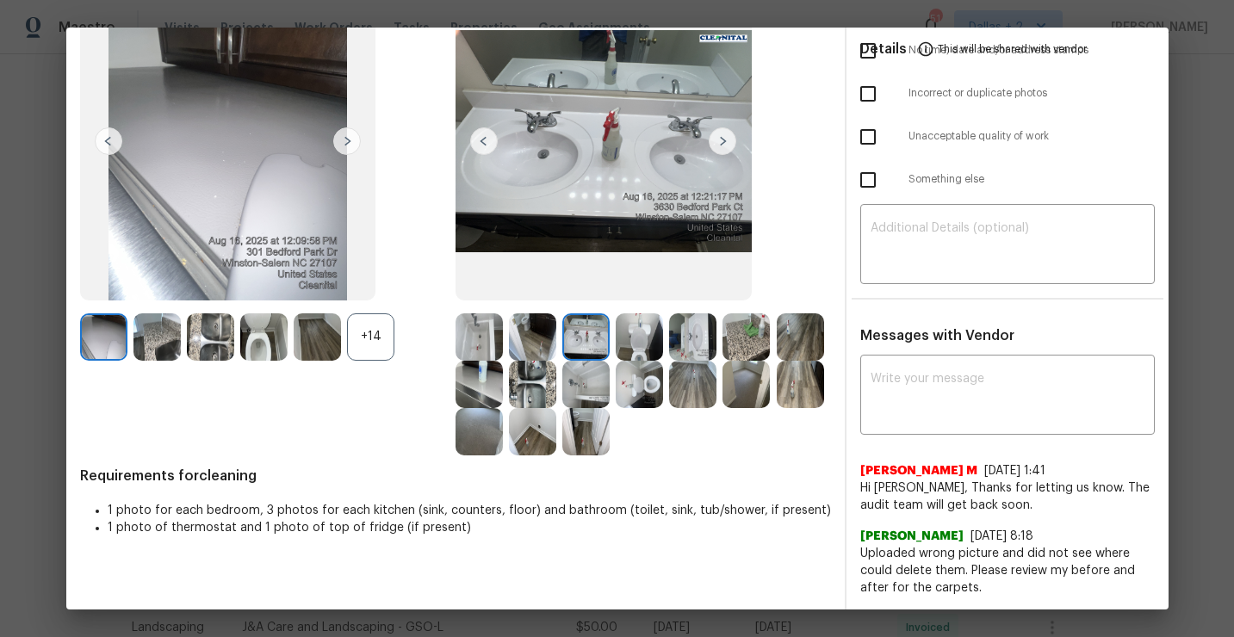
scroll to position [88, 0]
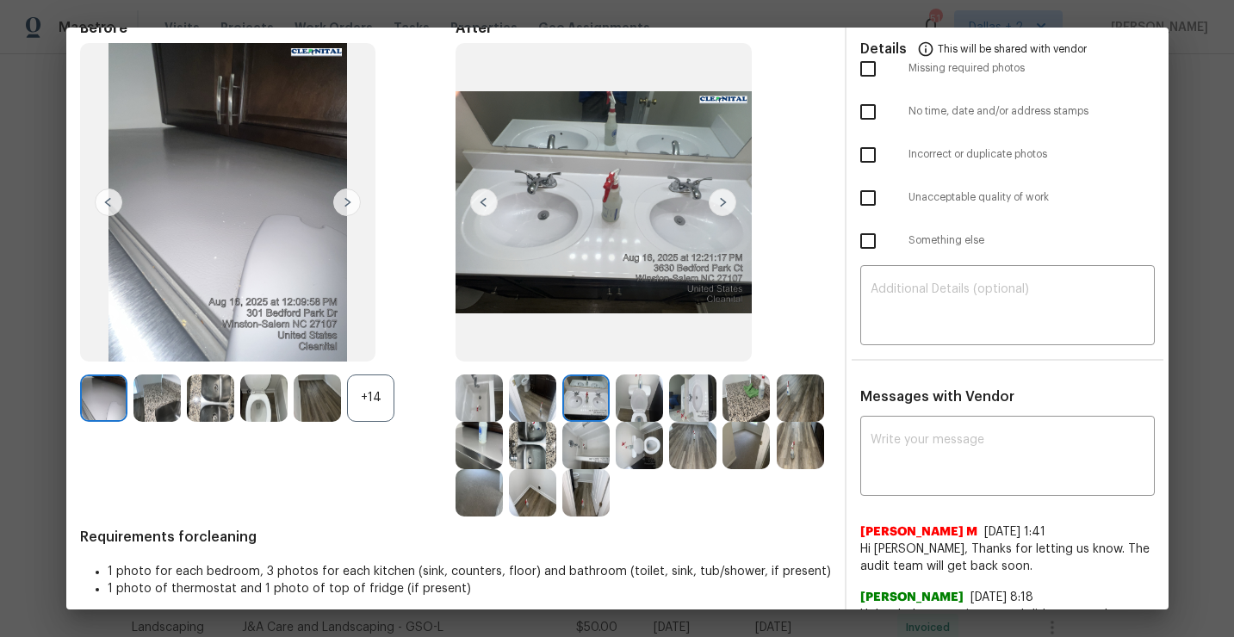
click at [644, 422] on img at bounding box center [639, 445] width 47 height 47
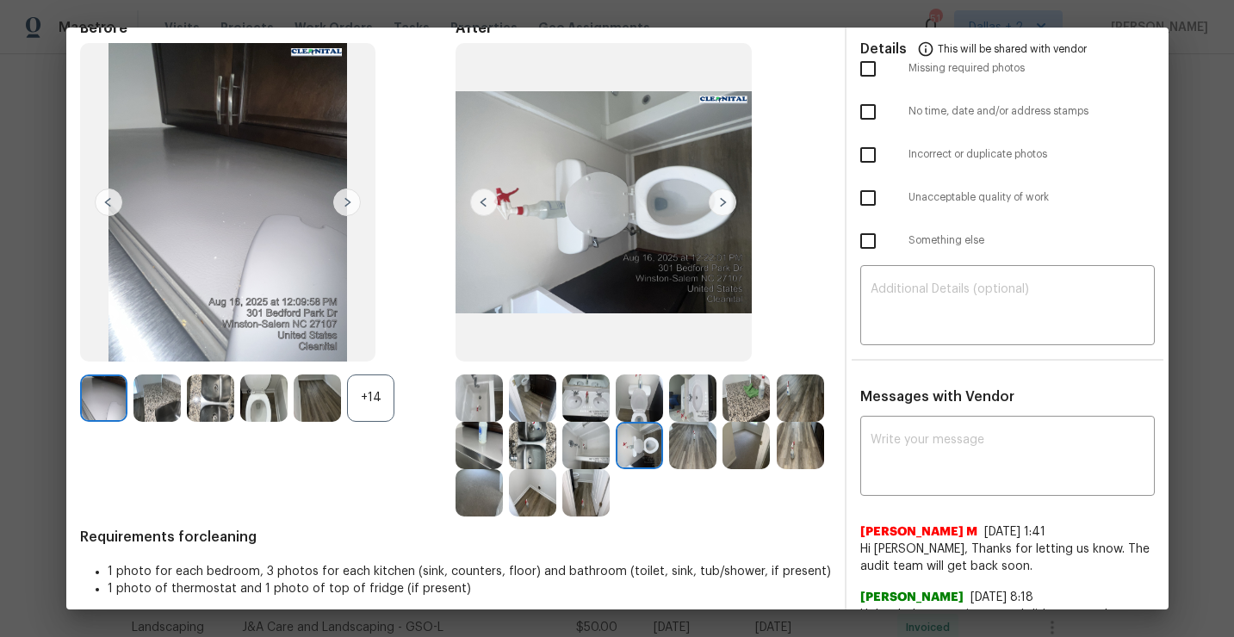
click at [687, 399] on img at bounding box center [692, 398] width 47 height 47
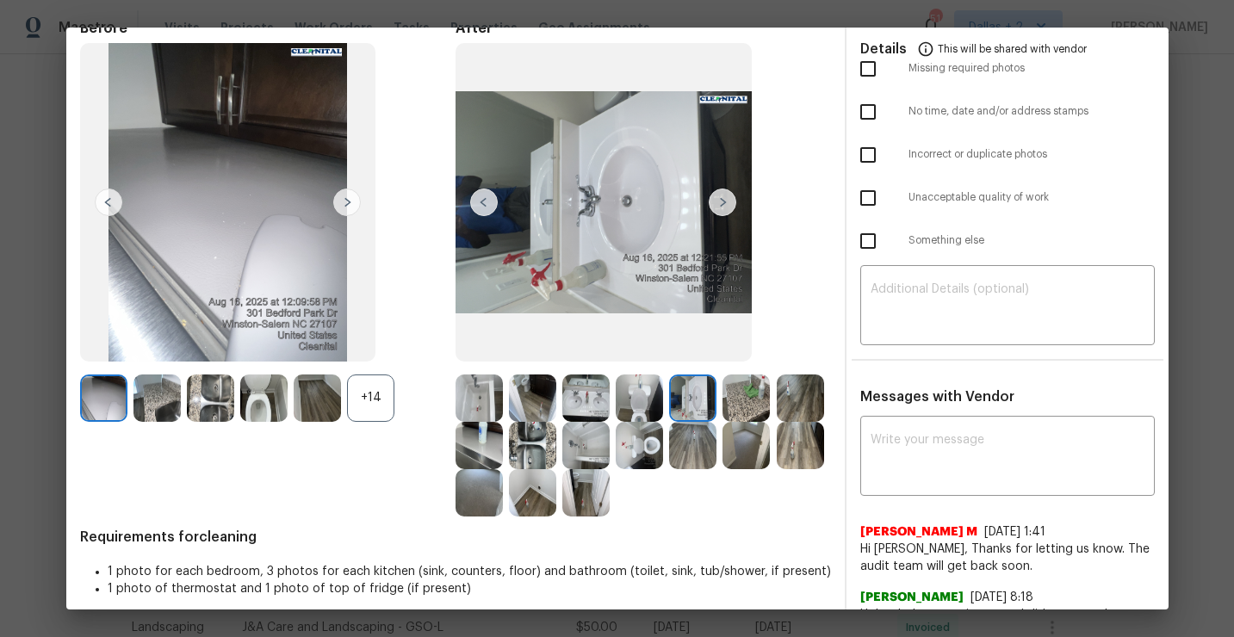
click at [627, 399] on img at bounding box center [639, 398] width 47 height 47
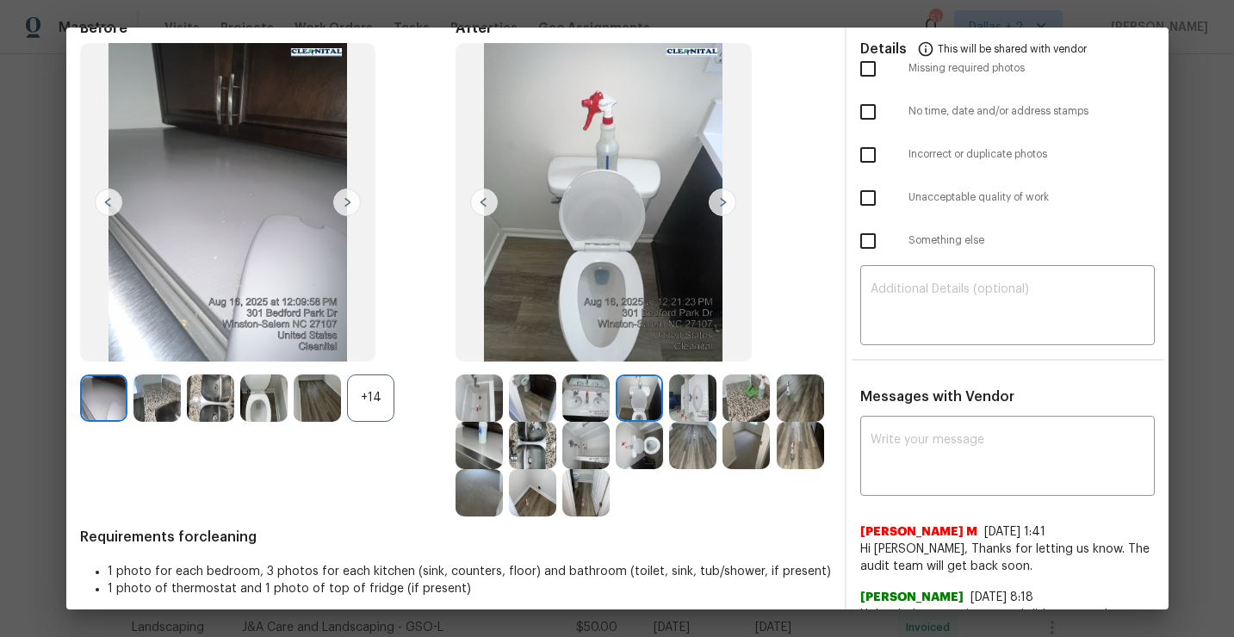
click at [645, 402] on img at bounding box center [639, 398] width 47 height 47
click at [743, 394] on img at bounding box center [746, 398] width 47 height 47
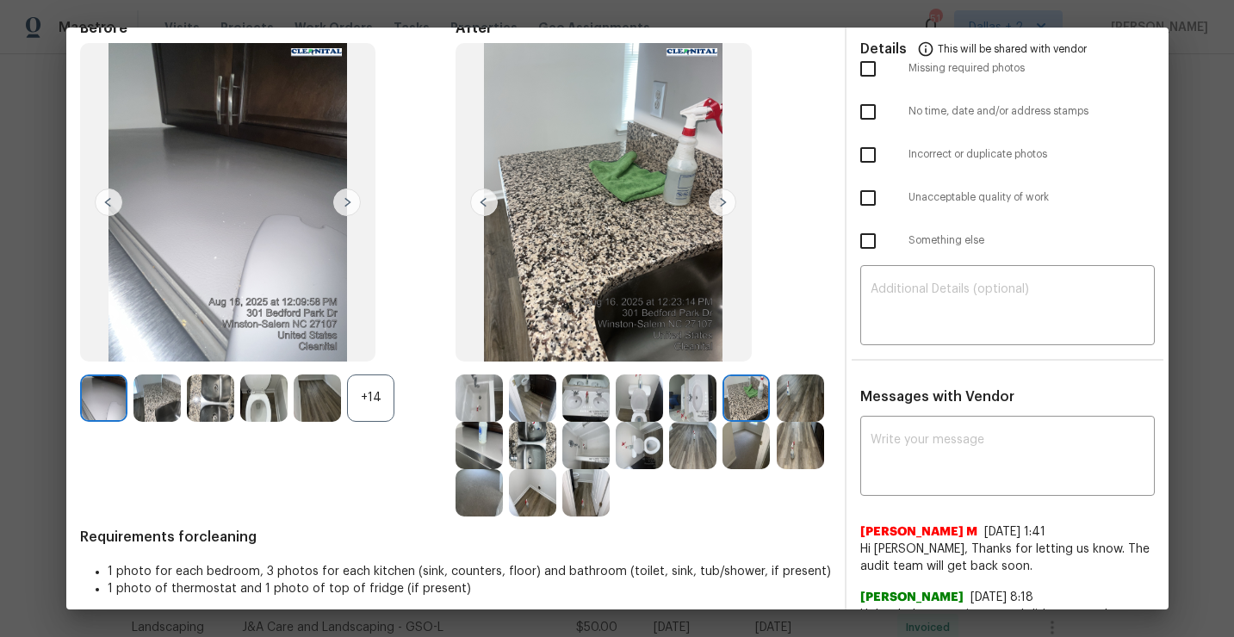
click at [802, 402] on img at bounding box center [800, 398] width 47 height 47
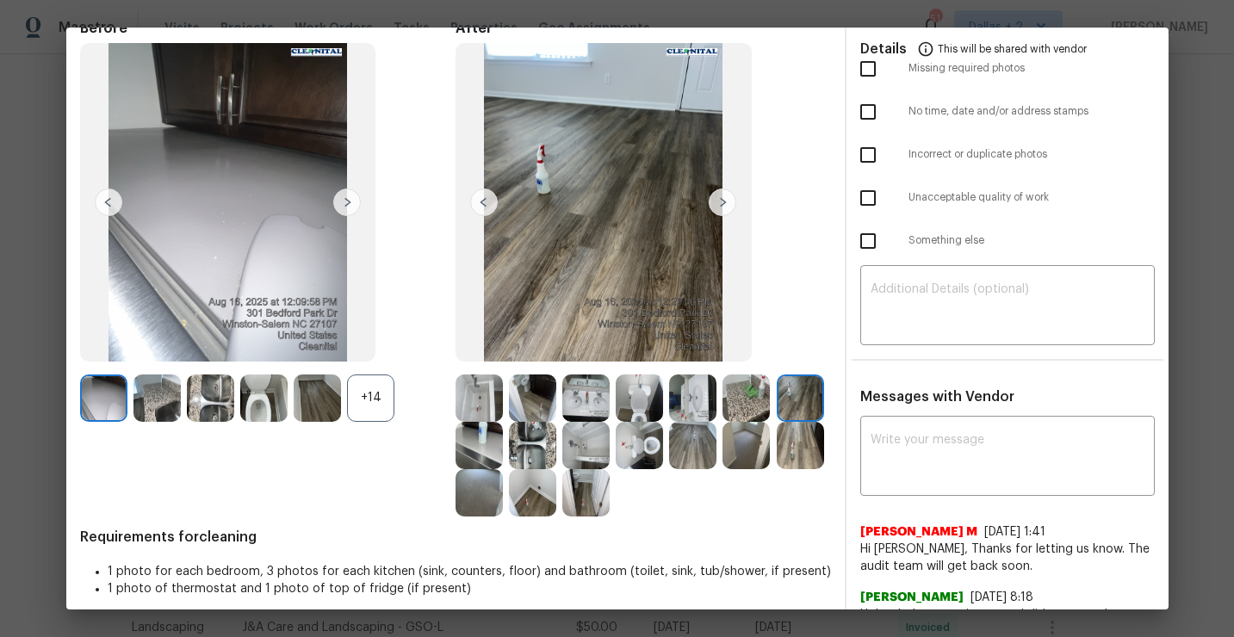
click at [481, 455] on img at bounding box center [479, 445] width 47 height 47
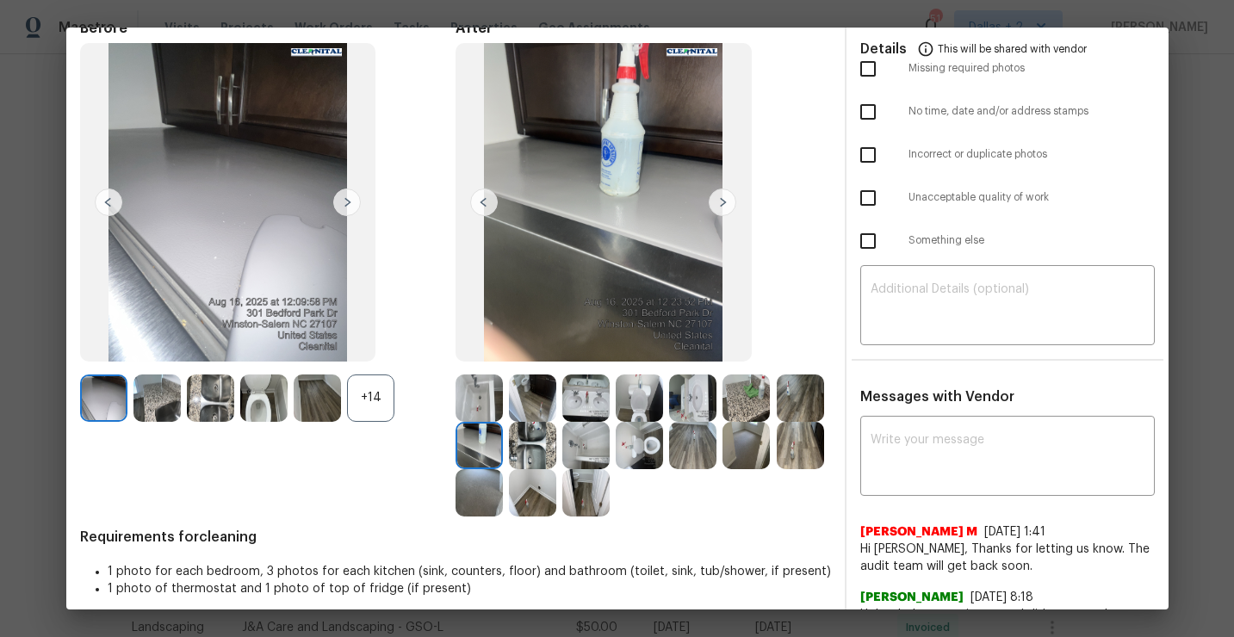
click at [532, 443] on img at bounding box center [532, 445] width 47 height 47
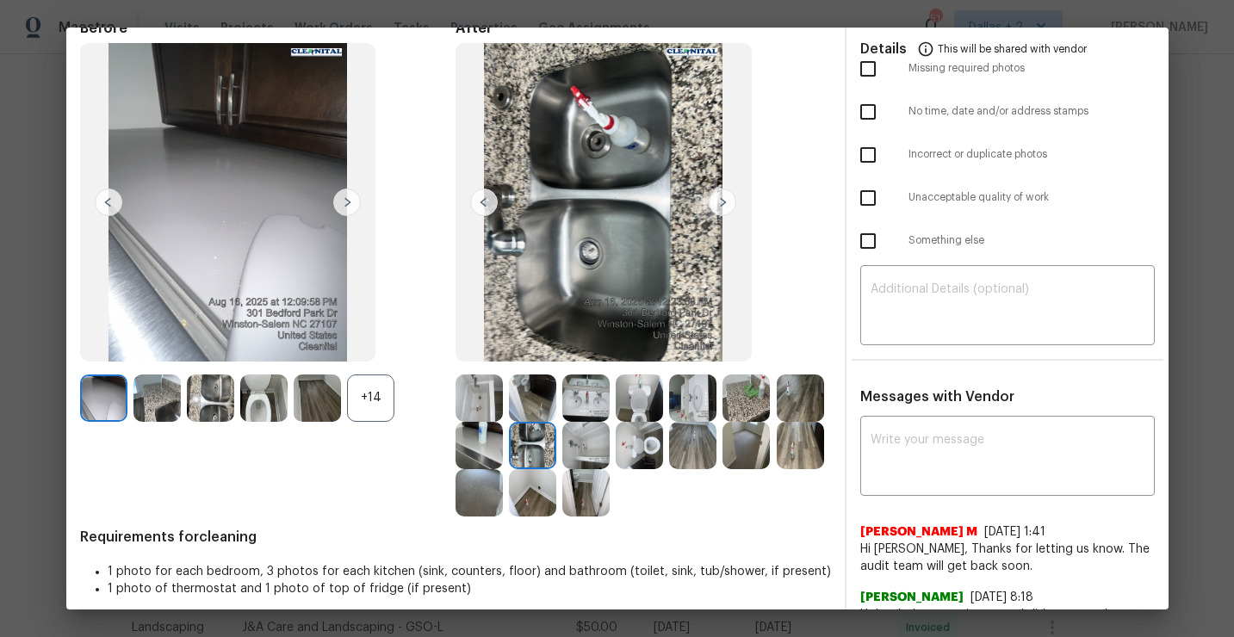
click at [613, 446] on div at bounding box center [588, 445] width 53 height 47
click at [584, 445] on img at bounding box center [585, 445] width 47 height 47
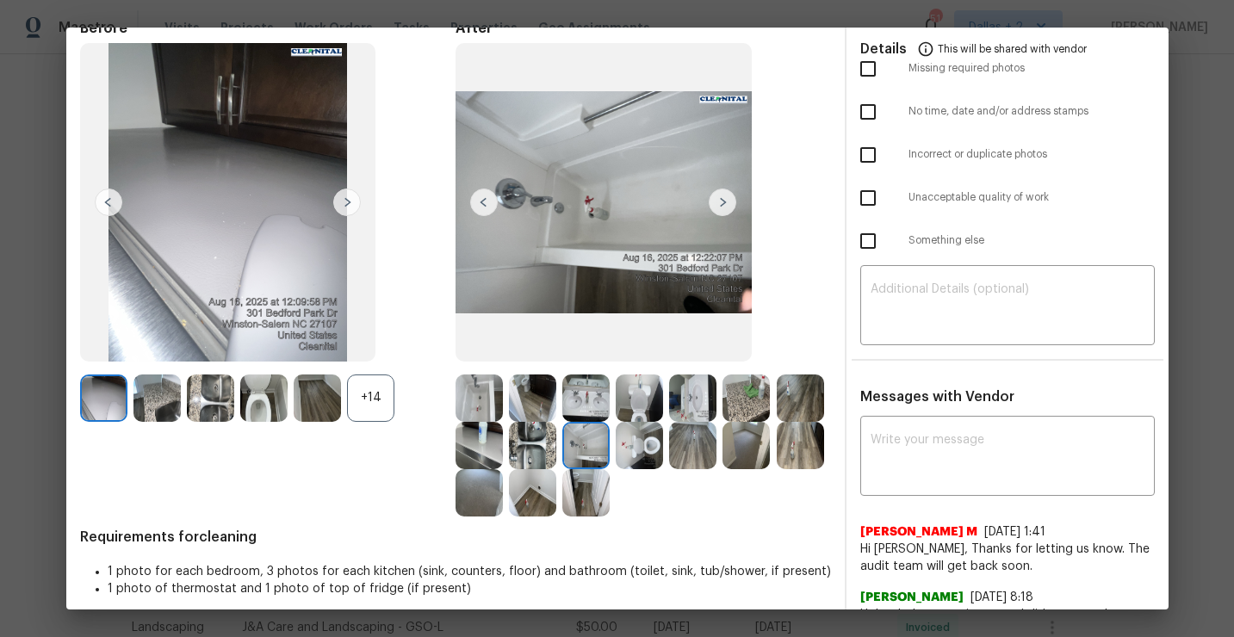
click at [645, 456] on img at bounding box center [639, 445] width 47 height 47
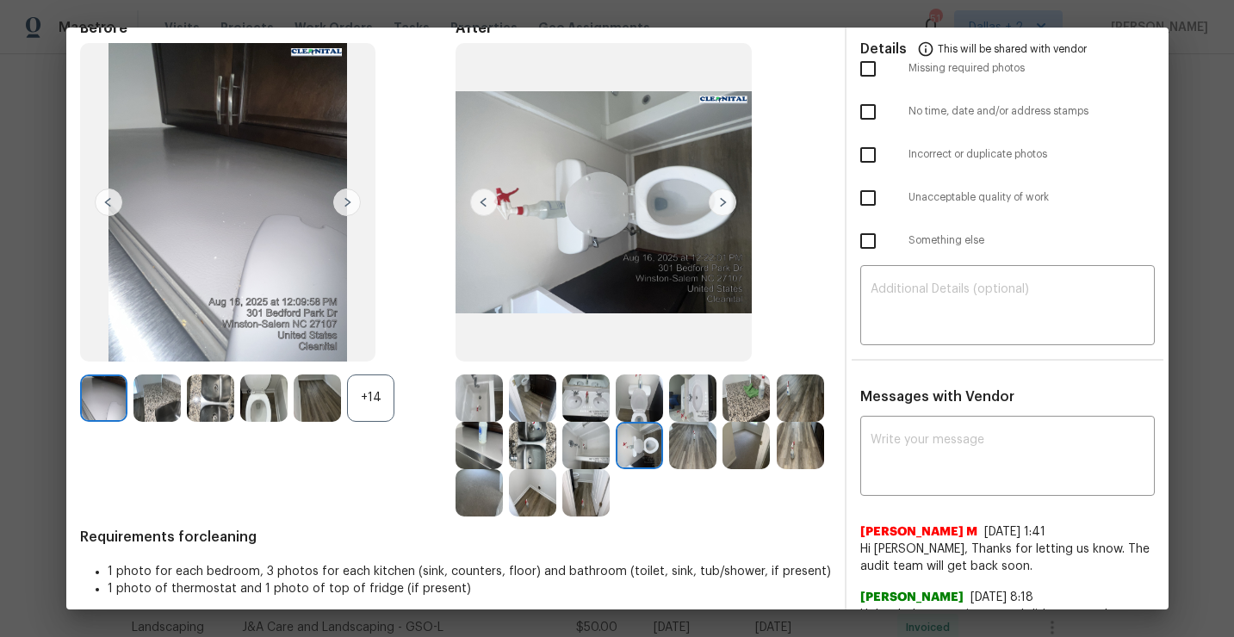
click at [688, 450] on img at bounding box center [692, 445] width 47 height 47
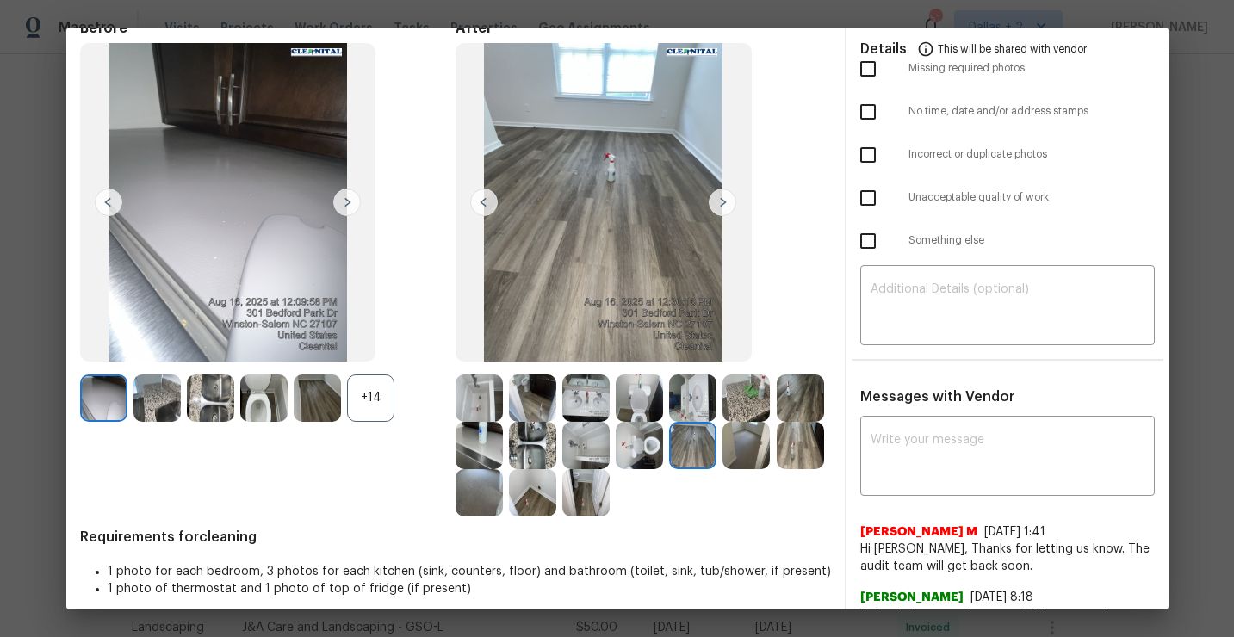
click at [741, 443] on img at bounding box center [746, 445] width 47 height 47
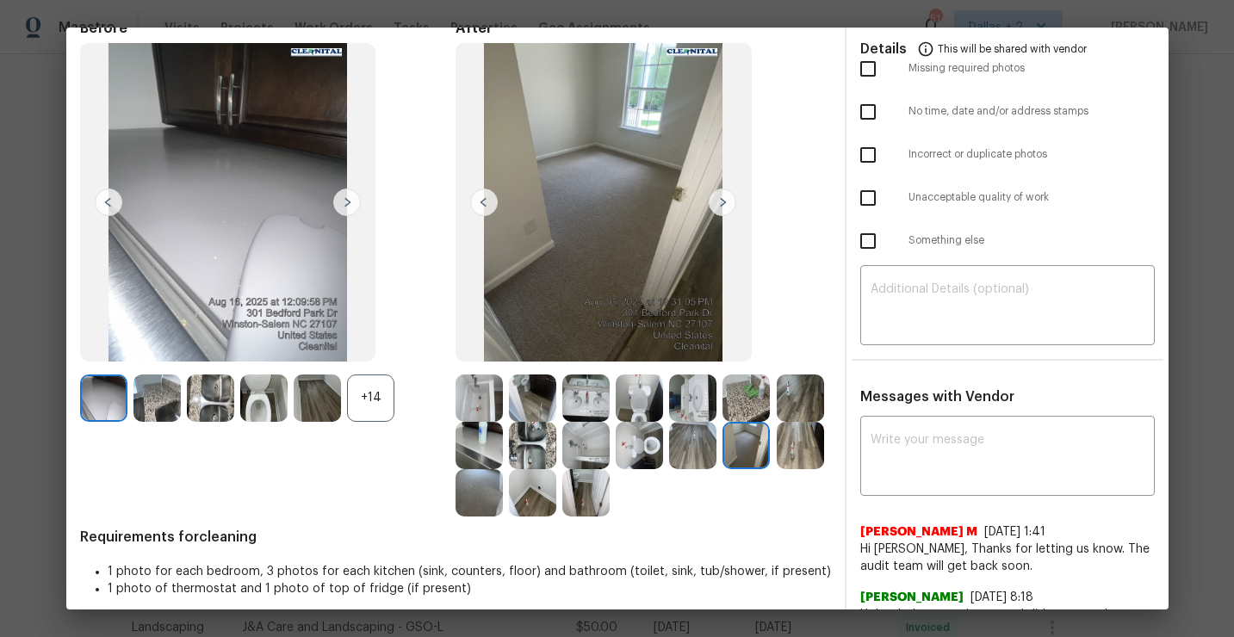
click at [802, 468] on img at bounding box center [800, 445] width 47 height 47
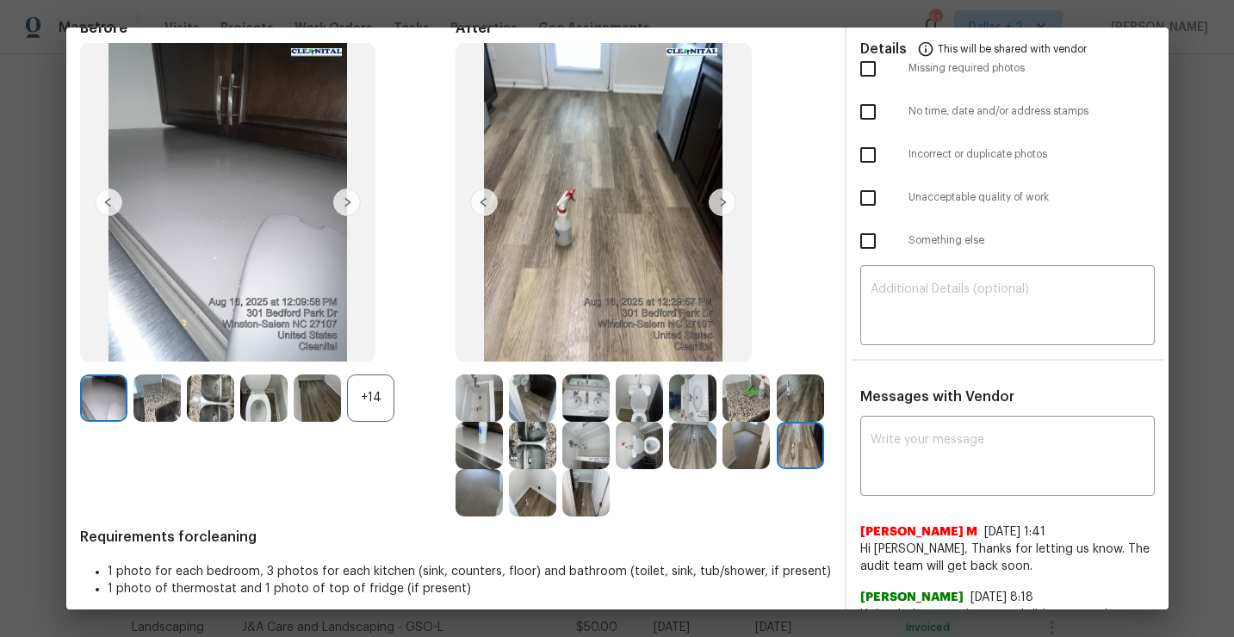
click at [475, 494] on img at bounding box center [479, 492] width 47 height 47
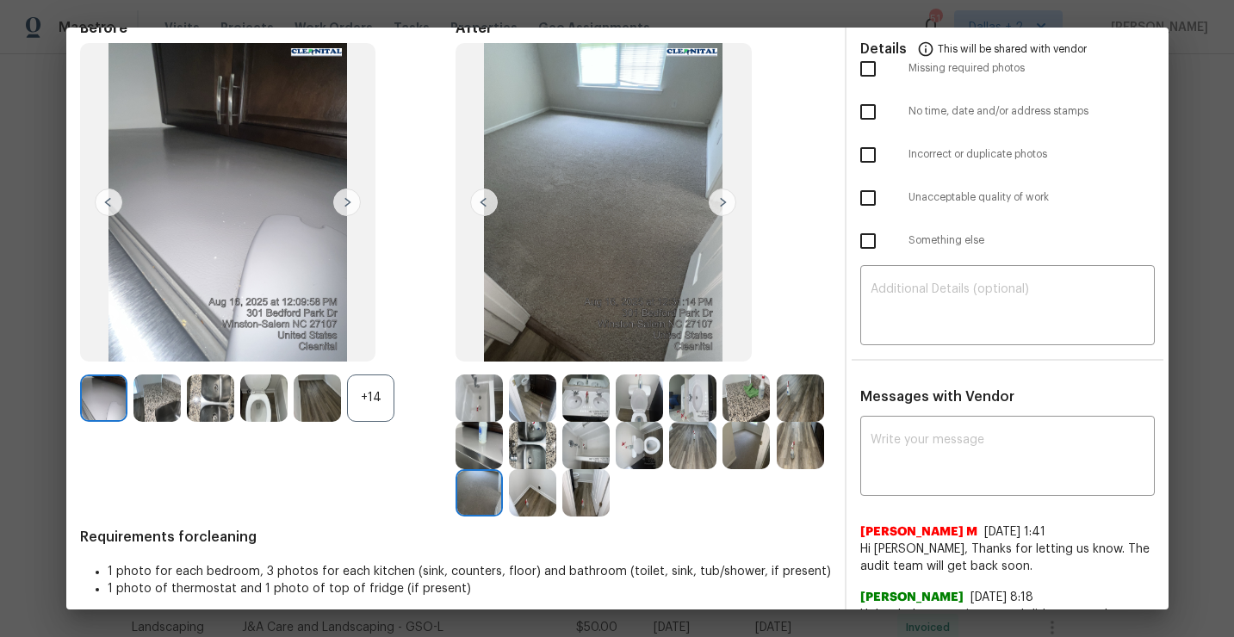
click at [544, 487] on img at bounding box center [532, 492] width 47 height 47
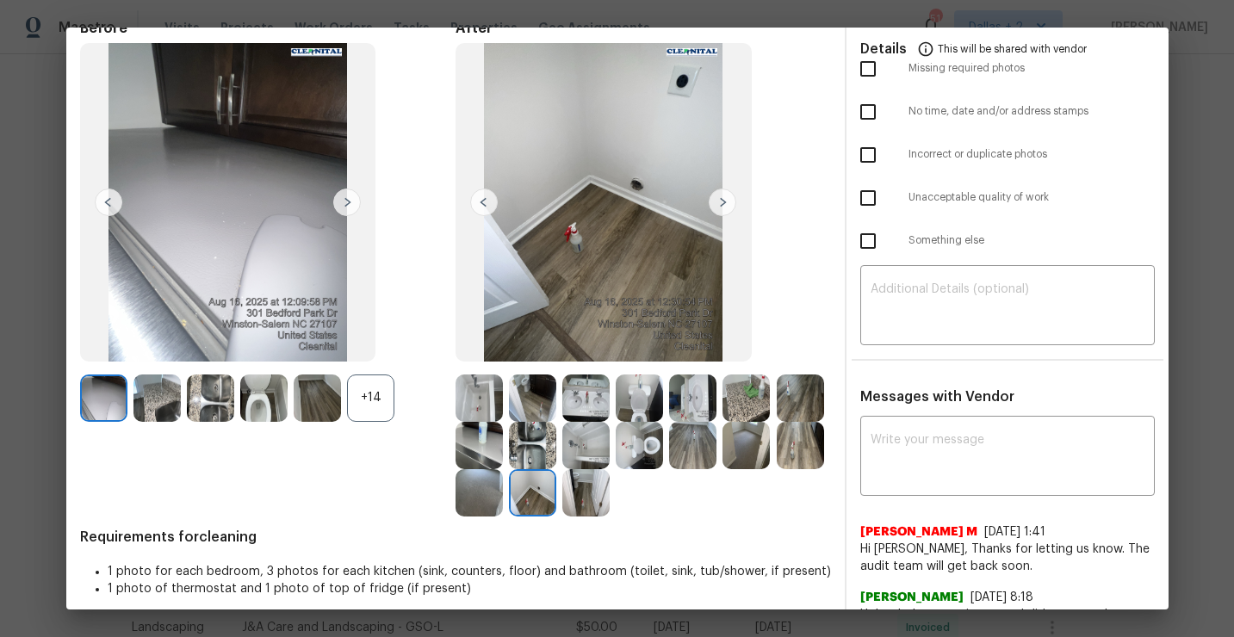
click at [589, 481] on img at bounding box center [585, 492] width 47 height 47
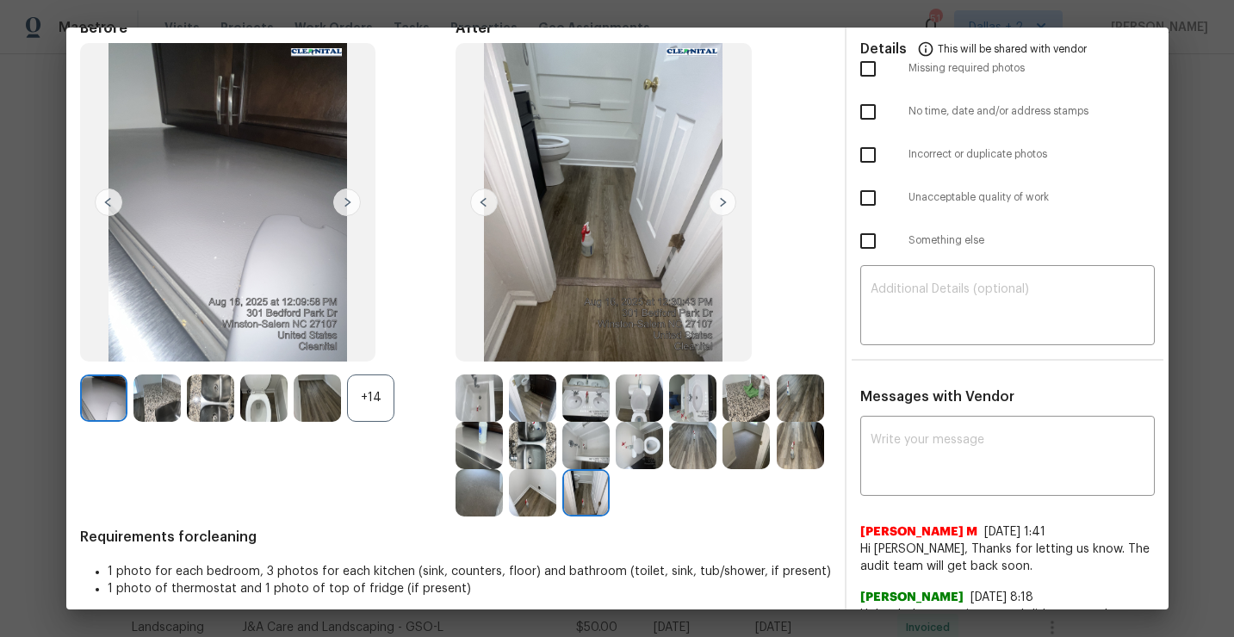
click at [646, 444] on img at bounding box center [639, 445] width 47 height 47
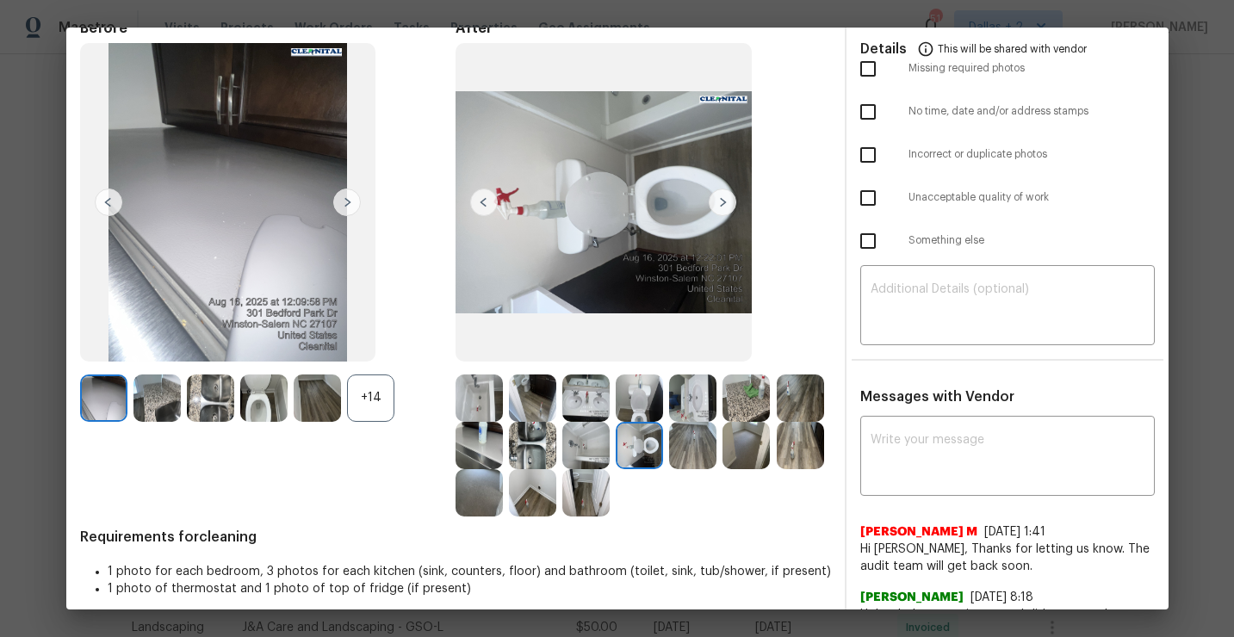
scroll to position [0, 0]
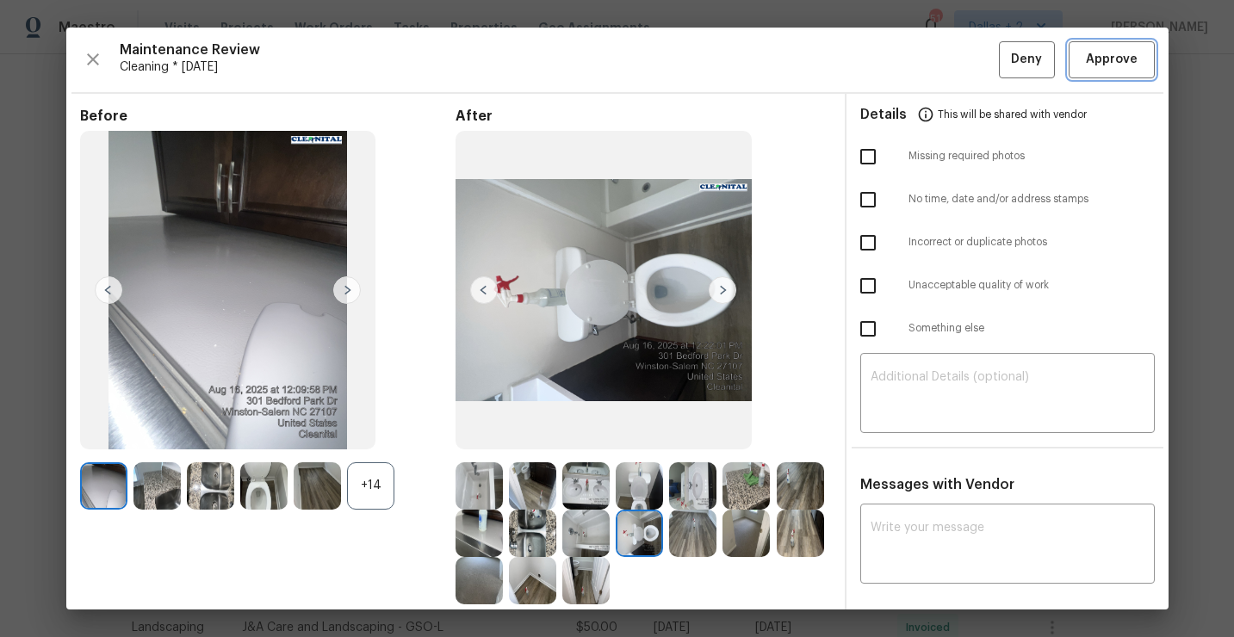
click at [1100, 59] on span "Approve" at bounding box center [1112, 60] width 52 height 22
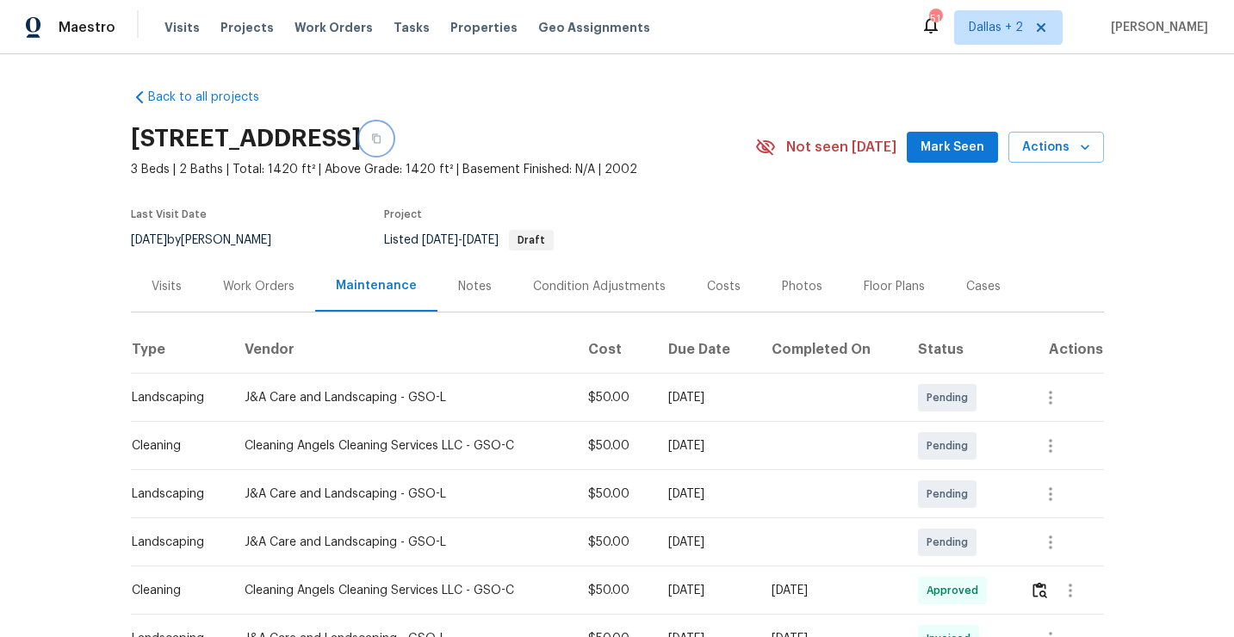
click at [392, 136] on button "button" at bounding box center [376, 138] width 31 height 31
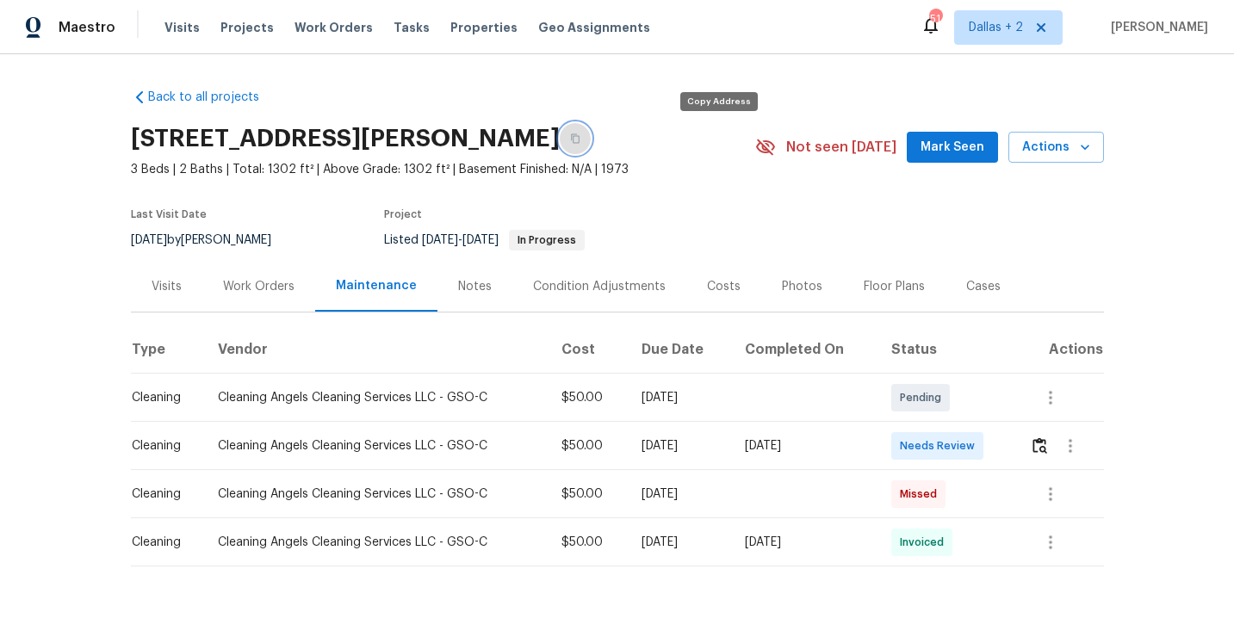
click at [591, 138] on button "button" at bounding box center [575, 138] width 31 height 31
click at [1045, 446] on img "button" at bounding box center [1040, 445] width 15 height 16
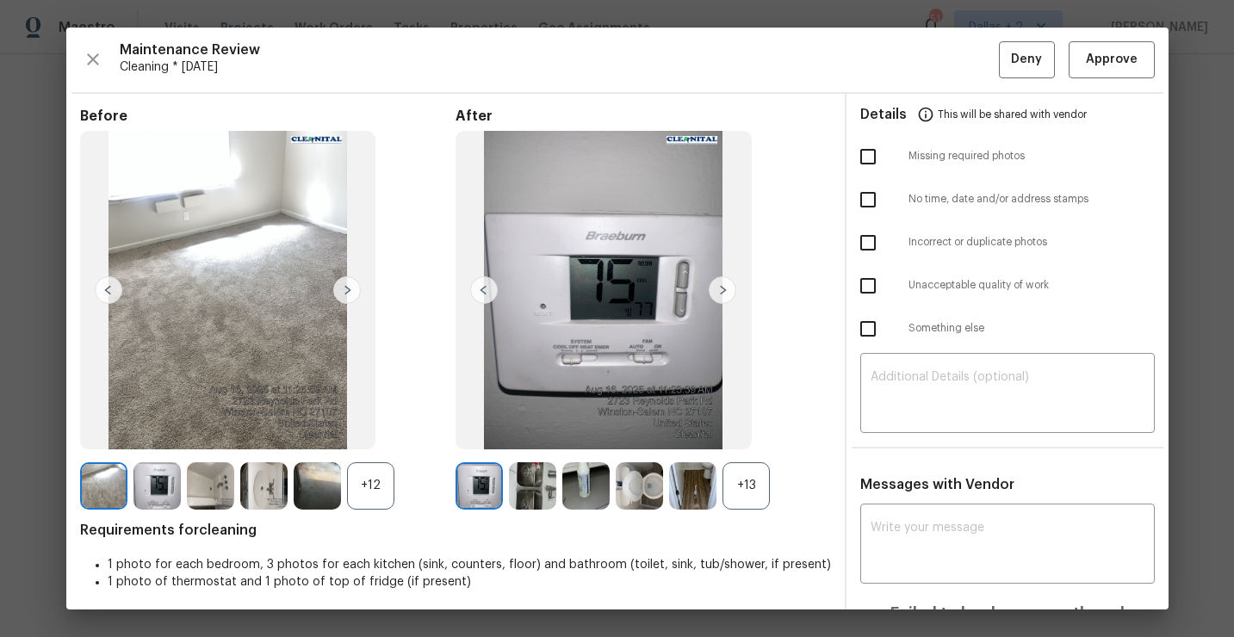
click at [740, 493] on div "+13" at bounding box center [746, 485] width 47 height 47
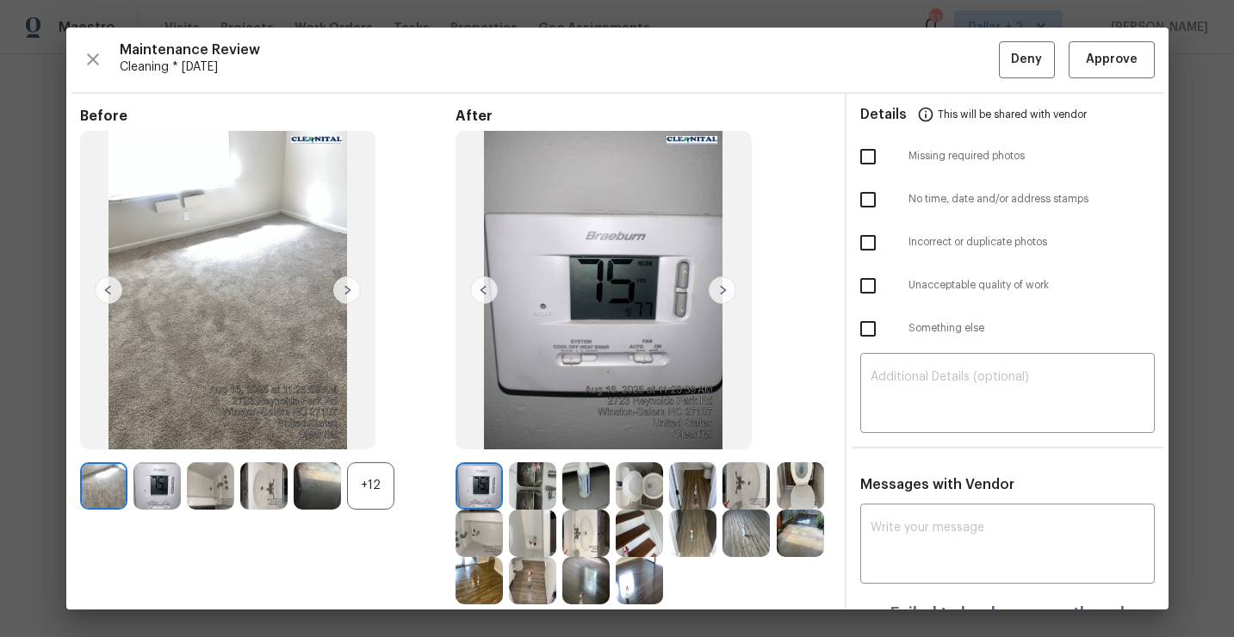
click at [373, 486] on div "+12" at bounding box center [370, 485] width 47 height 47
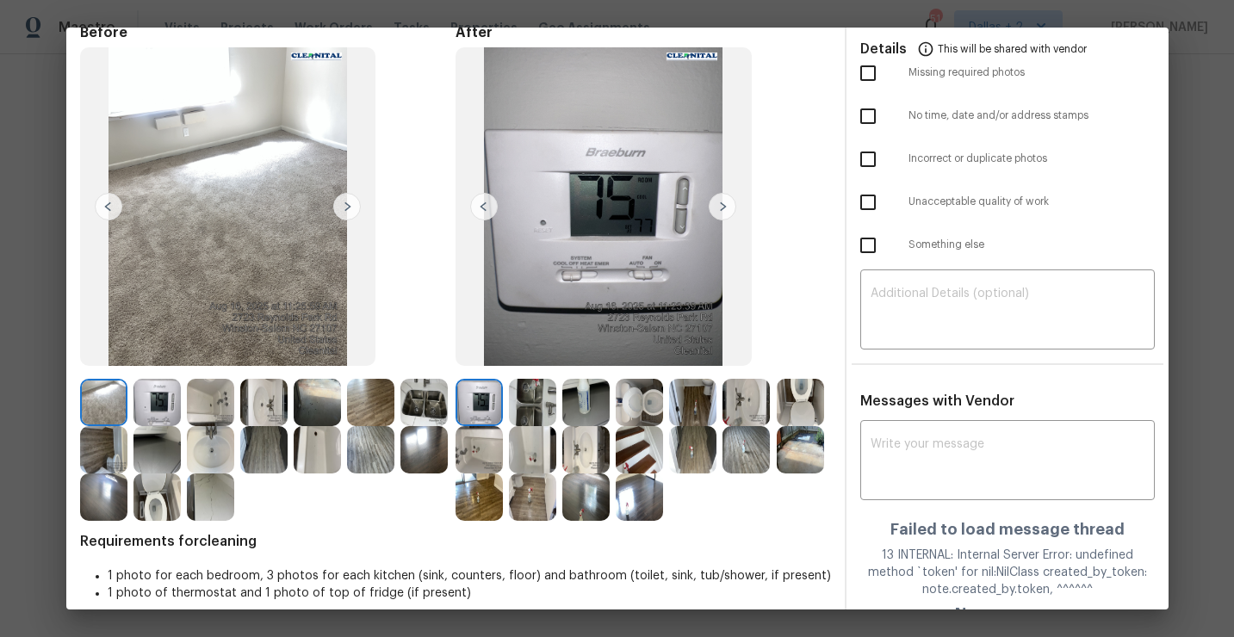
scroll to position [109, 0]
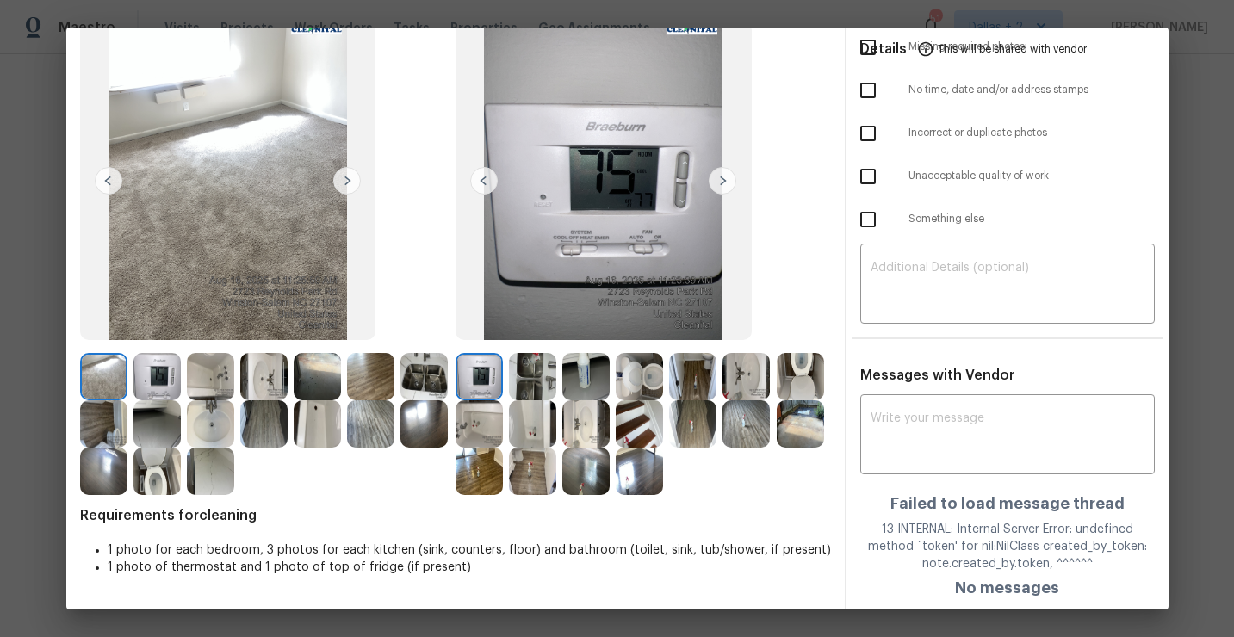
click at [588, 382] on img at bounding box center [585, 376] width 47 height 47
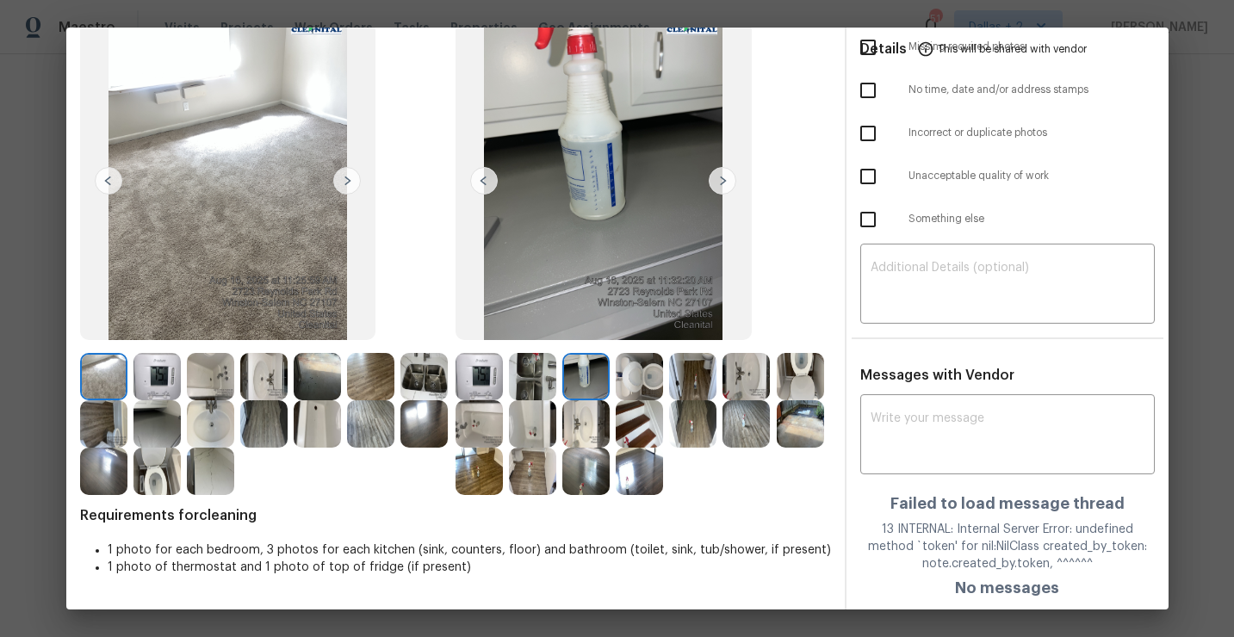
click at [636, 381] on img at bounding box center [639, 376] width 47 height 47
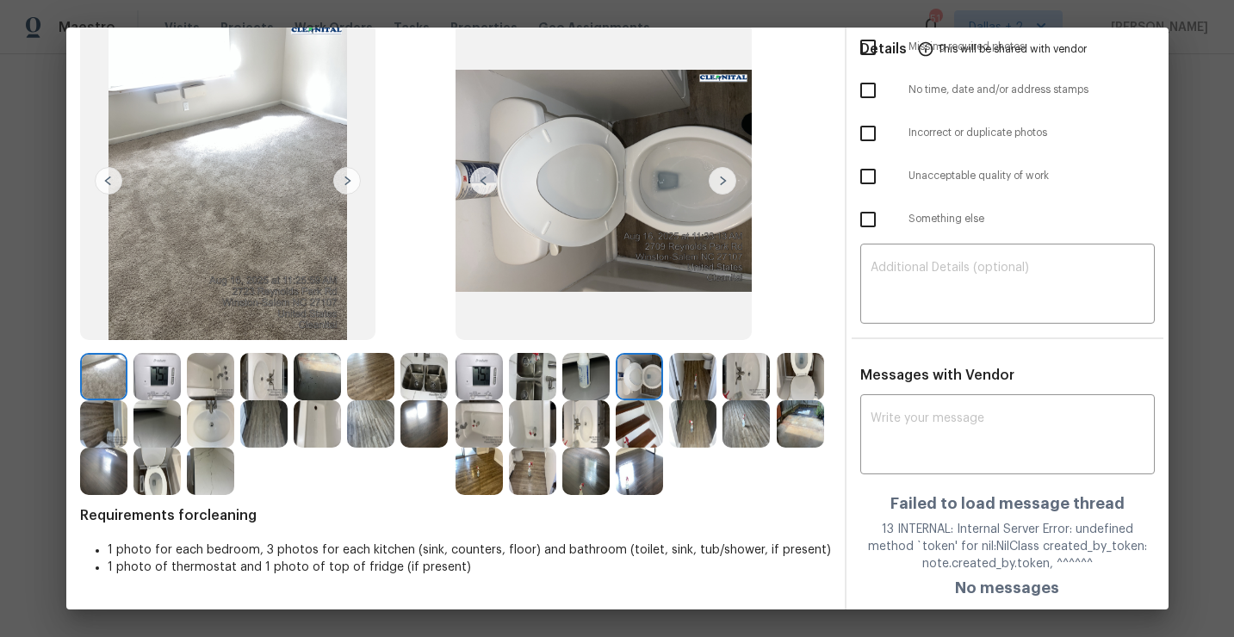
click at [696, 374] on img at bounding box center [692, 376] width 47 height 47
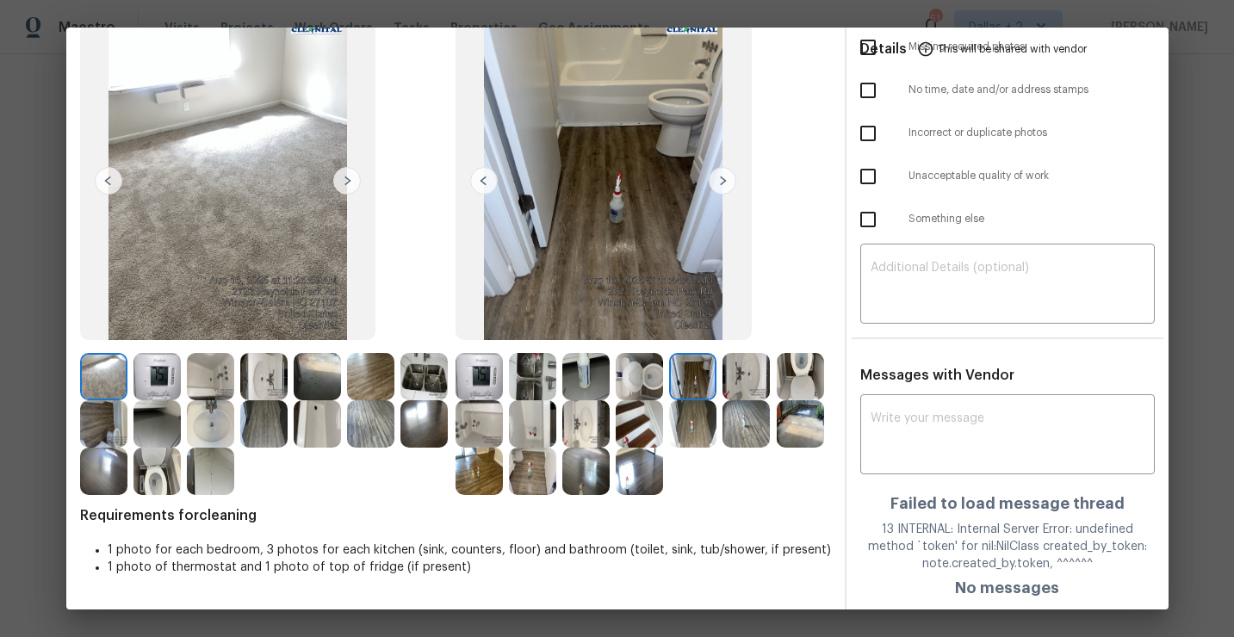
click at [735, 354] on img at bounding box center [746, 376] width 47 height 47
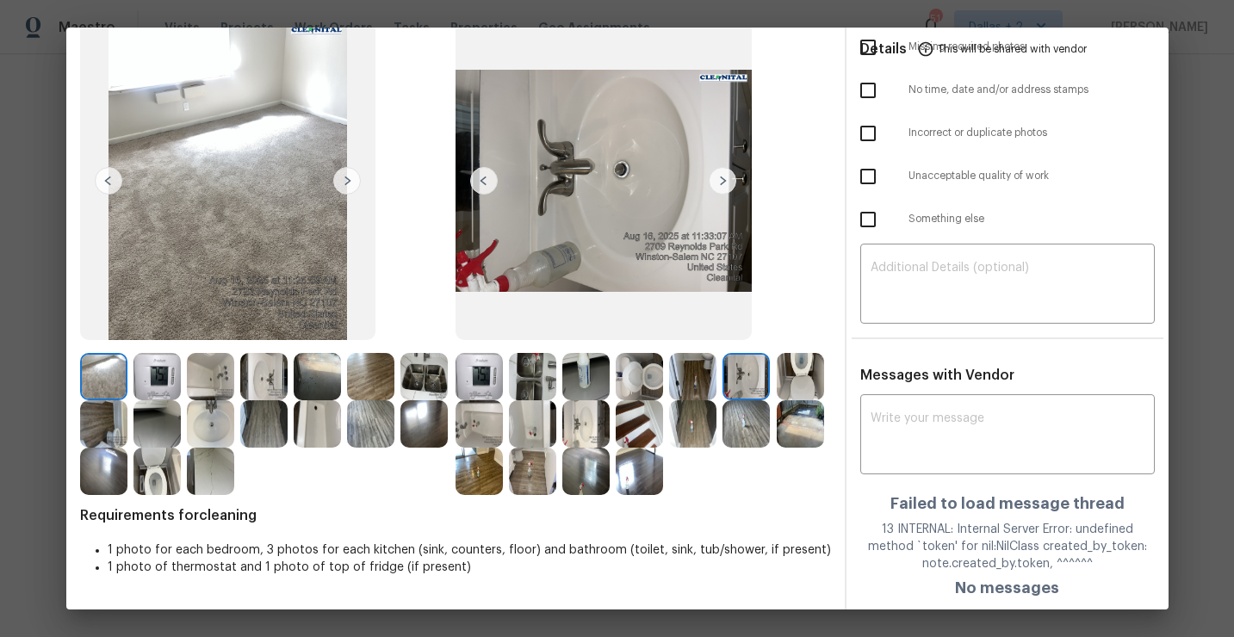
click at [802, 382] on img at bounding box center [800, 376] width 47 height 47
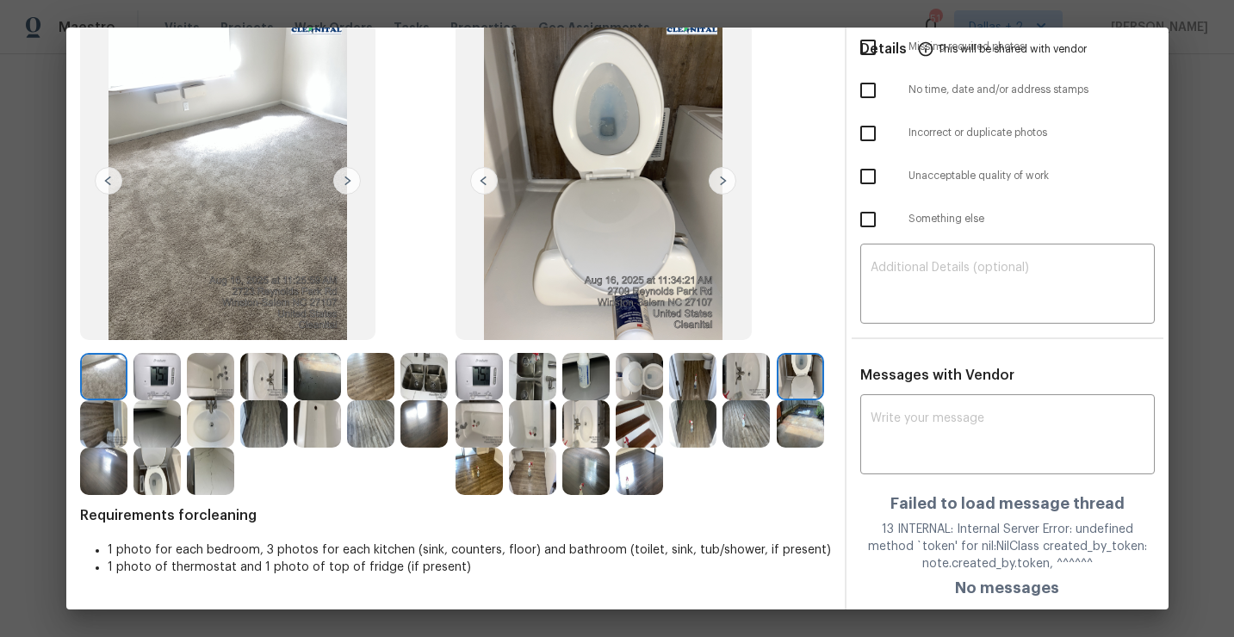
click at [481, 425] on img at bounding box center [479, 423] width 47 height 47
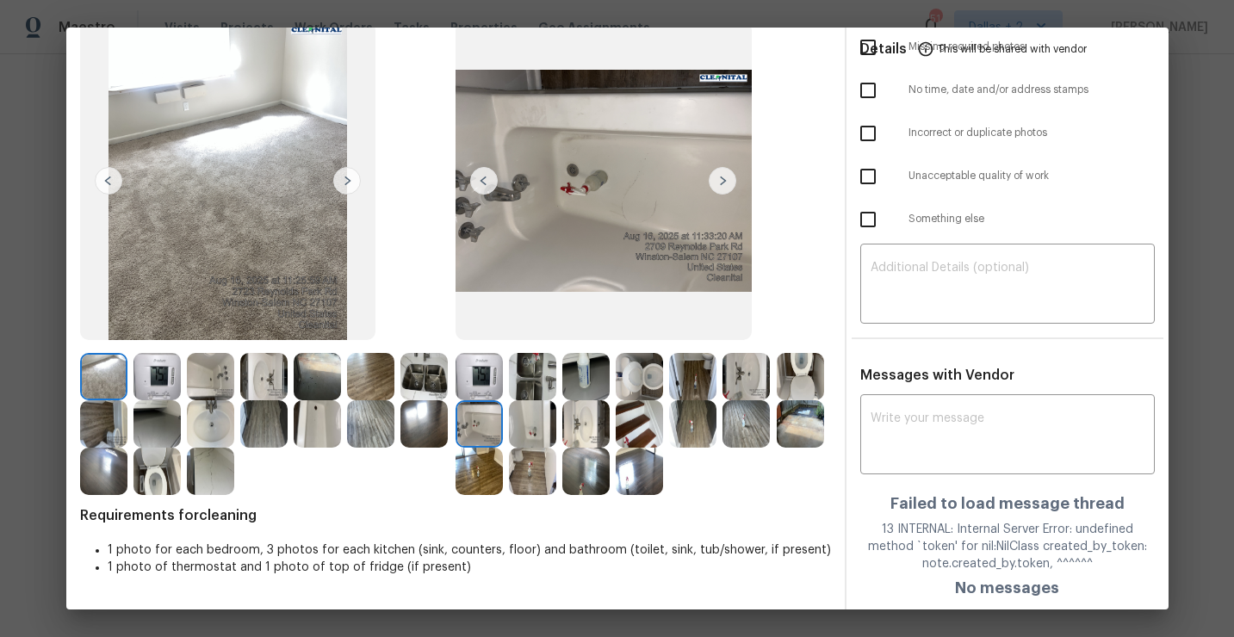
click at [528, 428] on img at bounding box center [532, 423] width 47 height 47
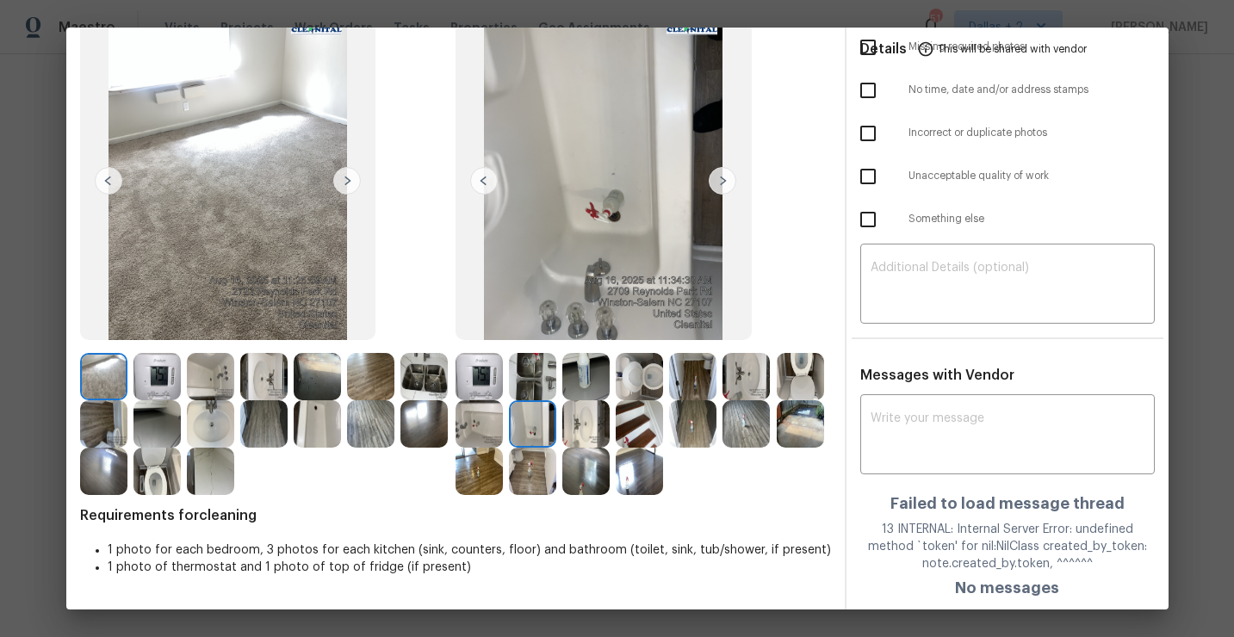
click at [579, 430] on img at bounding box center [585, 423] width 47 height 47
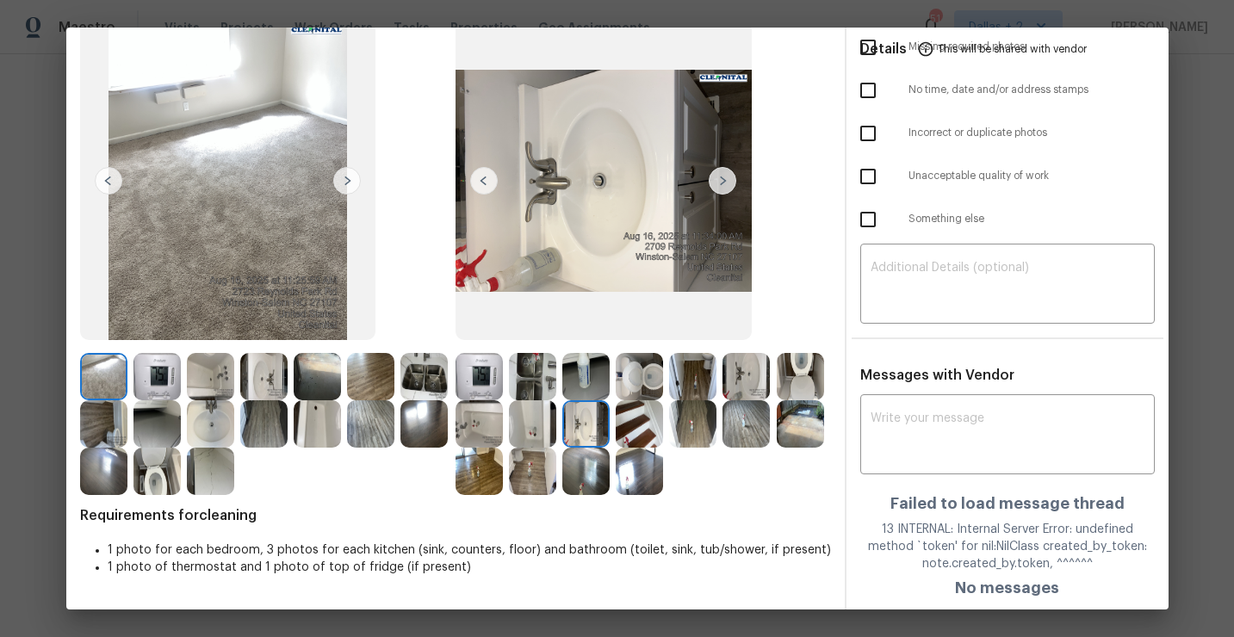
click at [586, 426] on img at bounding box center [585, 423] width 47 height 47
click at [647, 427] on img at bounding box center [639, 423] width 47 height 47
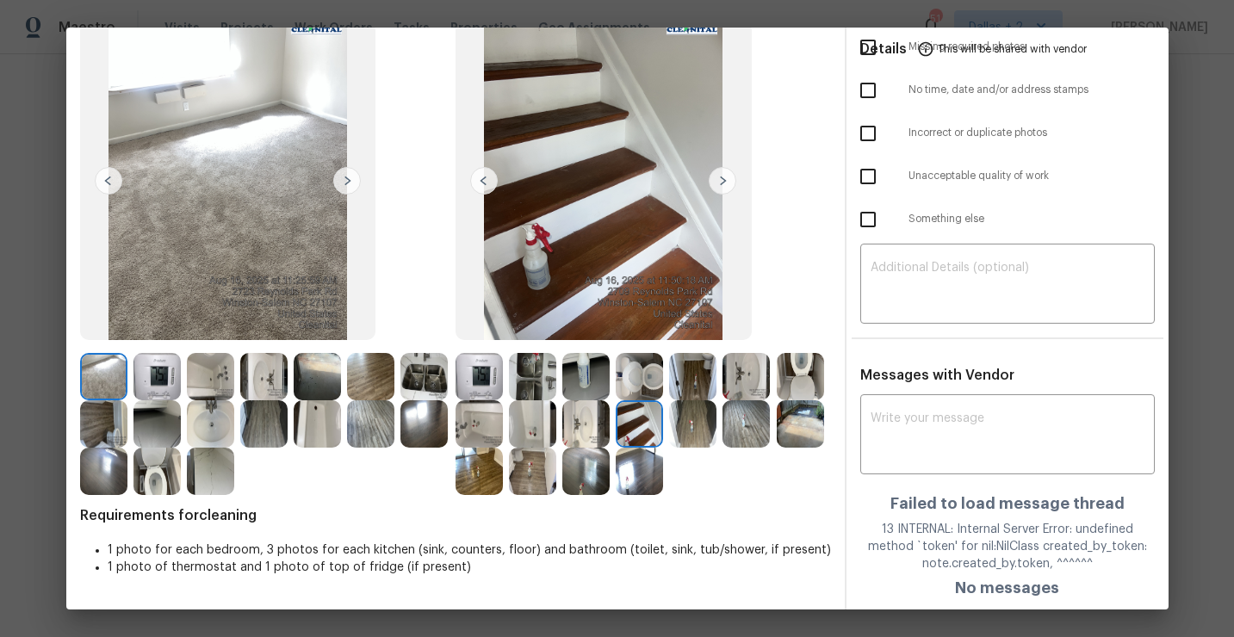
click at [686, 418] on img at bounding box center [692, 423] width 47 height 47
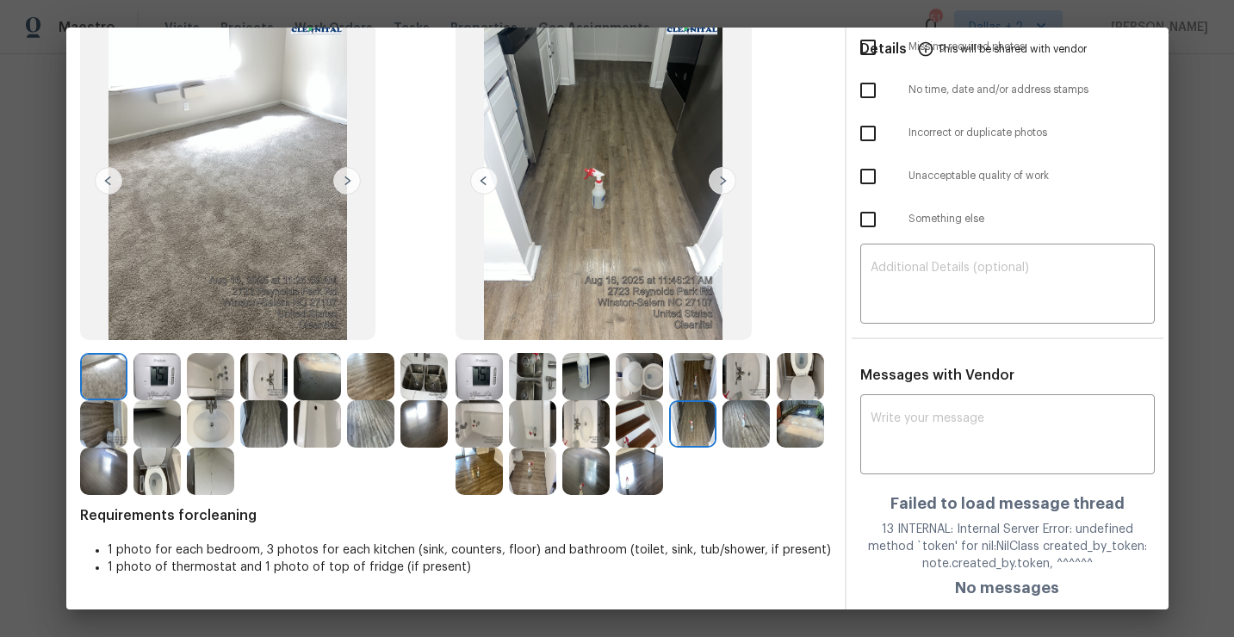
click at [645, 425] on img at bounding box center [639, 423] width 47 height 47
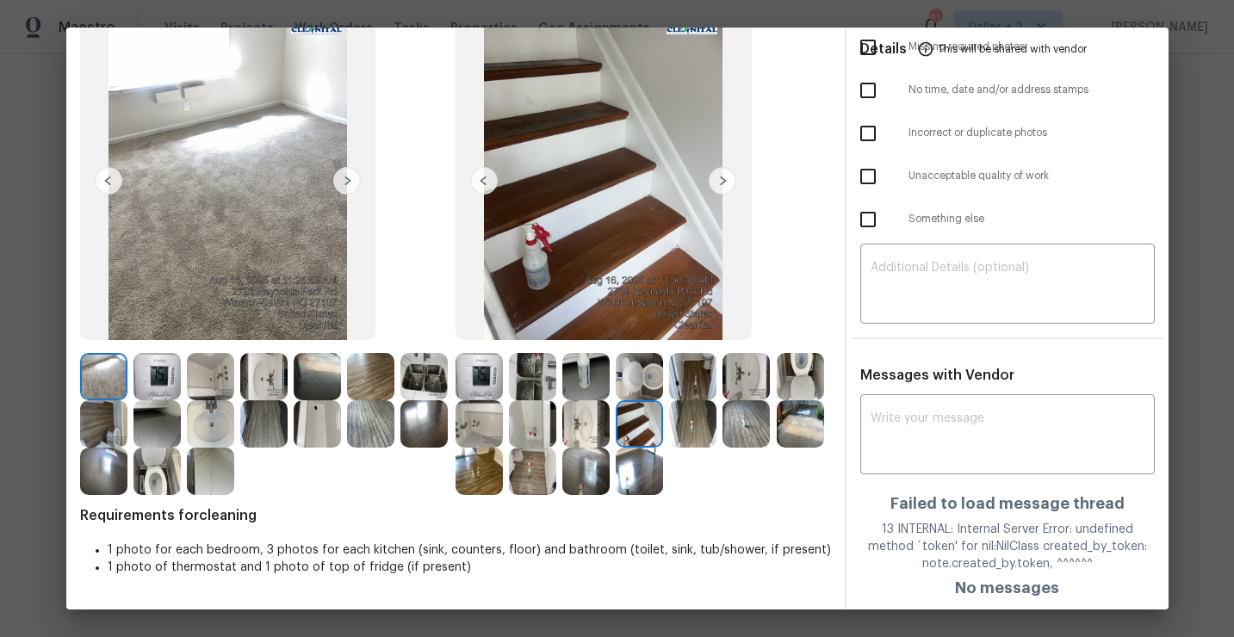
click at [698, 436] on img at bounding box center [692, 423] width 47 height 47
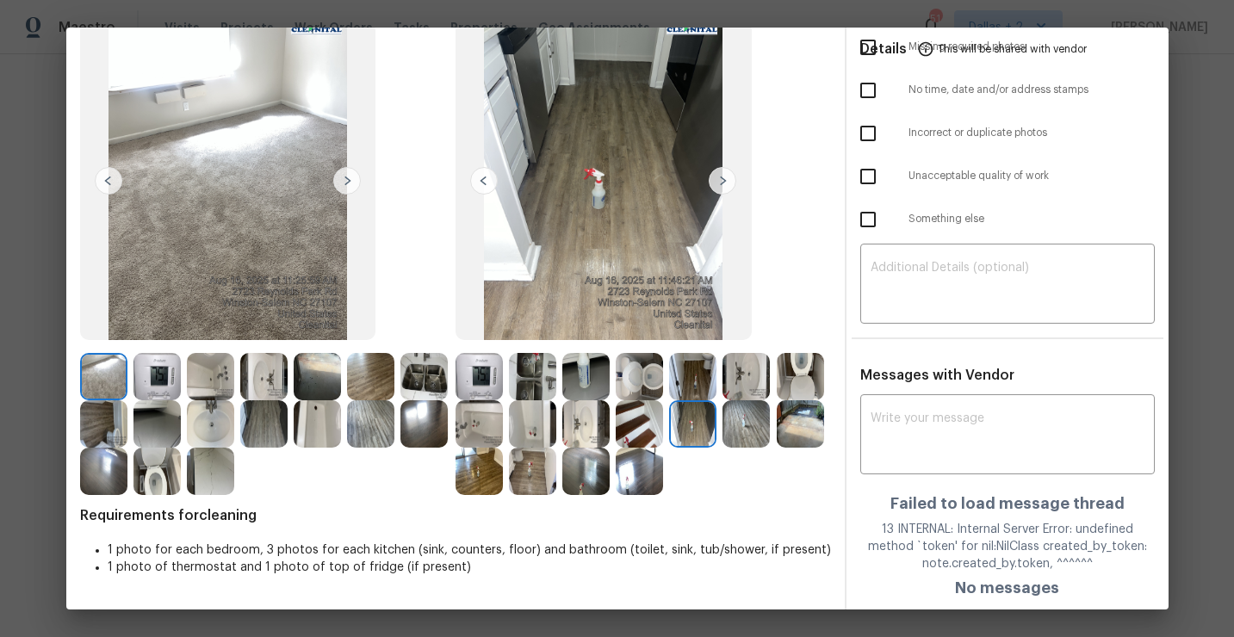
click at [748, 435] on img at bounding box center [746, 423] width 47 height 47
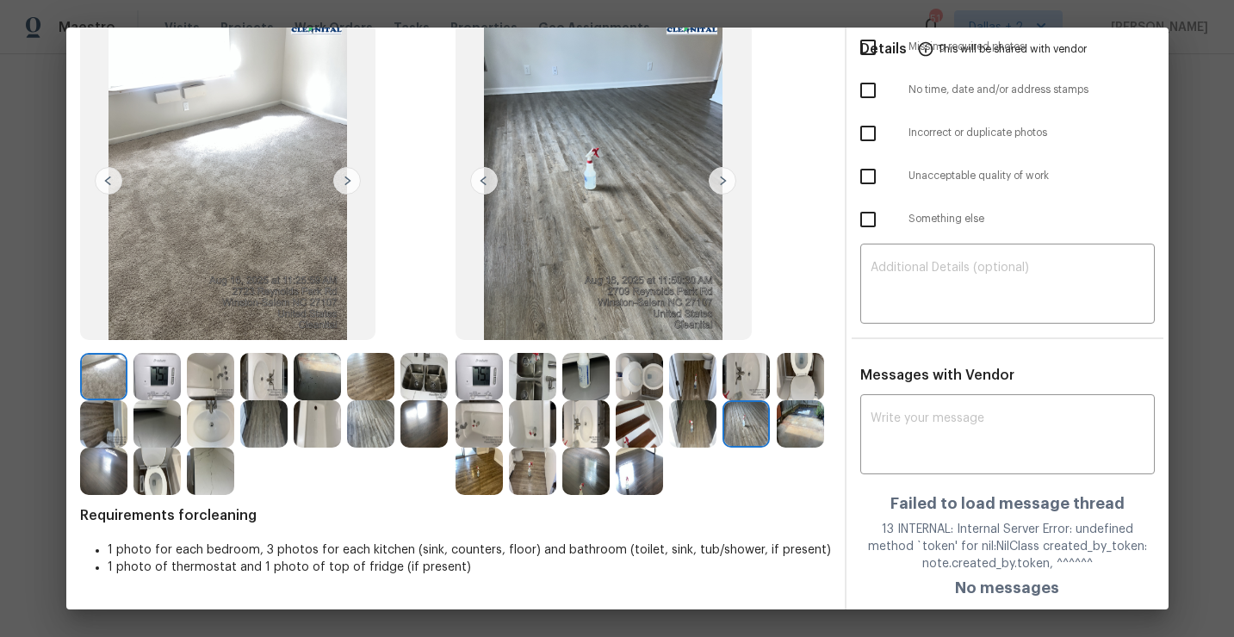
click at [799, 424] on img at bounding box center [800, 423] width 47 height 47
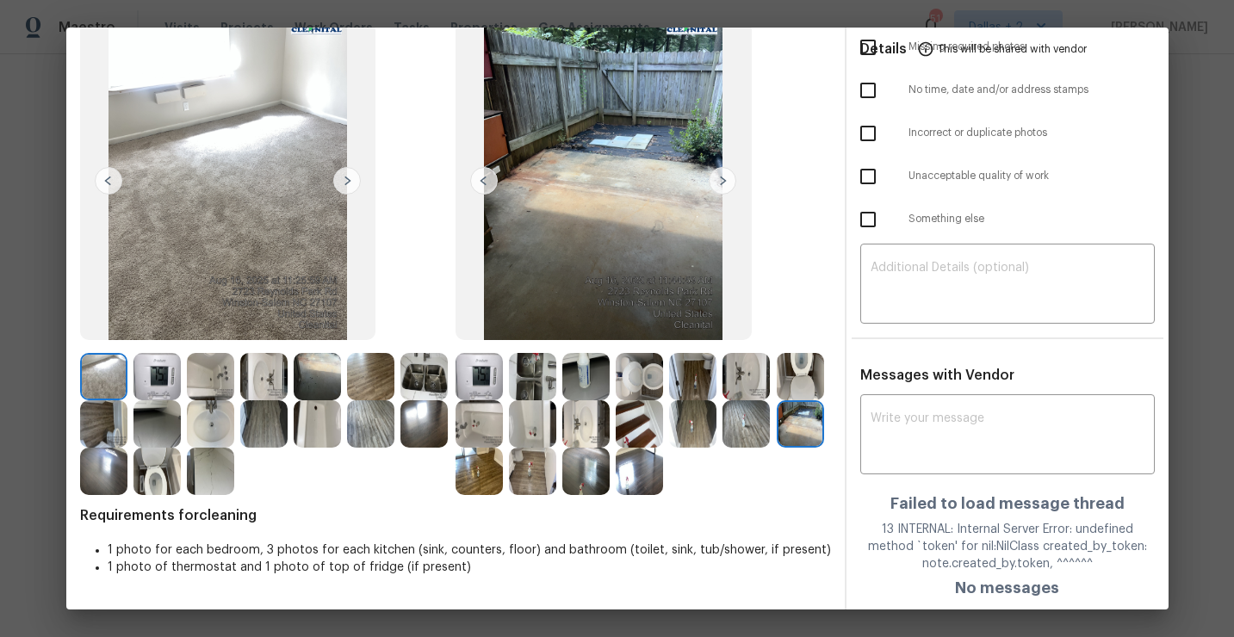
click at [483, 380] on img at bounding box center [479, 376] width 47 height 47
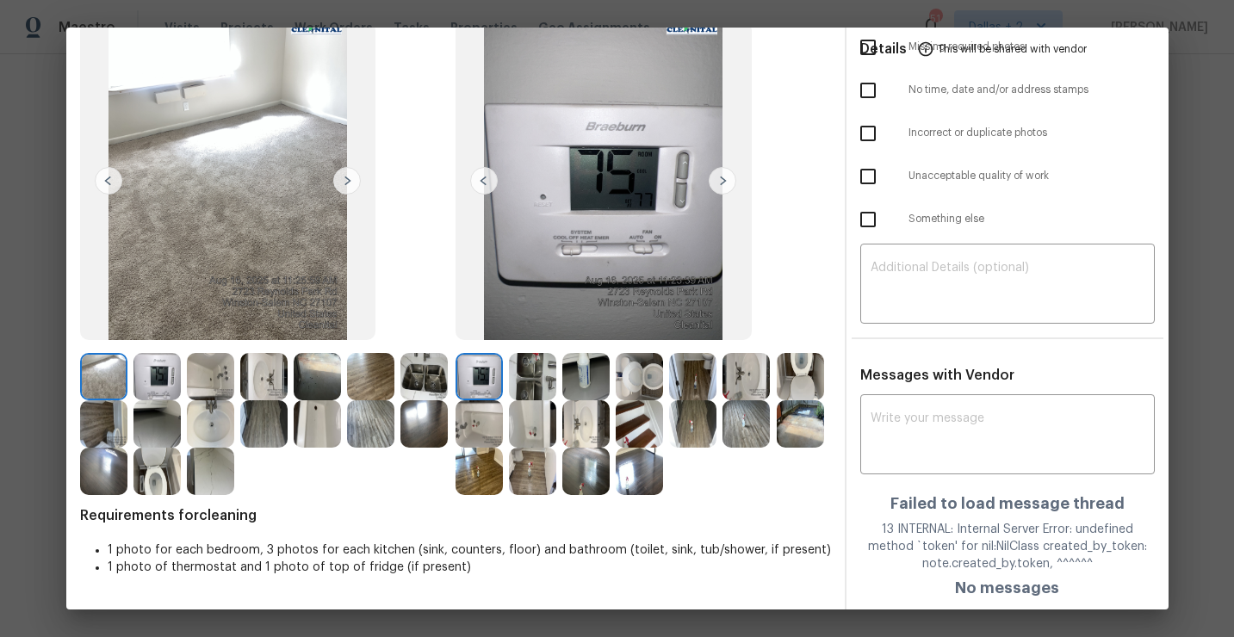
click at [543, 369] on img at bounding box center [532, 376] width 47 height 47
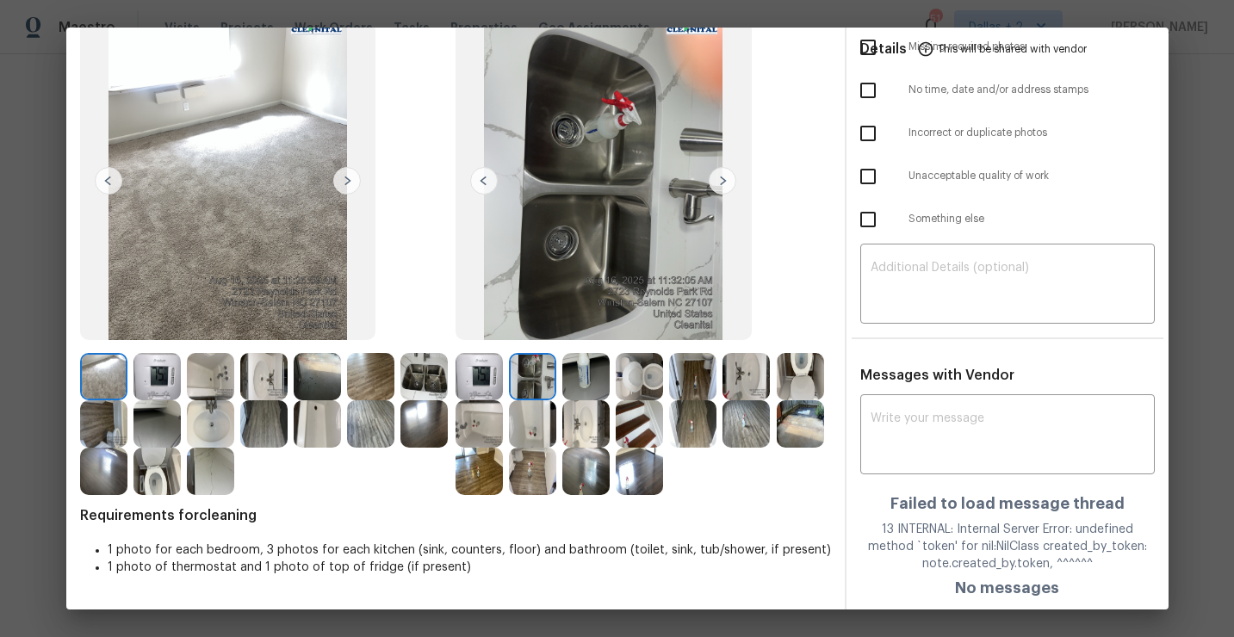
click at [581, 375] on img at bounding box center [585, 376] width 47 height 47
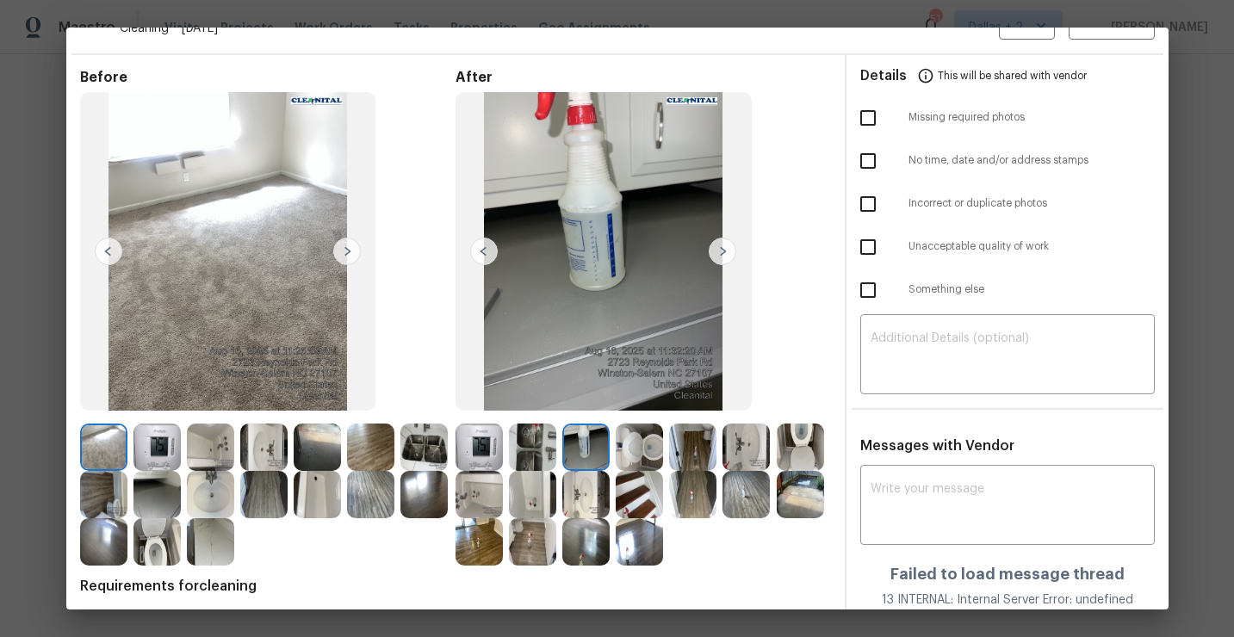
scroll to position [36, 0]
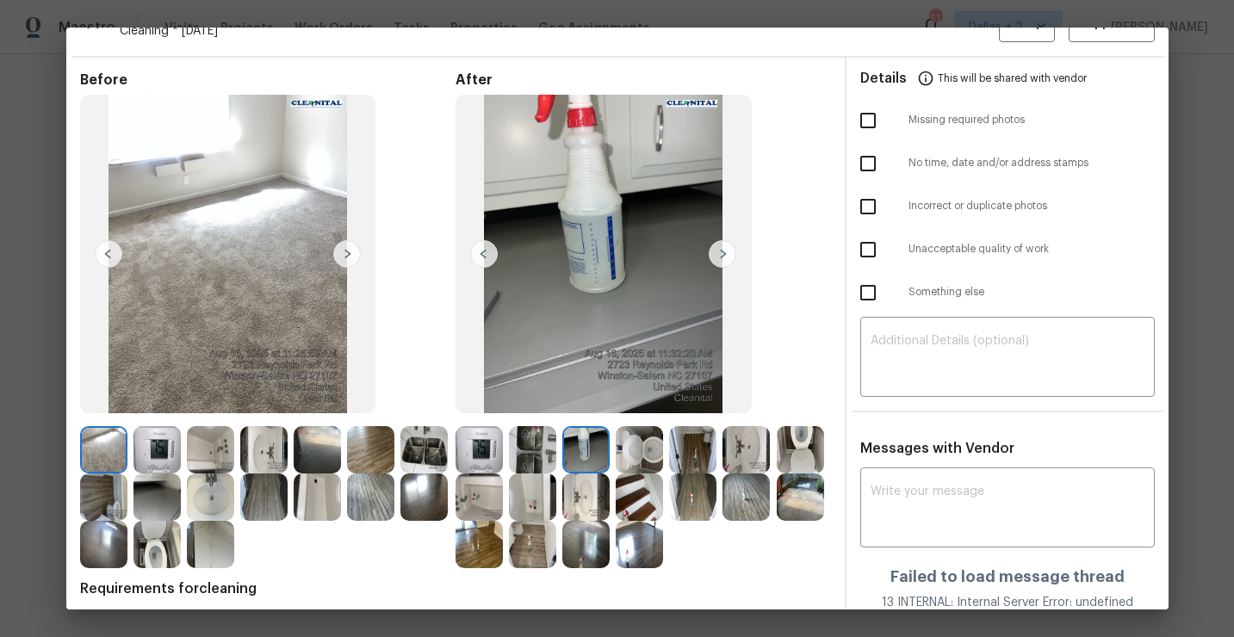
click at [666, 499] on div at bounding box center [642, 497] width 53 height 47
click at [687, 499] on img at bounding box center [692, 497] width 47 height 47
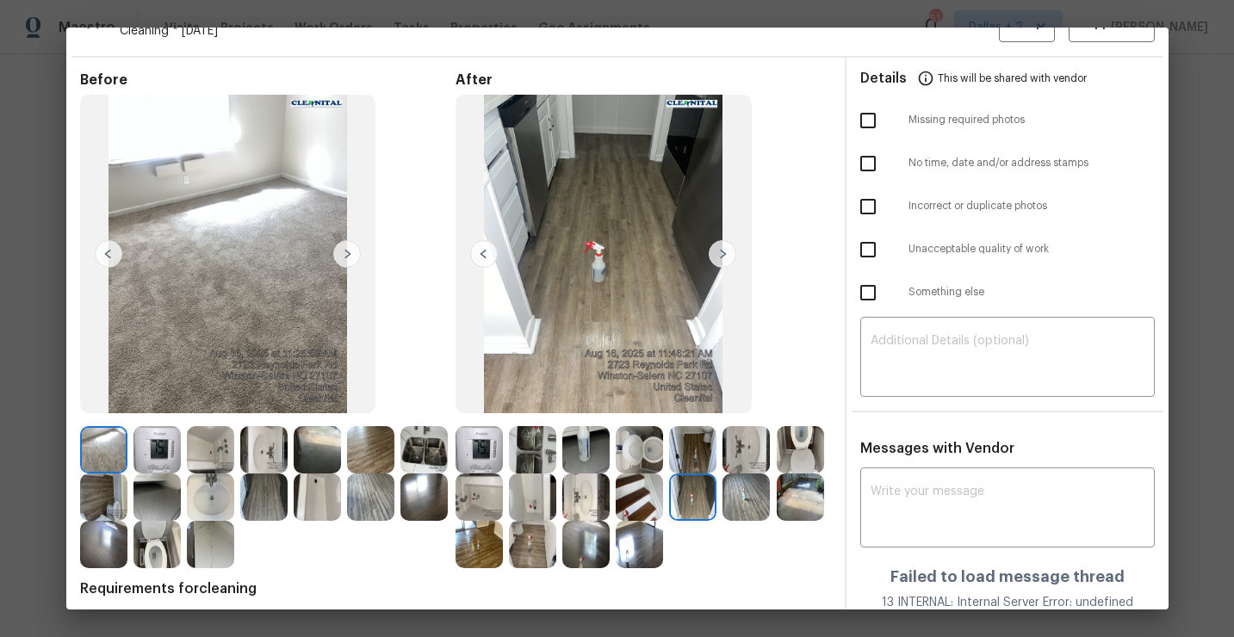
click at [751, 512] on img at bounding box center [746, 497] width 47 height 47
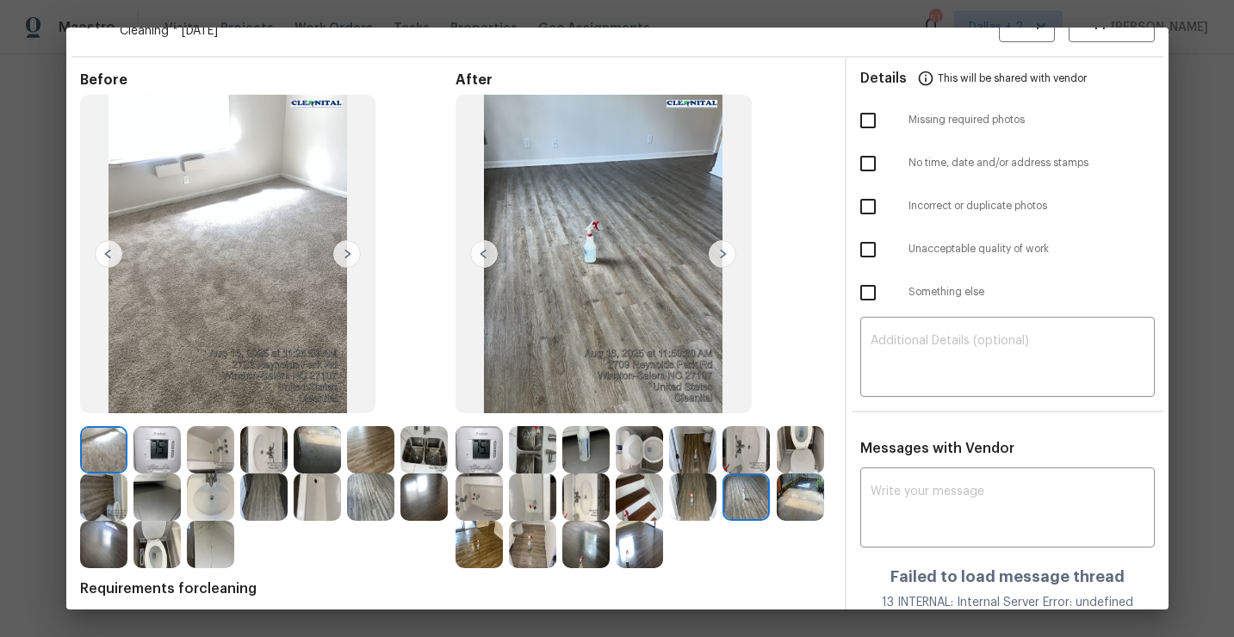
click at [484, 507] on img at bounding box center [479, 497] width 47 height 47
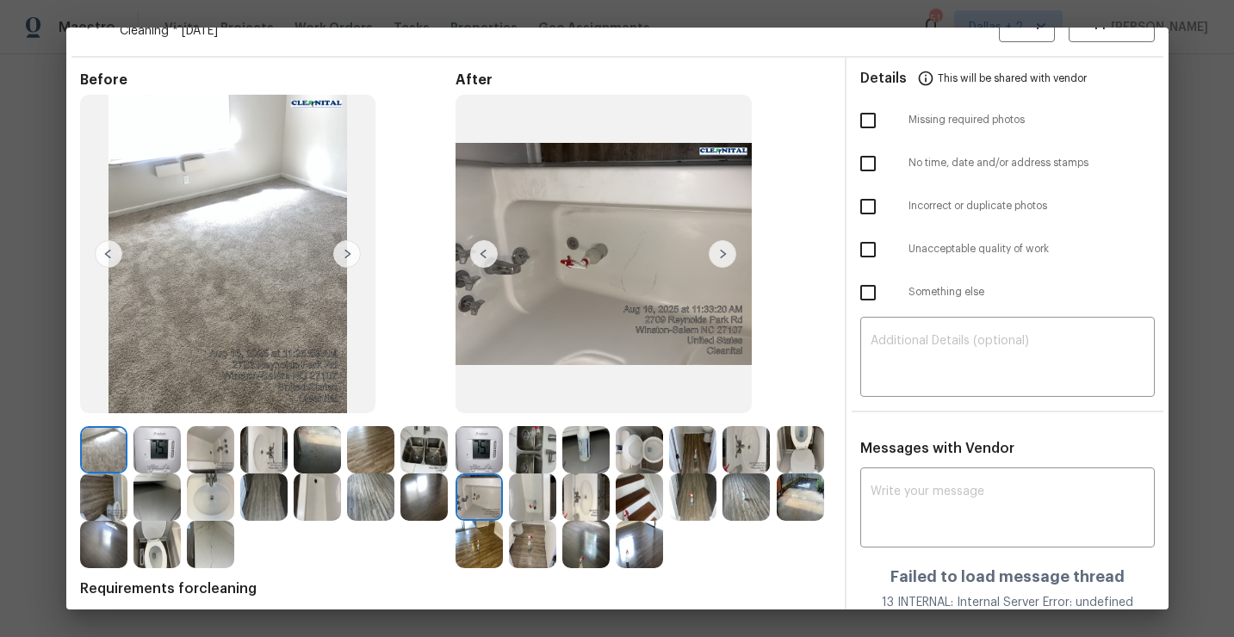
click at [518, 502] on img at bounding box center [532, 497] width 47 height 47
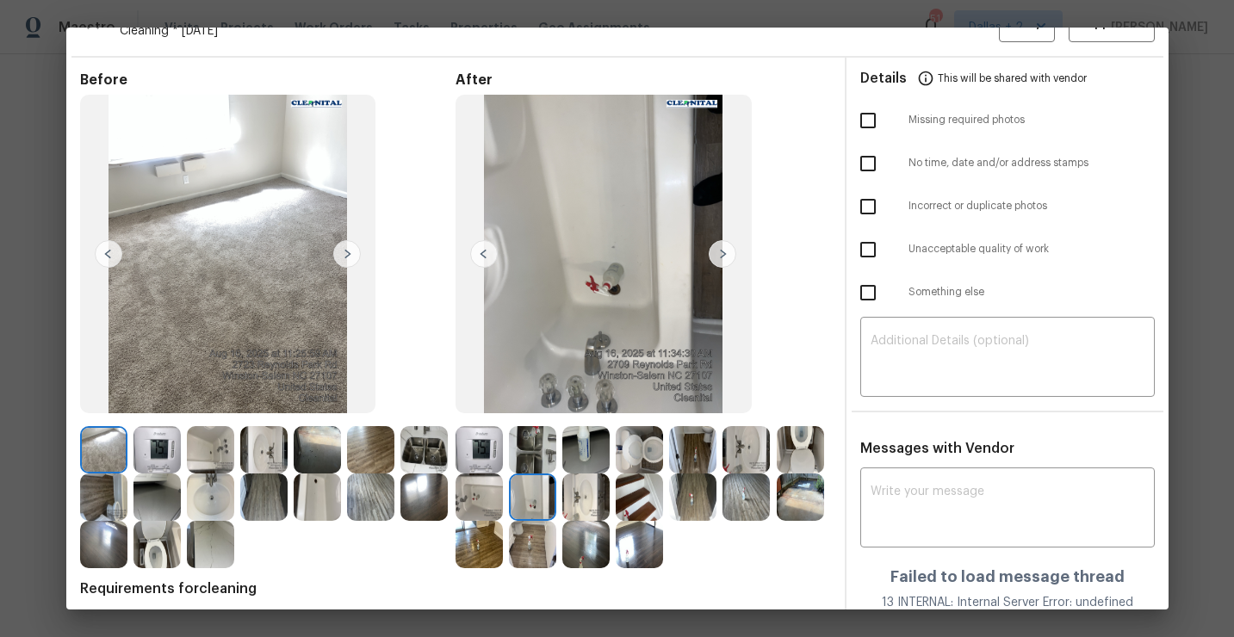
click at [580, 451] on img at bounding box center [585, 449] width 47 height 47
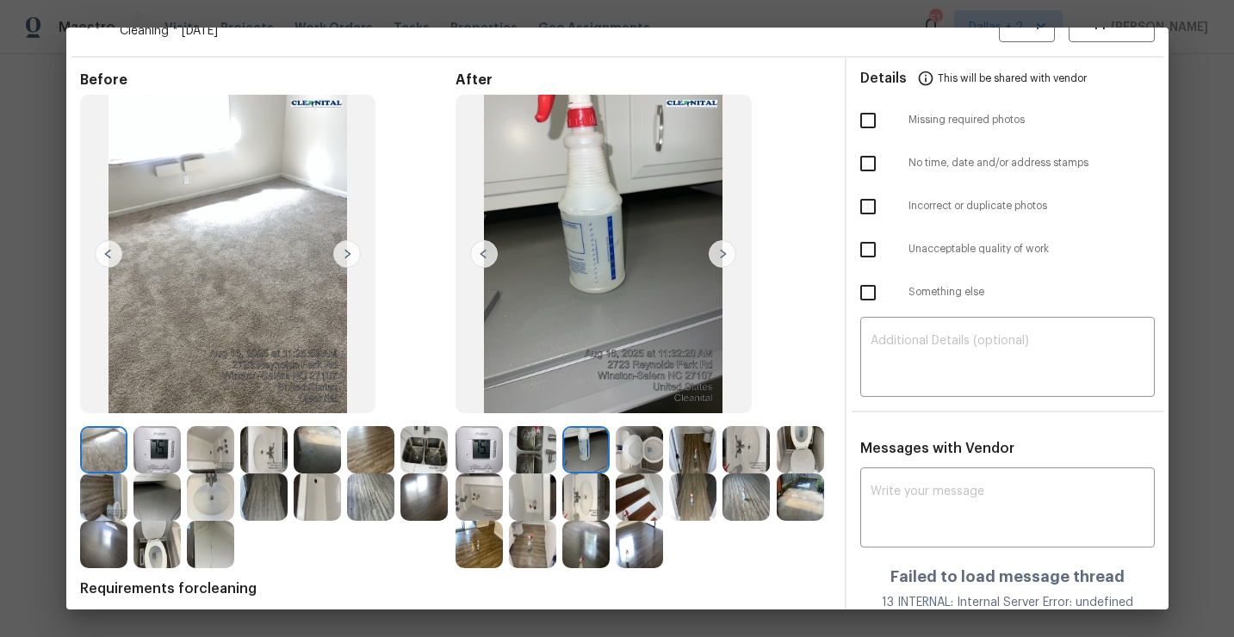
click at [630, 578] on div "Before After Requirements for cleaning 1 photo for each bedroom, 3 photos for e…" at bounding box center [455, 377] width 751 height 612
click at [632, 553] on img at bounding box center [639, 544] width 47 height 47
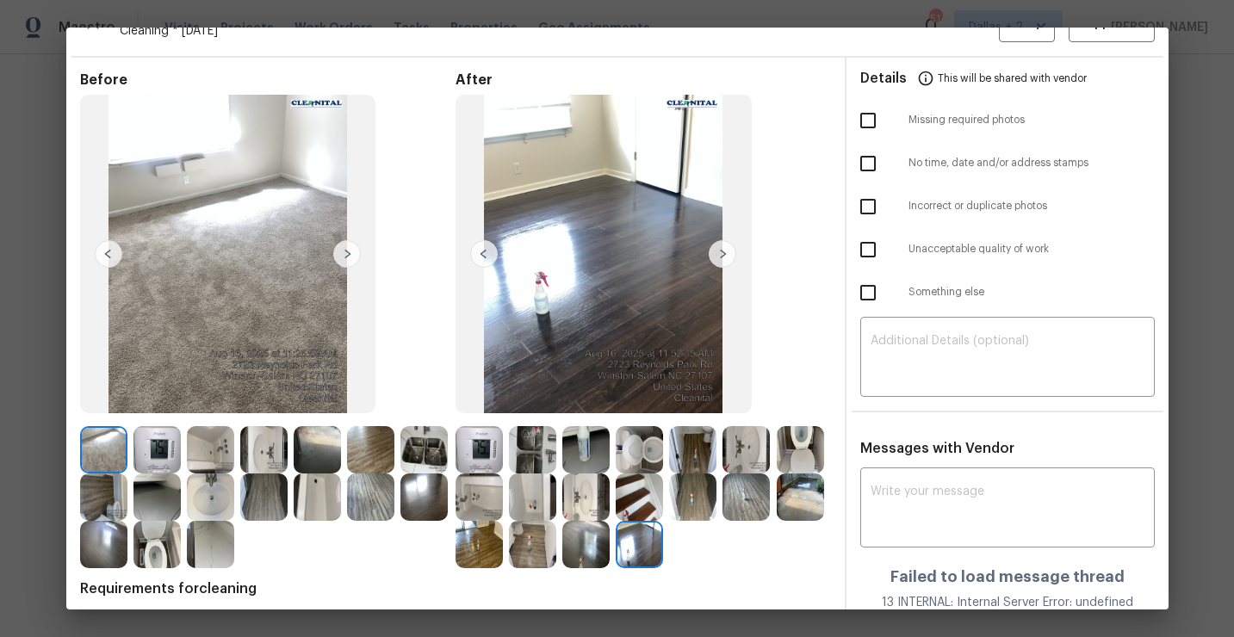
click at [576, 558] on img at bounding box center [585, 544] width 47 height 47
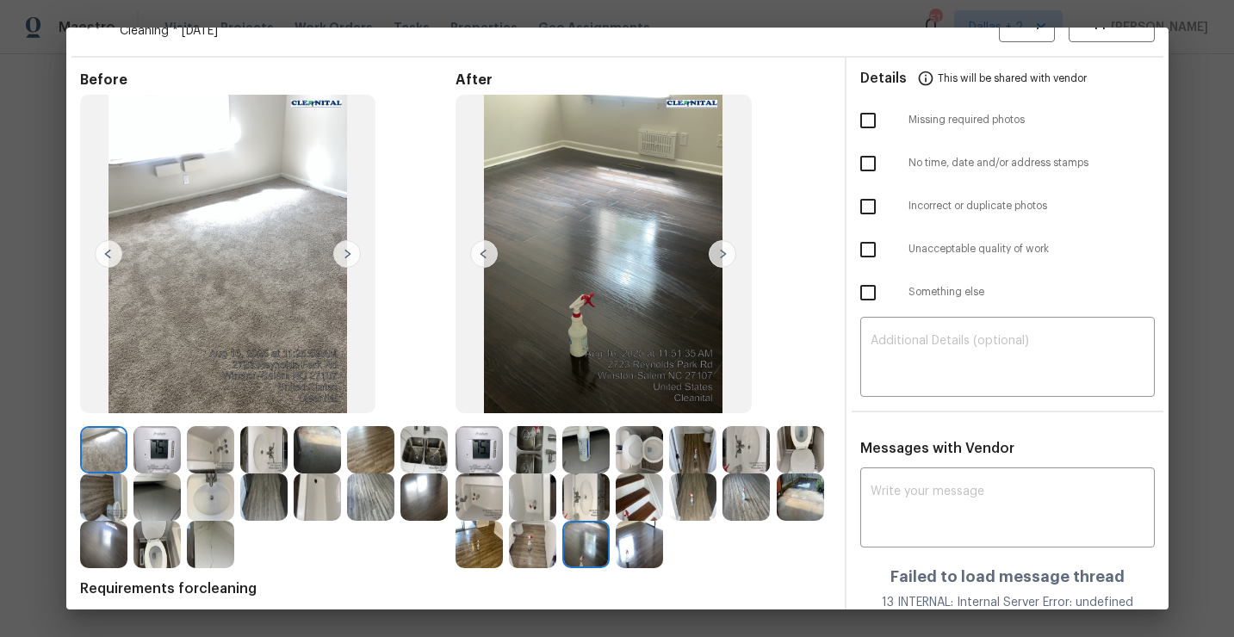
click at [661, 449] on img at bounding box center [639, 449] width 47 height 47
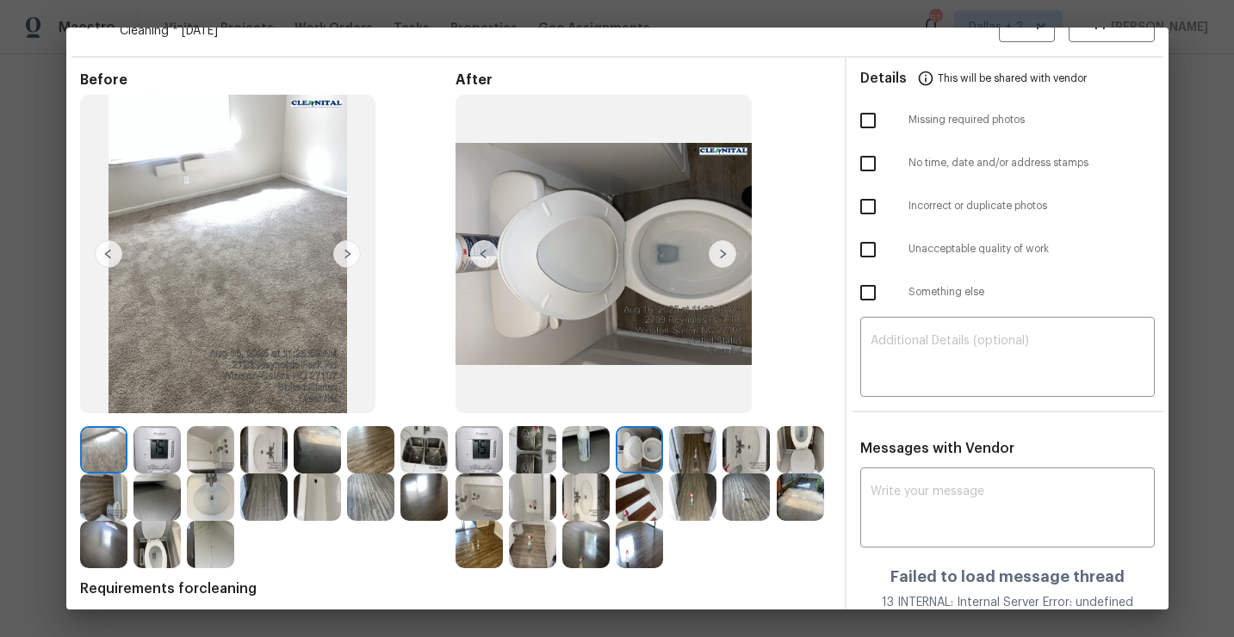
click at [802, 444] on img at bounding box center [800, 449] width 47 height 47
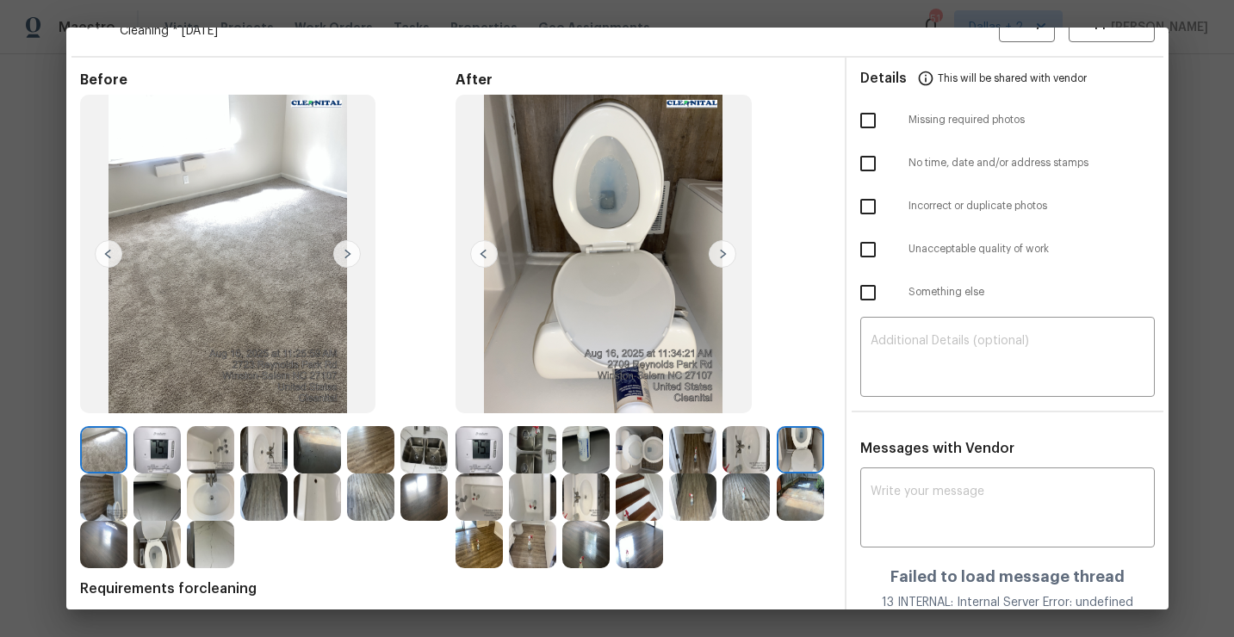
click at [583, 499] on img at bounding box center [585, 497] width 47 height 47
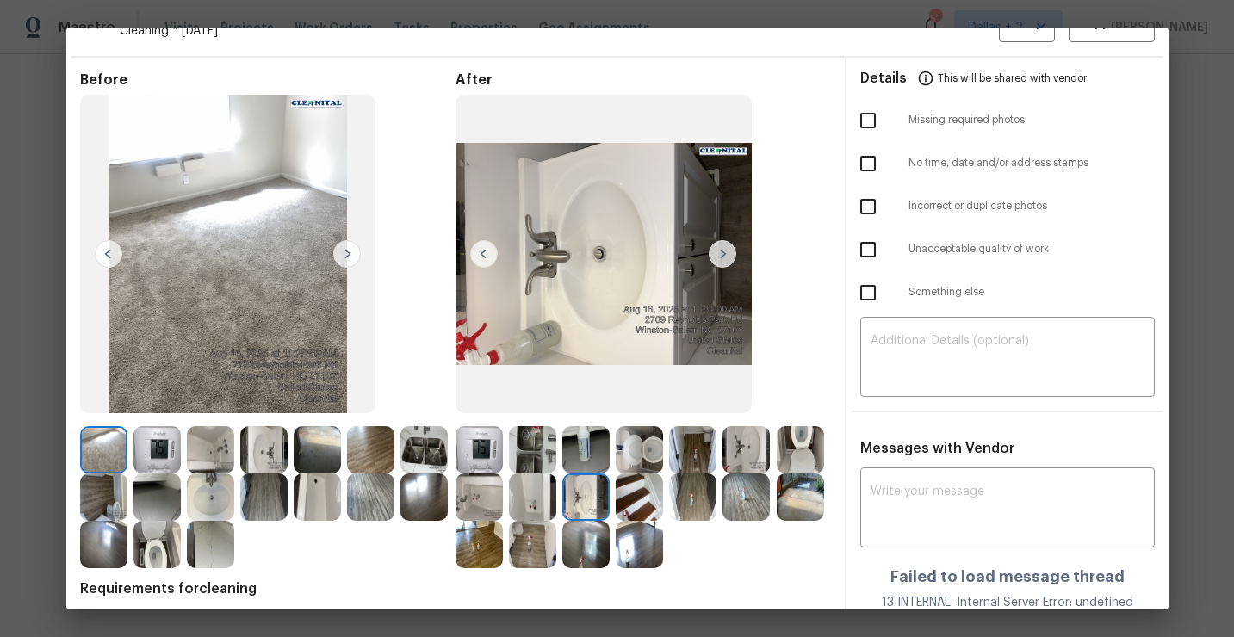
click at [500, 500] on img at bounding box center [479, 497] width 47 height 47
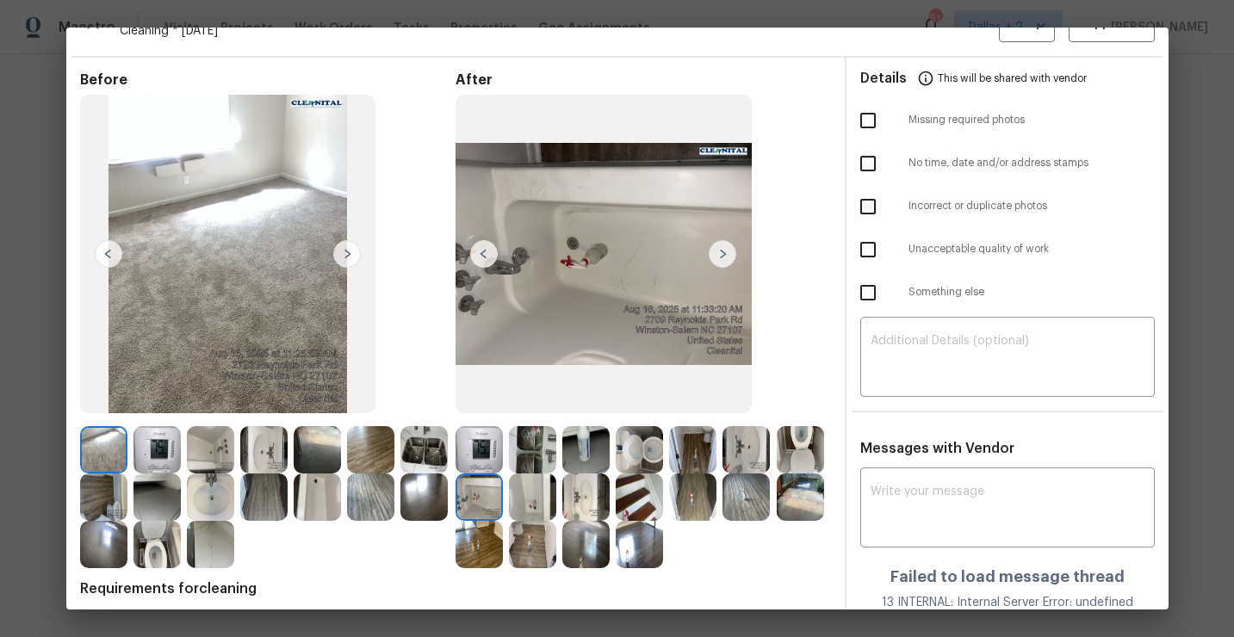
click at [516, 496] on img at bounding box center [532, 497] width 47 height 47
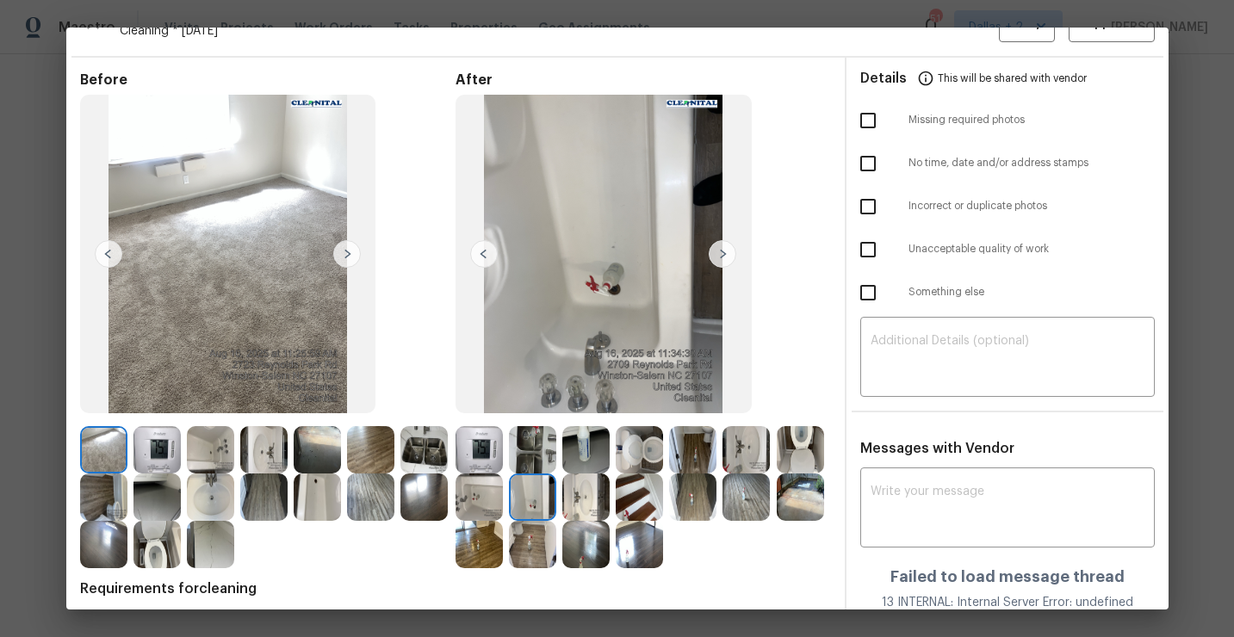
click at [650, 448] on img at bounding box center [639, 449] width 47 height 47
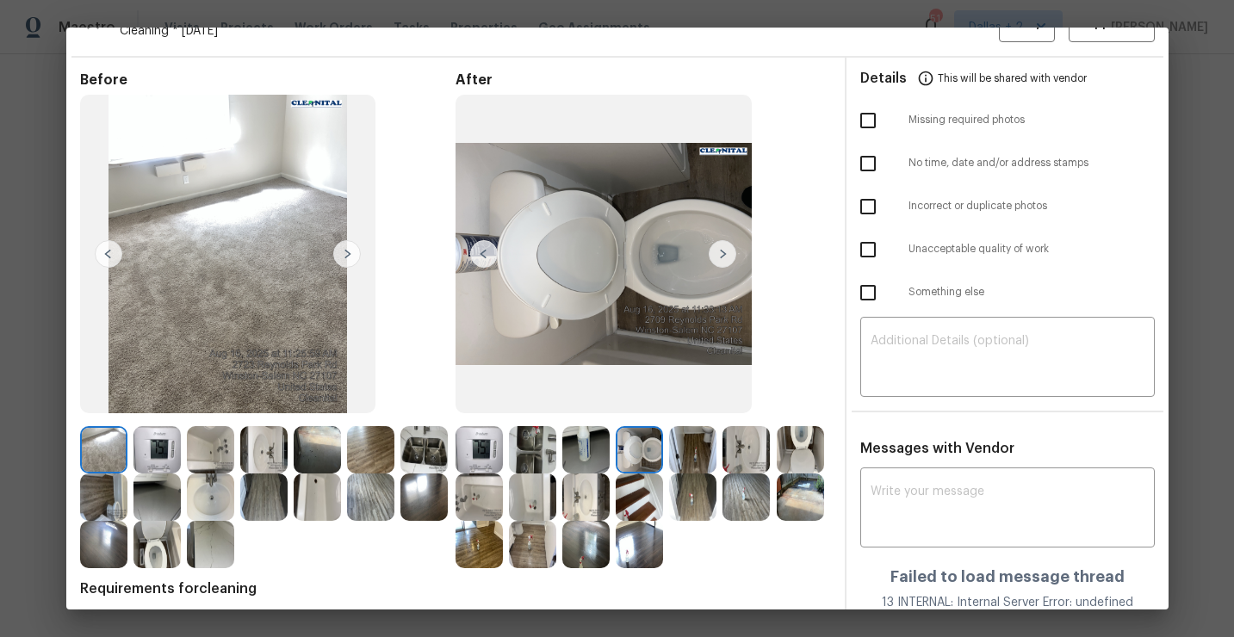
scroll to position [109, 0]
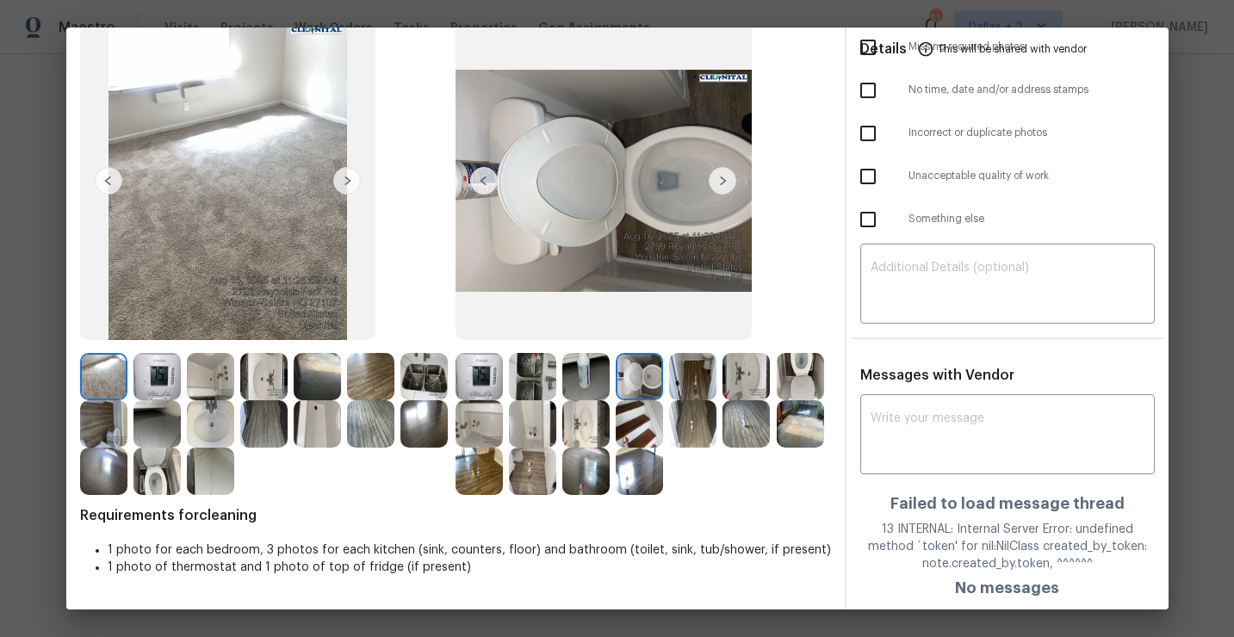
click at [740, 378] on img at bounding box center [746, 376] width 47 height 47
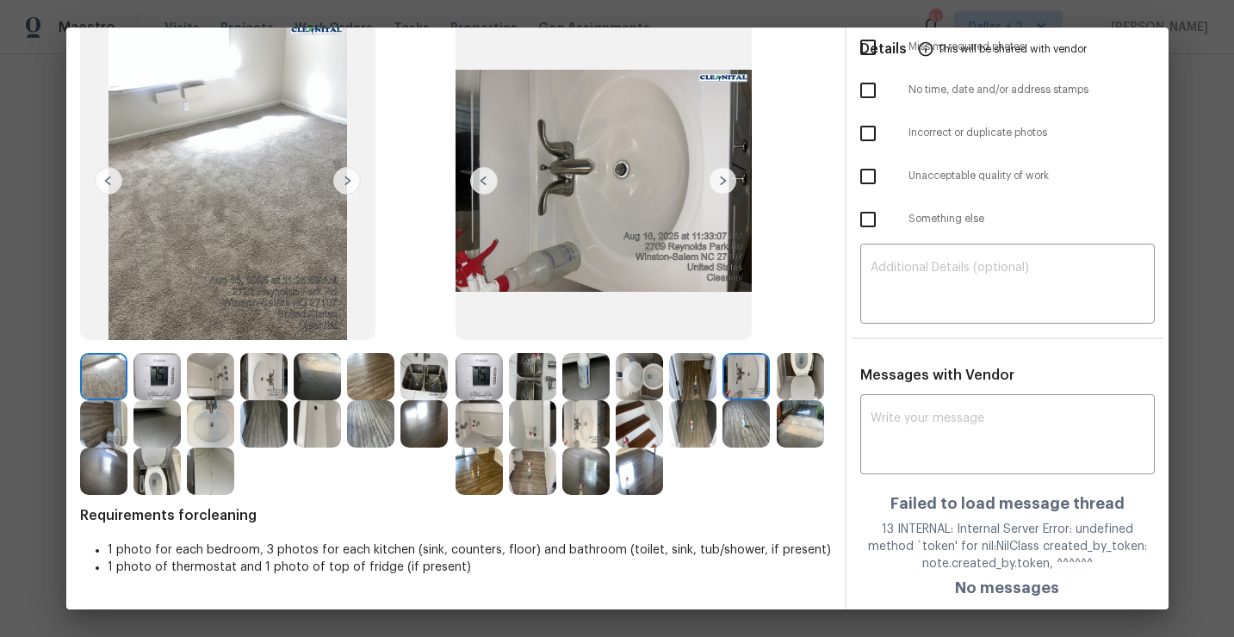
click at [630, 378] on img at bounding box center [639, 376] width 47 height 47
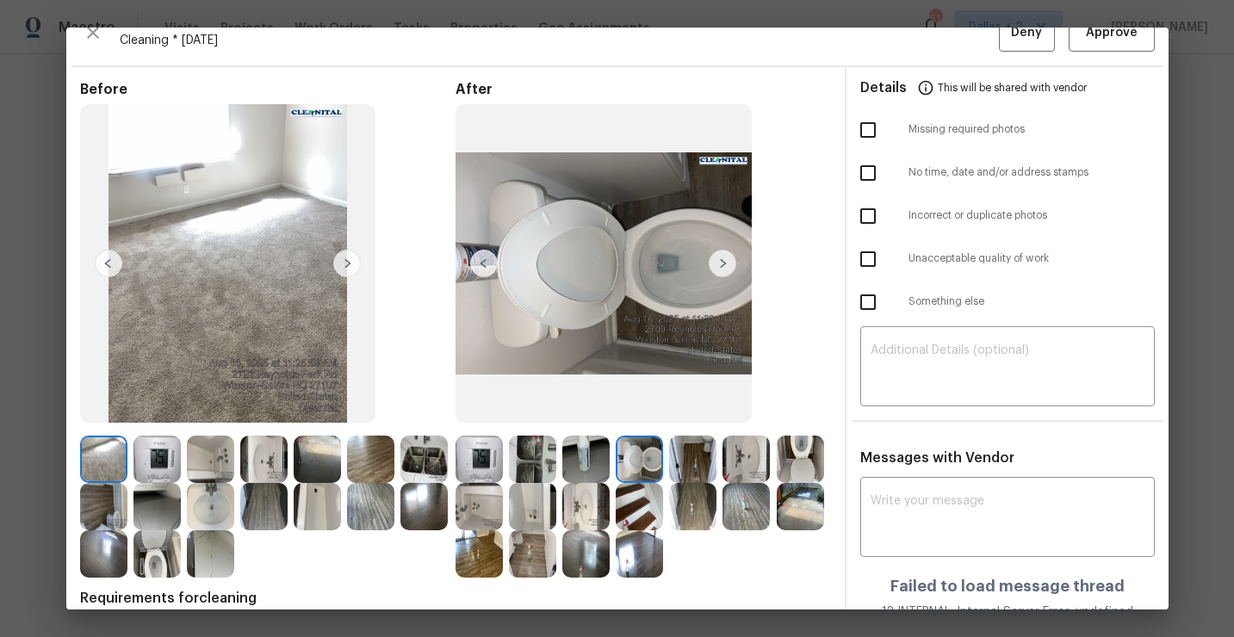
scroll to position [21, 0]
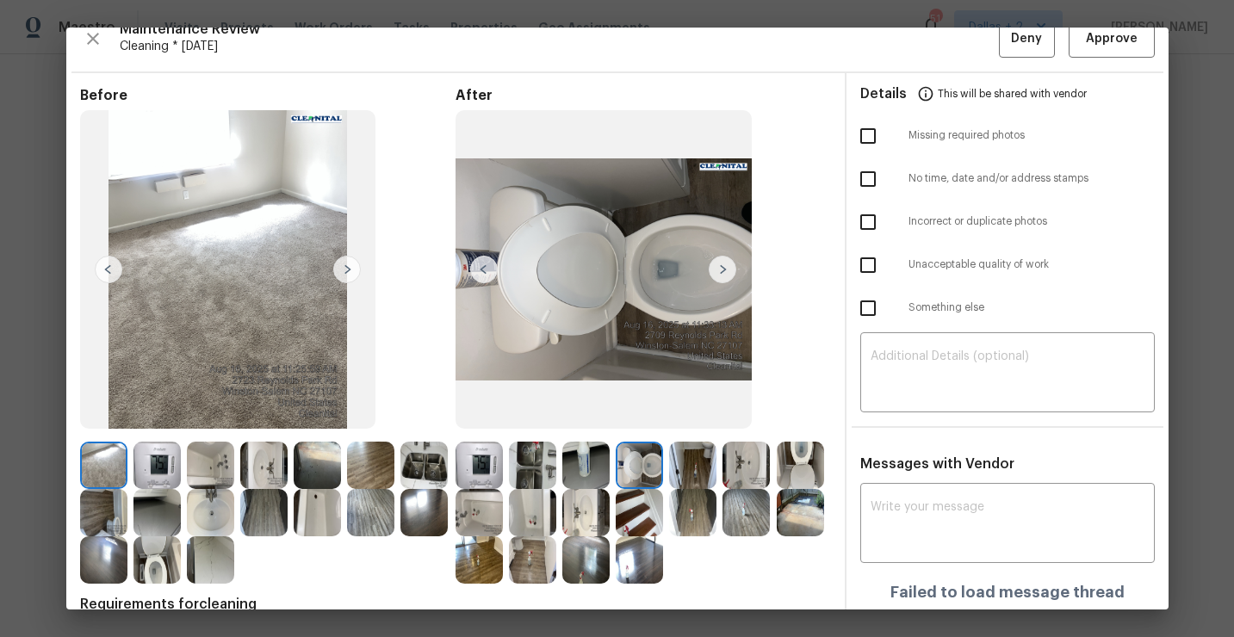
click at [800, 460] on img at bounding box center [800, 465] width 47 height 47
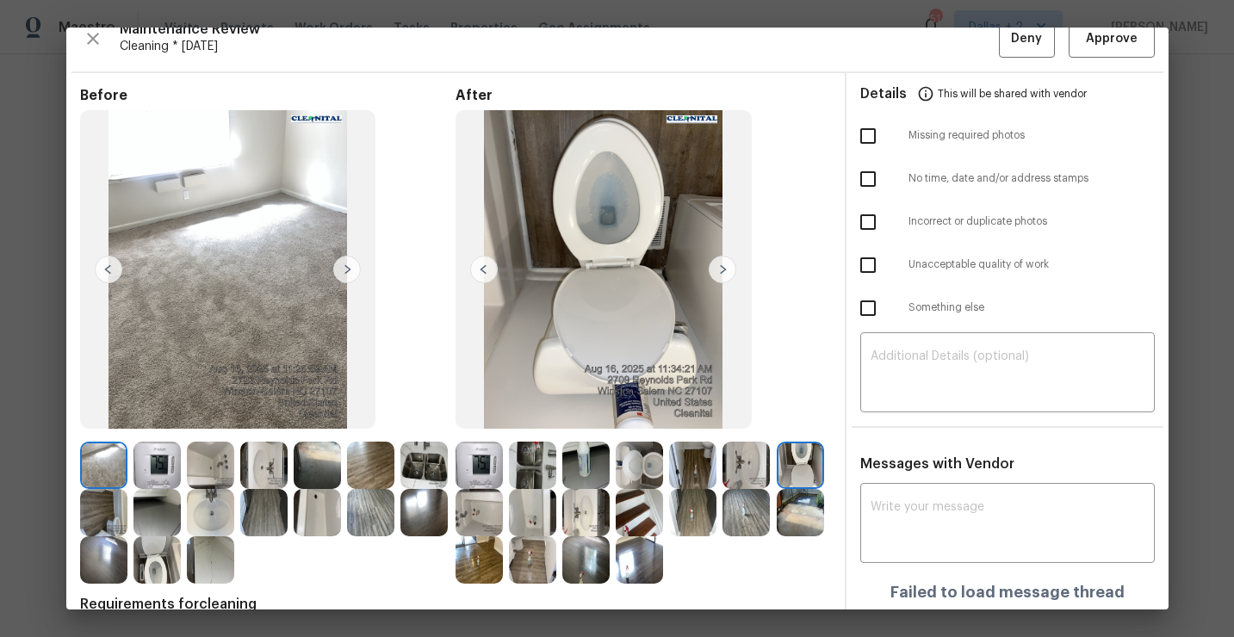
scroll to position [0, 0]
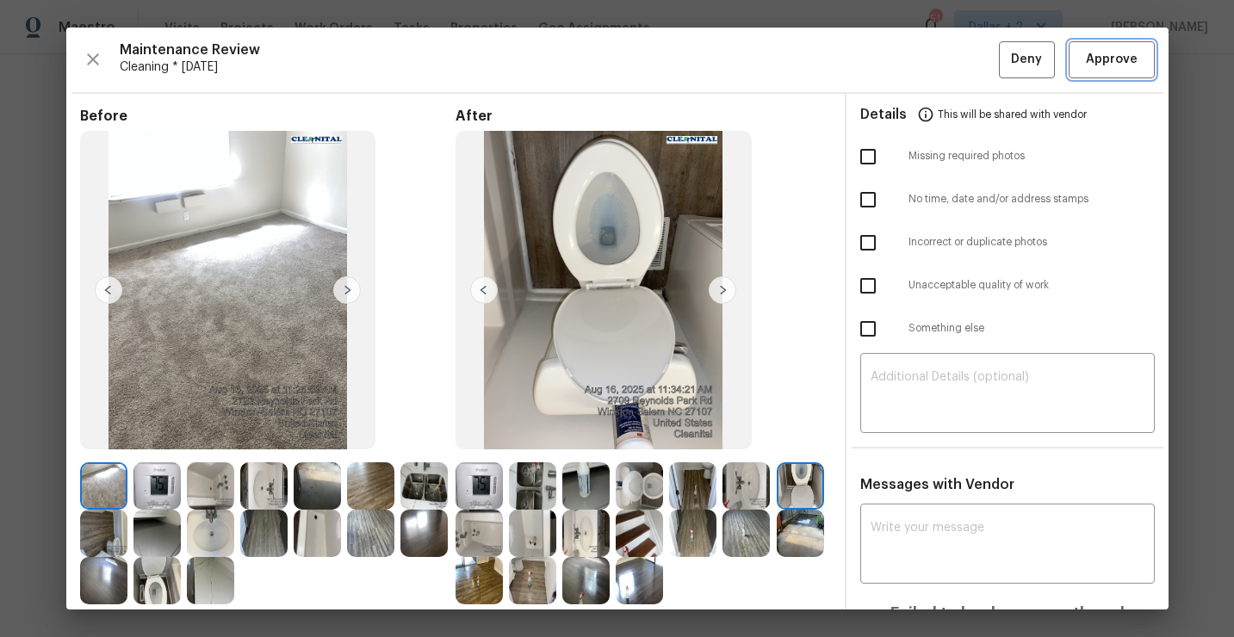
click at [1107, 69] on span "Approve" at bounding box center [1112, 60] width 52 height 22
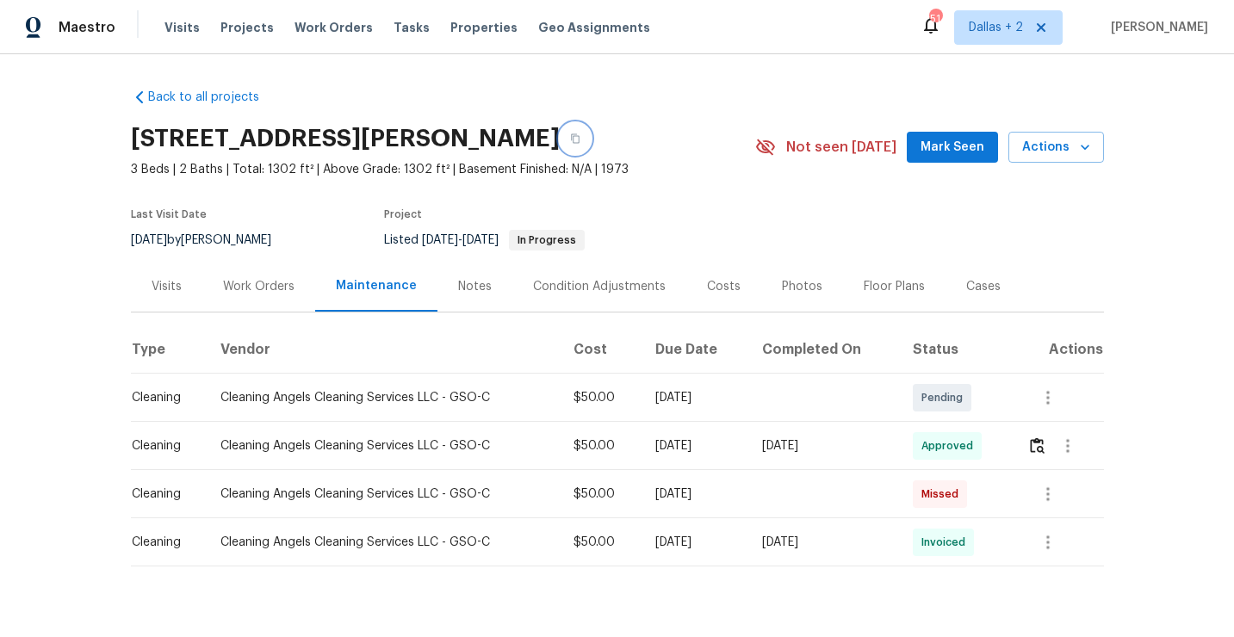
click at [580, 133] on icon "button" at bounding box center [575, 138] width 10 height 10
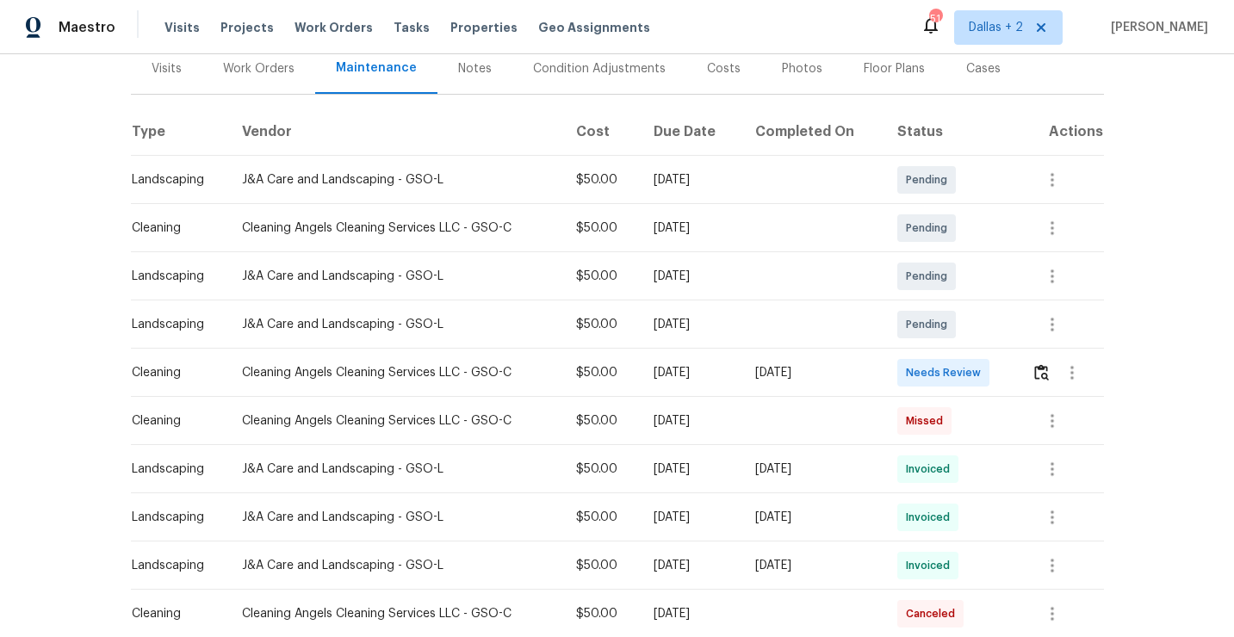
scroll to position [220, 0]
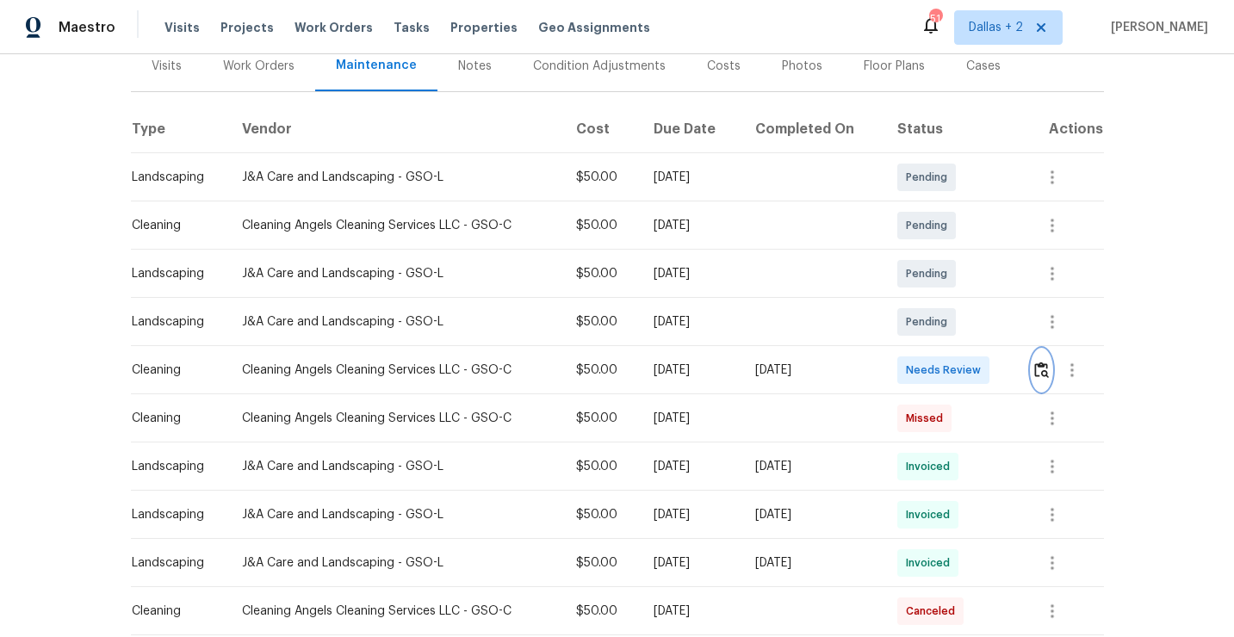
click at [1038, 377] on button "button" at bounding box center [1042, 370] width 20 height 41
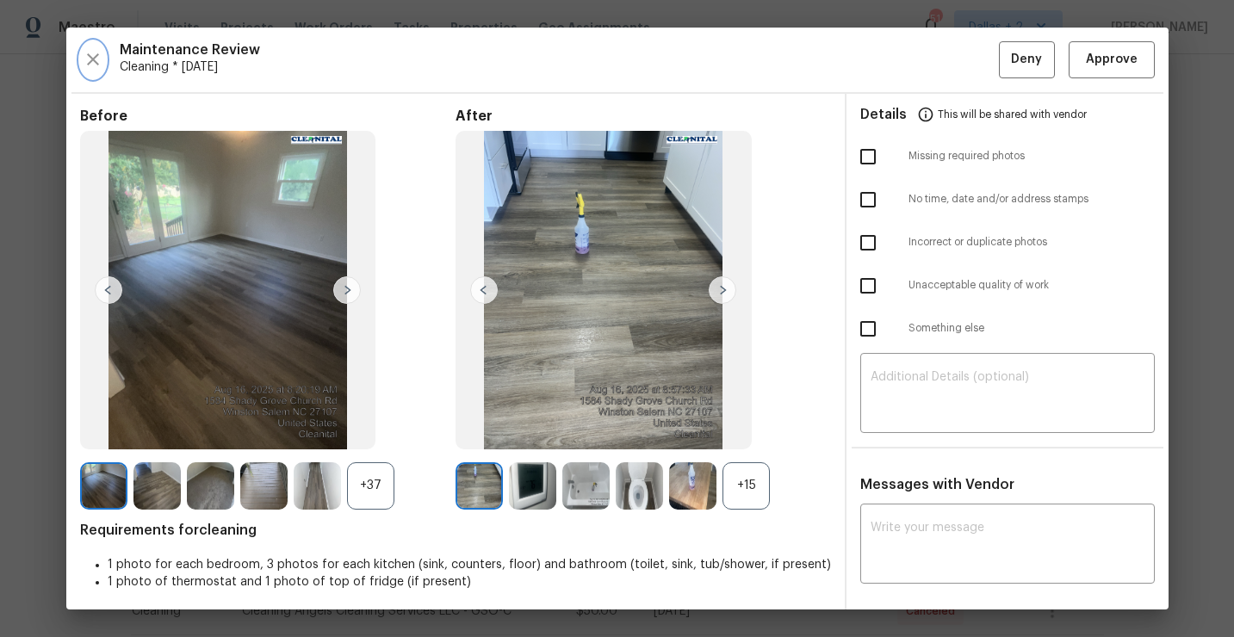
click at [98, 65] on icon "button" at bounding box center [93, 59] width 21 height 21
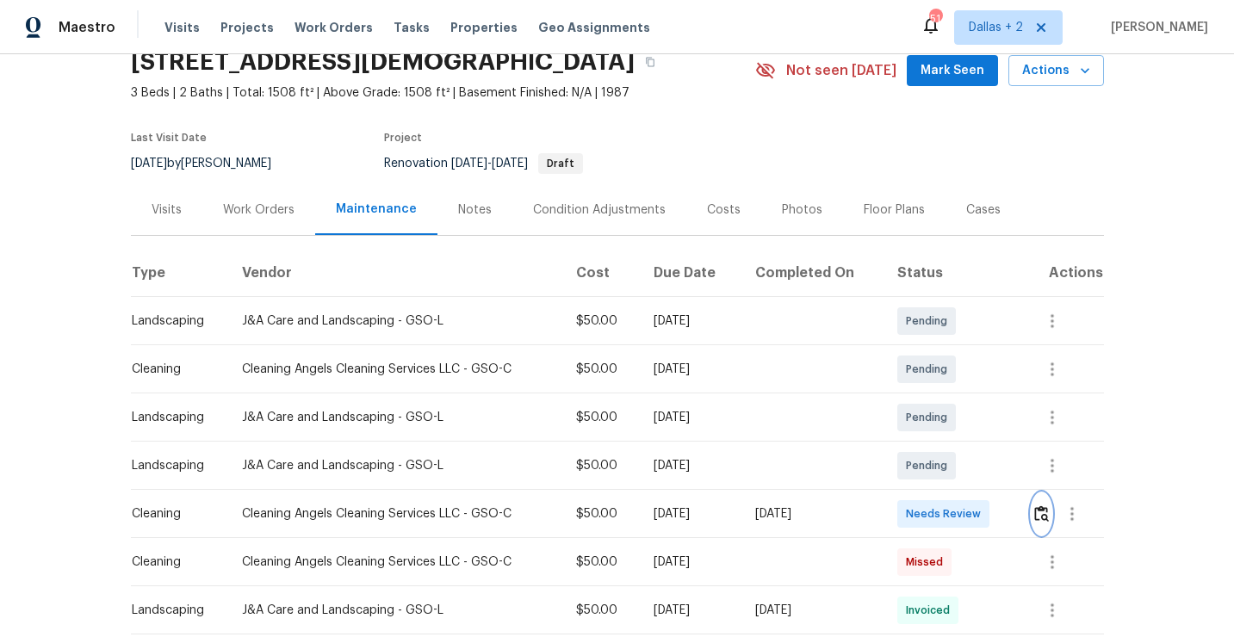
scroll to position [77, 0]
click at [1042, 522] on img "button" at bounding box center [1041, 514] width 15 height 16
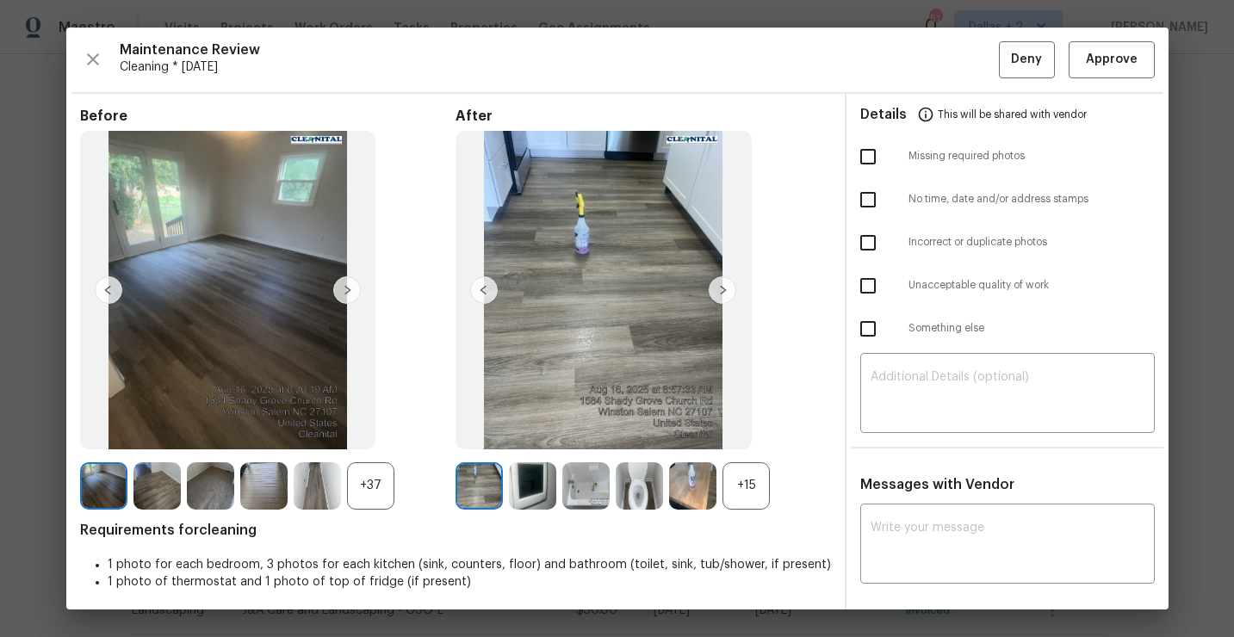
click at [748, 478] on div "+15" at bounding box center [746, 485] width 47 height 47
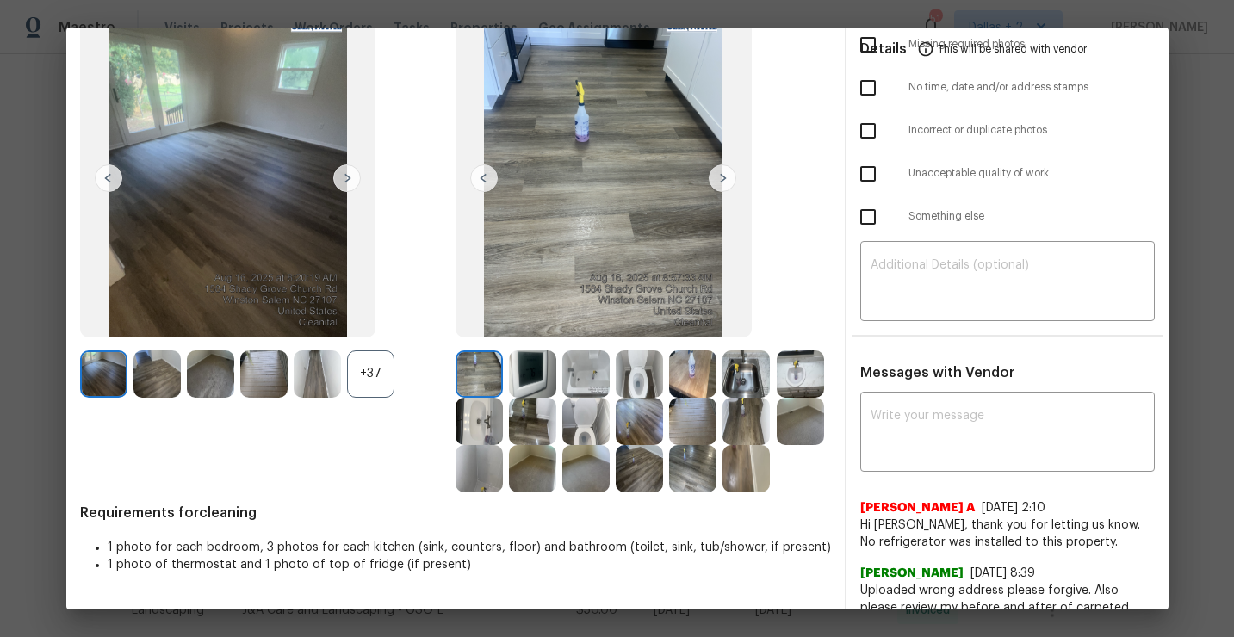
scroll to position [149, 0]
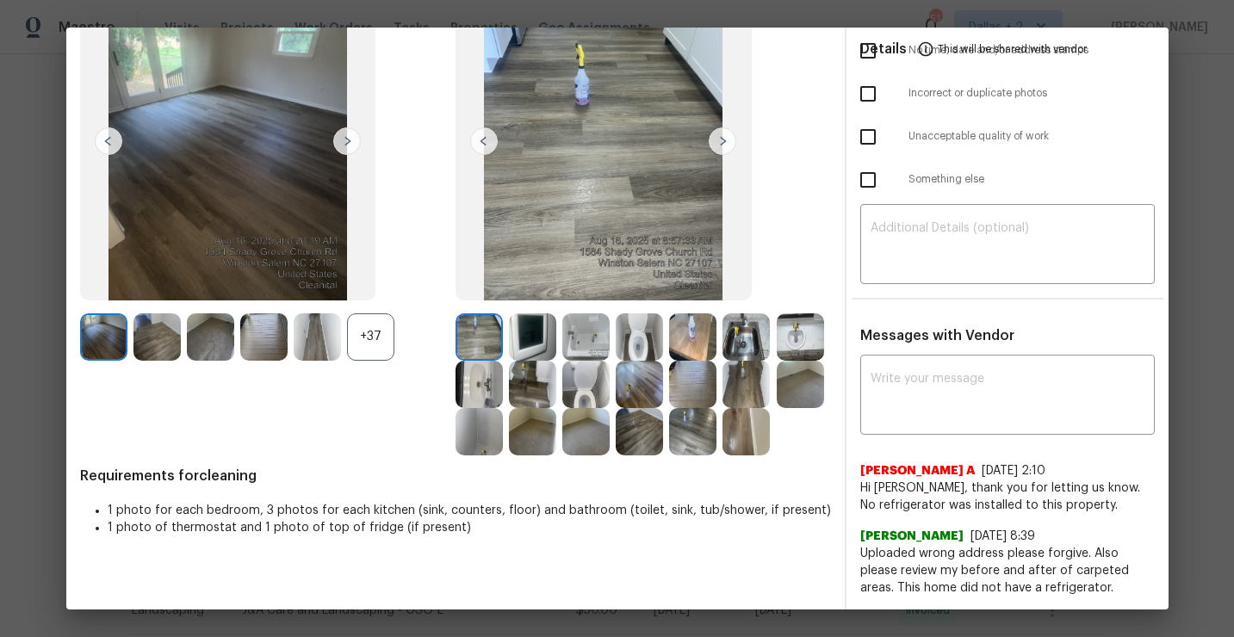
click at [530, 351] on img at bounding box center [532, 336] width 47 height 47
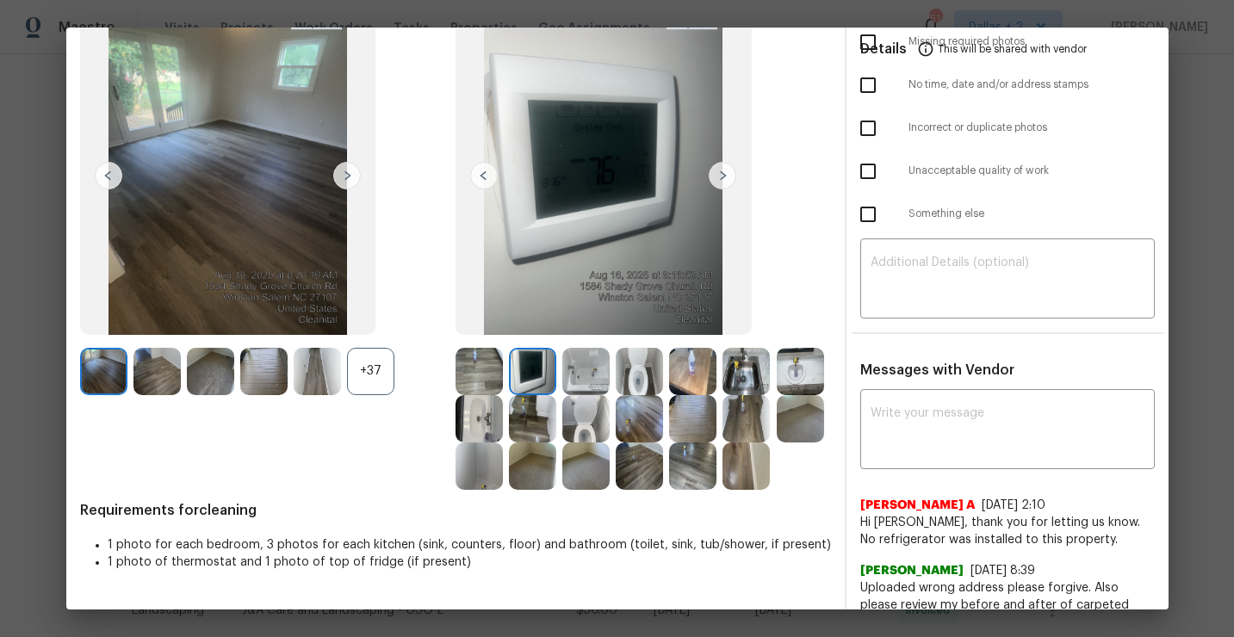
scroll to position [106, 0]
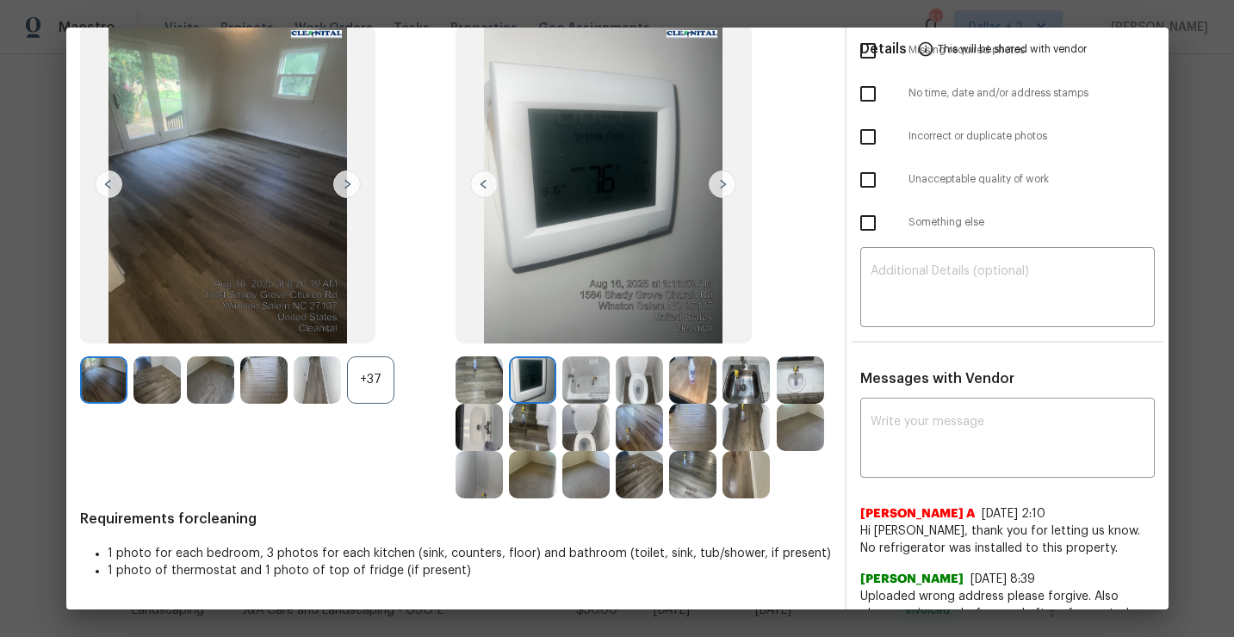
click at [586, 377] on img at bounding box center [585, 380] width 47 height 47
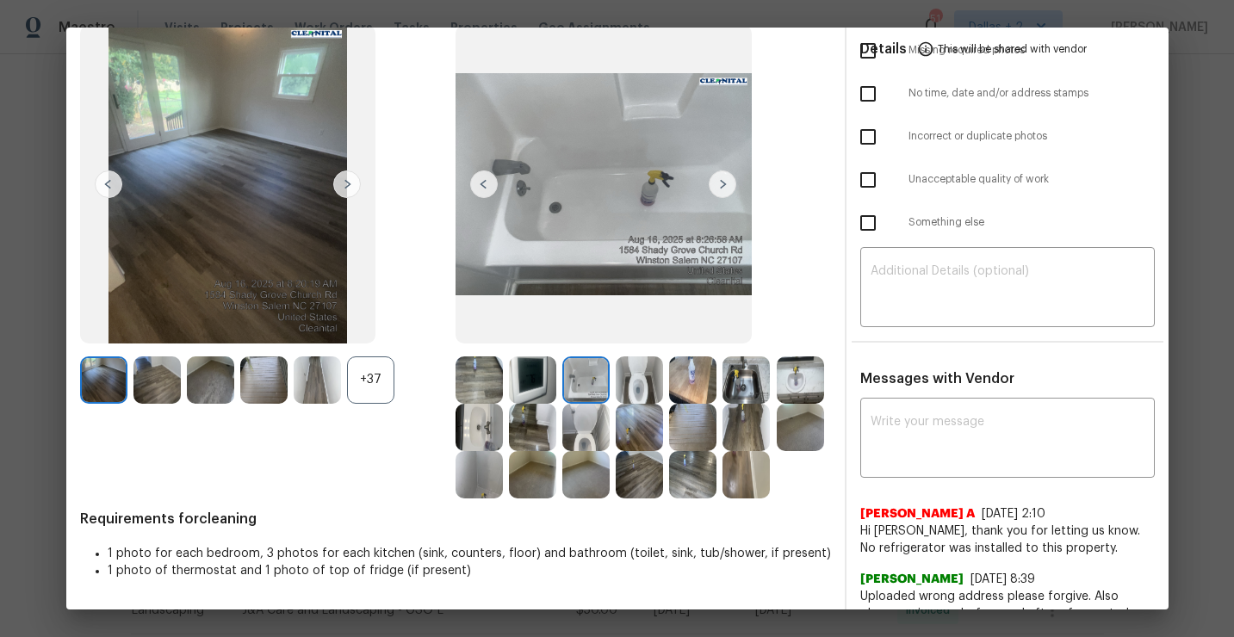
click at [526, 394] on img at bounding box center [532, 380] width 47 height 47
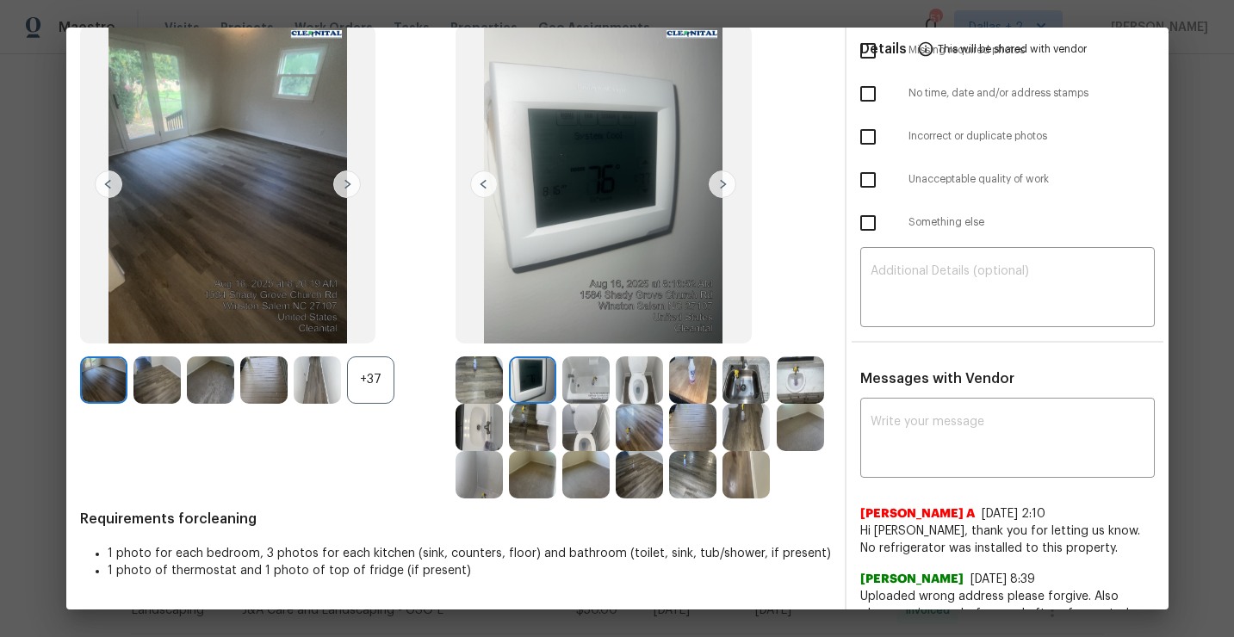
click at [809, 372] on img at bounding box center [800, 380] width 47 height 47
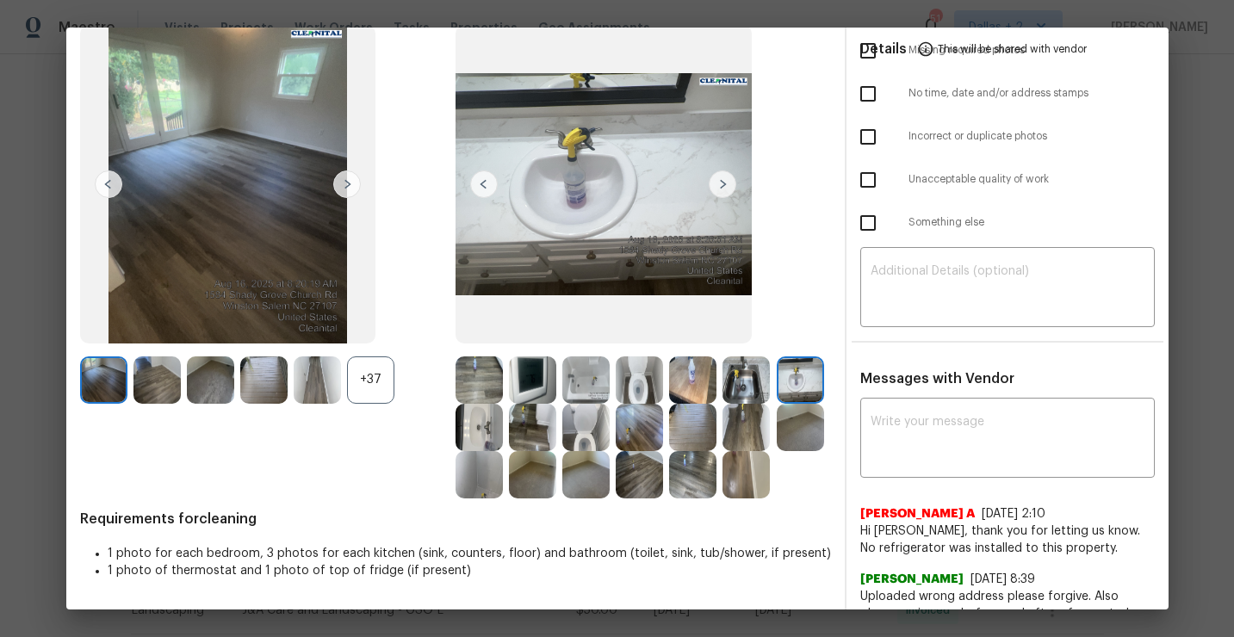
click at [753, 379] on img at bounding box center [746, 380] width 47 height 47
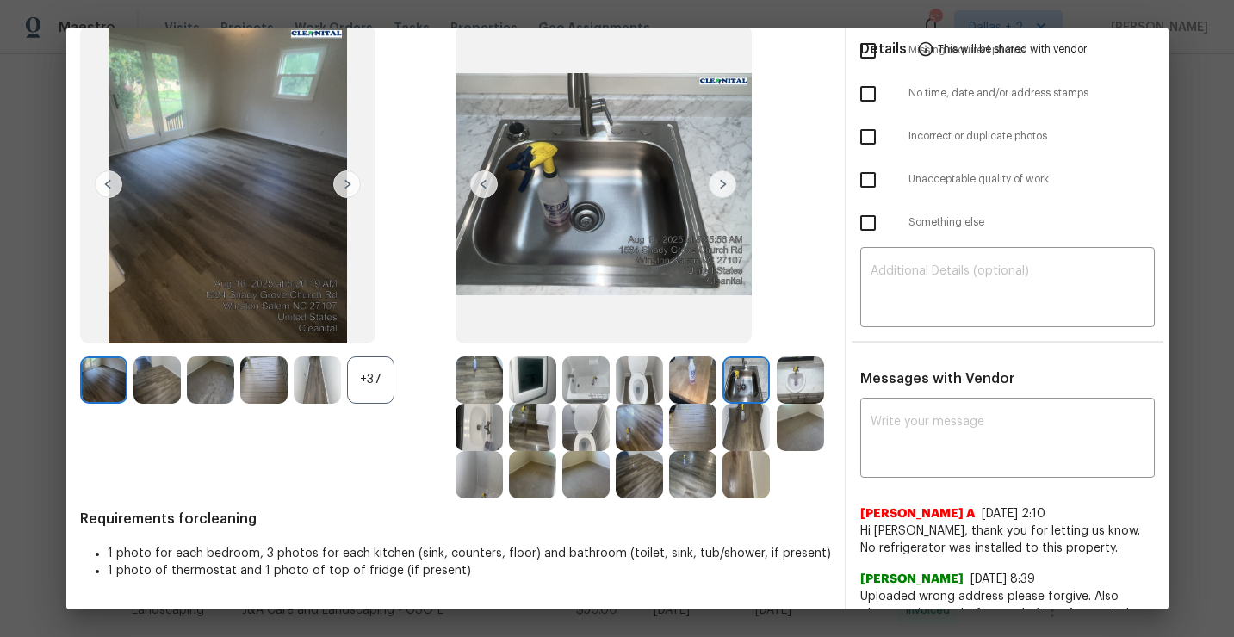
click at [487, 439] on img at bounding box center [479, 427] width 47 height 47
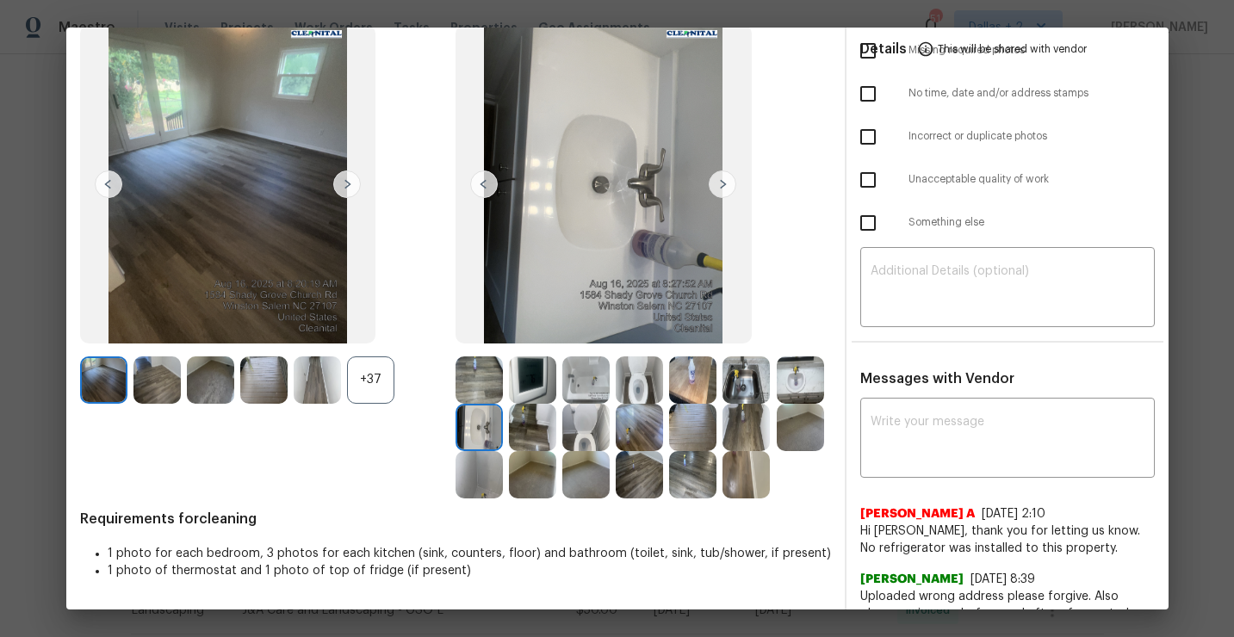
click at [583, 419] on img at bounding box center [585, 427] width 47 height 47
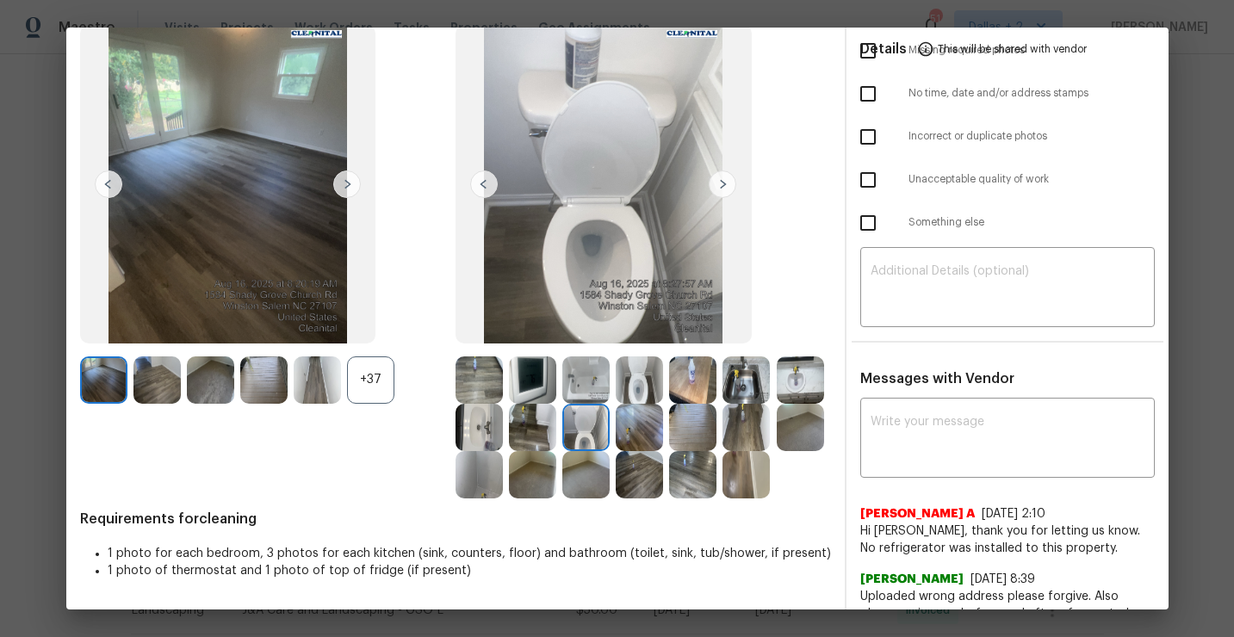
click at [484, 490] on img at bounding box center [479, 474] width 47 height 47
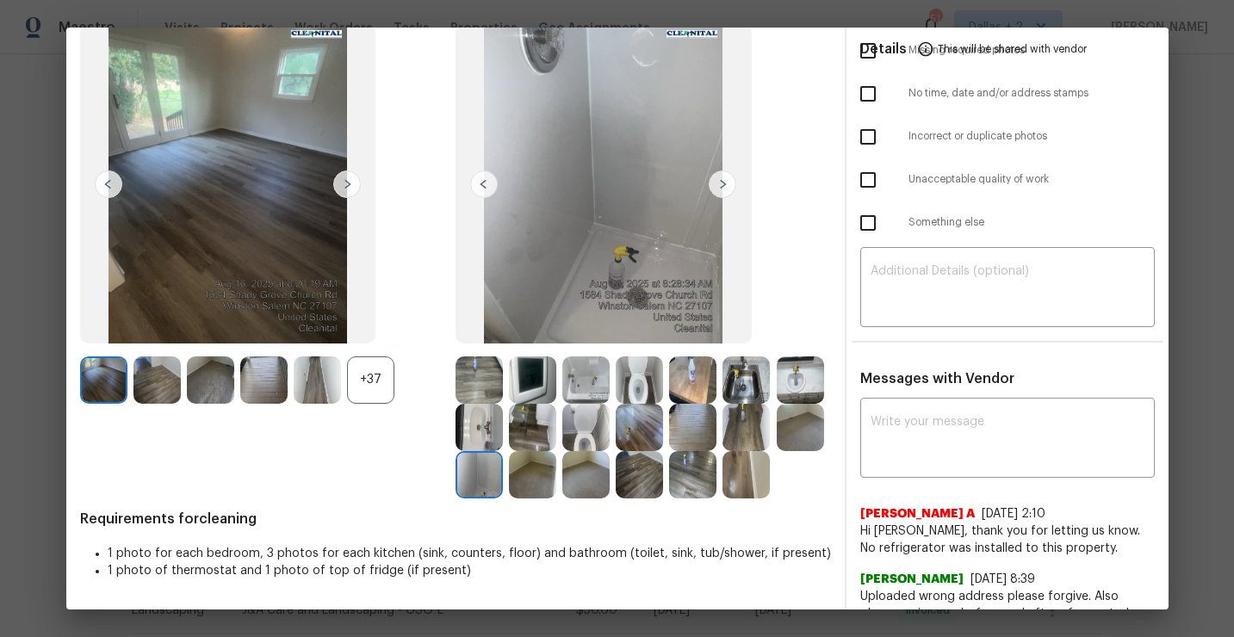
click at [596, 437] on img at bounding box center [585, 427] width 47 height 47
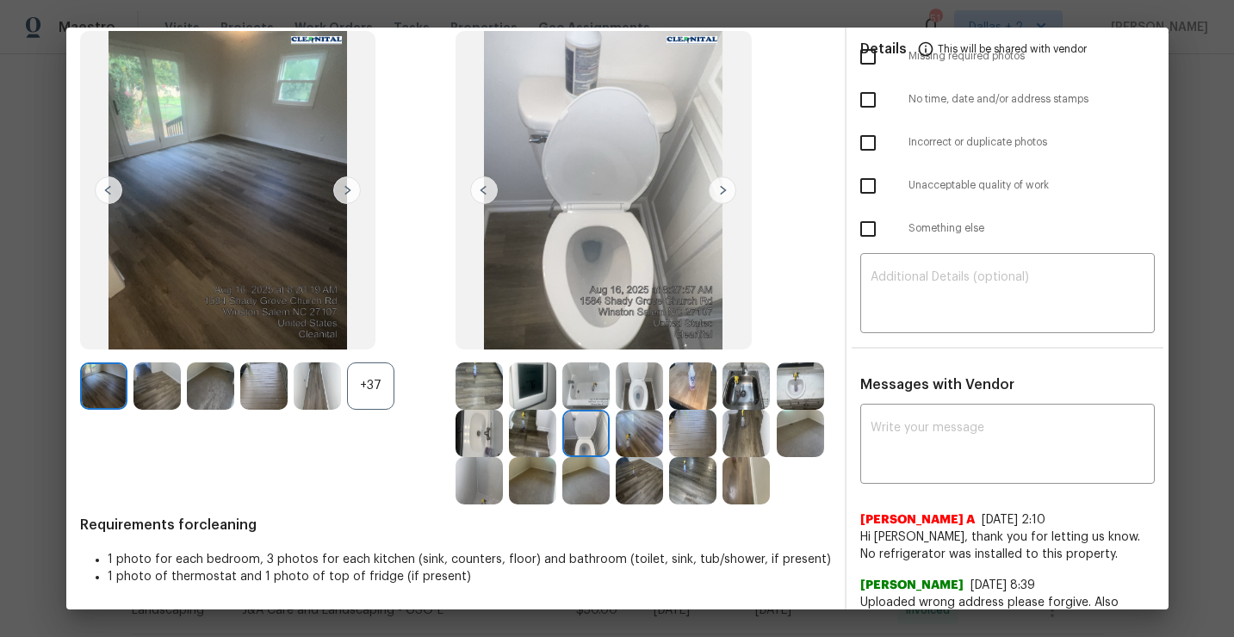
scroll to position [122, 0]
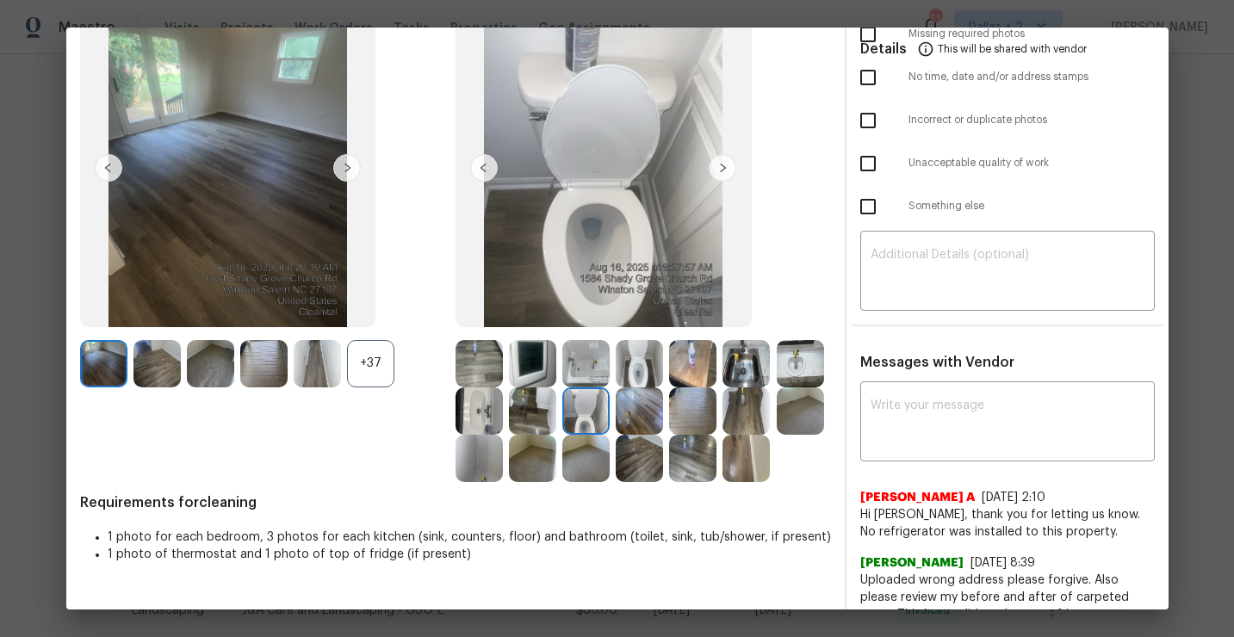
click at [735, 413] on img at bounding box center [746, 411] width 47 height 47
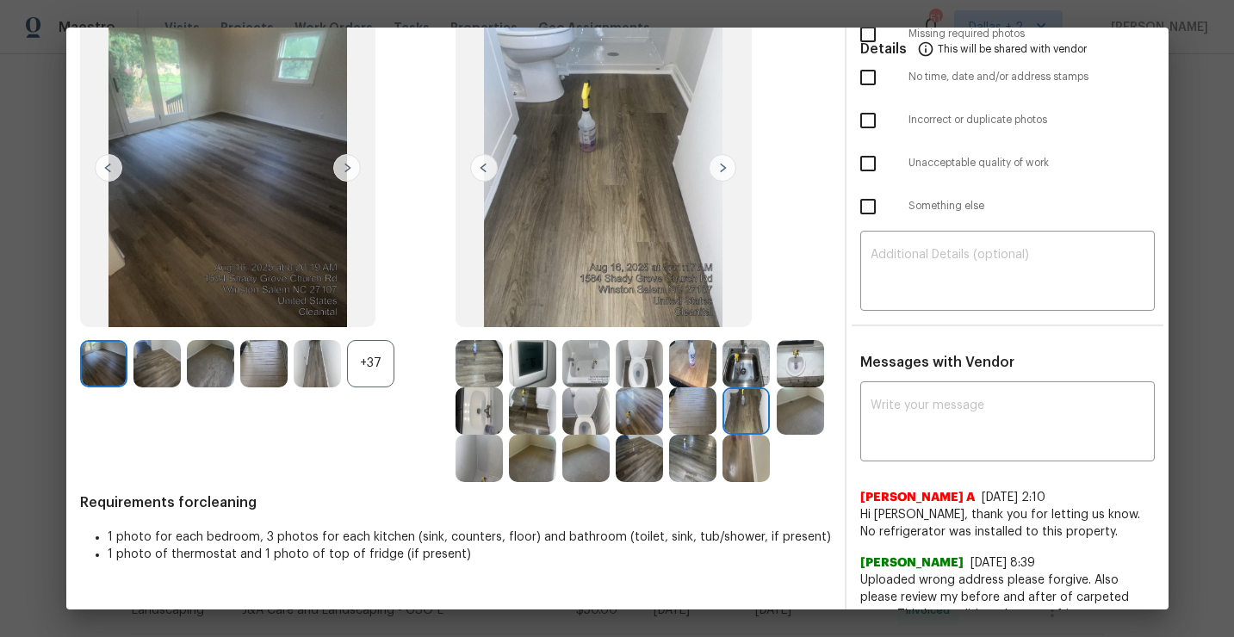
click at [578, 363] on img at bounding box center [585, 363] width 47 height 47
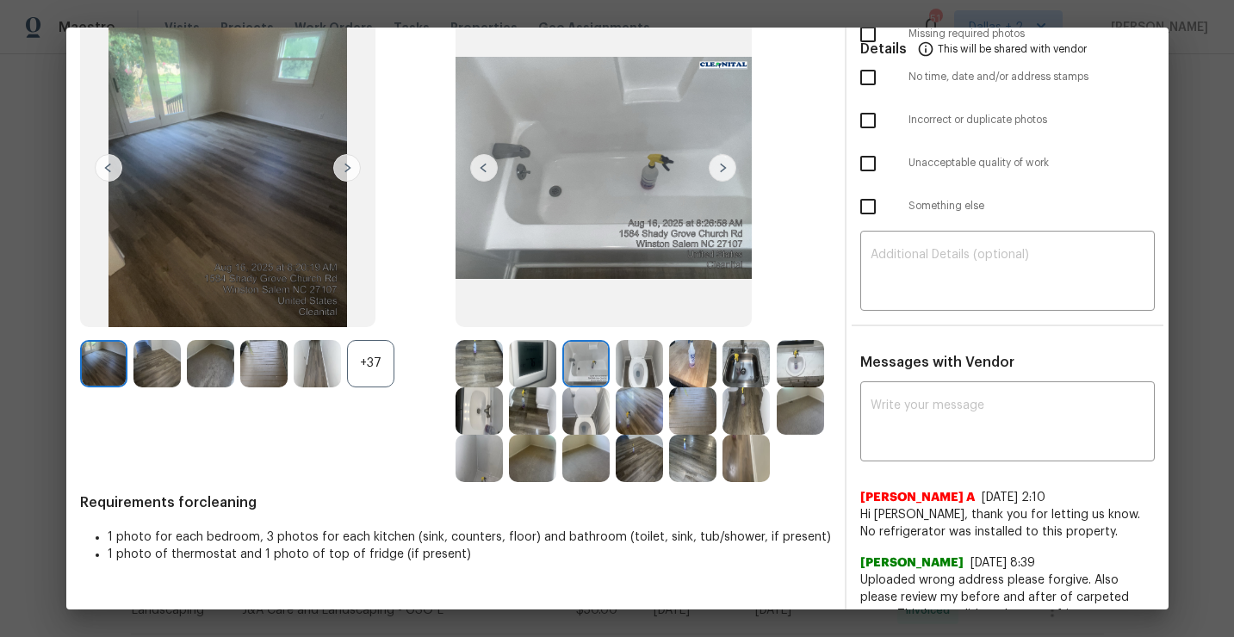
click at [485, 363] on img at bounding box center [479, 363] width 47 height 47
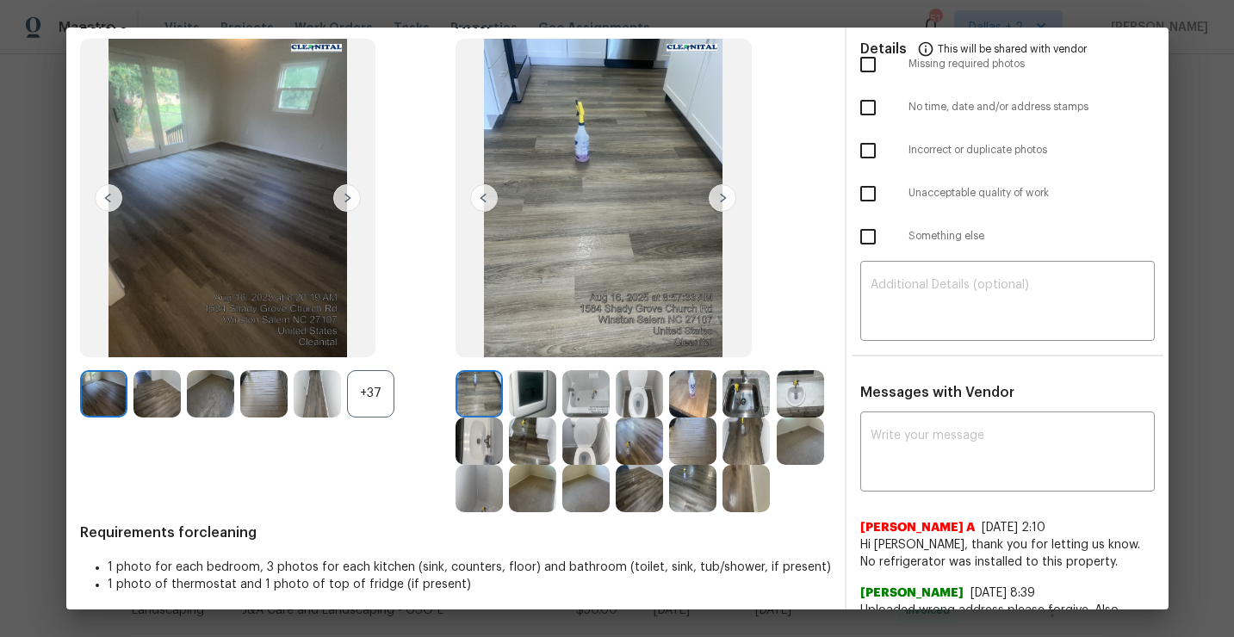
scroll to position [95, 0]
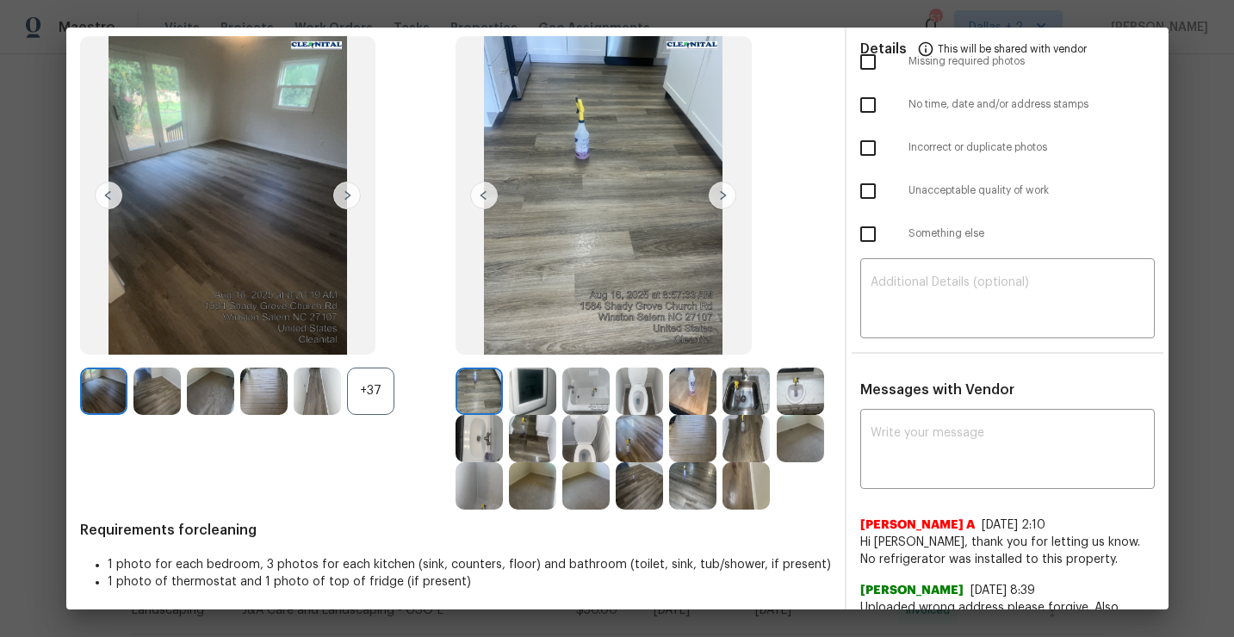
click at [715, 183] on img at bounding box center [723, 196] width 28 height 28
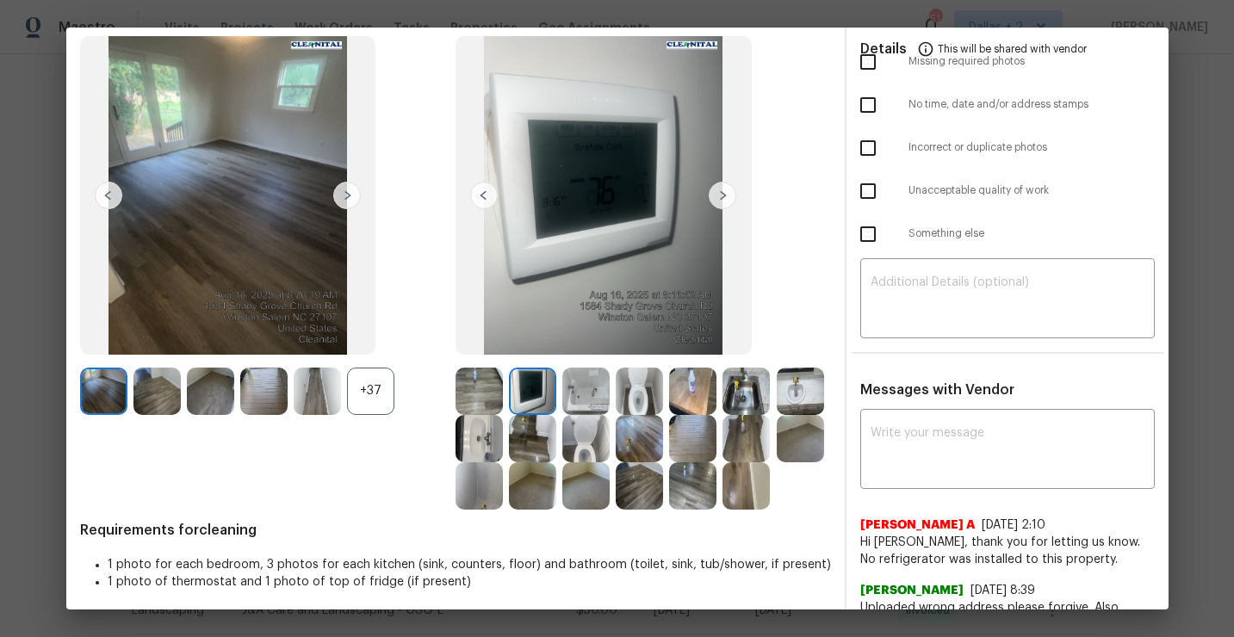
click at [723, 189] on img at bounding box center [723, 196] width 28 height 28
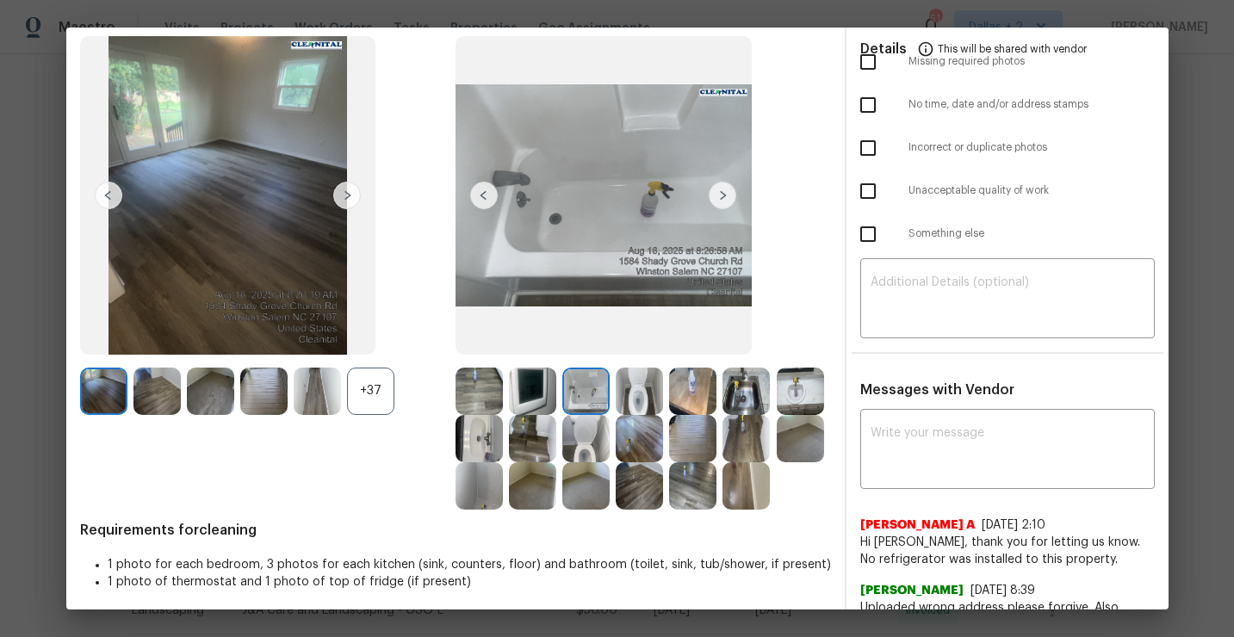
click at [631, 388] on img at bounding box center [639, 391] width 47 height 47
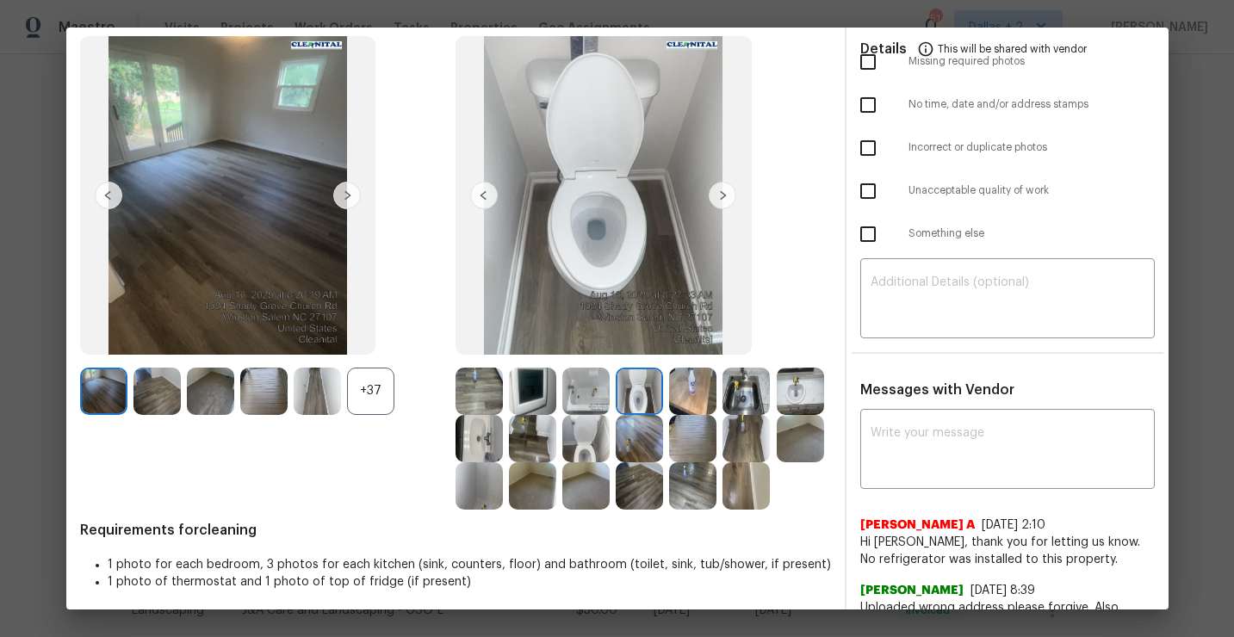
click at [694, 394] on img at bounding box center [692, 391] width 47 height 47
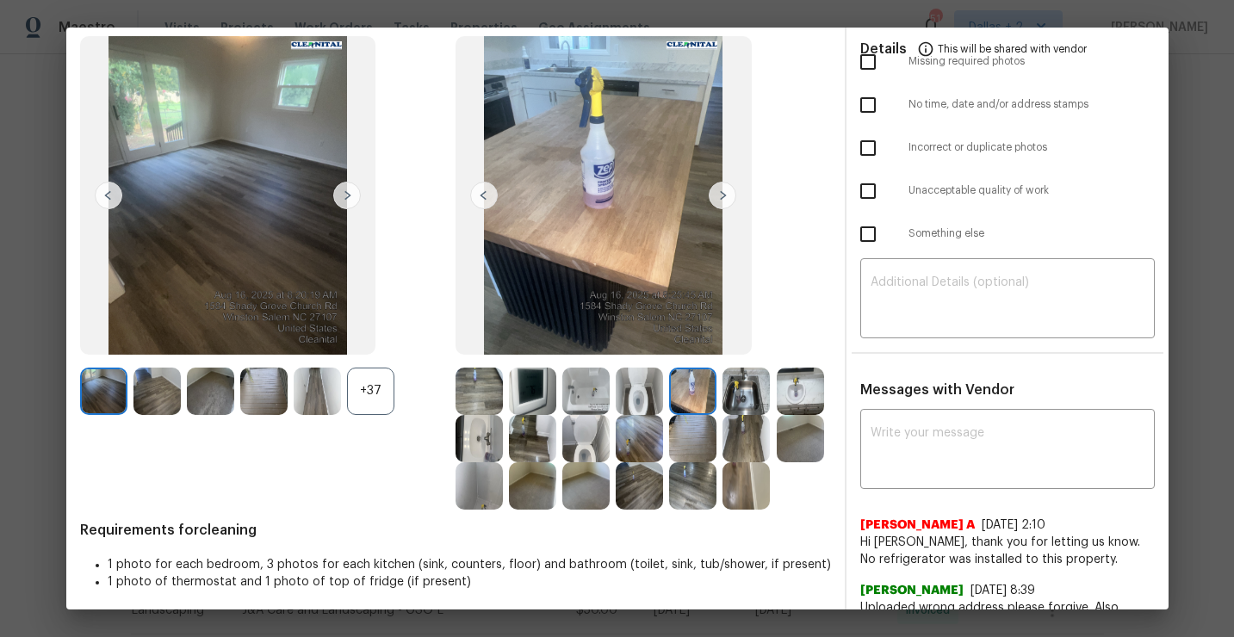
click at [583, 435] on img at bounding box center [585, 438] width 47 height 47
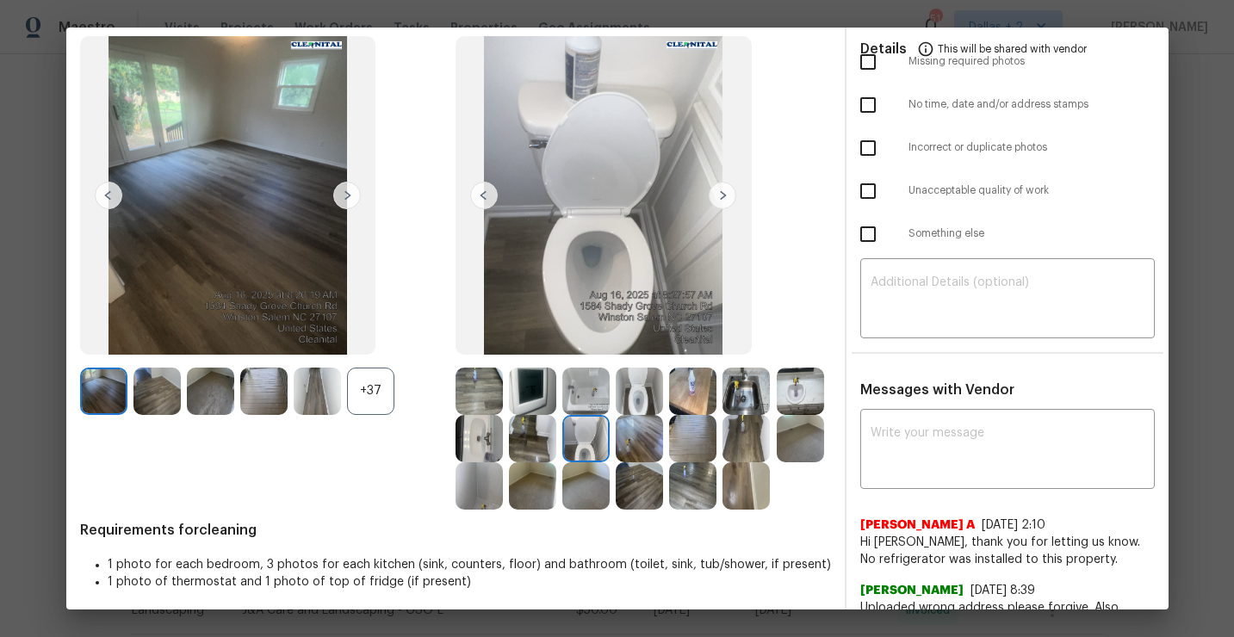
click at [798, 377] on img at bounding box center [800, 391] width 47 height 47
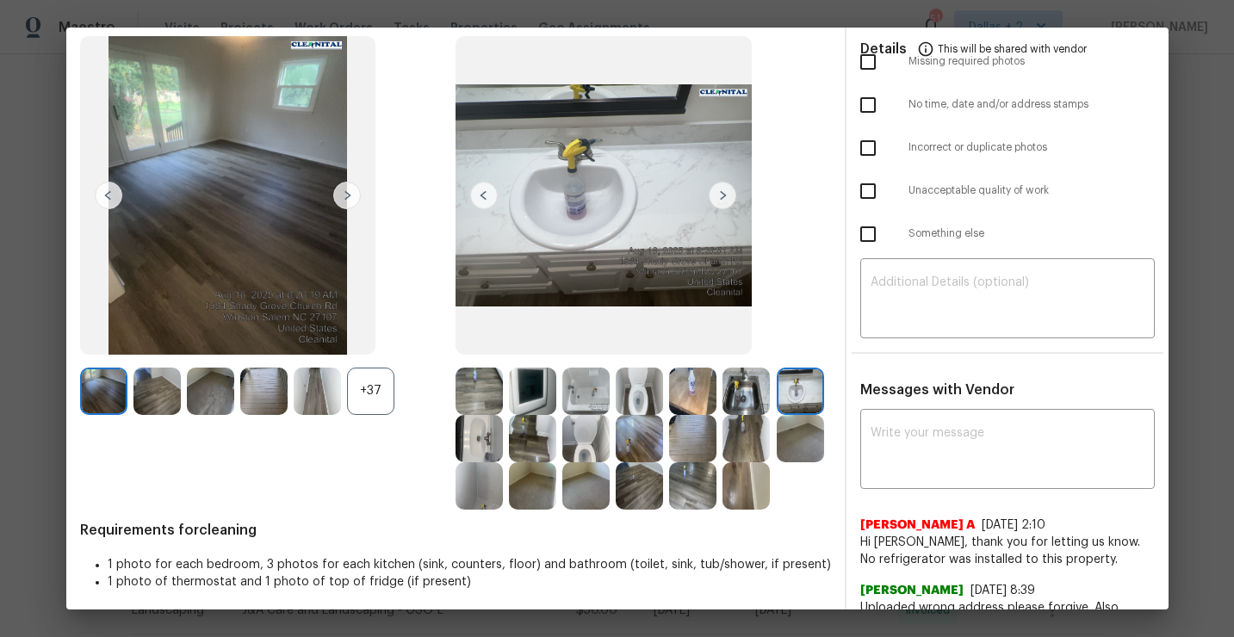
click at [462, 457] on img at bounding box center [479, 438] width 47 height 47
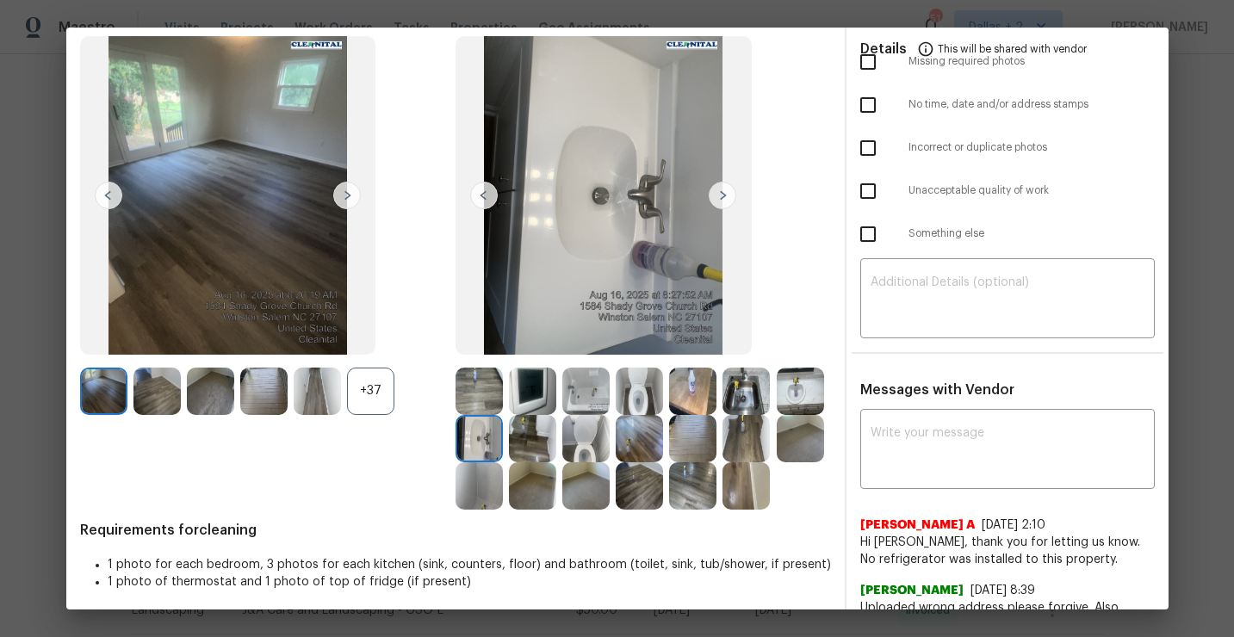
click at [639, 486] on img at bounding box center [639, 485] width 47 height 47
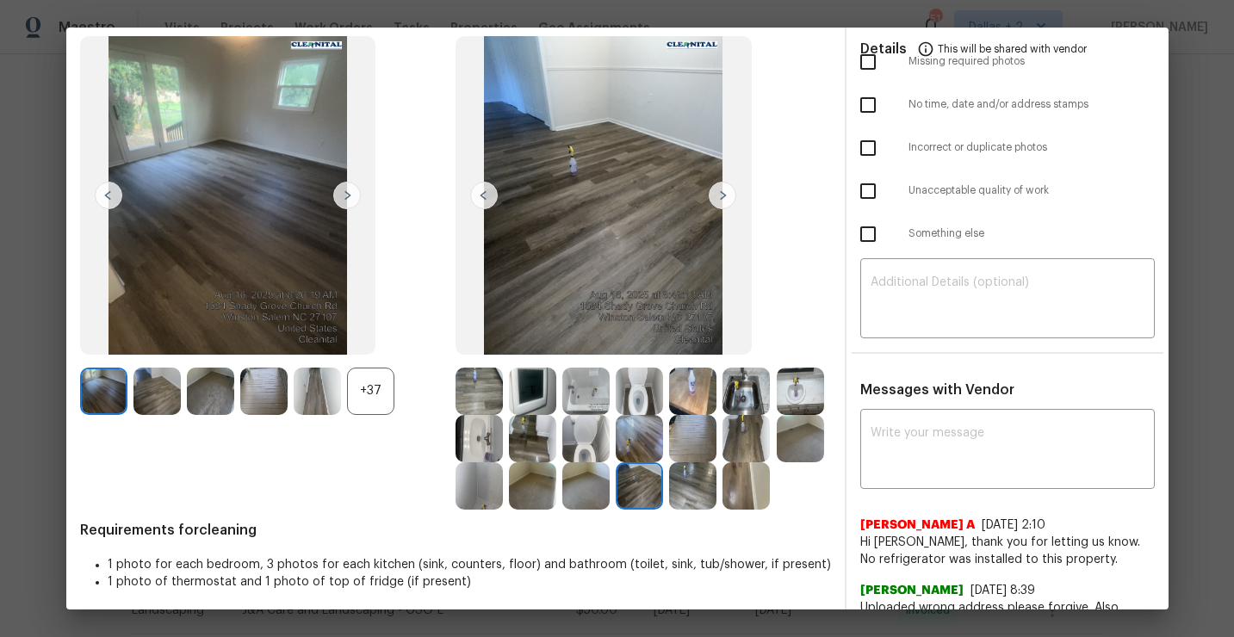
click at [497, 489] on img at bounding box center [479, 485] width 47 height 47
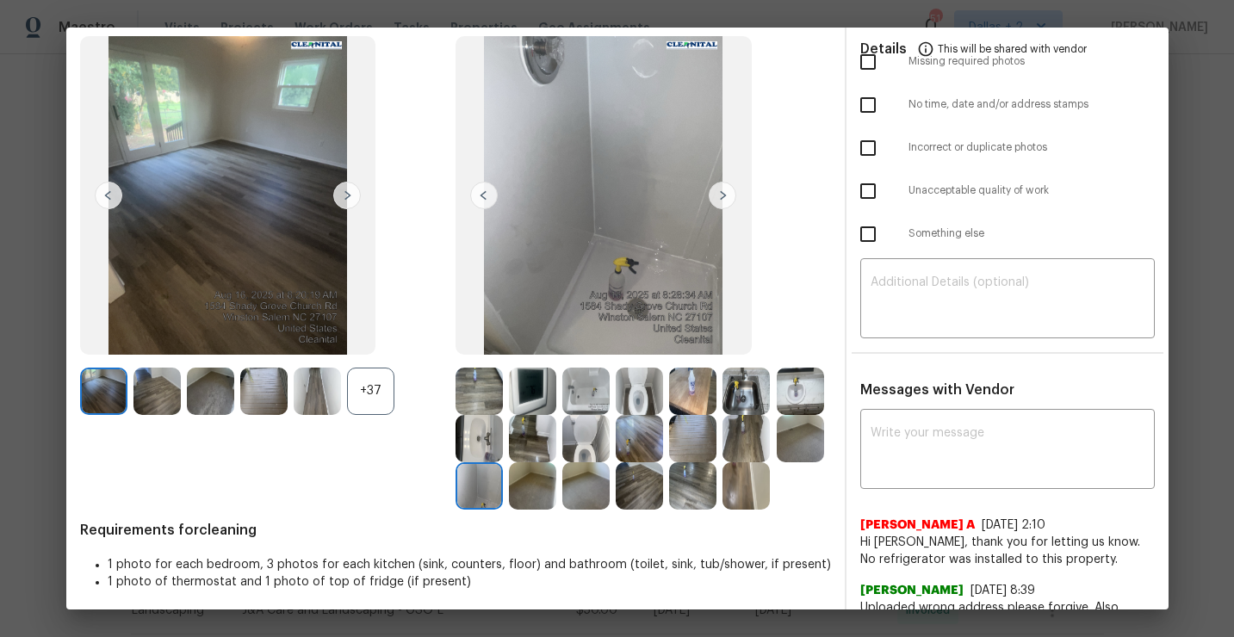
click at [812, 443] on img at bounding box center [800, 438] width 47 height 47
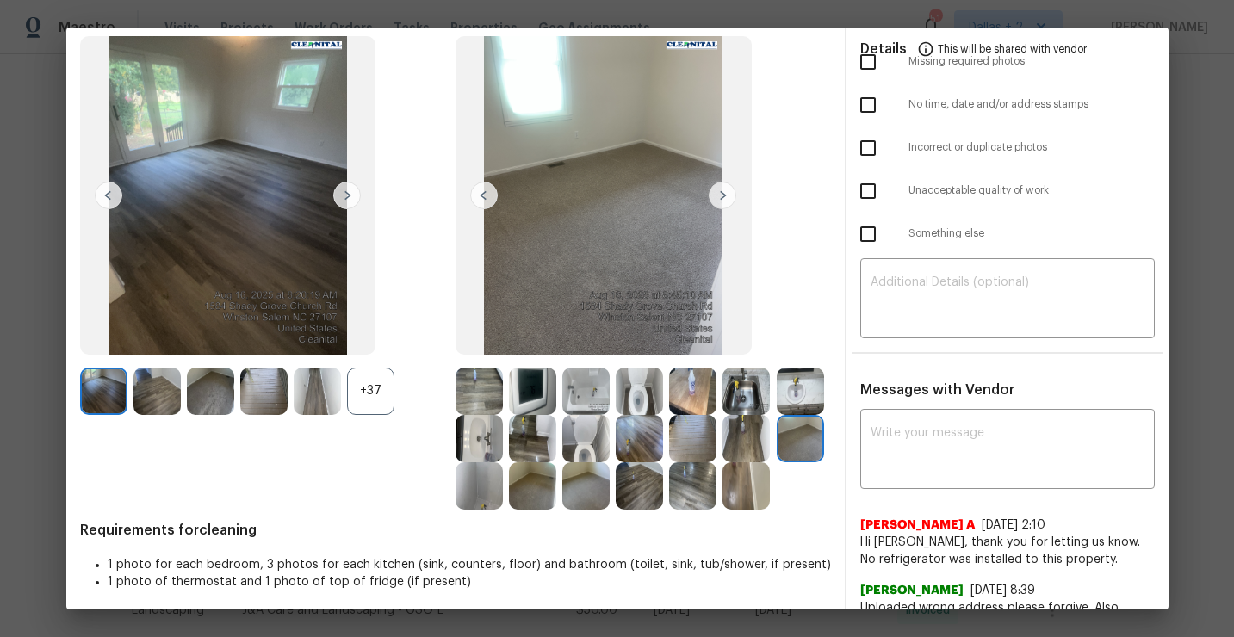
click at [536, 401] on img at bounding box center [532, 391] width 47 height 47
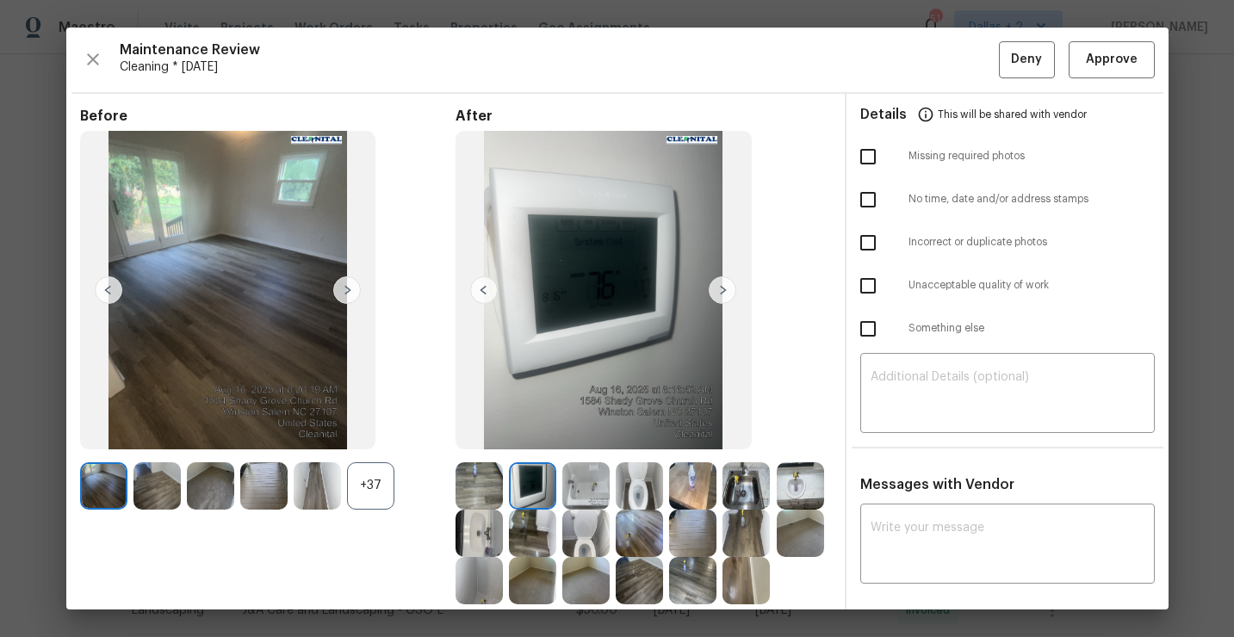
scroll to position [92, 0]
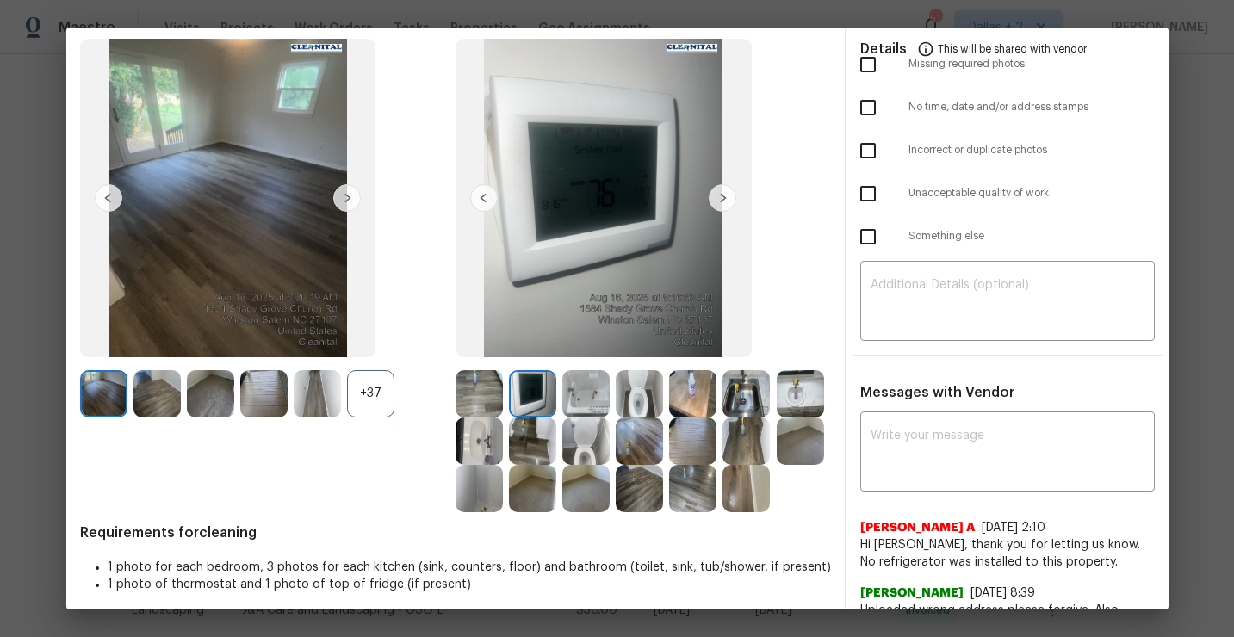
click at [483, 392] on img at bounding box center [479, 393] width 47 height 47
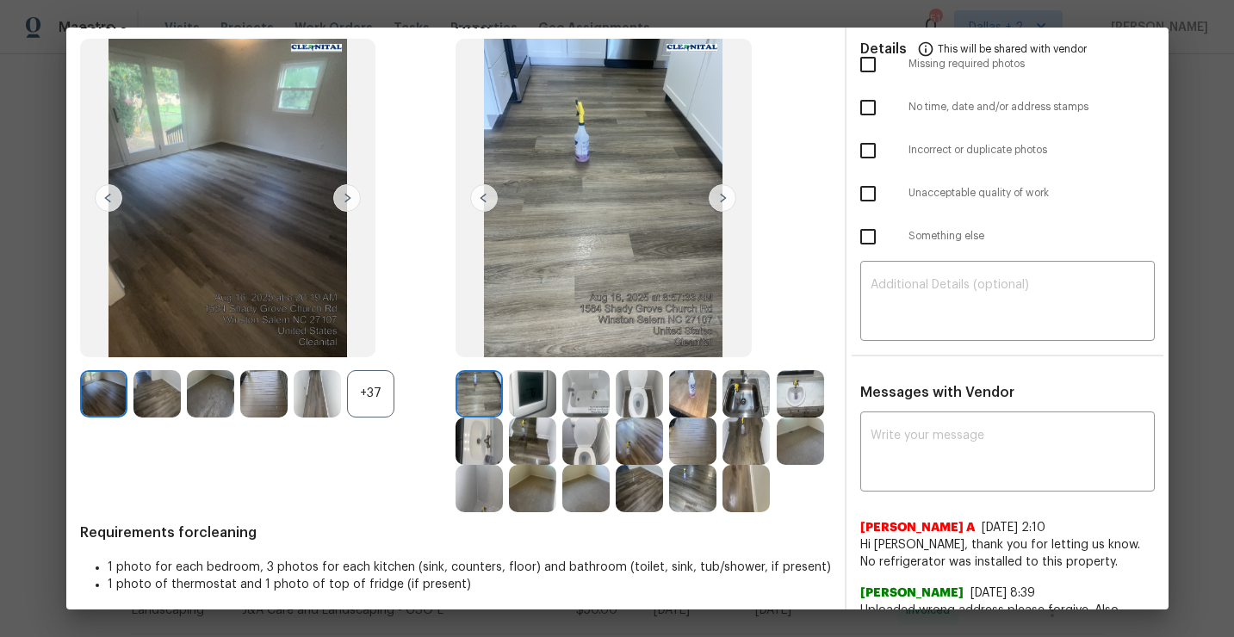
click at [625, 462] on img at bounding box center [639, 441] width 47 height 47
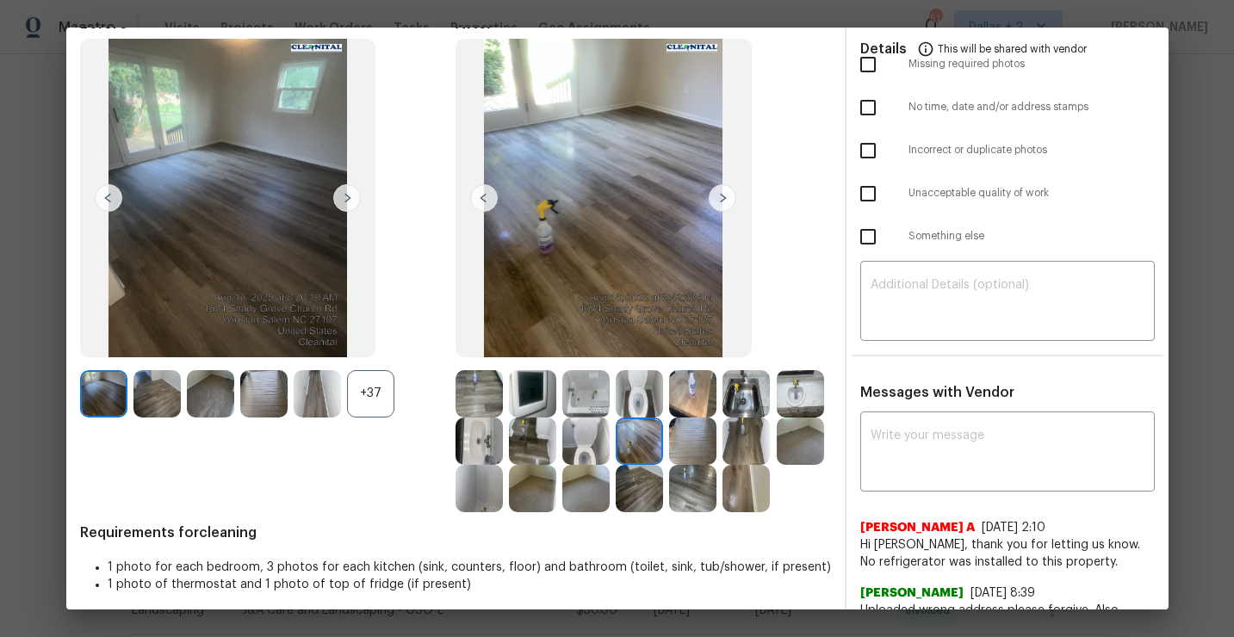
click at [579, 456] on img at bounding box center [585, 441] width 47 height 47
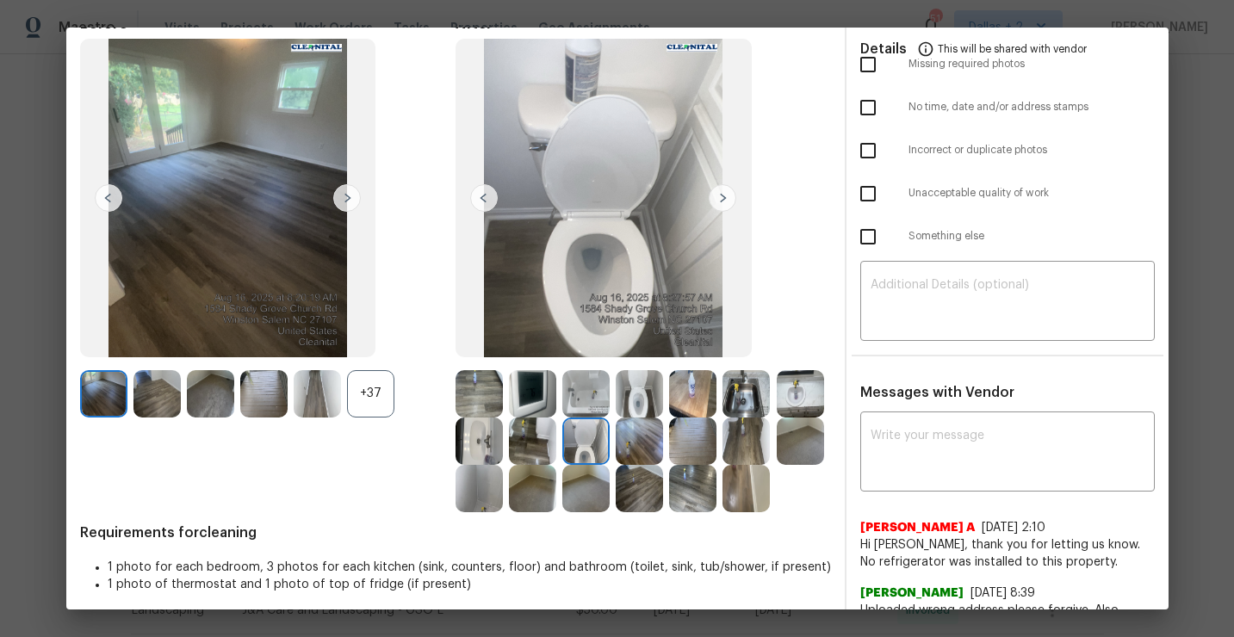
scroll to position [0, 0]
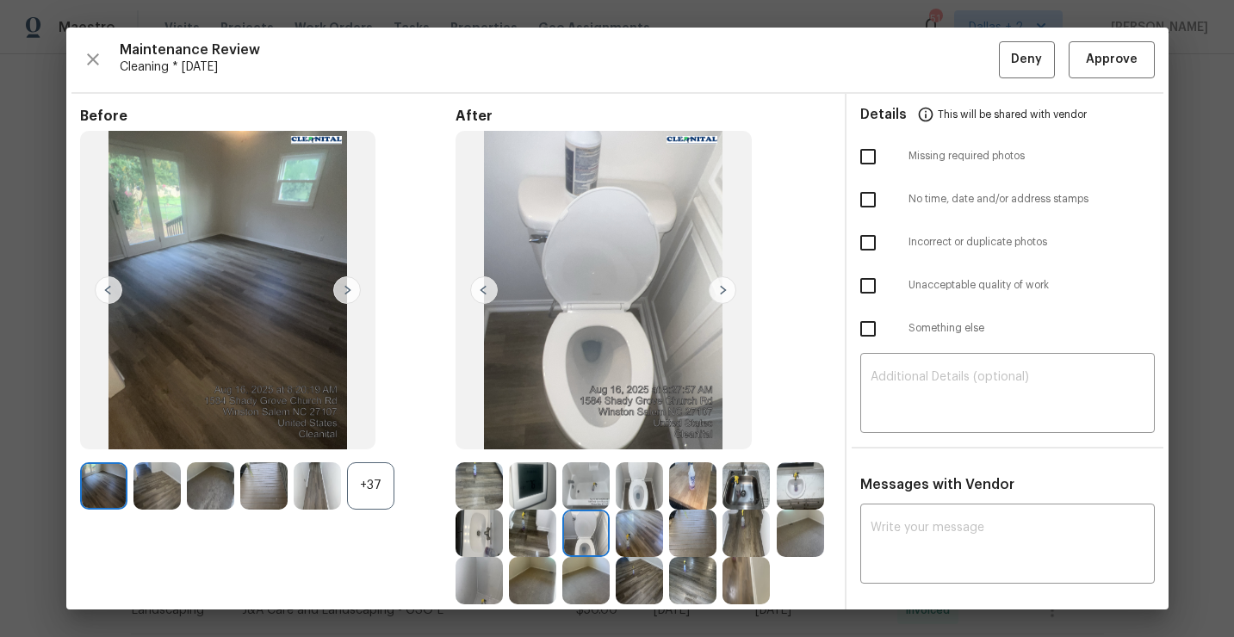
click at [1105, 82] on div "Maintenance Review Cleaning * [DATE] Deny Approve Before +37 After Requirements…" at bounding box center [617, 319] width 1102 height 582
click at [1101, 56] on span "Approve" at bounding box center [1112, 60] width 52 height 22
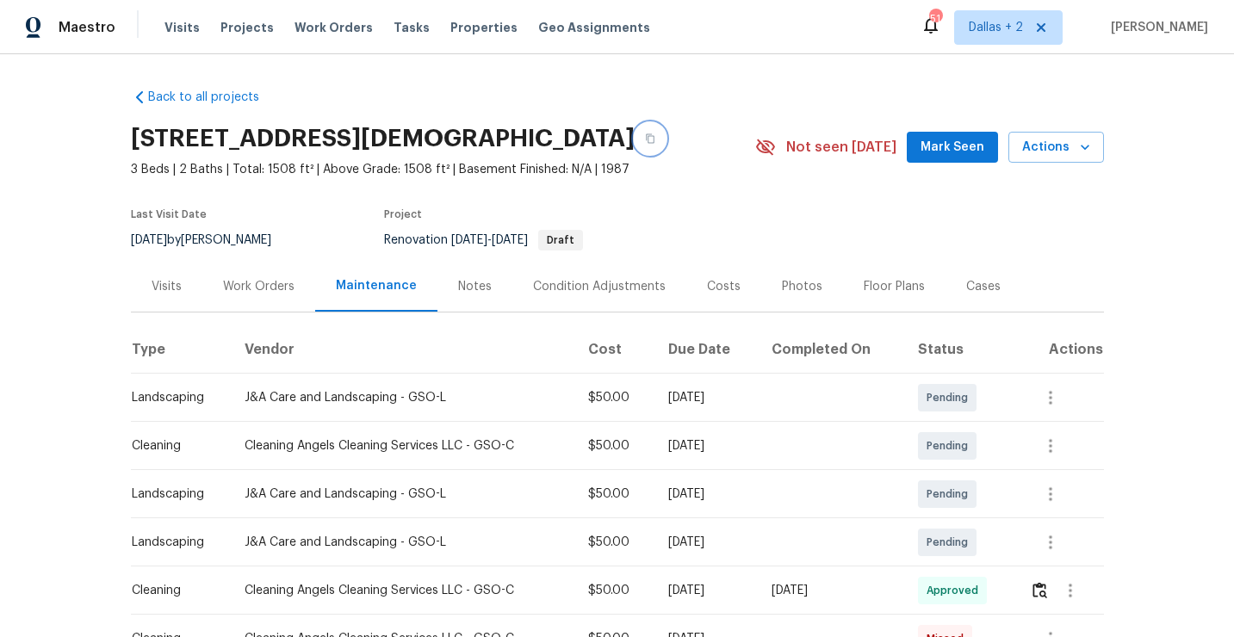
click at [655, 144] on icon "button" at bounding box center [650, 138] width 10 height 10
